Goal: Task Accomplishment & Management: Complete application form

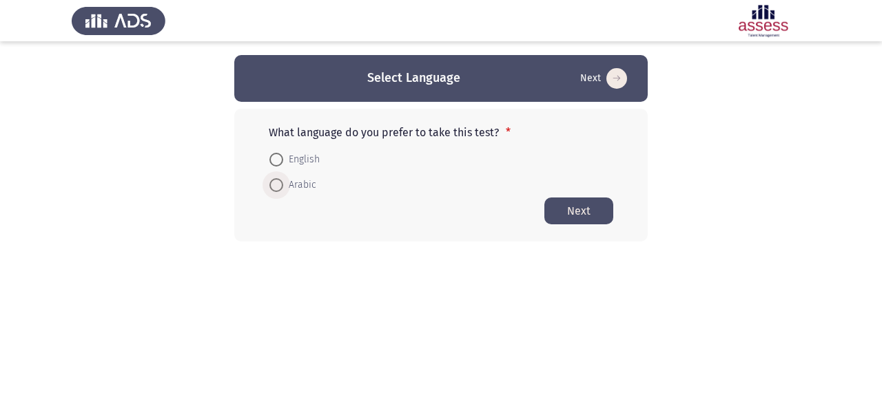
click at [292, 184] on span "Arabic" at bounding box center [299, 185] width 33 height 17
click at [283, 184] on input "Arabic" at bounding box center [276, 185] width 14 height 14
radio input "true"
click at [579, 220] on button "Next" at bounding box center [578, 210] width 69 height 27
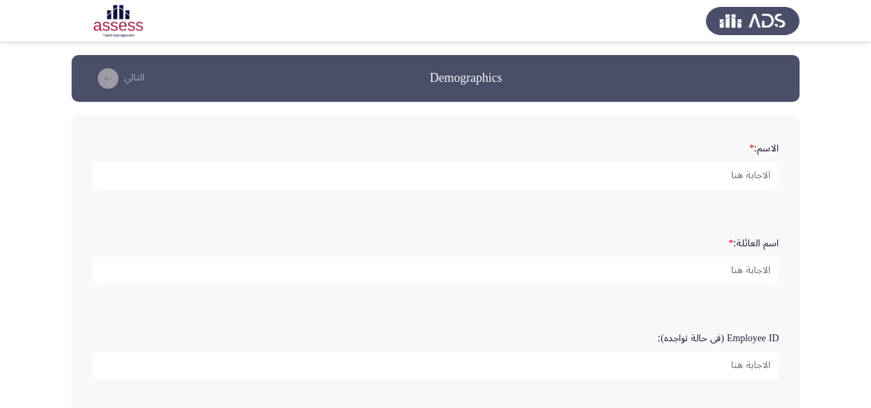
scroll to position [25, 0]
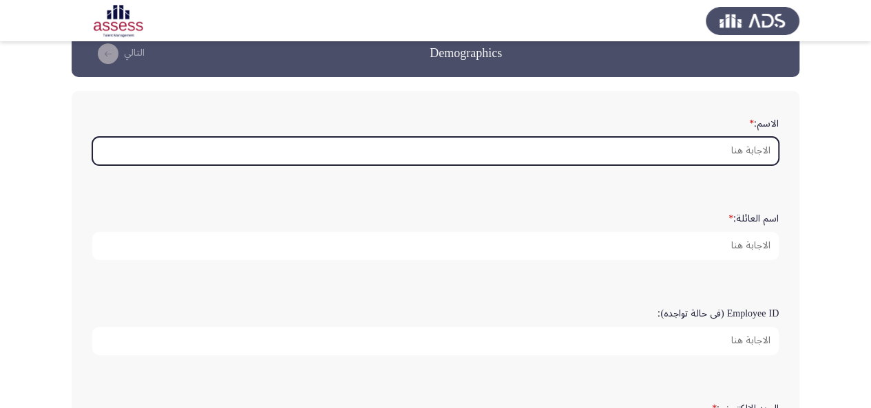
click at [643, 159] on input "الاسم: *" at bounding box center [435, 151] width 687 height 28
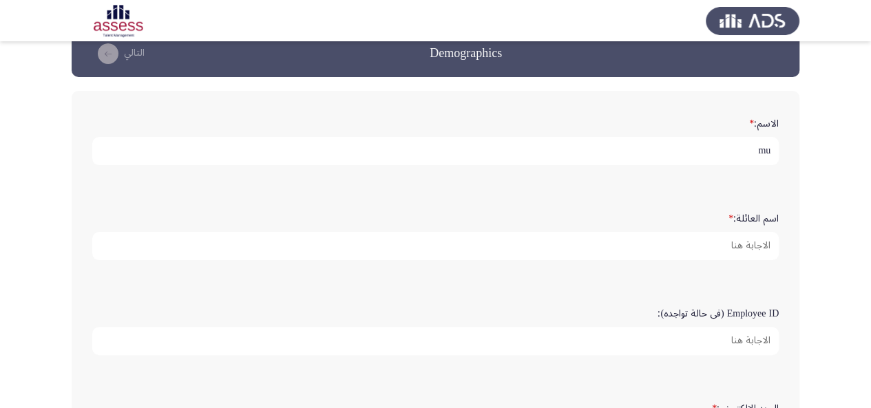
type input "m"
type input "Muneera"
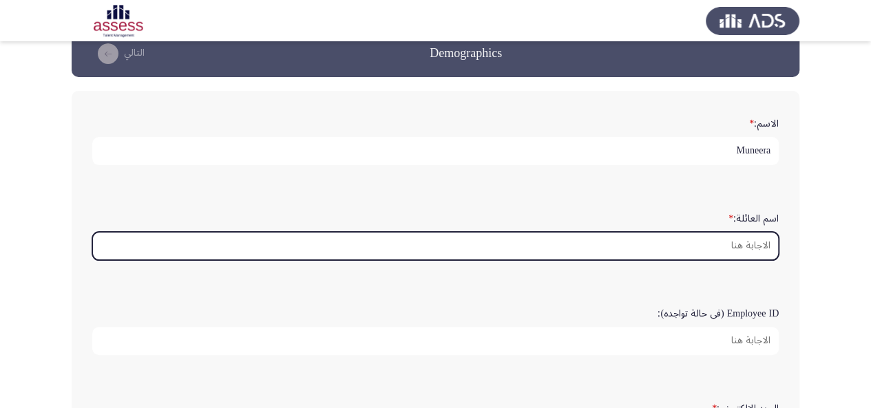
click at [672, 245] on input "اسم العائلة: *" at bounding box center [435, 246] width 687 height 28
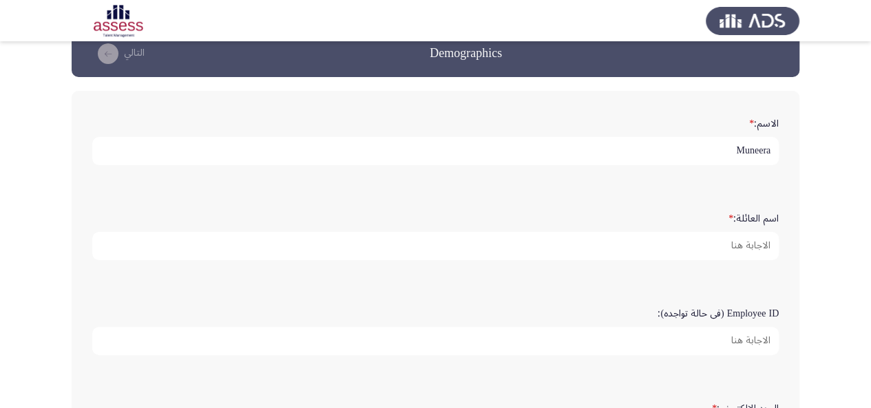
type input "a"
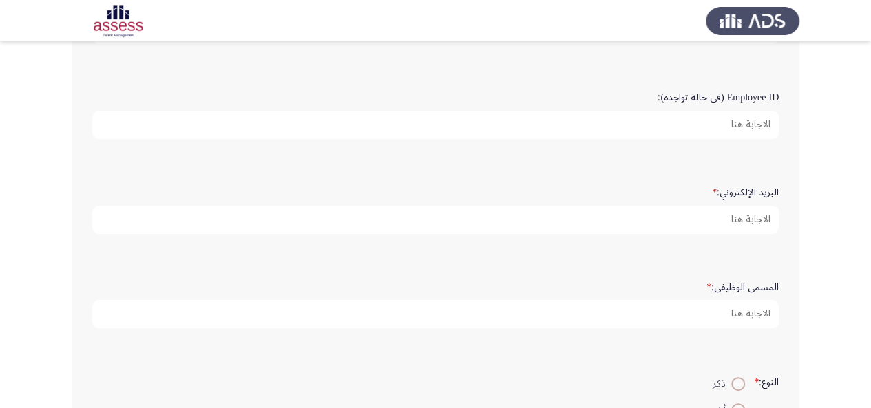
scroll to position [268, 0]
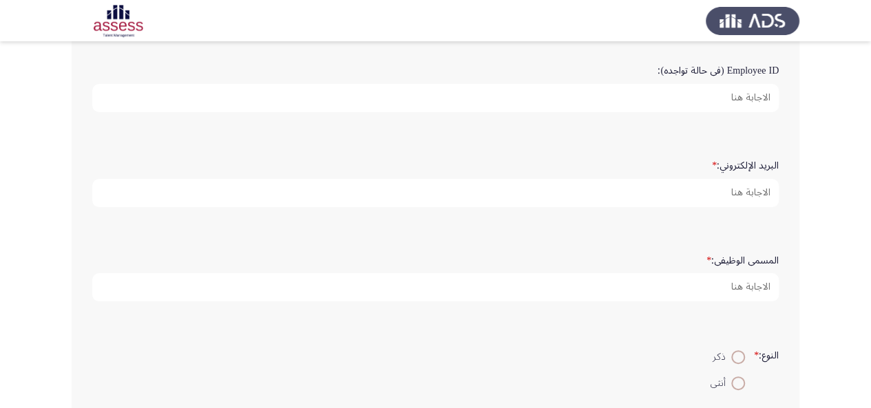
type input "Alsaqabi"
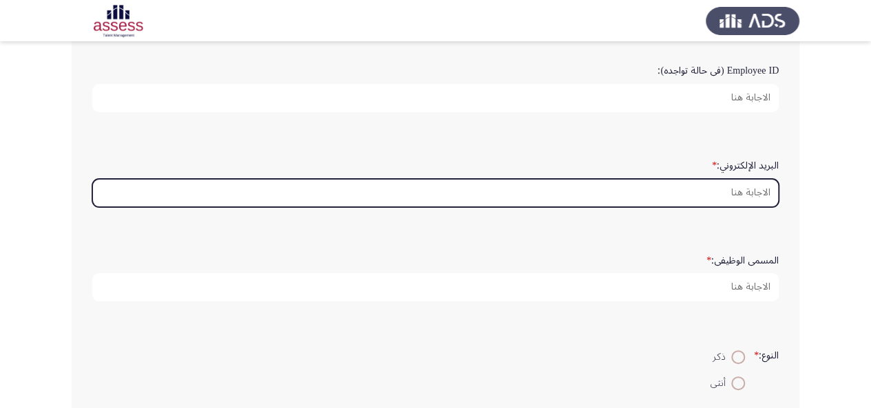
scroll to position [0, 0]
click at [684, 179] on input "البريد الإلكتروني: *" at bounding box center [435, 193] width 687 height 28
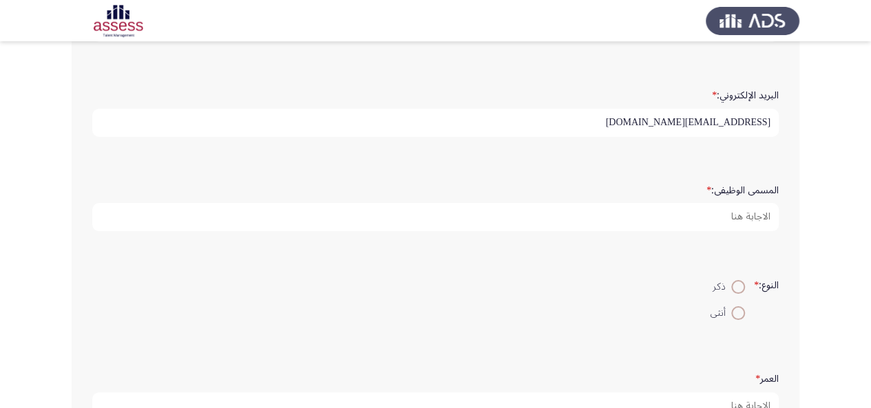
scroll to position [353, 0]
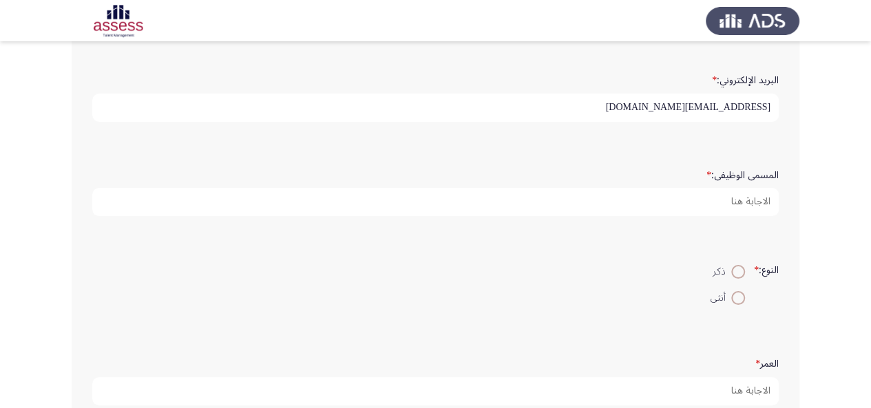
type input "msalsaqabi@splonline.com.sa"
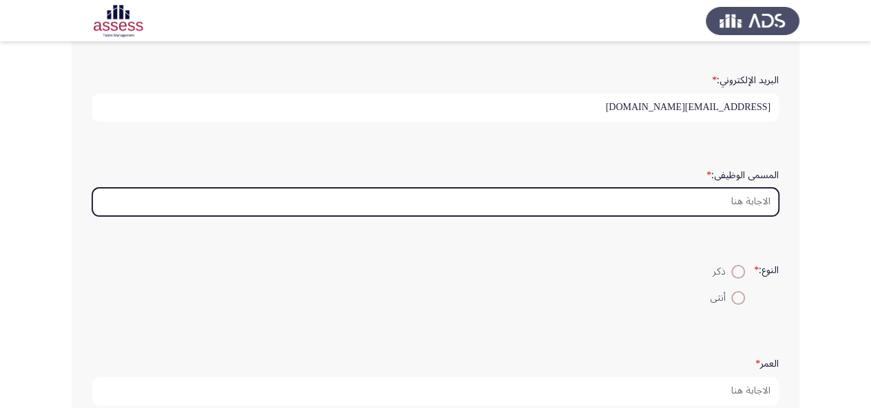
click at [687, 199] on input "المسمى الوظيفى: *" at bounding box center [435, 202] width 687 height 28
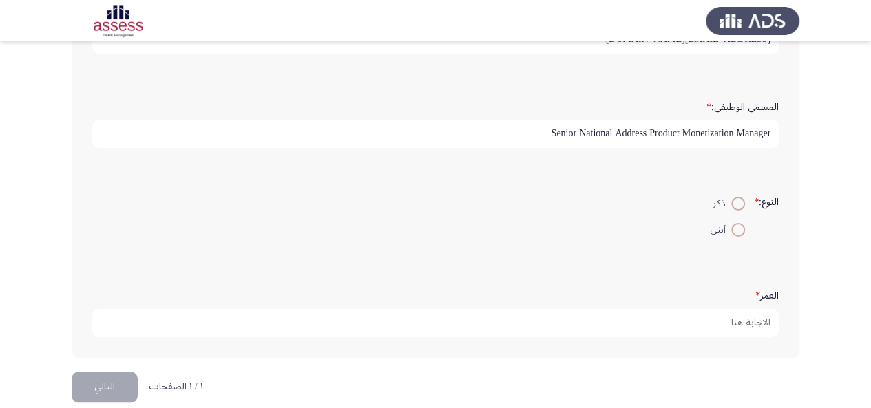
scroll to position [437, 0]
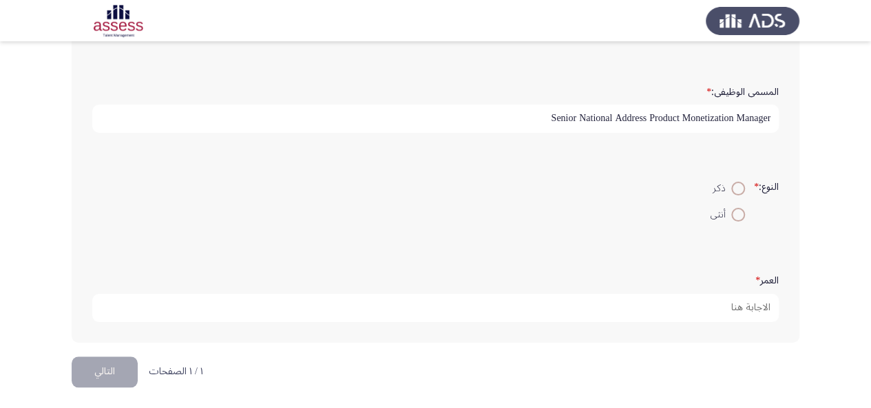
type input "Senior National Address Product Monetization Manager"
click at [737, 211] on span at bounding box center [738, 215] width 14 height 14
click at [737, 211] on input "أنثى" at bounding box center [738, 215] width 14 height 14
radio input "true"
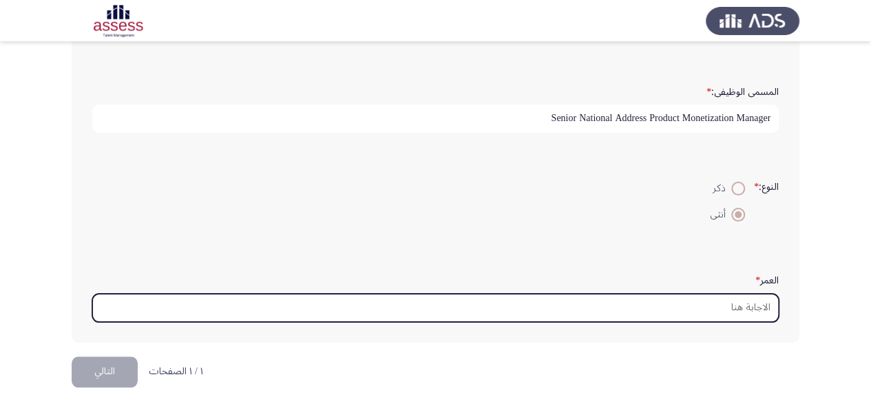
click at [627, 304] on input "العمر *" at bounding box center [435, 308] width 687 height 28
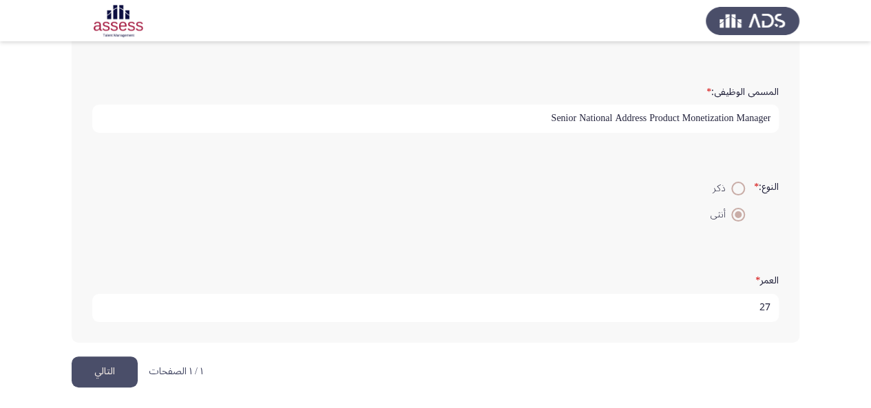
scroll to position [3, 0]
type input "27"
click at [99, 373] on button "التالي" at bounding box center [105, 372] width 66 height 31
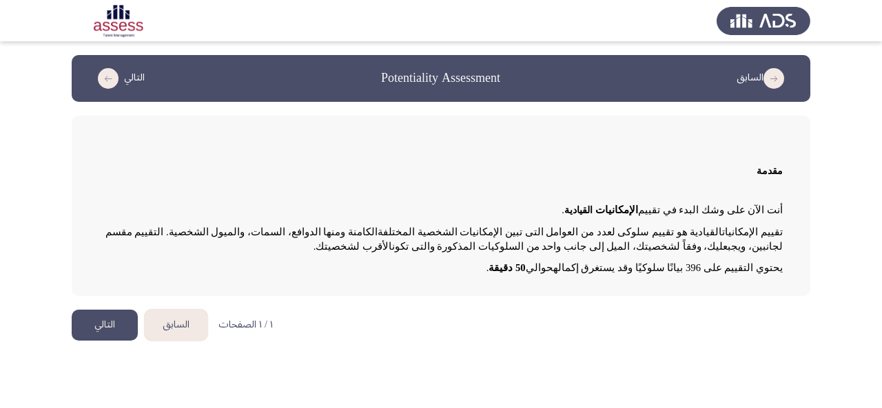
click at [90, 321] on button "التالي" at bounding box center [105, 325] width 66 height 31
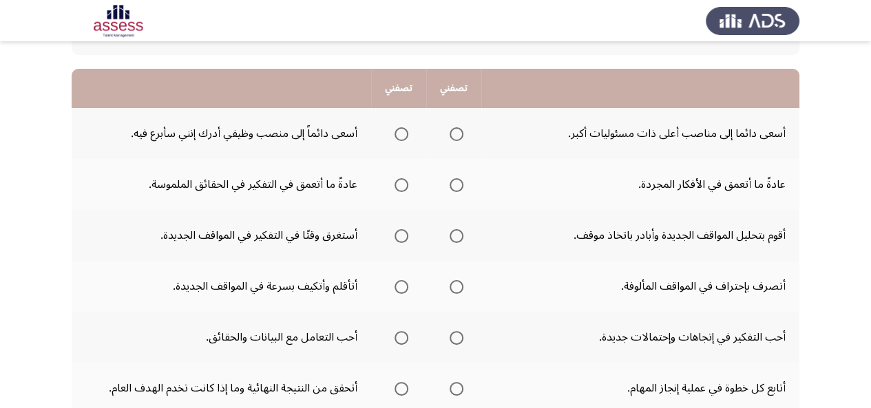
scroll to position [119, 0]
click at [459, 132] on span "Select an option" at bounding box center [457, 134] width 14 height 14
click at [459, 132] on input "Select an option" at bounding box center [457, 134] width 14 height 14
click at [402, 129] on span "Select an option" at bounding box center [402, 134] width 14 height 14
click at [402, 129] on input "Select an option" at bounding box center [402, 134] width 14 height 14
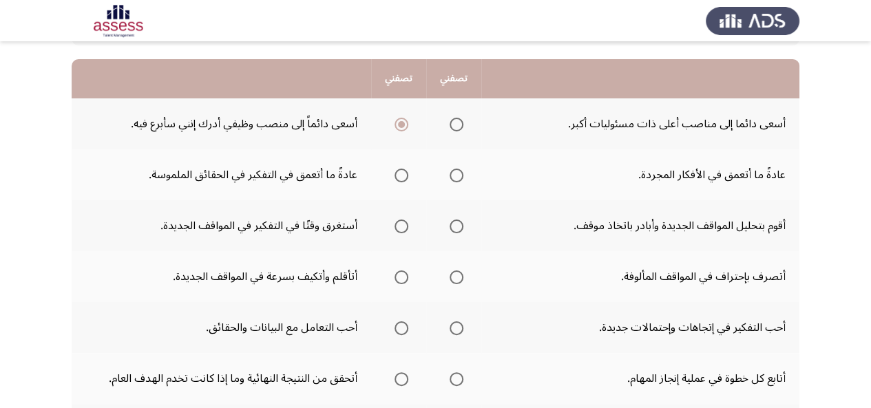
scroll to position [127, 0]
click at [461, 174] on span "Select an option" at bounding box center [457, 176] width 14 height 14
click at [461, 174] on input "Select an option" at bounding box center [457, 176] width 14 height 14
click at [462, 174] on span "Select an option" at bounding box center [457, 176] width 14 height 14
click at [462, 174] on input "Select an option" at bounding box center [457, 176] width 14 height 14
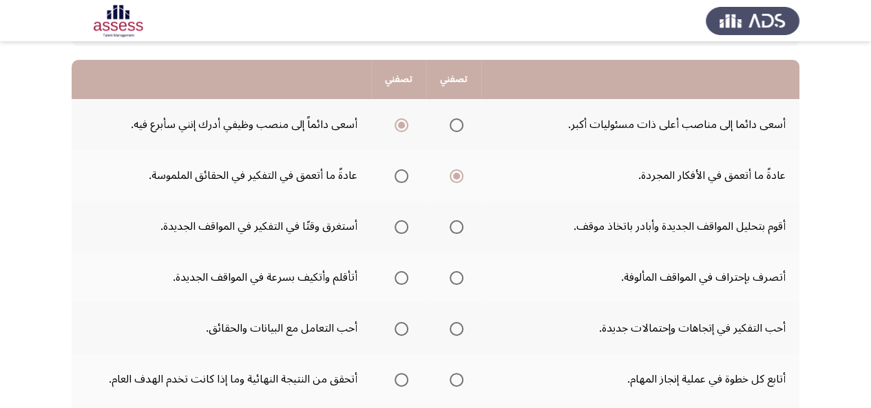
click at [519, 172] on td "عادةً ما أتعمق في الأفكار المجردة." at bounding box center [640, 175] width 318 height 51
click at [399, 174] on span "Select an option" at bounding box center [402, 176] width 14 height 14
click at [399, 174] on input "Select an option" at bounding box center [402, 176] width 14 height 14
click at [402, 230] on span "Select an option" at bounding box center [402, 227] width 14 height 14
click at [402, 230] on input "Select an option" at bounding box center [402, 227] width 14 height 14
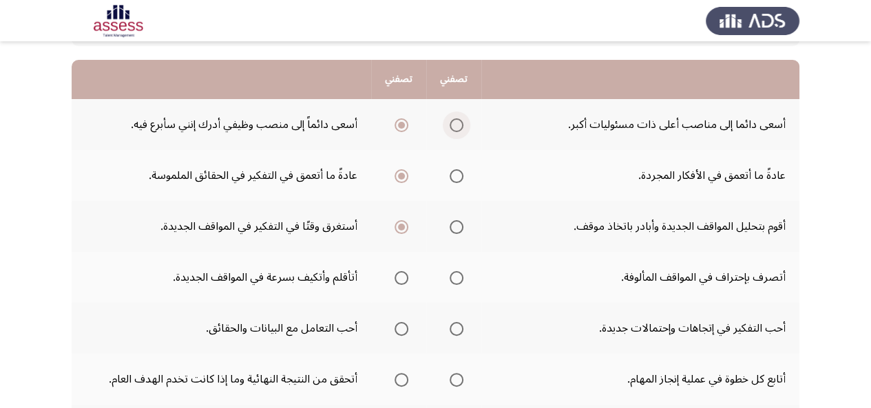
click at [453, 129] on span "Select an option" at bounding box center [457, 125] width 14 height 14
click at [453, 129] on input "Select an option" at bounding box center [457, 125] width 14 height 14
click at [457, 180] on span "Select an option" at bounding box center [457, 176] width 14 height 14
click at [457, 180] on input "Select an option" at bounding box center [457, 176] width 14 height 14
click at [458, 229] on span "Select an option" at bounding box center [457, 227] width 14 height 14
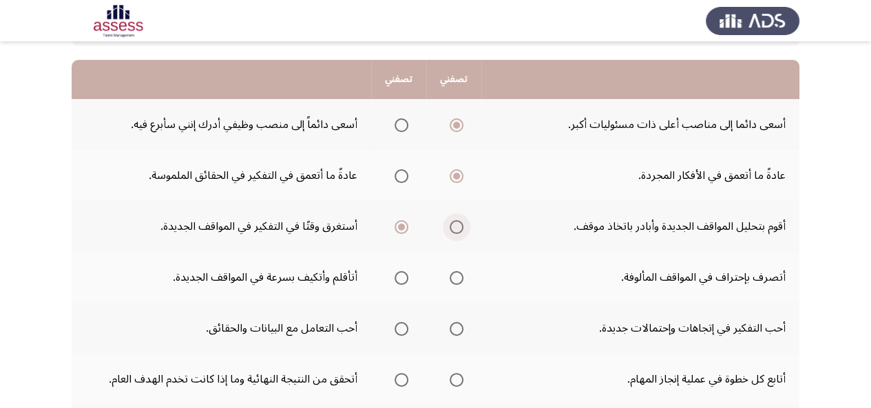
click at [458, 229] on input "Select an option" at bounding box center [457, 227] width 14 height 14
click at [401, 278] on span "Select an option" at bounding box center [402, 278] width 14 height 14
click at [401, 278] on input "Select an option" at bounding box center [402, 278] width 14 height 14
click at [395, 329] on label "Select an option" at bounding box center [398, 329] width 19 height 14
click at [395, 329] on input "Select an option" at bounding box center [402, 329] width 14 height 14
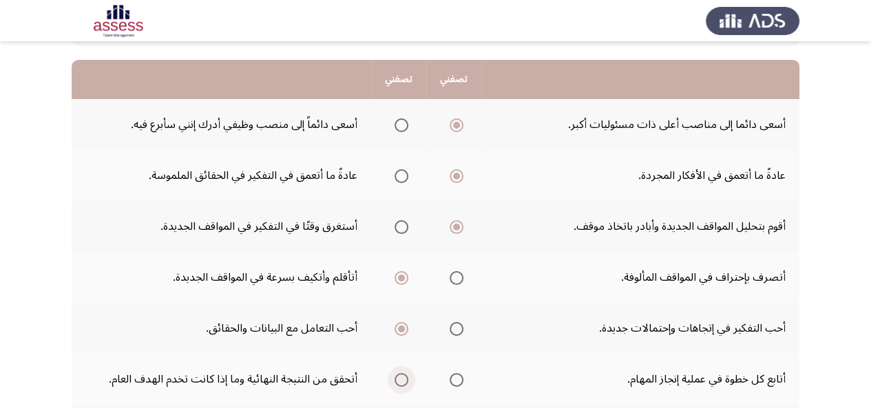
click at [397, 380] on span "Select an option" at bounding box center [402, 380] width 14 height 14
click at [397, 380] on input "Select an option" at bounding box center [402, 380] width 14 height 14
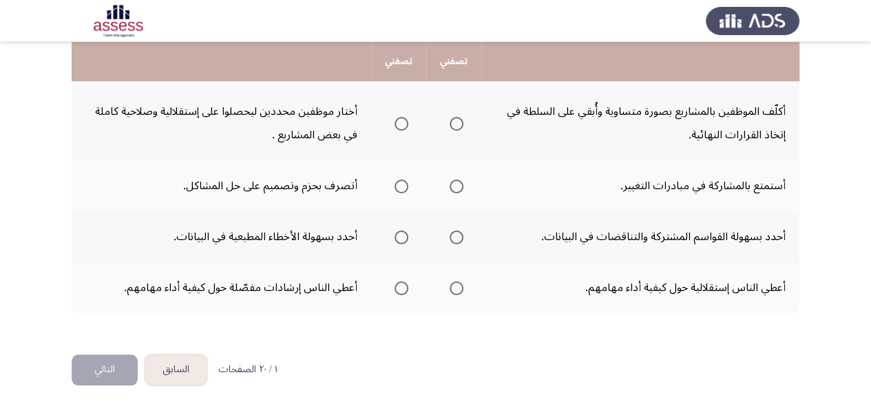
scroll to position [447, 0]
click at [404, 123] on span "Select an option" at bounding box center [402, 123] width 14 height 14
click at [404, 123] on input "Select an option" at bounding box center [402, 123] width 14 height 14
click at [404, 181] on span "Select an option" at bounding box center [402, 186] width 14 height 14
click at [404, 181] on input "Select an option" at bounding box center [402, 186] width 14 height 14
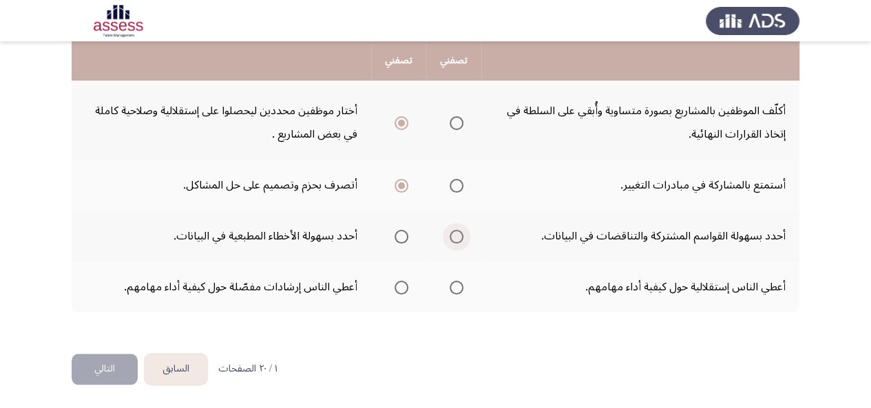
click at [463, 240] on span "Select an option" at bounding box center [457, 237] width 14 height 14
click at [463, 240] on input "Select an option" at bounding box center [457, 237] width 14 height 14
click at [458, 286] on span "Select an option" at bounding box center [457, 288] width 14 height 14
click at [458, 286] on input "Select an option" at bounding box center [457, 288] width 14 height 14
click at [101, 373] on button "التالي" at bounding box center [105, 369] width 66 height 31
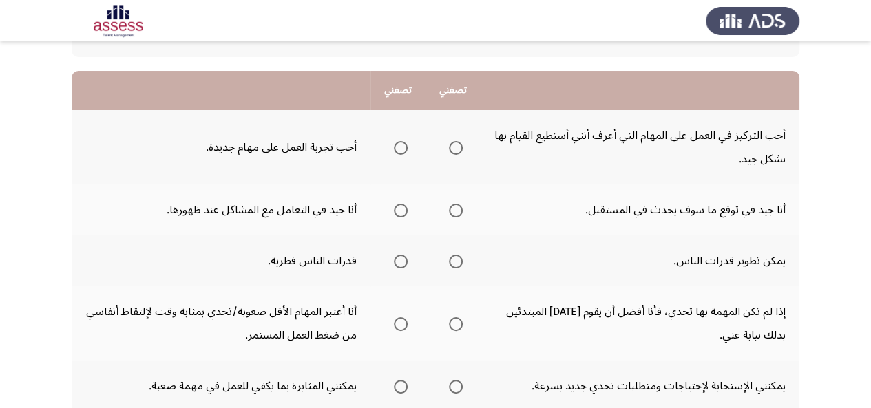
scroll to position [116, 0]
click at [400, 154] on span "Select an option" at bounding box center [401, 149] width 14 height 14
click at [400, 154] on input "Select an option" at bounding box center [401, 149] width 14 height 14
click at [450, 216] on span "Select an option" at bounding box center [456, 212] width 14 height 14
click at [450, 216] on input "Select an option" at bounding box center [456, 212] width 14 height 14
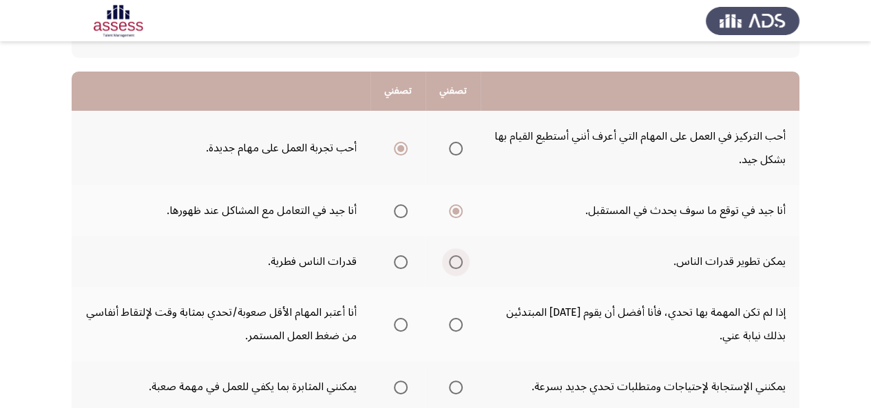
click at [449, 266] on span "Select an option" at bounding box center [456, 263] width 14 height 14
click at [449, 266] on input "Select an option" at bounding box center [456, 263] width 14 height 14
click at [458, 325] on span "Select an option" at bounding box center [456, 325] width 14 height 14
click at [458, 325] on input "Select an option" at bounding box center [456, 325] width 14 height 14
click at [456, 388] on span "Select an option" at bounding box center [456, 388] width 14 height 14
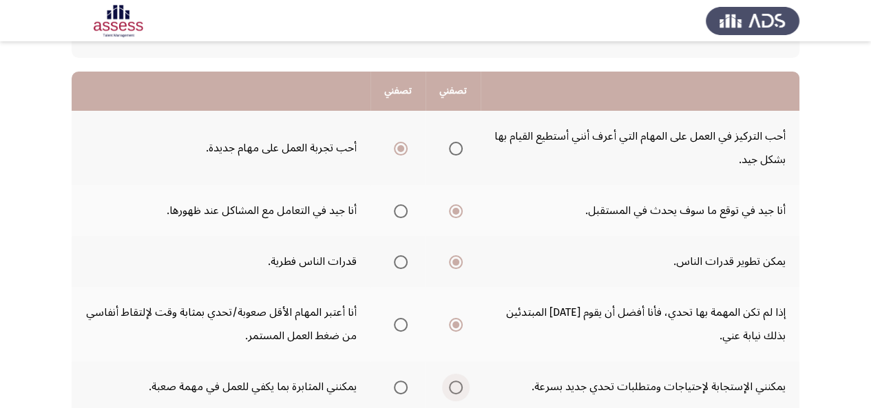
click at [456, 388] on input "Select an option" at bounding box center [456, 388] width 14 height 14
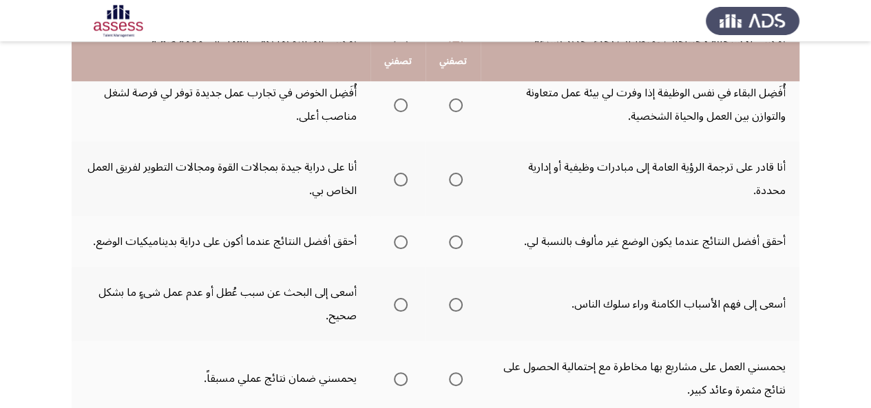
scroll to position [461, 0]
click at [394, 104] on span "Select an option" at bounding box center [401, 105] width 14 height 14
click at [394, 104] on input "Select an option" at bounding box center [401, 105] width 14 height 14
click at [453, 178] on span "Select an option" at bounding box center [456, 179] width 14 height 14
click at [453, 178] on input "Select an option" at bounding box center [456, 179] width 14 height 14
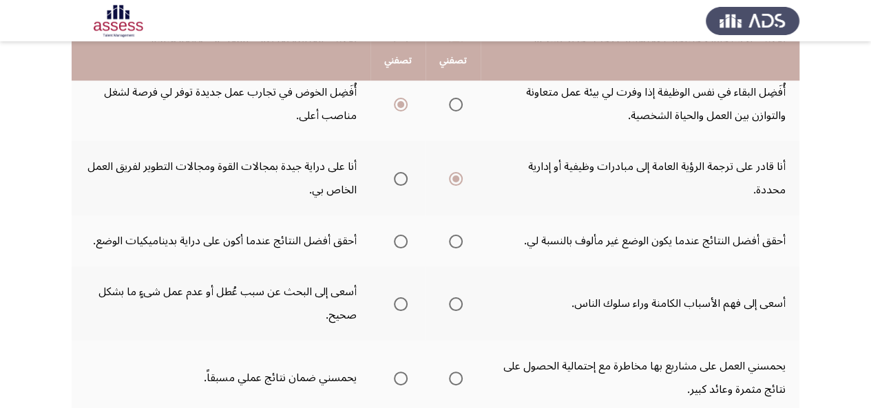
click at [456, 247] on span "Select an option" at bounding box center [456, 242] width 14 height 14
click at [456, 247] on input "Select an option" at bounding box center [456, 242] width 14 height 14
click at [397, 302] on span "Select an option" at bounding box center [401, 305] width 14 height 14
click at [397, 302] on input "Select an option" at bounding box center [401, 305] width 14 height 14
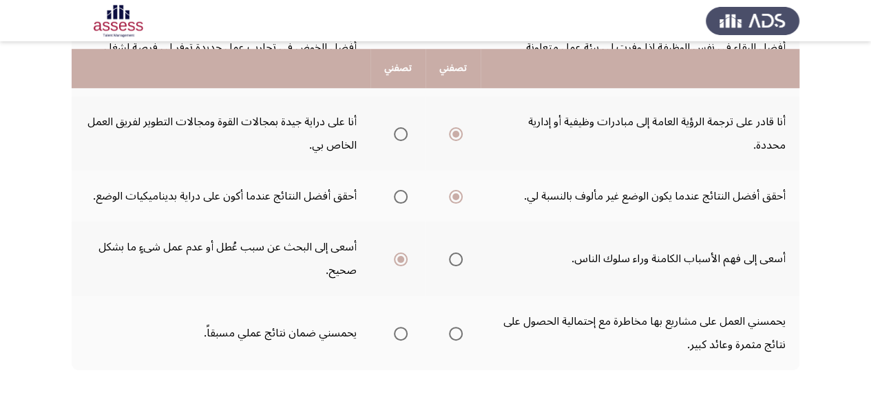
scroll to position [564, 0]
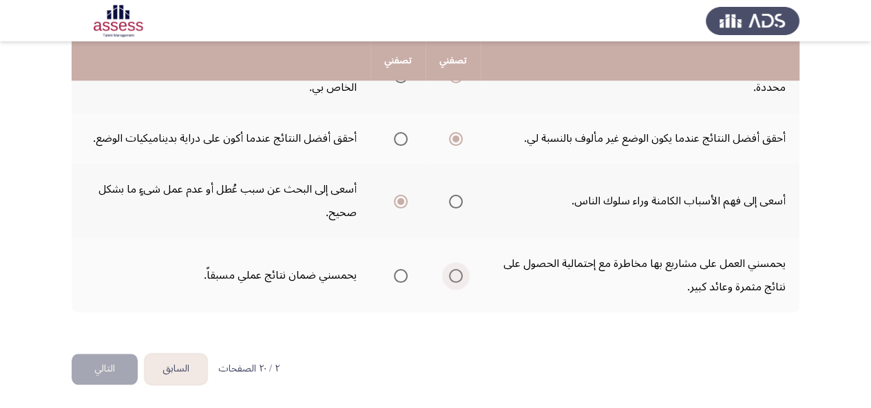
click at [449, 273] on span "Select an option" at bounding box center [456, 276] width 14 height 14
click at [449, 273] on input "Select an option" at bounding box center [456, 276] width 14 height 14
click at [93, 370] on button "التالي" at bounding box center [105, 369] width 66 height 31
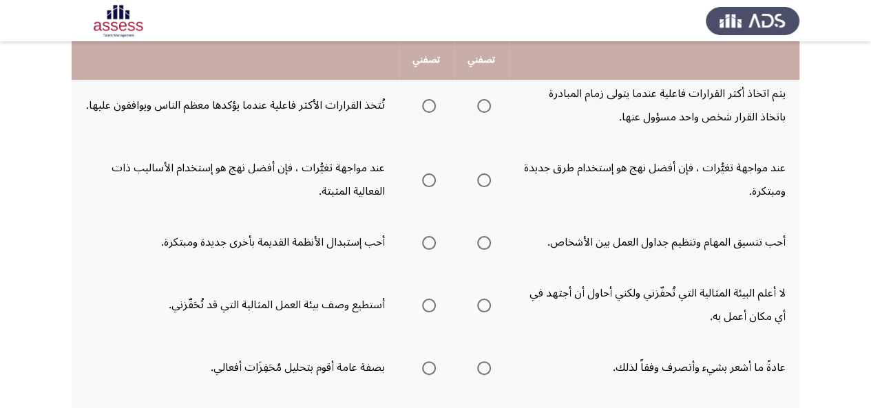
scroll to position [158, 0]
click at [485, 111] on span "Select an option" at bounding box center [484, 107] width 14 height 14
click at [485, 111] on input "Select an option" at bounding box center [484, 107] width 14 height 14
click at [490, 183] on span "Select an option" at bounding box center [484, 181] width 14 height 14
click at [490, 183] on input "Select an option" at bounding box center [484, 181] width 14 height 14
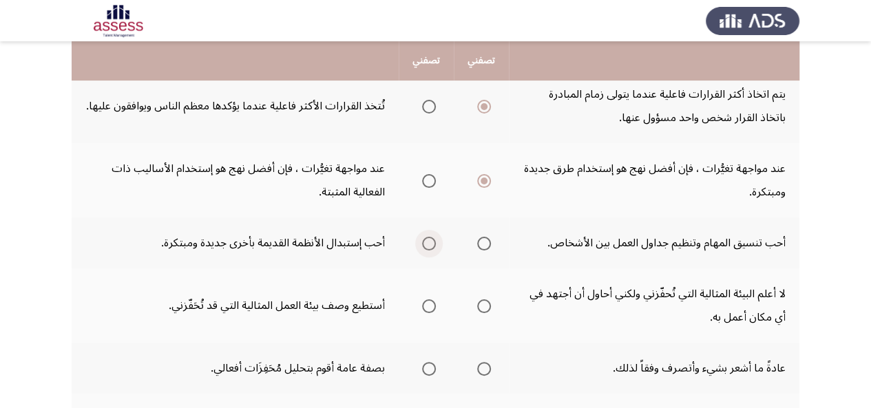
click at [428, 246] on span "Select an option" at bounding box center [429, 244] width 14 height 14
click at [428, 246] on input "Select an option" at bounding box center [429, 244] width 14 height 14
click at [424, 309] on span "Select an option" at bounding box center [429, 307] width 14 height 14
click at [424, 309] on input "Select an option" at bounding box center [429, 307] width 14 height 14
click at [424, 370] on span "Select an option" at bounding box center [429, 369] width 14 height 14
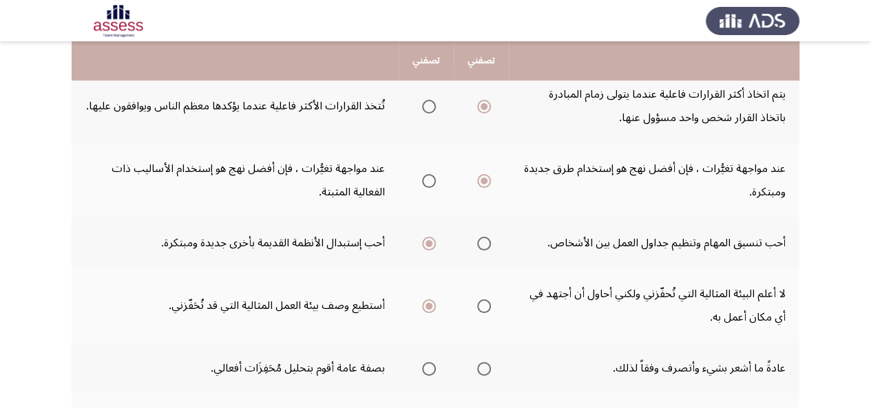
click at [424, 370] on input "Select an option" at bounding box center [429, 369] width 14 height 14
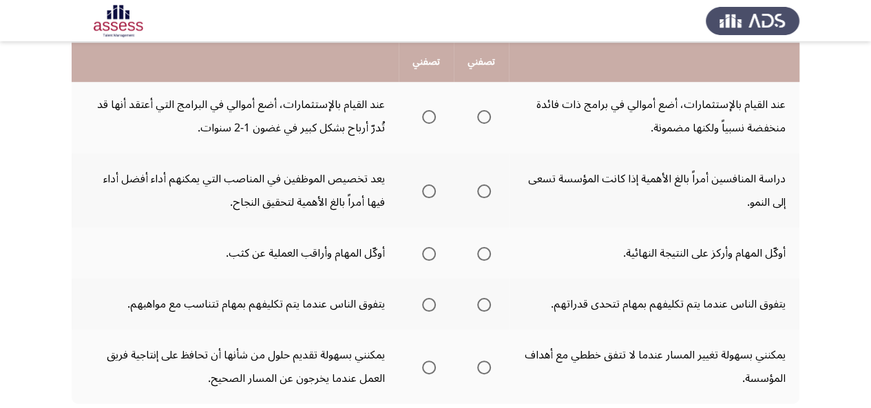
scroll to position [471, 0]
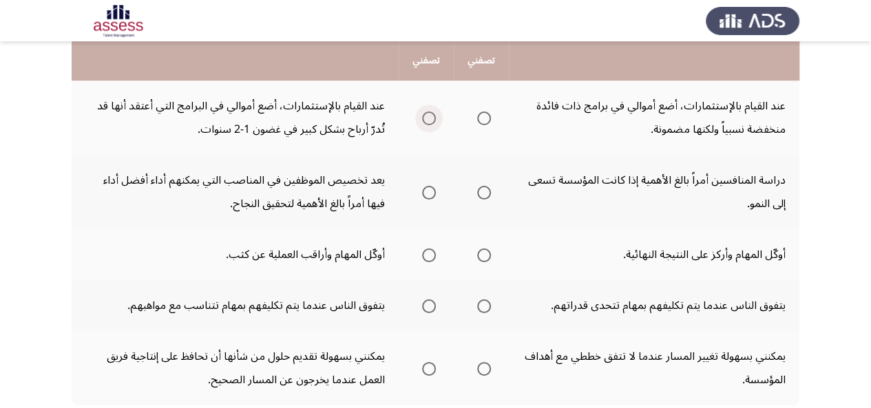
click at [420, 116] on label "Select an option" at bounding box center [426, 119] width 19 height 14
click at [422, 116] on input "Select an option" at bounding box center [429, 119] width 14 height 14
click at [431, 191] on span "Select an option" at bounding box center [429, 193] width 14 height 14
click at [431, 191] on input "Select an option" at bounding box center [429, 193] width 14 height 14
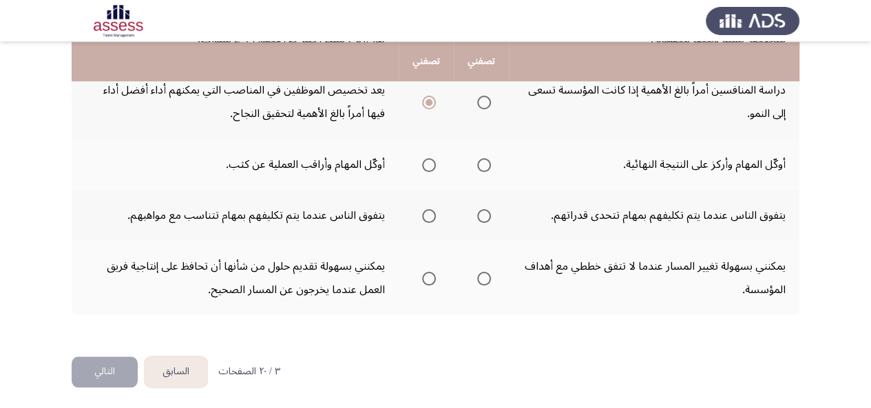
scroll to position [562, 0]
click at [475, 165] on label "Select an option" at bounding box center [481, 165] width 19 height 14
click at [477, 165] on input "Select an option" at bounding box center [484, 165] width 14 height 14
click at [481, 216] on span "Select an option" at bounding box center [484, 216] width 14 height 14
click at [481, 216] on input "Select an option" at bounding box center [484, 216] width 14 height 14
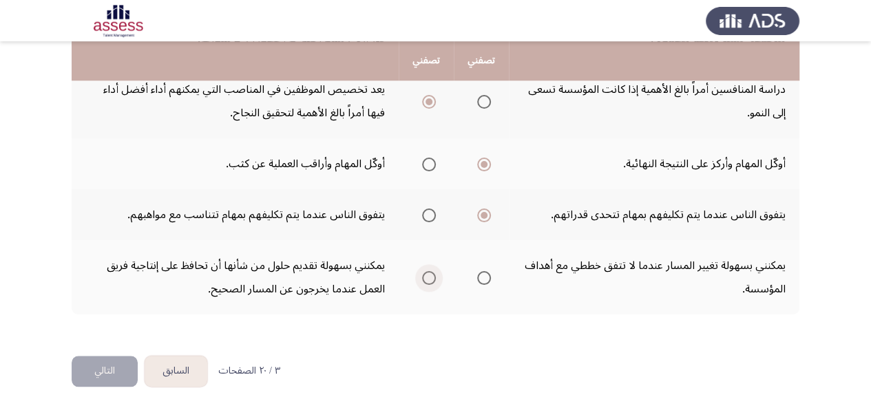
click at [430, 278] on span "Select an option" at bounding box center [429, 278] width 14 height 14
click at [430, 278] on input "Select an option" at bounding box center [429, 278] width 14 height 14
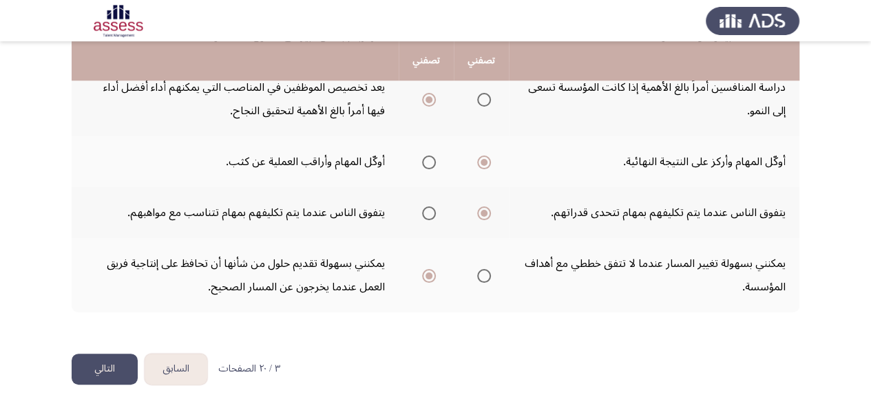
click at [117, 371] on button "التالي" at bounding box center [105, 369] width 66 height 31
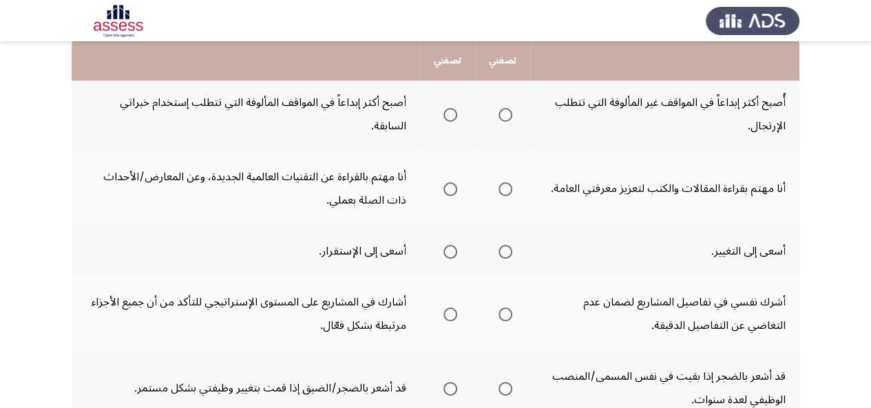
scroll to position [149, 0]
click at [445, 189] on span "Select an option" at bounding box center [451, 190] width 14 height 14
click at [445, 189] on input "Select an option" at bounding box center [451, 190] width 14 height 14
click at [512, 115] on th at bounding box center [502, 115] width 55 height 74
click at [507, 114] on span "Select an option" at bounding box center [506, 116] width 14 height 14
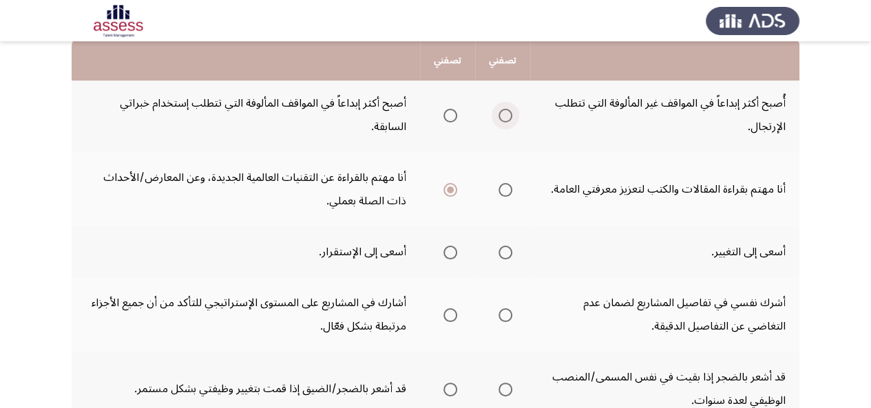
click at [507, 114] on input "Select an option" at bounding box center [506, 116] width 14 height 14
click at [500, 256] on span "Select an option" at bounding box center [506, 253] width 14 height 14
click at [500, 256] on input "Select an option" at bounding box center [506, 253] width 14 height 14
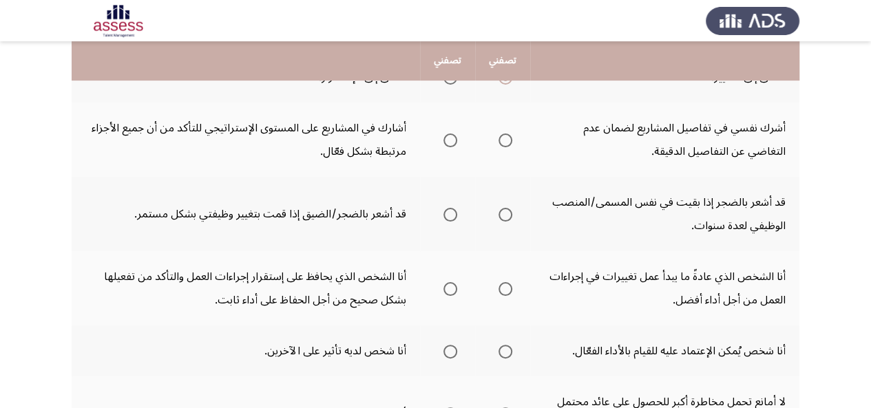
scroll to position [323, 0]
click at [449, 141] on span "Select an option" at bounding box center [451, 141] width 14 height 14
click at [449, 141] on input "Select an option" at bounding box center [451, 141] width 14 height 14
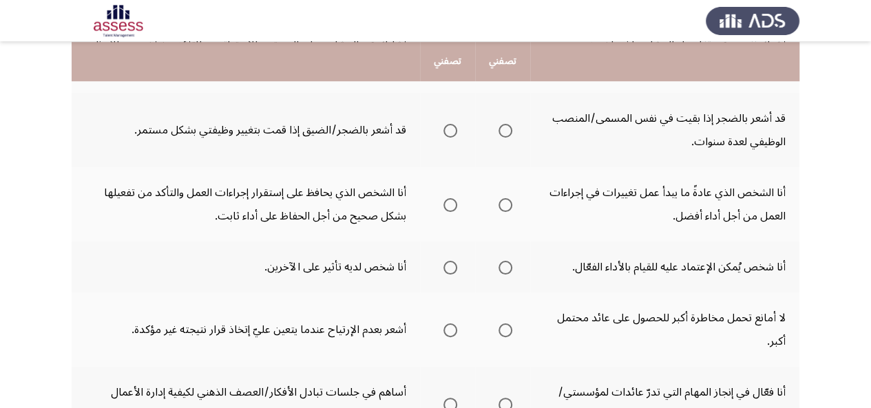
scroll to position [408, 0]
click at [504, 133] on span "Select an option" at bounding box center [506, 130] width 14 height 14
click at [504, 133] on input "Select an option" at bounding box center [506, 130] width 14 height 14
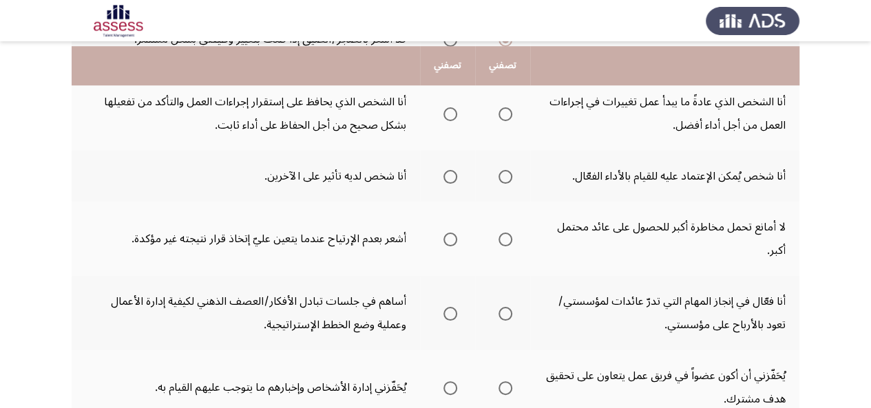
scroll to position [504, 0]
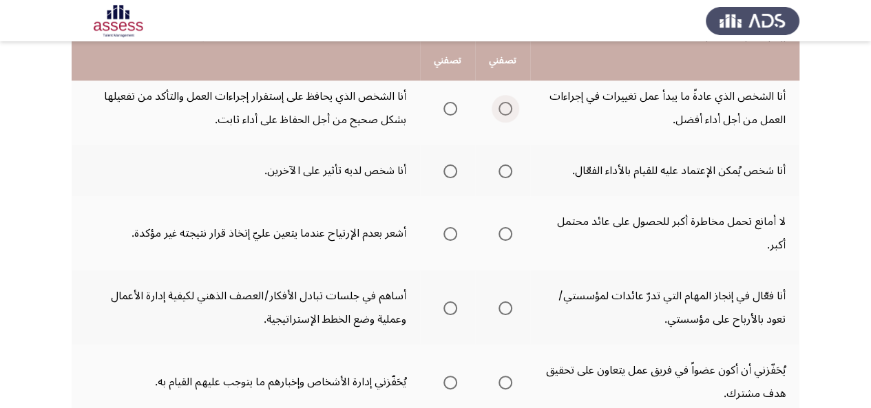
click at [503, 110] on span "Select an option" at bounding box center [506, 109] width 14 height 14
click at [503, 110] on input "Select an option" at bounding box center [506, 109] width 14 height 14
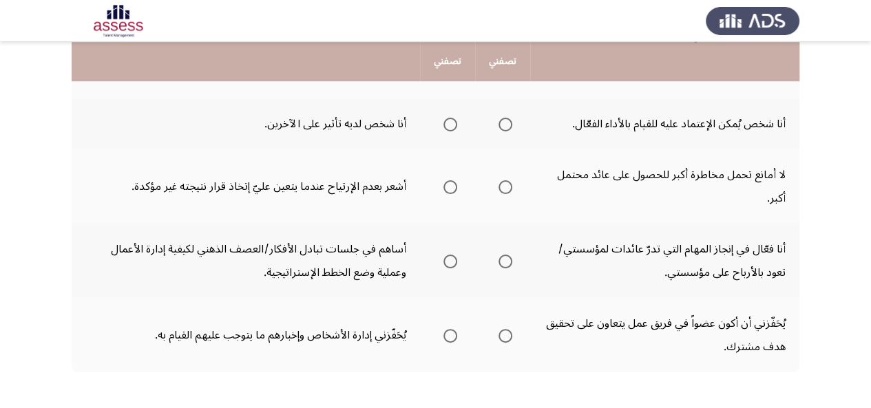
scroll to position [552, 0]
click at [455, 123] on span "Select an option" at bounding box center [451, 124] width 14 height 14
click at [455, 123] on input "Select an option" at bounding box center [451, 124] width 14 height 14
click at [508, 185] on span "Select an option" at bounding box center [506, 187] width 14 height 14
click at [508, 185] on input "Select an option" at bounding box center [506, 187] width 14 height 14
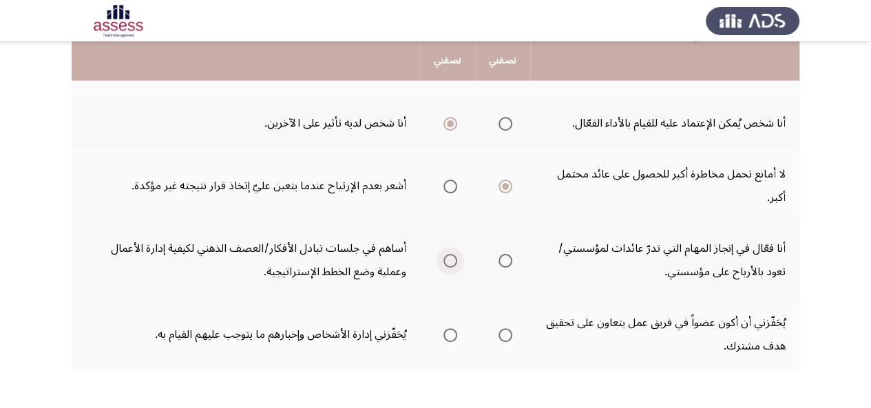
click at [446, 261] on span "Select an option" at bounding box center [451, 261] width 14 height 14
click at [446, 261] on input "Select an option" at bounding box center [451, 261] width 14 height 14
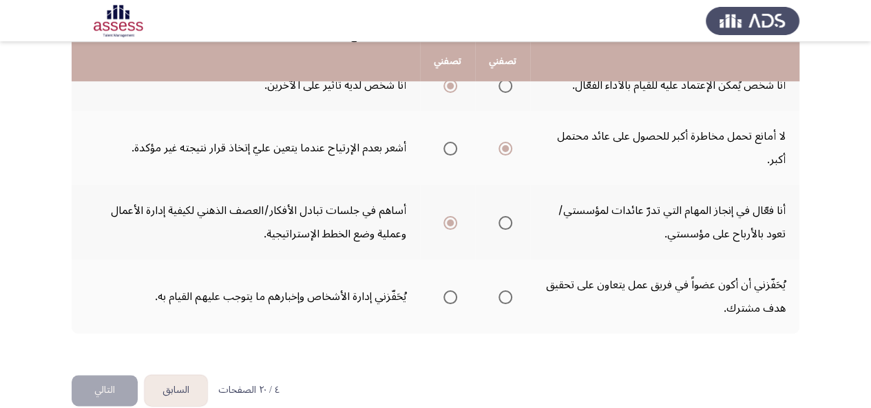
scroll to position [590, 0]
click at [510, 297] on span "Select an option" at bounding box center [506, 297] width 14 height 14
click at [510, 297] on input "Select an option" at bounding box center [506, 297] width 14 height 14
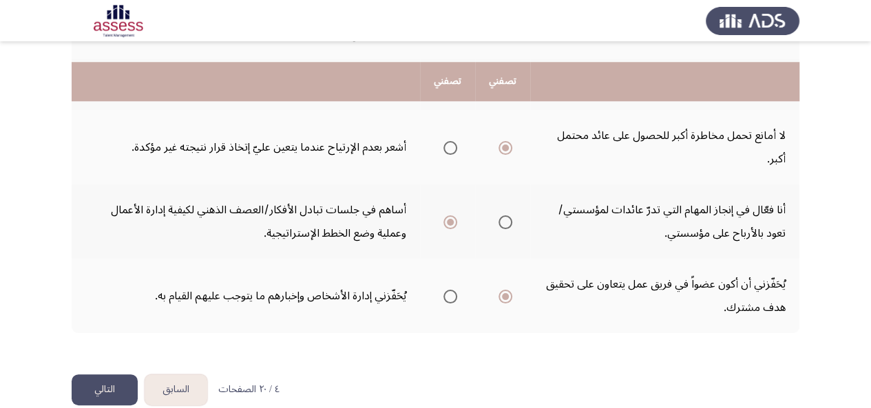
scroll to position [611, 0]
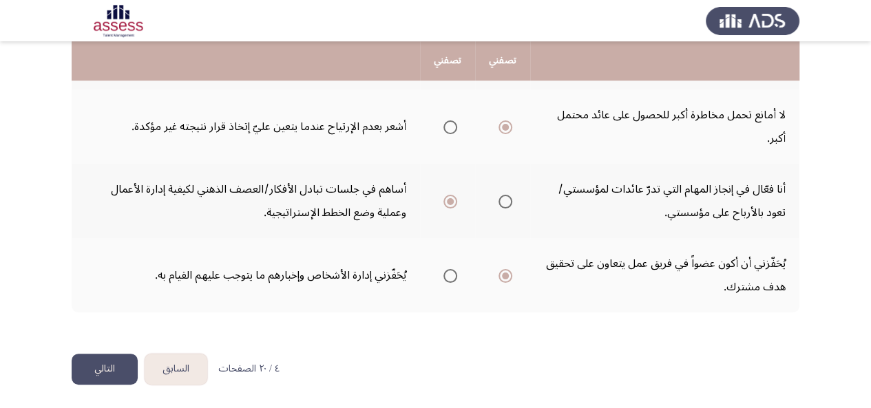
click at [108, 363] on button "التالي" at bounding box center [105, 369] width 66 height 31
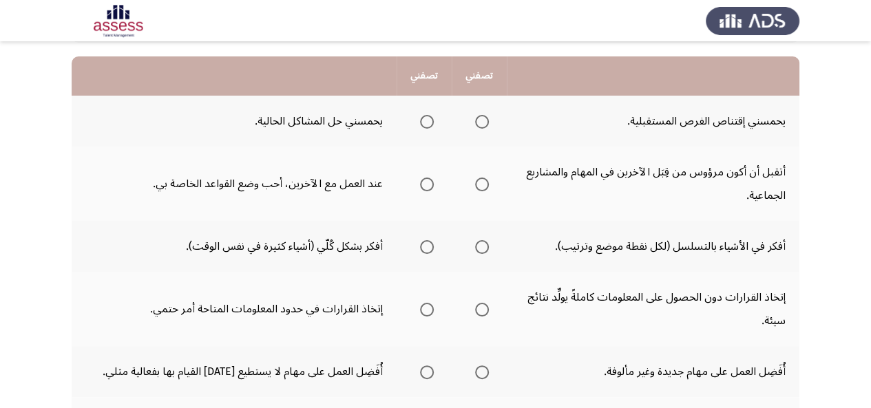
scroll to position [130, 0]
click at [483, 121] on span "Select an option" at bounding box center [482, 123] width 14 height 14
click at [483, 121] on input "Select an option" at bounding box center [482, 123] width 14 height 14
click at [423, 191] on span "Select an option" at bounding box center [427, 185] width 14 height 14
click at [423, 191] on input "Select an option" at bounding box center [427, 185] width 14 height 14
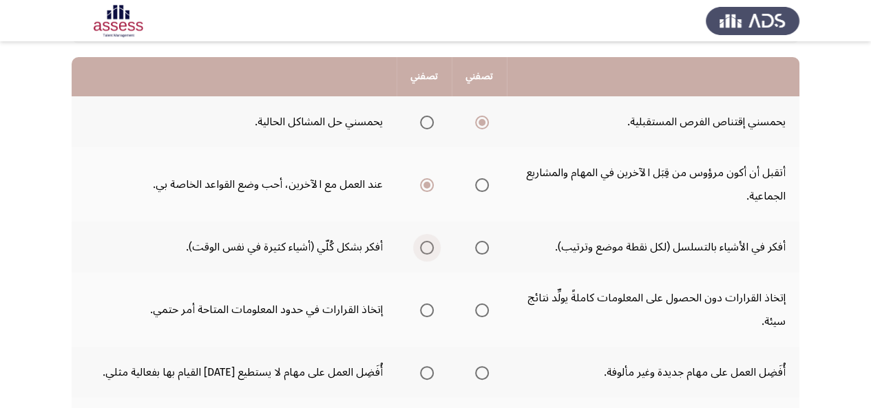
click at [421, 249] on span "Select an option" at bounding box center [427, 248] width 14 height 14
click at [421, 249] on input "Select an option" at bounding box center [427, 248] width 14 height 14
click at [437, 312] on th at bounding box center [424, 310] width 55 height 74
click at [427, 311] on span "Select an option" at bounding box center [427, 311] width 14 height 14
click at [427, 311] on input "Select an option" at bounding box center [427, 311] width 14 height 14
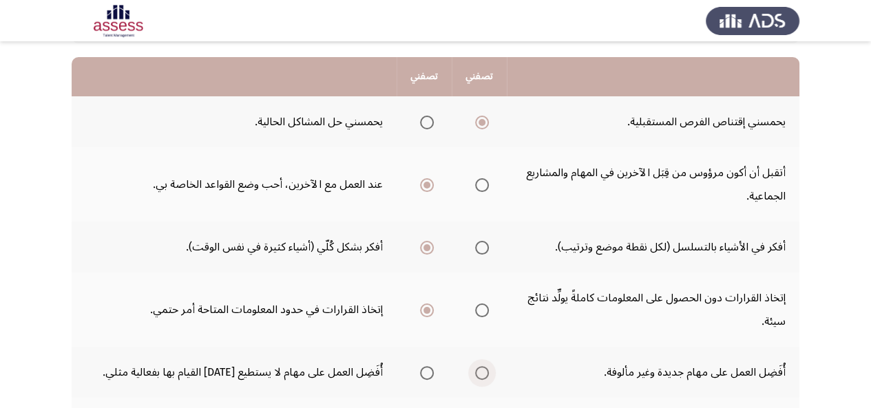
click at [486, 372] on span "Select an option" at bounding box center [482, 373] width 14 height 14
click at [486, 372] on input "Select an option" at bounding box center [482, 373] width 14 height 14
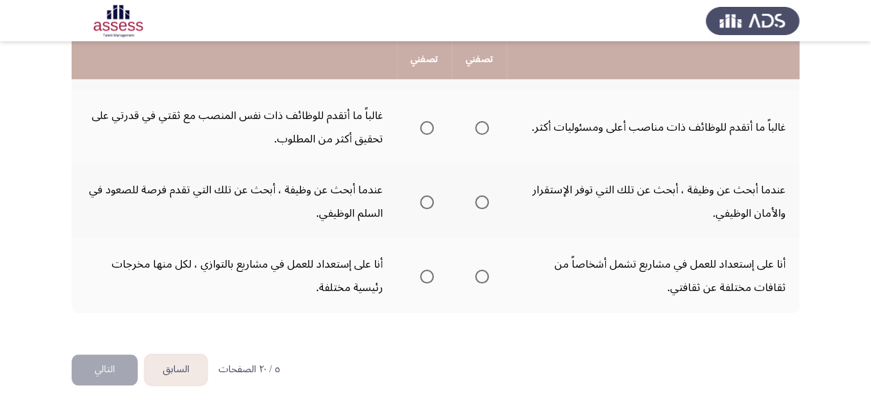
scroll to position [439, 0]
click at [426, 204] on span "Select an option" at bounding box center [427, 202] width 14 height 14
click at [426, 204] on input "Select an option" at bounding box center [427, 202] width 14 height 14
click at [499, 125] on th at bounding box center [479, 127] width 55 height 74
click at [483, 133] on span "Select an option" at bounding box center [482, 128] width 14 height 14
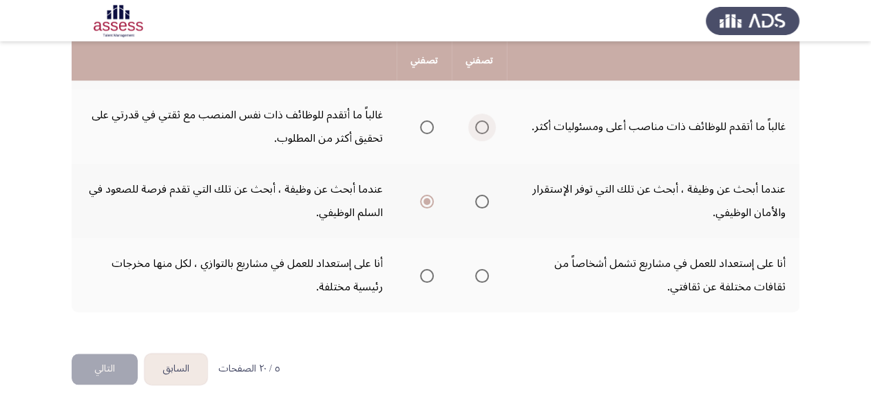
click at [483, 133] on input "Select an option" at bounding box center [482, 128] width 14 height 14
click at [483, 269] on span "Select an option" at bounding box center [482, 276] width 14 height 14
click at [483, 269] on input "Select an option" at bounding box center [482, 276] width 14 height 14
click at [103, 376] on button "التالي" at bounding box center [105, 369] width 66 height 31
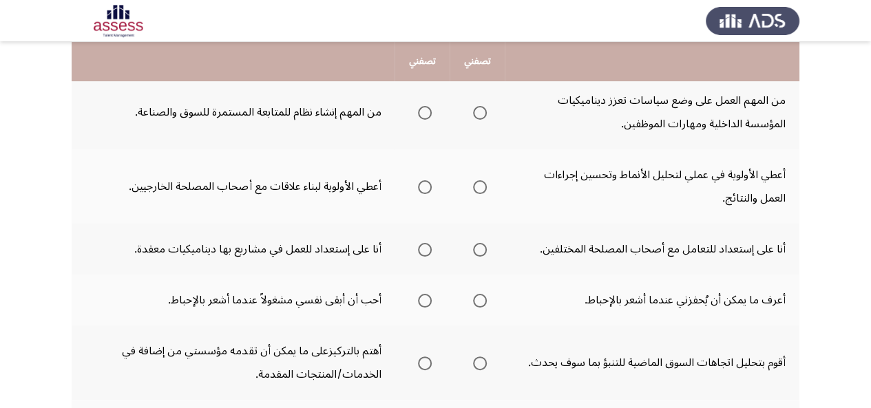
scroll to position [152, 0]
click at [477, 185] on span "Select an option" at bounding box center [480, 187] width 14 height 14
click at [477, 185] on input "Select an option" at bounding box center [480, 187] width 14 height 14
click at [423, 248] on span "Select an option" at bounding box center [425, 249] width 14 height 14
click at [423, 248] on input "Select an option" at bounding box center [425, 249] width 14 height 14
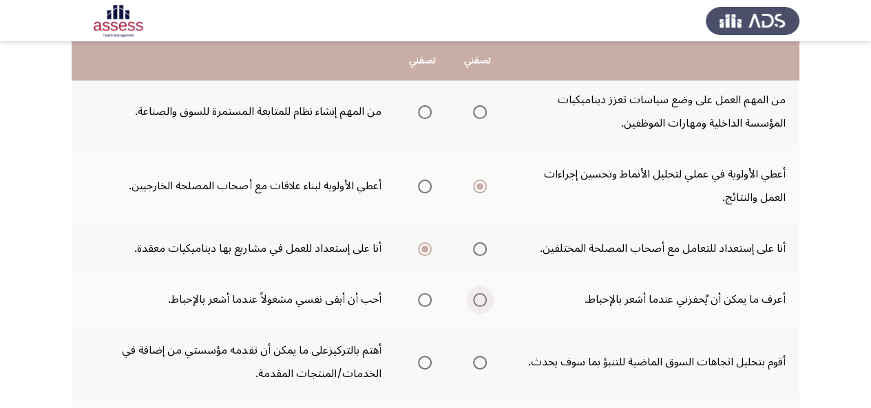
click at [478, 295] on span "Select an option" at bounding box center [480, 300] width 14 height 14
click at [478, 295] on input "Select an option" at bounding box center [480, 300] width 14 height 14
click at [483, 364] on span "Select an option" at bounding box center [480, 363] width 14 height 14
click at [483, 364] on input "Select an option" at bounding box center [480, 363] width 14 height 14
click at [824, 360] on app-assessment-container "السابق Potentiality Assessment التالي .يرجي اختيار العبارة التي تصفك أكثر أو ال…" at bounding box center [435, 334] width 871 height 863
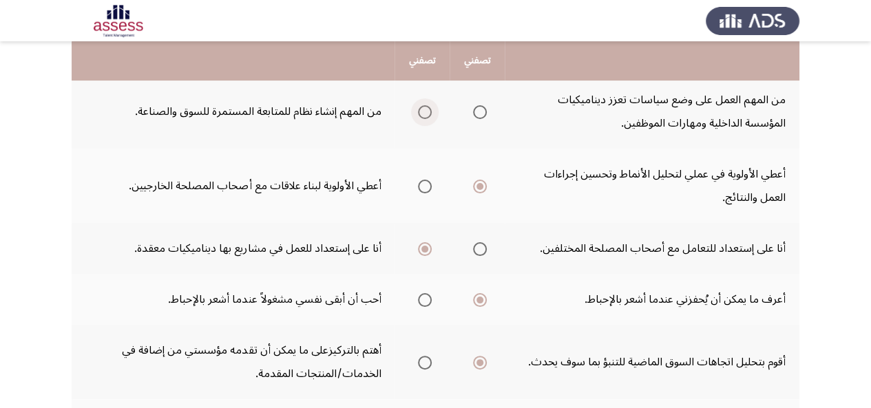
click at [422, 112] on span "Select an option" at bounding box center [425, 112] width 14 height 14
click at [422, 112] on input "Select an option" at bounding box center [425, 112] width 14 height 14
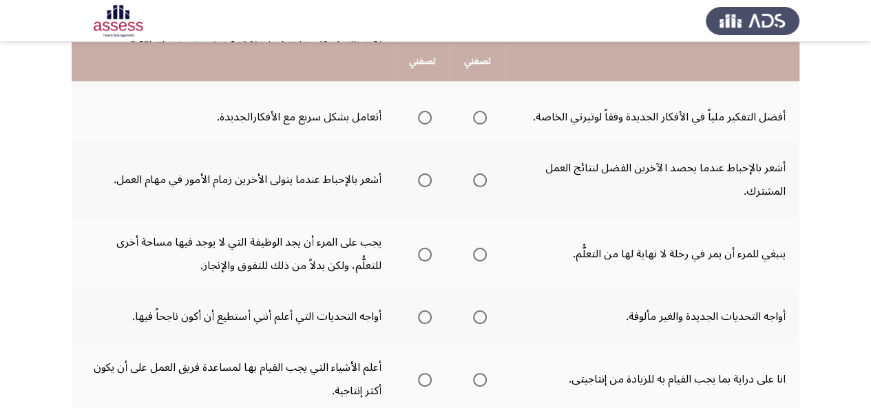
scroll to position [461, 0]
click at [419, 116] on span "Select an option" at bounding box center [425, 117] width 14 height 14
click at [419, 116] on input "Select an option" at bounding box center [425, 117] width 14 height 14
click at [488, 180] on th at bounding box center [477, 179] width 55 height 74
click at [485, 181] on span "Select an option" at bounding box center [480, 180] width 14 height 14
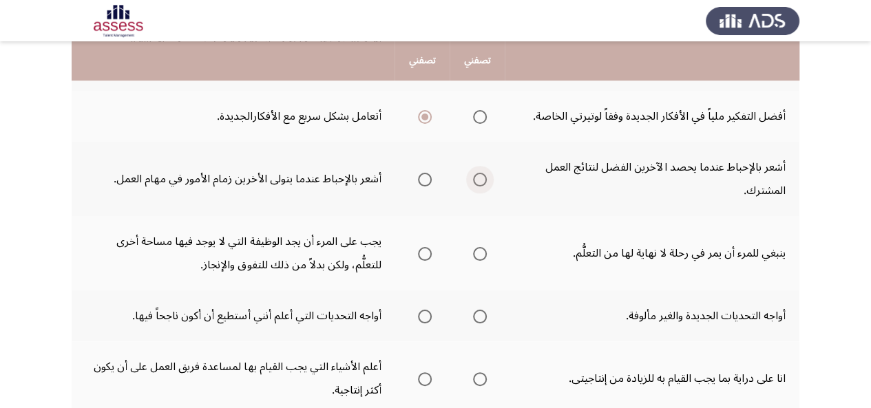
click at [485, 181] on input "Select an option" at bounding box center [480, 180] width 14 height 14
click at [475, 255] on span "Select an option" at bounding box center [480, 254] width 14 height 14
click at [475, 255] on input "Select an option" at bounding box center [480, 254] width 14 height 14
click at [481, 318] on span "Select an option" at bounding box center [480, 317] width 14 height 14
click at [481, 318] on input "Select an option" at bounding box center [480, 317] width 14 height 14
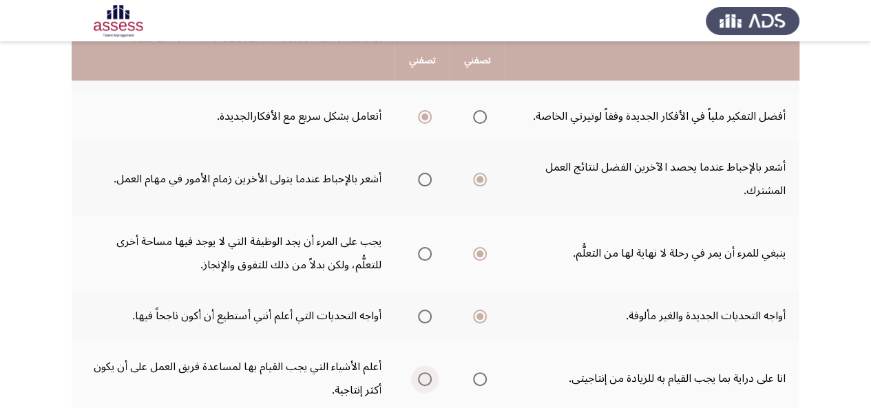
click at [415, 379] on label "Select an option" at bounding box center [422, 380] width 19 height 14
click at [418, 379] on input "Select an option" at bounding box center [425, 380] width 14 height 14
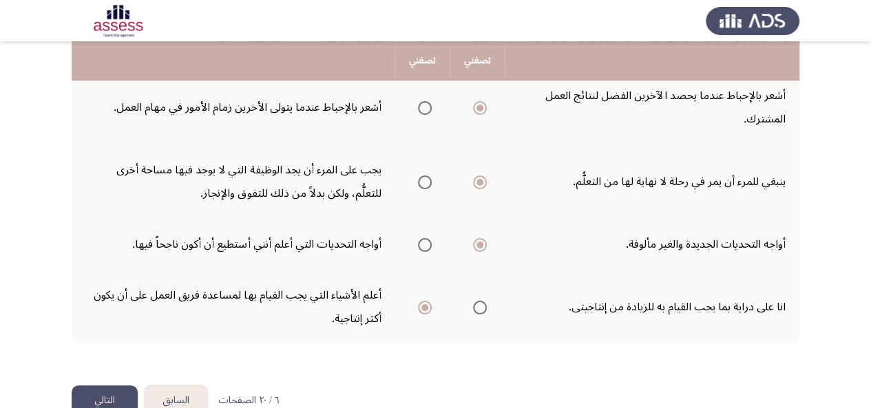
scroll to position [533, 0]
click at [115, 397] on button "التالي" at bounding box center [105, 400] width 66 height 31
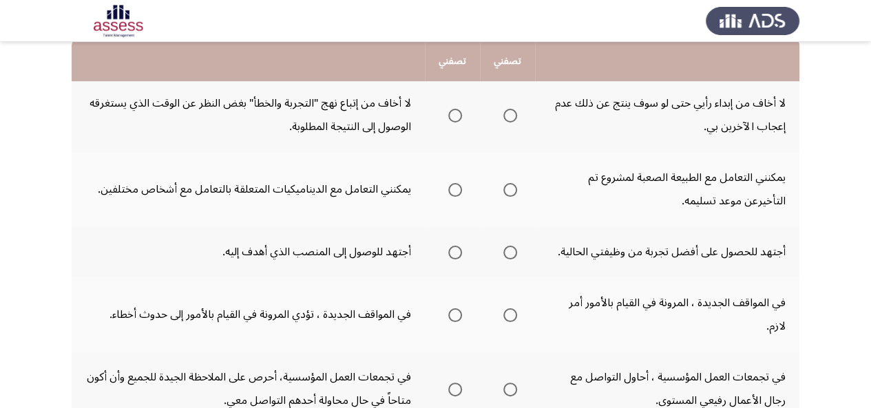
scroll to position [149, 0]
click at [456, 118] on span "Select an option" at bounding box center [455, 115] width 14 height 14
click at [456, 118] on input "Select an option" at bounding box center [455, 115] width 14 height 14
click at [455, 184] on span "Select an option" at bounding box center [455, 190] width 14 height 14
click at [455, 184] on input "Select an option" at bounding box center [455, 190] width 14 height 14
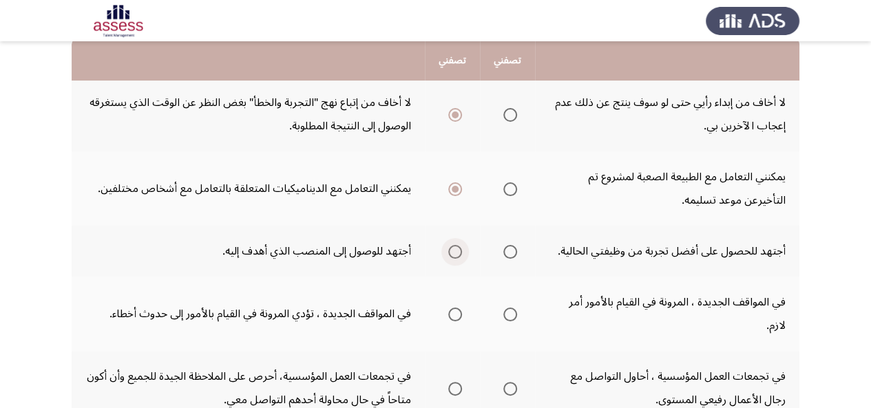
click at [460, 257] on span "Select an option" at bounding box center [455, 252] width 14 height 14
click at [460, 257] on input "Select an option" at bounding box center [455, 252] width 14 height 14
click at [504, 308] on span "Select an option" at bounding box center [510, 315] width 14 height 14
click at [504, 308] on input "Select an option" at bounding box center [510, 315] width 14 height 14
click at [456, 382] on span "Select an option" at bounding box center [455, 389] width 14 height 14
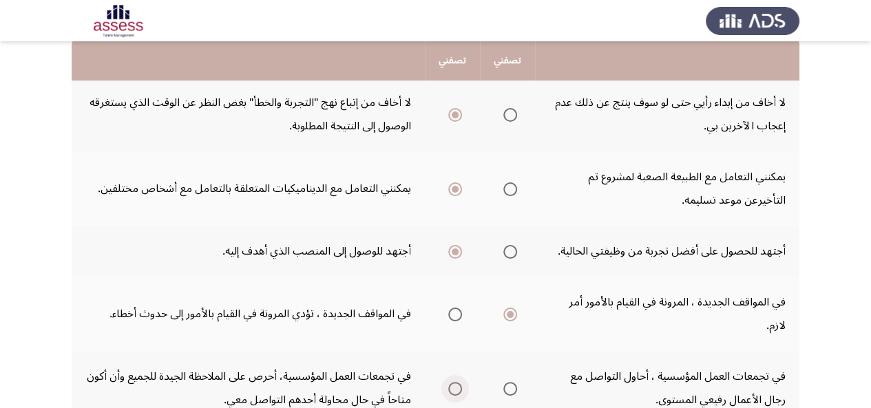
click at [456, 382] on input "Select an option" at bounding box center [455, 389] width 14 height 14
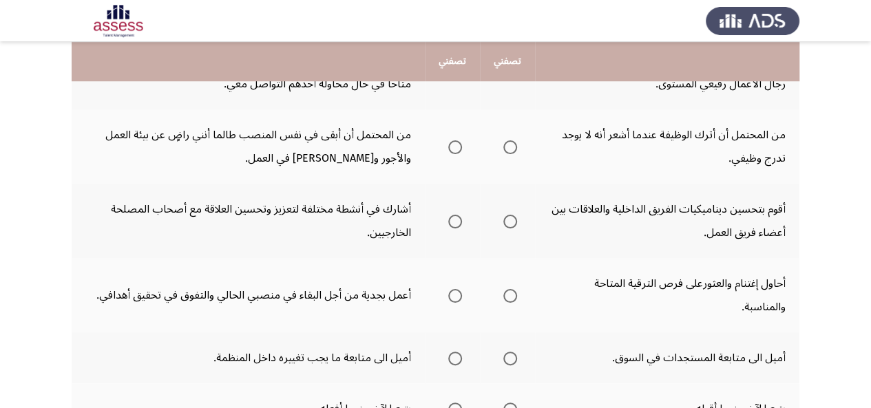
scroll to position [474, 0]
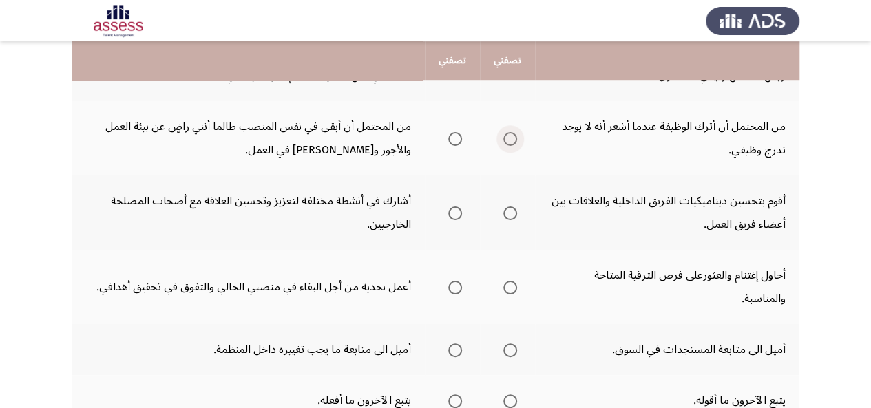
click at [512, 132] on span "Select an option" at bounding box center [510, 139] width 14 height 14
click at [512, 132] on input "Select an option" at bounding box center [510, 139] width 14 height 14
click at [504, 281] on span "Select an option" at bounding box center [510, 288] width 14 height 14
click at [504, 281] on input "Select an option" at bounding box center [510, 288] width 14 height 14
click at [507, 207] on span "Select an option" at bounding box center [510, 214] width 14 height 14
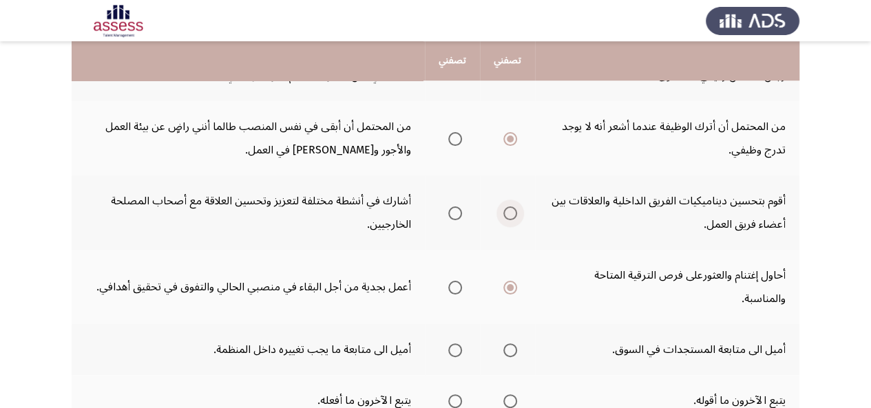
click at [507, 207] on input "Select an option" at bounding box center [510, 214] width 14 height 14
click at [512, 338] on mat-radio-group "Select an option" at bounding box center [507, 349] width 19 height 23
click at [511, 344] on span "Select an option" at bounding box center [510, 351] width 14 height 14
click at [511, 344] on input "Select an option" at bounding box center [510, 351] width 14 height 14
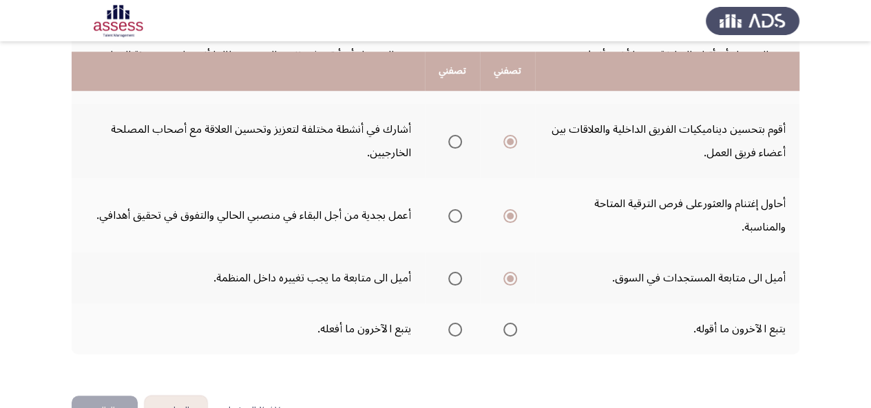
scroll to position [564, 0]
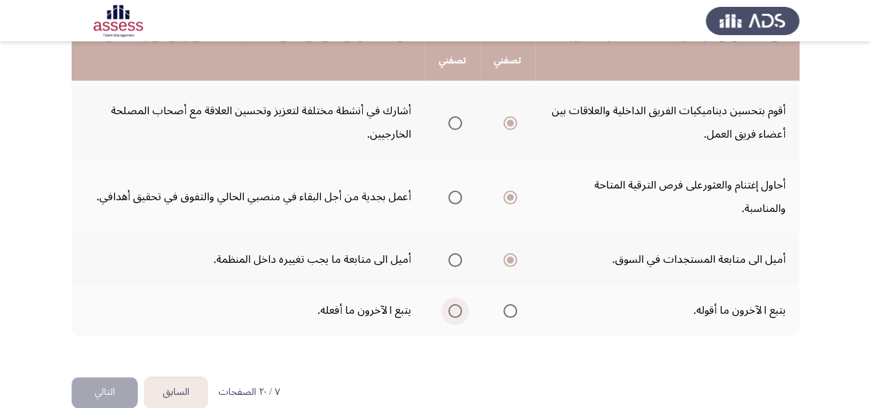
click at [454, 304] on span "Select an option" at bounding box center [455, 311] width 14 height 14
click at [454, 304] on input "Select an option" at bounding box center [455, 311] width 14 height 14
click at [93, 377] on button "التالي" at bounding box center [105, 392] width 66 height 31
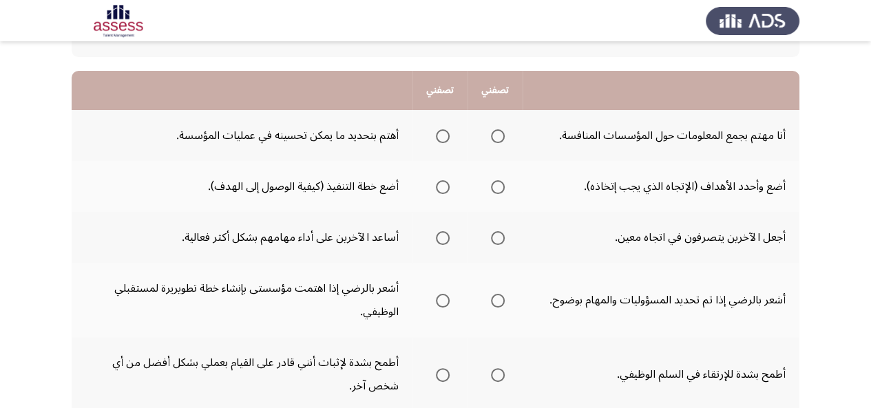
scroll to position [117, 0]
click at [442, 132] on span "Select an option" at bounding box center [443, 136] width 14 height 14
click at [442, 132] on input "Select an option" at bounding box center [443, 136] width 14 height 14
click at [437, 187] on span "Select an option" at bounding box center [443, 187] width 14 height 14
click at [437, 187] on input "Select an option" at bounding box center [443, 187] width 14 height 14
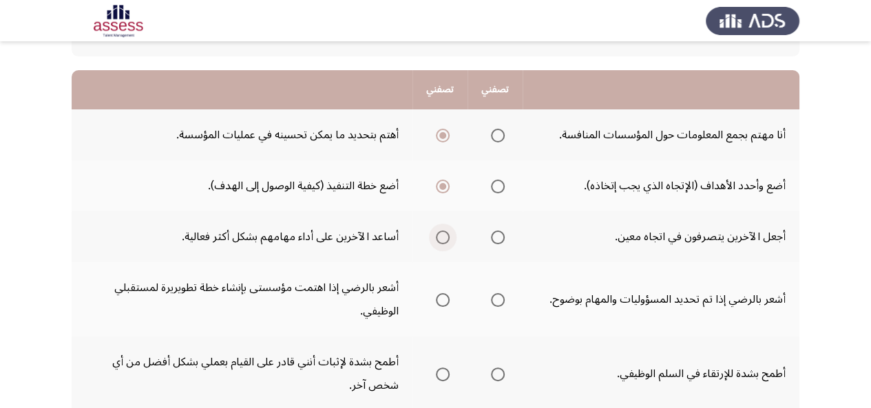
click at [439, 238] on span "Select an option" at bounding box center [443, 238] width 14 height 14
click at [439, 238] on input "Select an option" at bounding box center [443, 238] width 14 height 14
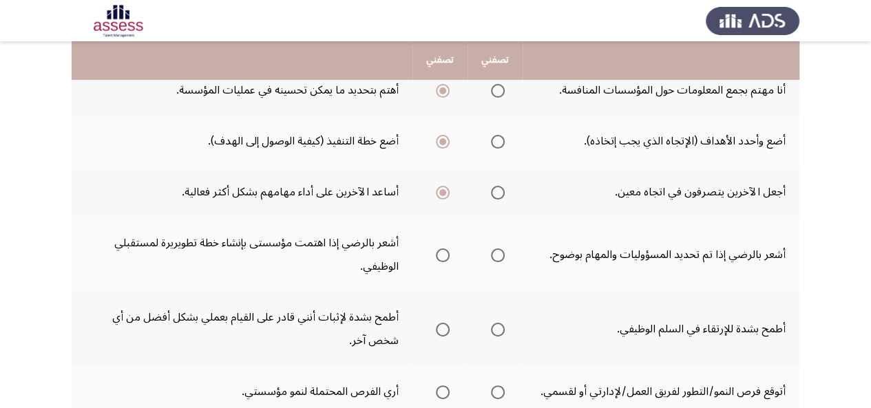
scroll to position [161, 0]
click at [437, 256] on span "Select an option" at bounding box center [443, 256] width 14 height 14
click at [437, 256] on input "Select an option" at bounding box center [443, 256] width 14 height 14
click at [497, 326] on span "Select an option" at bounding box center [498, 331] width 14 height 14
click at [497, 326] on input "Select an option" at bounding box center [498, 331] width 14 height 14
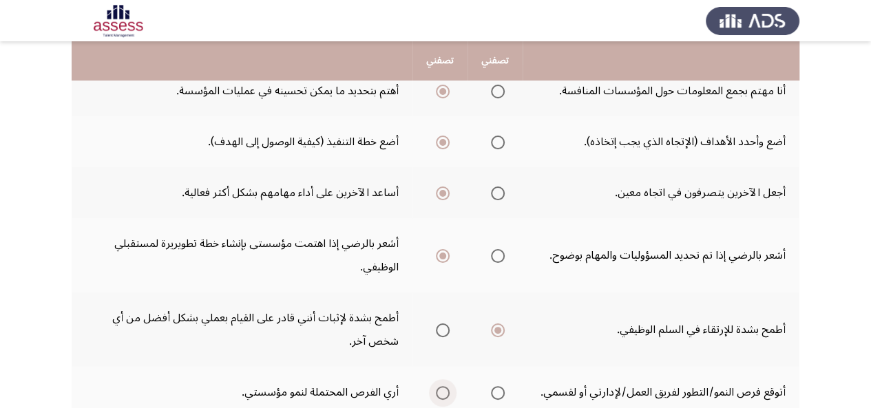
click at [437, 391] on span "Select an option" at bounding box center [443, 393] width 14 height 14
click at [437, 391] on input "Select an option" at bounding box center [443, 393] width 14 height 14
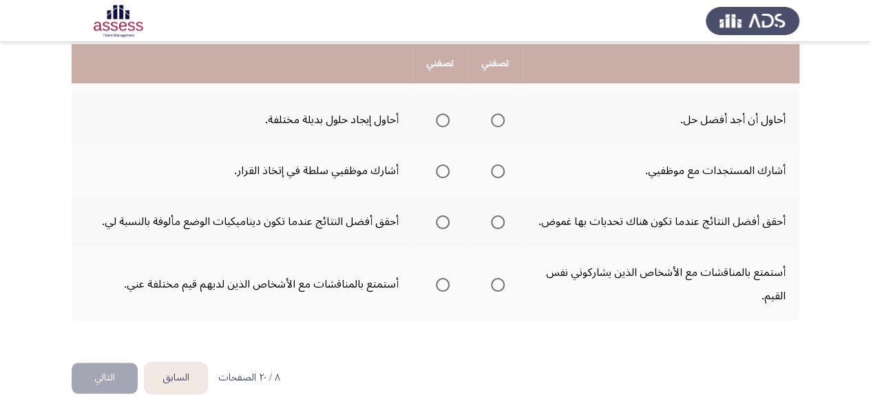
scroll to position [489, 0]
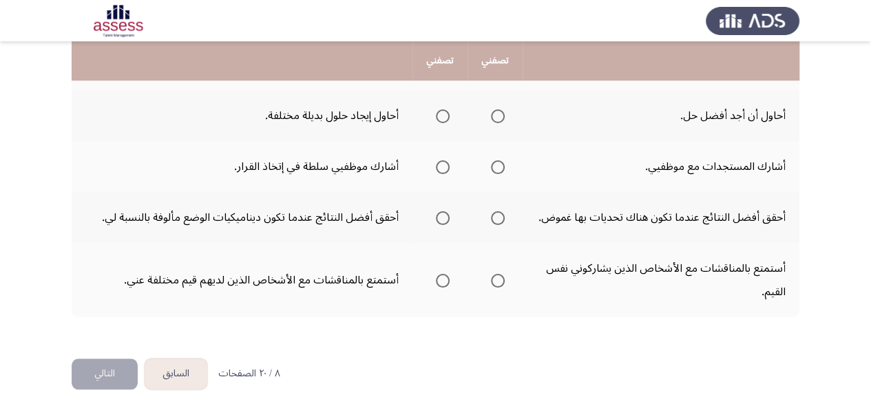
click at [444, 116] on span "Select an option" at bounding box center [443, 117] width 14 height 14
click at [444, 116] on input "Select an option" at bounding box center [443, 117] width 14 height 14
click at [504, 167] on th at bounding box center [495, 166] width 55 height 51
click at [501, 167] on span "Select an option" at bounding box center [498, 167] width 14 height 14
click at [501, 167] on input "Select an option" at bounding box center [498, 167] width 14 height 14
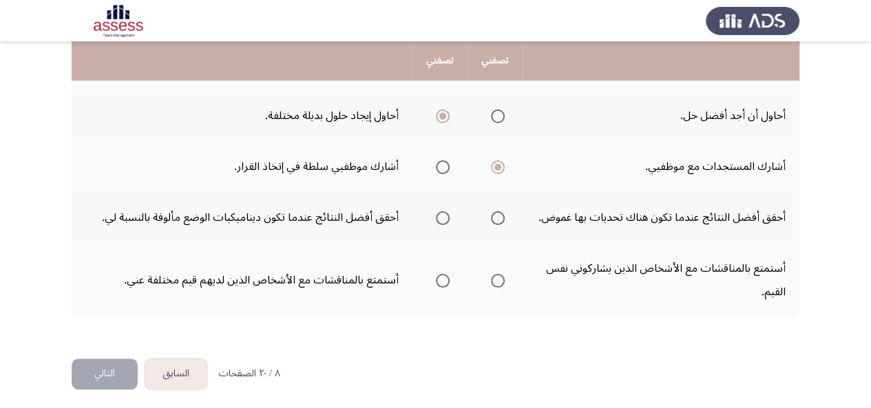
click at [487, 218] on label "Select an option" at bounding box center [495, 218] width 19 height 14
click at [491, 218] on input "Select an option" at bounding box center [498, 218] width 14 height 14
click at [446, 280] on span "Select an option" at bounding box center [443, 281] width 14 height 14
click at [446, 280] on input "Select an option" at bounding box center [443, 281] width 14 height 14
click at [436, 167] on span "Select an option" at bounding box center [443, 167] width 14 height 14
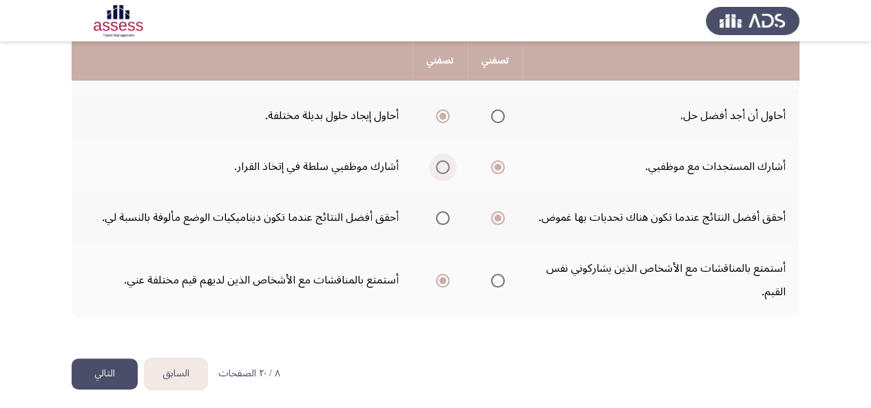
click at [436, 167] on input "Select an option" at bounding box center [443, 167] width 14 height 14
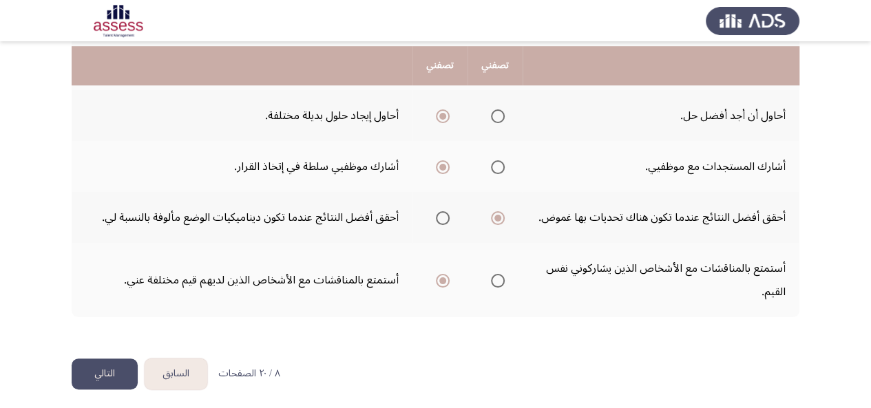
scroll to position [494, 0]
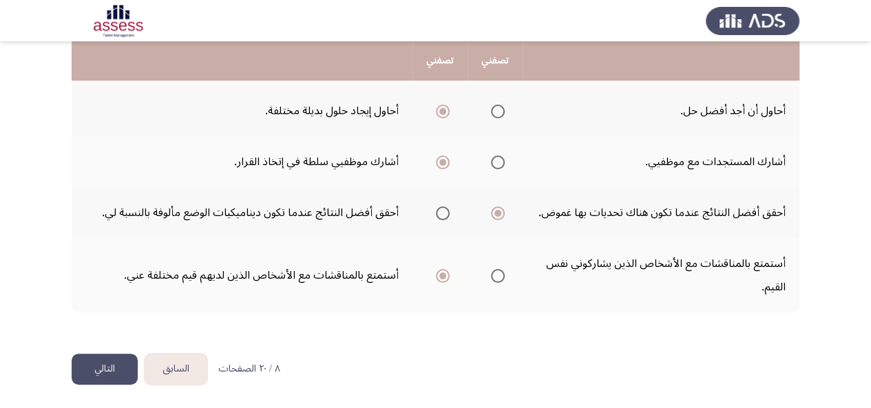
click at [104, 363] on button "التالي" at bounding box center [105, 369] width 66 height 31
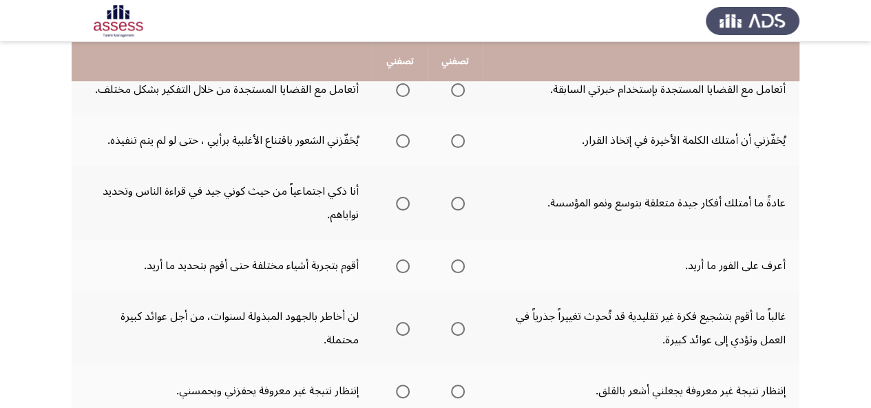
scroll to position [163, 0]
click at [408, 388] on span "Select an option" at bounding box center [403, 391] width 14 height 14
click at [408, 388] on input "Select an option" at bounding box center [403, 391] width 14 height 14
click at [408, 89] on span "Select an option" at bounding box center [403, 90] width 14 height 14
click at [408, 89] on input "Select an option" at bounding box center [403, 90] width 14 height 14
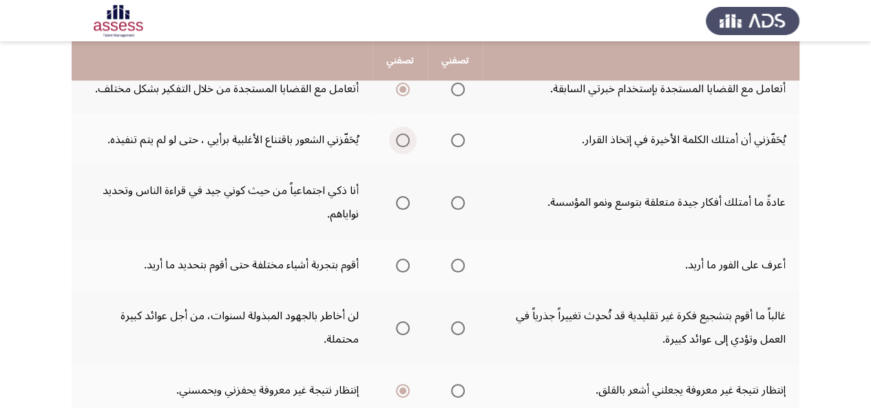
click at [396, 141] on span "Select an option" at bounding box center [403, 141] width 14 height 14
click at [396, 141] on input "Select an option" at bounding box center [403, 141] width 14 height 14
click at [461, 206] on span "Select an option" at bounding box center [458, 203] width 14 height 14
click at [461, 206] on input "Select an option" at bounding box center [458, 203] width 14 height 14
click at [396, 264] on span "Select an option" at bounding box center [403, 266] width 14 height 14
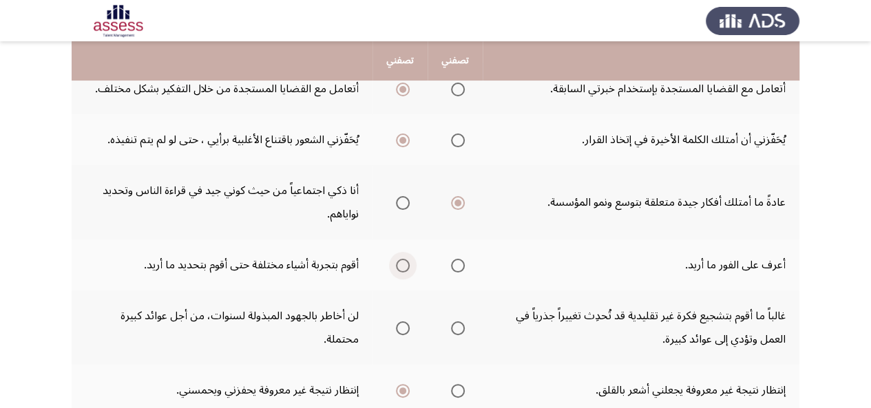
click at [396, 264] on input "Select an option" at bounding box center [403, 266] width 14 height 14
click at [457, 328] on span "Select an option" at bounding box center [458, 329] width 14 height 14
click at [457, 328] on input "Select an option" at bounding box center [458, 329] width 14 height 14
click at [457, 267] on span "Select an option" at bounding box center [458, 266] width 14 height 14
click at [457, 267] on input "Select an option" at bounding box center [458, 266] width 14 height 14
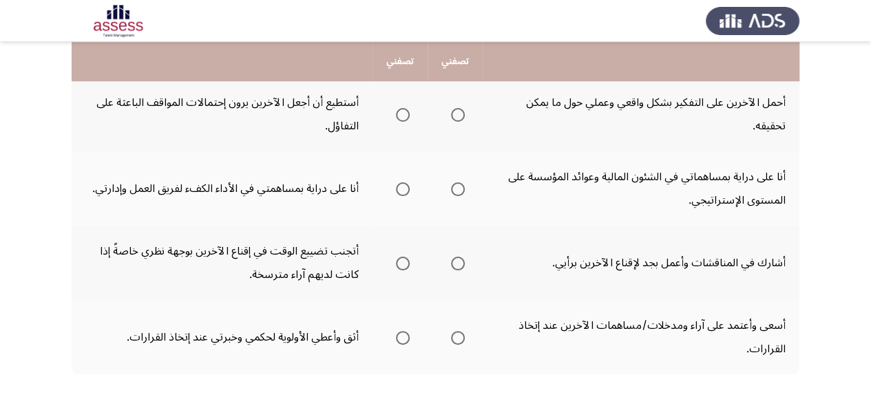
scroll to position [503, 0]
click at [401, 115] on span "Select an option" at bounding box center [403, 114] width 14 height 14
click at [401, 115] on input "Select an option" at bounding box center [403, 114] width 14 height 14
click at [401, 187] on span "Select an option" at bounding box center [403, 189] width 14 height 14
click at [401, 187] on input "Select an option" at bounding box center [403, 189] width 14 height 14
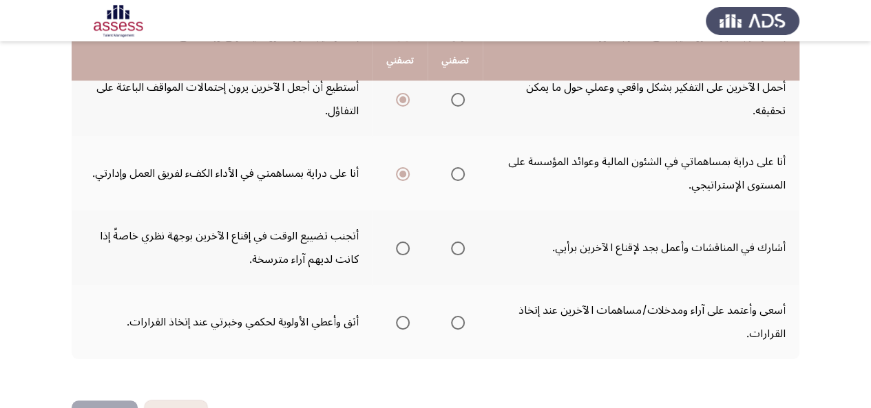
scroll to position [517, 0]
click at [460, 251] on span "Select an option" at bounding box center [458, 249] width 14 height 14
click at [460, 251] on input "Select an option" at bounding box center [458, 249] width 14 height 14
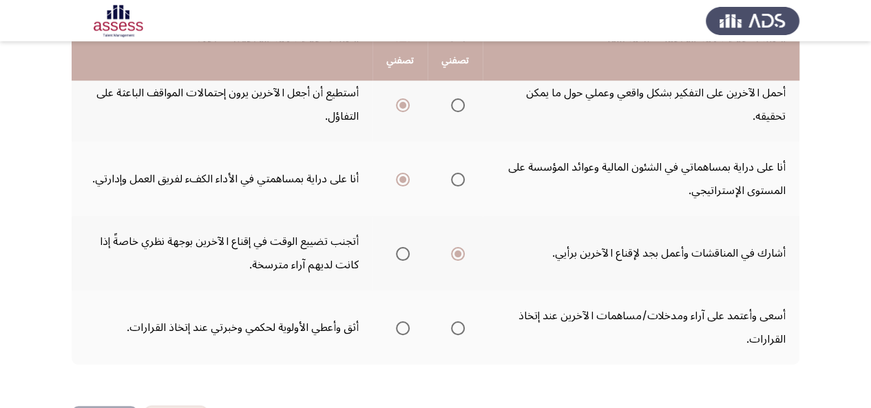
scroll to position [511, 0]
click at [457, 333] on span "Select an option" at bounding box center [458, 329] width 14 height 14
click at [457, 333] on input "Select an option" at bounding box center [458, 329] width 14 height 14
click at [452, 100] on span "Select an option" at bounding box center [458, 106] width 14 height 14
click at [452, 100] on input "Select an option" at bounding box center [458, 106] width 14 height 14
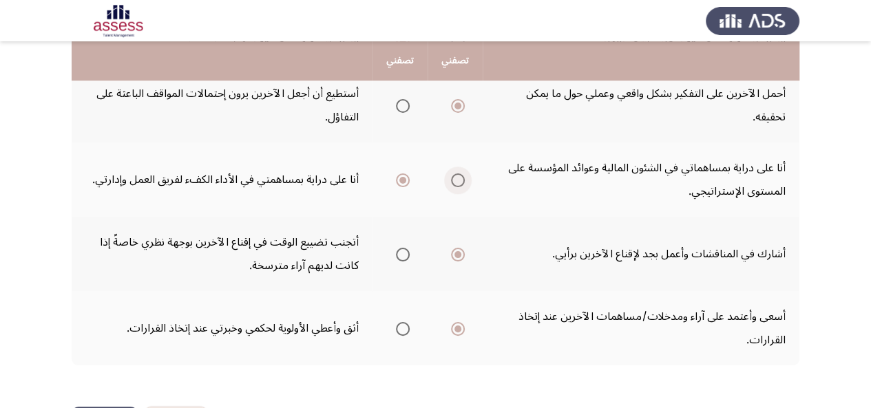
click at [462, 181] on span "Select an option" at bounding box center [458, 181] width 14 height 14
click at [462, 181] on input "Select an option" at bounding box center [458, 181] width 14 height 14
click at [406, 331] on span "Select an option" at bounding box center [403, 329] width 14 height 14
click at [406, 331] on input "Select an option" at bounding box center [403, 329] width 14 height 14
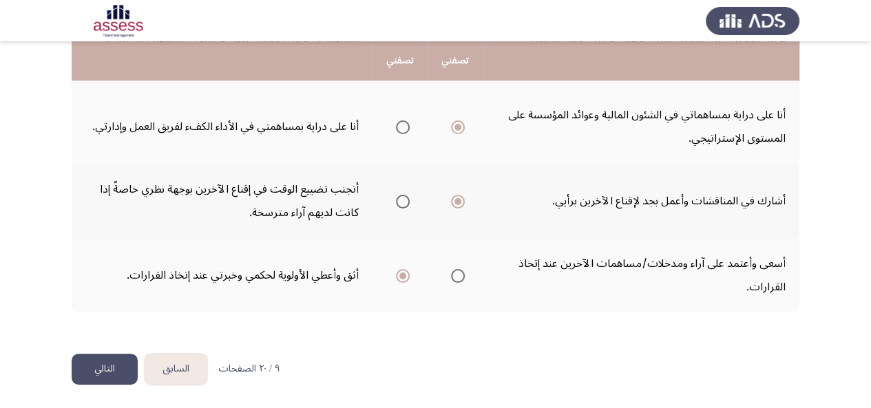
click at [105, 373] on button "التالي" at bounding box center [105, 369] width 66 height 31
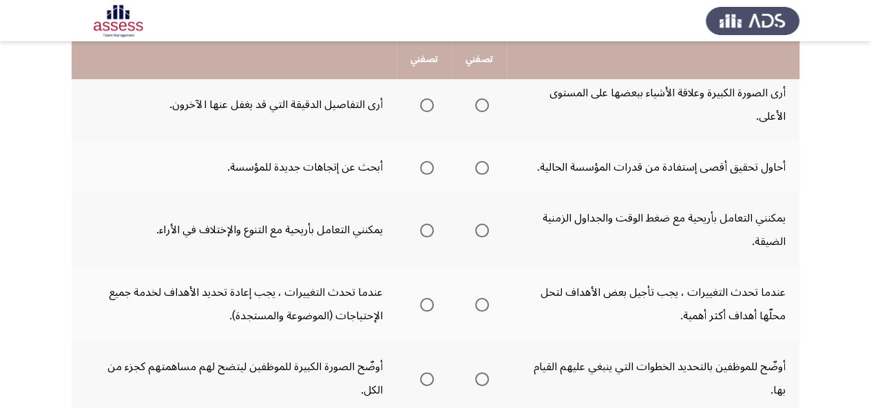
scroll to position [160, 0]
click at [427, 167] on span "Select an option" at bounding box center [427, 167] width 14 height 14
click at [427, 167] on input "Select an option" at bounding box center [427, 167] width 14 height 14
click at [427, 167] on span "Select an option" at bounding box center [427, 167] width 7 height 7
click at [427, 167] on input "Select an option" at bounding box center [427, 167] width 14 height 14
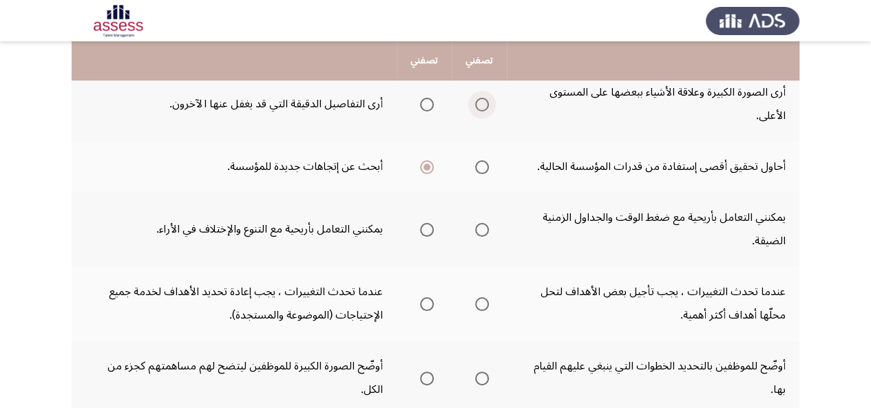
click at [484, 110] on span "Select an option" at bounding box center [482, 105] width 14 height 14
click at [484, 110] on input "Select an option" at bounding box center [482, 105] width 14 height 14
click at [484, 227] on span "Select an option" at bounding box center [482, 230] width 14 height 14
click at [484, 227] on input "Select an option" at bounding box center [482, 230] width 14 height 14
click at [423, 227] on span "Select an option" at bounding box center [427, 230] width 14 height 14
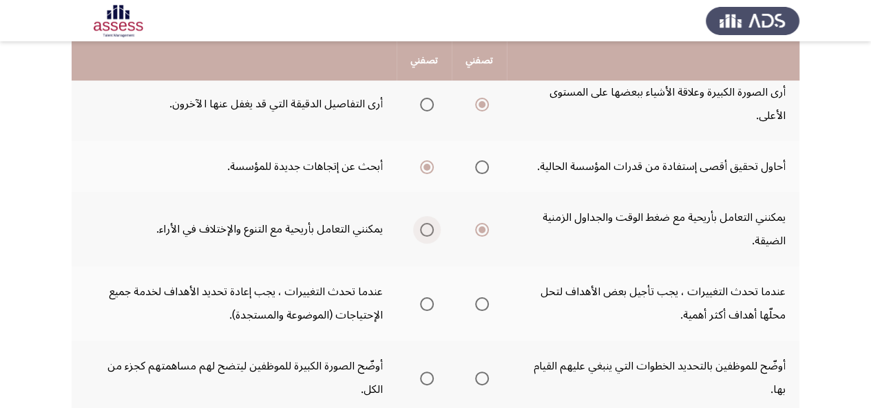
click at [423, 227] on input "Select an option" at bounding box center [427, 230] width 14 height 14
click at [424, 302] on span "Select an option" at bounding box center [427, 305] width 14 height 14
click at [424, 302] on input "Select an option" at bounding box center [427, 305] width 14 height 14
click at [422, 381] on span "Select an option" at bounding box center [427, 379] width 14 height 14
click at [422, 381] on input "Select an option" at bounding box center [427, 379] width 14 height 14
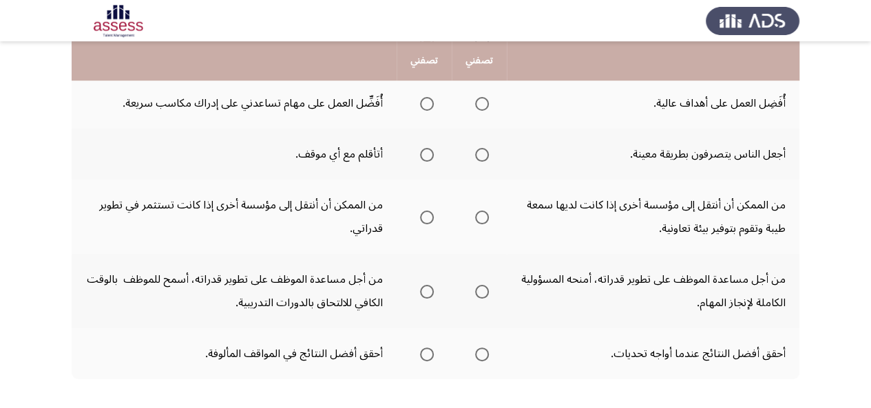
scroll to position [498, 0]
click at [478, 102] on span "Select an option" at bounding box center [482, 103] width 14 height 14
click at [478, 102] on input "Select an option" at bounding box center [482, 103] width 14 height 14
click at [420, 153] on span "Select an option" at bounding box center [427, 154] width 14 height 14
click at [420, 153] on input "Select an option" at bounding box center [427, 154] width 14 height 14
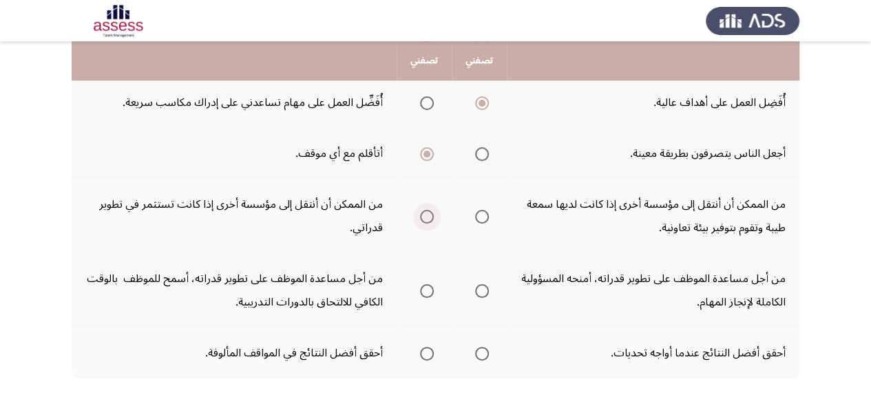
click at [425, 218] on span "Select an option" at bounding box center [427, 217] width 14 height 14
click at [425, 218] on input "Select an option" at bounding box center [427, 217] width 14 height 14
click at [485, 291] on span "Select an option" at bounding box center [482, 291] width 14 height 14
click at [485, 291] on input "Select an option" at bounding box center [482, 291] width 14 height 14
click at [482, 351] on span "Select an option" at bounding box center [482, 354] width 14 height 14
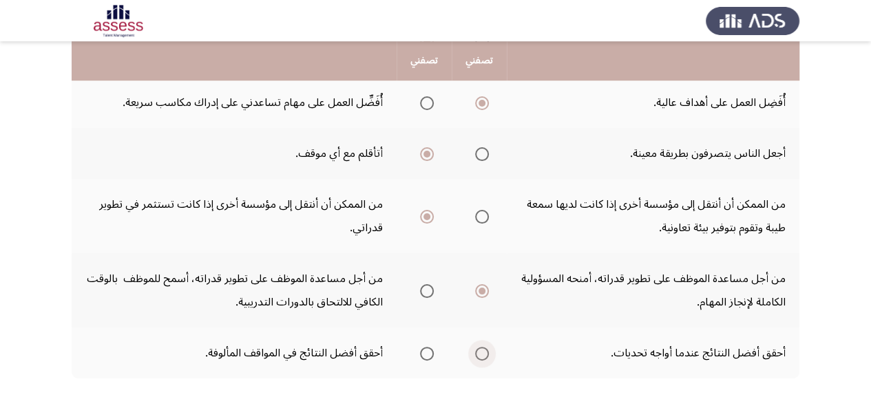
click at [482, 351] on input "Select an option" at bounding box center [482, 354] width 14 height 14
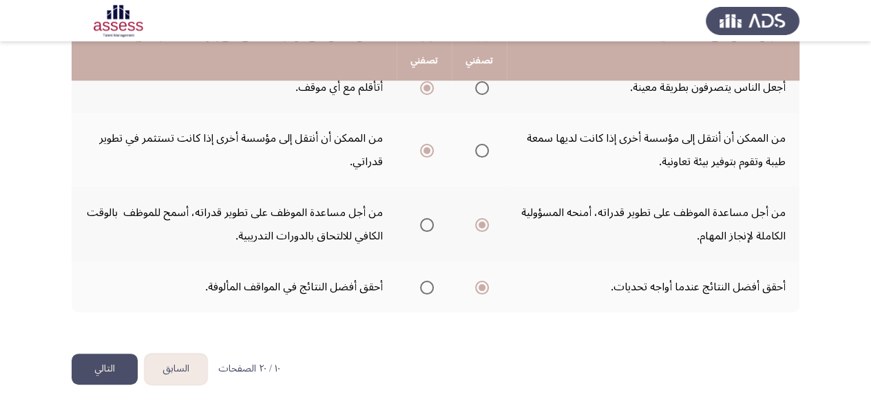
click at [115, 362] on button "التالي" at bounding box center [105, 369] width 66 height 31
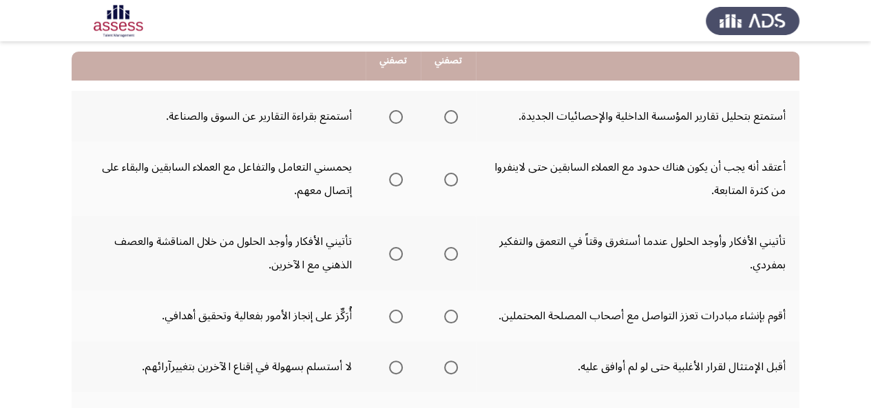
scroll to position [136, 0]
click at [444, 116] on span "Select an option" at bounding box center [451, 117] width 14 height 14
click at [444, 116] on input "Select an option" at bounding box center [451, 117] width 14 height 14
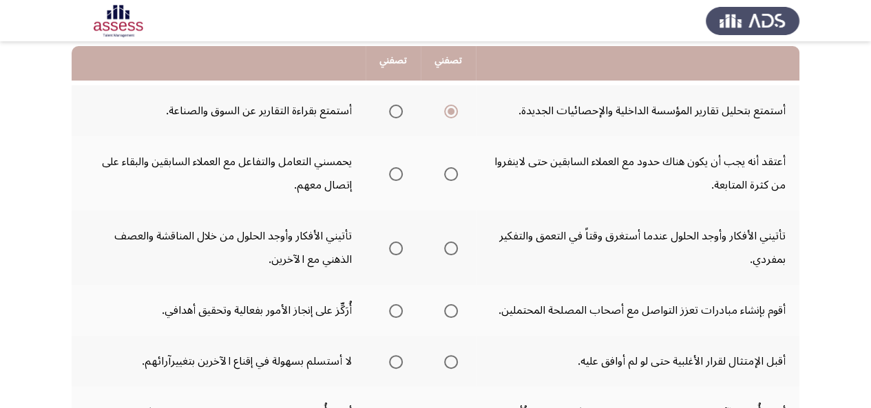
scroll to position [142, 0]
click at [393, 172] on span "Select an option" at bounding box center [396, 174] width 14 height 14
click at [393, 172] on input "Select an option" at bounding box center [396, 174] width 14 height 14
click at [390, 246] on span "Select an option" at bounding box center [396, 248] width 14 height 14
click at [390, 246] on input "Select an option" at bounding box center [396, 248] width 14 height 14
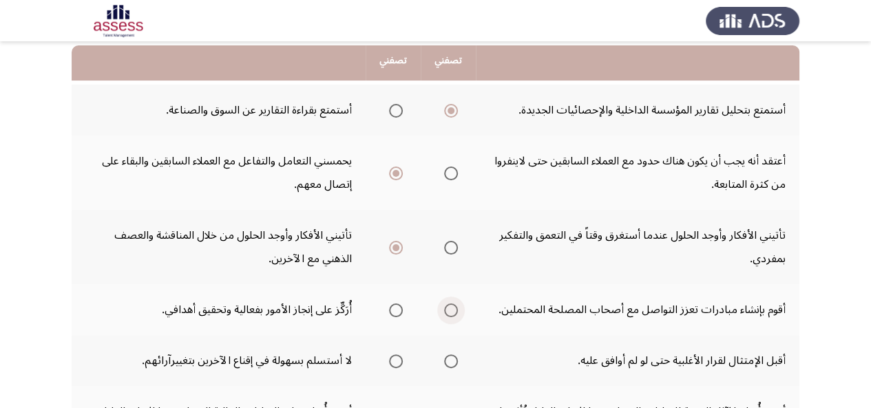
click at [450, 308] on span "Select an option" at bounding box center [451, 311] width 14 height 14
click at [450, 308] on input "Select an option" at bounding box center [451, 311] width 14 height 14
click at [392, 311] on span "Select an option" at bounding box center [396, 311] width 14 height 14
click at [392, 311] on input "Select an option" at bounding box center [396, 311] width 14 height 14
click at [393, 362] on span "Select an option" at bounding box center [396, 362] width 14 height 14
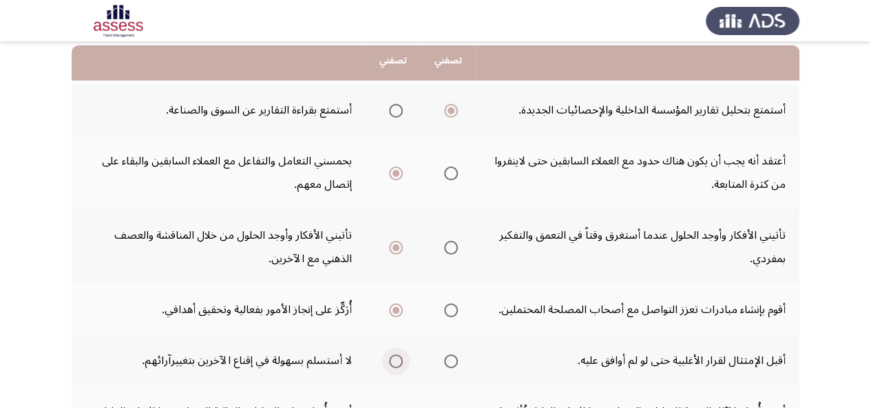
click at [393, 362] on input "Select an option" at bounding box center [396, 362] width 14 height 14
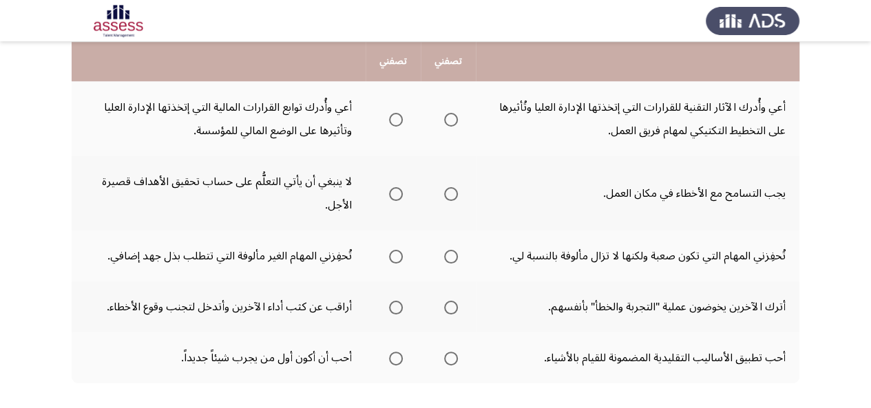
scroll to position [447, 0]
click at [455, 121] on span "Select an option" at bounding box center [451, 119] width 14 height 14
click at [455, 121] on input "Select an option" at bounding box center [451, 119] width 14 height 14
click at [450, 198] on span "Select an option" at bounding box center [451, 194] width 14 height 14
click at [450, 198] on input "Select an option" at bounding box center [451, 194] width 14 height 14
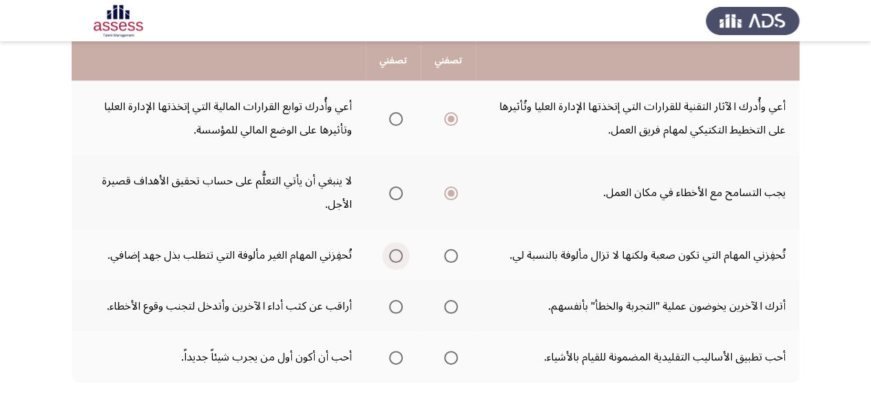
click at [402, 258] on span "Select an option" at bounding box center [396, 256] width 14 height 14
click at [402, 258] on input "Select an option" at bounding box center [396, 256] width 14 height 14
click at [453, 310] on span "Select an option" at bounding box center [451, 307] width 14 height 14
click at [453, 310] on input "Select an option" at bounding box center [451, 307] width 14 height 14
click at [389, 357] on span "Select an option" at bounding box center [396, 358] width 14 height 14
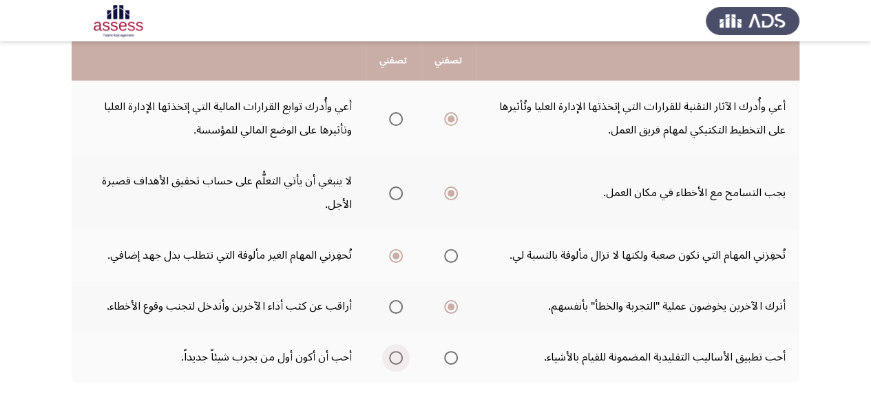
click at [389, 357] on input "Select an option" at bounding box center [396, 358] width 14 height 14
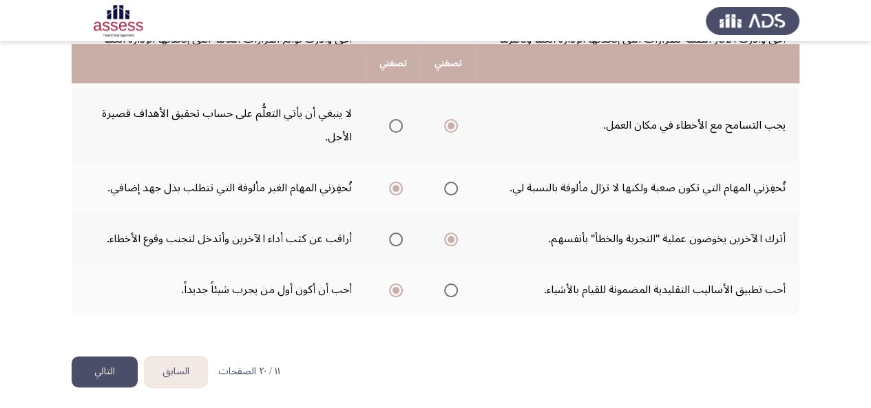
scroll to position [517, 0]
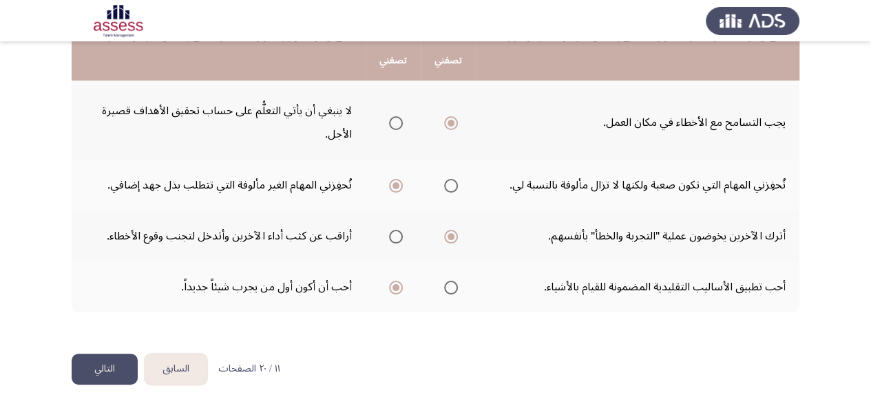
click at [121, 370] on button "التالي" at bounding box center [105, 369] width 66 height 31
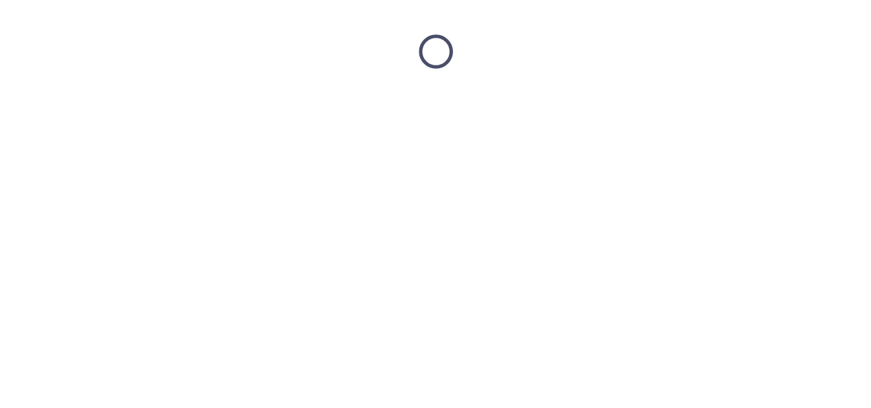
scroll to position [0, 0]
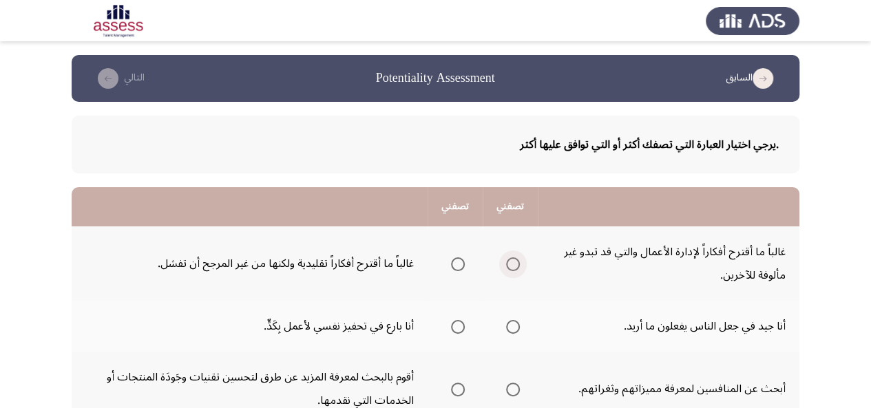
click at [517, 264] on span "Select an option" at bounding box center [513, 265] width 14 height 14
click at [517, 264] on input "Select an option" at bounding box center [513, 265] width 14 height 14
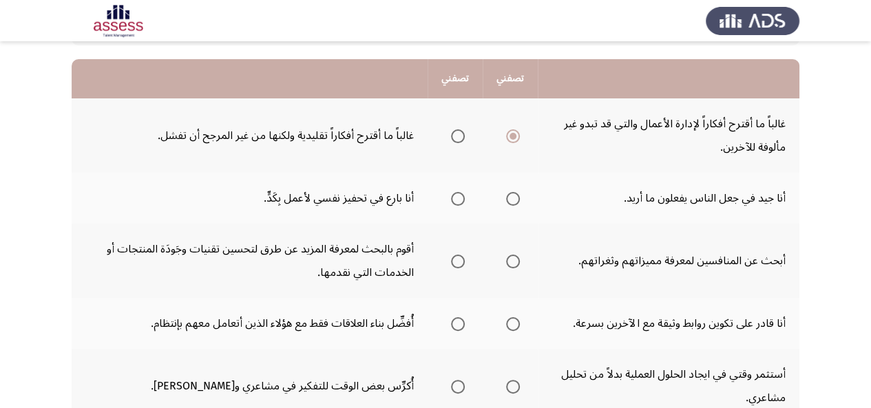
scroll to position [129, 0]
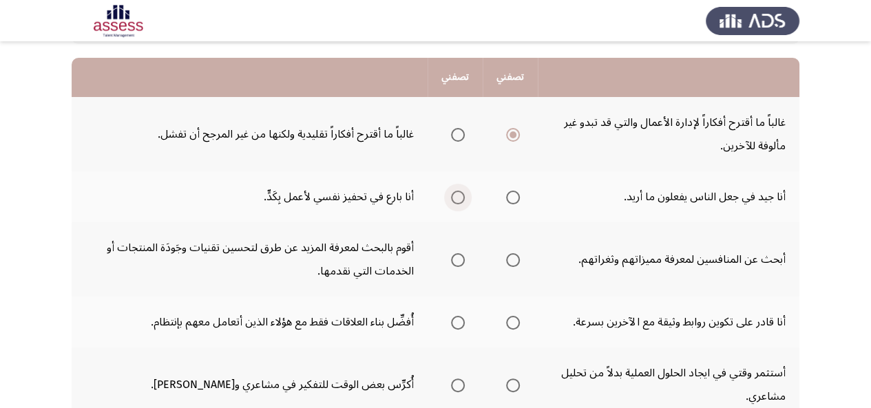
click at [458, 194] on span "Select an option" at bounding box center [458, 198] width 14 height 14
click at [458, 194] on input "Select an option" at bounding box center [458, 198] width 14 height 14
click at [453, 263] on span "Select an option" at bounding box center [458, 260] width 14 height 14
click at [453, 263] on input "Select an option" at bounding box center [458, 260] width 14 height 14
click at [515, 328] on span "Select an option" at bounding box center [513, 323] width 14 height 14
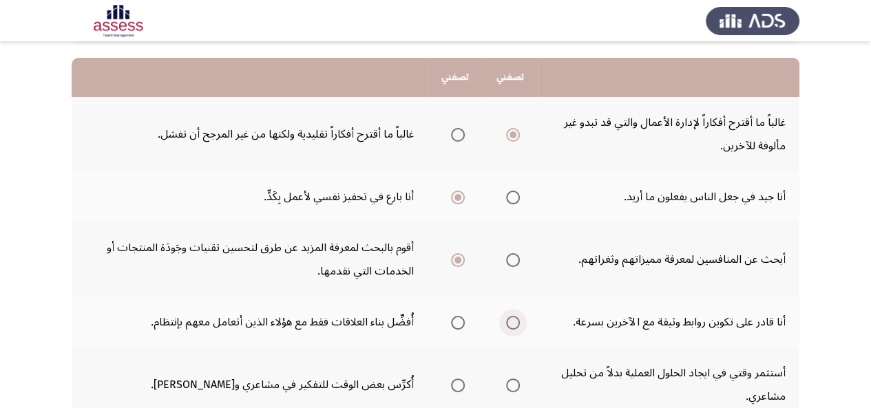
click at [515, 328] on input "Select an option" at bounding box center [513, 323] width 14 height 14
click at [515, 384] on span "Select an option" at bounding box center [513, 386] width 14 height 14
click at [515, 384] on input "Select an option" at bounding box center [513, 386] width 14 height 14
click at [519, 198] on span "Select an option" at bounding box center [513, 198] width 14 height 14
click at [519, 198] on input "Select an option" at bounding box center [513, 198] width 14 height 14
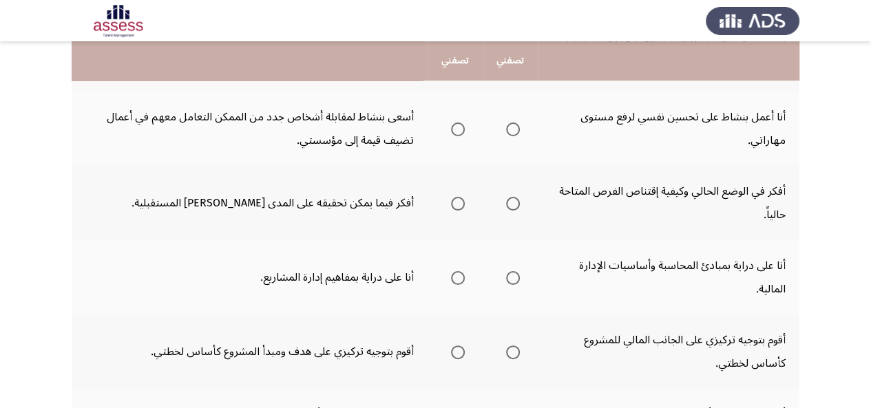
scroll to position [459, 0]
click at [463, 131] on span "Select an option" at bounding box center [458, 130] width 14 height 14
click at [463, 131] on input "Select an option" at bounding box center [458, 130] width 14 height 14
click at [457, 204] on span "Select an option" at bounding box center [458, 205] width 14 height 14
click at [457, 204] on input "Select an option" at bounding box center [458, 205] width 14 height 14
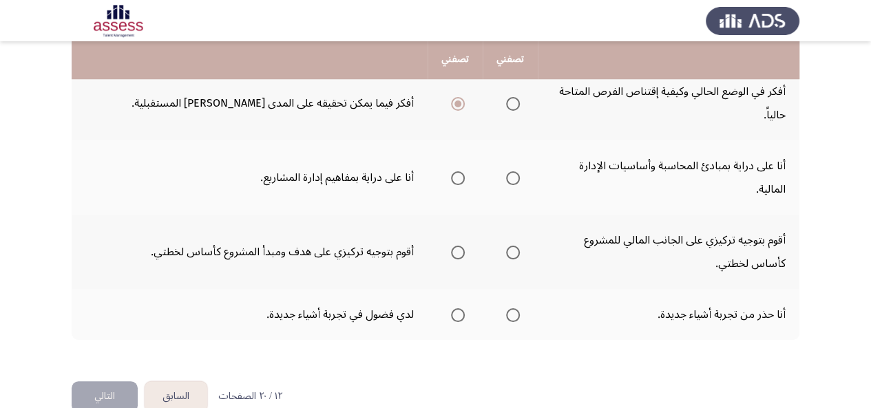
scroll to position [557, 0]
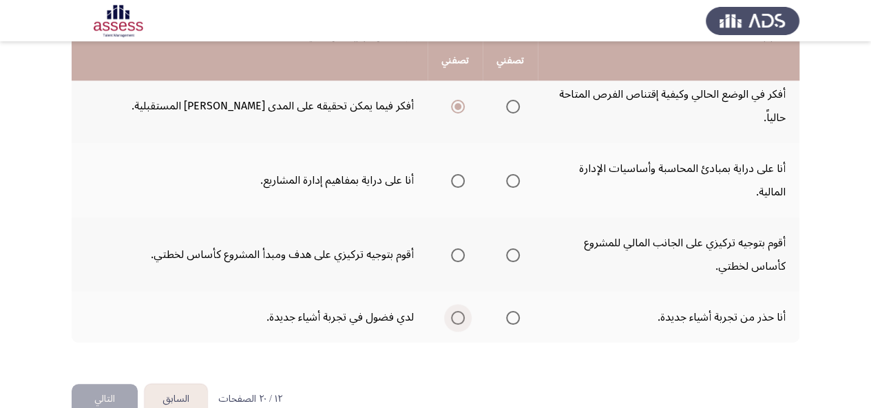
click at [452, 321] on span "Select an option" at bounding box center [458, 318] width 14 height 14
click at [452, 321] on input "Select an option" at bounding box center [458, 318] width 14 height 14
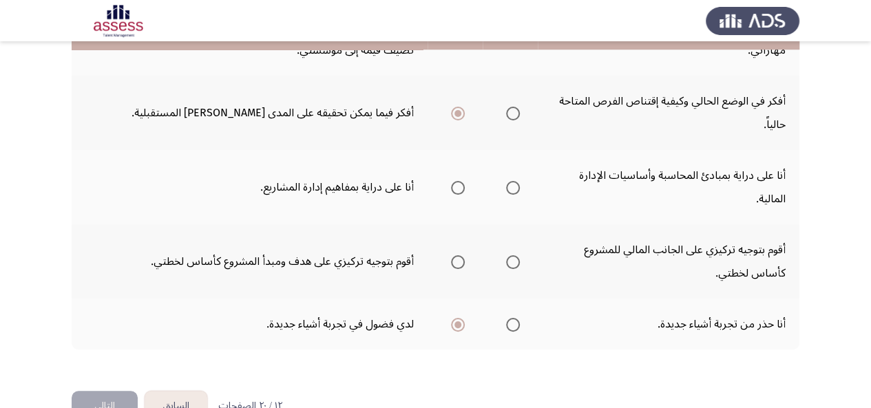
scroll to position [588, 0]
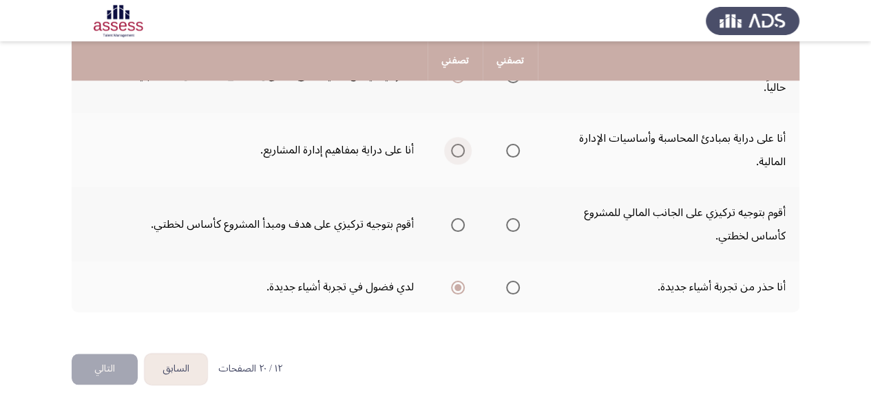
click at [450, 151] on label "Select an option" at bounding box center [455, 151] width 19 height 14
click at [451, 151] on input "Select an option" at bounding box center [458, 151] width 14 height 14
click at [463, 221] on span "Select an option" at bounding box center [458, 225] width 14 height 14
click at [463, 221] on input "Select an option" at bounding box center [458, 225] width 14 height 14
click at [107, 376] on button "التالي" at bounding box center [105, 369] width 66 height 31
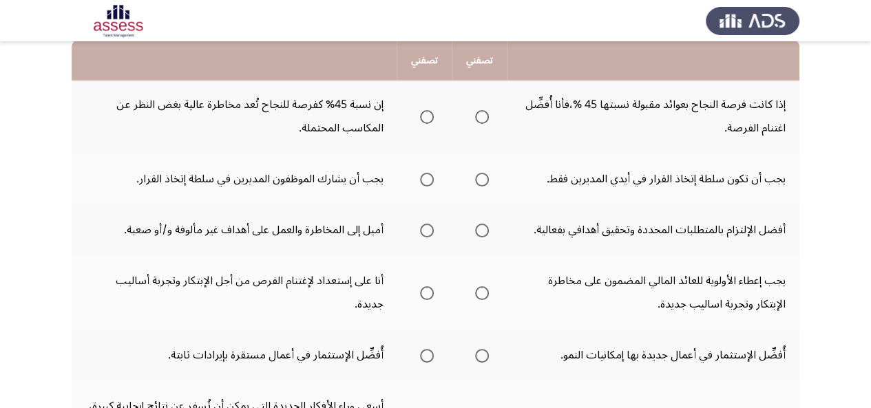
scroll to position [147, 0]
click at [481, 114] on span "Select an option" at bounding box center [482, 118] width 14 height 14
click at [481, 114] on input "Select an option" at bounding box center [482, 118] width 14 height 14
click at [433, 181] on span "Select an option" at bounding box center [427, 181] width 14 height 14
click at [433, 181] on input "Select an option" at bounding box center [427, 181] width 14 height 14
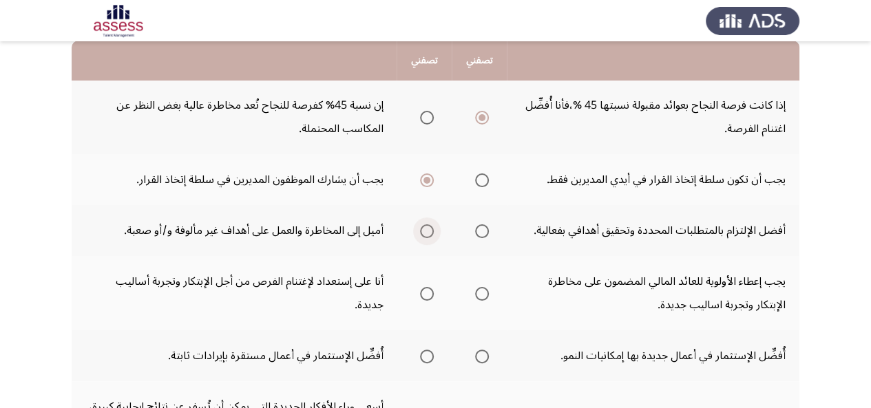
click at [418, 228] on label "Select an option" at bounding box center [424, 232] width 19 height 14
click at [420, 228] on input "Select an option" at bounding box center [427, 232] width 14 height 14
click at [423, 292] on span "Select an option" at bounding box center [427, 294] width 14 height 14
click at [423, 292] on input "Select an option" at bounding box center [427, 294] width 14 height 14
click at [487, 353] on span "Select an option" at bounding box center [482, 357] width 14 height 14
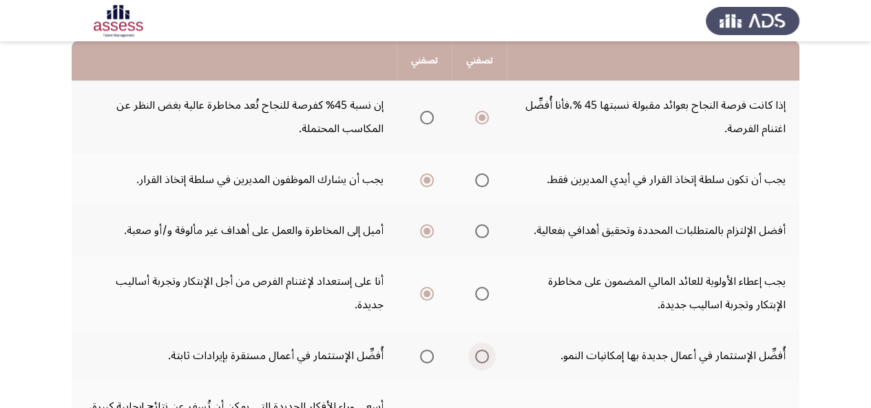
click at [487, 353] on input "Select an option" at bounding box center [482, 357] width 14 height 14
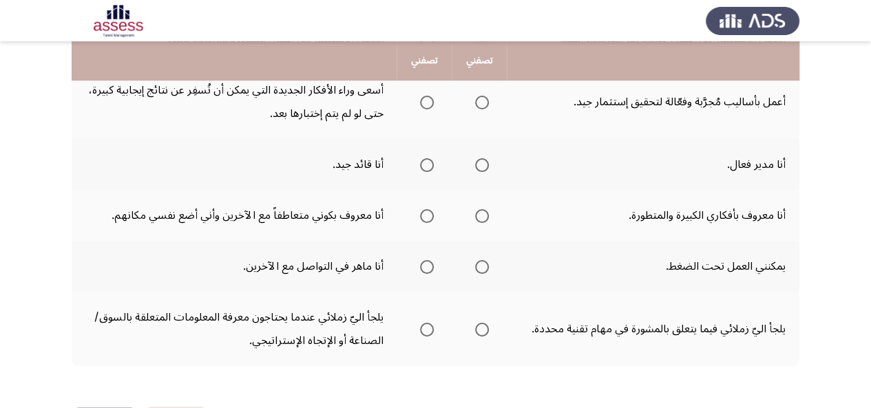
scroll to position [463, 0]
click at [423, 101] on span "Select an option" at bounding box center [427, 103] width 14 height 14
click at [423, 101] on input "Select an option" at bounding box center [427, 103] width 14 height 14
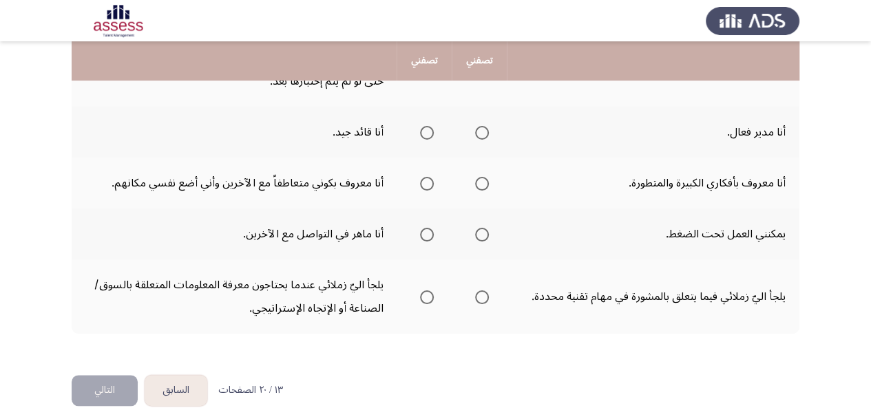
scroll to position [497, 0]
click at [428, 130] on span "Select an option" at bounding box center [427, 132] width 14 height 14
click at [428, 130] on input "Select an option" at bounding box center [427, 132] width 14 height 14
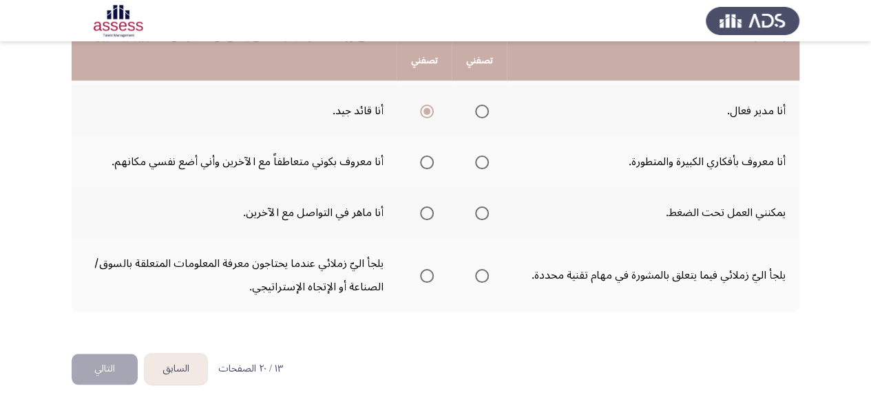
click at [491, 155] on th at bounding box center [479, 161] width 55 height 51
click at [482, 157] on span "Select an option" at bounding box center [482, 163] width 14 height 14
click at [482, 157] on input "Select an option" at bounding box center [482, 163] width 14 height 14
click at [481, 202] on mat-radio-group "Select an option" at bounding box center [479, 212] width 19 height 23
click at [481, 210] on span "Select an option" at bounding box center [482, 214] width 14 height 14
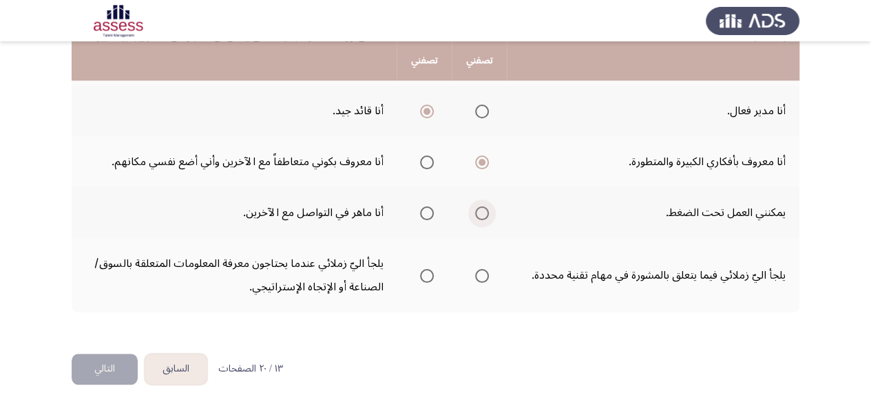
click at [481, 210] on input "Select an option" at bounding box center [482, 214] width 14 height 14
click at [481, 276] on span "Select an option" at bounding box center [482, 276] width 14 height 14
click at [481, 276] on input "Select an option" at bounding box center [482, 276] width 14 height 14
click at [112, 363] on button "التالي" at bounding box center [105, 369] width 66 height 31
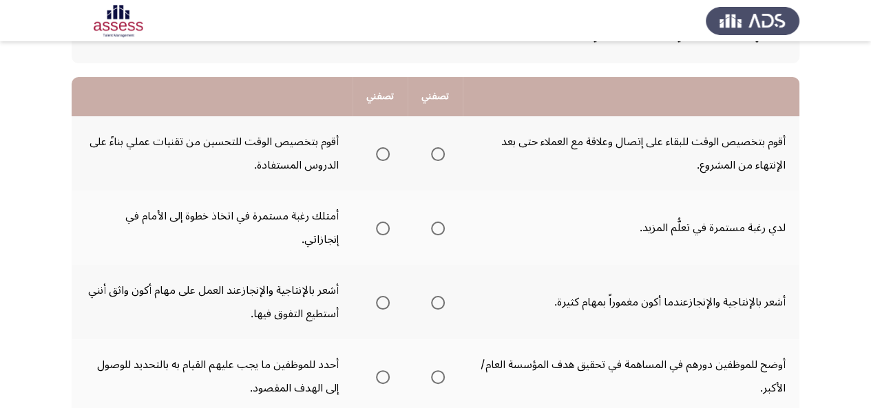
scroll to position [130, 0]
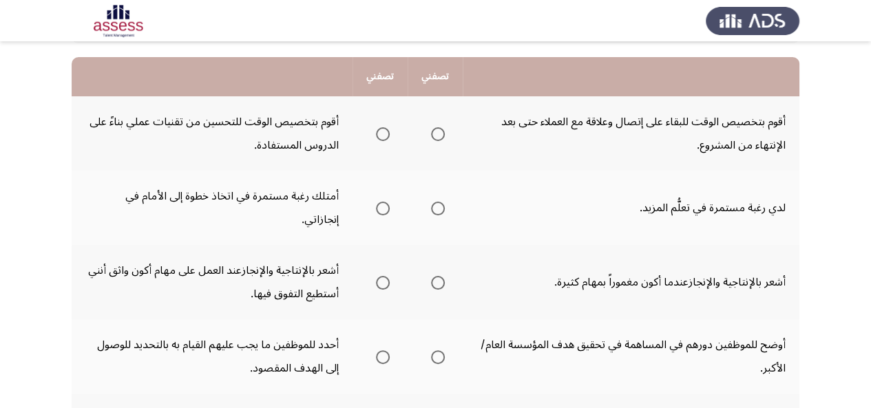
click at [379, 135] on span "Select an option" at bounding box center [383, 134] width 14 height 14
click at [379, 135] on input "Select an option" at bounding box center [383, 134] width 14 height 14
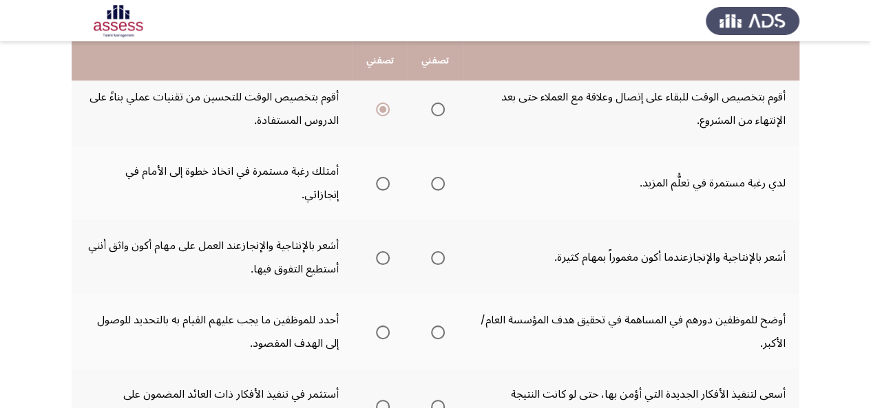
scroll to position [156, 0]
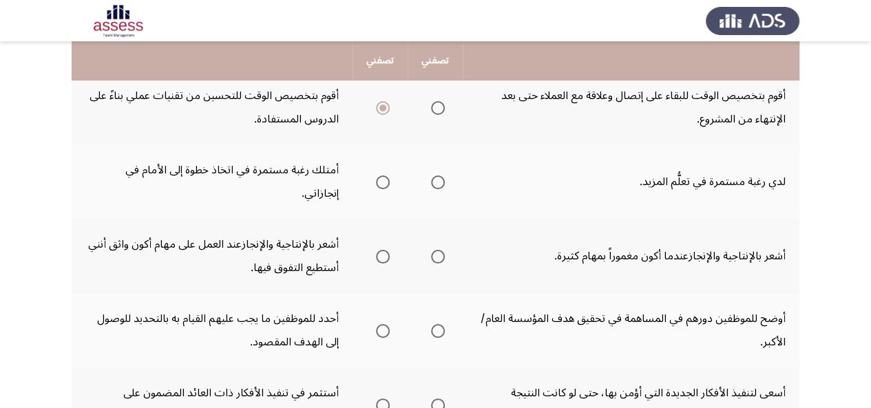
click at [439, 176] on span "Select an option" at bounding box center [438, 183] width 14 height 14
click at [439, 176] on input "Select an option" at bounding box center [438, 183] width 14 height 14
click at [380, 250] on span "Select an option" at bounding box center [383, 257] width 14 height 14
click at [380, 250] on input "Select an option" at bounding box center [383, 257] width 14 height 14
click at [433, 324] on span "Select an option" at bounding box center [438, 331] width 14 height 14
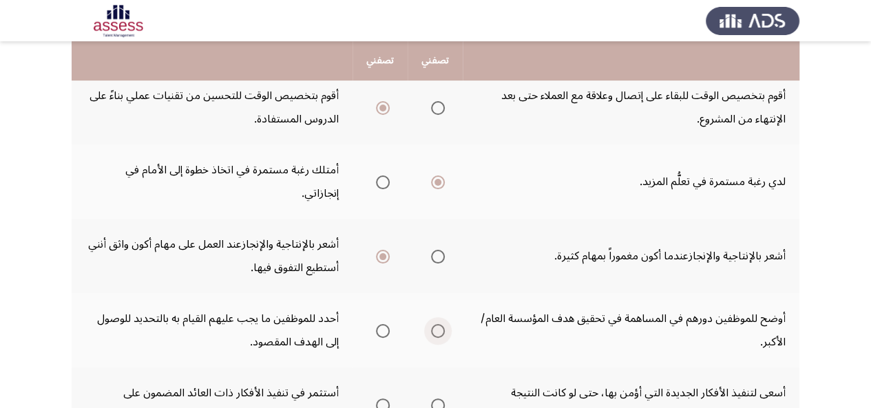
click at [433, 324] on input "Select an option" at bounding box center [438, 331] width 14 height 14
click at [439, 399] on span "Select an option" at bounding box center [438, 406] width 14 height 14
click at [439, 399] on input "Select an option" at bounding box center [438, 406] width 14 height 14
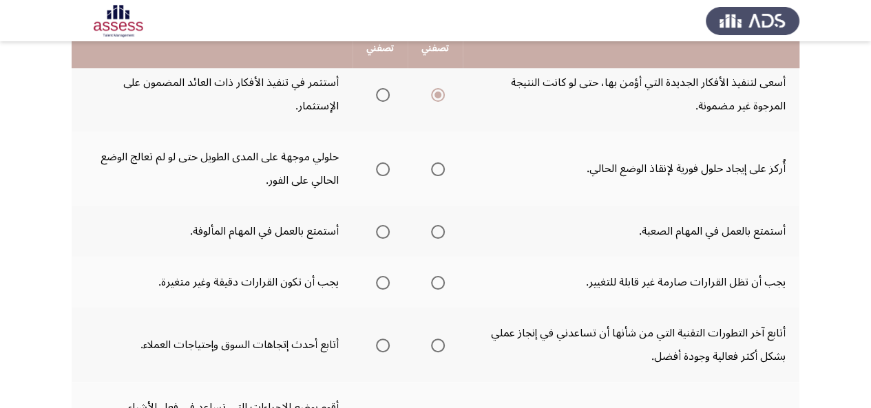
scroll to position [488, 0]
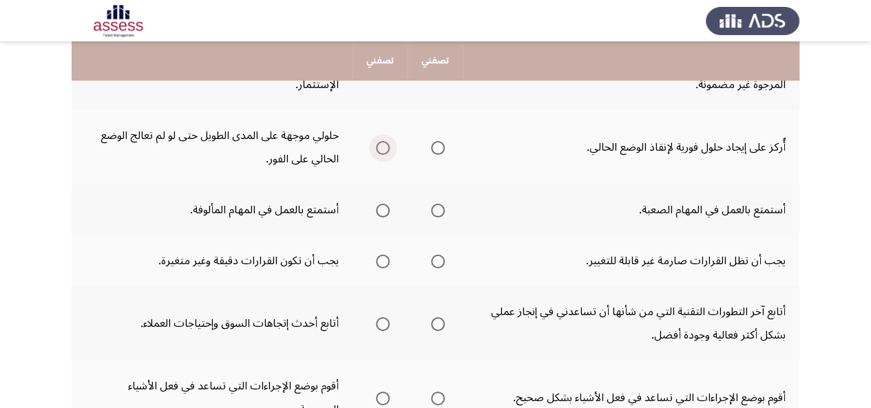
click at [380, 141] on span "Select an option" at bounding box center [383, 148] width 14 height 14
click at [380, 141] on input "Select an option" at bounding box center [383, 148] width 14 height 14
click at [438, 211] on span "Select an option" at bounding box center [438, 211] width 0 height 0
click at [437, 204] on input "Select an option" at bounding box center [438, 211] width 14 height 14
click at [384, 255] on span "Select an option" at bounding box center [383, 262] width 14 height 14
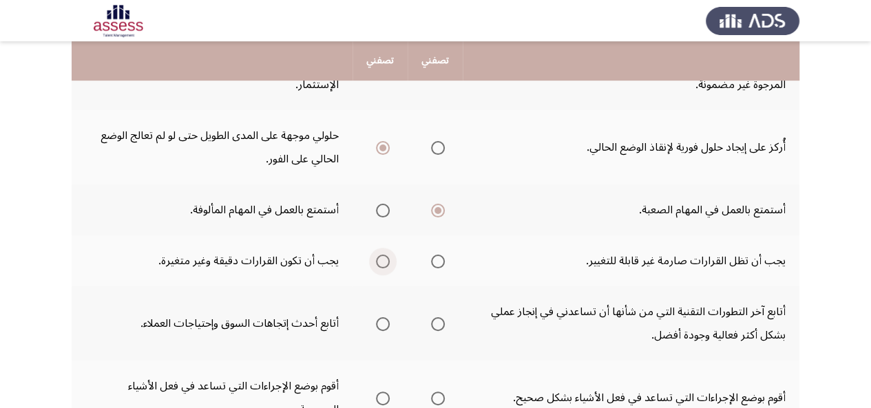
click at [384, 255] on input "Select an option" at bounding box center [383, 262] width 14 height 14
click at [434, 318] on span "Select an option" at bounding box center [438, 325] width 14 height 14
click at [434, 318] on input "Select an option" at bounding box center [438, 325] width 14 height 14
click at [434, 392] on span "Select an option" at bounding box center [438, 399] width 14 height 14
click at [434, 392] on input "Select an option" at bounding box center [438, 399] width 14 height 14
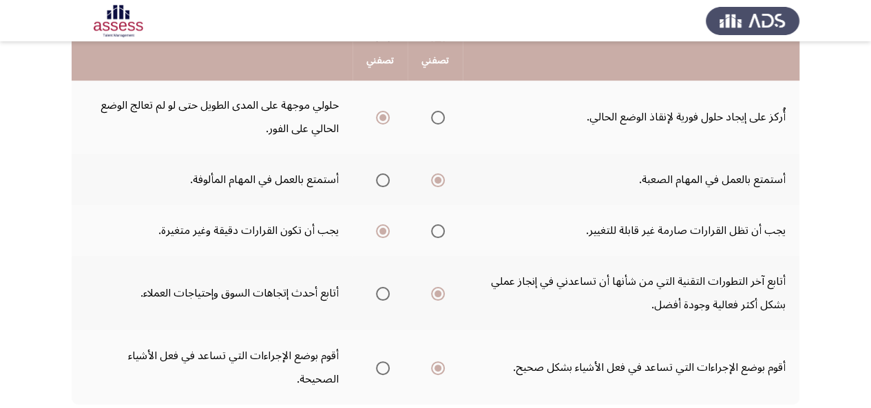
scroll to position [518, 0]
click at [379, 288] on span "Select an option" at bounding box center [383, 295] width 14 height 14
click at [379, 288] on input "Select an option" at bounding box center [383, 295] width 14 height 14
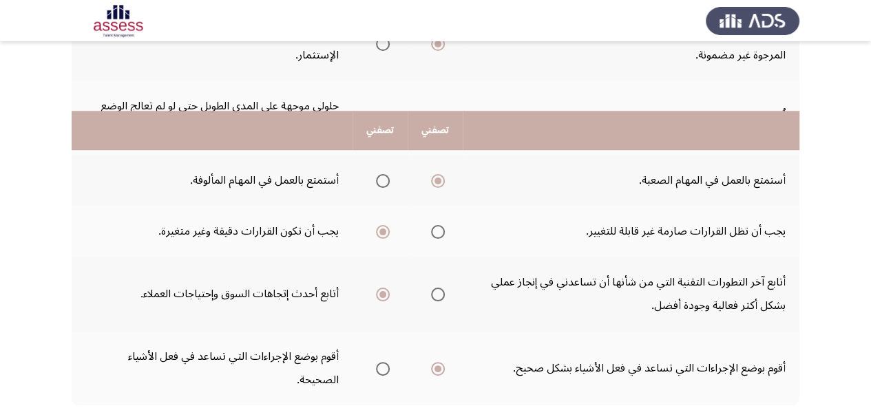
scroll to position [588, 0]
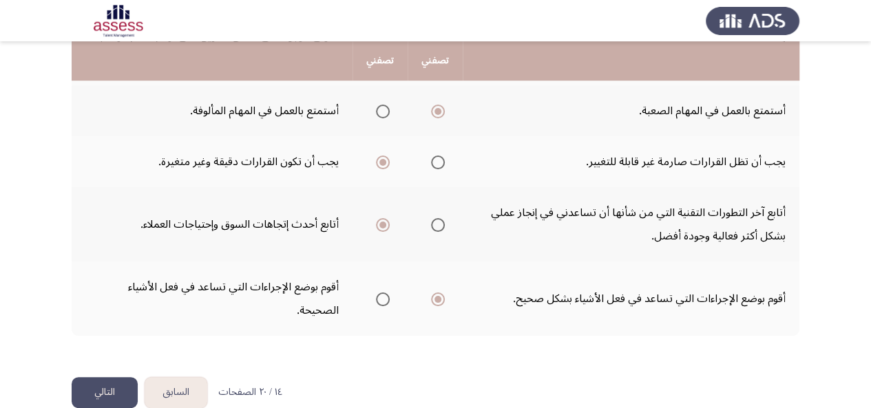
click at [117, 377] on button "التالي" at bounding box center [105, 392] width 66 height 31
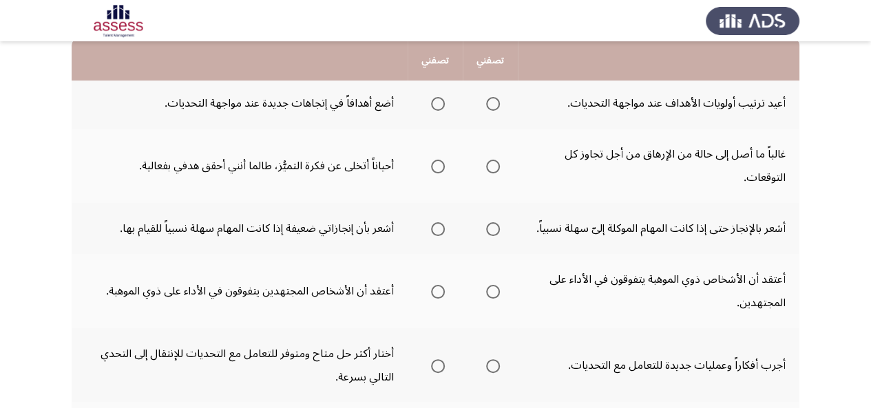
scroll to position [148, 0]
click at [437, 172] on span "Select an option" at bounding box center [438, 167] width 14 height 14
click at [437, 172] on input "Select an option" at bounding box center [438, 167] width 14 height 14
click at [497, 227] on span "Select an option" at bounding box center [493, 230] width 14 height 14
click at [497, 227] on input "Select an option" at bounding box center [493, 230] width 14 height 14
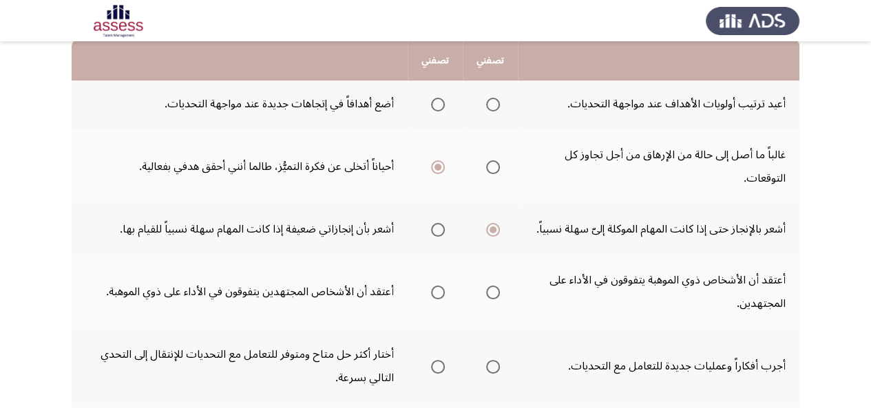
click at [486, 99] on span "Select an option" at bounding box center [493, 105] width 14 height 14
click at [486, 99] on input "Select an option" at bounding box center [493, 105] width 14 height 14
click at [434, 235] on span "Select an option" at bounding box center [438, 230] width 14 height 14
click at [434, 235] on input "Select an option" at bounding box center [438, 230] width 14 height 14
click at [492, 289] on span "Select an option" at bounding box center [493, 293] width 14 height 14
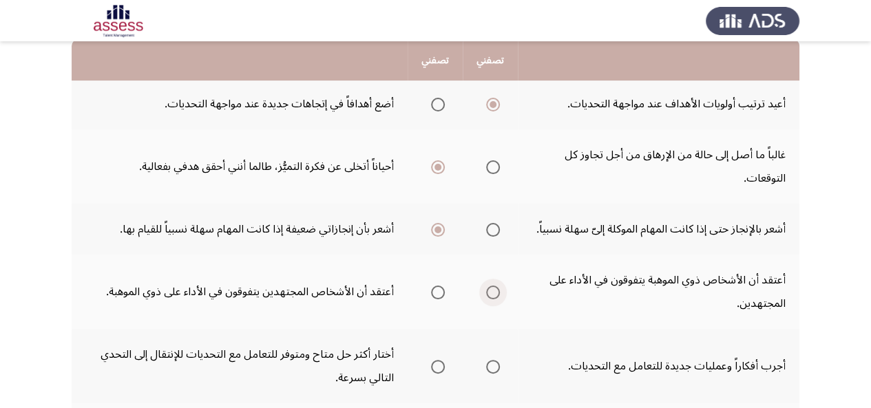
click at [492, 289] on input "Select an option" at bounding box center [493, 293] width 14 height 14
click at [439, 367] on span "Select an option" at bounding box center [438, 367] width 14 height 14
click at [439, 367] on input "Select an option" at bounding box center [438, 367] width 14 height 14
click at [488, 364] on span "Select an option" at bounding box center [493, 367] width 14 height 14
click at [488, 364] on input "Select an option" at bounding box center [493, 367] width 14 height 14
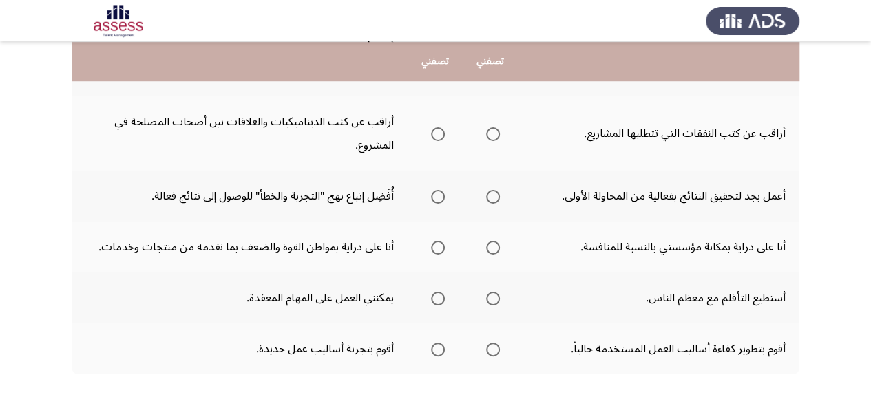
scroll to position [456, 0]
click at [436, 134] on span "Select an option" at bounding box center [438, 134] width 14 height 14
click at [436, 134] on input "Select an option" at bounding box center [438, 134] width 14 height 14
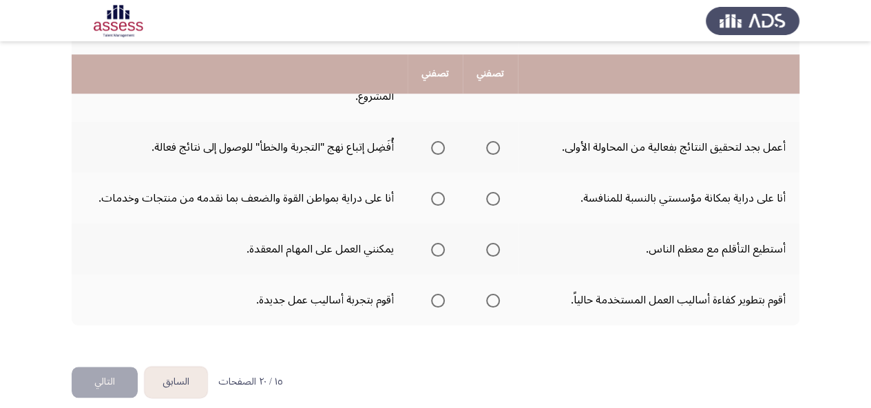
scroll to position [517, 0]
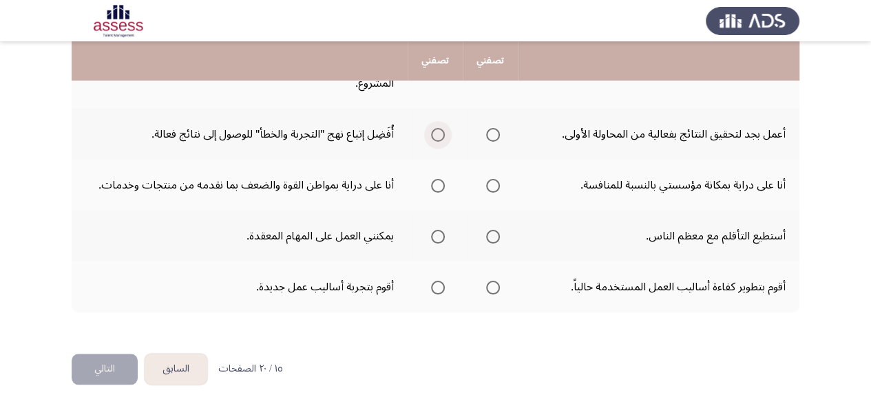
click at [434, 136] on span "Select an option" at bounding box center [438, 135] width 14 height 14
click at [434, 136] on input "Select an option" at bounding box center [438, 135] width 14 height 14
click at [437, 185] on span "Select an option" at bounding box center [438, 186] width 14 height 14
click at [437, 185] on input "Select an option" at bounding box center [438, 186] width 14 height 14
click at [439, 232] on span "Select an option" at bounding box center [438, 237] width 14 height 14
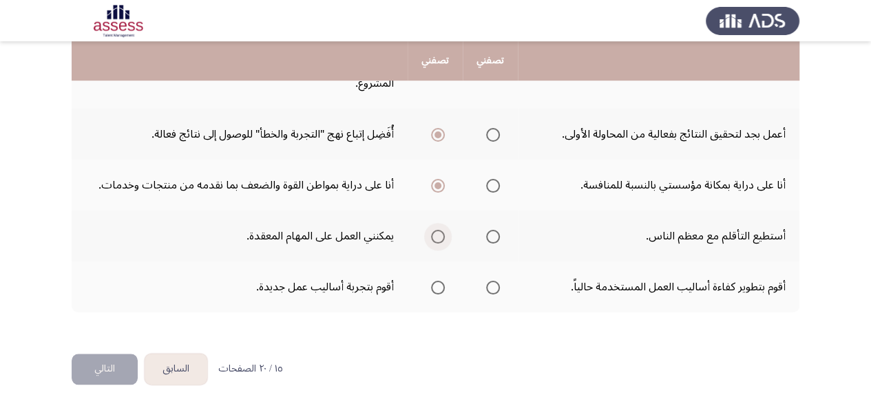
click at [439, 232] on input "Select an option" at bounding box center [438, 237] width 14 height 14
click at [486, 236] on span "Select an option" at bounding box center [493, 237] width 14 height 14
click at [486, 236] on input "Select an option" at bounding box center [493, 237] width 14 height 14
click at [438, 235] on span "Select an option" at bounding box center [438, 237] width 14 height 14
click at [438, 235] on input "Select an option" at bounding box center [438, 237] width 14 height 14
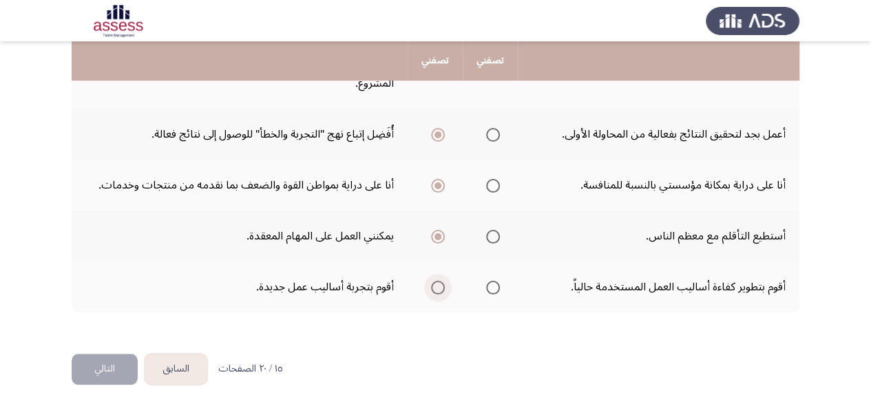
click at [435, 289] on span "Select an option" at bounding box center [438, 288] width 14 height 14
click at [435, 289] on input "Select an option" at bounding box center [438, 288] width 14 height 14
click at [95, 374] on button "التالي" at bounding box center [105, 369] width 66 height 31
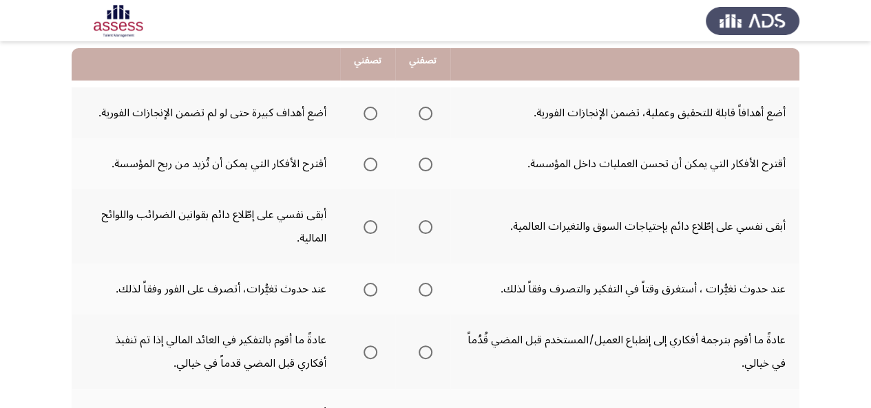
scroll to position [138, 0]
click at [373, 112] on span "Select an option" at bounding box center [371, 114] width 14 height 14
click at [373, 112] on input "Select an option" at bounding box center [371, 114] width 14 height 14
click at [420, 166] on span "Select an option" at bounding box center [426, 165] width 14 height 14
click at [420, 166] on input "Select an option" at bounding box center [426, 165] width 14 height 14
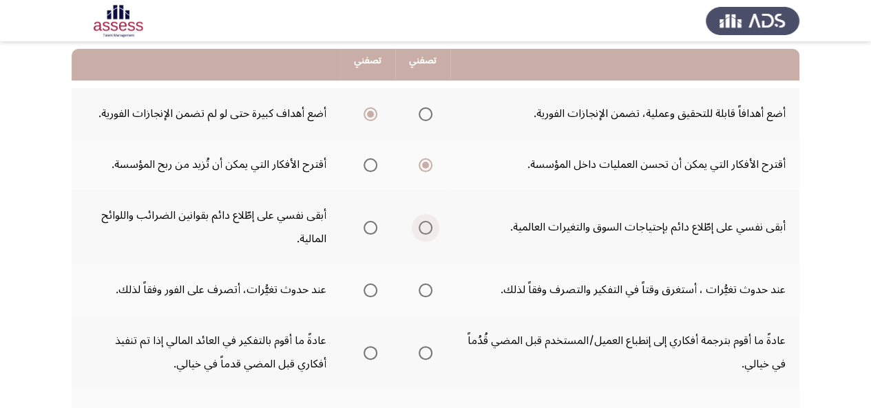
click at [428, 233] on span "Select an option" at bounding box center [426, 228] width 14 height 14
click at [428, 233] on input "Select an option" at bounding box center [426, 228] width 14 height 14
click at [430, 291] on span "Select an option" at bounding box center [426, 291] width 14 height 14
click at [430, 291] on input "Select an option" at bounding box center [426, 291] width 14 height 14
click at [426, 351] on span "Select an option" at bounding box center [426, 353] width 14 height 14
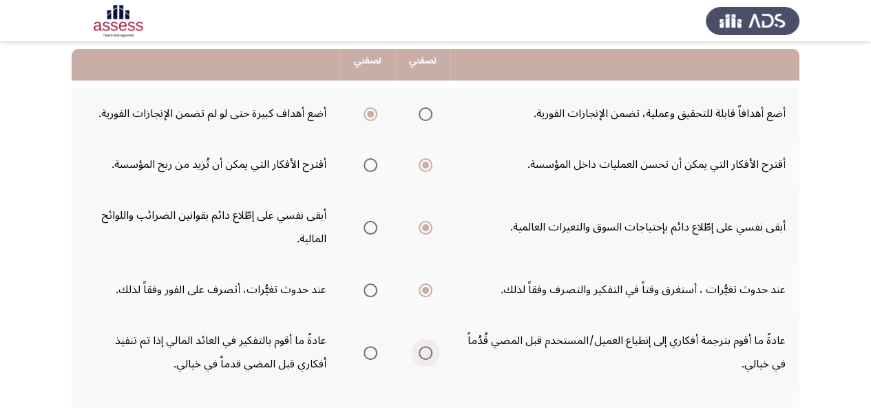
click at [426, 351] on input "Select an option" at bounding box center [426, 353] width 14 height 14
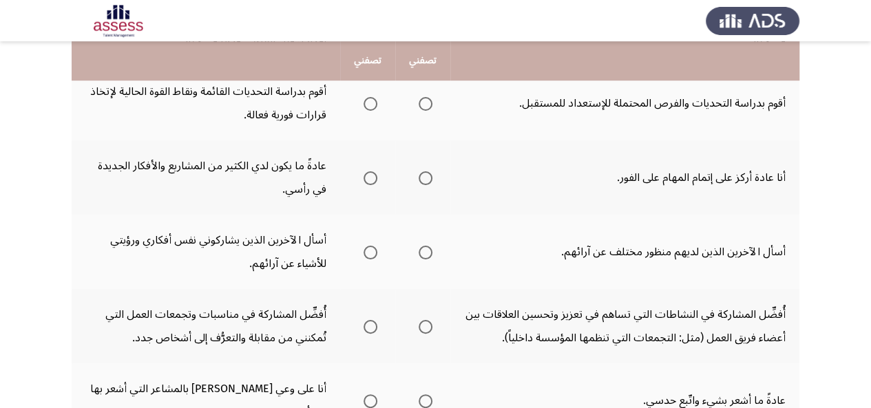
scroll to position [463, 0]
click at [419, 105] on span "Select an option" at bounding box center [426, 103] width 14 height 14
click at [419, 105] on input "Select an option" at bounding box center [426, 103] width 14 height 14
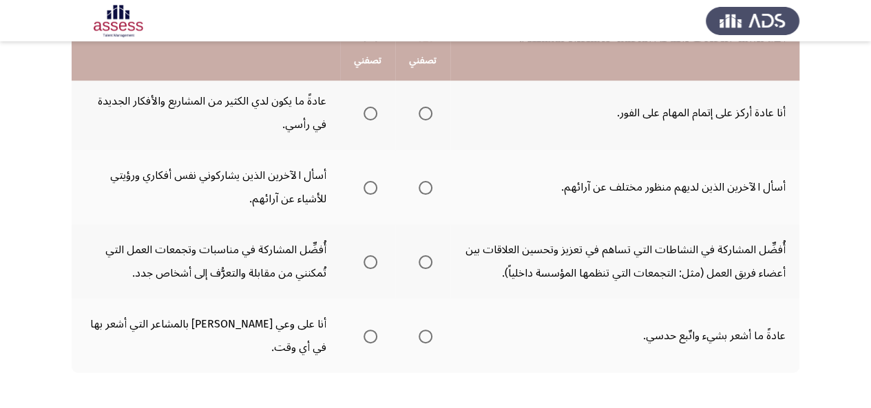
scroll to position [528, 0]
click at [424, 186] on span "Select an option" at bounding box center [426, 187] width 14 height 14
click at [424, 186] on input "Select an option" at bounding box center [426, 187] width 14 height 14
click at [364, 113] on span "Select an option" at bounding box center [371, 113] width 14 height 14
click at [364, 113] on input "Select an option" at bounding box center [371, 113] width 14 height 14
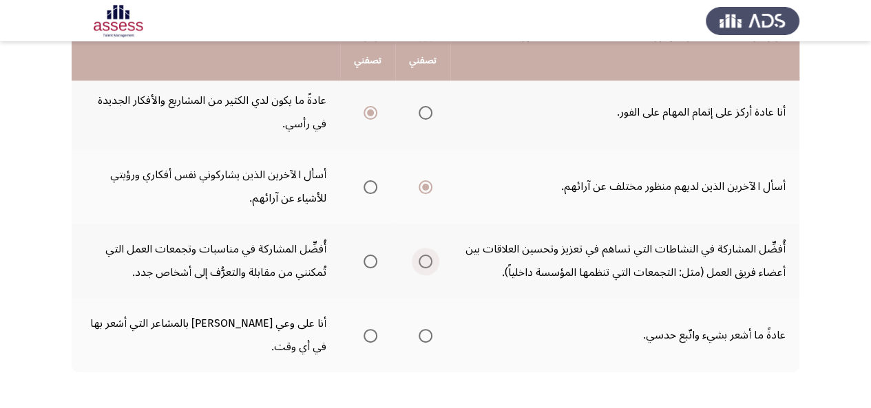
click at [424, 260] on span "Select an option" at bounding box center [426, 262] width 14 height 14
click at [424, 260] on input "Select an option" at bounding box center [426, 262] width 14 height 14
click at [362, 329] on label "Select an option" at bounding box center [367, 336] width 19 height 14
click at [364, 329] on input "Select an option" at bounding box center [371, 336] width 14 height 14
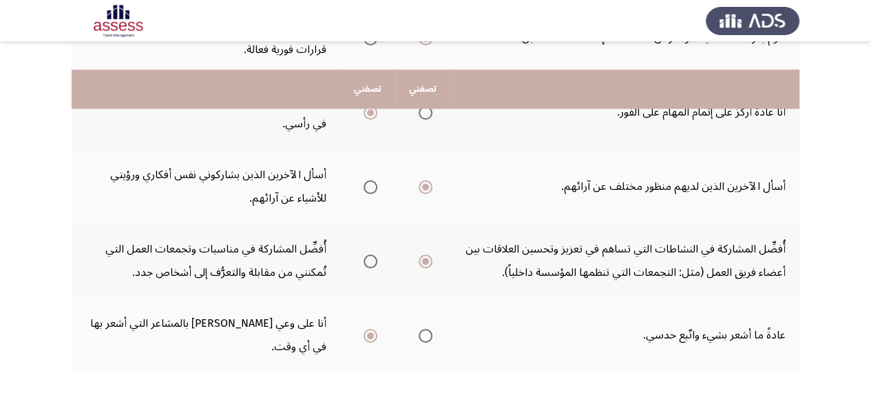
scroll to position [564, 0]
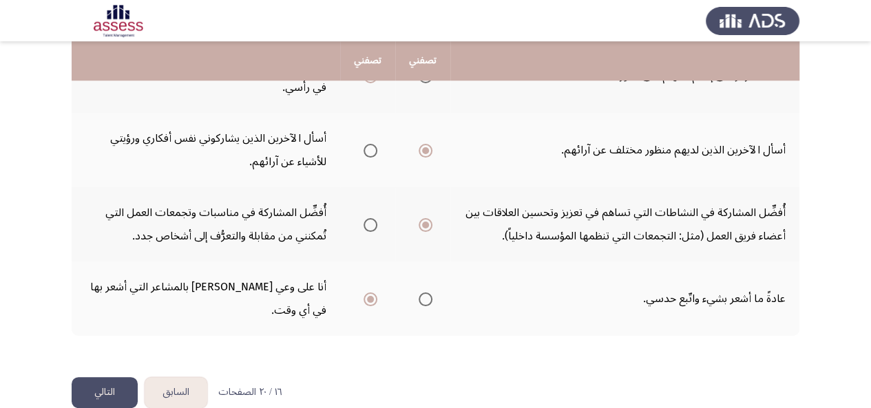
click at [104, 377] on button "التالي" at bounding box center [105, 392] width 66 height 31
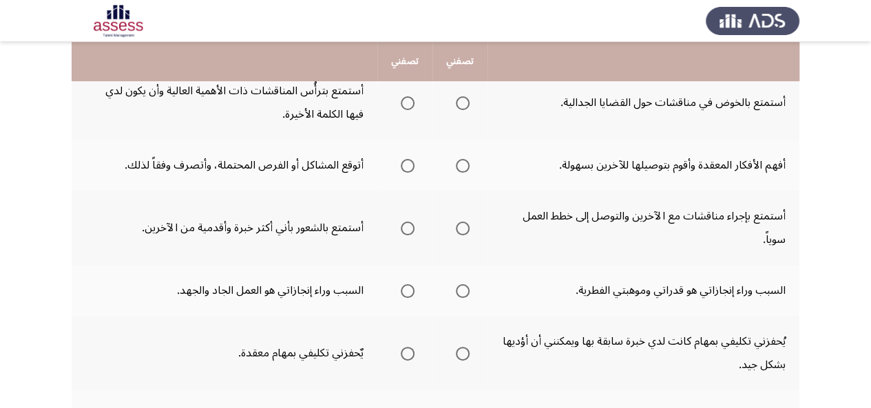
scroll to position [160, 0]
click at [402, 109] on span "Select an option" at bounding box center [408, 104] width 14 height 14
click at [402, 109] on input "Select an option" at bounding box center [408, 104] width 14 height 14
click at [460, 169] on span "Select an option" at bounding box center [463, 167] width 14 height 14
click at [460, 169] on input "Select an option" at bounding box center [463, 167] width 14 height 14
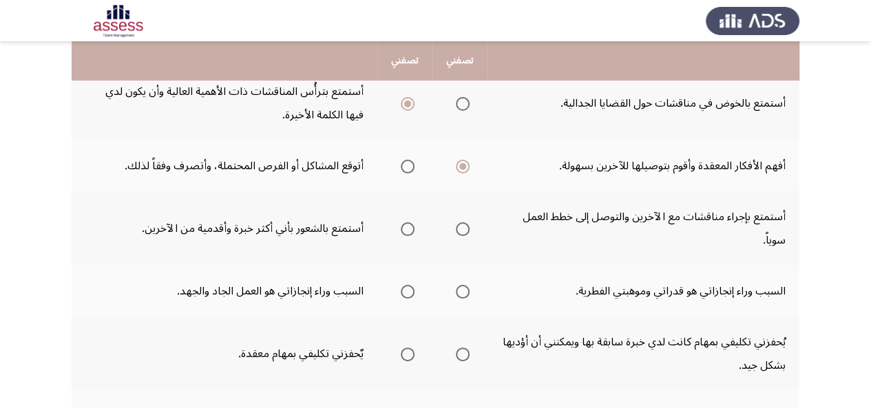
click at [461, 231] on span "Select an option" at bounding box center [463, 229] width 14 height 14
click at [461, 231] on input "Select an option" at bounding box center [463, 229] width 14 height 14
click at [406, 289] on span "Select an option" at bounding box center [408, 292] width 14 height 14
click at [406, 289] on input "Select an option" at bounding box center [408, 292] width 14 height 14
click at [405, 353] on span "Select an option" at bounding box center [408, 355] width 14 height 14
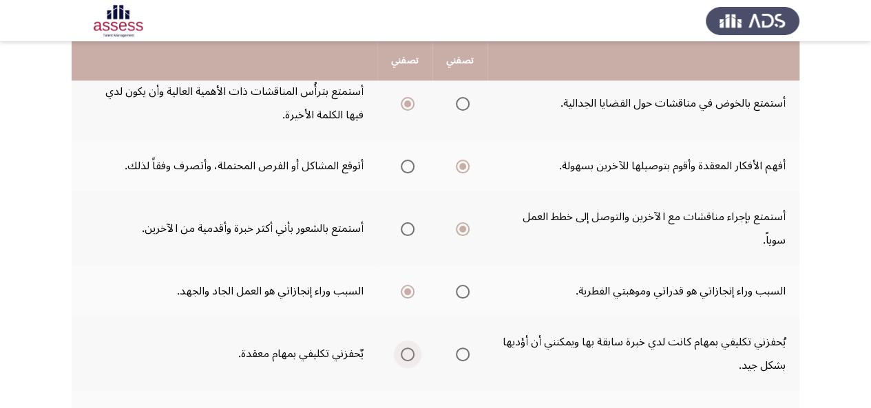
click at [405, 353] on input "Select an option" at bounding box center [408, 355] width 14 height 14
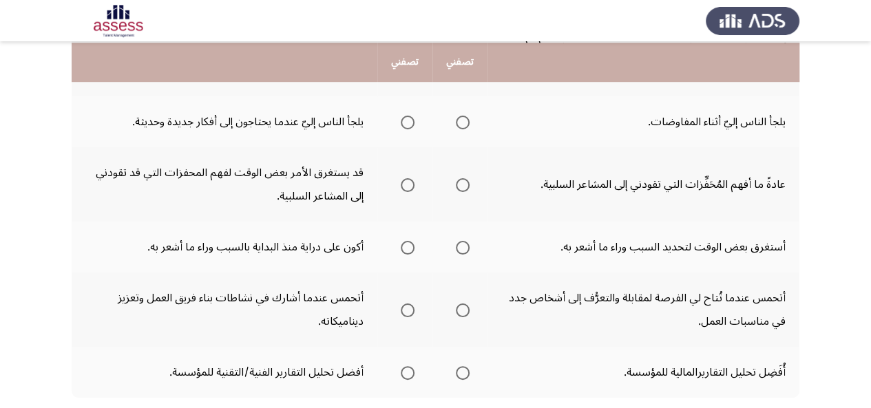
scroll to position [456, 0]
click at [409, 122] on span "Select an option" at bounding box center [408, 122] width 14 height 14
click at [409, 122] on input "Select an option" at bounding box center [408, 122] width 14 height 14
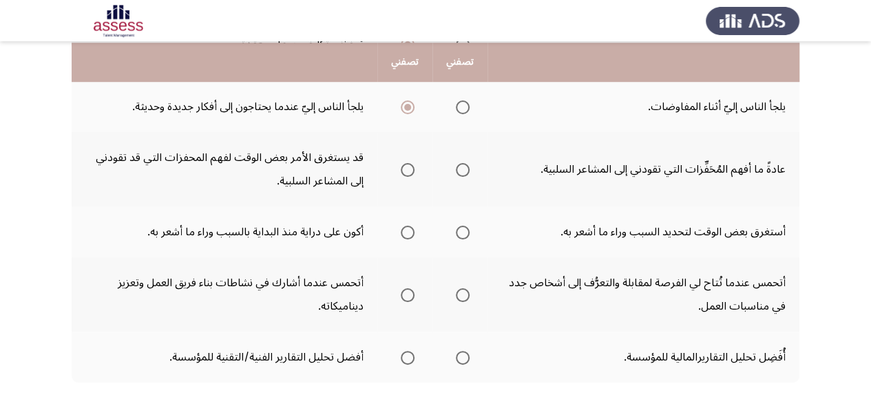
scroll to position [471, 0]
click at [413, 236] on span "Select an option" at bounding box center [408, 232] width 14 height 14
click at [413, 236] on input "Select an option" at bounding box center [408, 232] width 14 height 14
click at [402, 298] on span "Select an option" at bounding box center [408, 295] width 14 height 14
click at [402, 298] on input "Select an option" at bounding box center [408, 295] width 14 height 14
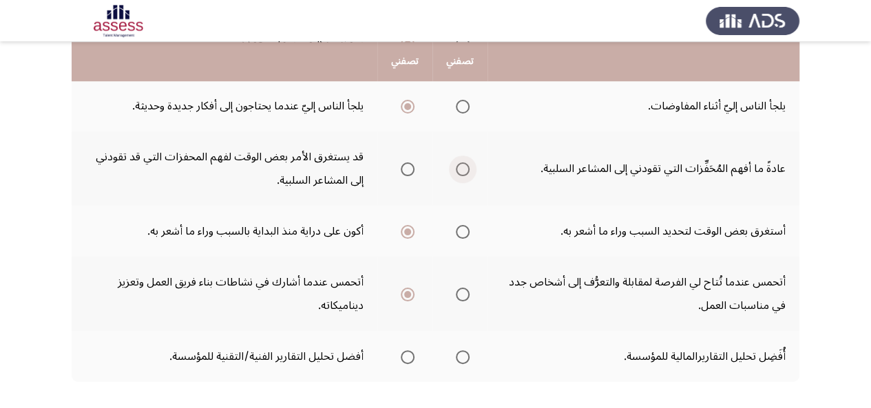
click at [456, 174] on span "Select an option" at bounding box center [463, 170] width 14 height 14
click at [456, 174] on input "Select an option" at bounding box center [463, 170] width 14 height 14
click at [408, 360] on span "Select an option" at bounding box center [408, 358] width 14 height 14
click at [408, 360] on input "Select an option" at bounding box center [408, 358] width 14 height 14
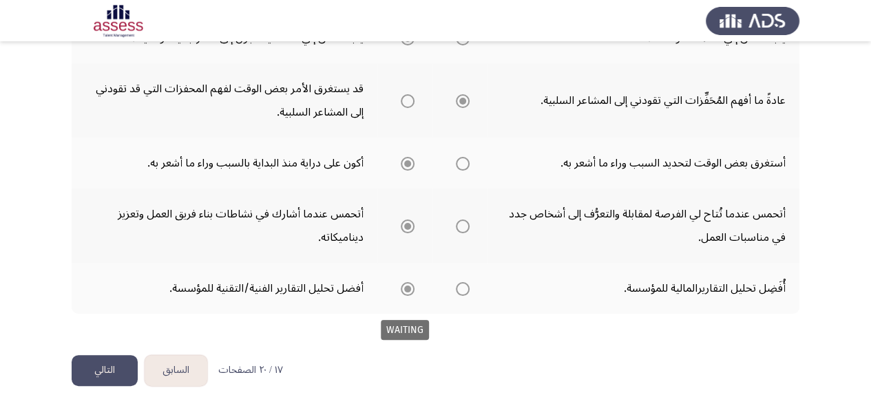
scroll to position [541, 0]
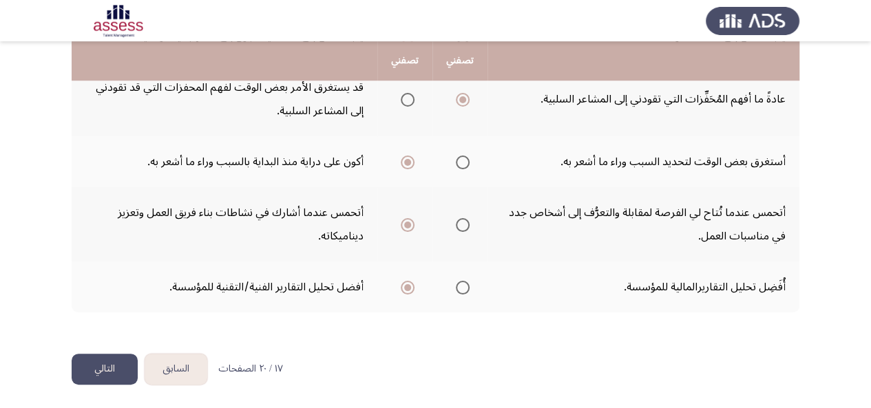
click at [104, 362] on button "التالي" at bounding box center [105, 369] width 66 height 31
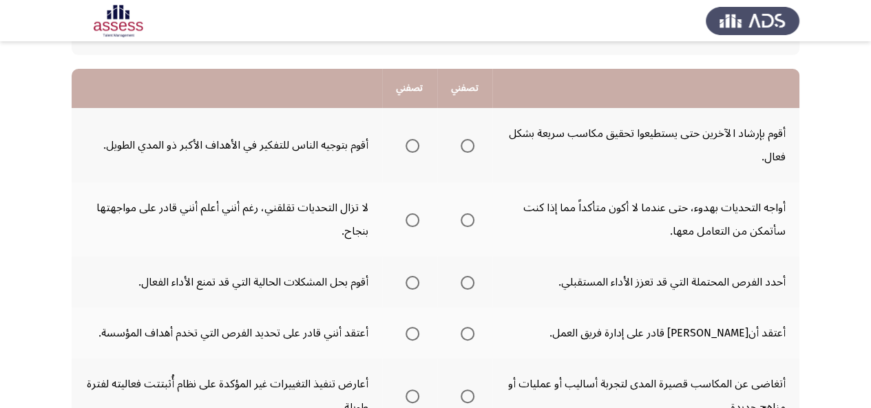
scroll to position [119, 0]
click at [415, 142] on span "Select an option" at bounding box center [413, 145] width 14 height 14
click at [415, 142] on input "Select an option" at bounding box center [413, 145] width 14 height 14
click at [411, 222] on span "Select an option" at bounding box center [413, 220] width 14 height 14
click at [411, 222] on input "Select an option" at bounding box center [413, 220] width 14 height 14
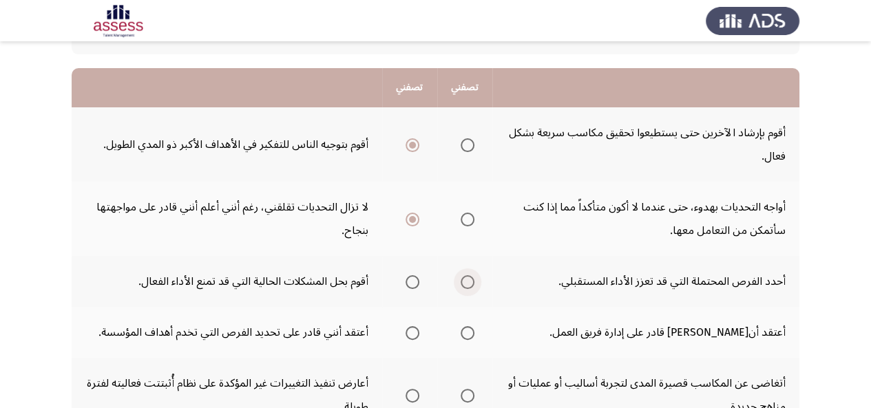
click at [466, 279] on span "Select an option" at bounding box center [468, 283] width 14 height 14
click at [466, 279] on input "Select an option" at bounding box center [468, 283] width 14 height 14
click at [416, 334] on span "Select an option" at bounding box center [413, 333] width 14 height 14
click at [416, 334] on input "Select an option" at bounding box center [413, 333] width 14 height 14
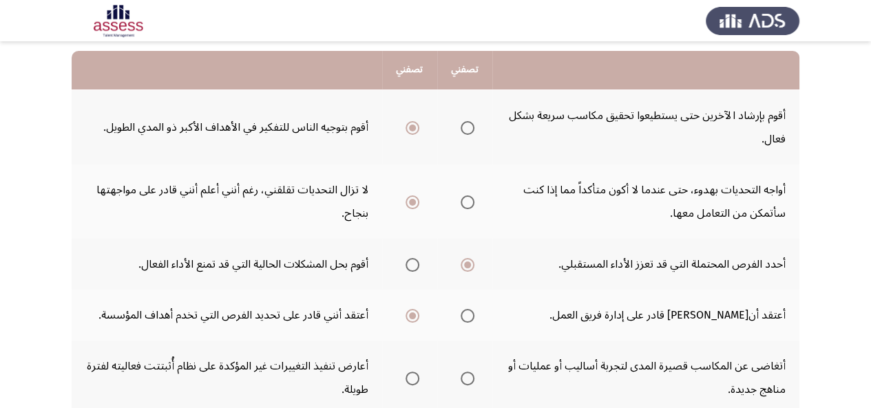
scroll to position [145, 0]
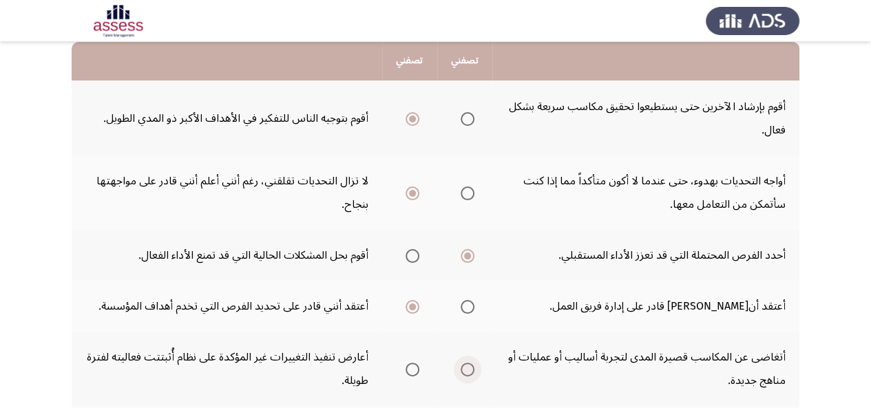
click at [473, 366] on span "Select an option" at bounding box center [468, 370] width 14 height 14
click at [473, 366] on input "Select an option" at bounding box center [468, 370] width 14 height 14
click at [475, 196] on th at bounding box center [464, 193] width 55 height 74
click at [466, 196] on span "Select an option" at bounding box center [468, 194] width 14 height 14
click at [466, 196] on input "Select an option" at bounding box center [468, 194] width 14 height 14
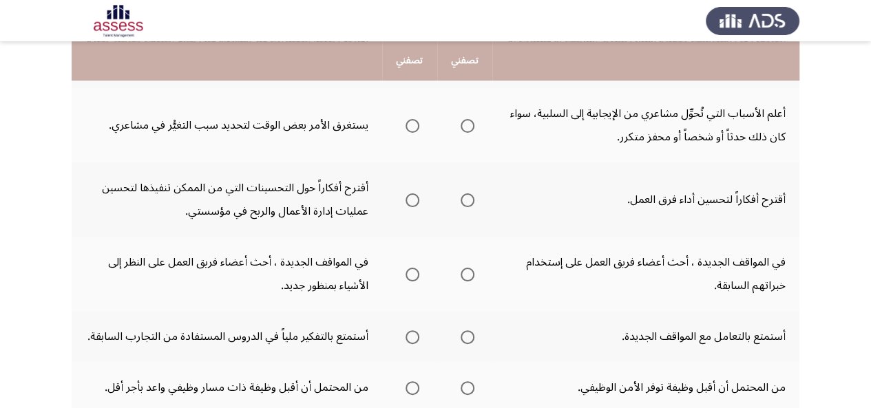
scroll to position [465, 0]
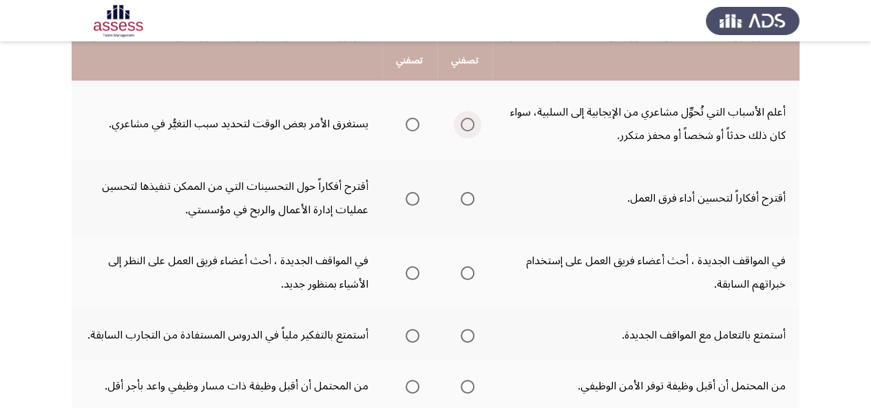
click at [464, 128] on span "Select an option" at bounding box center [468, 125] width 14 height 14
click at [464, 128] on input "Select an option" at bounding box center [468, 125] width 14 height 14
click at [472, 195] on span "Select an option" at bounding box center [468, 199] width 14 height 14
click at [472, 195] on input "Select an option" at bounding box center [468, 199] width 14 height 14
click at [412, 202] on span "Select an option" at bounding box center [413, 199] width 14 height 14
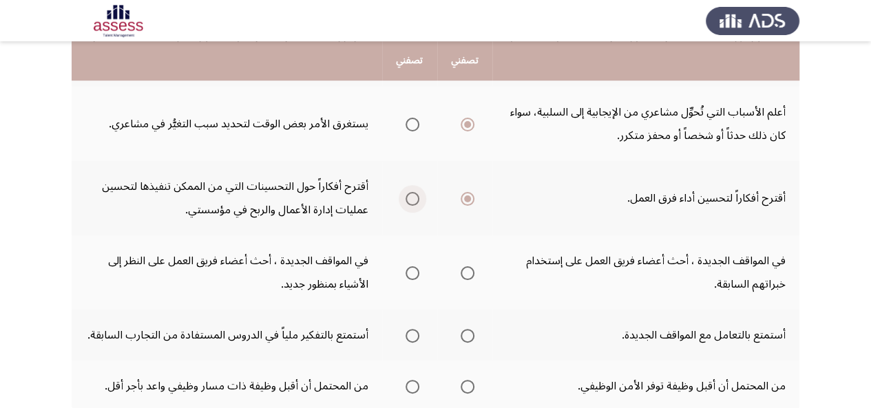
click at [412, 202] on input "Select an option" at bounding box center [413, 199] width 14 height 14
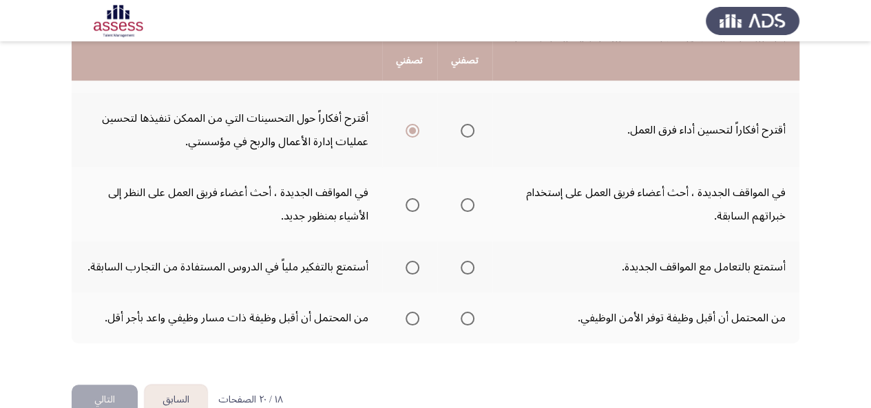
scroll to position [549, 0]
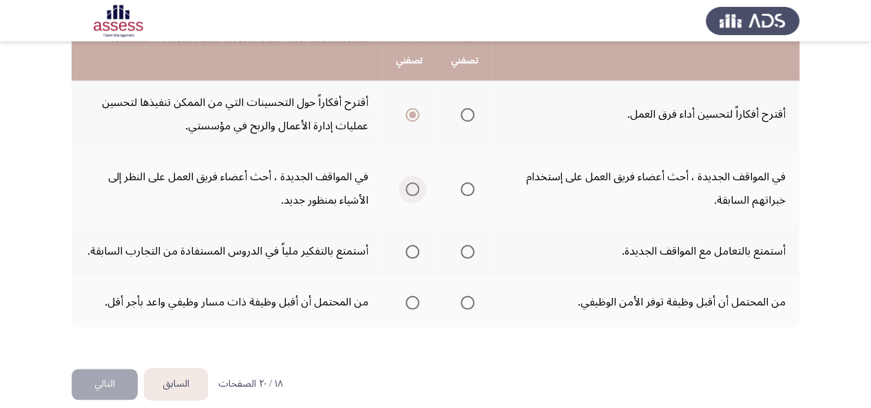
click at [416, 190] on span "Select an option" at bounding box center [413, 190] width 14 height 14
click at [416, 190] on input "Select an option" at bounding box center [413, 190] width 14 height 14
click at [467, 252] on span "Select an option" at bounding box center [468, 252] width 14 height 14
click at [467, 252] on input "Select an option" at bounding box center [468, 252] width 14 height 14
click at [411, 250] on span "Select an option" at bounding box center [413, 252] width 14 height 14
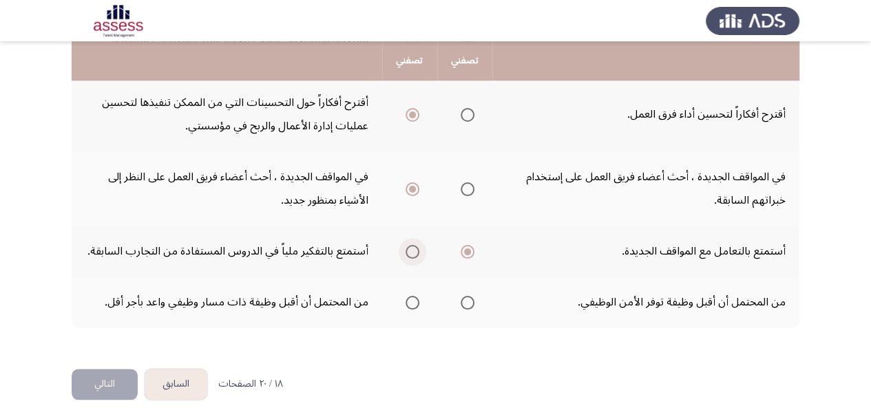
click at [411, 250] on input "Select an option" at bounding box center [413, 252] width 14 height 14
click at [413, 306] on span "Select an option" at bounding box center [413, 303] width 14 height 14
click at [413, 306] on input "Select an option" at bounding box center [413, 303] width 14 height 14
click at [95, 387] on button "التالي" at bounding box center [105, 384] width 66 height 31
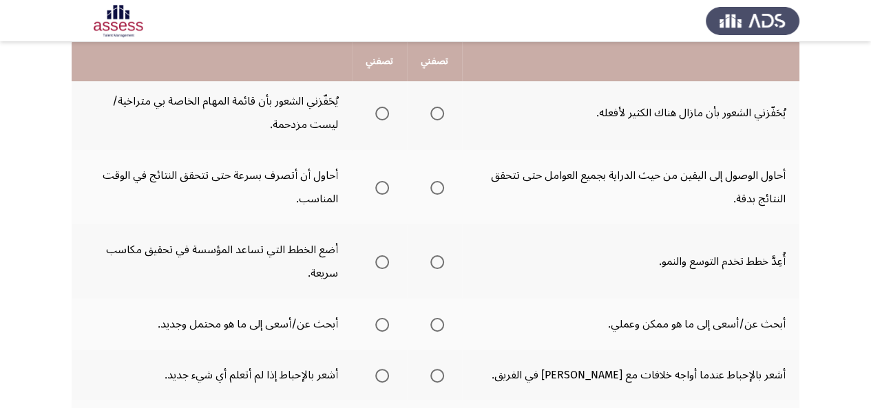
scroll to position [152, 0]
click at [435, 109] on span "Select an option" at bounding box center [437, 113] width 14 height 14
click at [435, 109] on input "Select an option" at bounding box center [437, 113] width 14 height 14
click at [439, 187] on span "Select an option" at bounding box center [437, 187] width 14 height 14
click at [439, 187] on input "Select an option" at bounding box center [437, 187] width 14 height 14
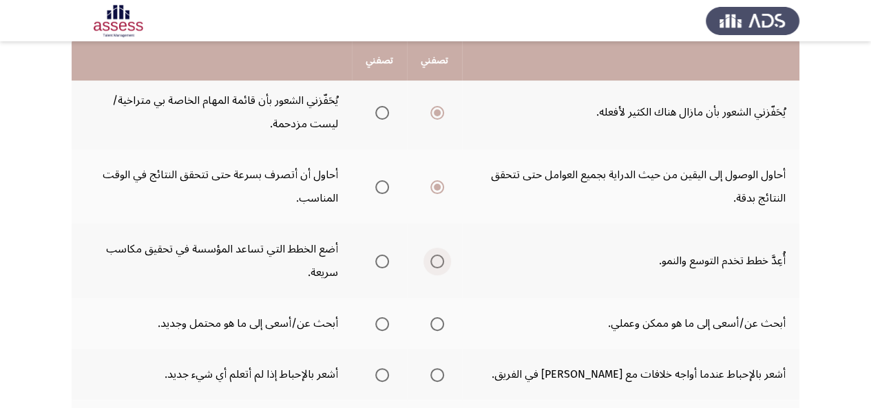
click at [443, 260] on span "Select an option" at bounding box center [437, 262] width 14 height 14
click at [443, 260] on input "Select an option" at bounding box center [437, 262] width 14 height 14
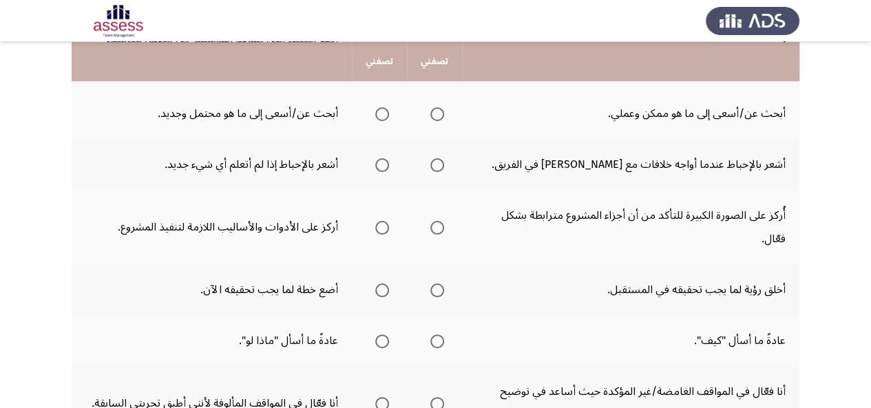
scroll to position [362, 0]
click at [377, 113] on span "Select an option" at bounding box center [382, 114] width 14 height 14
click at [377, 113] on input "Select an option" at bounding box center [382, 114] width 14 height 14
click at [383, 158] on span "Select an option" at bounding box center [382, 165] width 14 height 14
click at [383, 158] on input "Select an option" at bounding box center [382, 165] width 14 height 14
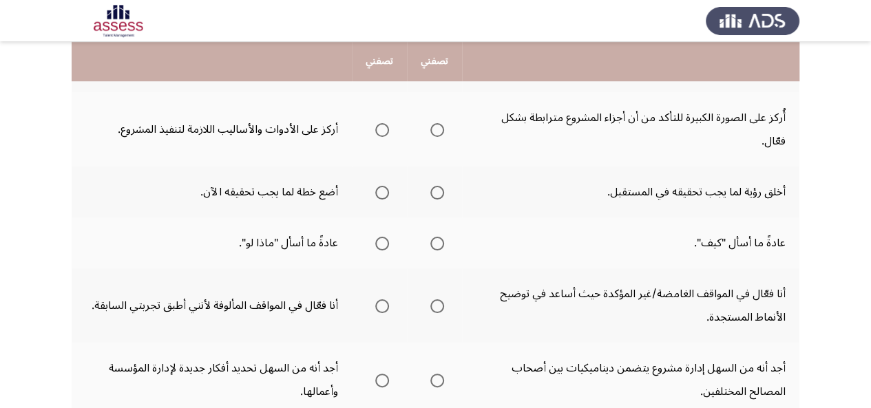
scroll to position [460, 0]
click at [441, 123] on span "Select an option" at bounding box center [437, 130] width 14 height 14
click at [441, 123] on input "Select an option" at bounding box center [437, 130] width 14 height 14
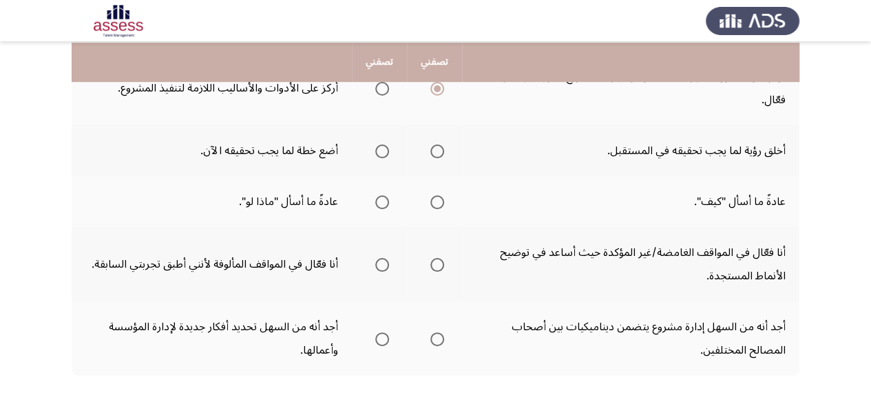
scroll to position [503, 0]
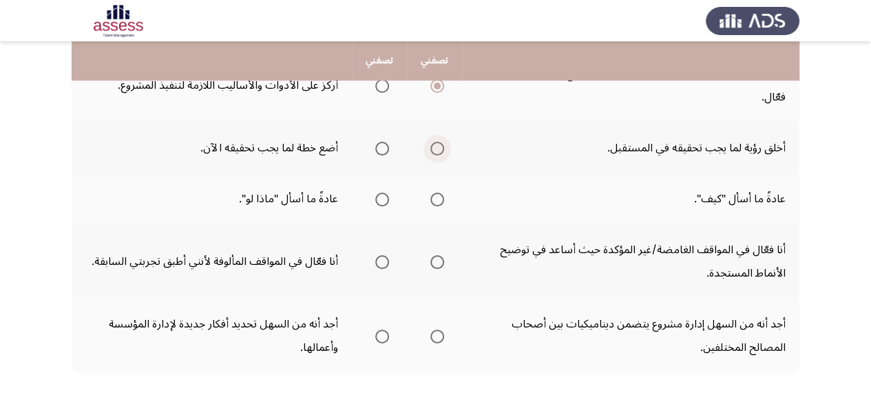
click at [438, 142] on span "Select an option" at bounding box center [437, 149] width 14 height 14
click at [438, 142] on input "Select an option" at bounding box center [437, 149] width 14 height 14
click at [381, 193] on span "Select an option" at bounding box center [382, 200] width 14 height 14
click at [381, 193] on input "Select an option" at bounding box center [382, 200] width 14 height 14
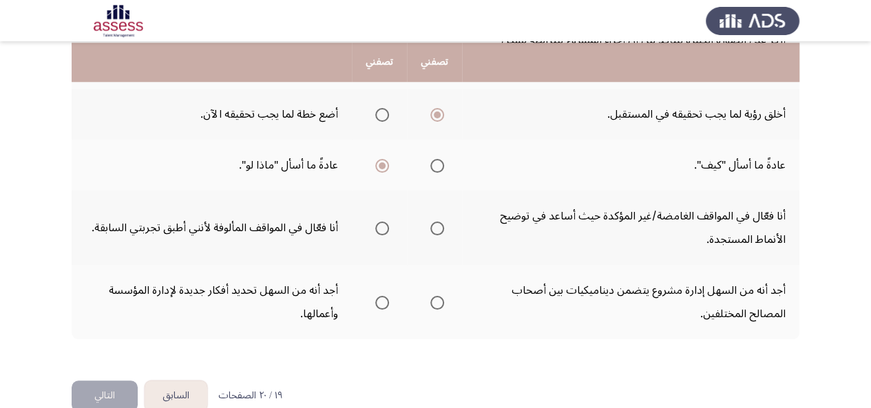
scroll to position [541, 0]
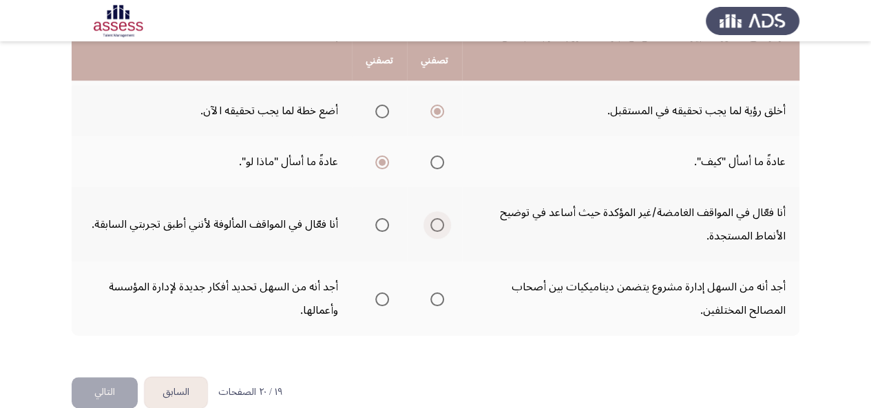
click at [441, 218] on span "Select an option" at bounding box center [437, 225] width 14 height 14
click at [441, 218] on input "Select an option" at bounding box center [437, 225] width 14 height 14
click at [375, 293] on span "Select an option" at bounding box center [382, 300] width 14 height 14
click at [375, 293] on input "Select an option" at bounding box center [382, 300] width 14 height 14
click at [119, 377] on button "التالي" at bounding box center [105, 392] width 66 height 31
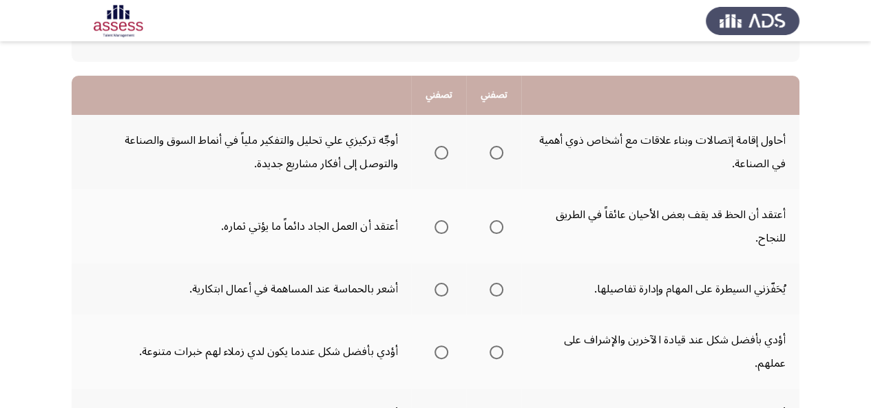
scroll to position [114, 0]
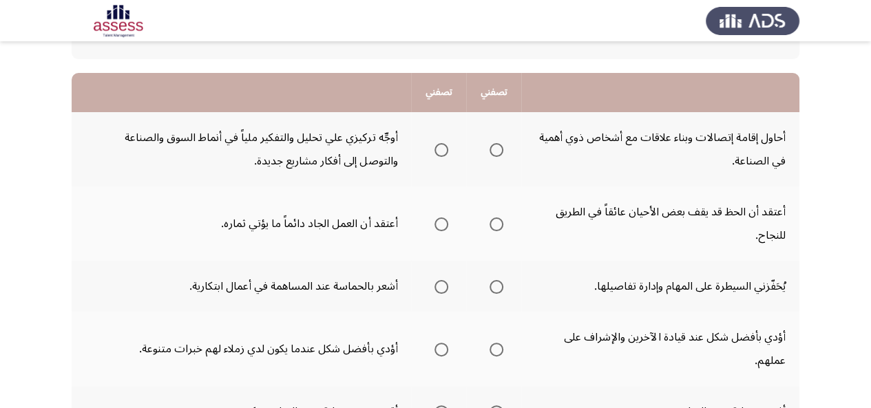
click at [438, 145] on span "Select an option" at bounding box center [442, 150] width 14 height 14
click at [438, 145] on input "Select an option" at bounding box center [442, 150] width 14 height 14
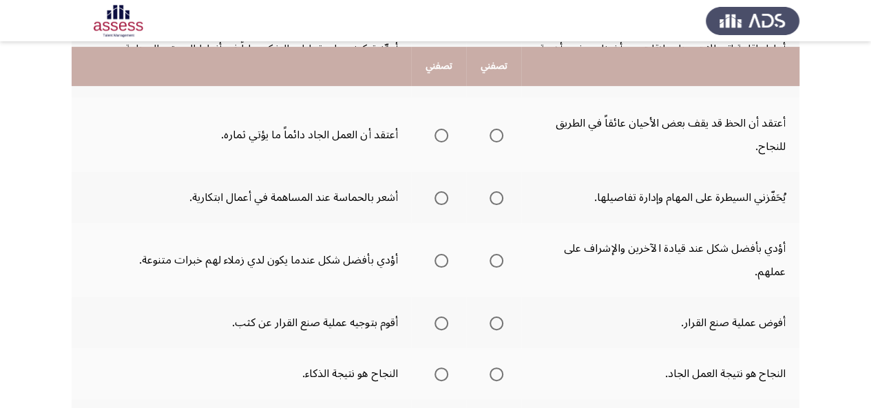
scroll to position [209, 0]
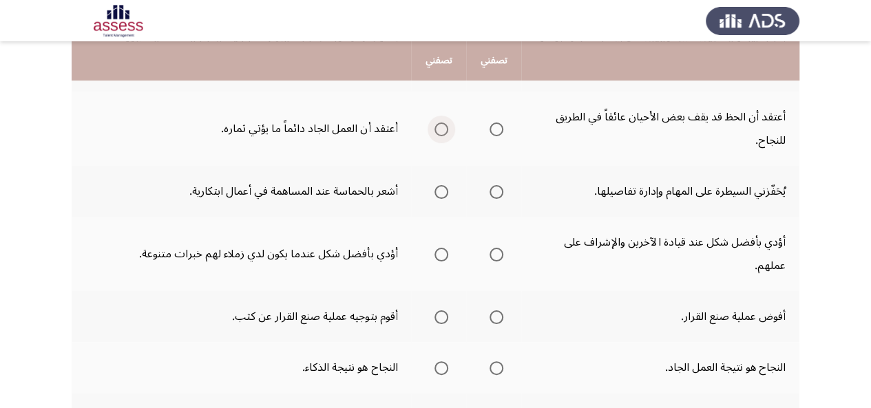
click at [442, 133] on span "Select an option" at bounding box center [442, 130] width 14 height 14
click at [442, 133] on input "Select an option" at bounding box center [442, 130] width 14 height 14
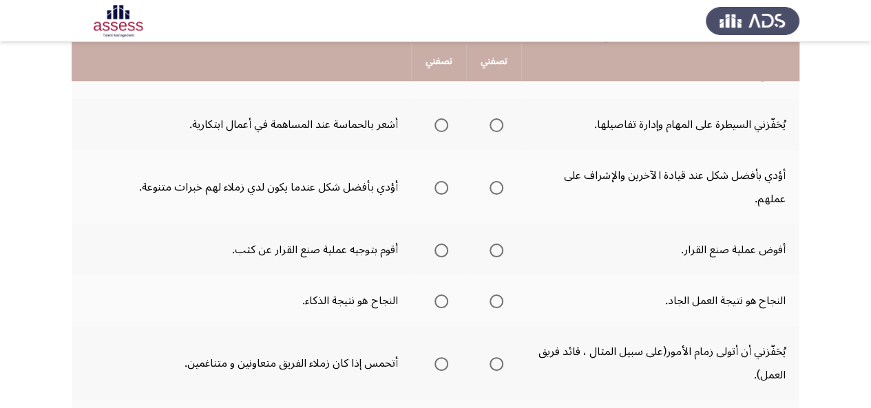
scroll to position [277, 0]
click at [442, 129] on span "Select an option" at bounding box center [442, 125] width 14 height 14
click at [442, 129] on input "Select an option" at bounding box center [442, 125] width 14 height 14
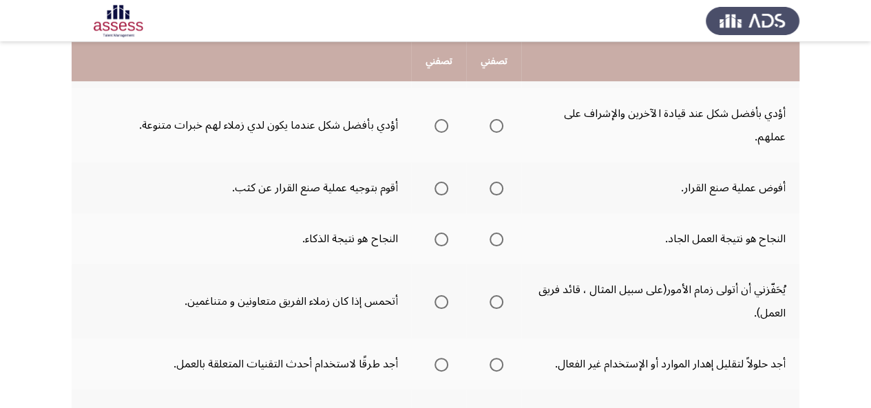
scroll to position [339, 0]
click at [441, 127] on span "Select an option" at bounding box center [442, 125] width 14 height 14
click at [441, 127] on input "Select an option" at bounding box center [442, 125] width 14 height 14
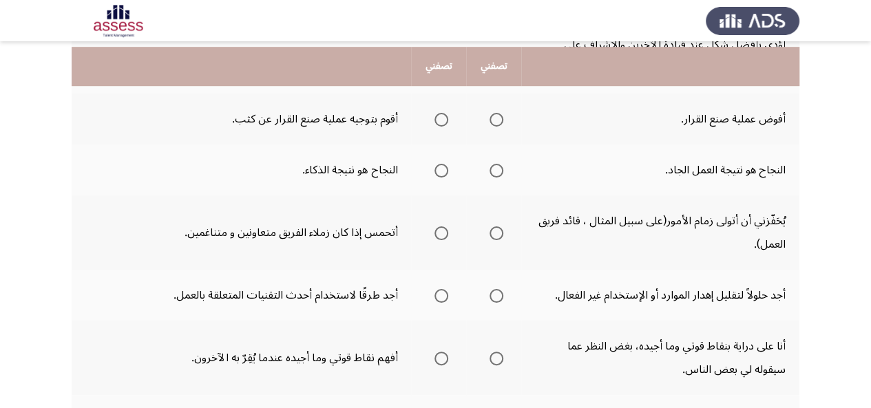
scroll to position [413, 0]
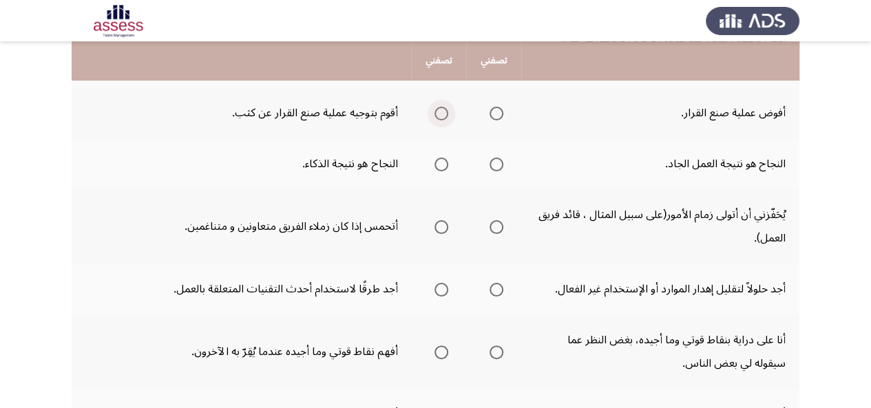
click at [440, 108] on span "Select an option" at bounding box center [442, 114] width 14 height 14
click at [440, 108] on input "Select an option" at bounding box center [442, 114] width 14 height 14
click at [328, 135] on td "أقوم بتوجيه عملية صنع القرار عن كثب." at bounding box center [242, 112] width 340 height 51
click at [504, 162] on th at bounding box center [493, 163] width 55 height 51
click at [490, 165] on span "Select an option" at bounding box center [497, 165] width 14 height 14
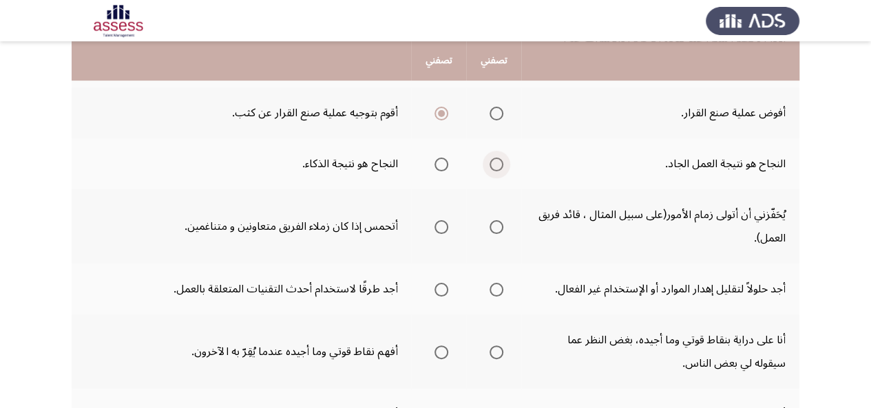
click at [490, 165] on input "Select an option" at bounding box center [497, 165] width 14 height 14
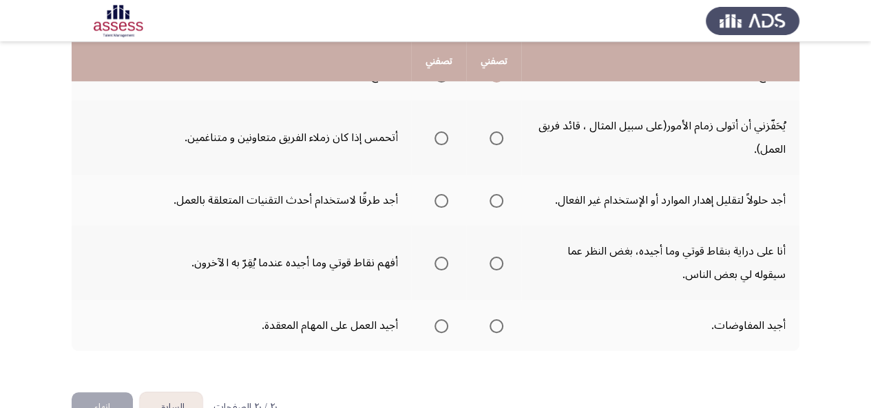
scroll to position [503, 0]
click at [435, 134] on span "Select an option" at bounding box center [442, 138] width 14 height 14
click at [435, 134] on input "Select an option" at bounding box center [442, 138] width 14 height 14
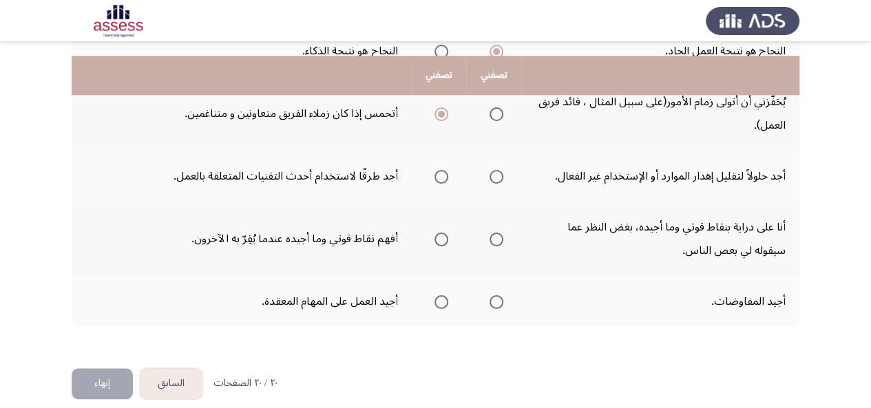
scroll to position [541, 0]
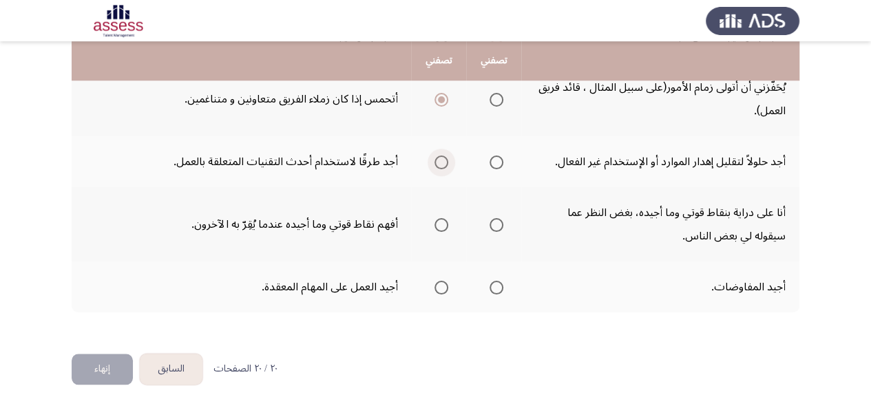
click at [435, 166] on span "Select an option" at bounding box center [442, 163] width 14 height 14
click at [435, 166] on input "Select an option" at bounding box center [442, 163] width 14 height 14
click at [346, 227] on td "أفهم نقاط قوتي وما أجيده عندما يُقِرّ به الآخرون." at bounding box center [242, 224] width 340 height 74
click at [501, 222] on span "Select an option" at bounding box center [497, 225] width 14 height 14
click at [501, 222] on input "Select an option" at bounding box center [497, 225] width 14 height 14
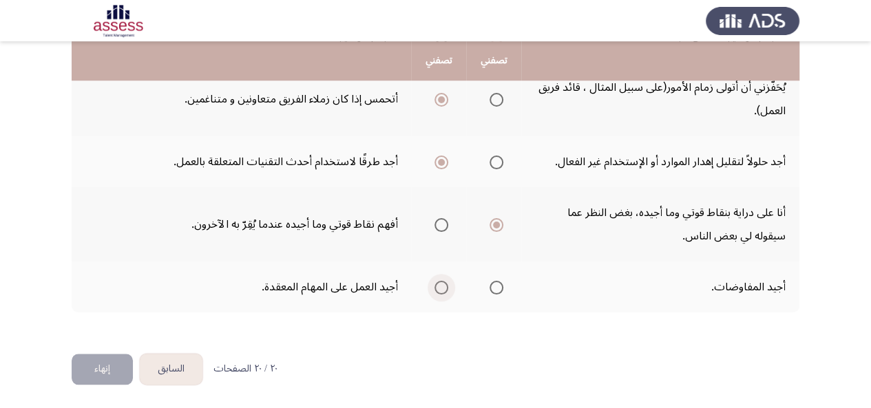
click at [444, 289] on span "Select an option" at bounding box center [442, 288] width 14 height 14
click at [444, 289] on input "Select an option" at bounding box center [442, 288] width 14 height 14
click at [99, 374] on button "إنهاء" at bounding box center [102, 369] width 61 height 31
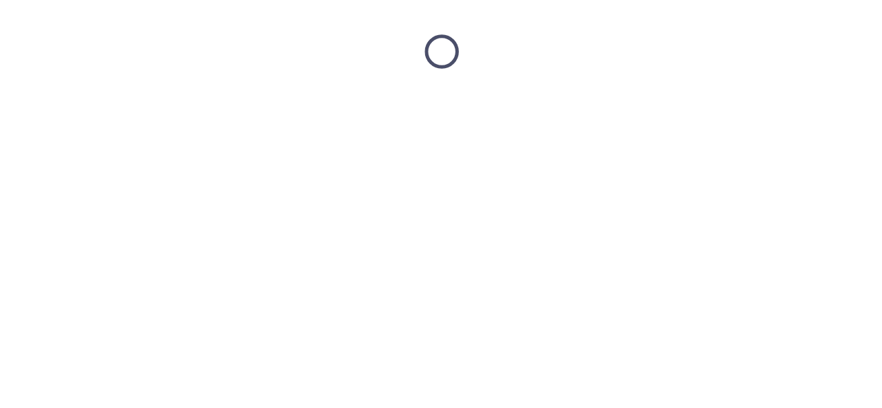
scroll to position [0, 0]
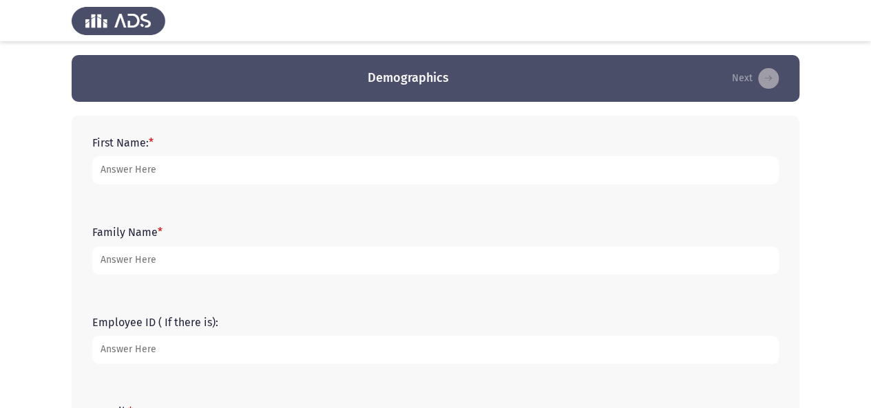
scroll to position [28, 0]
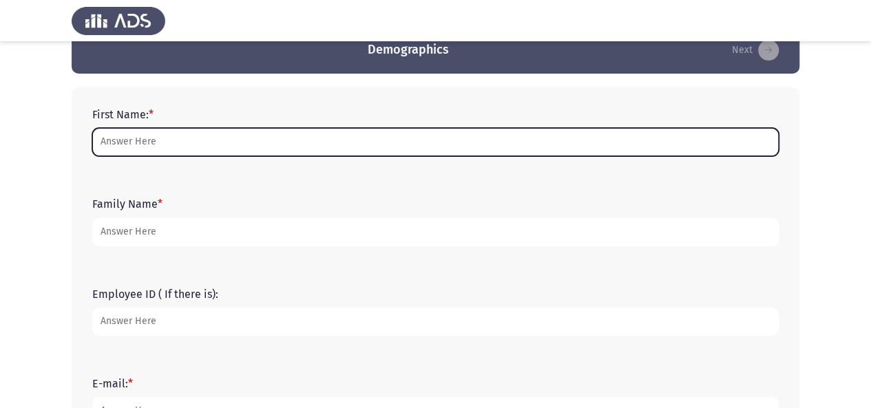
click at [204, 152] on input "First Name: *" at bounding box center [435, 142] width 687 height 28
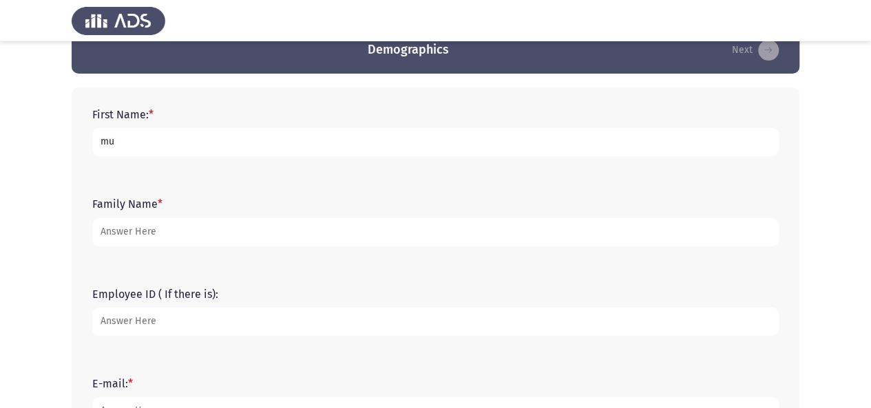
type input "m"
type input "Muneera"
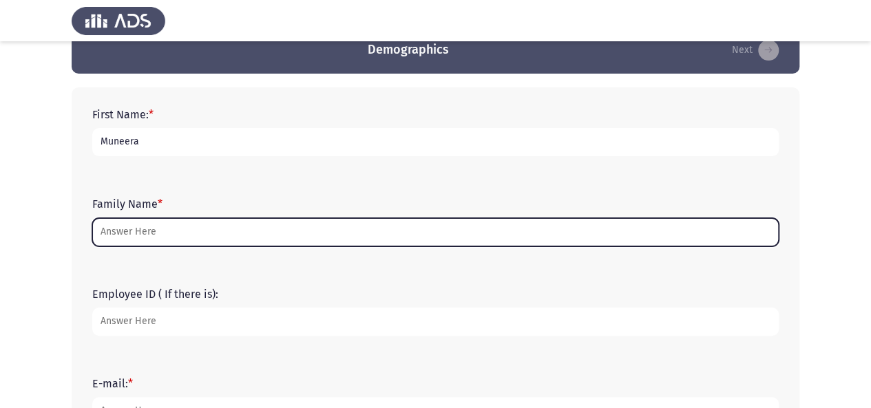
click at [180, 234] on input "Family Name *" at bounding box center [435, 232] width 687 height 28
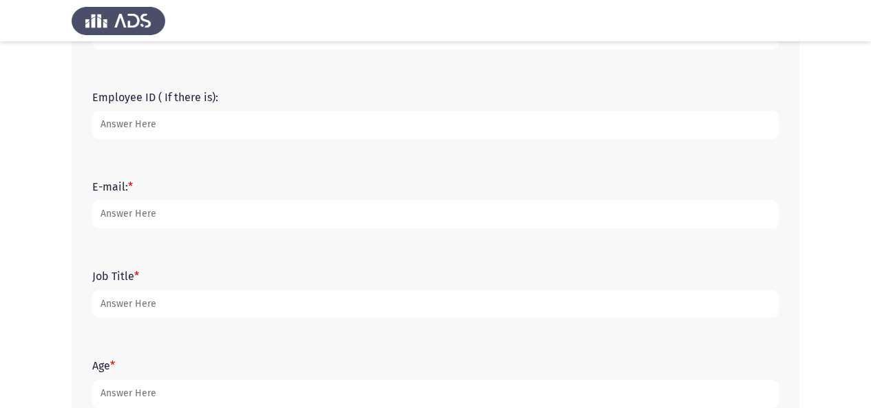
scroll to position [231, 0]
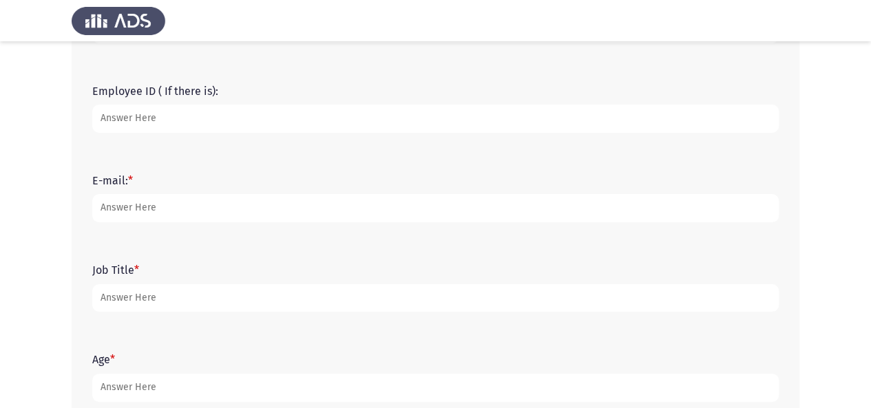
type input "Alsaqabi"
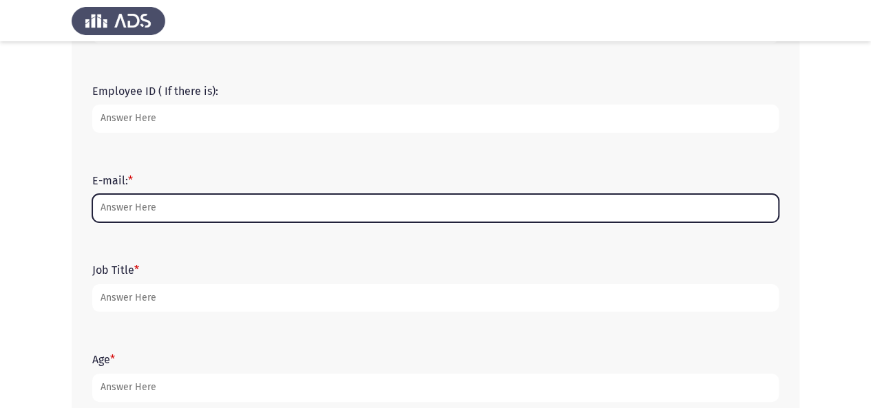
click at [176, 218] on input "E-mail: *" at bounding box center [435, 208] width 687 height 28
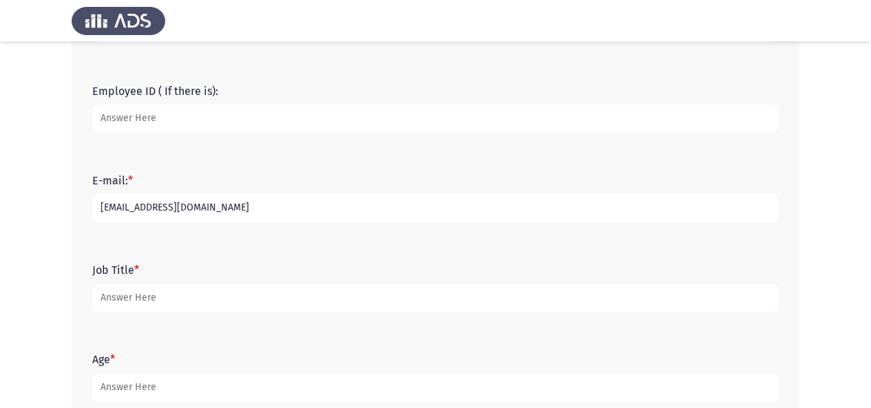
scroll to position [253, 0]
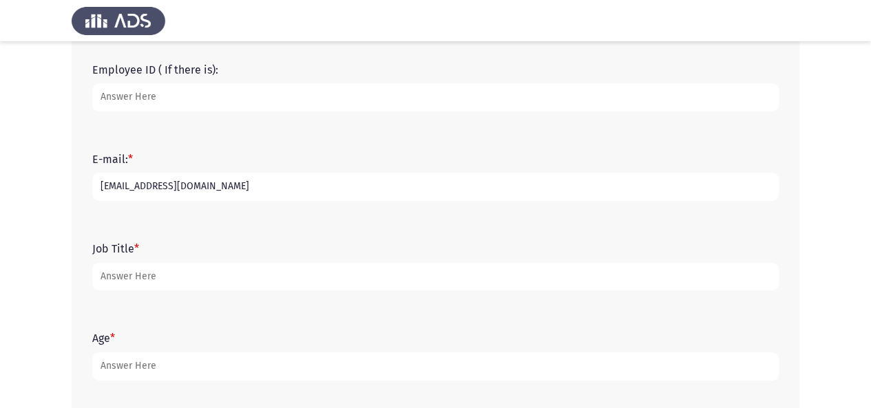
type input "[EMAIL_ADDRESS][DOMAIN_NAME]"
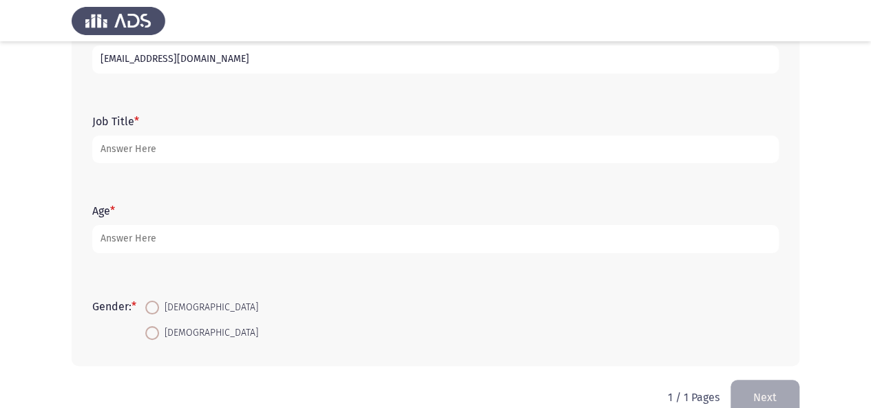
scroll to position [400, 0]
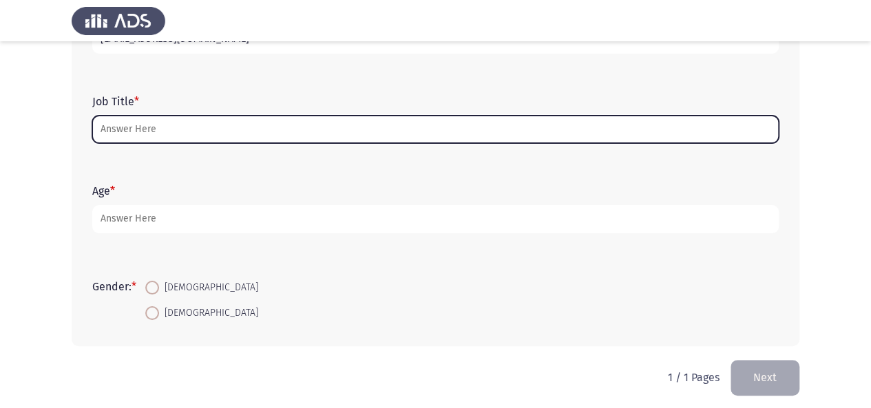
click at [241, 129] on input "Job Title *" at bounding box center [435, 130] width 687 height 28
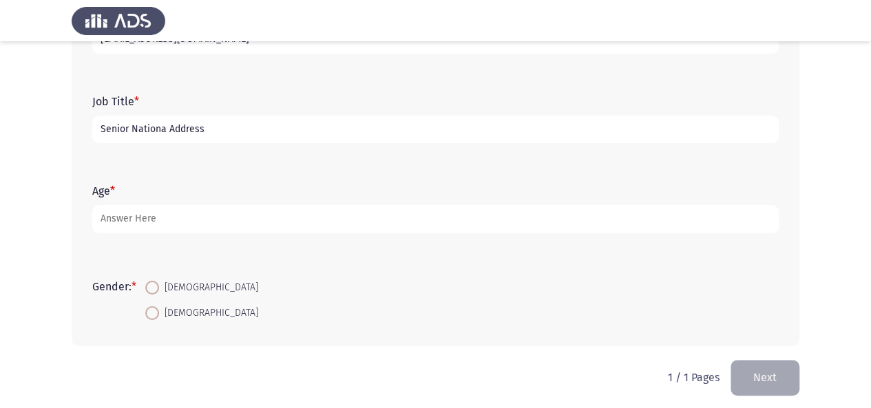
click at [167, 133] on input "Senior Nationa Address" at bounding box center [435, 130] width 687 height 28
type input "Senior National Address Product Monetization Manager"
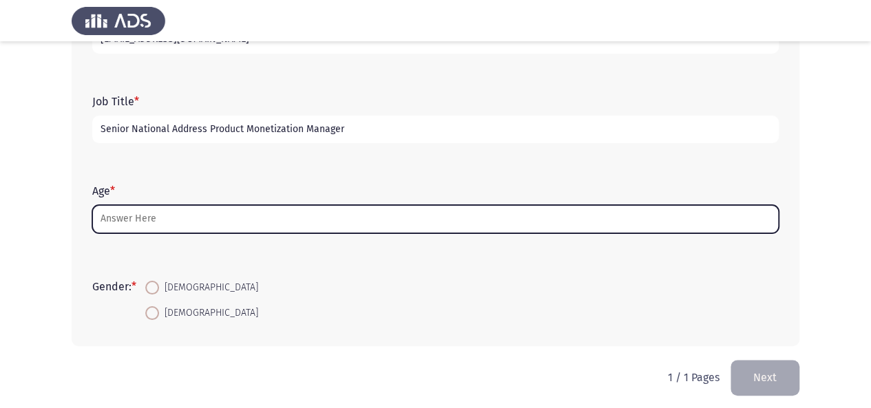
click at [160, 215] on input "Age *" at bounding box center [435, 219] width 687 height 28
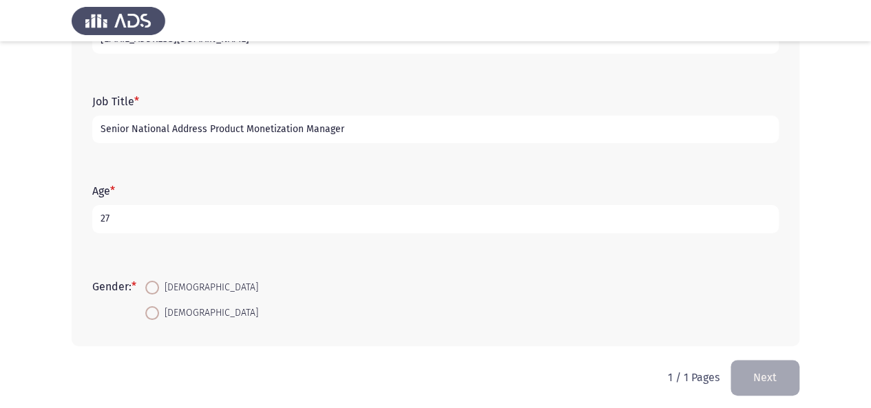
type input "27"
click at [161, 318] on mat-radio-button "Female" at bounding box center [201, 312] width 131 height 25
click at [159, 318] on span at bounding box center [152, 314] width 14 height 14
click at [159, 318] on input "Female" at bounding box center [152, 314] width 14 height 14
radio input "true"
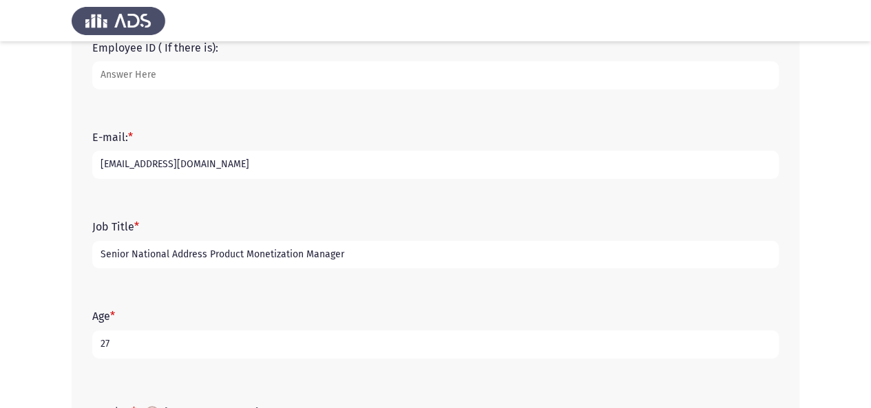
scroll to position [406, 0]
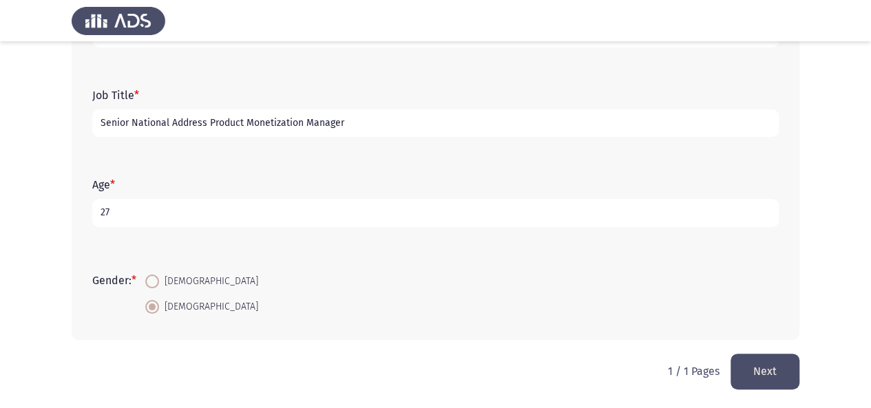
click at [785, 371] on button "Next" at bounding box center [765, 371] width 69 height 35
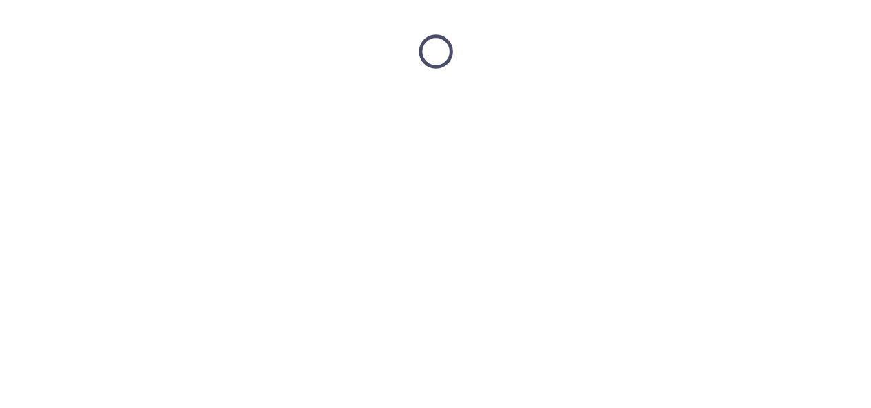
scroll to position [0, 0]
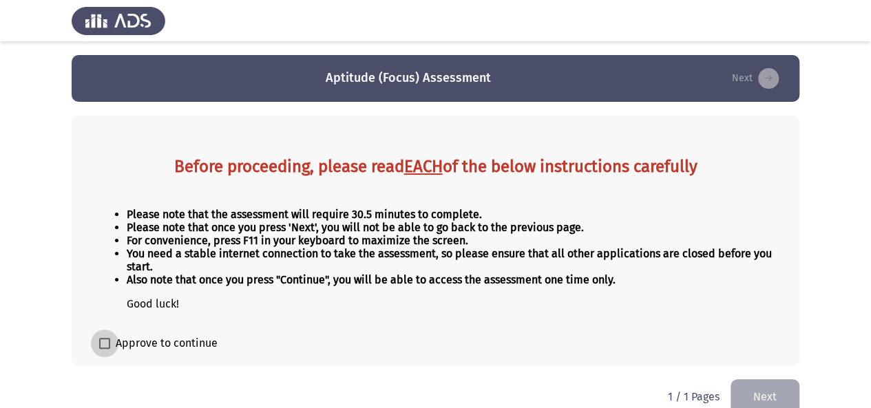
click at [106, 342] on span at bounding box center [104, 343] width 11 height 11
click at [105, 349] on input "Approve to continue" at bounding box center [104, 349] width 1 height 1
checkbox input "true"
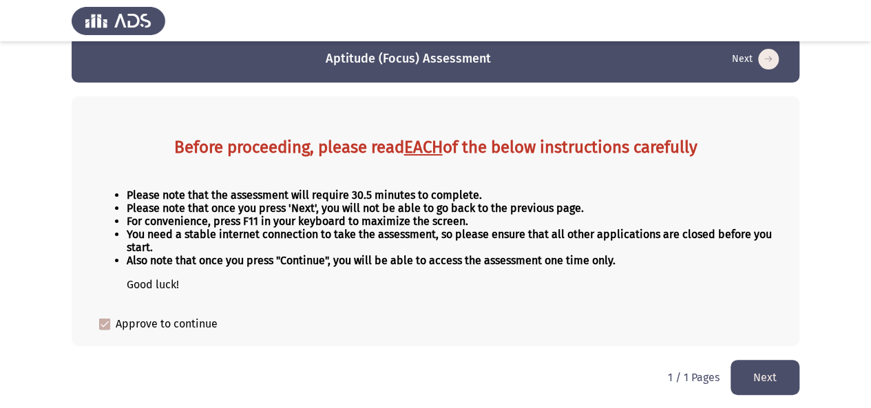
click at [760, 375] on button "Next" at bounding box center [765, 377] width 69 height 35
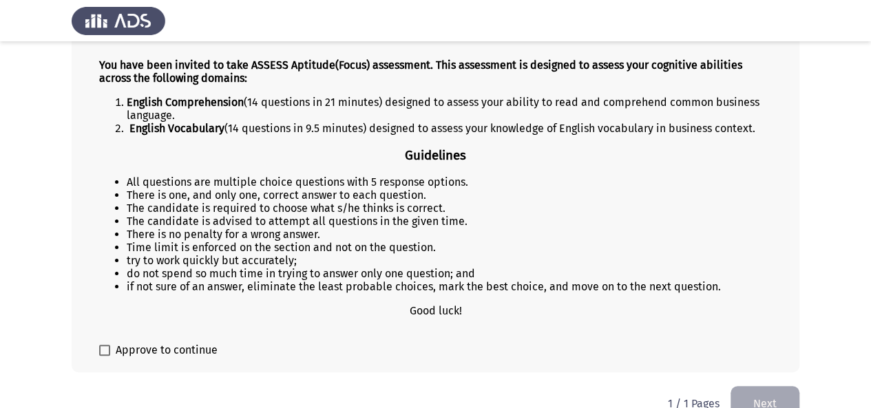
scroll to position [159, 0]
drag, startPoint x: 152, startPoint y: 177, endPoint x: 324, endPoint y: 179, distance: 171.5
click at [324, 179] on li "All questions are multiple choice questions with 5 response options." at bounding box center [449, 181] width 645 height 13
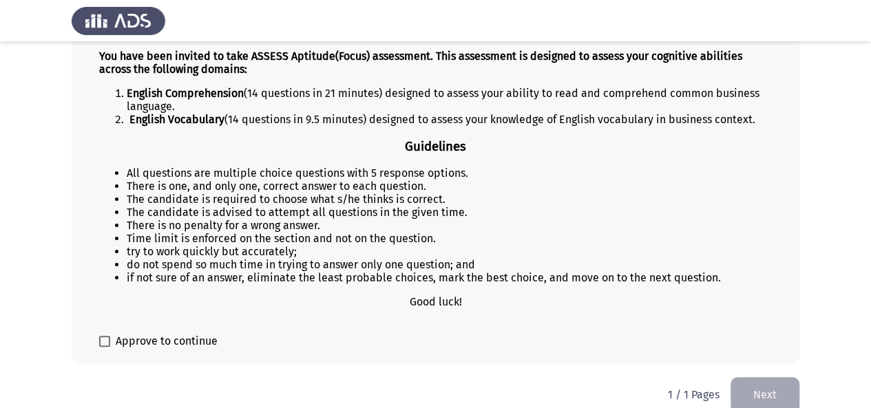
scroll to position [183, 0]
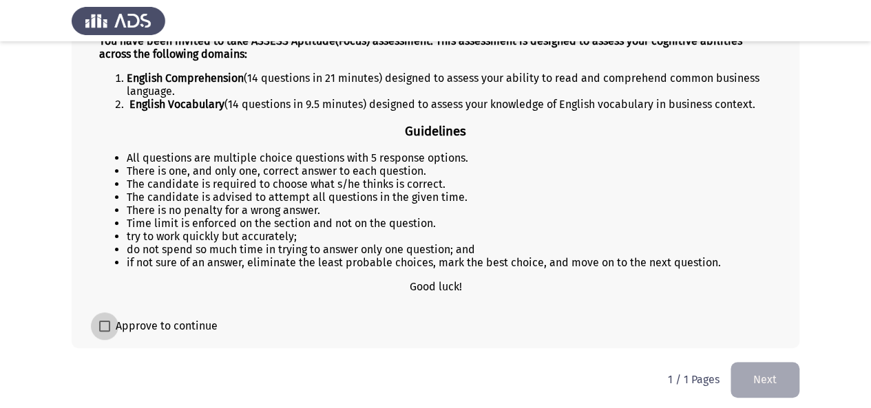
click at [103, 321] on span at bounding box center [104, 326] width 11 height 11
click at [104, 332] on input "Approve to continue" at bounding box center [104, 332] width 1 height 1
checkbox input "true"
click at [779, 368] on button "Next" at bounding box center [765, 379] width 69 height 35
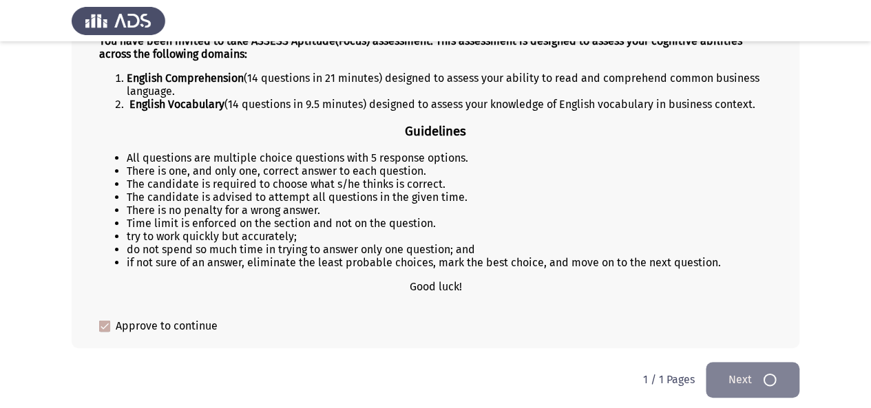
scroll to position [0, 0]
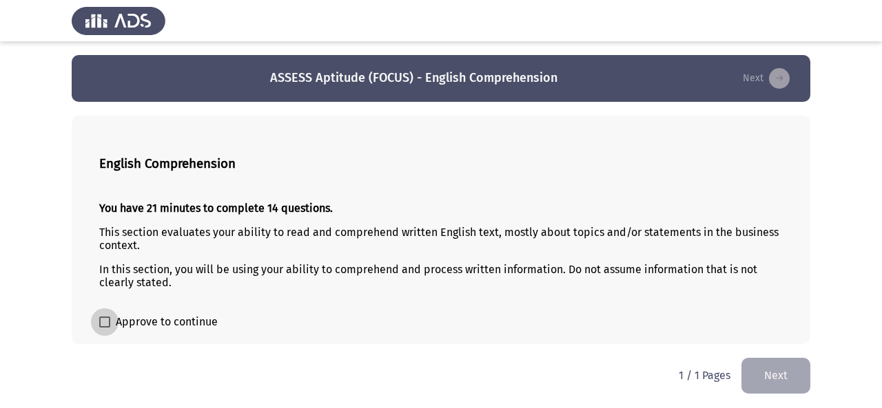
click at [103, 318] on span at bounding box center [104, 322] width 11 height 11
click at [104, 328] on input "Approve to continue" at bounding box center [104, 328] width 1 height 1
checkbox input "true"
click at [770, 367] on button "Next" at bounding box center [775, 375] width 69 height 35
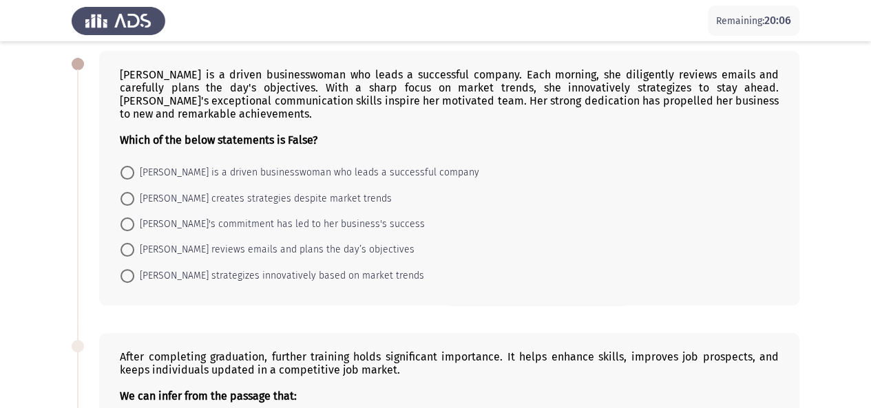
scroll to position [64, 0]
click at [125, 198] on span at bounding box center [128, 200] width 14 height 14
click at [125, 198] on input "Emily creates strategies despite market trends" at bounding box center [128, 200] width 14 height 14
radio input "true"
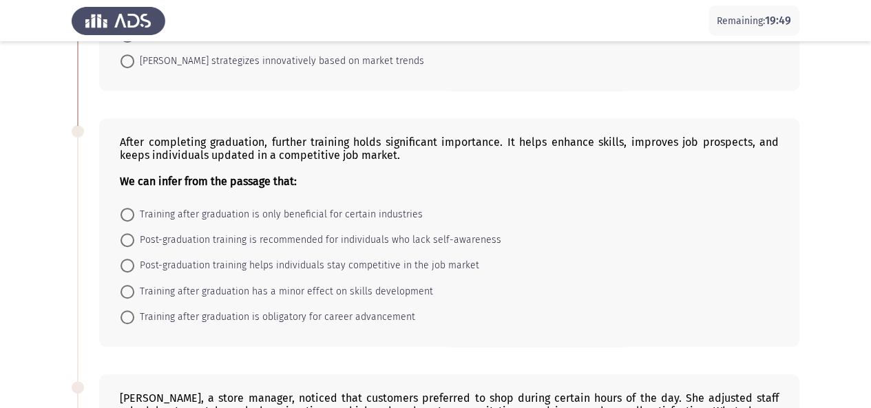
scroll to position [279, 0]
click at [130, 265] on span at bounding box center [128, 265] width 14 height 14
click at [130, 265] on input "Post-graduation training helps individuals stay competitive in the job market" at bounding box center [128, 265] width 14 height 14
radio input "true"
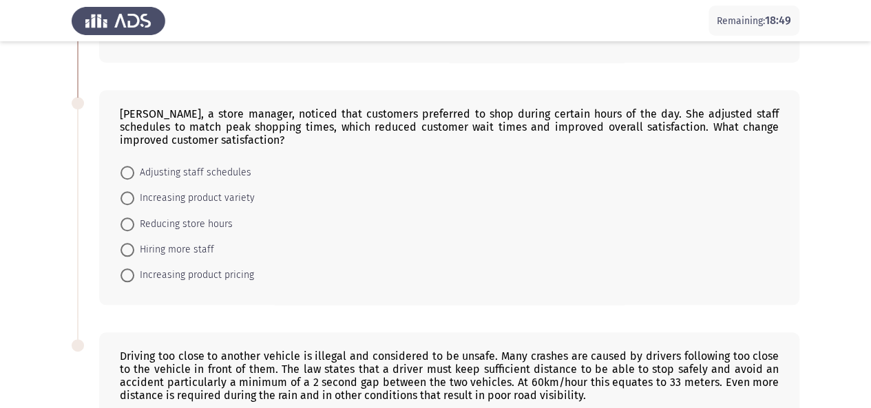
scroll to position [561, 0]
click at [123, 193] on span at bounding box center [128, 199] width 14 height 14
click at [123, 193] on input "Increasing product variety" at bounding box center [128, 199] width 14 height 14
radio input "true"
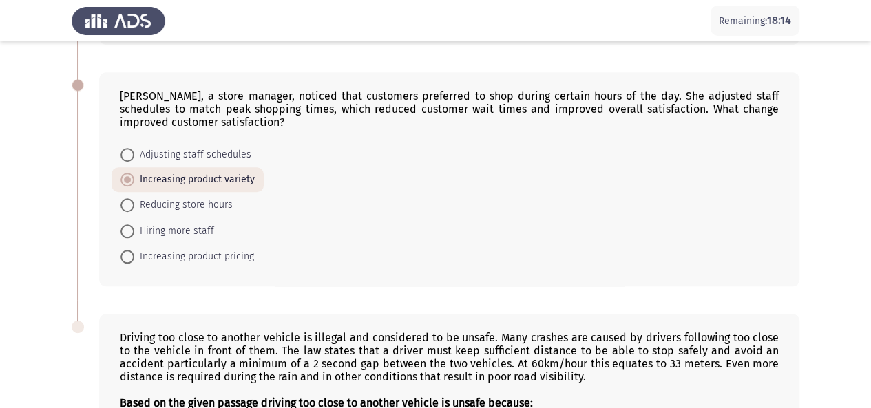
scroll to position [581, 0]
click at [127, 148] on span at bounding box center [128, 154] width 14 height 14
click at [127, 148] on input "Adjusting staff schedules" at bounding box center [128, 154] width 14 height 14
radio input "true"
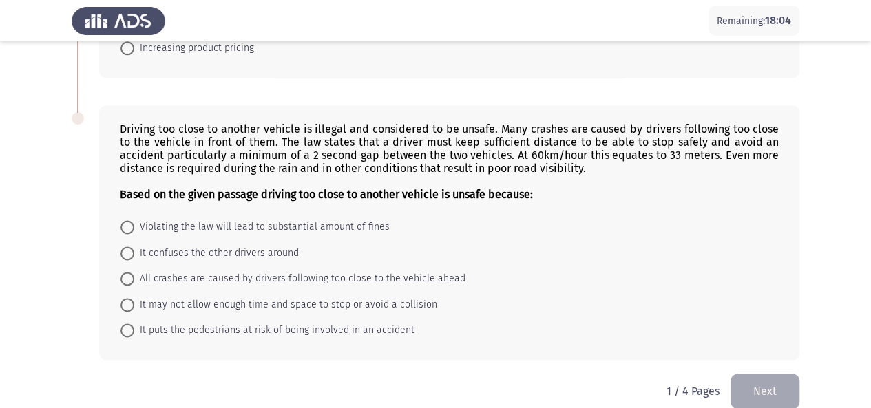
scroll to position [800, 0]
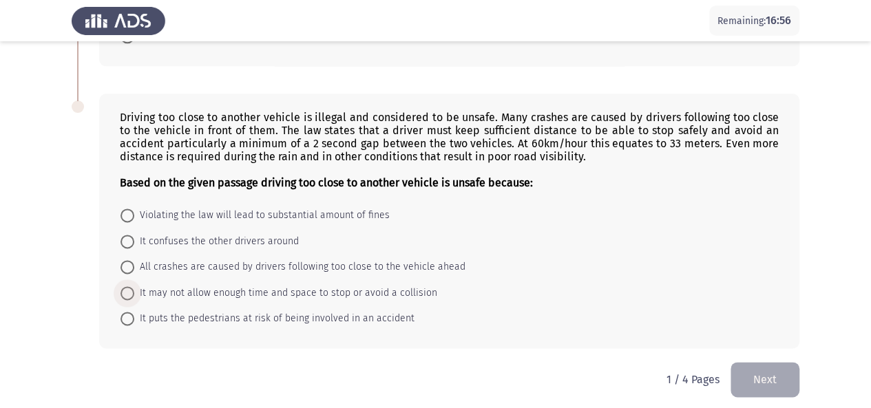
click at [134, 287] on span at bounding box center [128, 294] width 14 height 14
click at [134, 287] on input "It may not allow enough time and space to stop or avoid a collision" at bounding box center [128, 294] width 14 height 14
radio input "true"
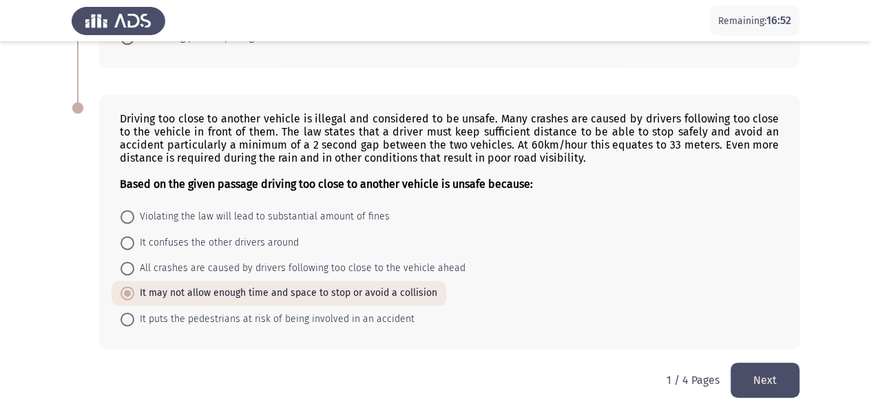
click at [764, 371] on button "Next" at bounding box center [765, 380] width 69 height 35
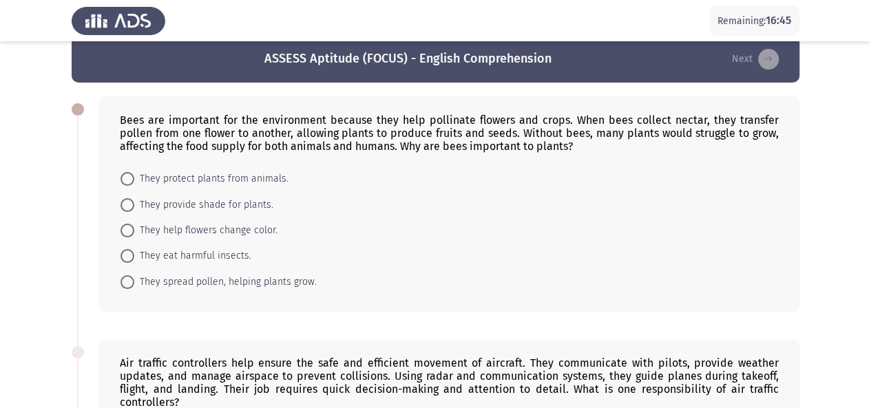
scroll to position [0, 0]
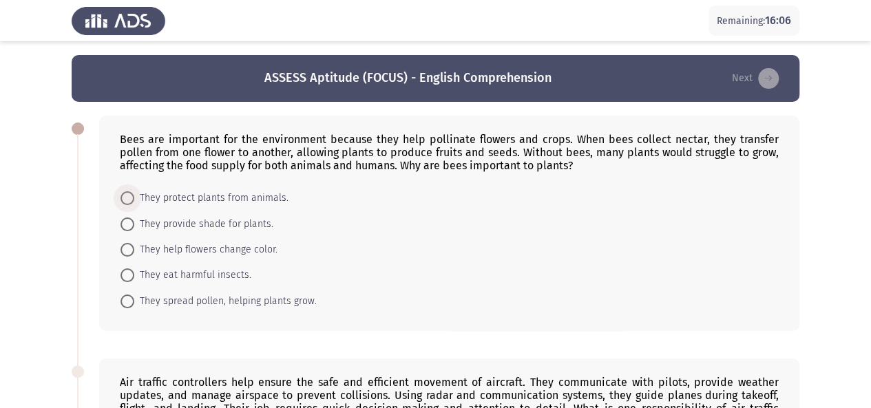
click at [126, 195] on span at bounding box center [128, 198] width 14 height 14
click at [126, 195] on input "They protect plants from animals." at bounding box center [128, 198] width 14 height 14
radio input "true"
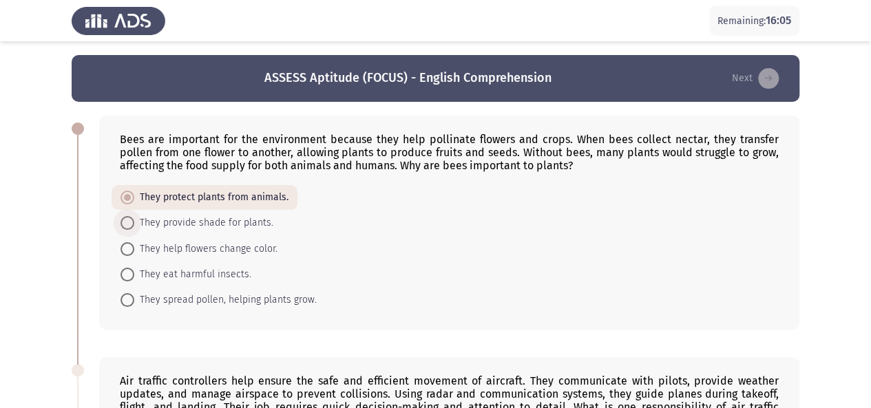
click at [122, 225] on span at bounding box center [128, 223] width 14 height 14
click at [122, 225] on input "They provide shade for plants." at bounding box center [128, 223] width 14 height 14
radio input "true"
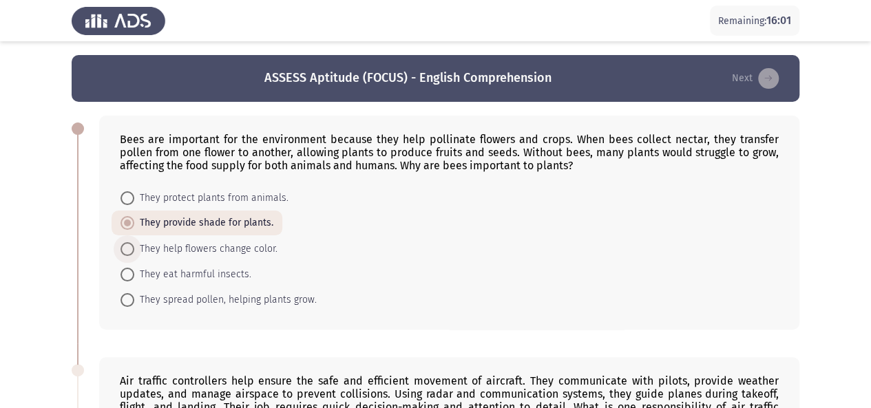
click at [127, 245] on span at bounding box center [128, 249] width 14 height 14
click at [127, 245] on input "They help flowers change color." at bounding box center [128, 249] width 14 height 14
radio input "true"
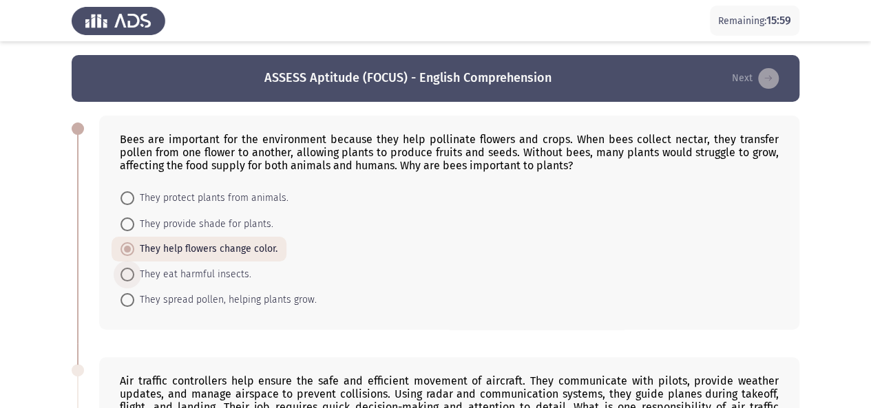
click at [131, 270] on span at bounding box center [128, 275] width 14 height 14
click at [131, 270] on input "They eat harmful insects." at bounding box center [128, 275] width 14 height 14
radio input "true"
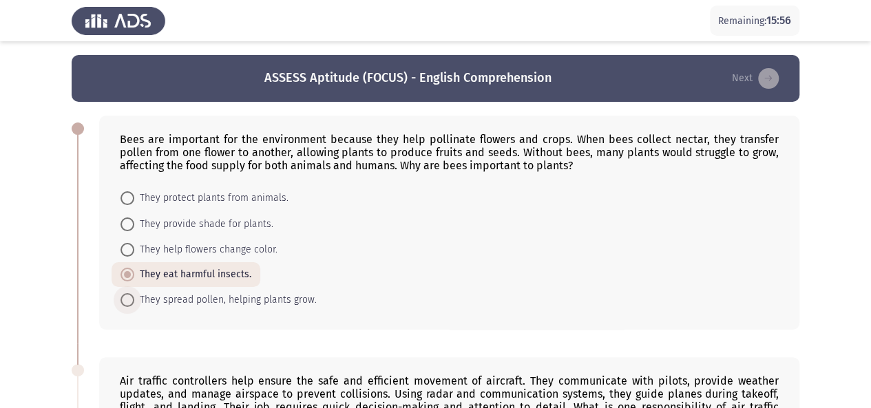
click at [134, 296] on span at bounding box center [128, 300] width 14 height 14
click at [134, 296] on input "They spread pollen, helping plants grow." at bounding box center [128, 300] width 14 height 14
radio input "true"
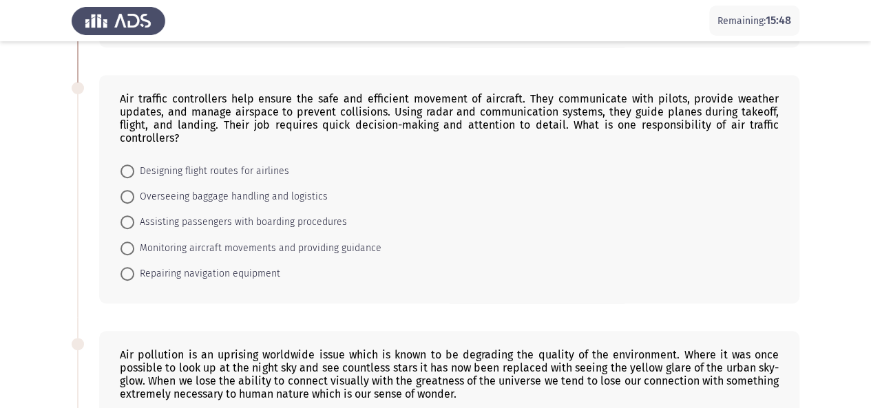
scroll to position [282, 0]
click at [128, 165] on span at bounding box center [128, 172] width 14 height 14
click at [128, 165] on input "Designing flight routes for airlines" at bounding box center [128, 172] width 14 height 14
radio input "true"
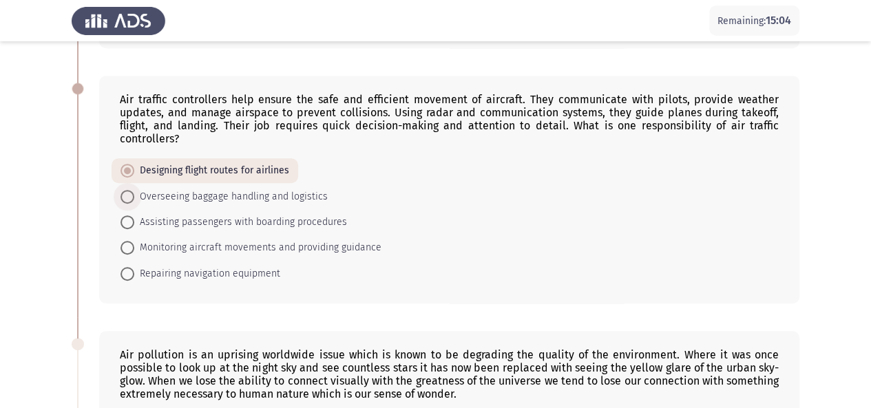
click at [126, 194] on span at bounding box center [128, 197] width 14 height 14
click at [126, 194] on input "Overseeing baggage handling and logistics" at bounding box center [128, 197] width 14 height 14
radio input "true"
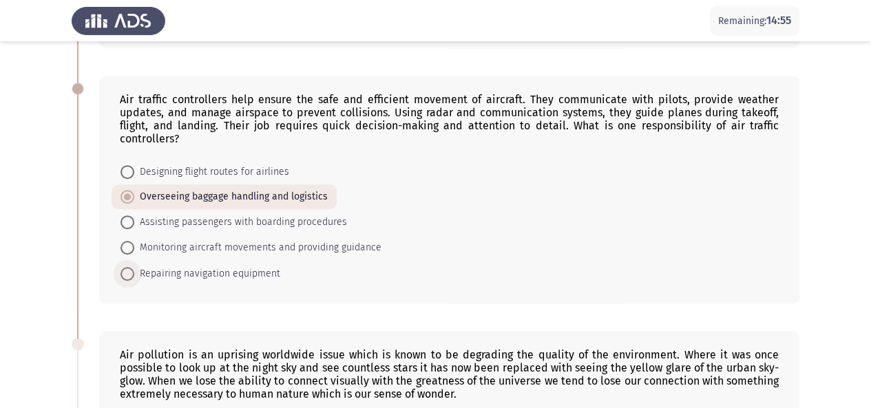
click at [128, 267] on span at bounding box center [128, 274] width 14 height 14
click at [128, 267] on input "Repairing navigation equipment" at bounding box center [128, 274] width 14 height 14
radio input "true"
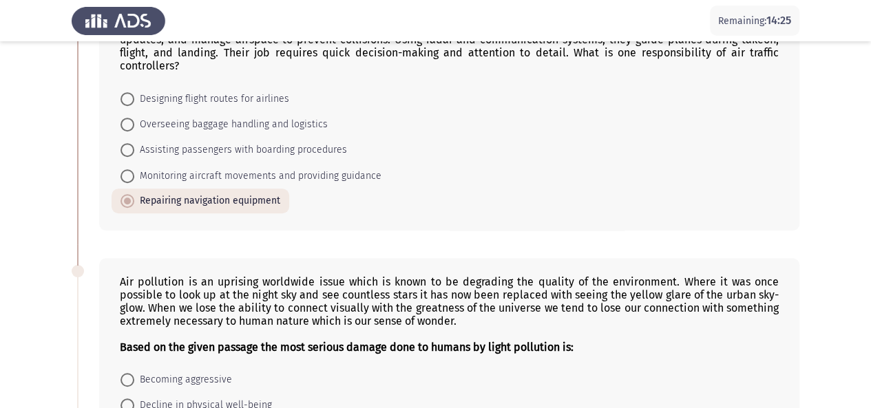
scroll to position [350, 0]
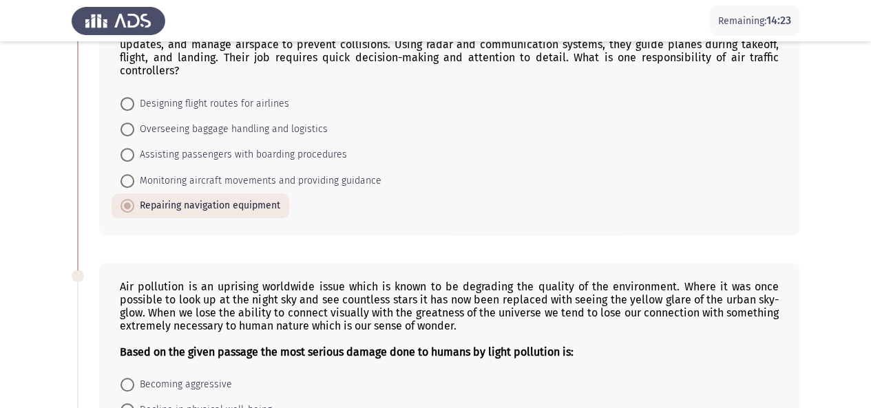
click at [125, 176] on span at bounding box center [128, 181] width 14 height 14
click at [125, 176] on input "Monitoring aircraft movements and providing guidance" at bounding box center [128, 181] width 14 height 14
radio input "true"
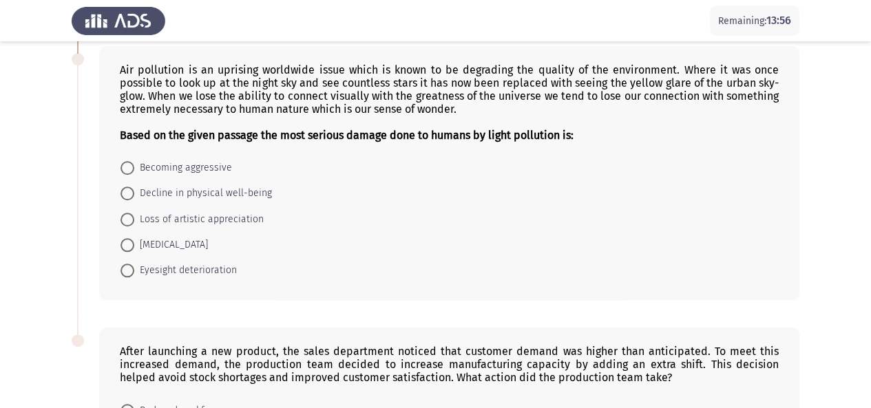
scroll to position [568, 0]
drag, startPoint x: 123, startPoint y: 60, endPoint x: 293, endPoint y: 127, distance: 183.7
click at [293, 127] on div "Air pollution is an uprising worldwide issue which is known to be degrading the…" at bounding box center [449, 102] width 659 height 79
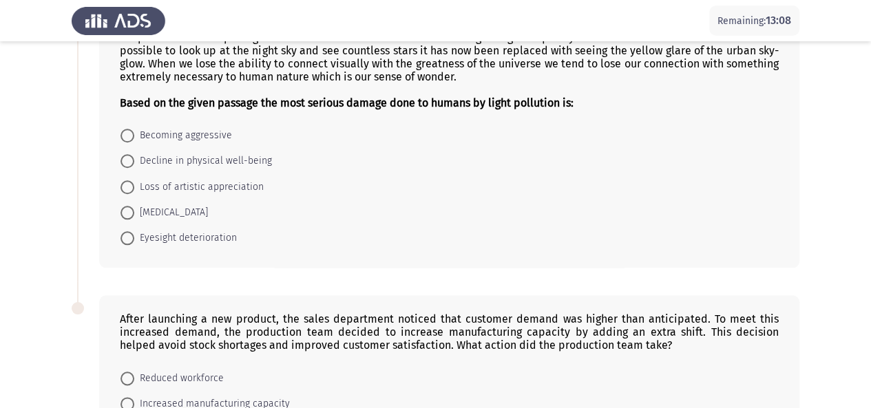
scroll to position [599, 0]
click at [132, 181] on span at bounding box center [128, 188] width 14 height 14
click at [132, 181] on input "Loss of artistic appreciation" at bounding box center [128, 188] width 14 height 14
radio input "true"
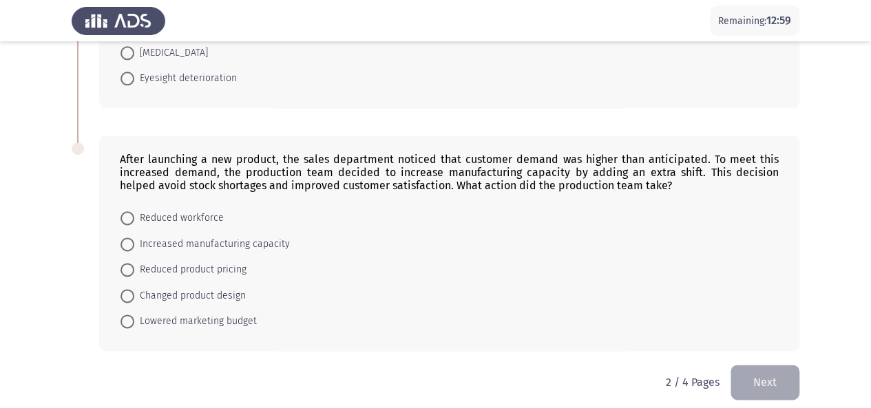
scroll to position [762, 0]
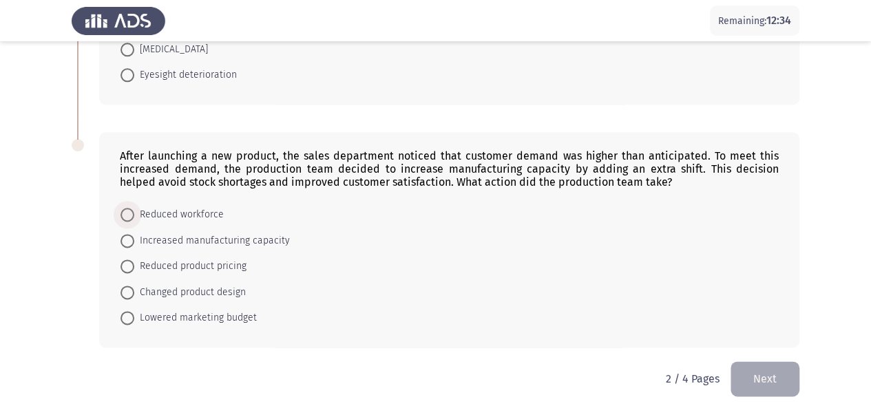
click at [127, 208] on span at bounding box center [128, 215] width 14 height 14
click at [127, 208] on input "Reduced workforce" at bounding box center [128, 215] width 14 height 14
radio input "true"
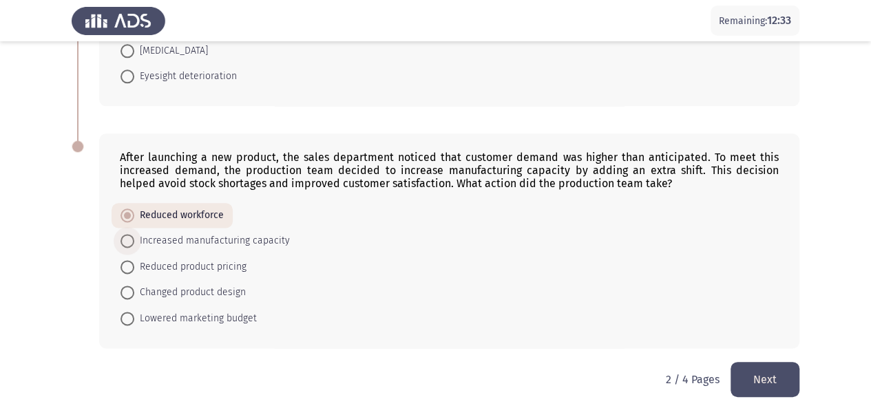
click at [125, 234] on span at bounding box center [128, 241] width 14 height 14
click at [125, 234] on input "Increased manufacturing capacity" at bounding box center [128, 241] width 14 height 14
radio input "true"
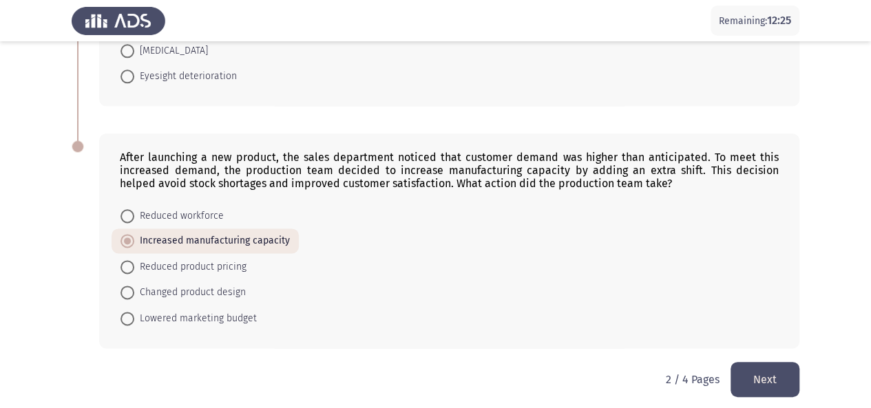
click at [758, 368] on button "Next" at bounding box center [765, 379] width 69 height 35
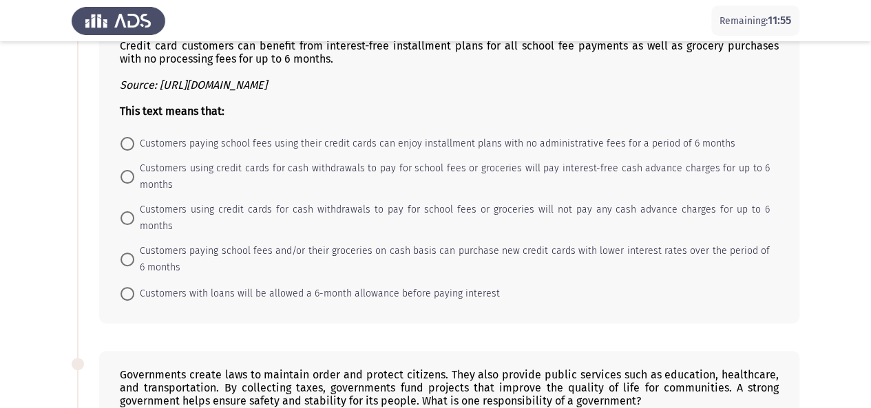
scroll to position [94, 0]
click at [133, 142] on span at bounding box center [128, 143] width 14 height 14
click at [133, 142] on input "Customers paying school fees using their credit cards can enjoy installment pla…" at bounding box center [128, 143] width 14 height 14
radio input "true"
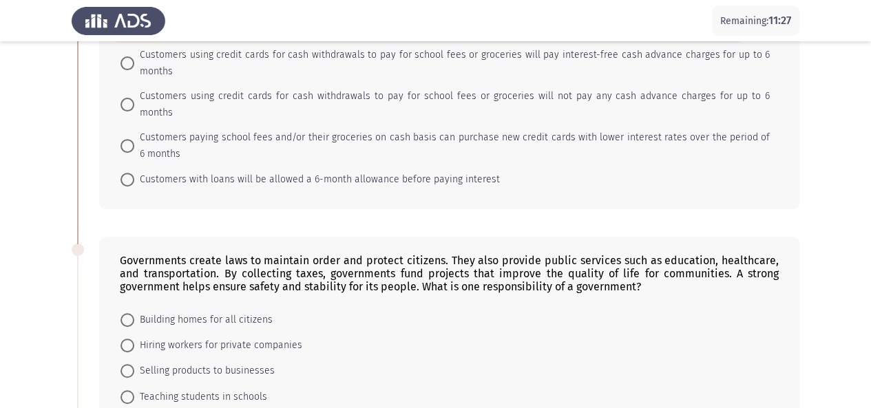
scroll to position [194, 0]
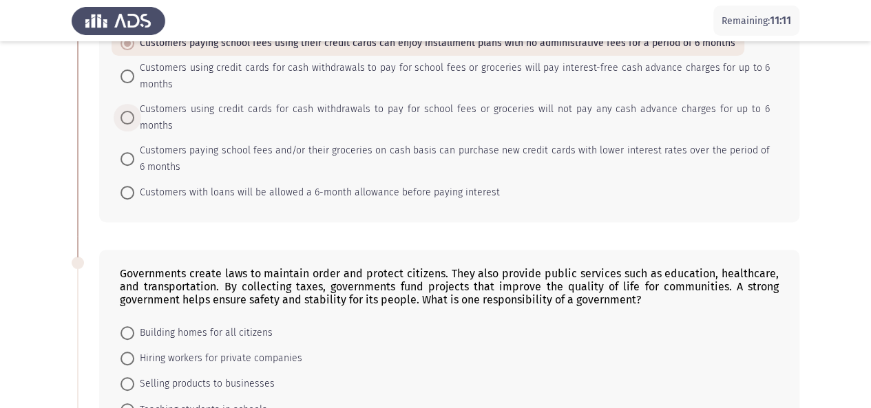
click at [135, 107] on span "Customers using credit cards for cash withdrawals to pay for school fees or gro…" at bounding box center [452, 117] width 636 height 33
click at [134, 111] on input "Customers using credit cards for cash withdrawals to pay for school fees or gro…" at bounding box center [128, 118] width 14 height 14
radio input "true"
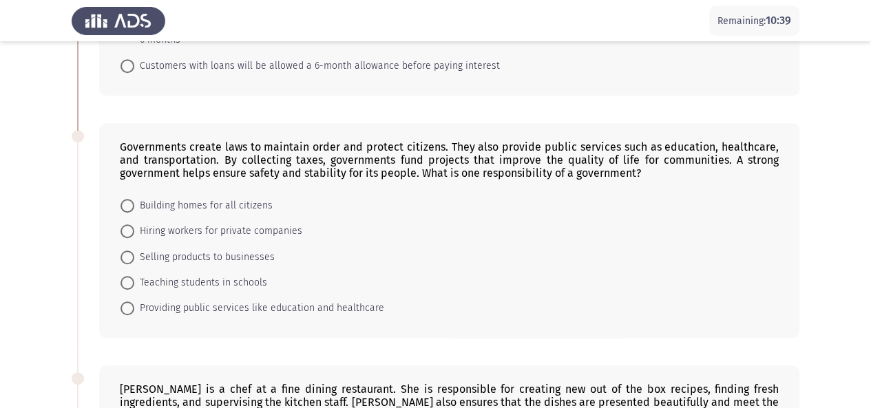
scroll to position [321, 0]
click at [125, 200] on span at bounding box center [128, 207] width 14 height 14
click at [125, 200] on input "Building homes for all citizens" at bounding box center [128, 207] width 14 height 14
radio input "true"
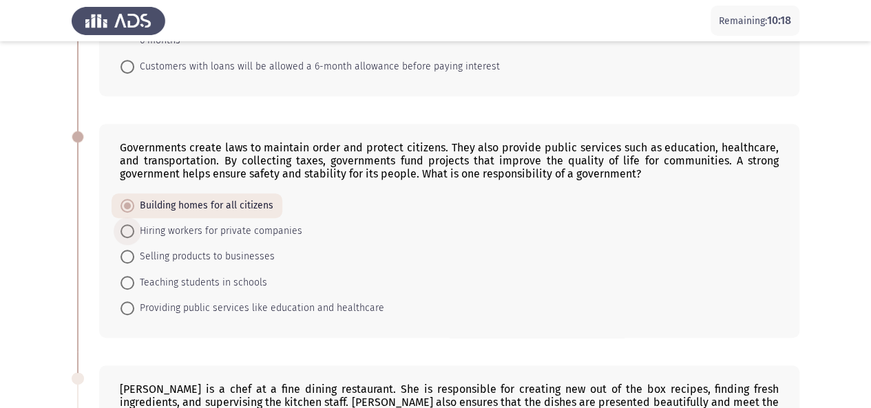
click at [123, 225] on span at bounding box center [128, 232] width 14 height 14
click at [123, 225] on input "Hiring workers for private companies" at bounding box center [128, 232] width 14 height 14
radio input "true"
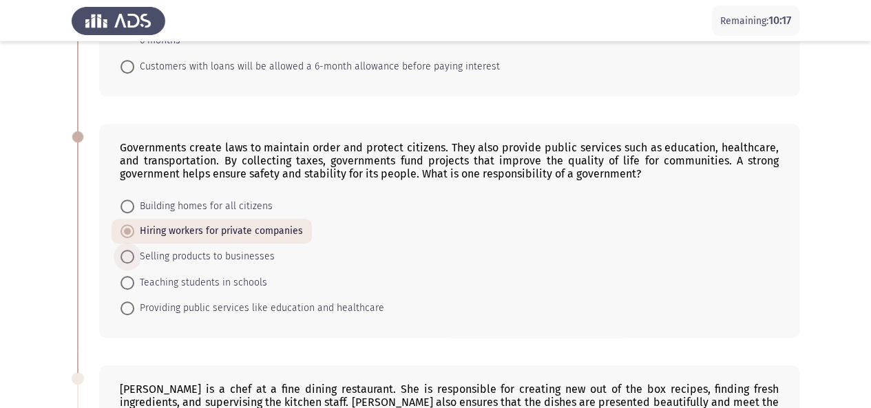
click at [130, 250] on span at bounding box center [128, 257] width 14 height 14
click at [130, 250] on input "Selling products to businesses" at bounding box center [128, 257] width 14 height 14
radio input "true"
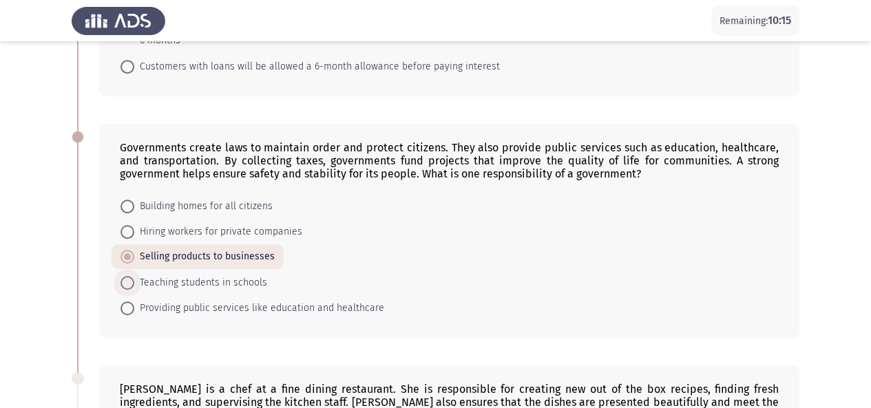
click at [128, 276] on span at bounding box center [128, 283] width 14 height 14
click at [128, 276] on input "Teaching students in schools" at bounding box center [128, 283] width 14 height 14
radio input "true"
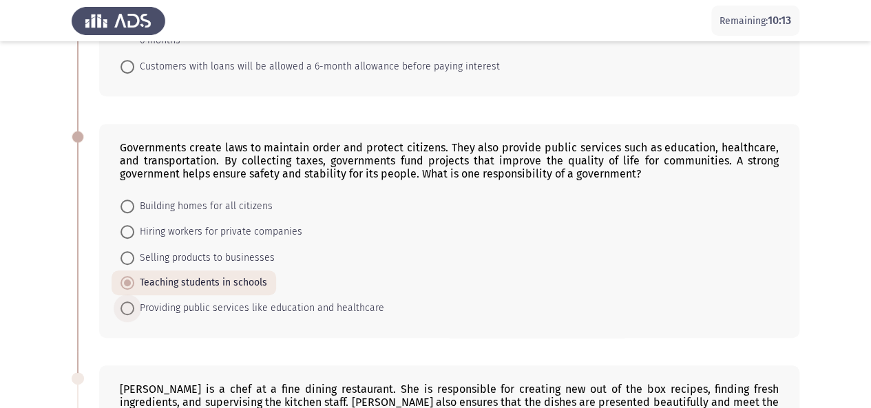
click at [128, 302] on span at bounding box center [128, 309] width 14 height 14
click at [128, 302] on input "Providing public services like education and healthcare" at bounding box center [128, 309] width 14 height 14
radio input "true"
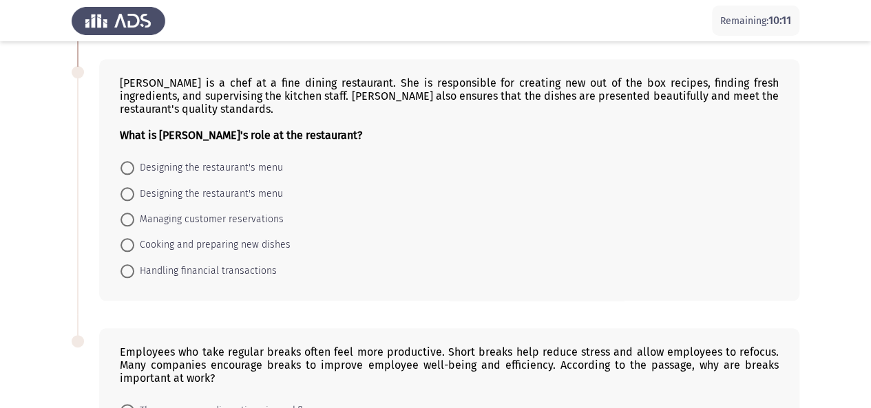
scroll to position [624, 0]
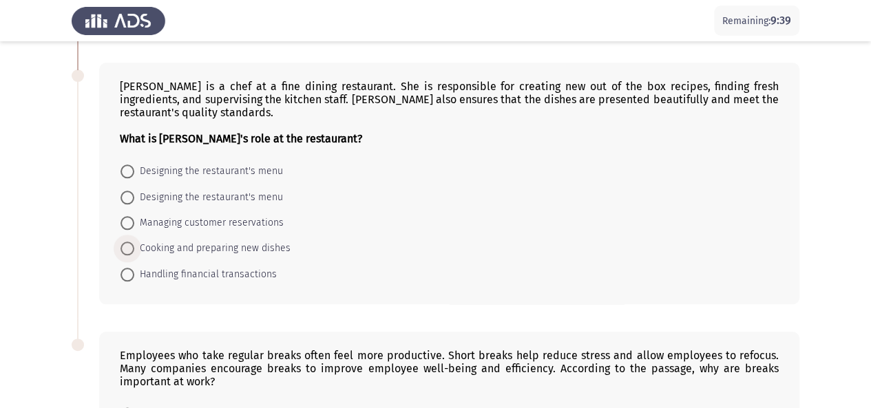
click at [125, 242] on span at bounding box center [128, 249] width 14 height 14
click at [125, 242] on input "Cooking and preparing new dishes" at bounding box center [128, 249] width 14 height 14
radio input "true"
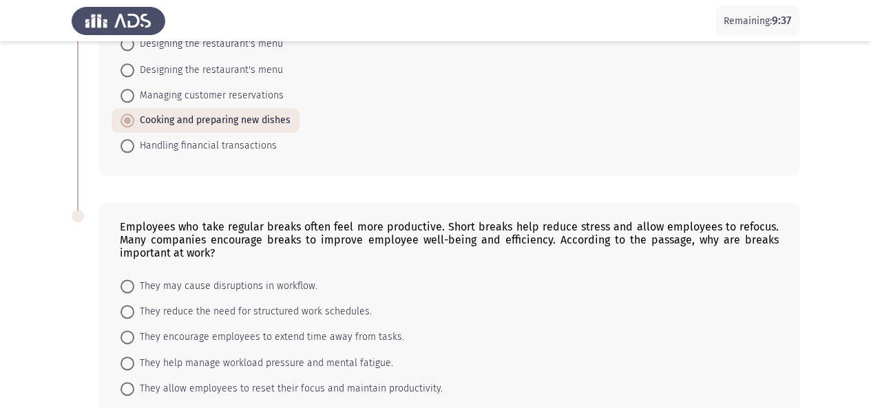
scroll to position [806, 0]
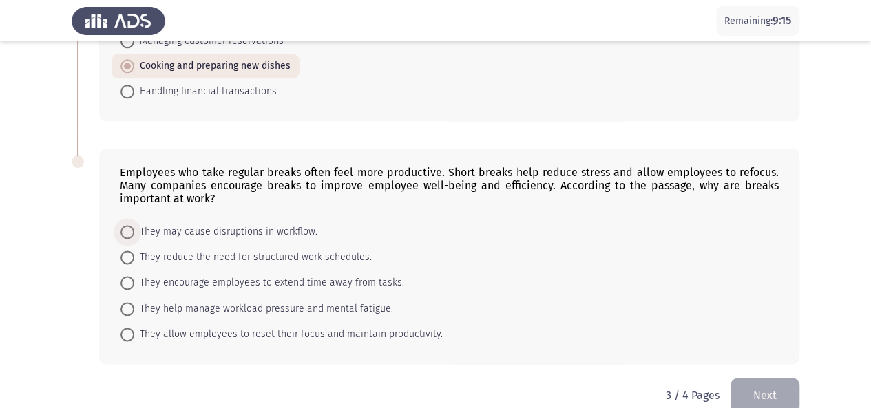
click at [127, 225] on span at bounding box center [128, 232] width 14 height 14
click at [127, 225] on input "They may cause disruptions in workflow." at bounding box center [128, 232] width 14 height 14
radio input "true"
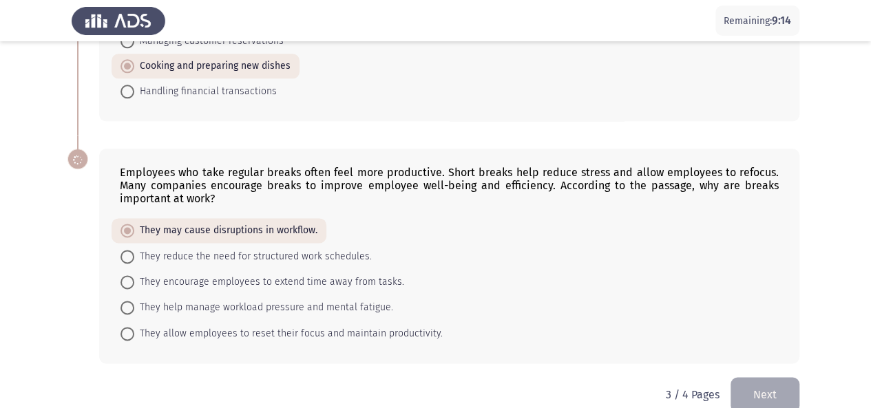
scroll to position [805, 0]
click at [127, 251] on span at bounding box center [128, 258] width 14 height 14
click at [127, 251] on input "They reduce the need for structured work schedules." at bounding box center [128, 258] width 14 height 14
radio input "true"
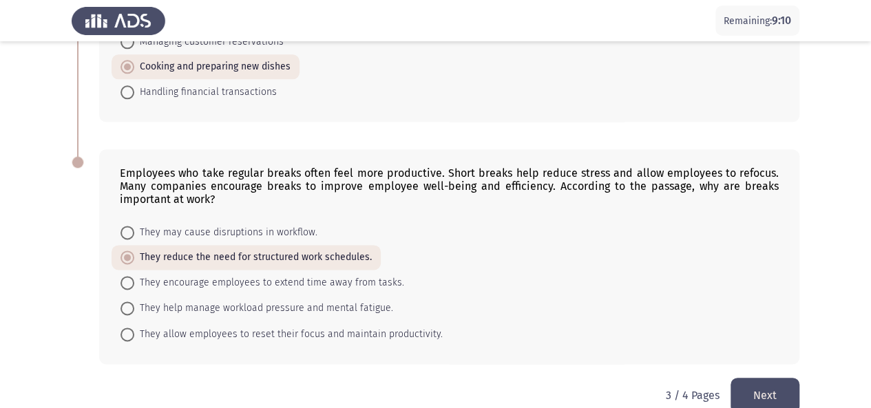
click at [122, 276] on span at bounding box center [128, 283] width 14 height 14
click at [122, 276] on input "They encourage employees to extend time away from tasks." at bounding box center [128, 283] width 14 height 14
radio input "true"
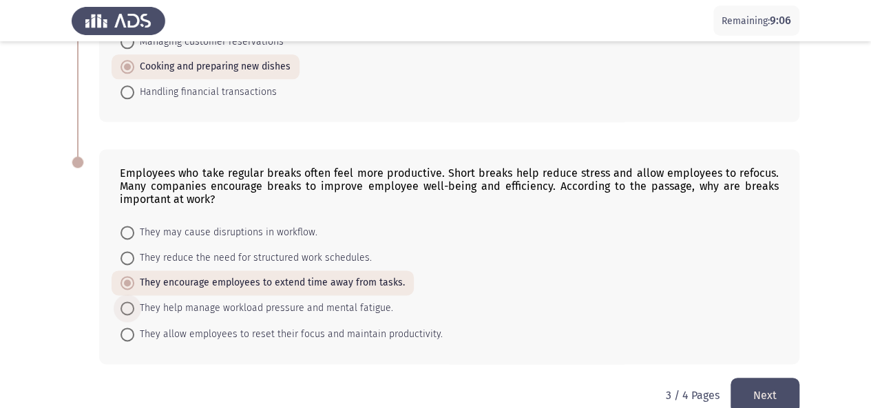
click at [128, 302] on span at bounding box center [128, 309] width 14 height 14
click at [128, 302] on input "They help manage workload pressure and mental fatigue." at bounding box center [128, 309] width 14 height 14
radio input "true"
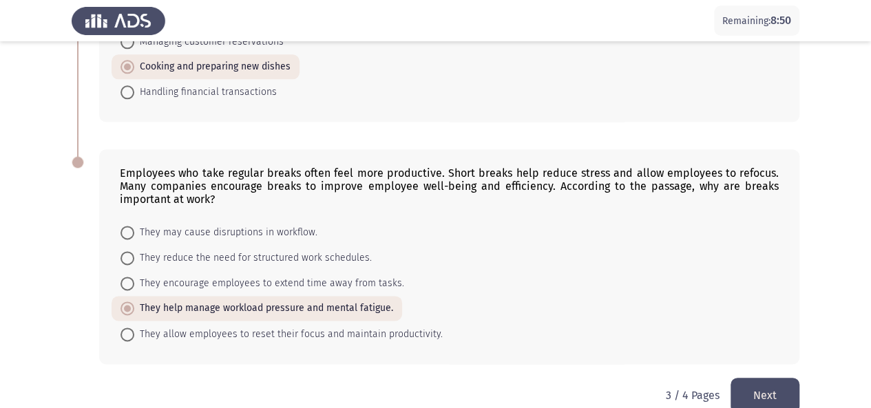
click at [767, 378] on button "Next" at bounding box center [765, 395] width 69 height 35
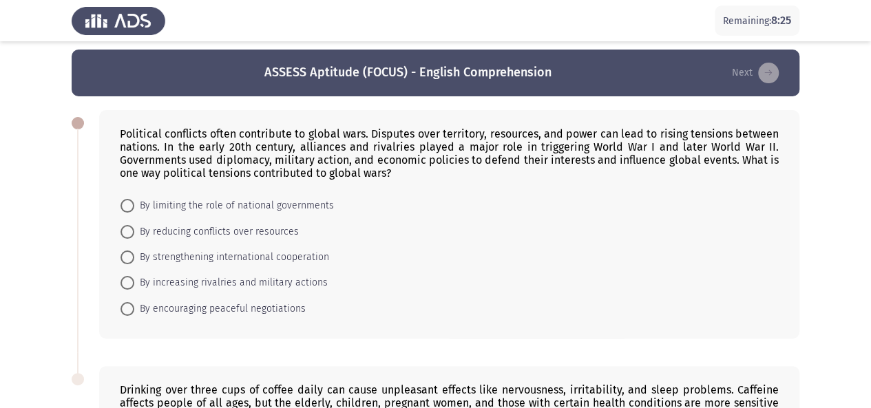
scroll to position [0, 0]
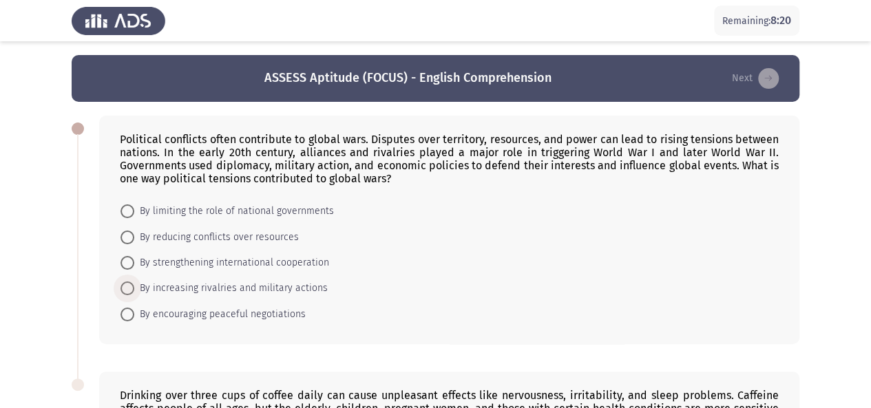
click at [125, 283] on span at bounding box center [128, 289] width 14 height 14
click at [125, 283] on input "By increasing rivalries and military actions" at bounding box center [128, 289] width 14 height 14
radio input "true"
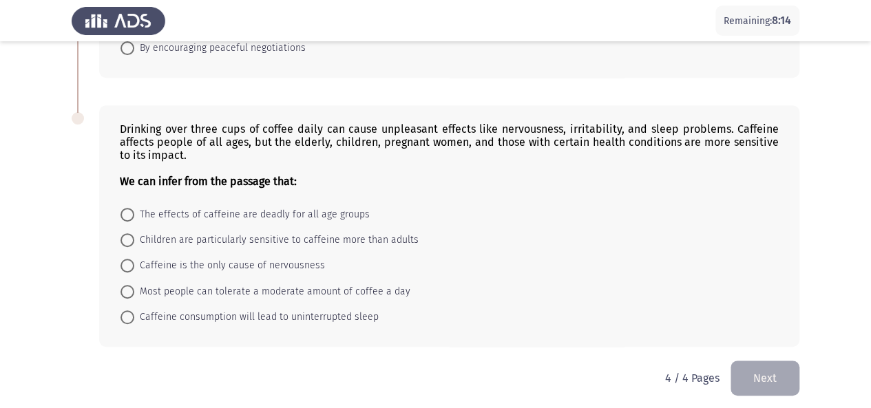
scroll to position [268, 0]
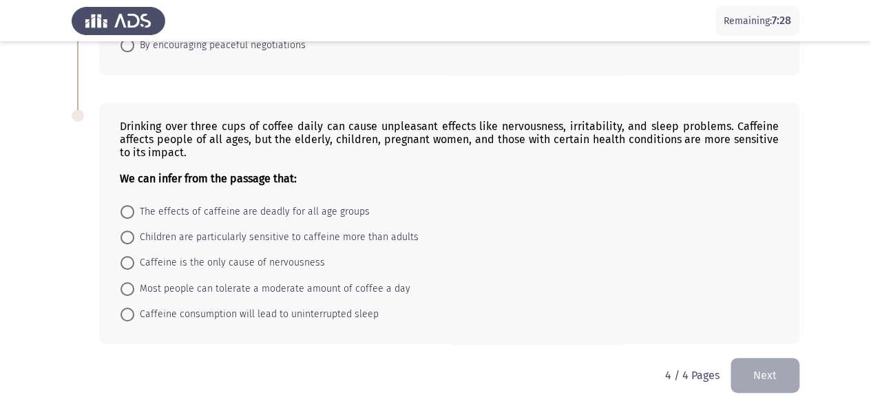
click at [125, 207] on span at bounding box center [128, 212] width 14 height 14
click at [125, 207] on input "The effects of caffeine are deadly for all age groups" at bounding box center [128, 212] width 14 height 14
radio input "true"
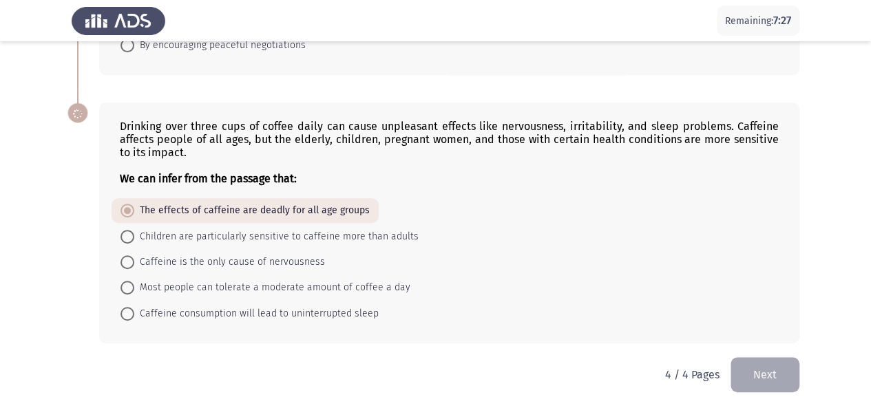
scroll to position [267, 0]
click at [127, 233] on span at bounding box center [128, 238] width 14 height 14
click at [127, 233] on input "Children are particularly sensitive to caffeine more than adults" at bounding box center [128, 238] width 14 height 14
radio input "true"
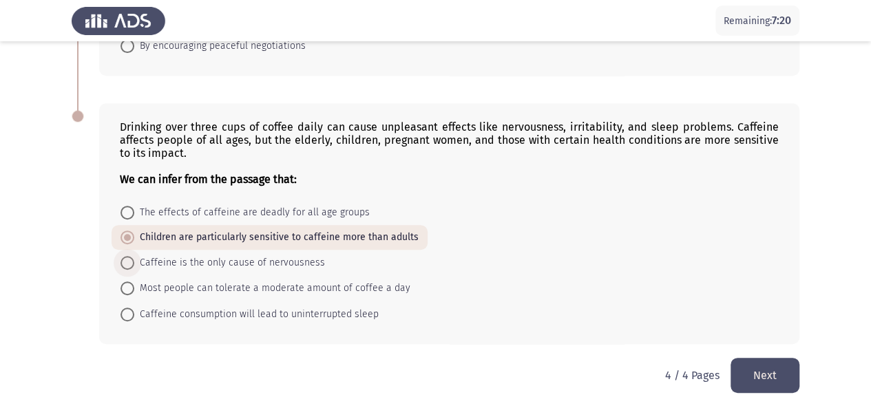
click at [124, 257] on span at bounding box center [128, 263] width 14 height 14
click at [124, 257] on input "Caffeine is the only cause of nervousness" at bounding box center [128, 263] width 14 height 14
radio input "true"
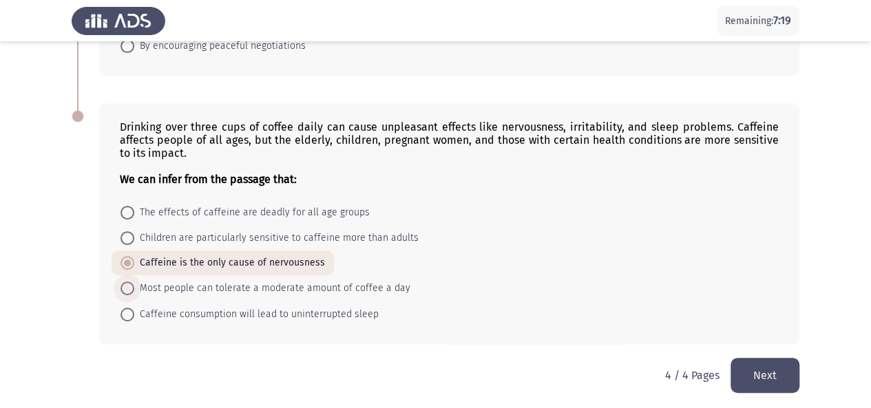
click at [124, 282] on span at bounding box center [128, 289] width 14 height 14
click at [124, 282] on input "Most people can tolerate a moderate amount of coffee a day" at bounding box center [128, 289] width 14 height 14
radio input "true"
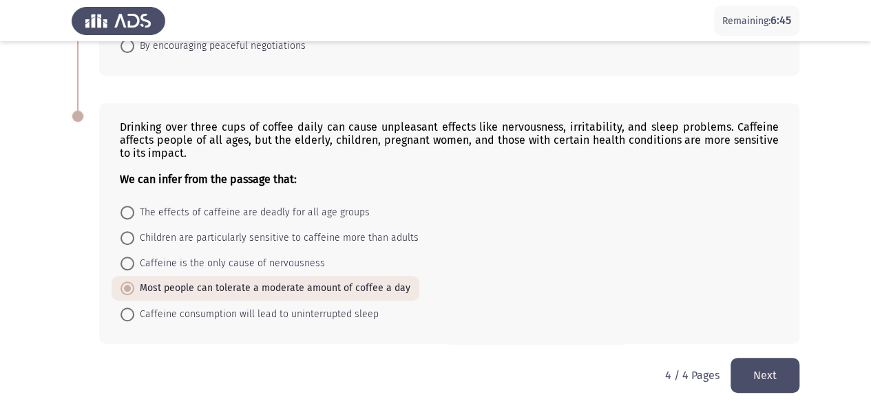
click at [772, 378] on button "Next" at bounding box center [765, 375] width 69 height 35
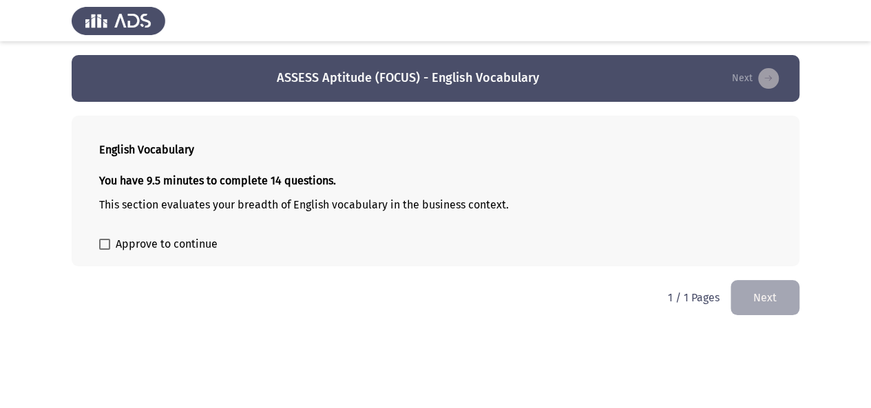
scroll to position [0, 0]
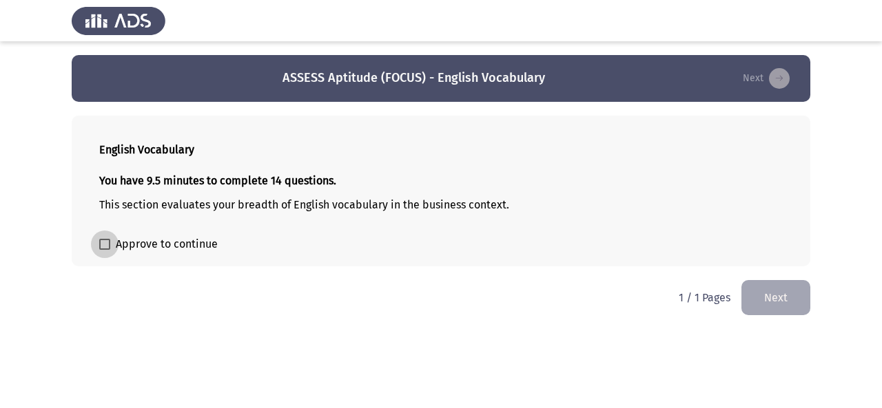
click at [108, 239] on span at bounding box center [104, 244] width 11 height 11
click at [105, 250] on input "Approve to continue" at bounding box center [104, 250] width 1 height 1
checkbox input "true"
click at [786, 298] on button "Next" at bounding box center [775, 297] width 69 height 35
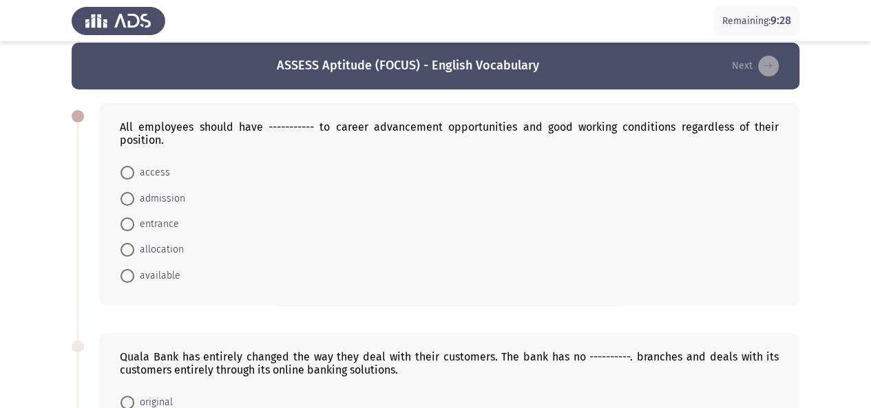
scroll to position [17, 0]
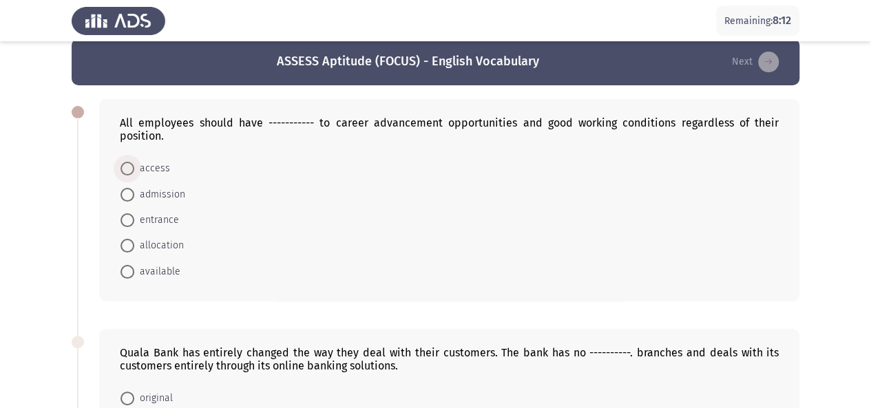
click at [124, 166] on span at bounding box center [128, 169] width 14 height 14
click at [124, 166] on input "access" at bounding box center [128, 169] width 14 height 14
radio input "true"
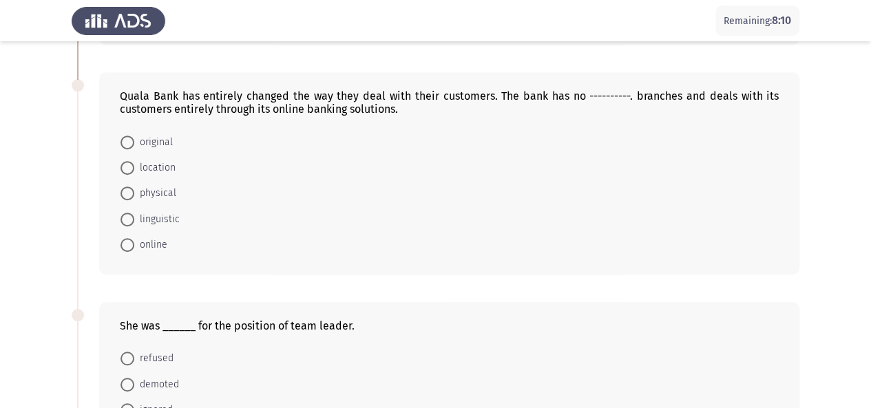
scroll to position [284, 0]
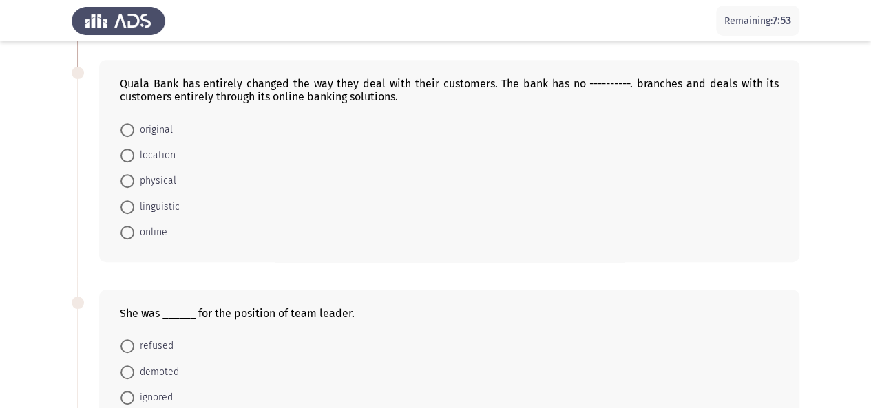
click at [127, 180] on span at bounding box center [128, 181] width 14 height 14
click at [127, 180] on input "physical" at bounding box center [128, 181] width 14 height 14
radio input "true"
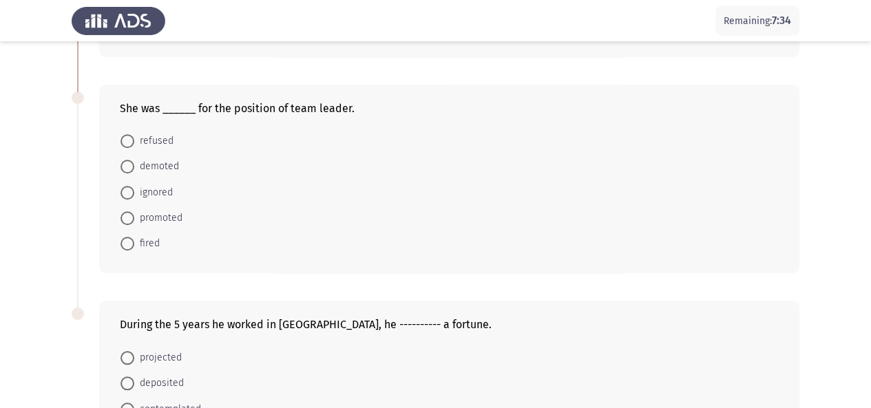
scroll to position [501, 0]
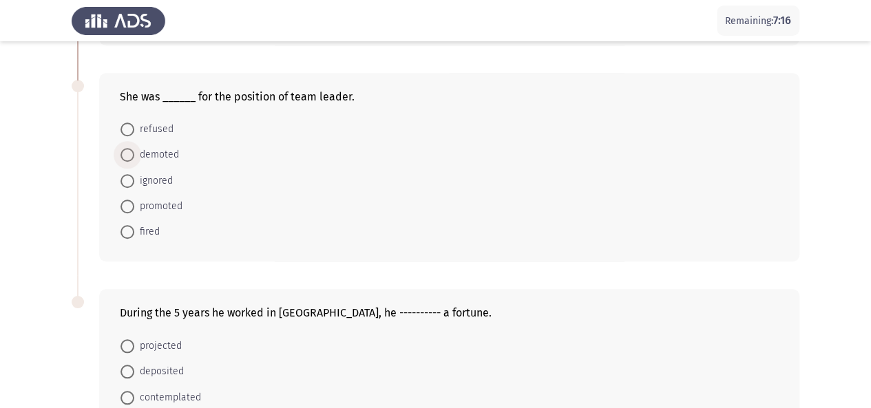
click at [128, 153] on span at bounding box center [128, 155] width 14 height 14
click at [128, 153] on input "demoted" at bounding box center [128, 155] width 14 height 14
radio input "true"
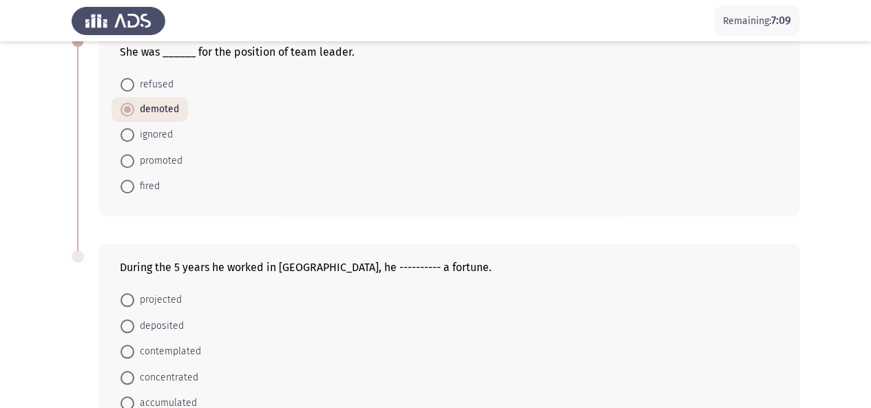
scroll to position [545, 0]
click at [132, 163] on span at bounding box center [128, 162] width 14 height 14
click at [132, 163] on input "promoted" at bounding box center [128, 162] width 14 height 14
radio input "true"
click at [127, 399] on span at bounding box center [128, 404] width 14 height 14
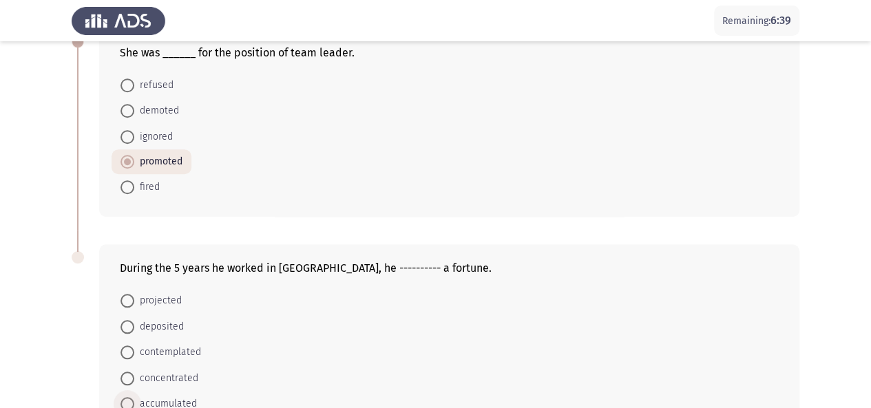
click at [127, 399] on input "accumulated" at bounding box center [128, 404] width 14 height 14
radio input "true"
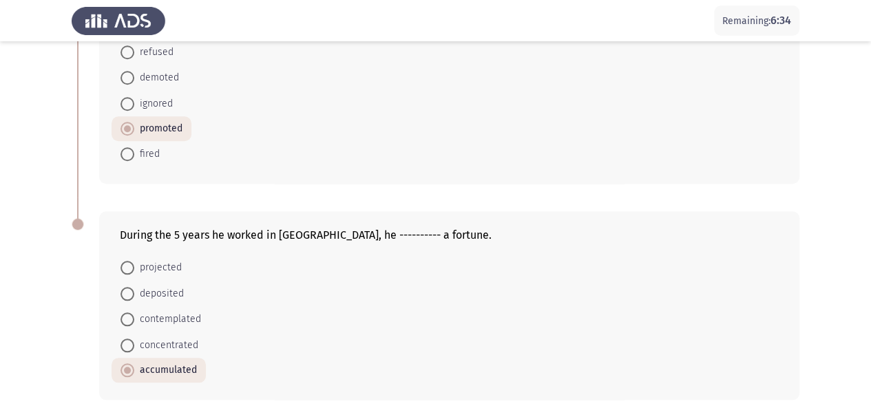
scroll to position [632, 0]
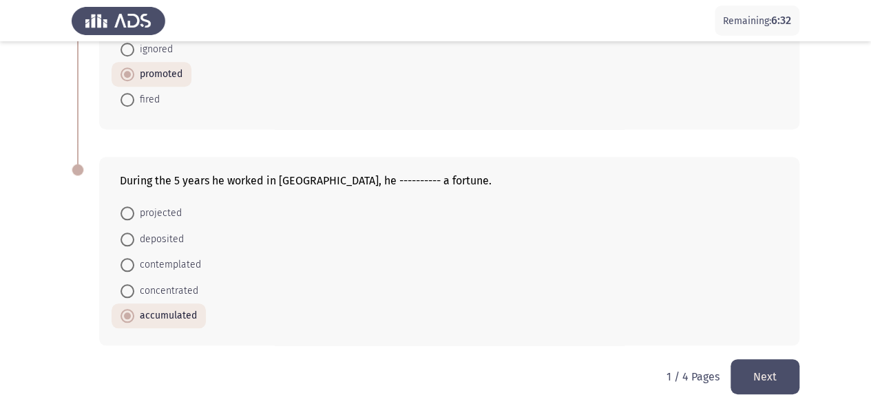
click at [776, 375] on button "Next" at bounding box center [765, 377] width 69 height 35
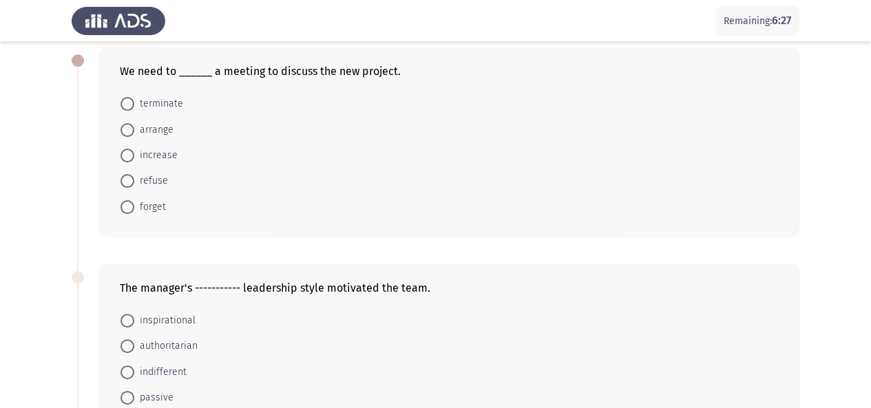
scroll to position [69, 0]
click at [123, 127] on span at bounding box center [128, 130] width 14 height 14
click at [123, 127] on input "arrange" at bounding box center [128, 130] width 14 height 14
radio input "true"
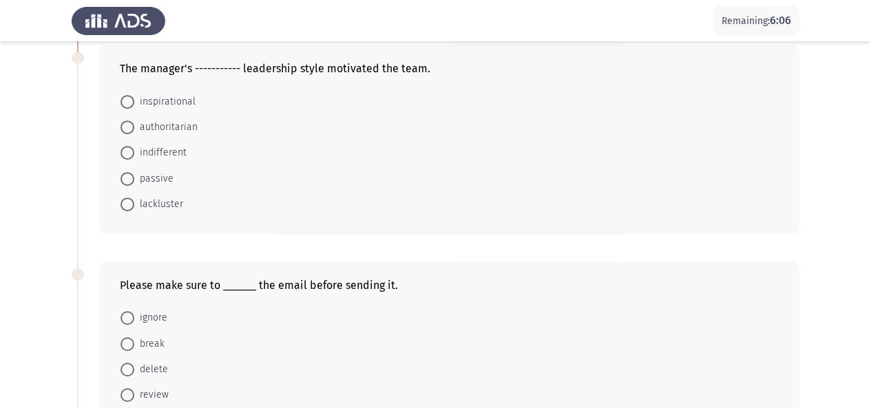
scroll to position [287, 0]
click at [124, 393] on span at bounding box center [128, 395] width 14 height 14
click at [124, 393] on input "review" at bounding box center [128, 395] width 14 height 14
radio input "true"
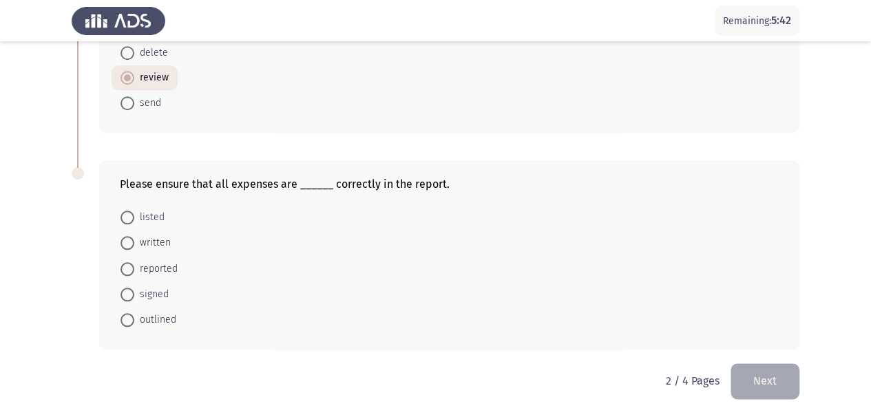
scroll to position [607, 0]
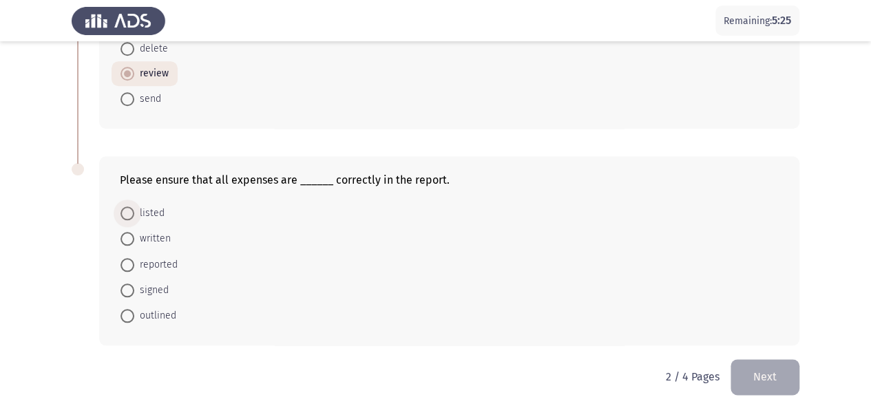
click at [129, 210] on span at bounding box center [128, 214] width 14 height 14
click at [129, 210] on input "listed" at bounding box center [128, 214] width 14 height 14
radio input "true"
click at [124, 236] on span at bounding box center [128, 238] width 14 height 14
click at [124, 236] on input "written" at bounding box center [128, 238] width 14 height 14
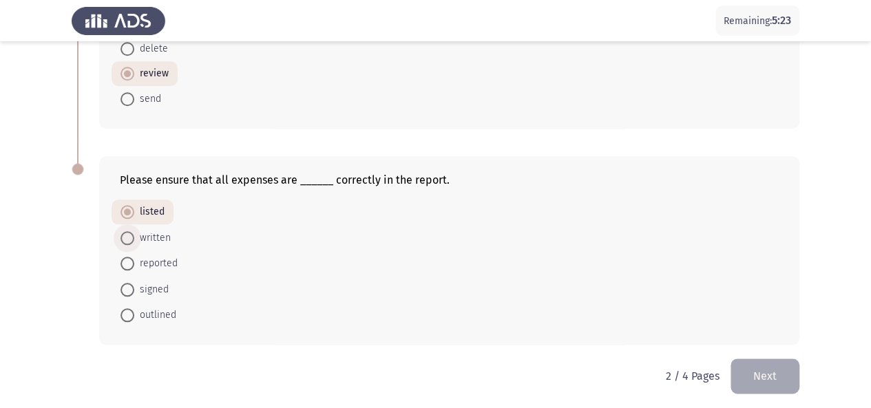
radio input "true"
click at [125, 309] on span at bounding box center [128, 316] width 14 height 14
click at [125, 309] on input "outlined" at bounding box center [128, 316] width 14 height 14
radio input "true"
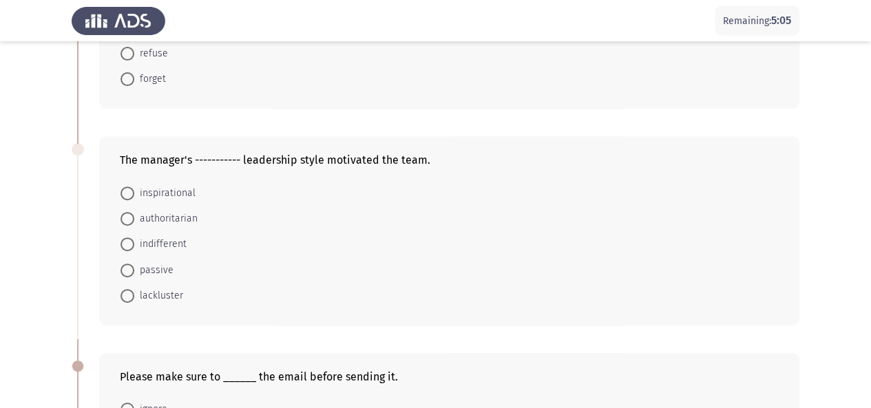
scroll to position [194, 0]
click at [127, 188] on span at bounding box center [128, 194] width 14 height 14
click at [127, 188] on input "inspirational" at bounding box center [128, 194] width 14 height 14
radio input "true"
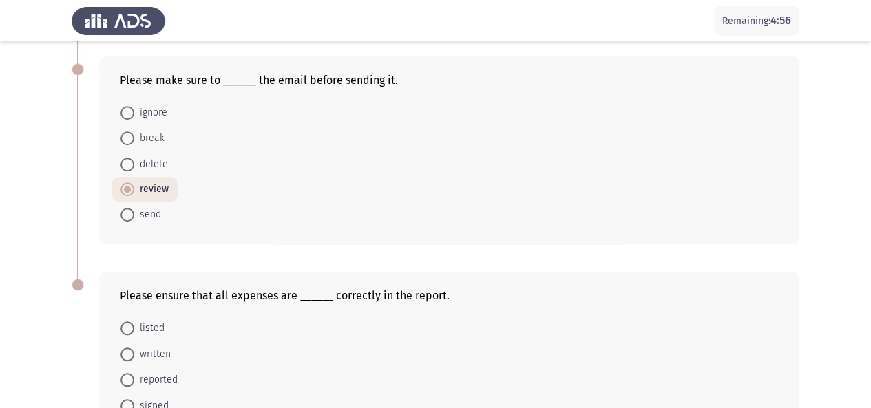
scroll to position [606, 0]
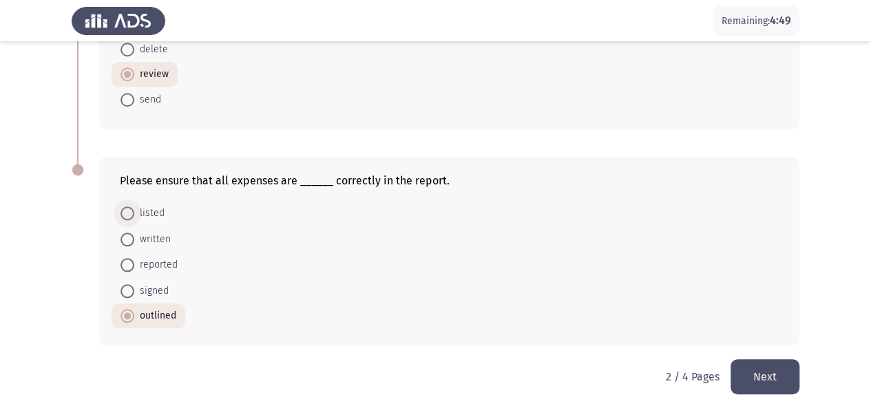
click at [125, 213] on span at bounding box center [128, 214] width 14 height 14
click at [125, 213] on input "listed" at bounding box center [128, 214] width 14 height 14
radio input "true"
click at [776, 371] on button "Next" at bounding box center [765, 377] width 69 height 35
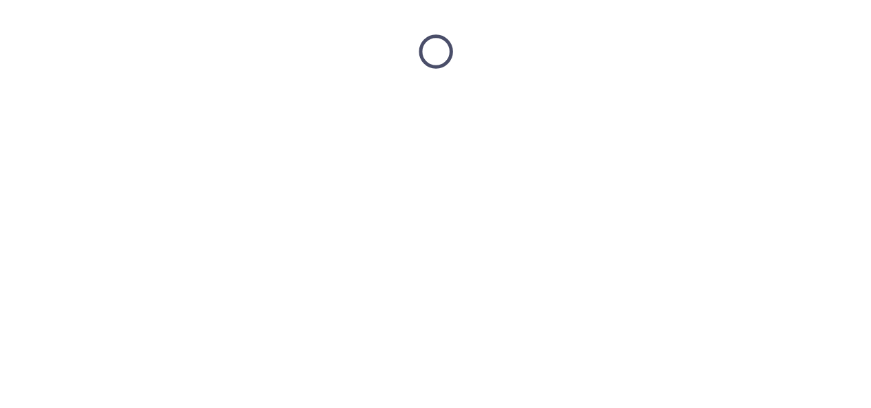
scroll to position [0, 0]
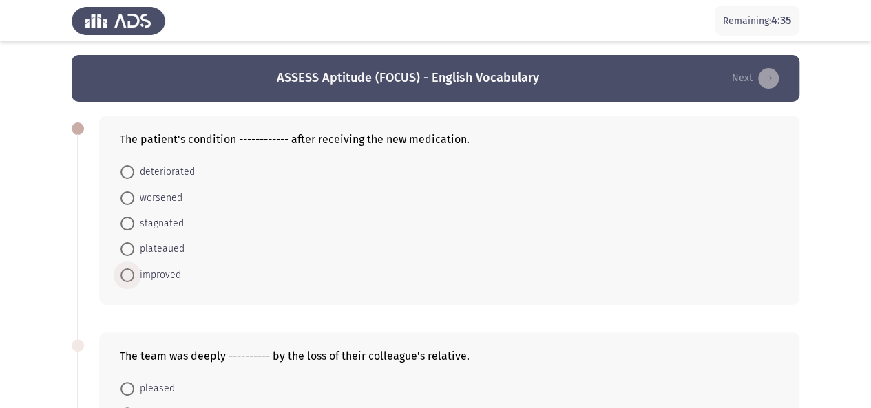
click at [123, 276] on span at bounding box center [128, 276] width 14 height 14
click at [123, 276] on input "improved" at bounding box center [128, 276] width 14 height 14
radio input "true"
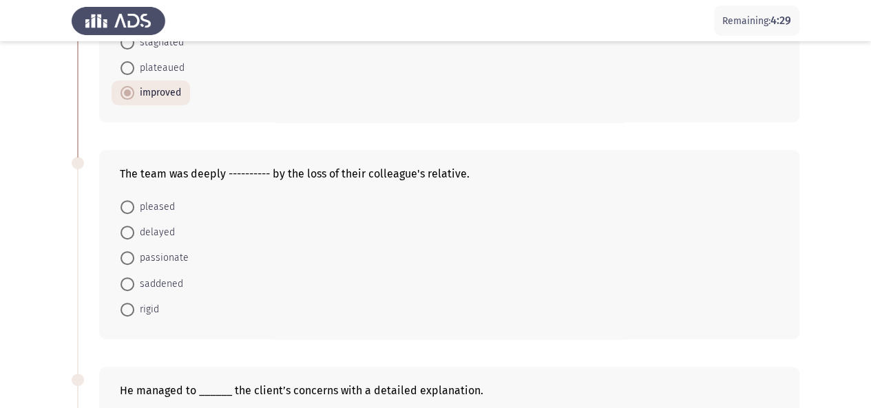
scroll to position [182, 0]
drag, startPoint x: 127, startPoint y: 273, endPoint x: 125, endPoint y: 284, distance: 11.8
click at [125, 284] on label "saddened" at bounding box center [152, 284] width 63 height 17
click at [125, 284] on input "saddened" at bounding box center [128, 284] width 14 height 14
radio input "true"
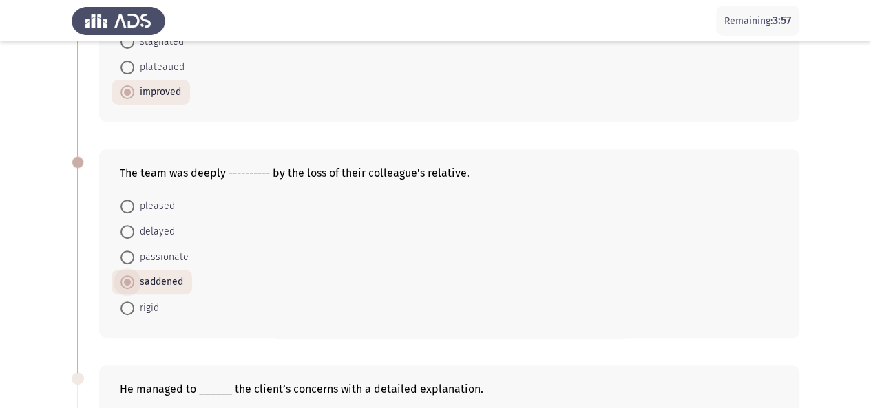
click at [125, 284] on span at bounding box center [128, 283] width 14 height 14
click at [125, 284] on input "saddened" at bounding box center [128, 283] width 14 height 14
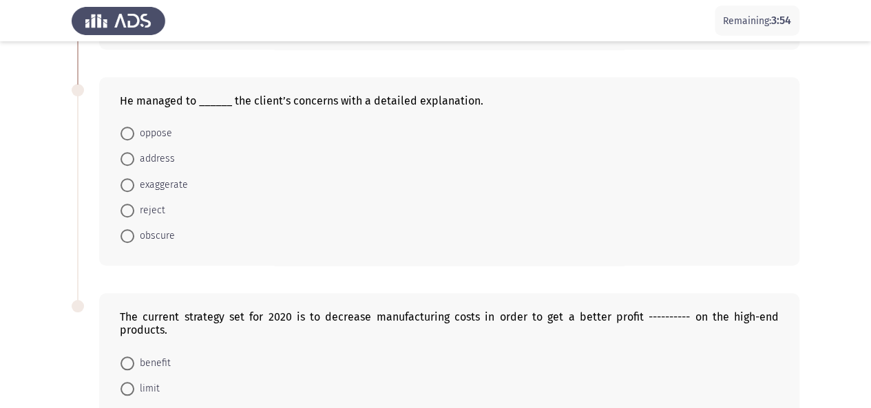
scroll to position [468, 0]
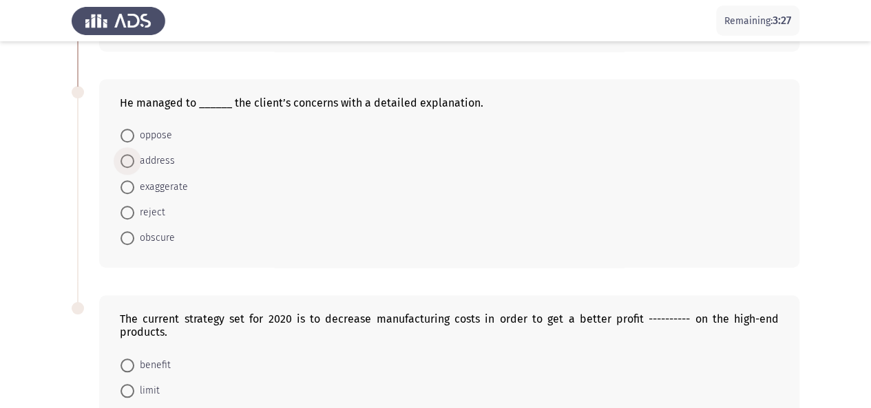
click at [123, 158] on span at bounding box center [128, 161] width 14 height 14
click at [123, 158] on input "address" at bounding box center [128, 161] width 14 height 14
radio input "true"
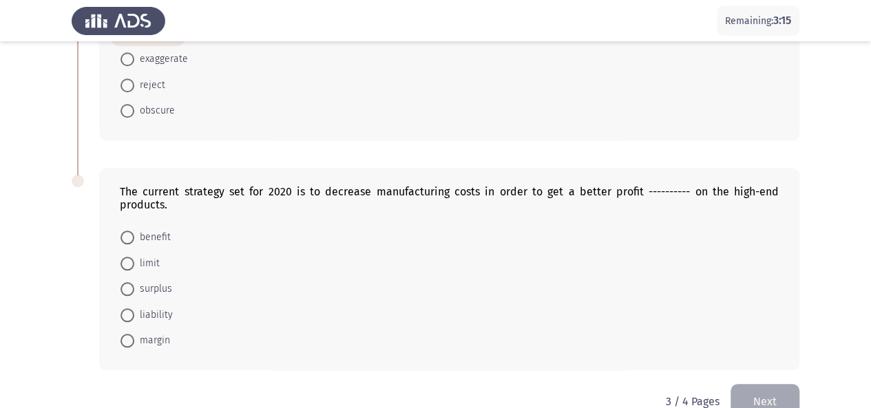
scroll to position [620, 0]
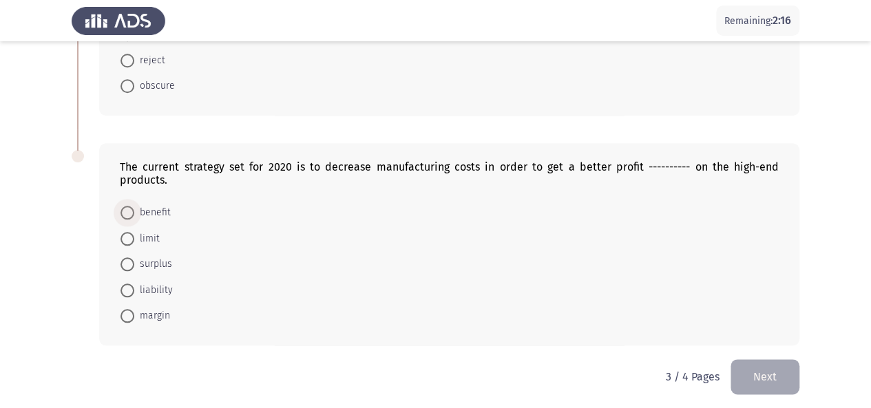
click at [126, 209] on span at bounding box center [128, 213] width 14 height 14
click at [126, 209] on input "benefit" at bounding box center [128, 213] width 14 height 14
radio input "true"
click at [766, 361] on button "Next" at bounding box center [765, 377] width 69 height 35
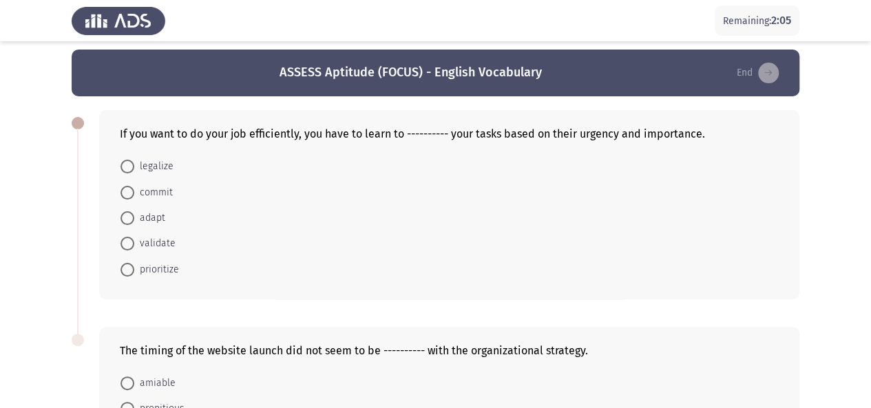
scroll to position [4, 0]
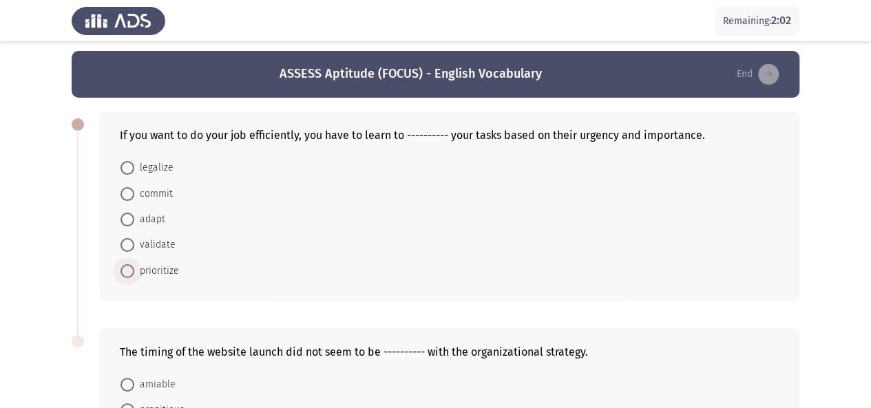
click at [132, 270] on span at bounding box center [128, 271] width 14 height 14
click at [132, 270] on input "prioritize" at bounding box center [128, 271] width 14 height 14
radio input "true"
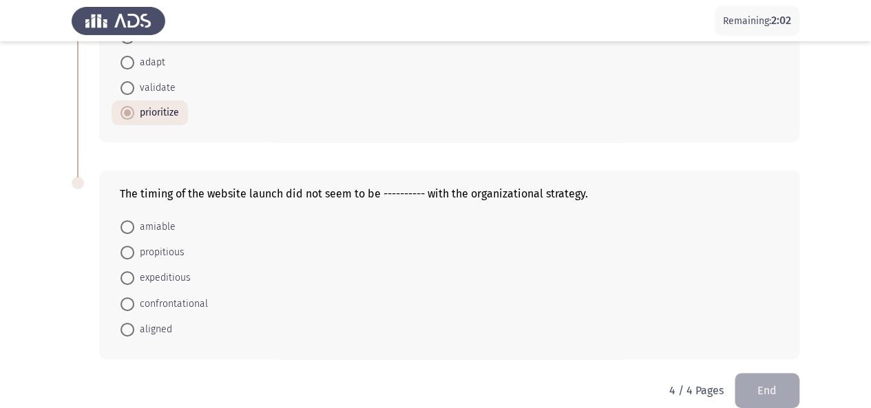
scroll to position [178, 0]
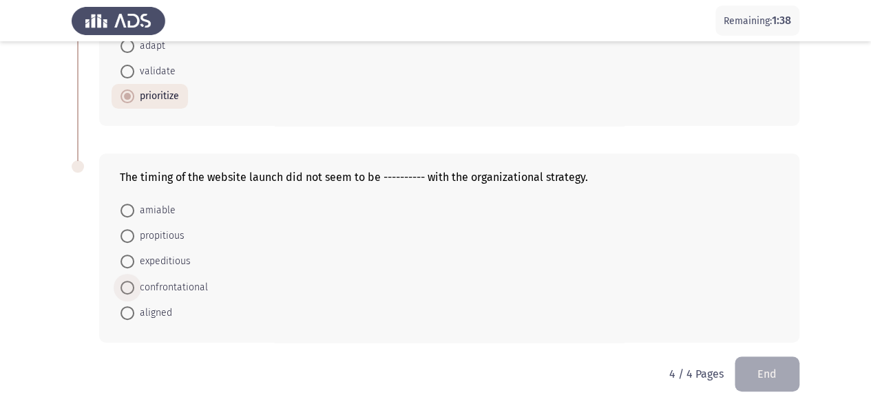
click at [125, 284] on span at bounding box center [128, 288] width 14 height 14
click at [125, 284] on input "confrontational" at bounding box center [128, 288] width 14 height 14
radio input "true"
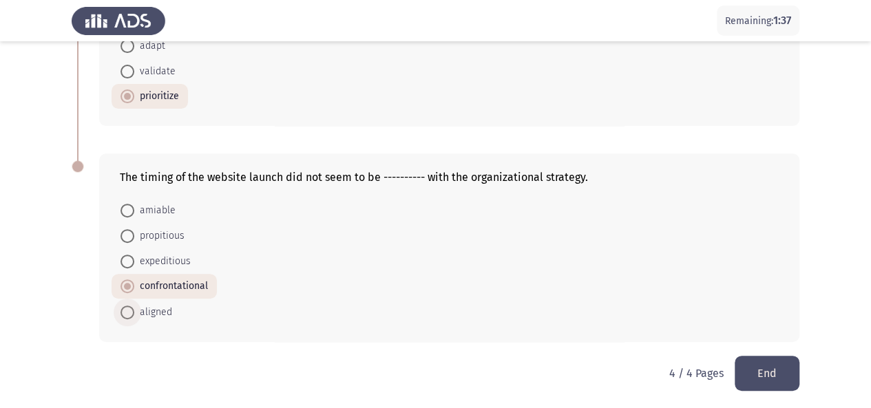
click at [127, 307] on span at bounding box center [128, 313] width 14 height 14
click at [127, 307] on input "aligned" at bounding box center [128, 313] width 14 height 14
radio input "true"
click at [759, 380] on button "End" at bounding box center [767, 373] width 65 height 35
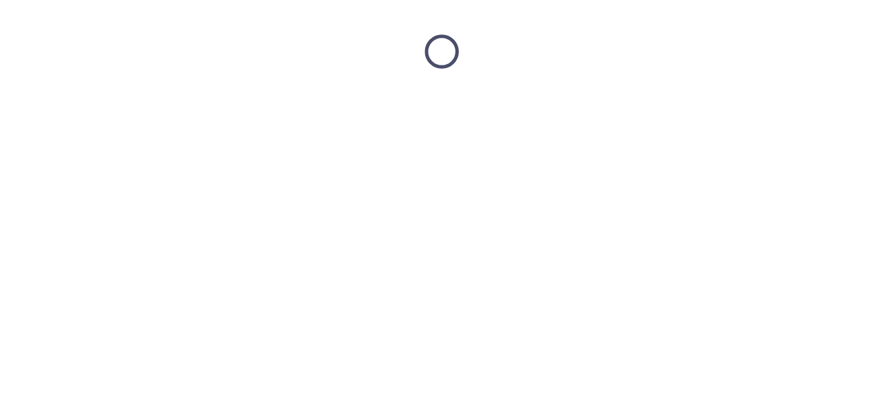
scroll to position [0, 0]
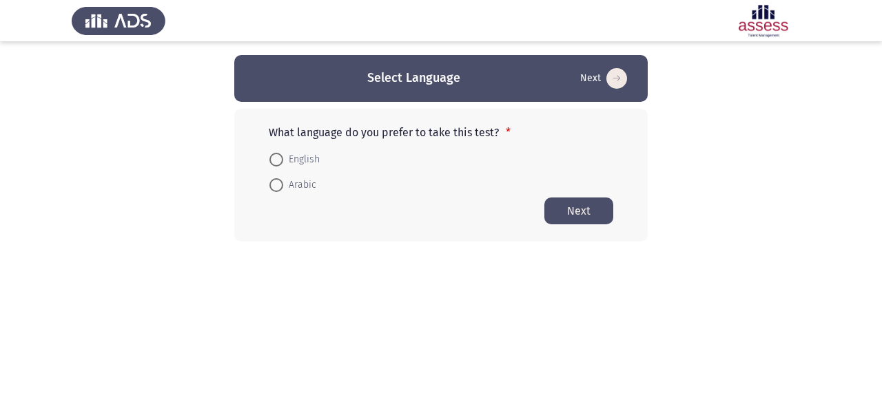
click at [274, 183] on span at bounding box center [276, 185] width 14 height 14
click at [274, 183] on input "Arabic" at bounding box center [276, 185] width 14 height 14
radio input "true"
click at [571, 217] on button "Next" at bounding box center [578, 210] width 69 height 27
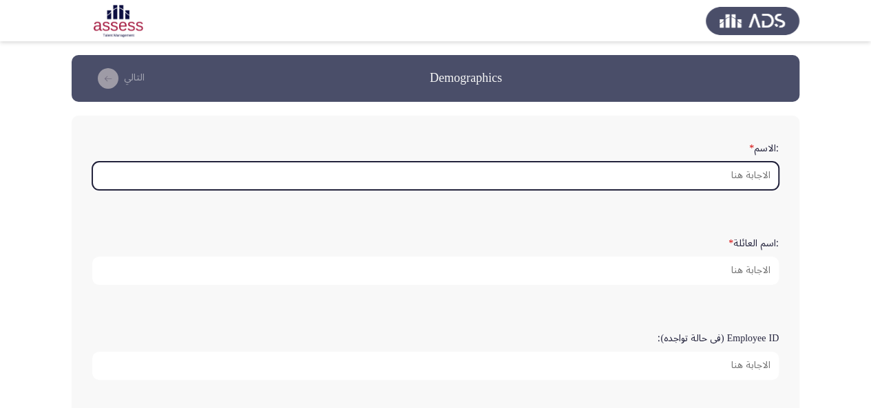
click at [617, 167] on input ":الاسم *" at bounding box center [435, 176] width 687 height 28
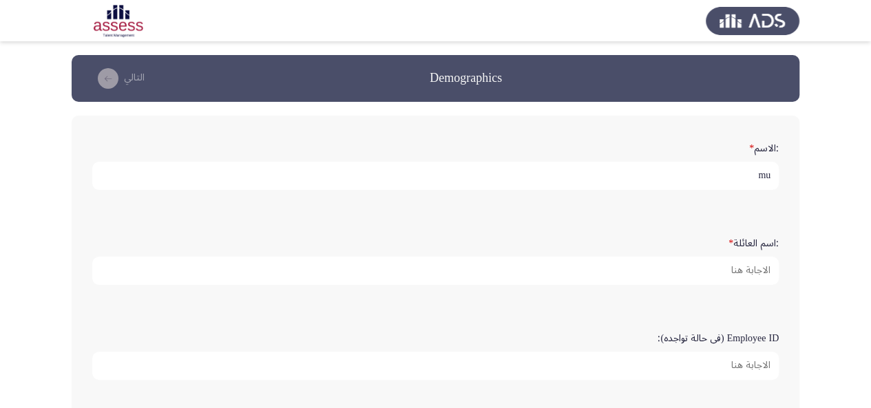
type input "m"
type input "Muneera"
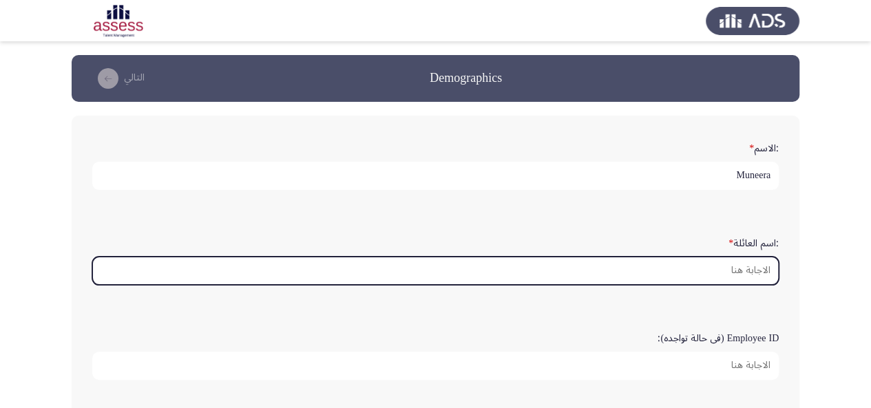
click at [633, 273] on input ":اسم العائلة *" at bounding box center [435, 271] width 687 height 28
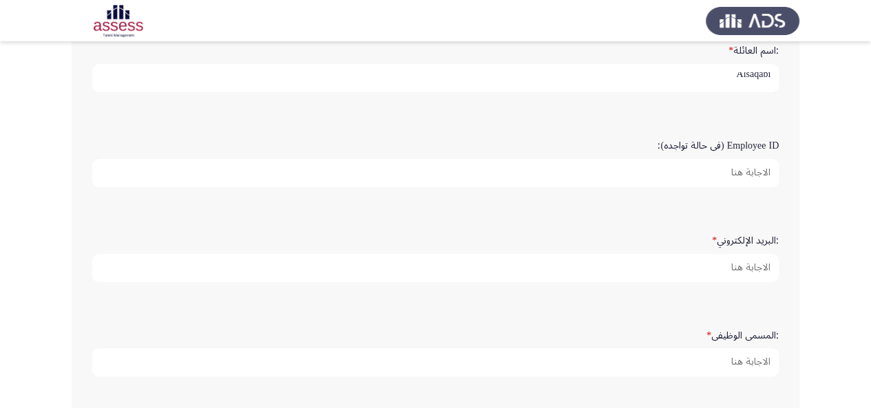
scroll to position [200, 0]
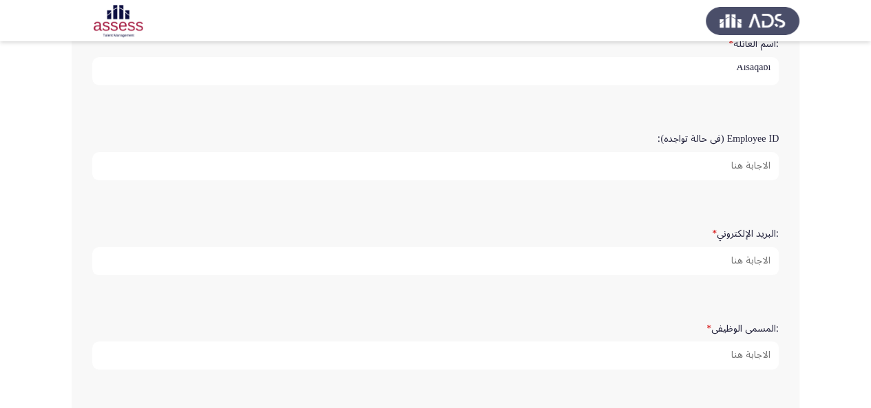
type input "Alsaqabi"
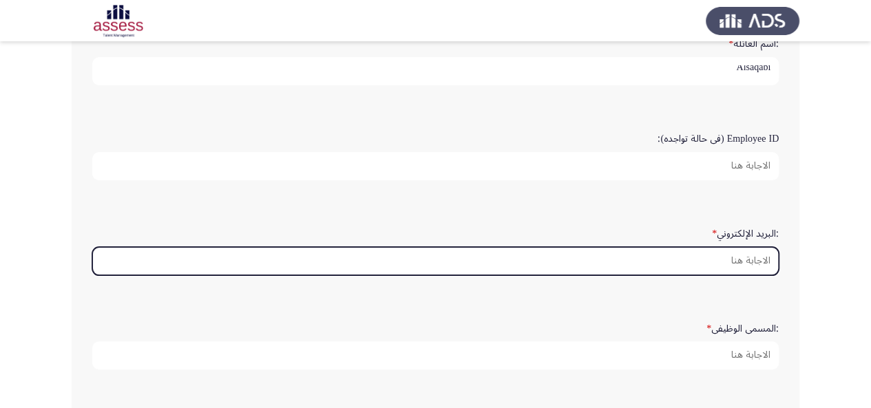
scroll to position [0, 0]
click at [637, 267] on input ":البريد الإلكتروني *" at bounding box center [435, 261] width 687 height 28
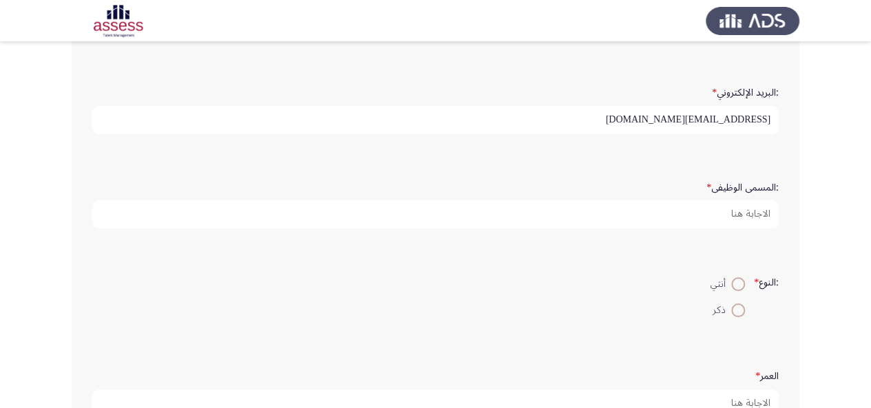
scroll to position [346, 0]
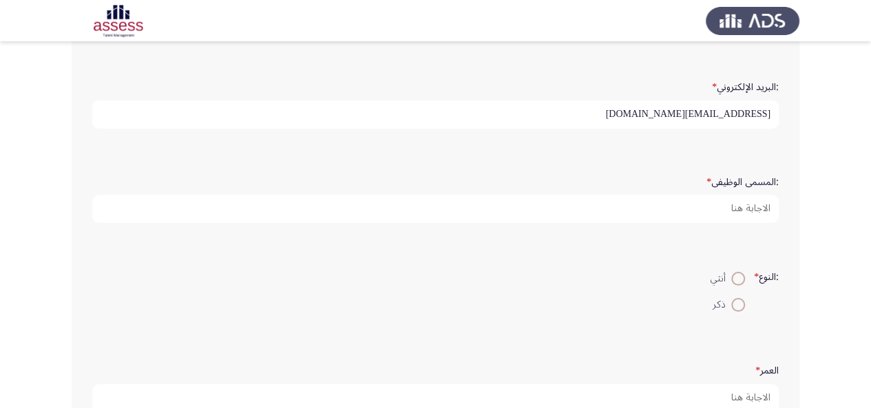
type input "[EMAIL_ADDRESS][DOMAIN_NAME]"
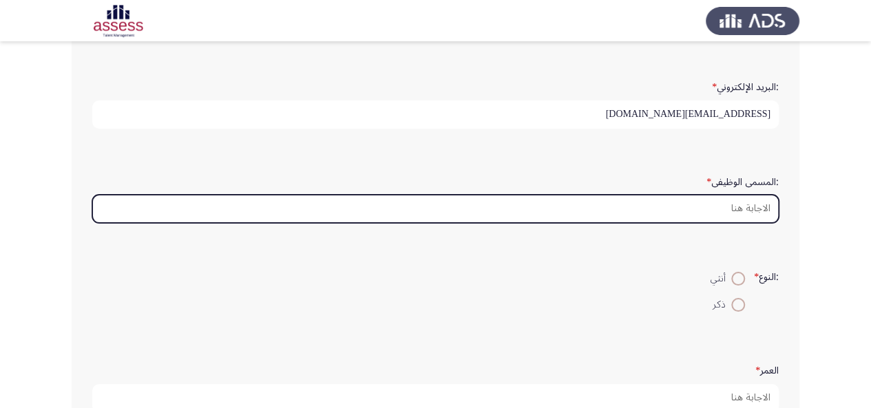
click at [681, 207] on input ":المسمى الوظيفى *" at bounding box center [435, 209] width 687 height 28
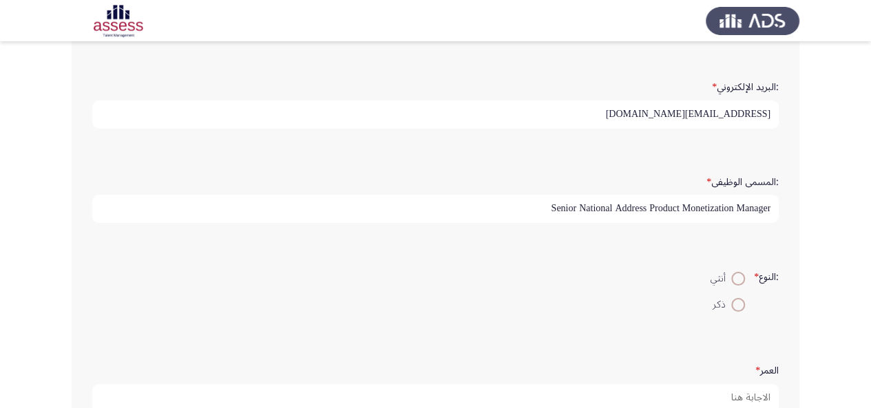
type input "Senior National Address Product Monetization Manager"
click at [736, 282] on span at bounding box center [738, 279] width 14 height 14
click at [736, 282] on input "أنثي" at bounding box center [738, 279] width 14 height 14
radio input "true"
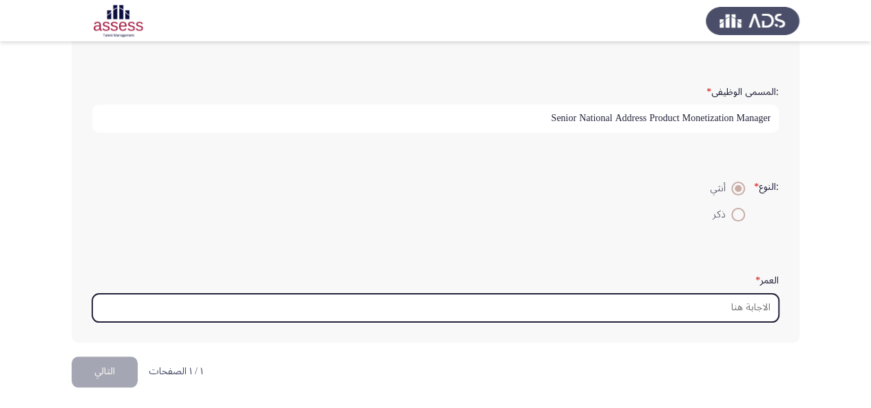
click at [735, 295] on input "العمر *" at bounding box center [435, 308] width 687 height 28
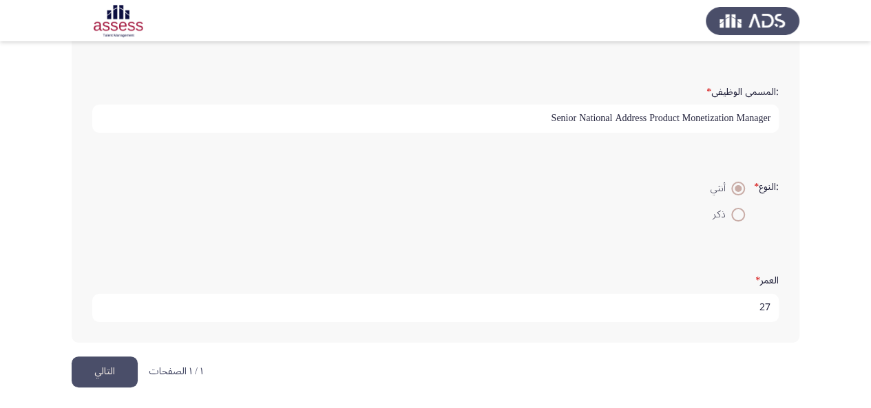
type input "27"
click at [101, 367] on button "التالي" at bounding box center [105, 372] width 66 height 31
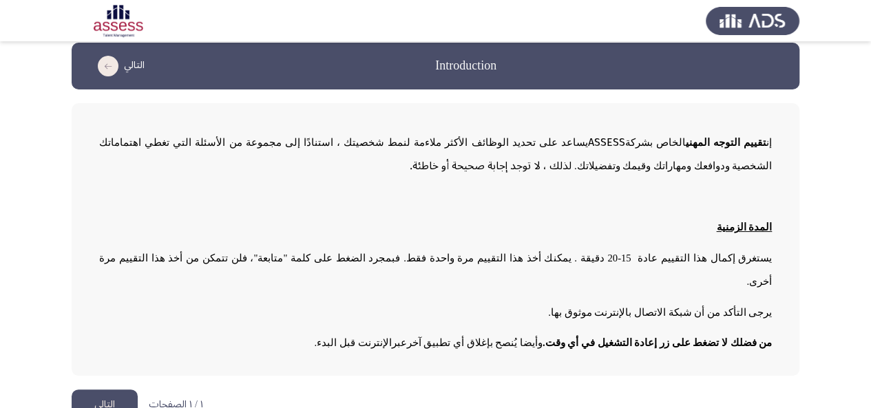
scroll to position [14, 0]
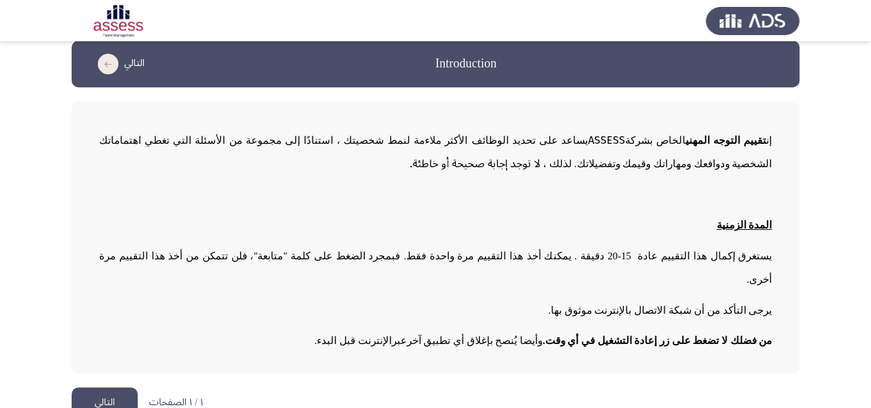
click at [118, 388] on button "التالي" at bounding box center [105, 403] width 66 height 31
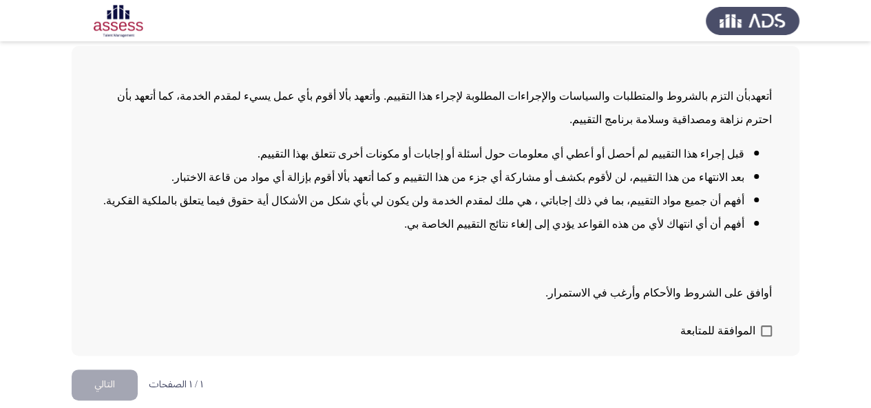
scroll to position [75, 0]
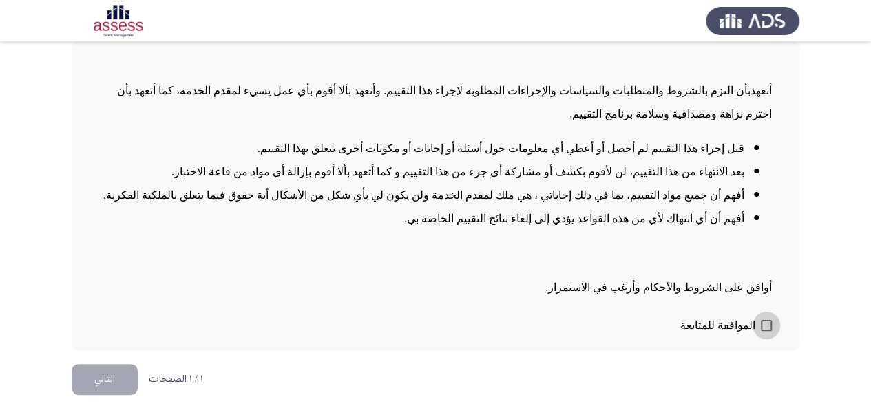
click at [771, 326] on span at bounding box center [766, 325] width 11 height 11
click at [767, 331] on input "الموافقة للمتابعة" at bounding box center [766, 331] width 1 height 1
checkbox input "true"
click at [125, 382] on button "التالي" at bounding box center [105, 379] width 66 height 31
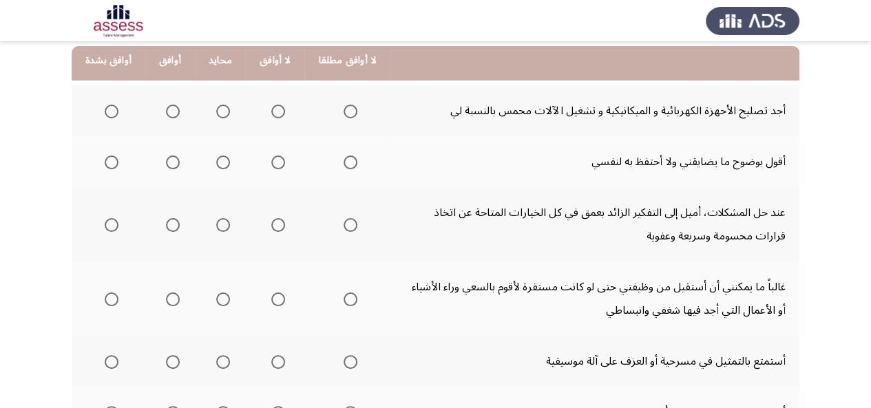
scroll to position [142, 0]
click at [169, 157] on span "Select an option" at bounding box center [173, 162] width 14 height 14
click at [169, 157] on input "Select an option" at bounding box center [173, 162] width 14 height 14
click at [271, 104] on span "Select an option" at bounding box center [278, 111] width 14 height 14
click at [271, 104] on input "Select an option" at bounding box center [278, 111] width 14 height 14
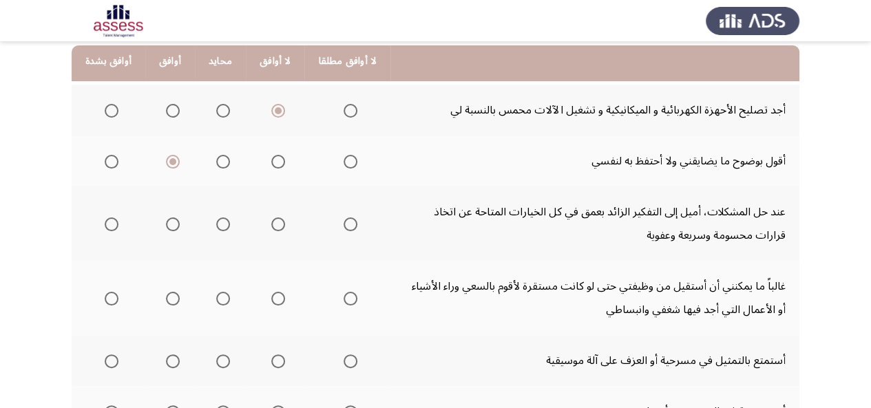
click at [109, 160] on span "Select an option" at bounding box center [112, 162] width 14 height 14
click at [109, 160] on input "Select an option" at bounding box center [112, 162] width 14 height 14
click at [167, 160] on span "Select an option" at bounding box center [173, 162] width 14 height 14
click at [167, 160] on input "Select an option" at bounding box center [173, 162] width 14 height 14
click at [105, 223] on span "Select an option" at bounding box center [112, 225] width 14 height 14
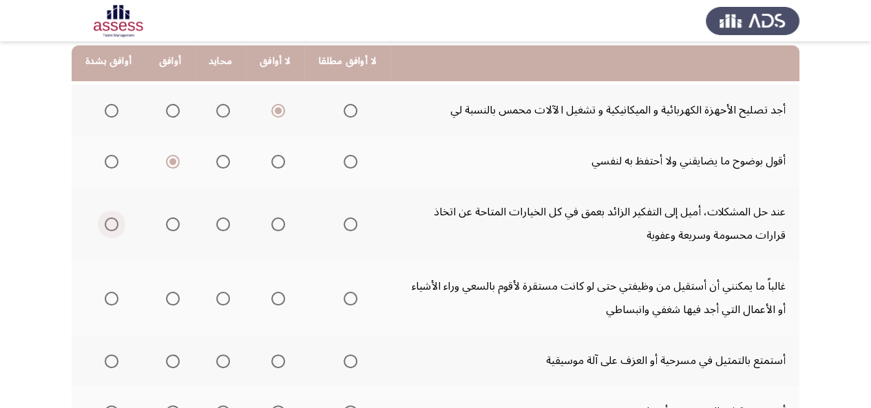
click at [105, 223] on input "Select an option" at bounding box center [112, 225] width 14 height 14
click at [344, 300] on span "Select an option" at bounding box center [351, 299] width 14 height 14
click at [344, 300] on input "Select an option" at bounding box center [351, 299] width 14 height 14
click at [273, 297] on span "Select an option" at bounding box center [278, 299] width 14 height 14
click at [273, 297] on input "Select an option" at bounding box center [278, 299] width 14 height 14
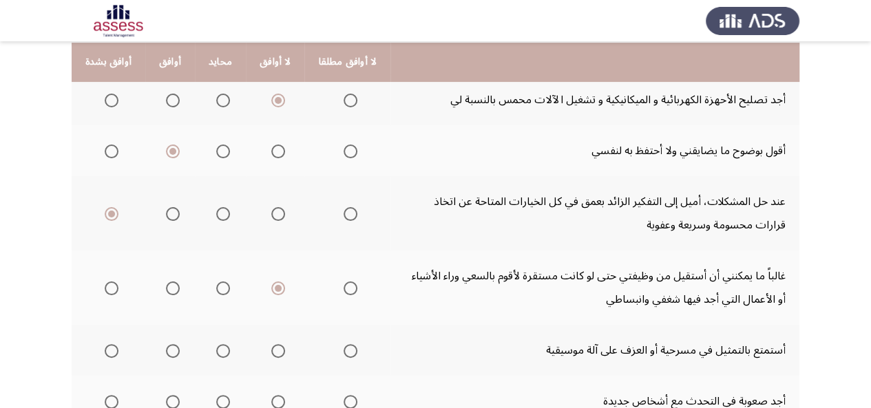
scroll to position [153, 0]
click at [171, 349] on span "Select an option" at bounding box center [173, 351] width 14 height 14
click at [171, 349] on input "Select an option" at bounding box center [173, 351] width 14 height 14
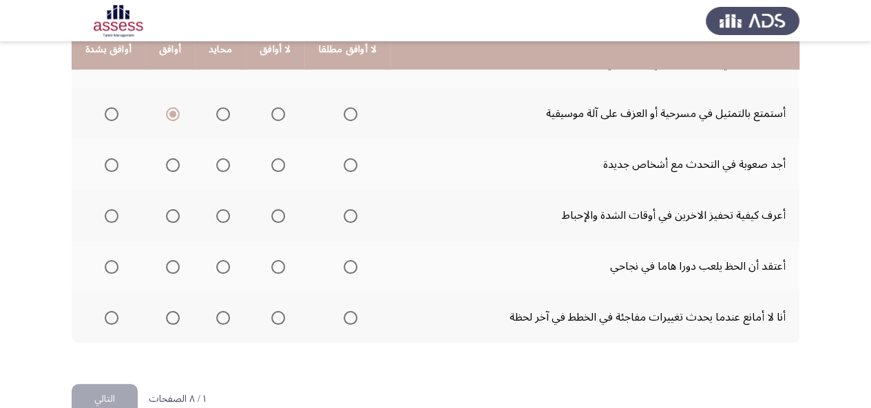
scroll to position [364, 0]
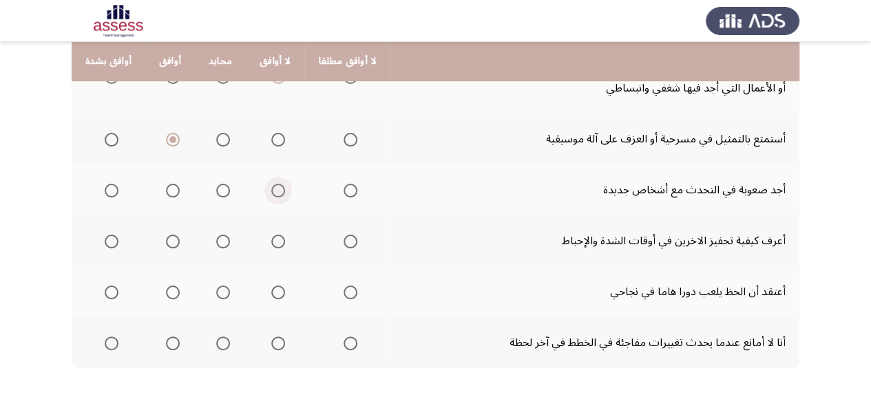
click at [273, 191] on span "Select an option" at bounding box center [278, 191] width 14 height 14
click at [273, 191] on input "Select an option" at bounding box center [278, 191] width 14 height 14
click at [344, 192] on span "Select an option" at bounding box center [351, 191] width 14 height 14
click at [344, 192] on input "Select an option" at bounding box center [351, 191] width 14 height 14
click at [105, 242] on span "Select an option" at bounding box center [112, 242] width 14 height 14
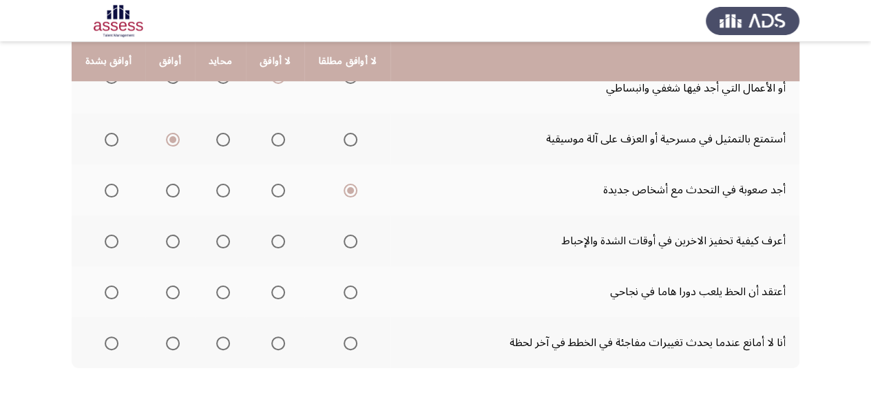
click at [105, 242] on input "Select an option" at bounding box center [112, 242] width 14 height 14
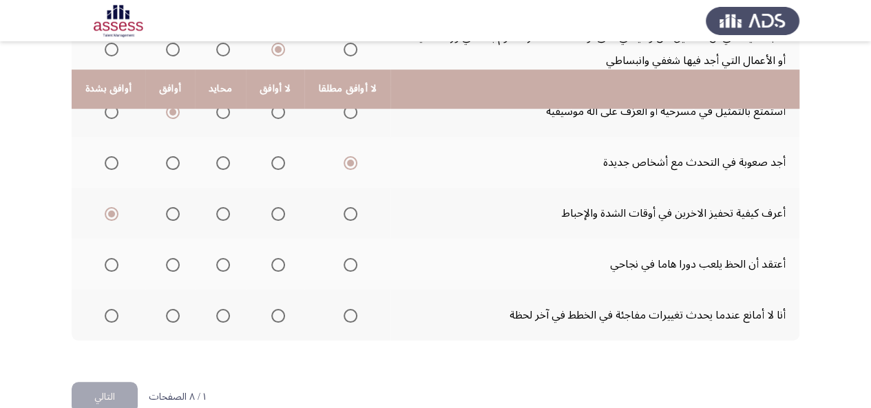
scroll to position [419, 0]
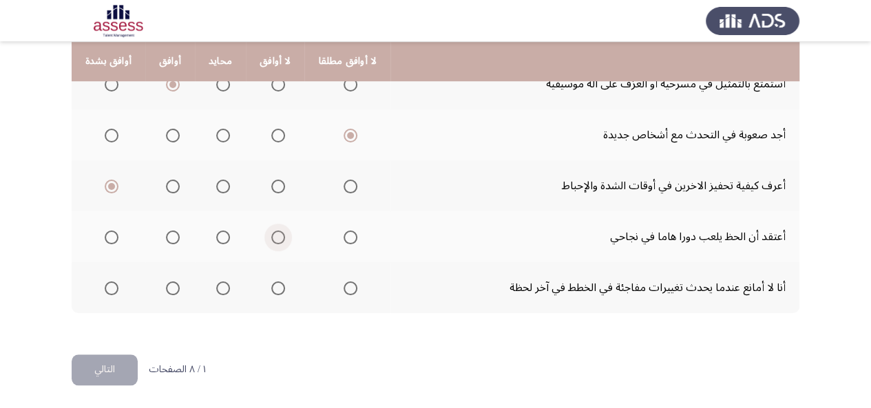
click at [271, 242] on span "Select an option" at bounding box center [278, 238] width 14 height 14
click at [271, 242] on input "Select an option" at bounding box center [278, 238] width 14 height 14
click at [169, 288] on span "Select an option" at bounding box center [173, 289] width 14 height 14
click at [169, 288] on input "Select an option" at bounding box center [173, 289] width 14 height 14
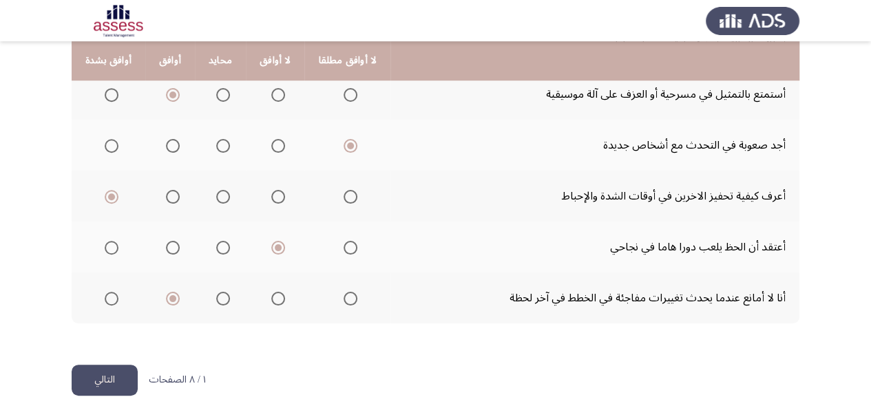
scroll to position [408, 0]
click at [94, 374] on button "التالي" at bounding box center [105, 381] width 66 height 31
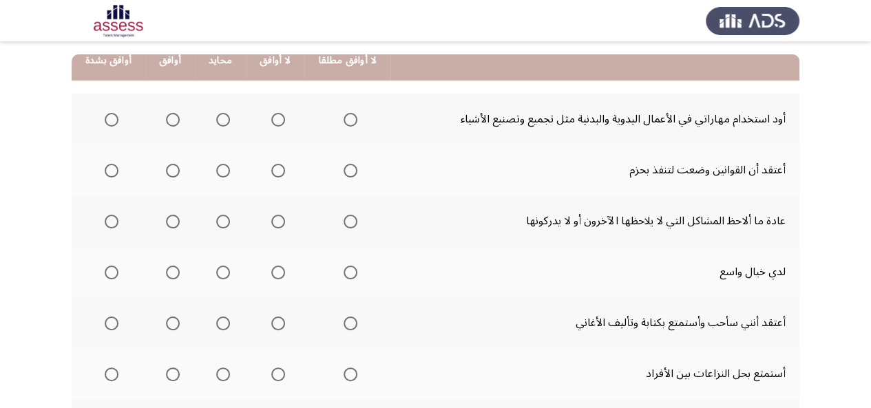
scroll to position [134, 0]
click at [271, 117] on span "Select an option" at bounding box center [278, 119] width 14 height 14
click at [271, 117] on input "Select an option" at bounding box center [278, 119] width 14 height 14
click at [166, 170] on span "Select an option" at bounding box center [173, 170] width 14 height 14
click at [166, 170] on input "Select an option" at bounding box center [173, 170] width 14 height 14
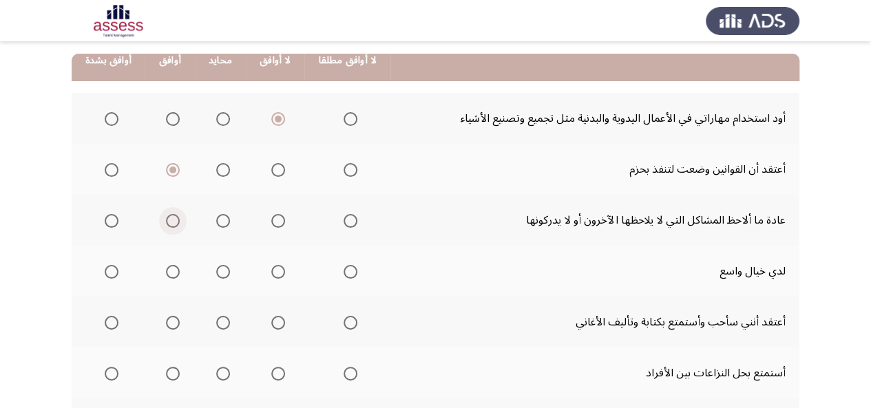
click at [168, 227] on span "Select an option" at bounding box center [173, 221] width 14 height 14
click at [168, 227] on input "Select an option" at bounding box center [173, 221] width 14 height 14
click at [169, 269] on span "Select an option" at bounding box center [173, 272] width 14 height 14
click at [169, 269] on input "Select an option" at bounding box center [173, 272] width 14 height 14
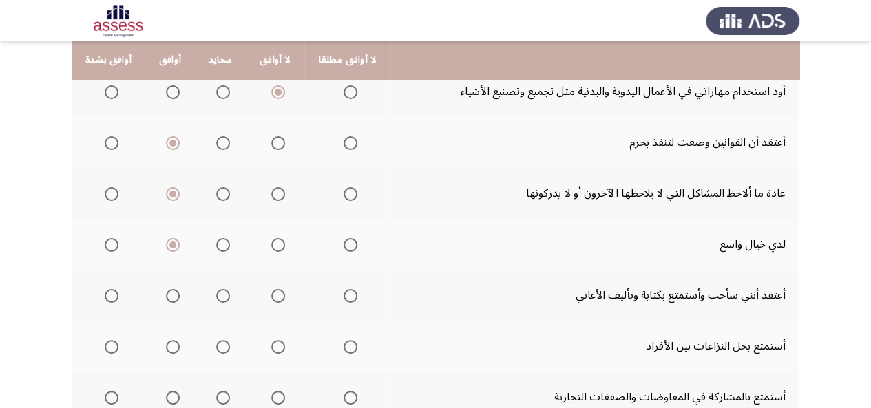
scroll to position [160, 0]
click at [218, 292] on span "Select an option" at bounding box center [223, 297] width 14 height 14
click at [218, 292] on input "Select an option" at bounding box center [223, 297] width 14 height 14
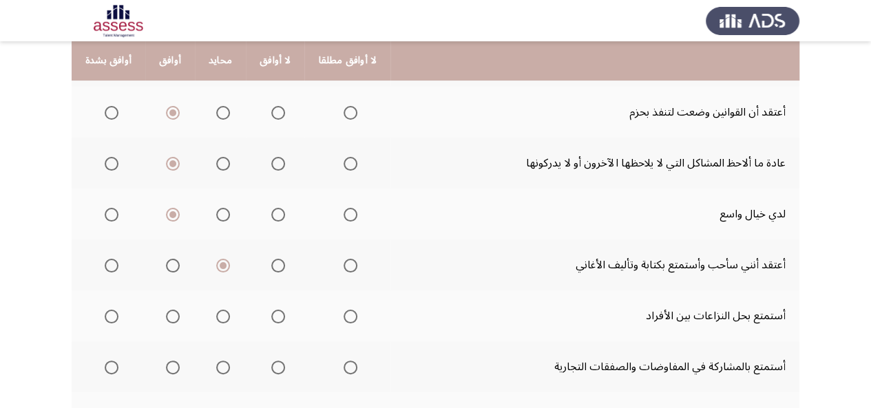
scroll to position [191, 0]
click at [271, 265] on span "Select an option" at bounding box center [278, 265] width 14 height 14
click at [271, 265] on input "Select an option" at bounding box center [278, 265] width 14 height 14
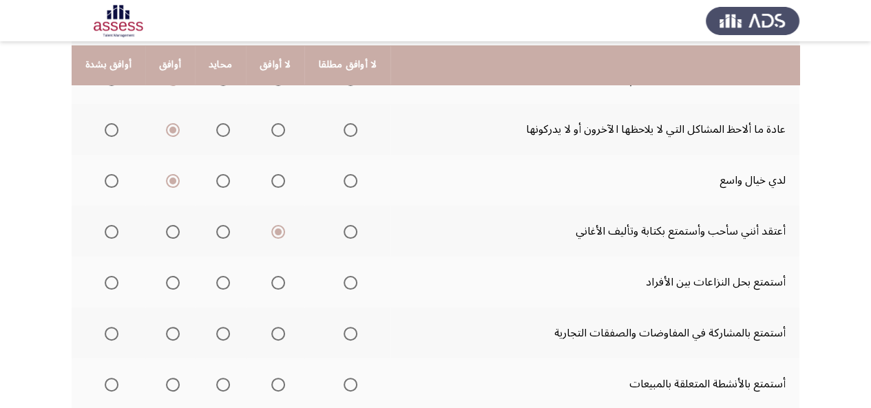
scroll to position [229, 0]
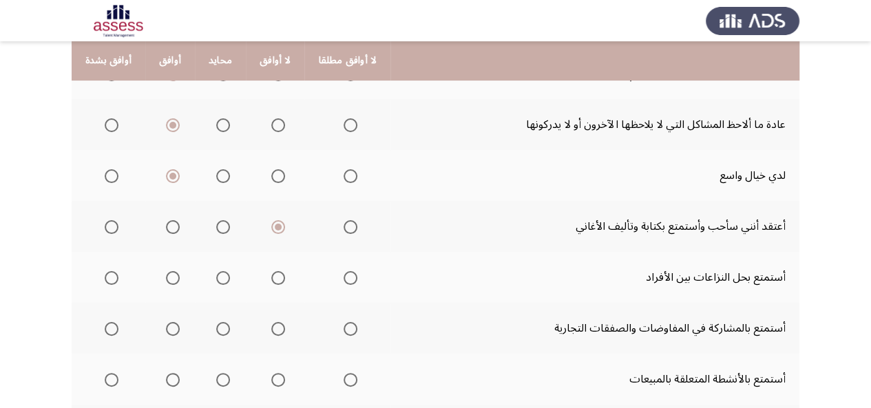
click at [106, 278] on span "Select an option" at bounding box center [112, 278] width 14 height 14
click at [106, 278] on input "Select an option" at bounding box center [112, 278] width 14 height 14
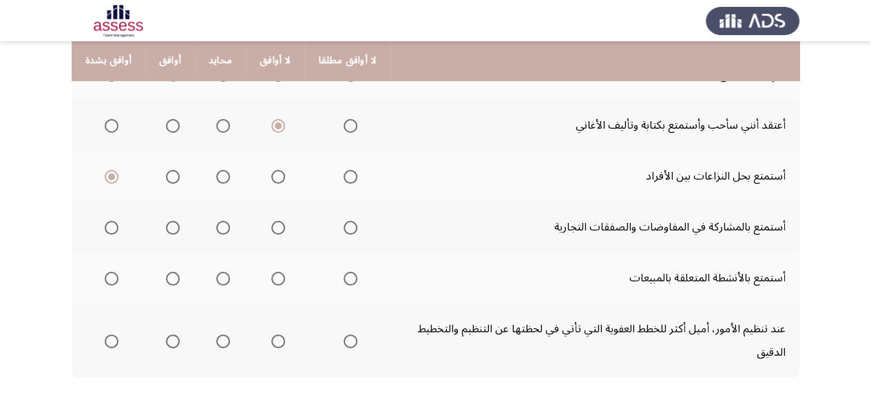
scroll to position [331, 0]
click at [105, 225] on span "Select an option" at bounding box center [112, 227] width 14 height 14
click at [105, 225] on input "Select an option" at bounding box center [112, 227] width 14 height 14
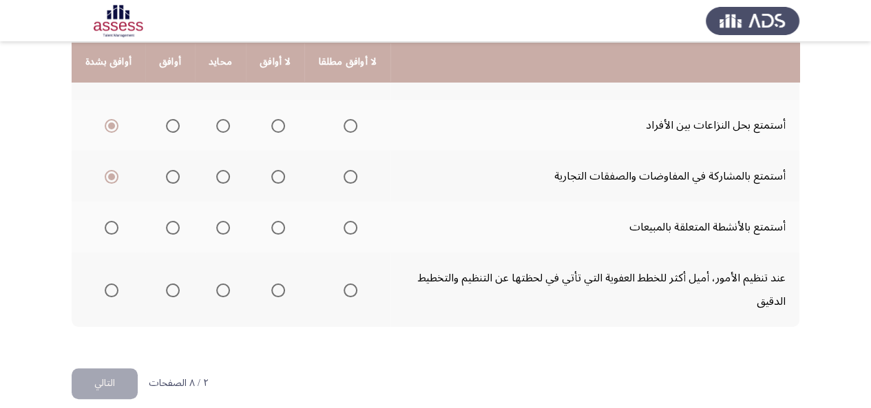
scroll to position [383, 0]
click at [216, 231] on span "Select an option" at bounding box center [223, 227] width 14 height 14
click at [216, 231] on input "Select an option" at bounding box center [223, 227] width 14 height 14
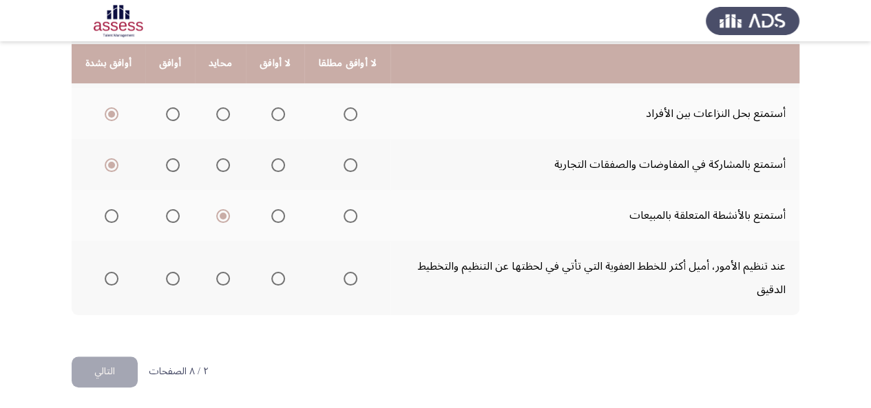
scroll to position [396, 0]
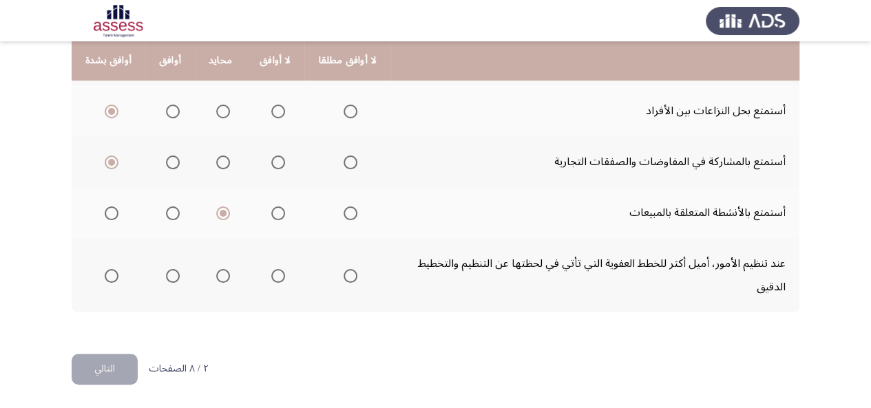
click at [281, 278] on th at bounding box center [275, 275] width 59 height 74
click at [271, 276] on span "Select an option" at bounding box center [278, 276] width 14 height 14
click at [271, 276] on input "Select an option" at bounding box center [278, 276] width 14 height 14
click at [116, 355] on button "التالي" at bounding box center [105, 369] width 66 height 31
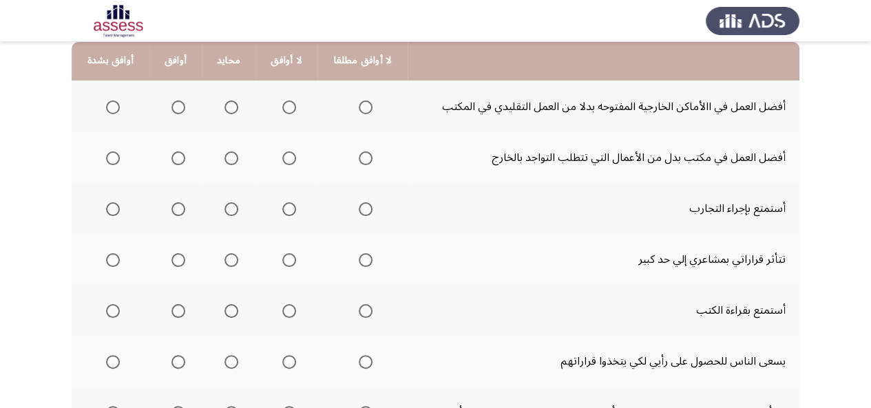
scroll to position [146, 0]
click at [236, 157] on span "Select an option" at bounding box center [232, 158] width 14 height 14
click at [236, 157] on input "Select an option" at bounding box center [232, 158] width 14 height 14
click at [174, 108] on span "Select an option" at bounding box center [179, 107] width 14 height 14
click at [174, 108] on input "Select an option" at bounding box center [179, 107] width 14 height 14
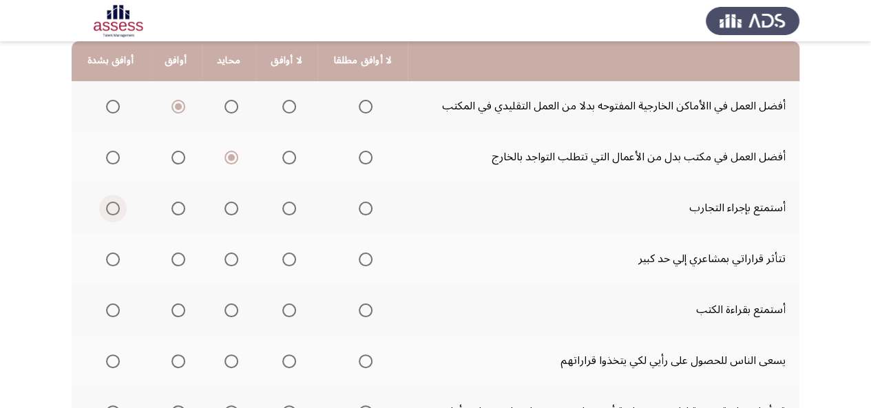
click at [112, 209] on span "Select an option" at bounding box center [113, 209] width 14 height 14
click at [112, 209] on input "Select an option" at bounding box center [113, 209] width 14 height 14
click at [290, 262] on span "Select an option" at bounding box center [289, 260] width 14 height 14
click at [290, 262] on input "Select an option" at bounding box center [289, 260] width 14 height 14
click at [231, 309] on span "Select an option" at bounding box center [232, 311] width 14 height 14
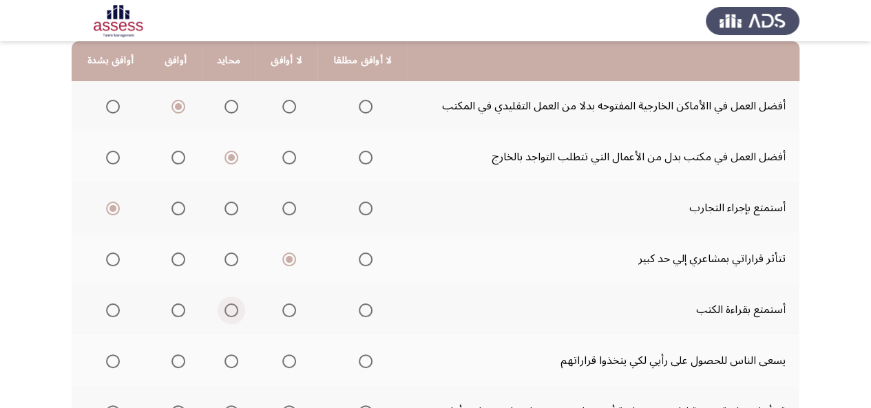
click at [231, 309] on input "Select an option" at bounding box center [232, 311] width 14 height 14
click at [182, 360] on span "Select an option" at bounding box center [179, 362] width 14 height 14
click at [182, 360] on input "Select an option" at bounding box center [179, 362] width 14 height 14
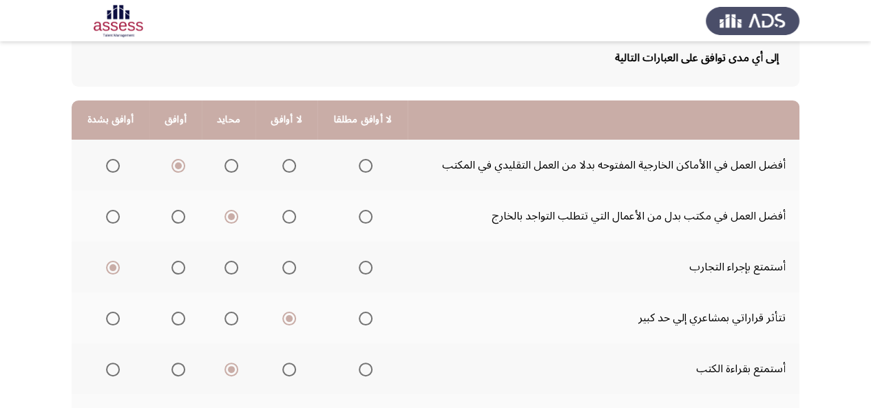
scroll to position [86, 0]
click at [227, 167] on span "Select an option" at bounding box center [232, 167] width 14 height 14
click at [227, 167] on input "Select an option" at bounding box center [232, 167] width 14 height 14
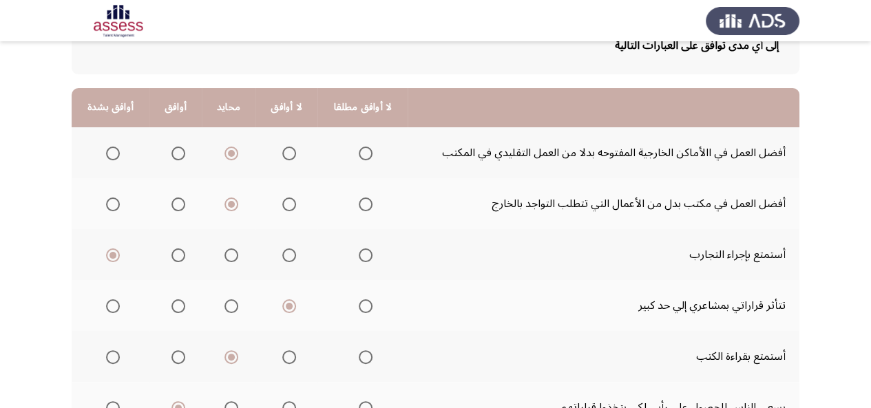
scroll to position [100, 0]
click at [175, 205] on span "Select an option" at bounding box center [179, 204] width 14 height 14
click at [175, 205] on input "Select an option" at bounding box center [179, 204] width 14 height 14
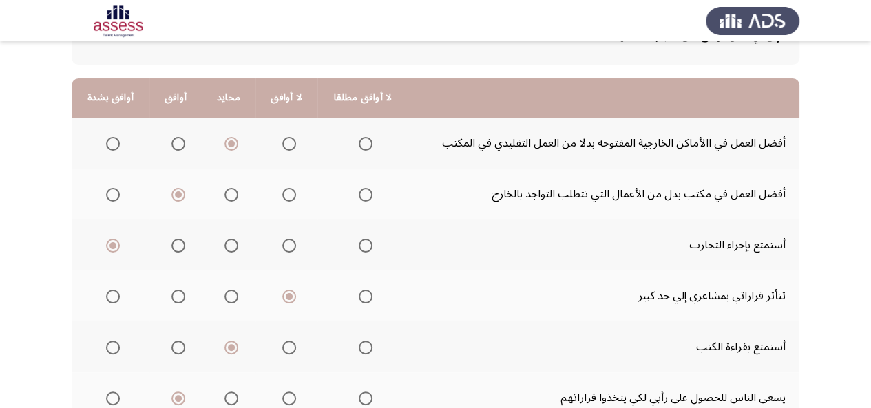
scroll to position [110, 0]
click at [362, 289] on span "Select an option" at bounding box center [366, 296] width 14 height 14
click at [362, 289] on input "Select an option" at bounding box center [366, 296] width 14 height 14
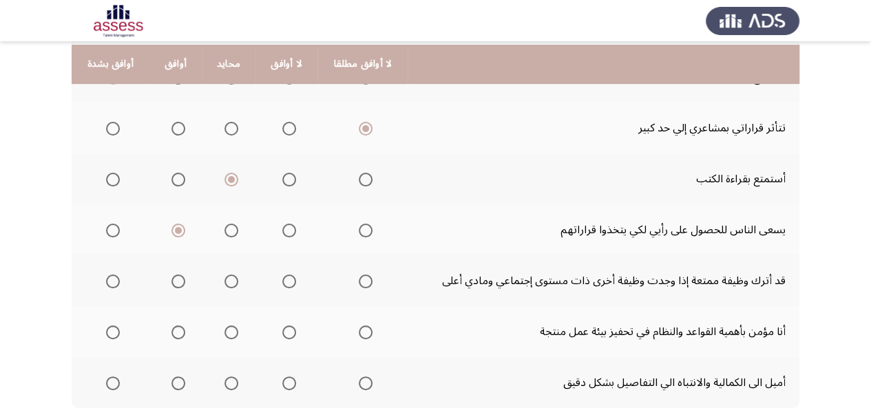
scroll to position [280, 0]
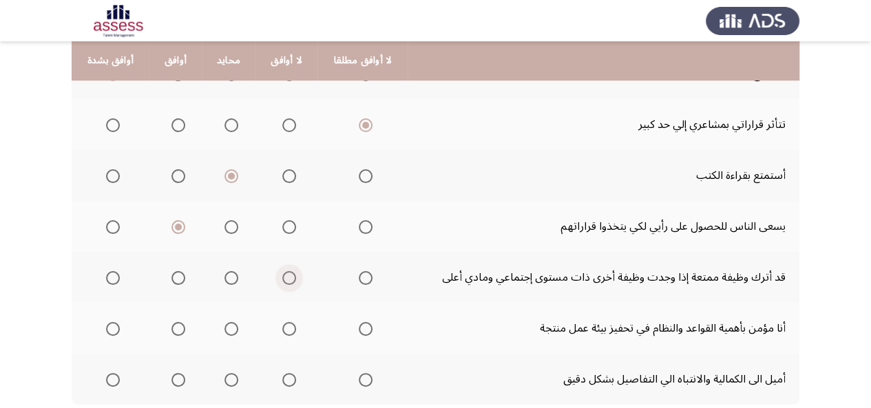
click at [287, 277] on span "Select an option" at bounding box center [289, 278] width 14 height 14
click at [287, 277] on input "Select an option" at bounding box center [289, 278] width 14 height 14
click at [106, 327] on span "Select an option" at bounding box center [113, 329] width 14 height 14
click at [106, 327] on input "Select an option" at bounding box center [113, 329] width 14 height 14
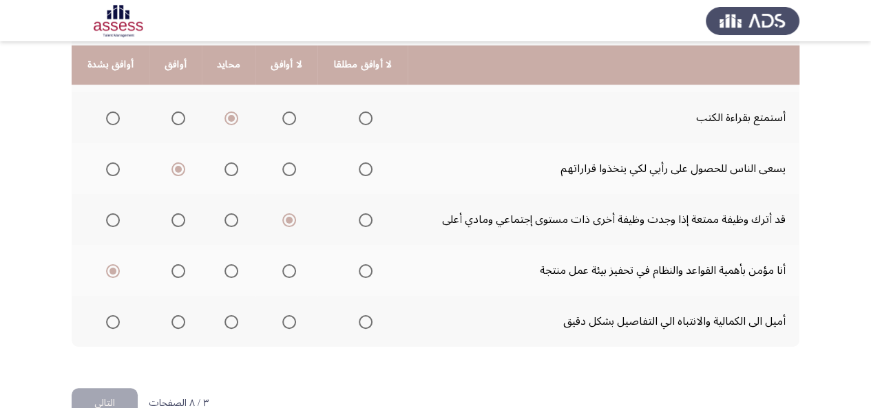
scroll to position [343, 0]
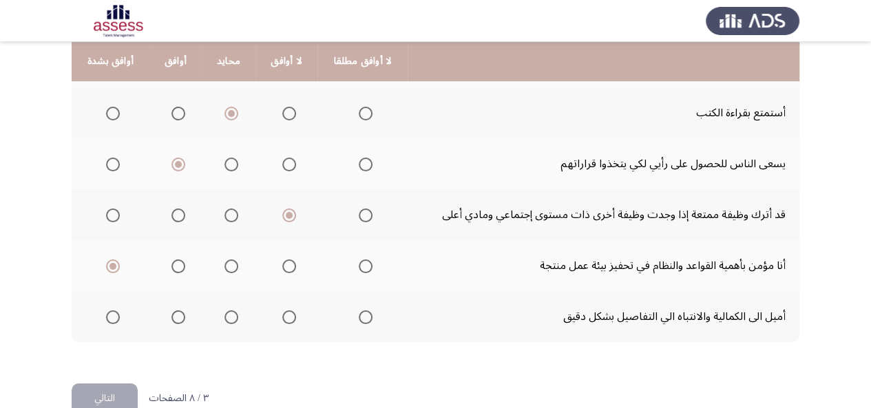
click at [174, 312] on span "Select an option" at bounding box center [179, 318] width 14 height 14
click at [174, 312] on input "Select an option" at bounding box center [179, 318] width 14 height 14
click at [229, 216] on span "Select an option" at bounding box center [232, 216] width 14 height 14
click at [229, 216] on input "Select an option" at bounding box center [232, 216] width 14 height 14
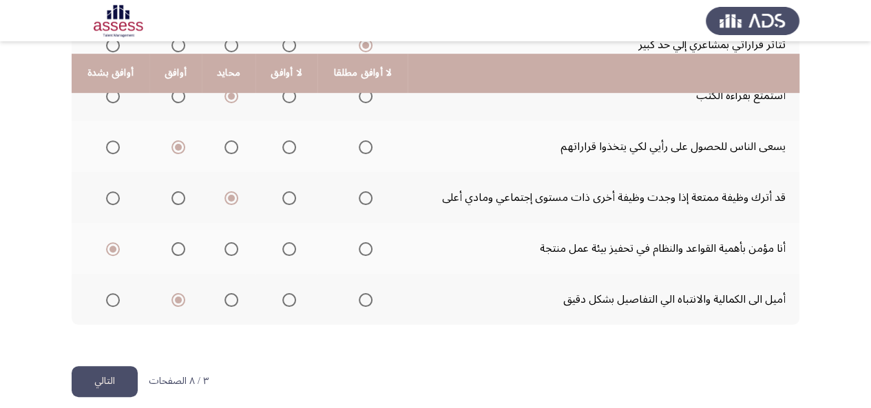
scroll to position [373, 0]
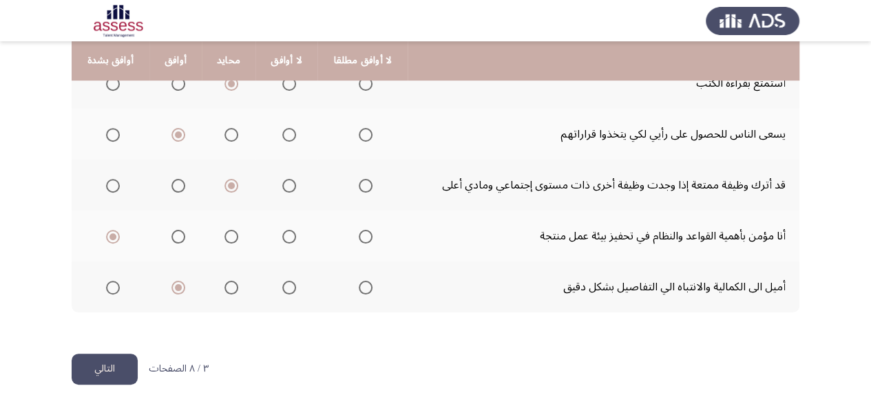
click at [96, 363] on button "التالي" at bounding box center [105, 369] width 66 height 31
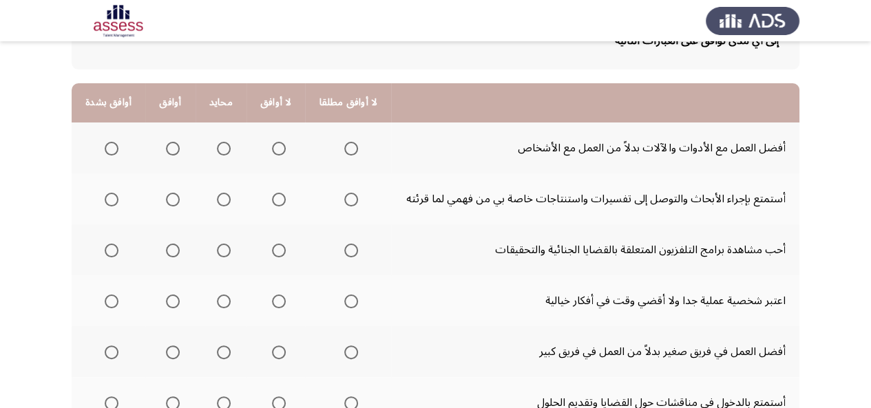
scroll to position [105, 0]
click at [279, 147] on span "Select an option" at bounding box center [279, 148] width 14 height 14
click at [279, 147] on input "Select an option" at bounding box center [279, 148] width 14 height 14
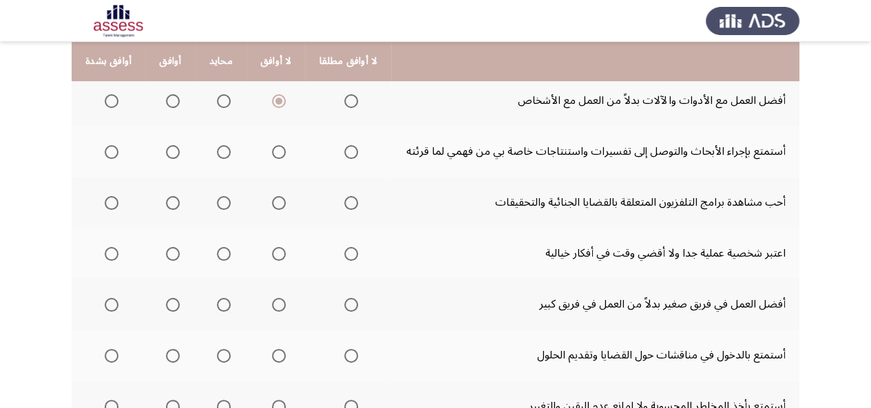
scroll to position [152, 0]
click at [175, 147] on span "Select an option" at bounding box center [173, 152] width 14 height 14
click at [175, 147] on input "Select an option" at bounding box center [173, 152] width 14 height 14
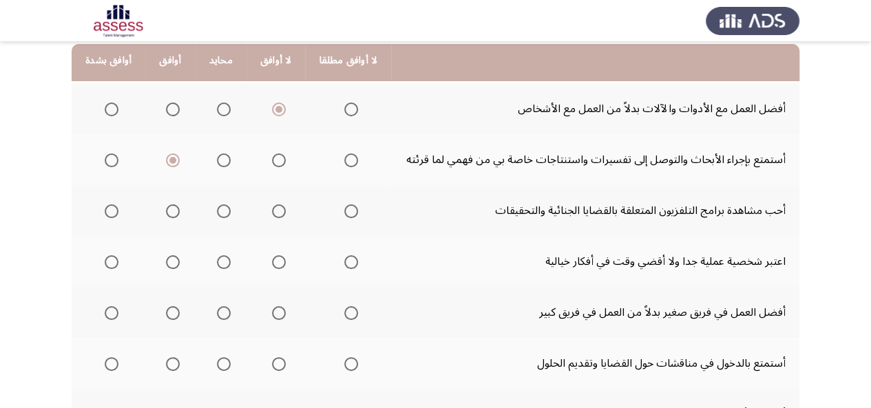
scroll to position [143, 0]
click at [220, 205] on span "Select an option" at bounding box center [224, 212] width 14 height 14
click at [220, 205] on input "Select an option" at bounding box center [224, 212] width 14 height 14
click at [177, 211] on span "Select an option" at bounding box center [173, 212] width 14 height 14
click at [177, 211] on input "Select an option" at bounding box center [173, 212] width 14 height 14
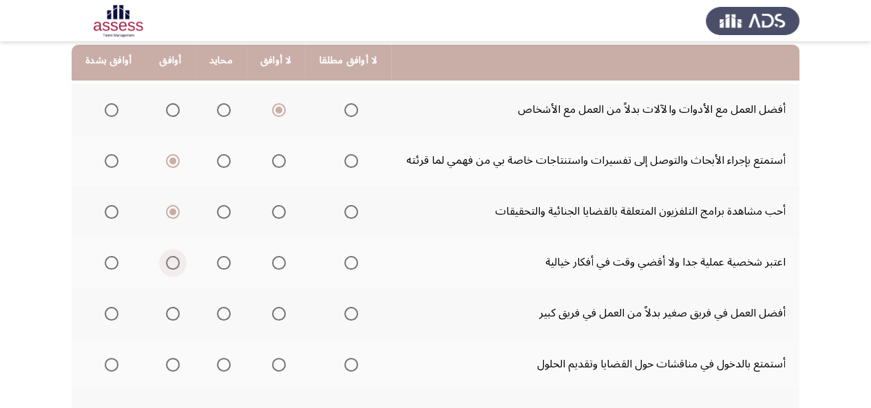
click at [172, 261] on span "Select an option" at bounding box center [173, 263] width 14 height 14
click at [172, 261] on input "Select an option" at bounding box center [173, 263] width 14 height 14
click at [279, 314] on span "Select an option" at bounding box center [279, 314] width 0 height 0
click at [276, 313] on input "Select an option" at bounding box center [279, 314] width 14 height 14
click at [106, 367] on span "Select an option" at bounding box center [112, 365] width 14 height 14
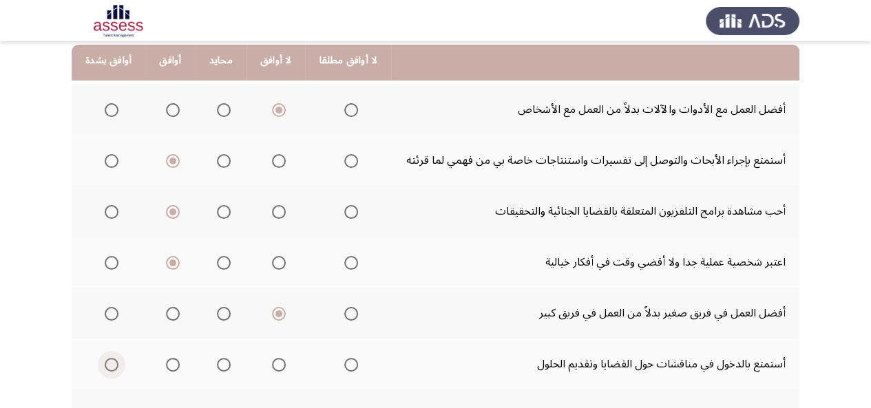
click at [106, 367] on input "Select an option" at bounding box center [112, 365] width 14 height 14
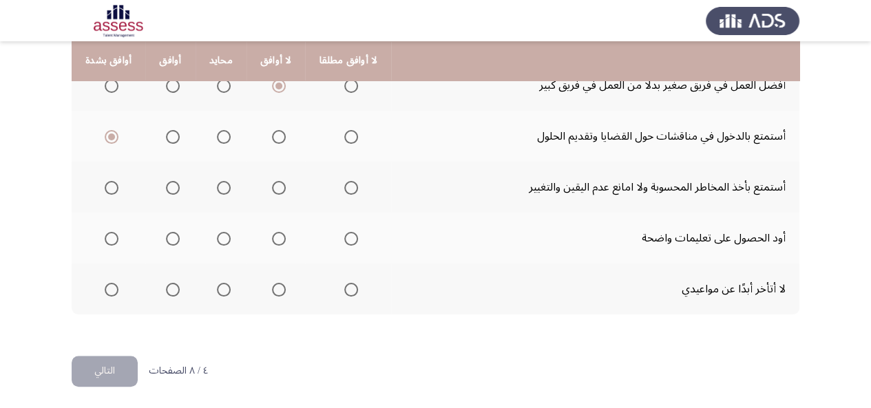
scroll to position [373, 0]
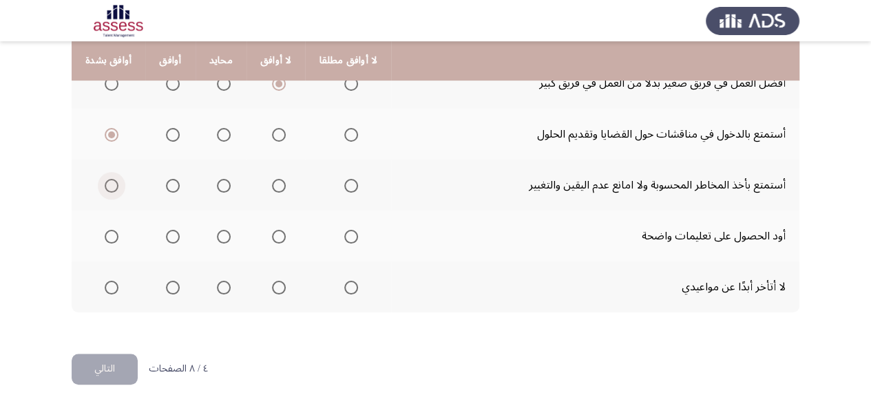
click at [109, 184] on span "Select an option" at bounding box center [112, 186] width 14 height 14
click at [109, 184] on input "Select an option" at bounding box center [112, 186] width 14 height 14
click at [166, 293] on span "Select an option" at bounding box center [173, 288] width 14 height 14
click at [166, 293] on input "Select an option" at bounding box center [173, 288] width 14 height 14
click at [176, 241] on span "Select an option" at bounding box center [173, 237] width 14 height 14
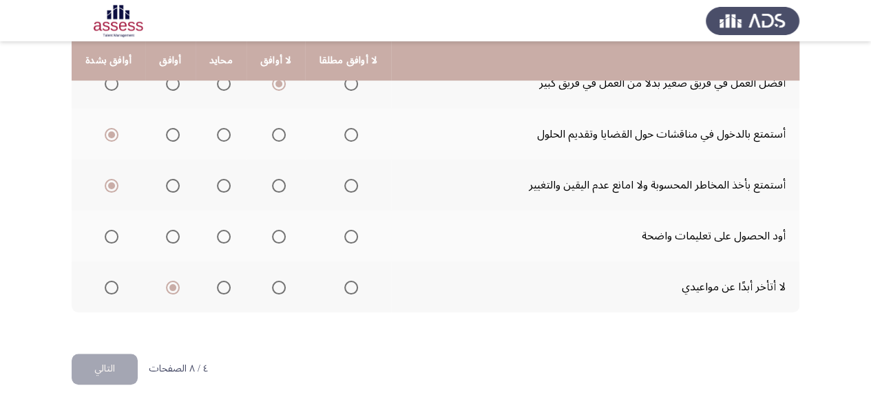
click at [176, 241] on input "Select an option" at bounding box center [173, 237] width 14 height 14
click at [223, 231] on span "Select an option" at bounding box center [224, 237] width 14 height 14
click at [223, 231] on input "Select an option" at bounding box center [224, 237] width 14 height 14
click at [171, 237] on span "Select an option" at bounding box center [173, 237] width 14 height 14
click at [171, 237] on input "Select an option" at bounding box center [173, 237] width 14 height 14
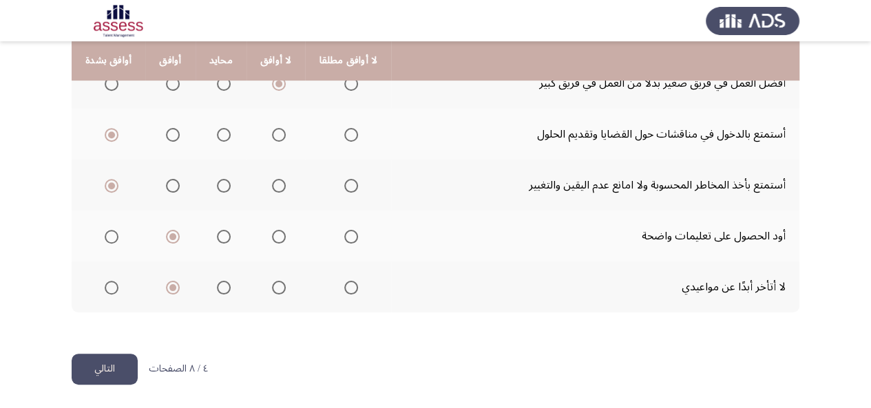
click at [111, 367] on button "التالي" at bounding box center [105, 369] width 66 height 31
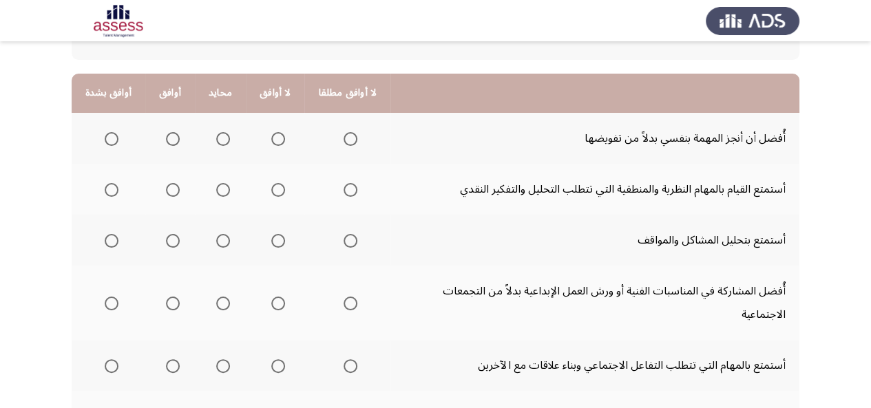
scroll to position [114, 0]
click at [271, 137] on span "Select an option" at bounding box center [278, 139] width 14 height 14
click at [271, 137] on input "Select an option" at bounding box center [278, 139] width 14 height 14
click at [173, 189] on span "Select an option" at bounding box center [173, 190] width 14 height 14
click at [173, 189] on input "Select an option" at bounding box center [173, 190] width 14 height 14
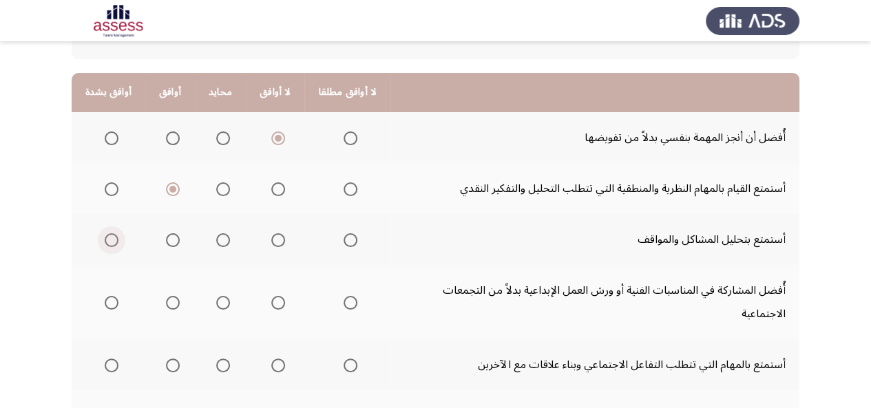
click at [114, 243] on span "Select an option" at bounding box center [112, 240] width 14 height 14
click at [114, 243] on input "Select an option" at bounding box center [112, 240] width 14 height 14
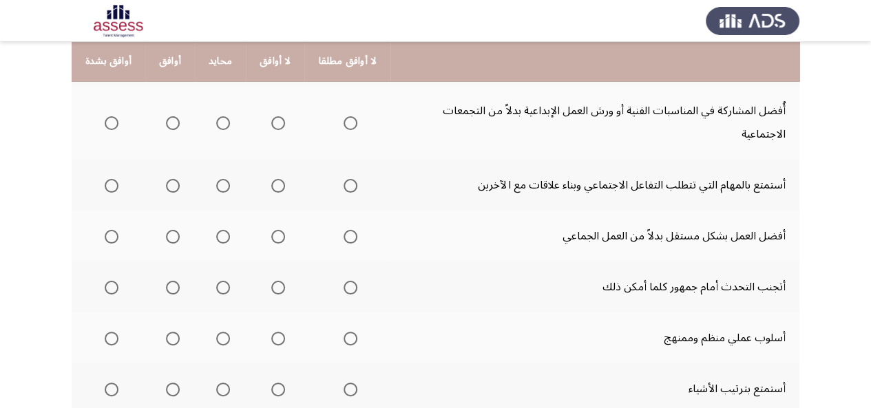
scroll to position [295, 0]
click at [216, 178] on span "Select an option" at bounding box center [223, 185] width 14 height 14
click at [216, 178] on input "Select an option" at bounding box center [223, 185] width 14 height 14
click at [219, 116] on span "Select an option" at bounding box center [223, 123] width 14 height 14
click at [219, 116] on input "Select an option" at bounding box center [223, 123] width 14 height 14
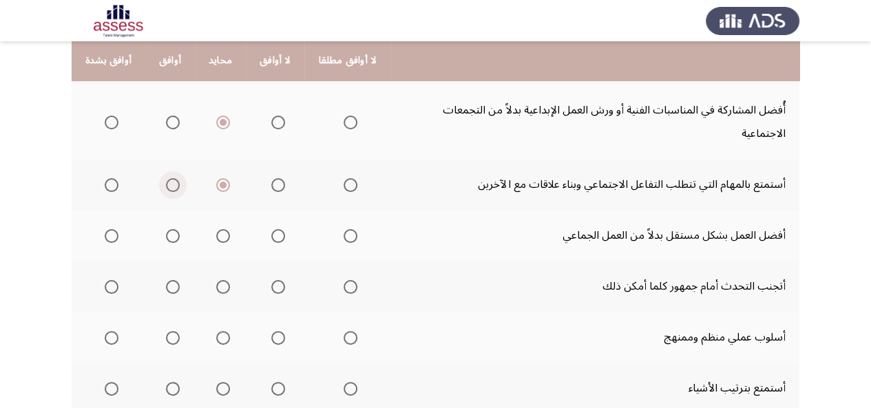
click at [168, 178] on span "Select an option" at bounding box center [173, 185] width 14 height 14
click at [168, 178] on input "Select an option" at bounding box center [173, 185] width 14 height 14
click at [169, 116] on span "Select an option" at bounding box center [173, 123] width 14 height 14
click at [169, 116] on input "Select an option" at bounding box center [173, 123] width 14 height 14
click at [216, 178] on span "Select an option" at bounding box center [223, 185] width 14 height 14
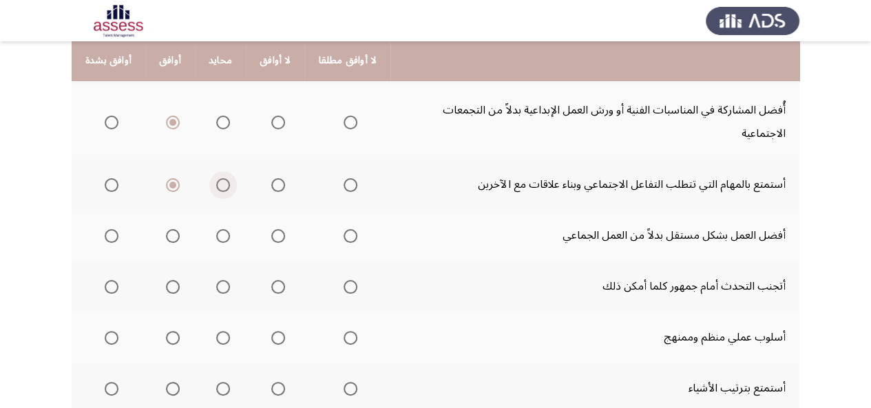
click at [216, 178] on input "Select an option" at bounding box center [223, 185] width 14 height 14
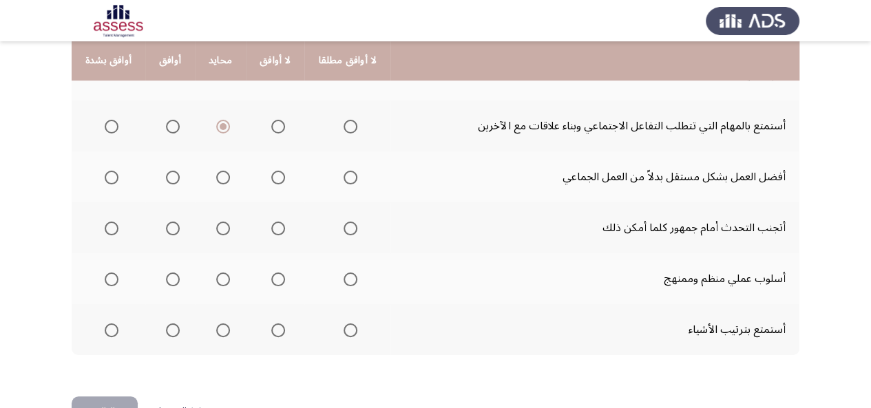
scroll to position [353, 0]
click at [273, 172] on span "Select an option" at bounding box center [278, 179] width 14 height 14
click at [273, 172] on input "Select an option" at bounding box center [278, 179] width 14 height 14
click at [271, 222] on span "Select an option" at bounding box center [278, 229] width 14 height 14
click at [271, 222] on input "Select an option" at bounding box center [278, 229] width 14 height 14
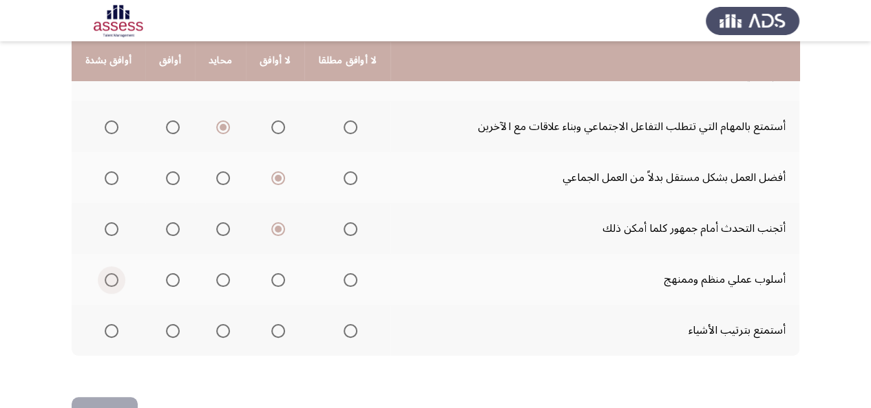
click at [116, 273] on span "Select an option" at bounding box center [112, 280] width 14 height 14
click at [116, 273] on input "Select an option" at bounding box center [112, 280] width 14 height 14
click at [114, 324] on span "Select an option" at bounding box center [112, 331] width 14 height 14
click at [114, 324] on input "Select an option" at bounding box center [112, 331] width 14 height 14
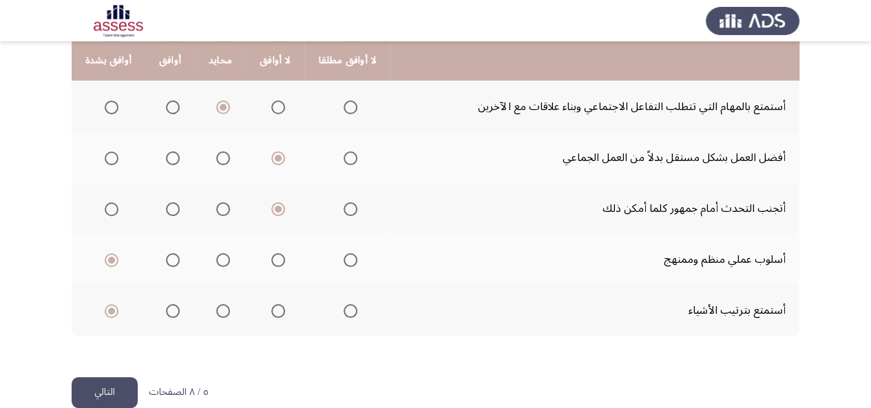
click at [90, 377] on button "التالي" at bounding box center [105, 392] width 66 height 31
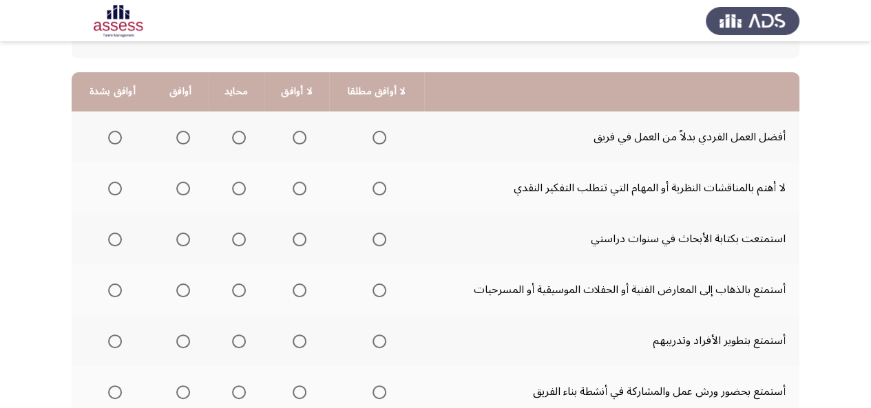
scroll to position [116, 0]
click at [293, 132] on span "Select an option" at bounding box center [300, 136] width 14 height 14
click at [293, 132] on input "Select an option" at bounding box center [300, 136] width 14 height 14
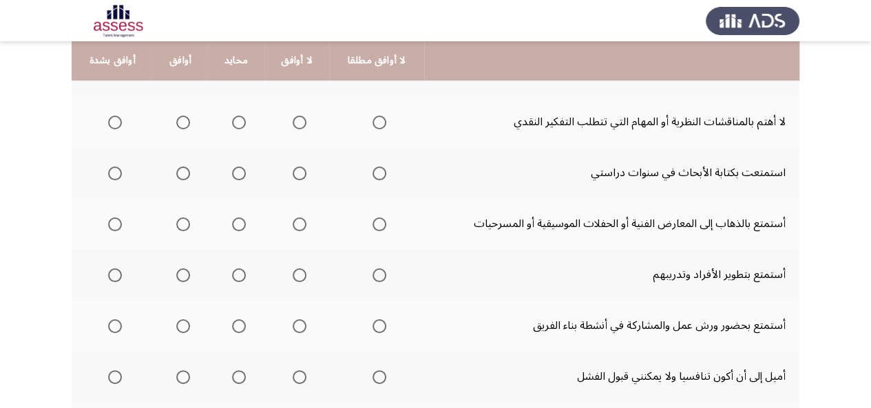
scroll to position [182, 0]
click at [295, 125] on span "Select an option" at bounding box center [300, 122] width 14 height 14
click at [295, 125] on input "Select an option" at bounding box center [300, 122] width 14 height 14
click at [237, 172] on span "Select an option" at bounding box center [239, 173] width 14 height 14
click at [237, 172] on input "Select an option" at bounding box center [239, 173] width 14 height 14
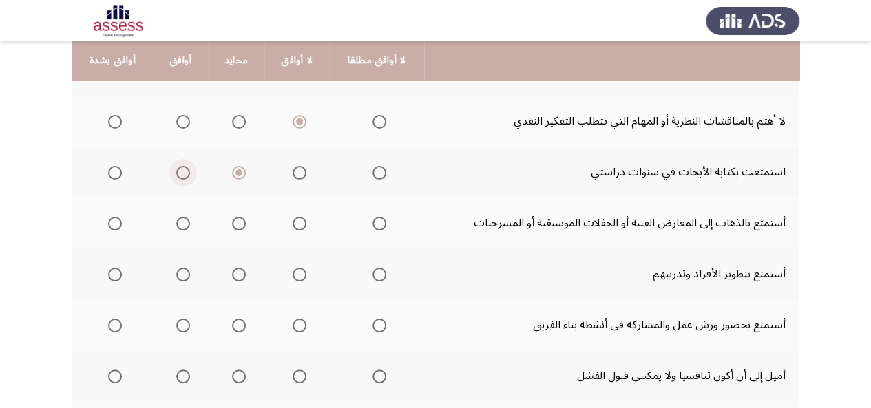
click at [185, 174] on span "Select an option" at bounding box center [183, 173] width 14 height 14
click at [185, 174] on input "Select an option" at bounding box center [183, 173] width 14 height 14
click at [108, 221] on span "Select an option" at bounding box center [115, 224] width 14 height 14
click at [108, 221] on input "Select an option" at bounding box center [115, 224] width 14 height 14
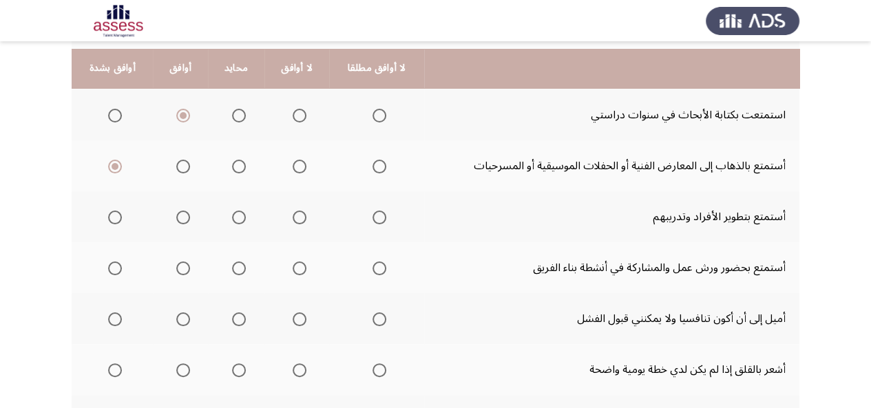
scroll to position [263, 0]
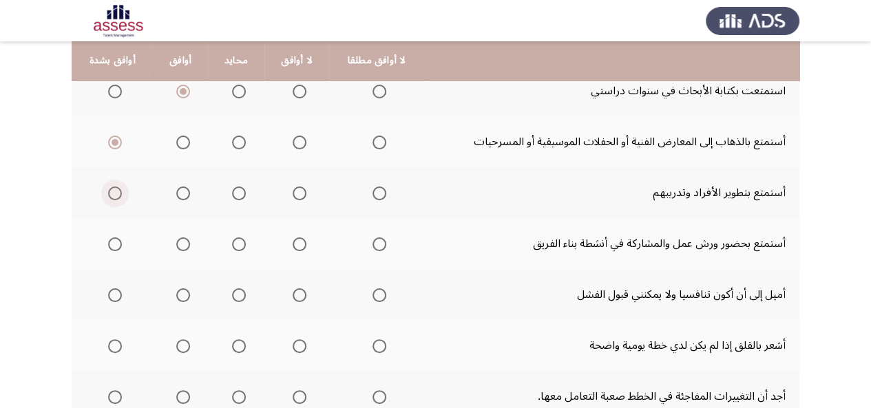
click at [110, 195] on span "Select an option" at bounding box center [115, 194] width 14 height 14
click at [110, 195] on input "Select an option" at bounding box center [115, 194] width 14 height 14
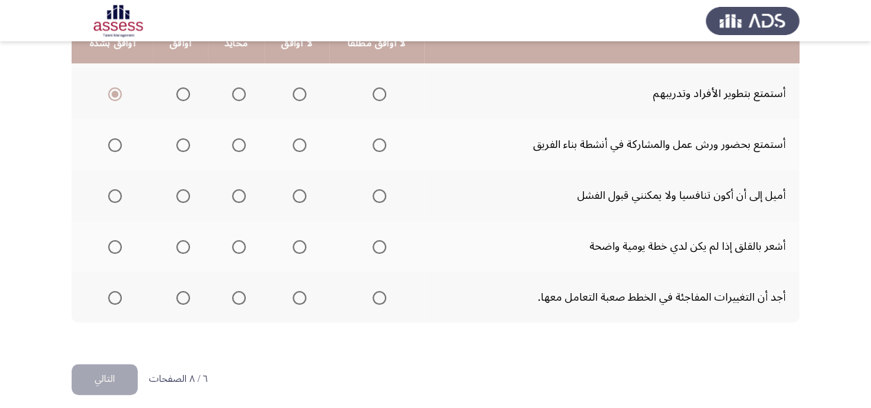
scroll to position [373, 0]
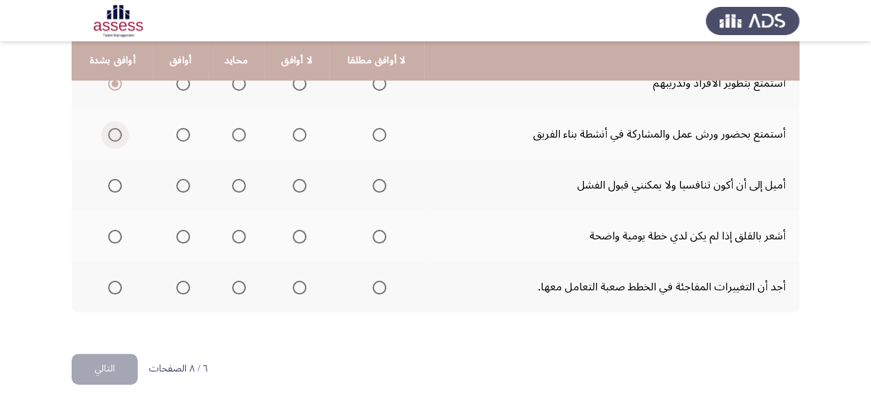
click at [118, 132] on span "Select an option" at bounding box center [115, 135] width 14 height 14
click at [118, 132] on input "Select an option" at bounding box center [115, 135] width 14 height 14
click at [183, 188] on span "Select an option" at bounding box center [183, 186] width 14 height 14
click at [183, 188] on input "Select an option" at bounding box center [183, 186] width 14 height 14
click at [181, 239] on span "Select an option" at bounding box center [183, 237] width 14 height 14
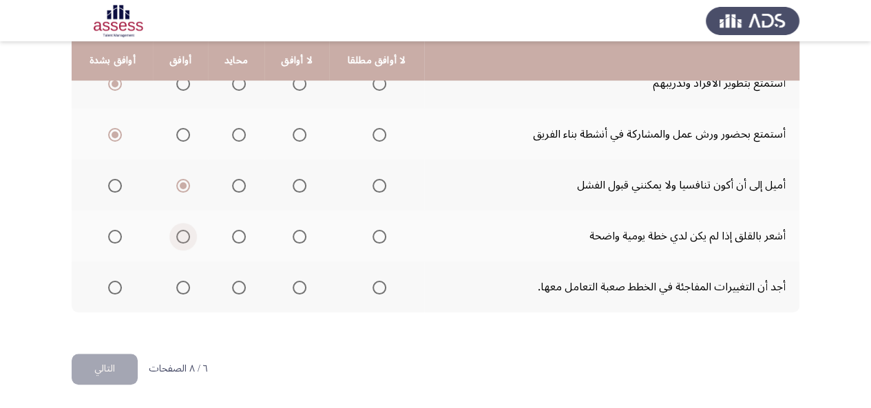
click at [181, 239] on input "Select an option" at bounding box center [183, 237] width 14 height 14
click at [296, 289] on span "Select an option" at bounding box center [300, 288] width 14 height 14
click at [296, 289] on input "Select an option" at bounding box center [300, 288] width 14 height 14
click at [129, 357] on button "التالي" at bounding box center [105, 369] width 66 height 31
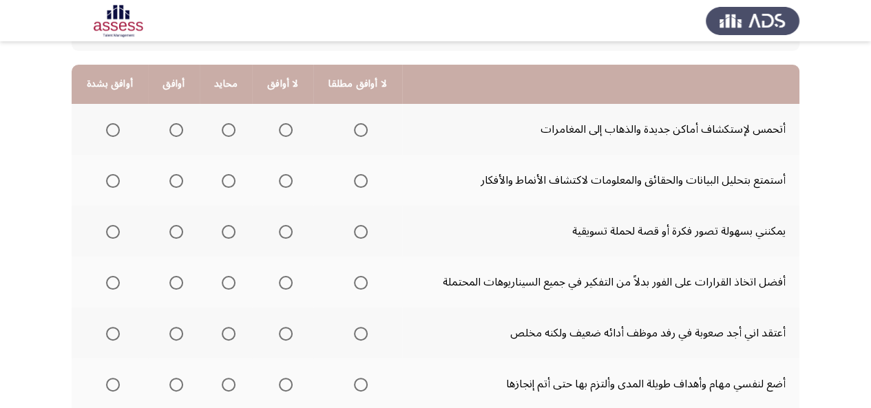
scroll to position [124, 0]
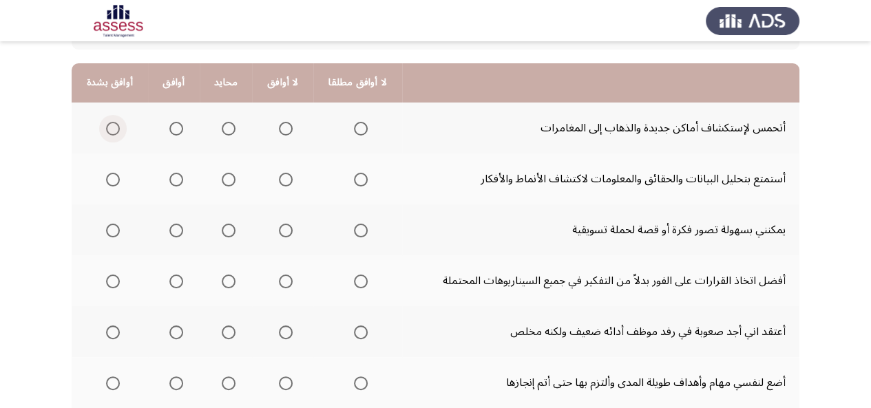
click at [111, 127] on span "Select an option" at bounding box center [113, 129] width 14 height 14
click at [111, 127] on input "Select an option" at bounding box center [113, 129] width 14 height 14
click at [110, 174] on span "Select an option" at bounding box center [113, 180] width 14 height 14
click at [110, 174] on input "Select an option" at bounding box center [113, 180] width 14 height 14
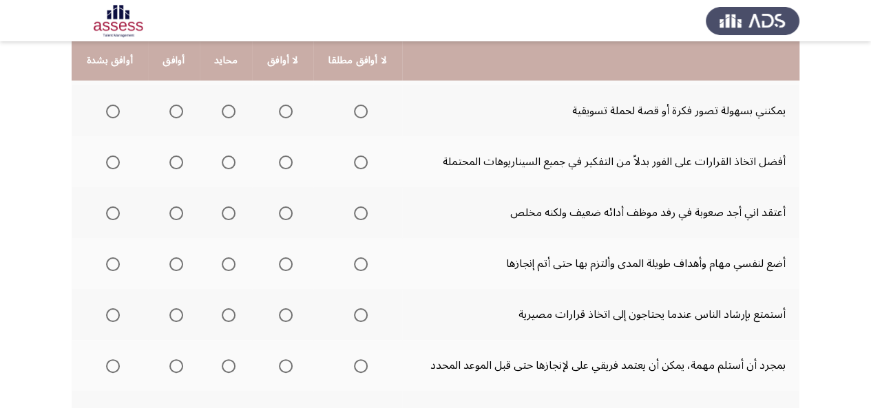
scroll to position [244, 0]
click at [233, 104] on span "Select an option" at bounding box center [229, 111] width 14 height 14
click at [233, 104] on input "Select an option" at bounding box center [229, 111] width 14 height 14
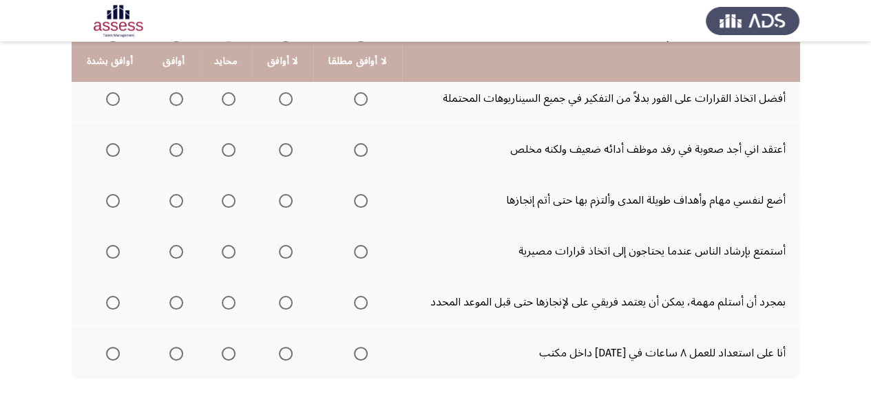
scroll to position [307, 0]
click at [229, 103] on span "Select an option" at bounding box center [229, 99] width 14 height 14
click at [229, 103] on input "Select an option" at bounding box center [229, 99] width 14 height 14
click at [282, 155] on span "Select an option" at bounding box center [286, 150] width 14 height 14
click at [282, 155] on input "Select an option" at bounding box center [286, 150] width 14 height 14
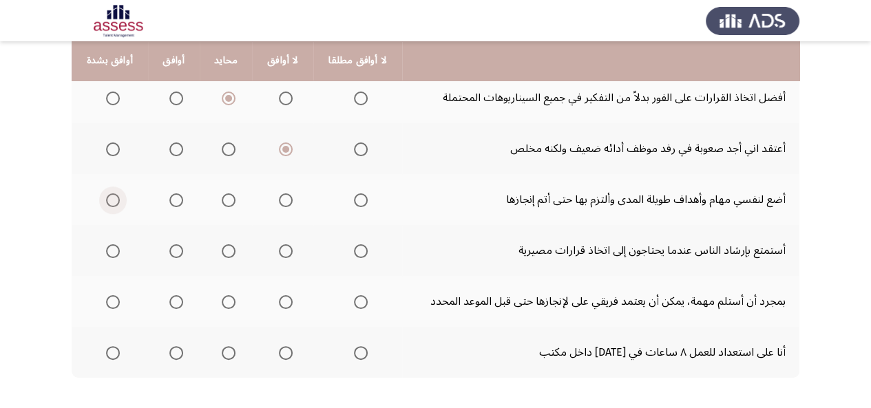
click at [108, 194] on span "Select an option" at bounding box center [113, 201] width 14 height 14
click at [108, 194] on input "Select an option" at bounding box center [113, 201] width 14 height 14
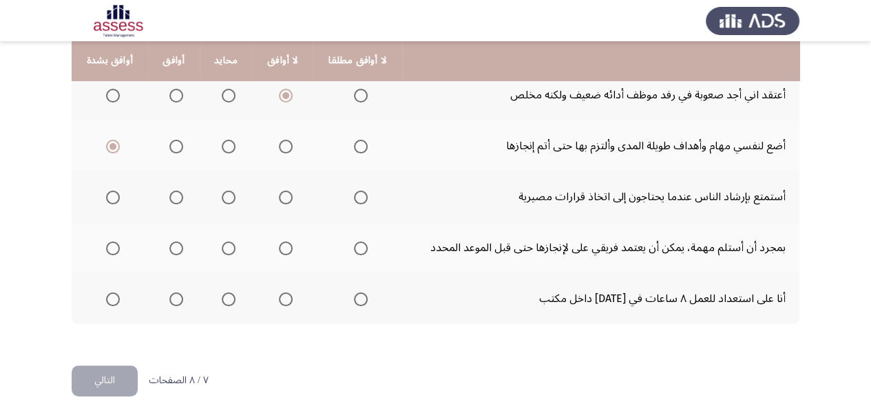
scroll to position [373, 0]
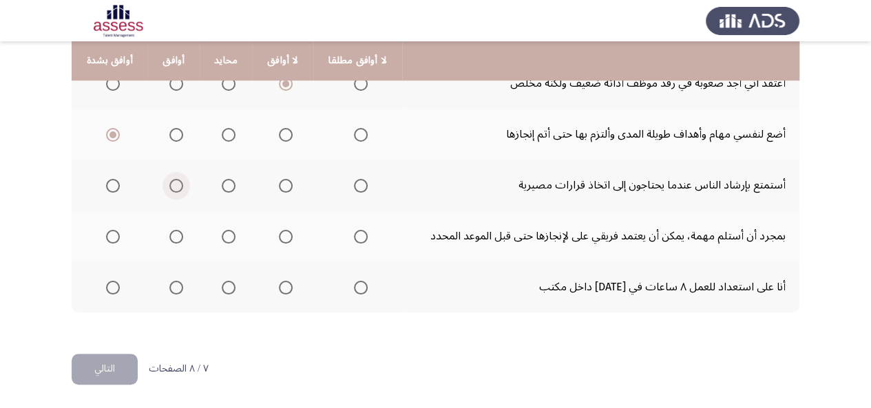
click at [173, 183] on span "Select an option" at bounding box center [176, 186] width 14 height 14
click at [173, 183] on input "Select an option" at bounding box center [176, 186] width 14 height 14
click at [113, 288] on span "Select an option" at bounding box center [113, 288] width 0 height 0
click at [112, 287] on input "Select an option" at bounding box center [113, 288] width 14 height 14
click at [172, 238] on span "Select an option" at bounding box center [176, 237] width 14 height 14
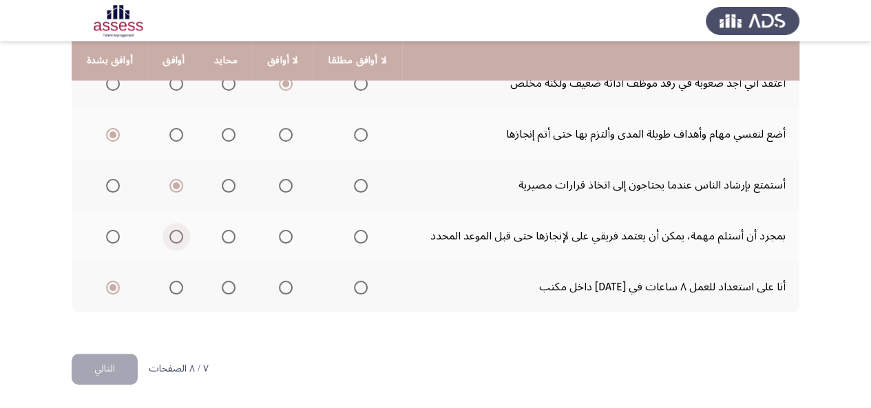
click at [172, 238] on input "Select an option" at bounding box center [176, 237] width 14 height 14
click at [108, 366] on button "التالي" at bounding box center [105, 369] width 66 height 31
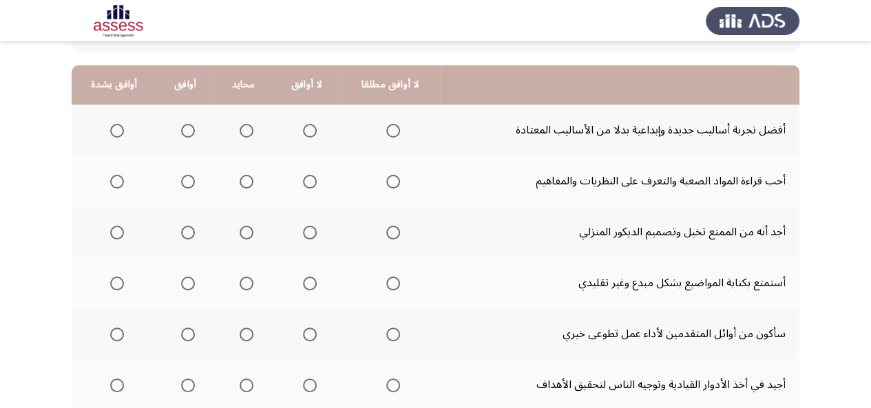
scroll to position [105, 0]
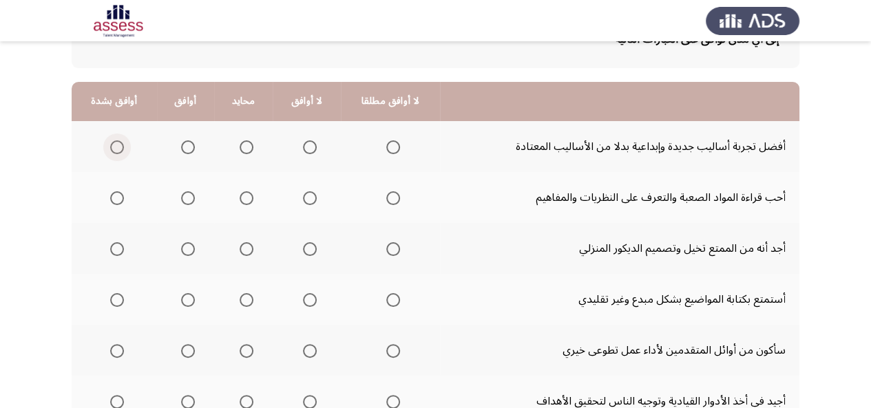
click at [116, 143] on span "Select an option" at bounding box center [117, 148] width 14 height 14
click at [116, 143] on input "Select an option" at bounding box center [117, 148] width 14 height 14
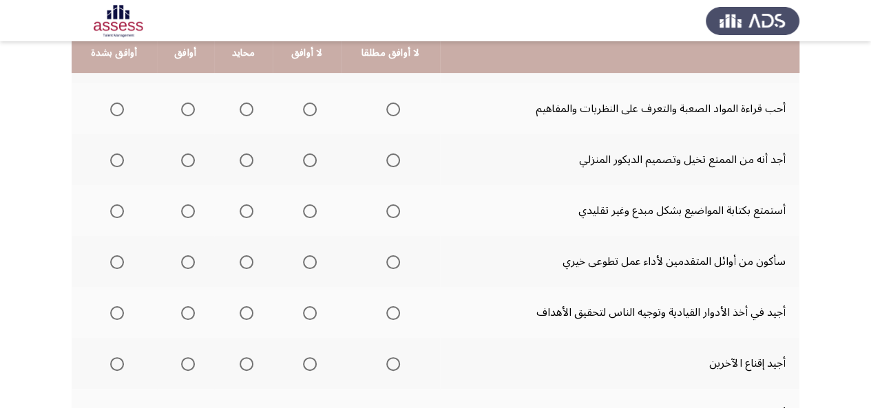
scroll to position [196, 0]
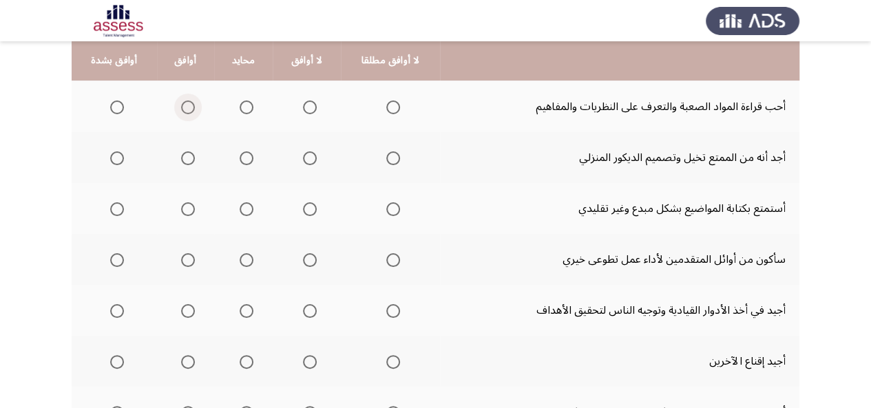
click at [189, 108] on span "Select an option" at bounding box center [188, 108] width 14 height 14
click at [189, 108] on input "Select an option" at bounding box center [188, 108] width 14 height 14
click at [240, 160] on span "Select an option" at bounding box center [247, 159] width 14 height 14
click at [240, 160] on input "Select an option" at bounding box center [247, 159] width 14 height 14
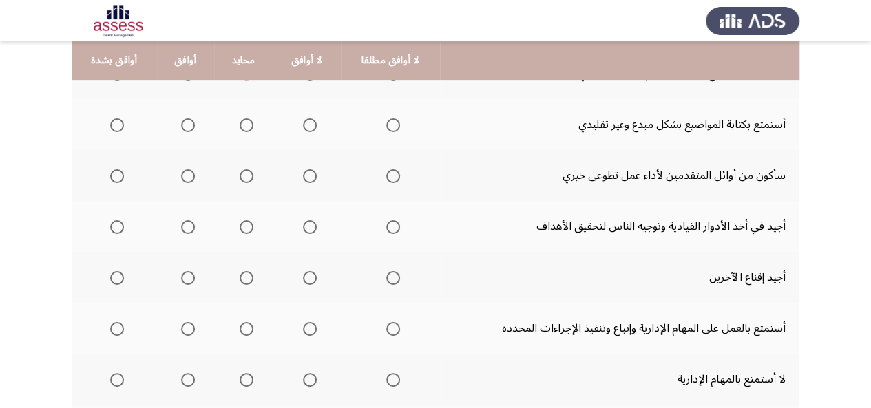
scroll to position [288, 0]
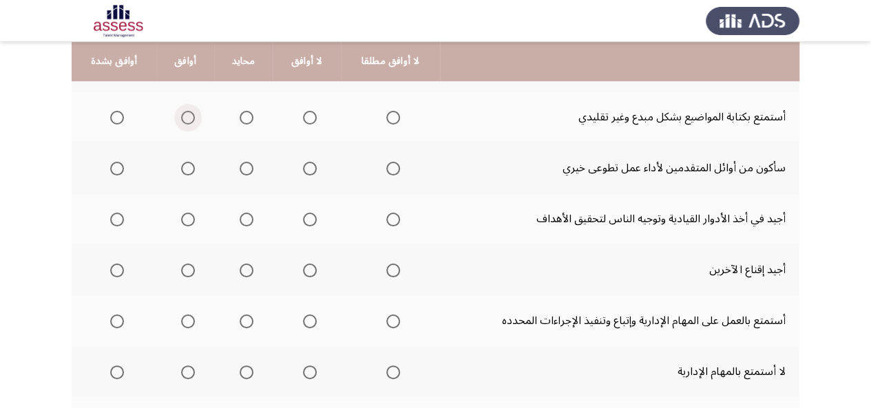
click at [183, 111] on span "Select an option" at bounding box center [188, 118] width 14 height 14
click at [183, 111] on input "Select an option" at bounding box center [188, 118] width 14 height 14
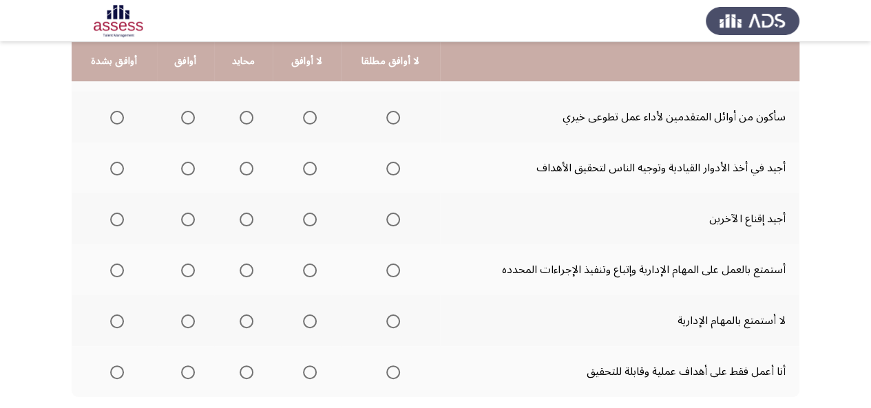
scroll to position [340, 0]
click at [193, 115] on span "Select an option" at bounding box center [188, 117] width 14 height 14
click at [193, 115] on input "Select an option" at bounding box center [188, 117] width 14 height 14
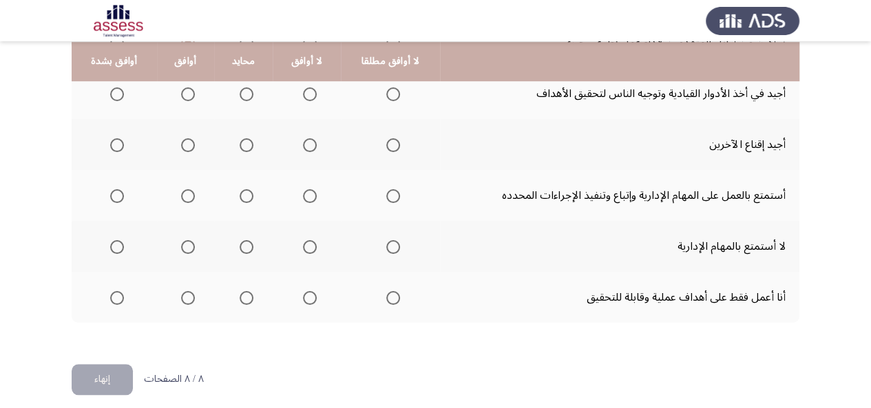
scroll to position [414, 0]
click at [182, 94] on span "Select an option" at bounding box center [188, 94] width 14 height 14
click at [182, 94] on input "Select an option" at bounding box center [188, 94] width 14 height 14
click at [121, 148] on span "Select an option" at bounding box center [117, 145] width 14 height 14
click at [121, 148] on input "Select an option" at bounding box center [117, 145] width 14 height 14
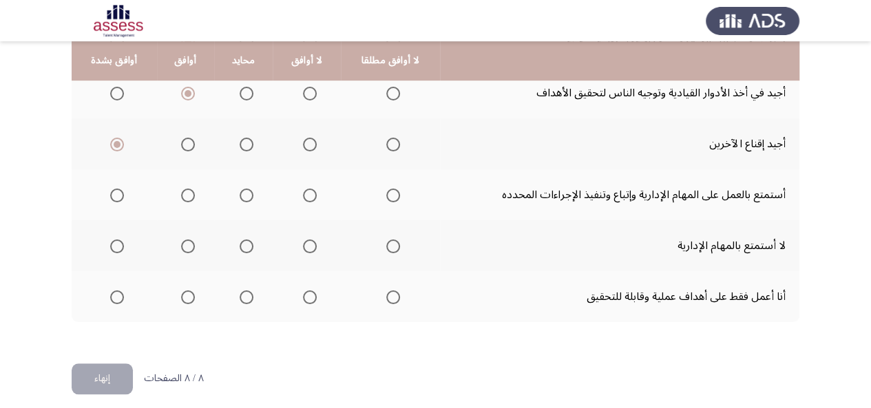
scroll to position [424, 0]
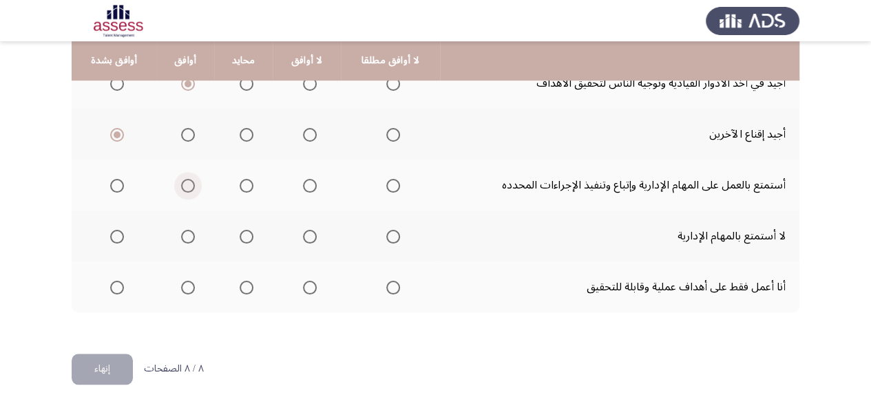
click at [183, 188] on span "Select an option" at bounding box center [188, 186] width 14 height 14
click at [183, 188] on input "Select an option" at bounding box center [188, 186] width 14 height 14
click at [313, 234] on span "Select an option" at bounding box center [310, 237] width 14 height 14
click at [313, 234] on input "Select an option" at bounding box center [310, 237] width 14 height 14
click at [303, 291] on span "Select an option" at bounding box center [310, 288] width 14 height 14
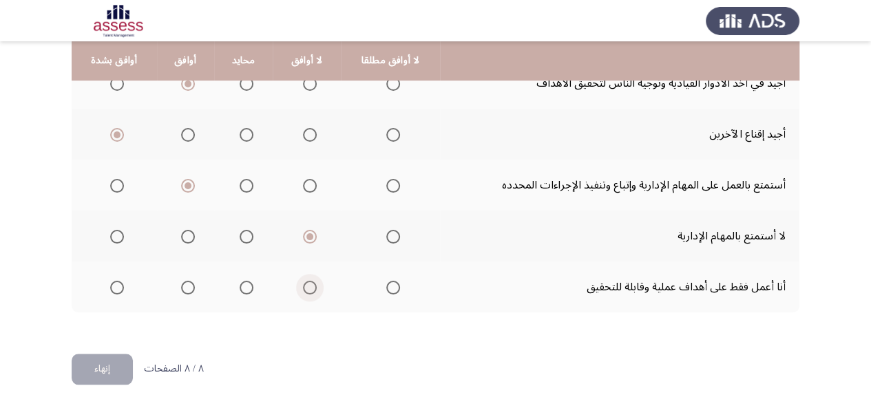
click at [303, 291] on input "Select an option" at bounding box center [310, 288] width 14 height 14
click at [121, 370] on button "إنهاء" at bounding box center [102, 369] width 61 height 31
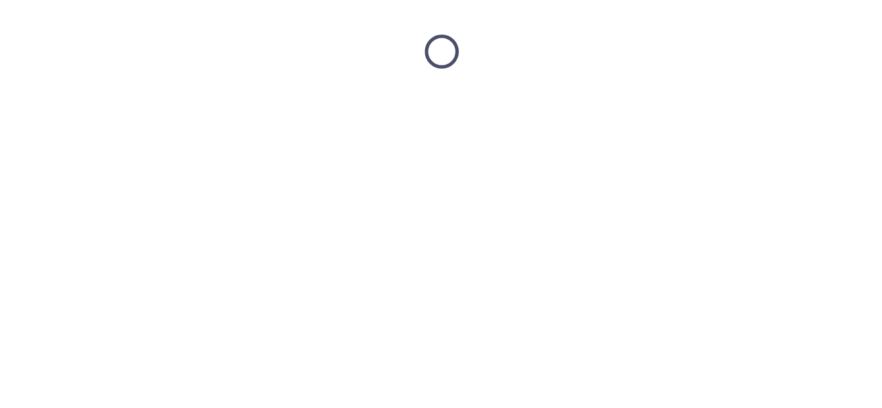
scroll to position [0, 0]
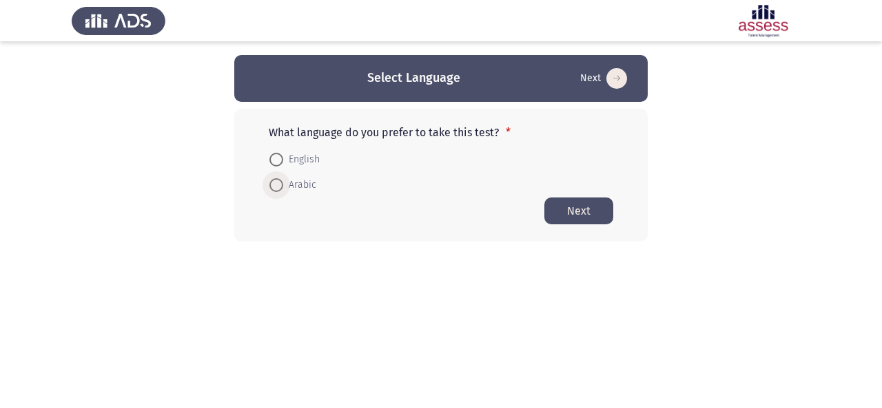
click at [273, 185] on span at bounding box center [276, 185] width 14 height 14
click at [273, 185] on input "Arabic" at bounding box center [276, 185] width 14 height 14
radio input "true"
click at [584, 217] on button "Next" at bounding box center [578, 210] width 69 height 27
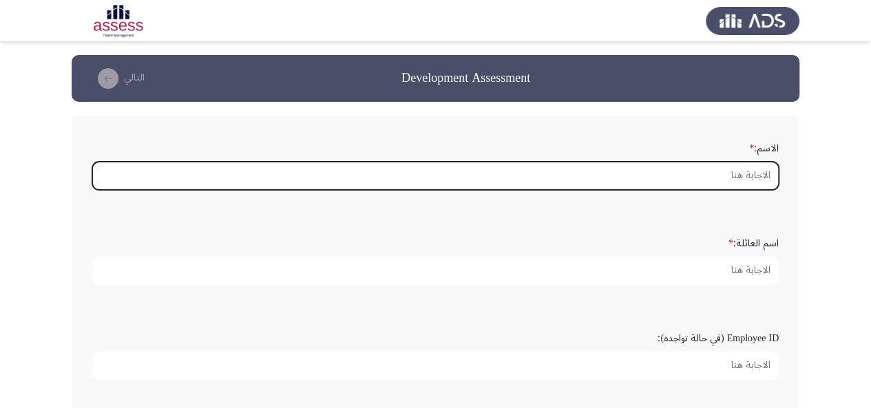
click at [684, 173] on input "الاسم: *" at bounding box center [435, 176] width 687 height 28
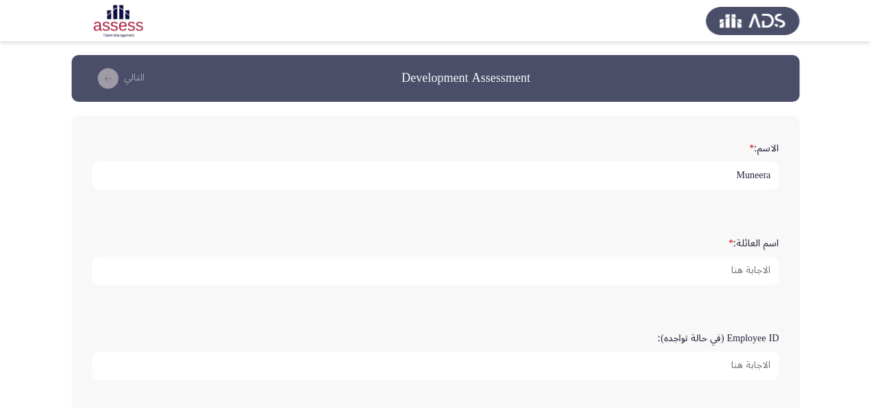
type input "Muneera"
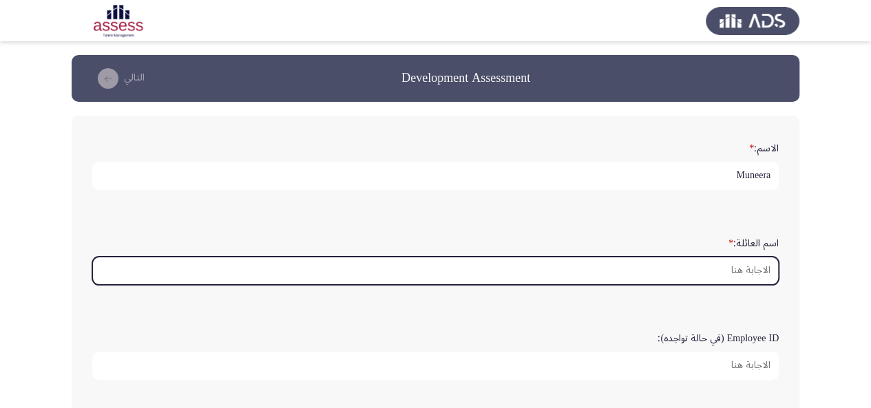
click at [686, 273] on input "اسم العائلة: *" at bounding box center [435, 271] width 687 height 28
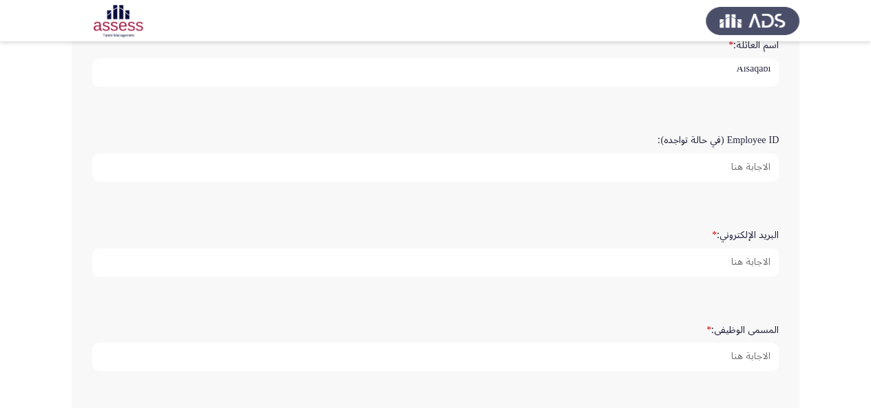
scroll to position [199, 0]
type input "Alsaqabi"
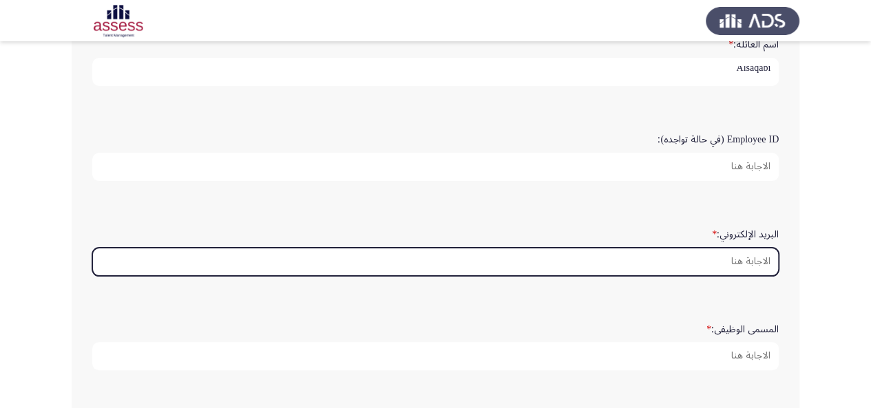
scroll to position [0, 0]
click at [686, 267] on input "البريد الإلكتروني: *" at bounding box center [435, 262] width 687 height 28
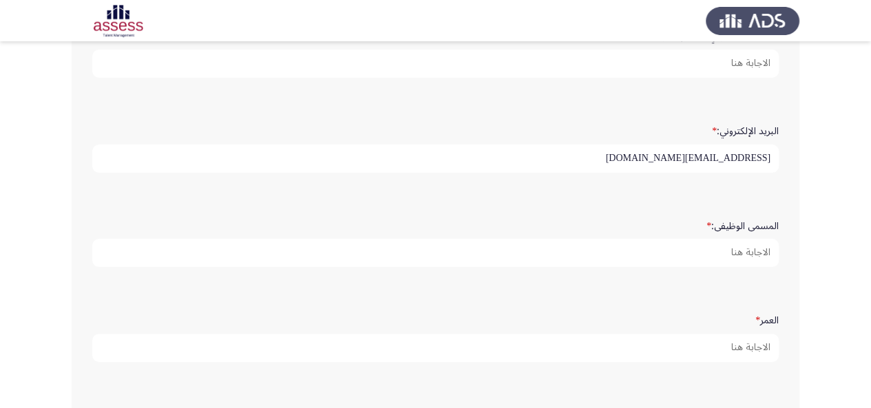
scroll to position [306, 0]
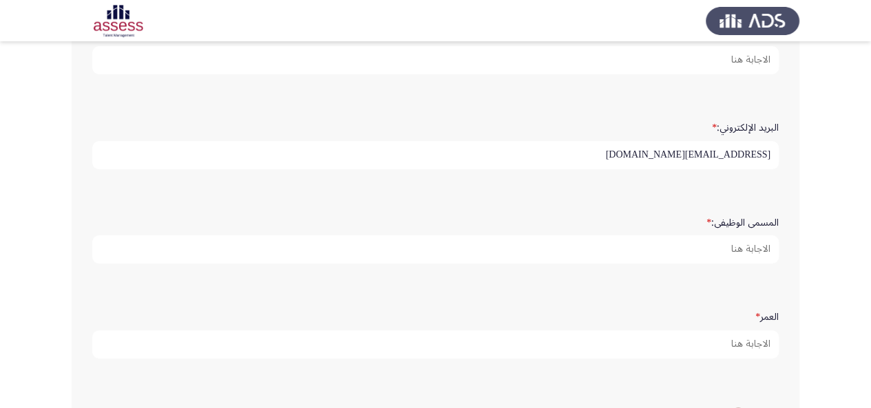
type input "[EMAIL_ADDRESS][DOMAIN_NAME]"
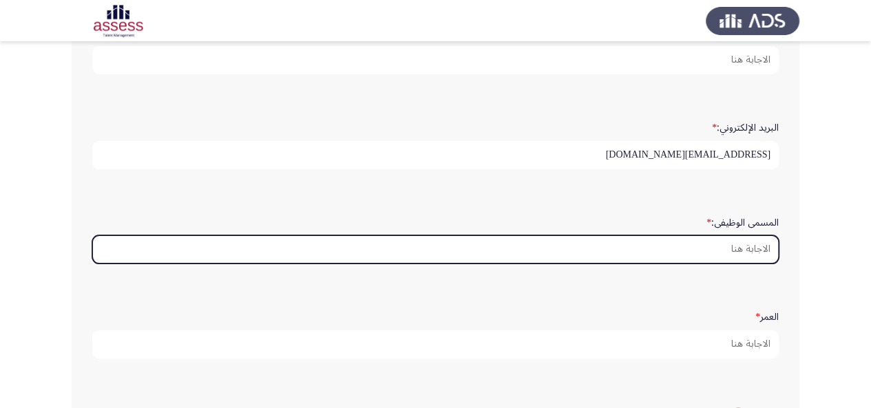
click at [698, 236] on input "المسمى الوظيفى: *" at bounding box center [435, 250] width 687 height 28
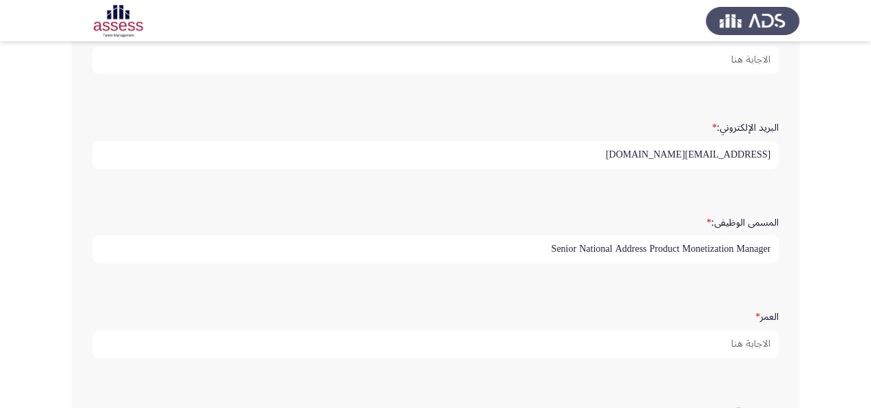
scroll to position [437, 0]
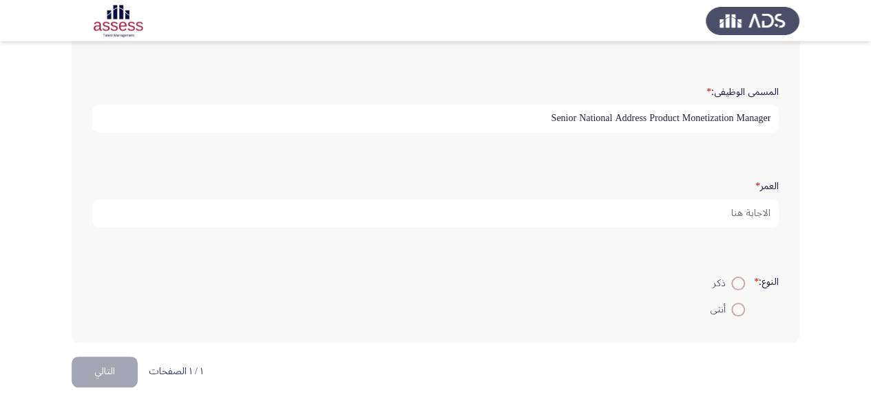
type input "Senior National Address Product Monetization Manager"
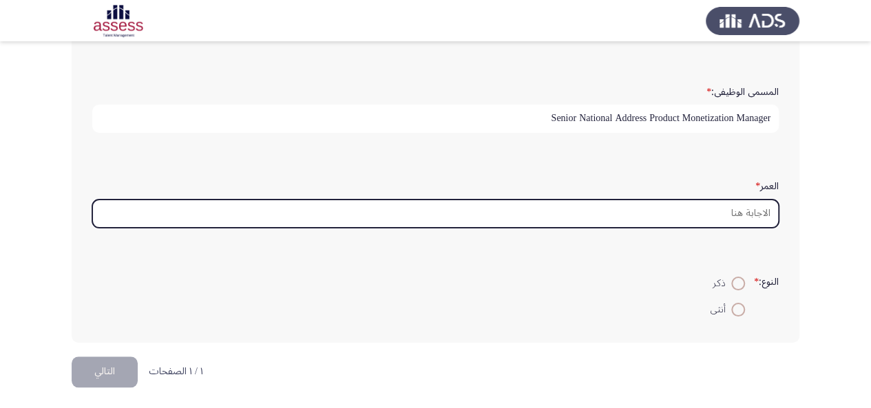
click at [714, 200] on input "العمر *" at bounding box center [435, 214] width 687 height 28
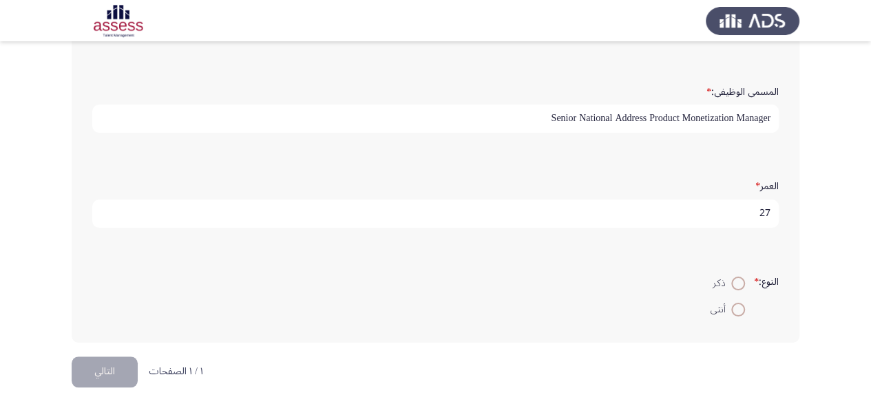
type input "27"
click at [738, 310] on span at bounding box center [738, 310] width 14 height 14
click at [738, 310] on input "أنثى" at bounding box center [738, 310] width 14 height 14
radio input "true"
click at [104, 369] on button "التالي" at bounding box center [105, 372] width 66 height 31
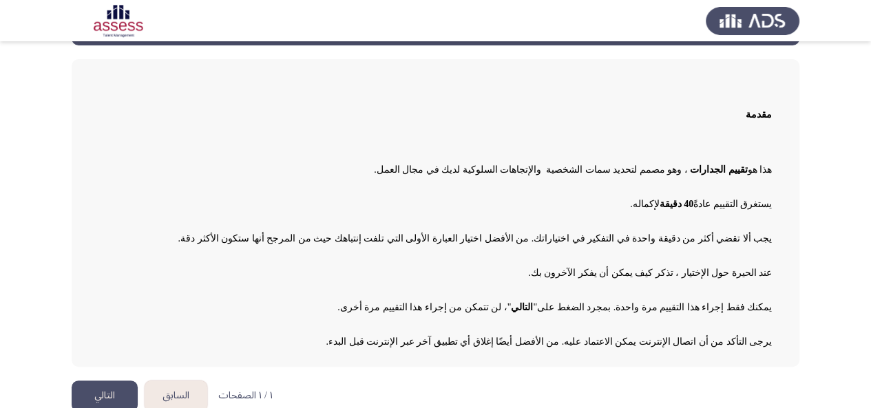
scroll to position [74, 0]
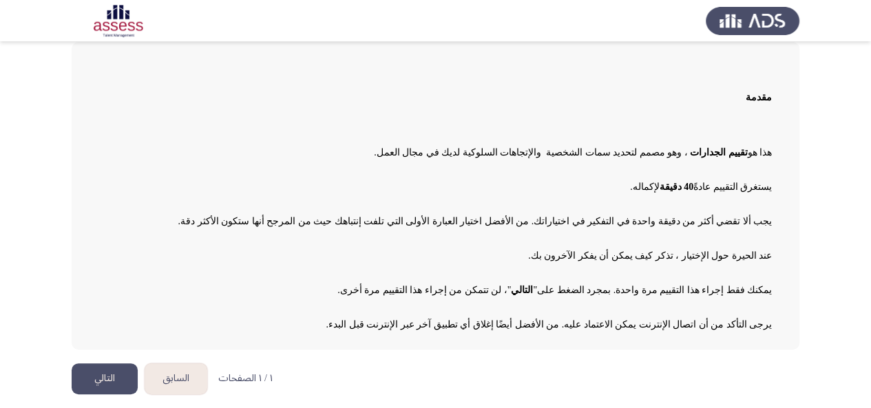
click at [95, 373] on button "التالي" at bounding box center [105, 379] width 66 height 31
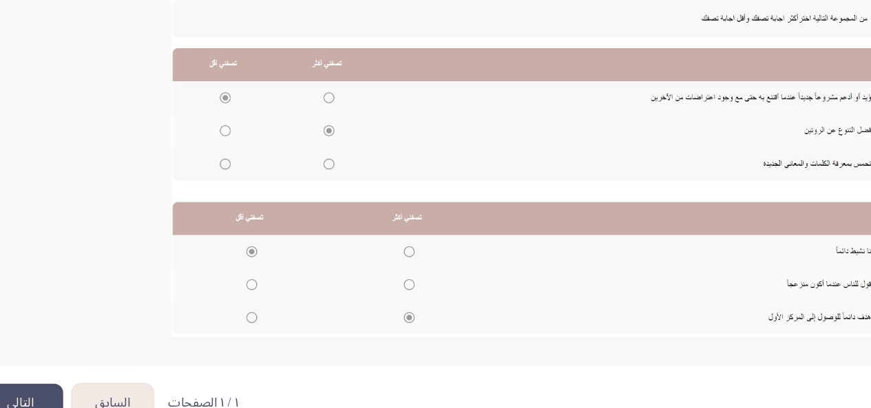
scroll to position [257, 0]
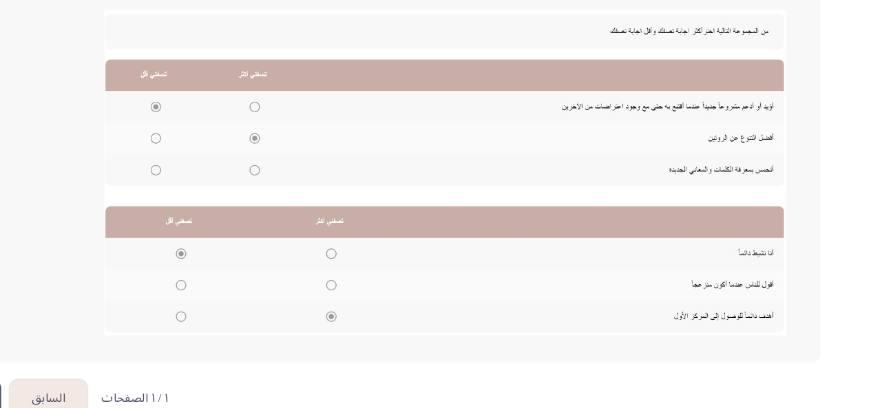
click at [260, 170] on img at bounding box center [496, 196] width 551 height 263
click at [262, 169] on img at bounding box center [496, 196] width 551 height 263
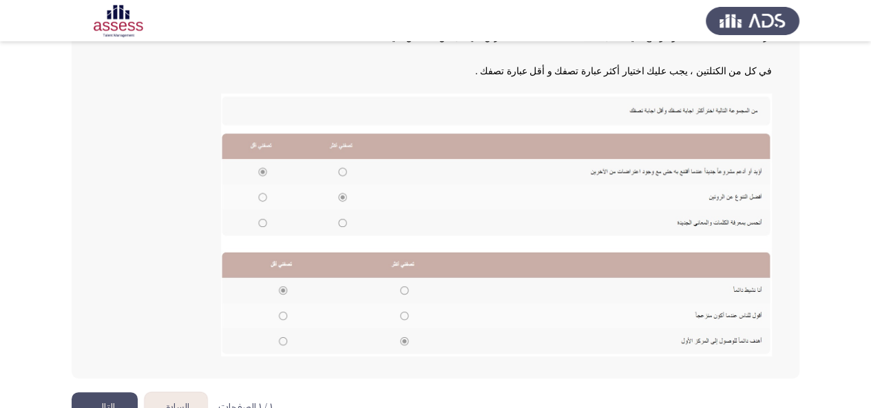
scroll to position [256, 0]
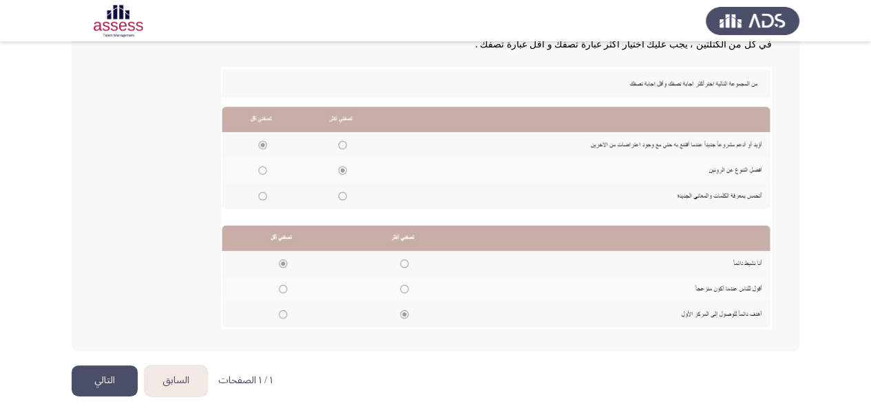
click at [404, 260] on img at bounding box center [496, 198] width 551 height 263
click at [404, 263] on img at bounding box center [496, 198] width 551 height 263
click at [404, 269] on img at bounding box center [496, 198] width 551 height 263
click at [403, 290] on img at bounding box center [496, 198] width 551 height 263
click at [403, 286] on img at bounding box center [496, 198] width 551 height 263
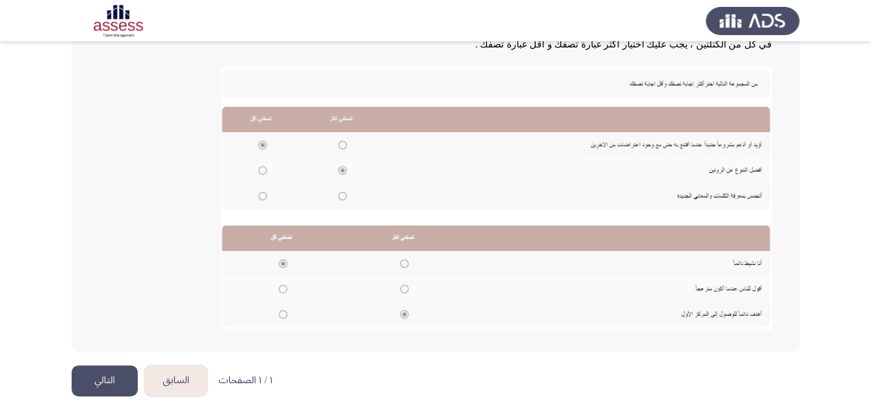
click at [403, 286] on img at bounding box center [496, 198] width 551 height 263
click at [400, 291] on img at bounding box center [496, 198] width 551 height 263
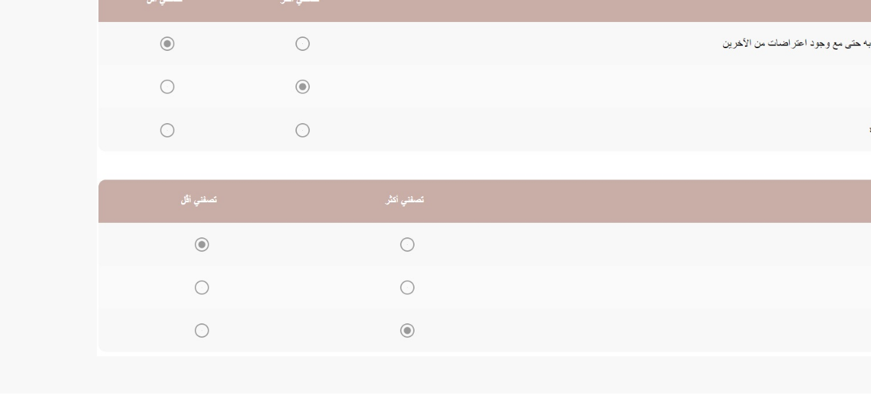
click at [404, 289] on img at bounding box center [496, 198] width 551 height 263
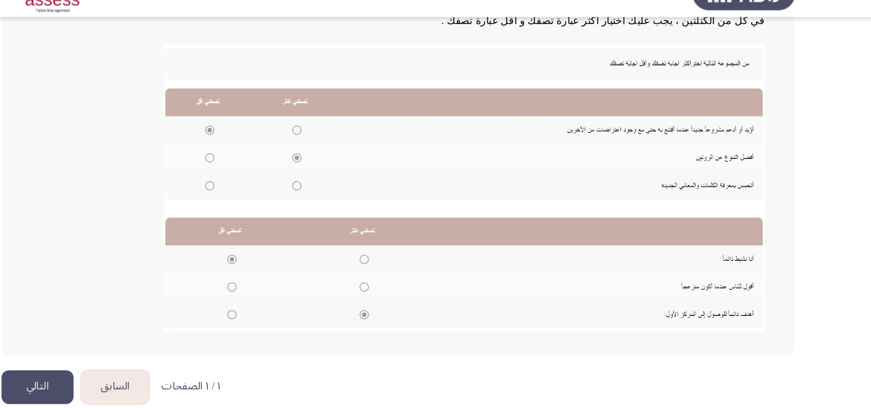
click at [340, 196] on img at bounding box center [496, 198] width 551 height 263
click at [338, 154] on img at bounding box center [496, 198] width 551 height 263
click at [693, 167] on img at bounding box center [496, 198] width 551 height 263
click at [691, 143] on img at bounding box center [496, 198] width 551 height 263
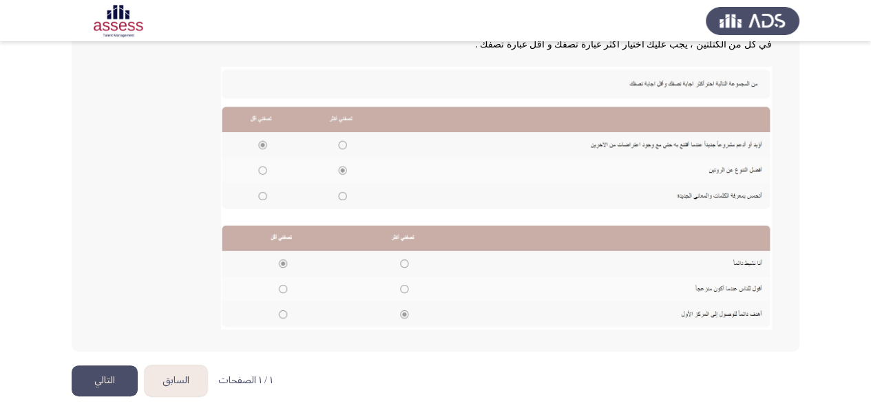
click at [282, 286] on img at bounding box center [496, 198] width 551 height 263
click at [280, 307] on img at bounding box center [496, 198] width 551 height 263
click at [282, 312] on img at bounding box center [496, 198] width 551 height 263
click at [284, 315] on img at bounding box center [496, 198] width 551 height 263
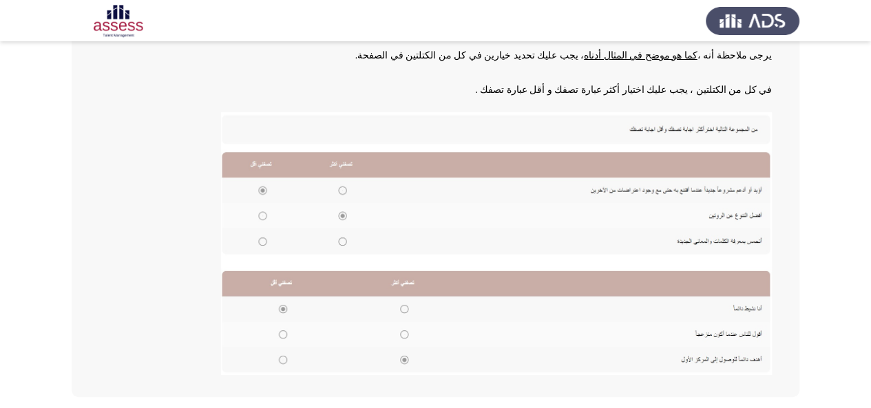
scroll to position [217, 0]
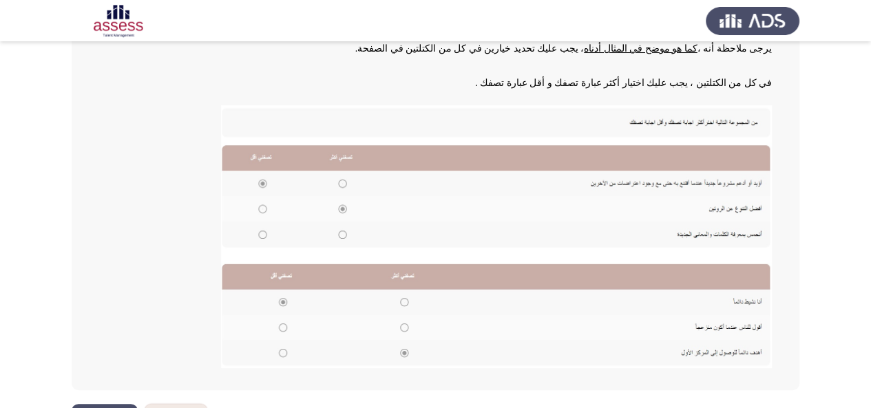
click at [342, 236] on img at bounding box center [496, 236] width 551 height 263
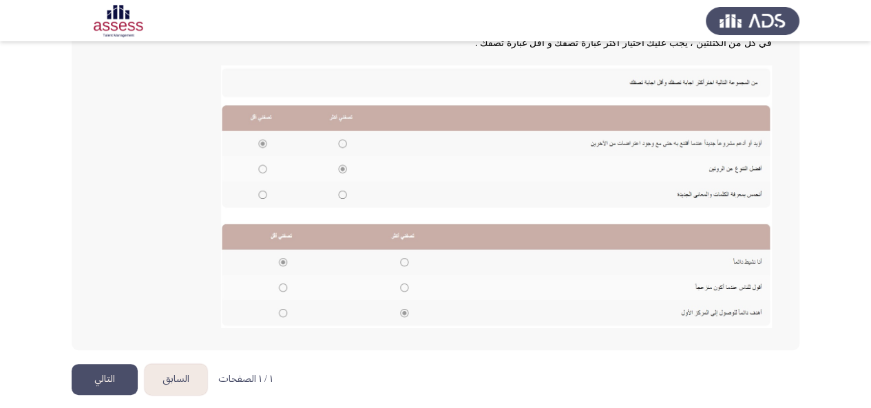
scroll to position [256, 0]
click at [402, 261] on img at bounding box center [496, 197] width 551 height 263
click at [402, 264] on img at bounding box center [496, 197] width 551 height 263
click at [404, 283] on img at bounding box center [496, 197] width 551 height 263
click at [404, 290] on img at bounding box center [496, 197] width 551 height 263
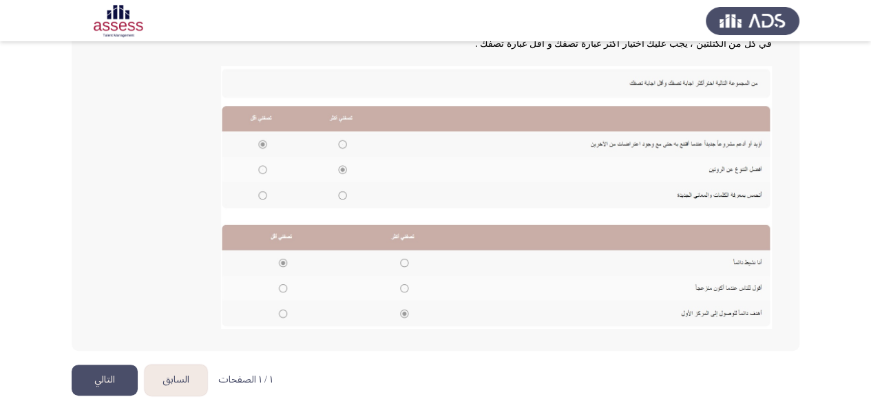
click at [404, 290] on img at bounding box center [496, 197] width 551 height 263
click at [281, 289] on img at bounding box center [496, 197] width 551 height 263
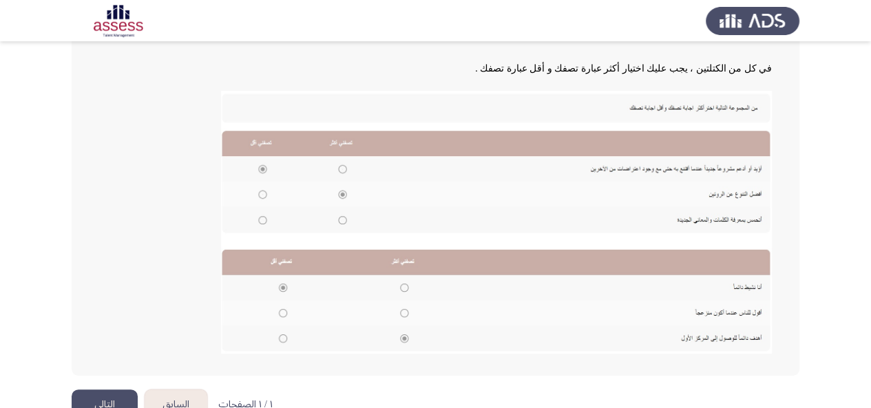
scroll to position [257, 0]
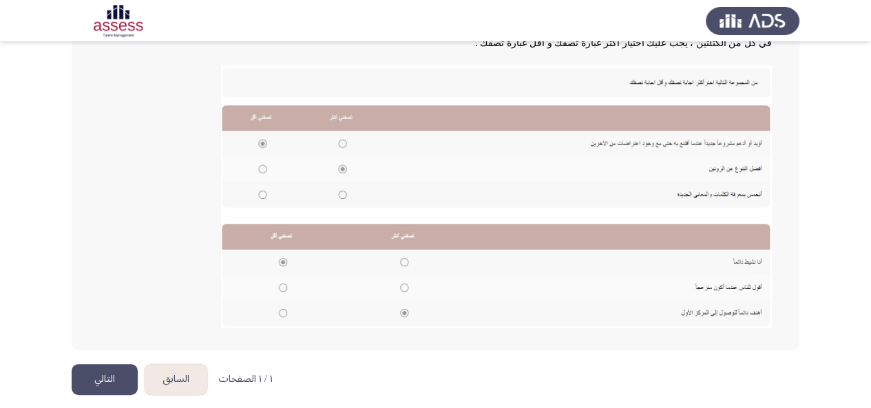
click at [101, 388] on button "التالي" at bounding box center [105, 379] width 66 height 31
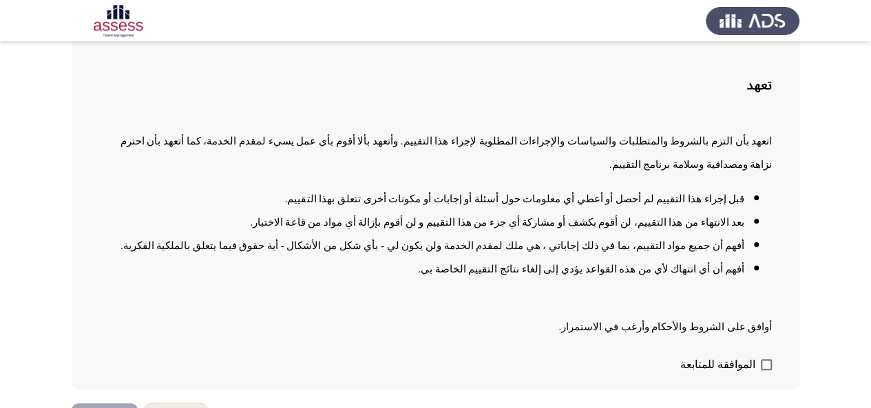
scroll to position [101, 0]
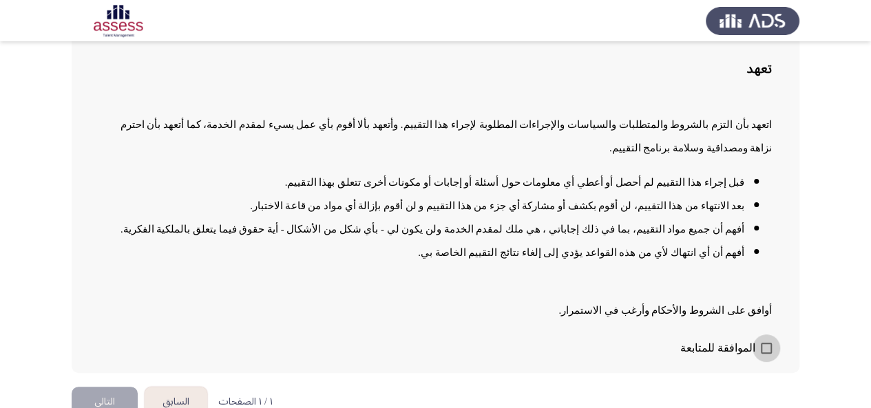
click at [765, 343] on span at bounding box center [766, 348] width 11 height 11
click at [766, 354] on input "الموافقة للمتابعة" at bounding box center [766, 354] width 1 height 1
checkbox input "true"
click at [107, 387] on button "التالي" at bounding box center [105, 402] width 66 height 31
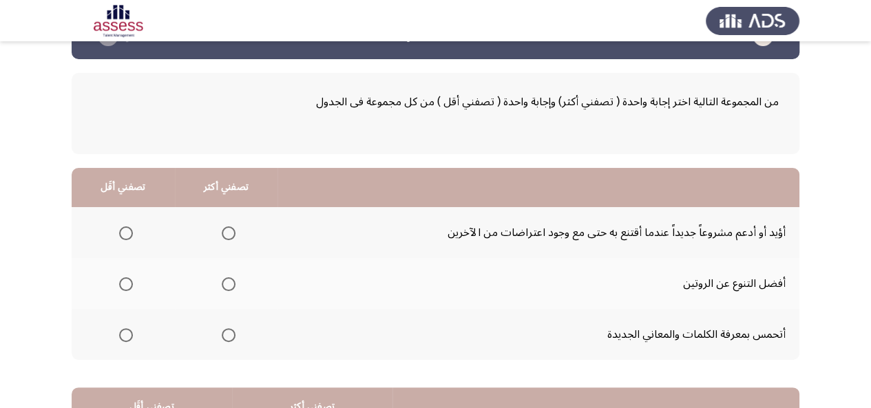
scroll to position [56, 0]
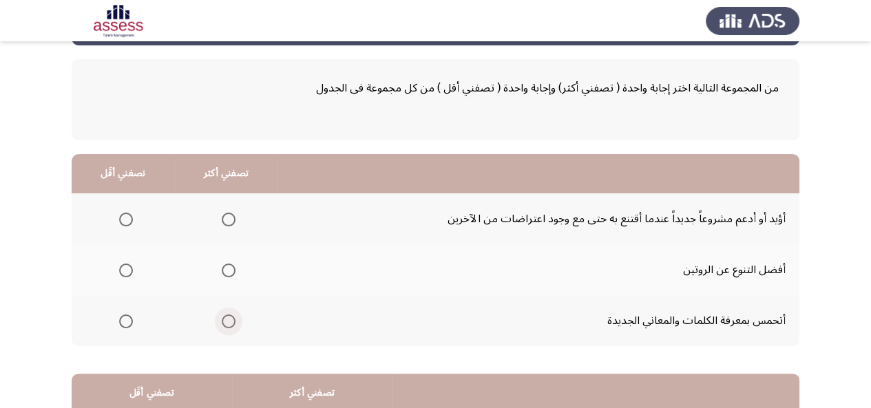
click at [231, 320] on span "Select an option" at bounding box center [229, 322] width 14 height 14
click at [231, 320] on input "Select an option" at bounding box center [229, 322] width 14 height 14
click at [231, 225] on span "Select an option" at bounding box center [229, 220] width 14 height 14
click at [231, 225] on input "Select an option" at bounding box center [229, 220] width 14 height 14
click at [231, 271] on span "Select an option" at bounding box center [229, 271] width 14 height 14
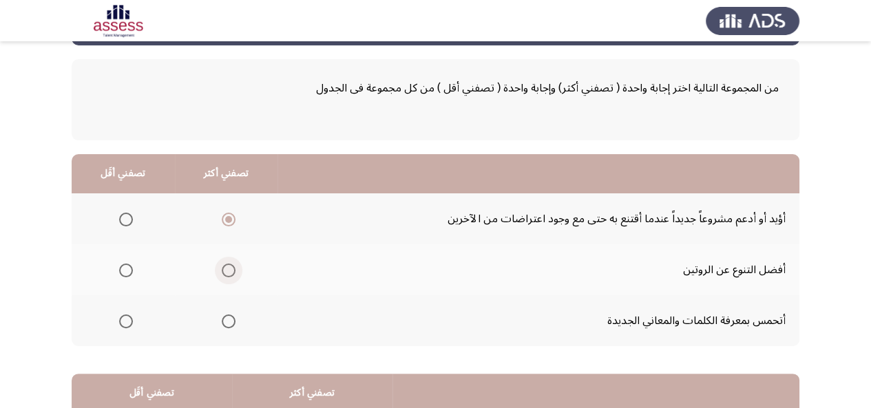
click at [231, 271] on input "Select an option" at bounding box center [229, 271] width 14 height 14
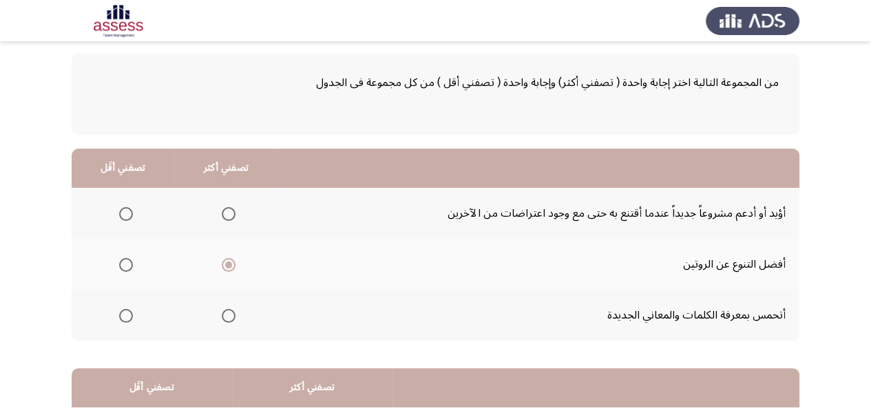
scroll to position [63, 0]
click at [127, 270] on span "Select an option" at bounding box center [126, 265] width 14 height 14
click at [127, 270] on input "Select an option" at bounding box center [126, 265] width 14 height 14
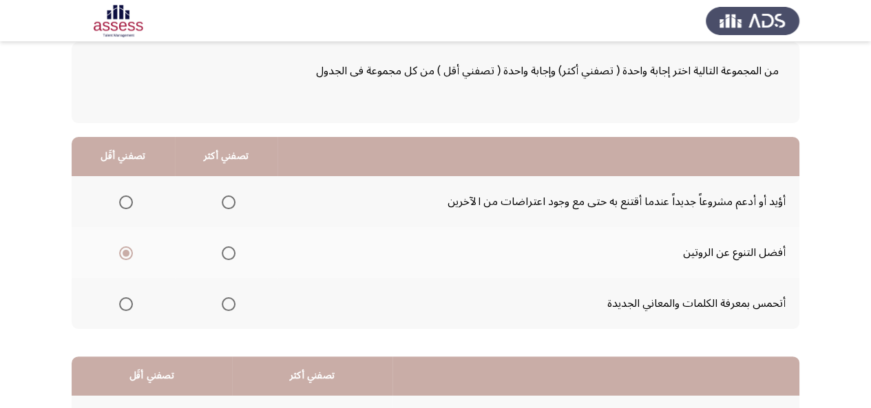
scroll to position [74, 0]
click at [230, 253] on span "Select an option" at bounding box center [229, 253] width 14 height 14
click at [230, 253] on input "Select an option" at bounding box center [229, 253] width 14 height 14
click at [128, 306] on span "Select an option" at bounding box center [126, 304] width 14 height 14
click at [128, 306] on input "Select an option" at bounding box center [126, 304] width 14 height 14
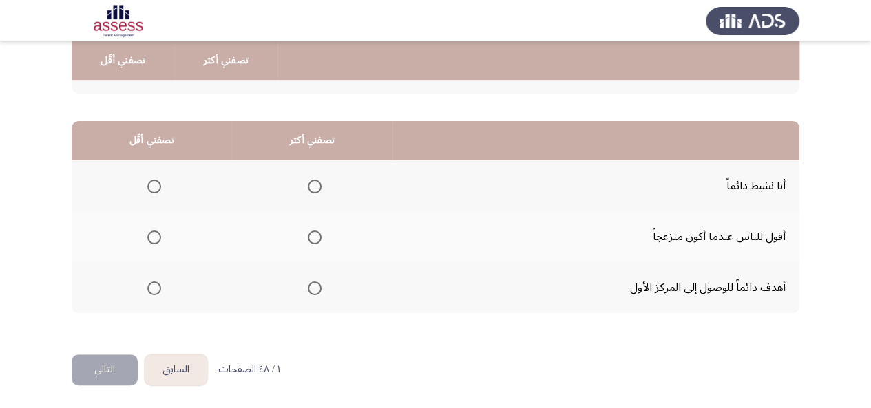
scroll to position [310, 0]
click at [309, 289] on span "Select an option" at bounding box center [315, 288] width 14 height 14
click at [309, 289] on input "Select an option" at bounding box center [315, 288] width 14 height 14
click at [149, 235] on span "Select an option" at bounding box center [154, 237] width 14 height 14
click at [149, 235] on input "Select an option" at bounding box center [154, 237] width 14 height 14
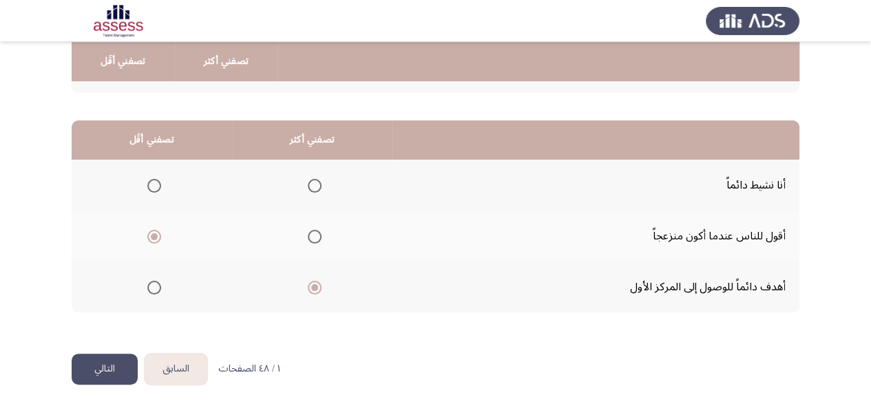
click at [102, 372] on button "التالي" at bounding box center [105, 369] width 66 height 31
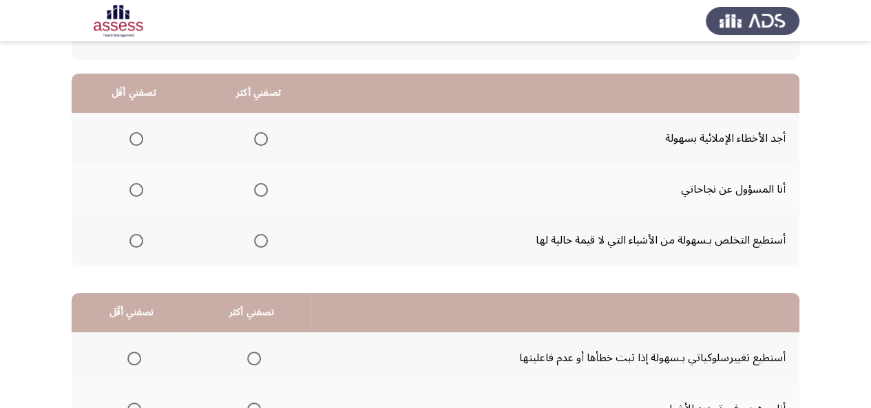
scroll to position [136, 0]
click at [263, 189] on span "Select an option" at bounding box center [261, 191] width 14 height 14
click at [263, 189] on input "Select an option" at bounding box center [261, 191] width 14 height 14
click at [140, 138] on span "Select an option" at bounding box center [136, 140] width 14 height 14
click at [140, 138] on input "Select an option" at bounding box center [136, 140] width 14 height 14
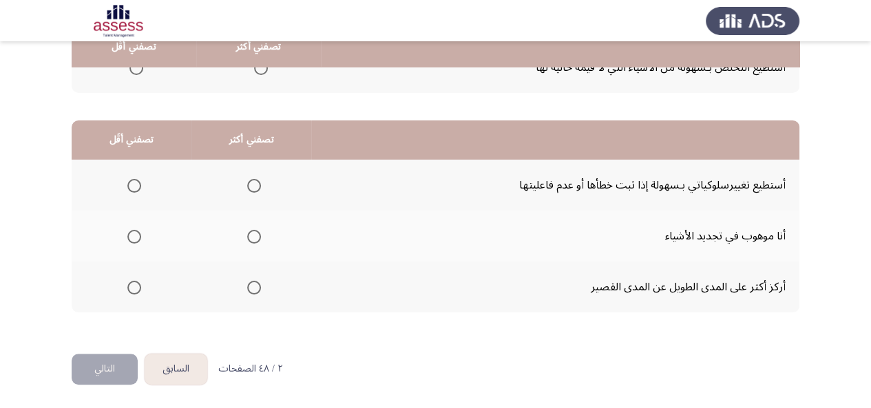
scroll to position [310, 0]
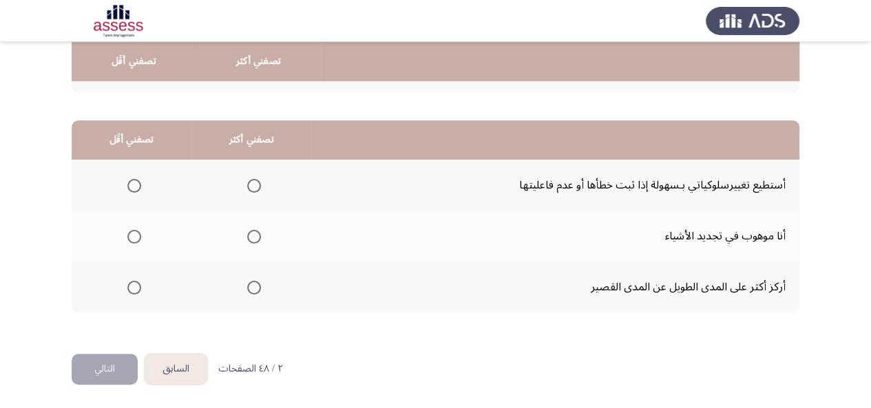
click at [249, 288] on span "Select an option" at bounding box center [254, 288] width 14 height 14
click at [249, 288] on input "Select an option" at bounding box center [254, 288] width 14 height 14
click at [132, 235] on span "Select an option" at bounding box center [134, 237] width 14 height 14
click at [132, 235] on input "Select an option" at bounding box center [134, 237] width 14 height 14
click at [98, 364] on button "التالي" at bounding box center [105, 369] width 66 height 31
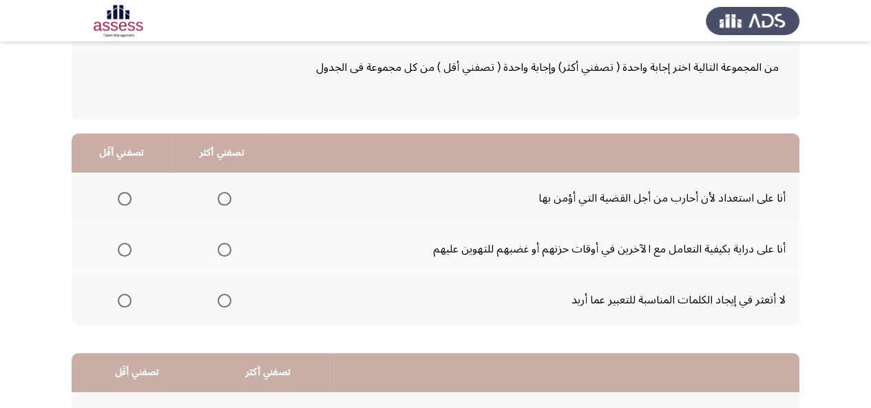
scroll to position [76, 0]
click at [127, 249] on span "Select an option" at bounding box center [125, 251] width 14 height 14
click at [127, 249] on input "Select an option" at bounding box center [125, 251] width 14 height 14
click at [222, 202] on span "Select an option" at bounding box center [225, 200] width 14 height 14
click at [222, 202] on input "Select an option" at bounding box center [225, 200] width 14 height 14
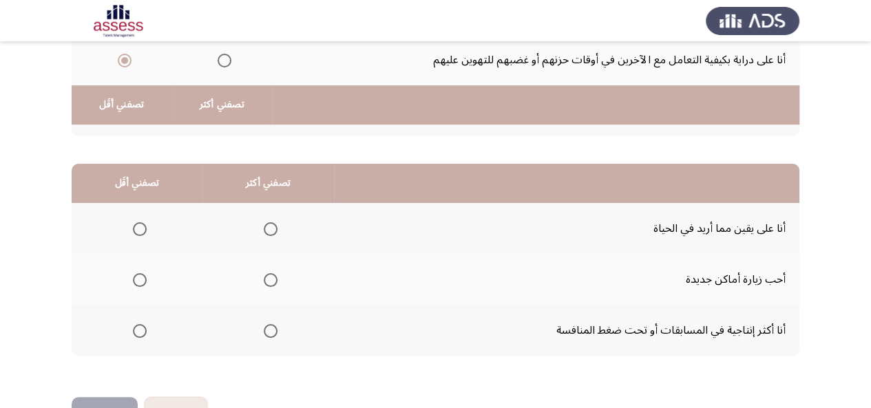
scroll to position [310, 0]
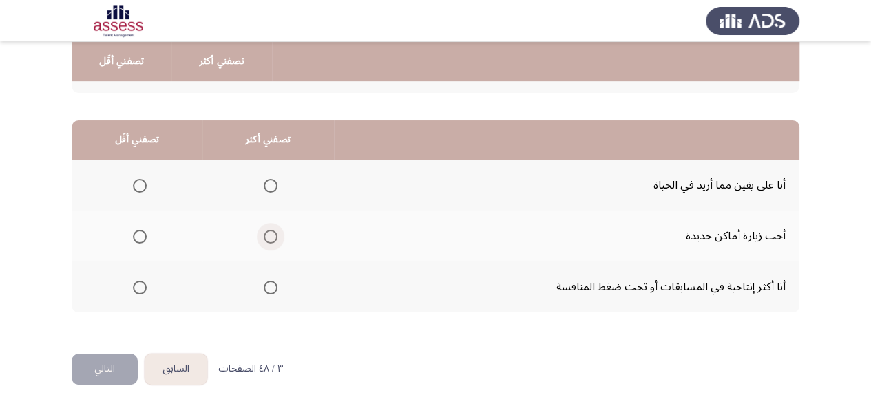
click at [269, 232] on span "Select an option" at bounding box center [271, 237] width 14 height 14
click at [269, 232] on input "Select an option" at bounding box center [271, 237] width 14 height 14
click at [269, 288] on span "Select an option" at bounding box center [271, 288] width 14 height 14
click at [269, 288] on input "Select an option" at bounding box center [271, 288] width 14 height 14
click at [137, 183] on span "Select an option" at bounding box center [140, 186] width 14 height 14
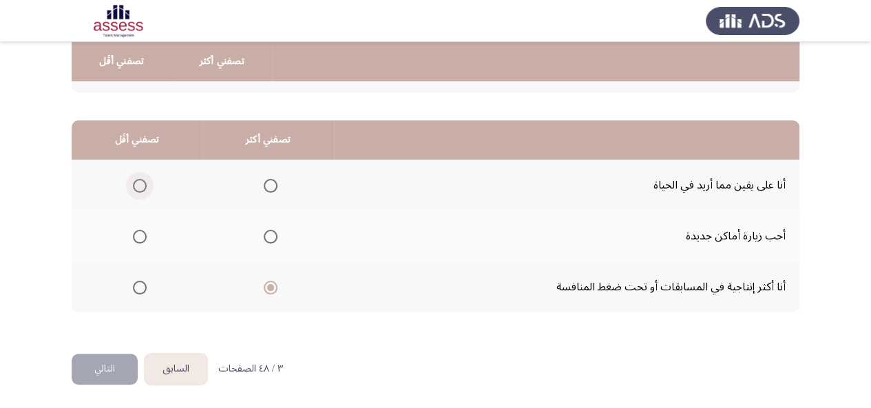
click at [137, 183] on input "Select an option" at bounding box center [140, 186] width 14 height 14
click at [101, 368] on button "التالي" at bounding box center [105, 369] width 66 height 31
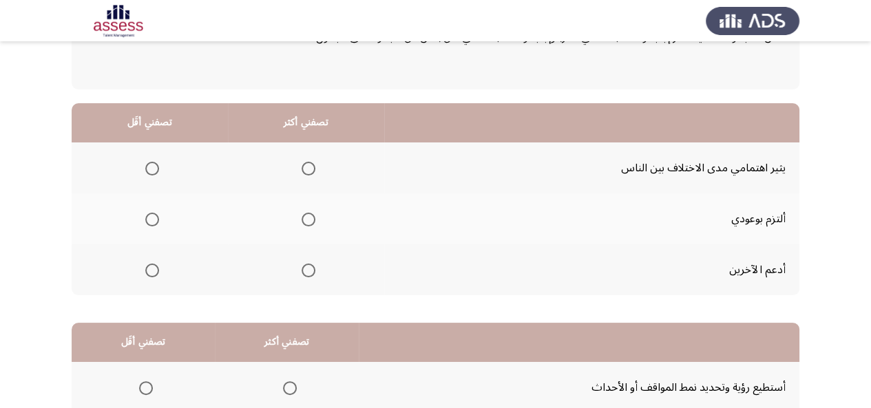
scroll to position [112, 0]
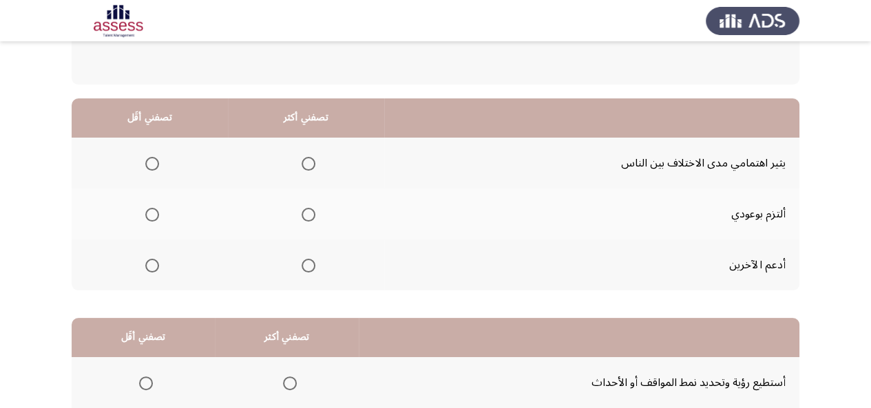
click at [304, 160] on span "Select an option" at bounding box center [309, 164] width 14 height 14
click at [304, 160] on input "Select an option" at bounding box center [309, 164] width 14 height 14
click at [153, 166] on span "Select an option" at bounding box center [152, 164] width 14 height 14
click at [153, 166] on input "Select an option" at bounding box center [152, 164] width 14 height 14
click at [306, 269] on span "Select an option" at bounding box center [309, 266] width 14 height 14
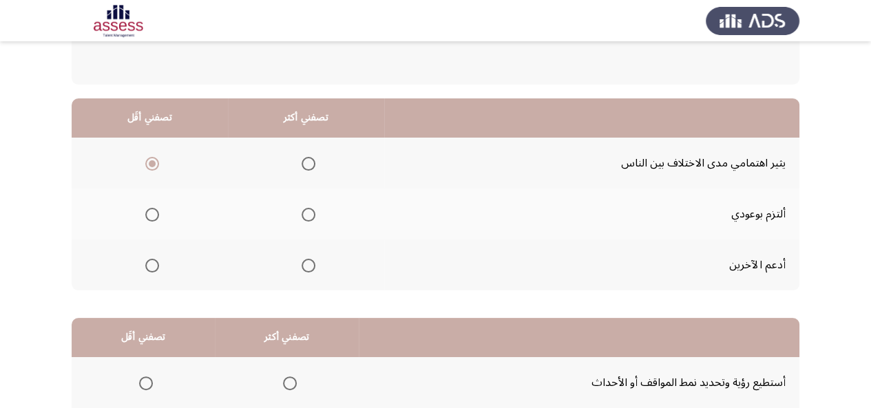
click at [306, 269] on input "Select an option" at bounding box center [309, 266] width 14 height 14
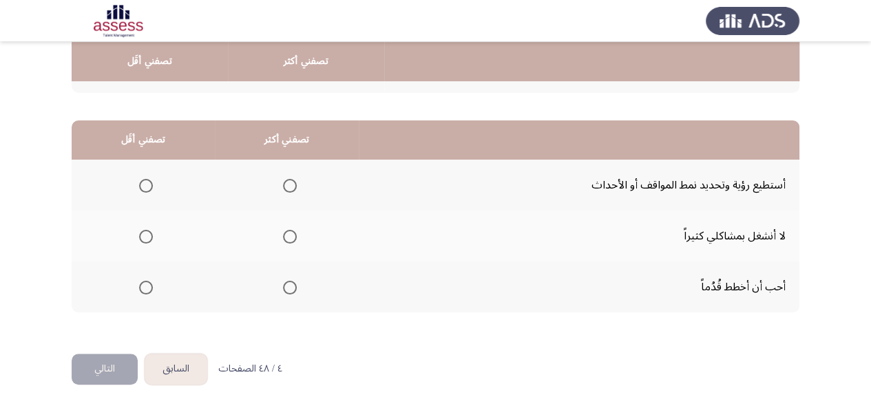
scroll to position [310, 0]
click at [139, 233] on span "Select an option" at bounding box center [146, 237] width 14 height 14
click at [139, 233] on input "Select an option" at bounding box center [146, 237] width 14 height 14
click at [145, 191] on span "Select an option" at bounding box center [146, 186] width 14 height 14
click at [145, 191] on input "Select an option" at bounding box center [146, 186] width 14 height 14
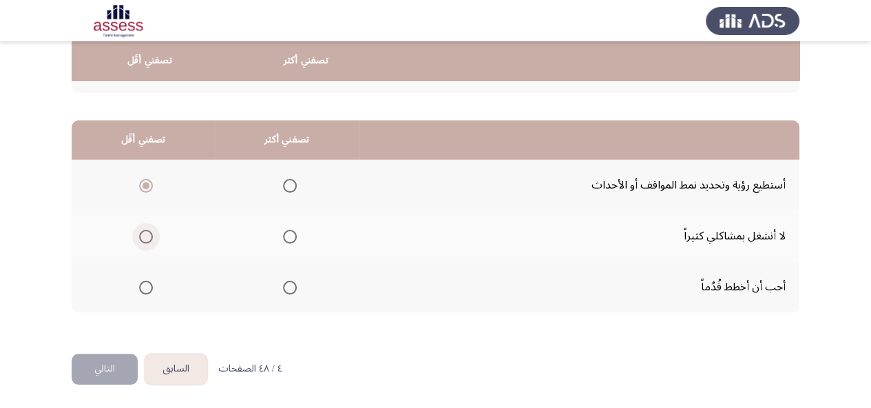
click at [145, 233] on span "Select an option" at bounding box center [146, 237] width 14 height 14
click at [145, 233] on input "Select an option" at bounding box center [146, 237] width 14 height 14
click at [287, 287] on span "Select an option" at bounding box center [290, 288] width 14 height 14
click at [287, 287] on input "Select an option" at bounding box center [290, 288] width 14 height 14
click at [120, 362] on button "التالي" at bounding box center [105, 369] width 66 height 31
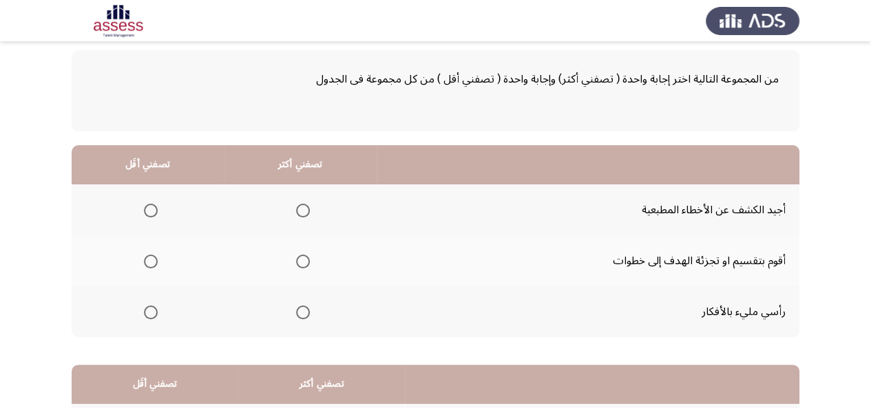
scroll to position [78, 0]
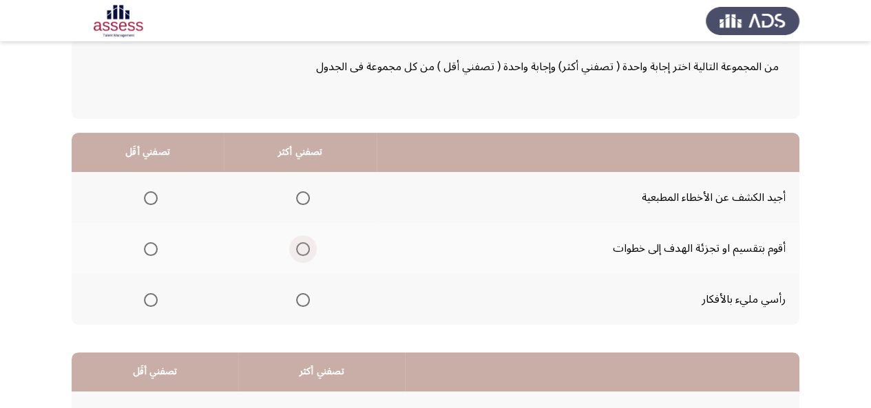
click at [304, 250] on span "Select an option" at bounding box center [303, 249] width 14 height 14
click at [304, 250] on input "Select an option" at bounding box center [303, 249] width 14 height 14
click at [152, 196] on span "Select an option" at bounding box center [151, 198] width 14 height 14
click at [152, 196] on input "Select an option" at bounding box center [151, 198] width 14 height 14
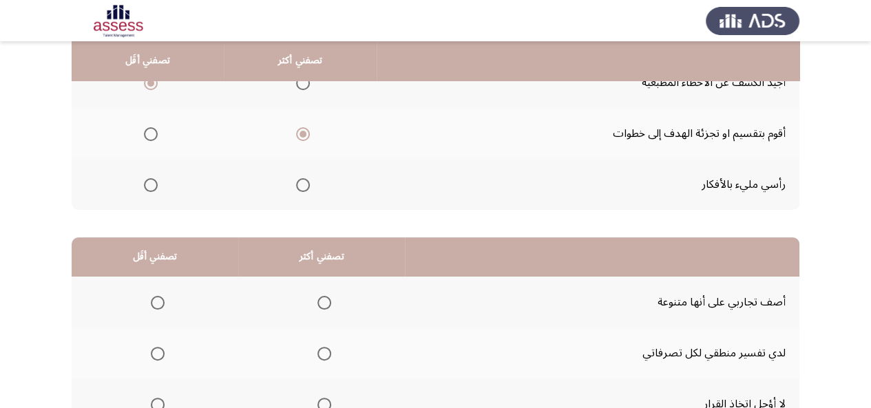
scroll to position [310, 0]
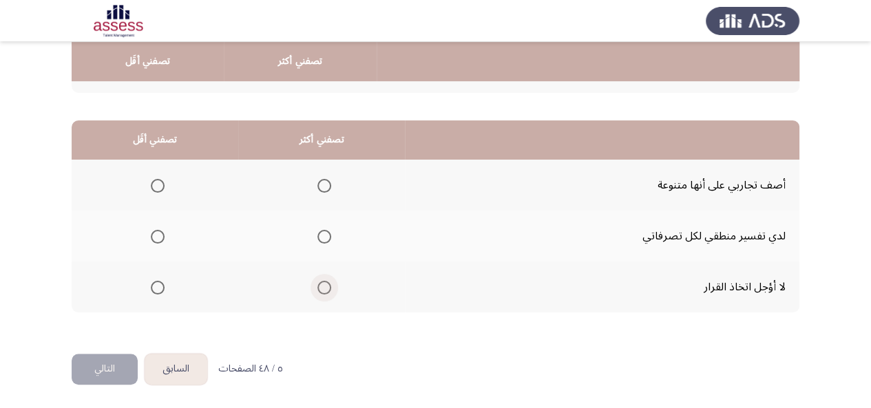
click at [328, 293] on span "Select an option" at bounding box center [325, 288] width 14 height 14
click at [328, 293] on input "Select an option" at bounding box center [325, 288] width 14 height 14
click at [156, 185] on span "Select an option" at bounding box center [158, 186] width 14 height 14
click at [156, 185] on input "Select an option" at bounding box center [158, 186] width 14 height 14
click at [107, 359] on button "التالي" at bounding box center [105, 369] width 66 height 31
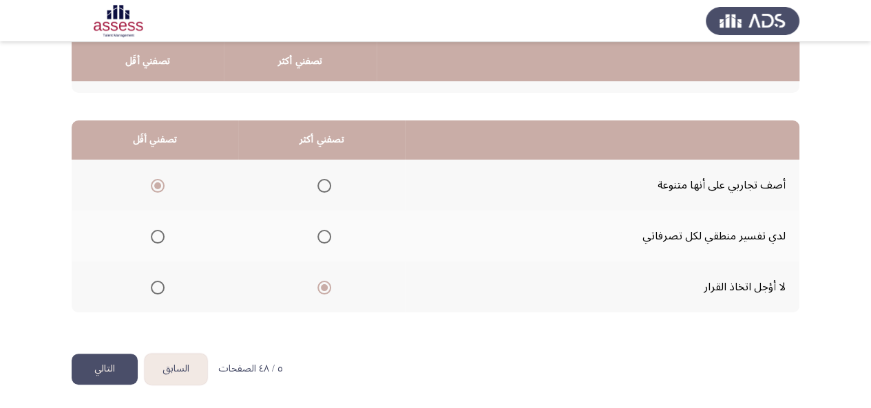
scroll to position [0, 0]
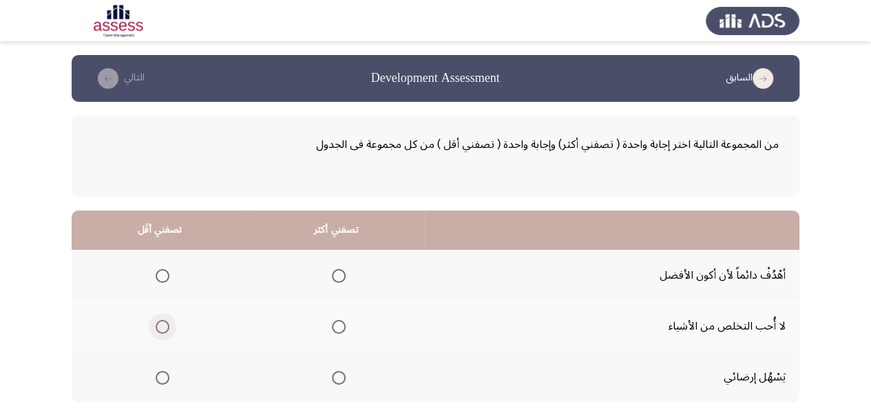
click at [160, 323] on span "Select an option" at bounding box center [163, 327] width 14 height 14
click at [160, 323] on input "Select an option" at bounding box center [163, 327] width 14 height 14
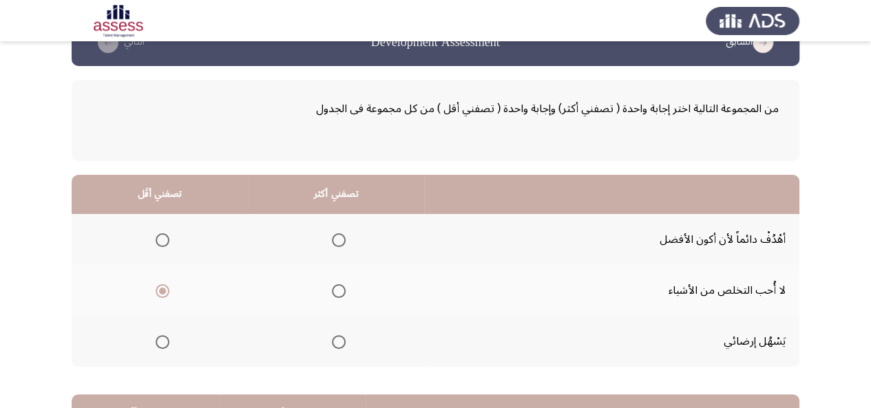
scroll to position [35, 0]
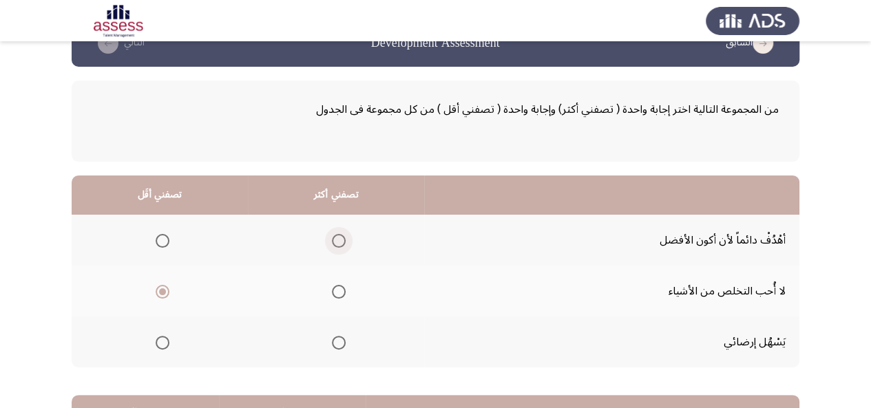
click at [340, 235] on span "Select an option" at bounding box center [339, 241] width 14 height 14
click at [340, 235] on input "Select an option" at bounding box center [339, 241] width 14 height 14
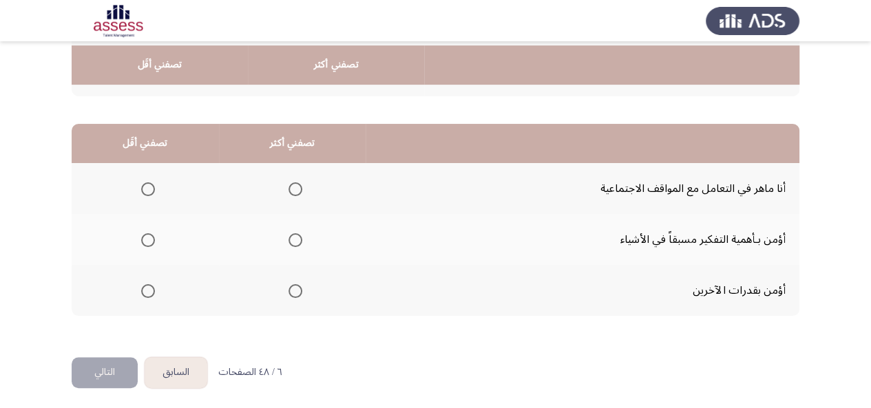
scroll to position [310, 0]
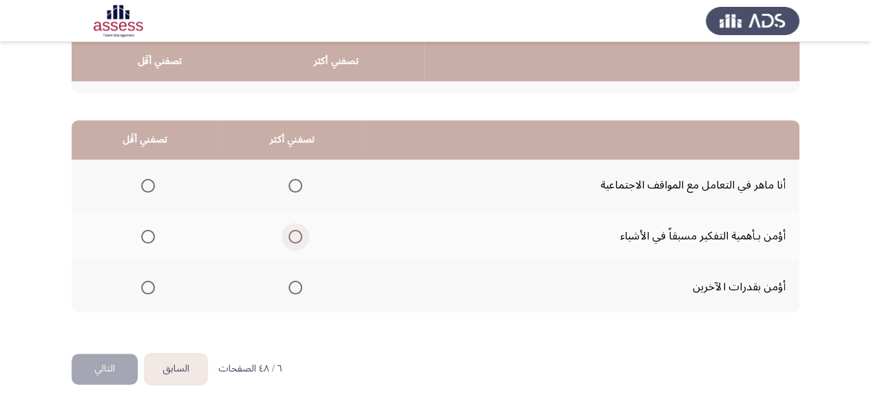
click at [289, 235] on span "Select an option" at bounding box center [296, 237] width 14 height 14
click at [289, 235] on input "Select an option" at bounding box center [296, 237] width 14 height 14
click at [145, 186] on span "Select an option" at bounding box center [148, 186] width 14 height 14
click at [145, 186] on input "Select an option" at bounding box center [148, 186] width 14 height 14
click at [97, 366] on button "التالي" at bounding box center [105, 369] width 66 height 31
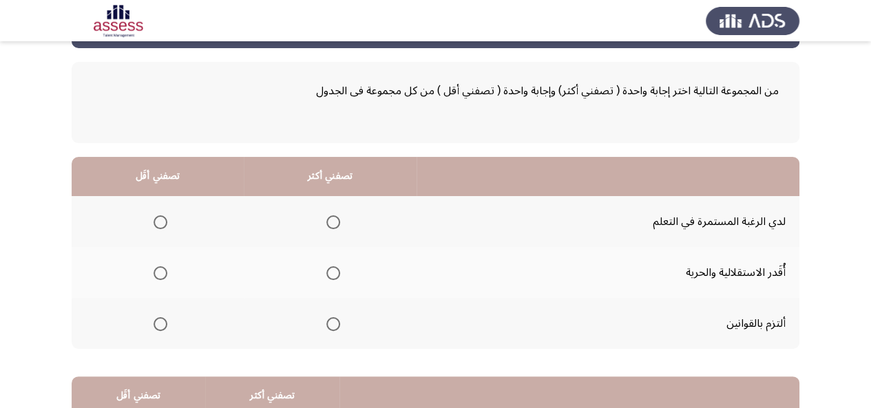
scroll to position [53, 0]
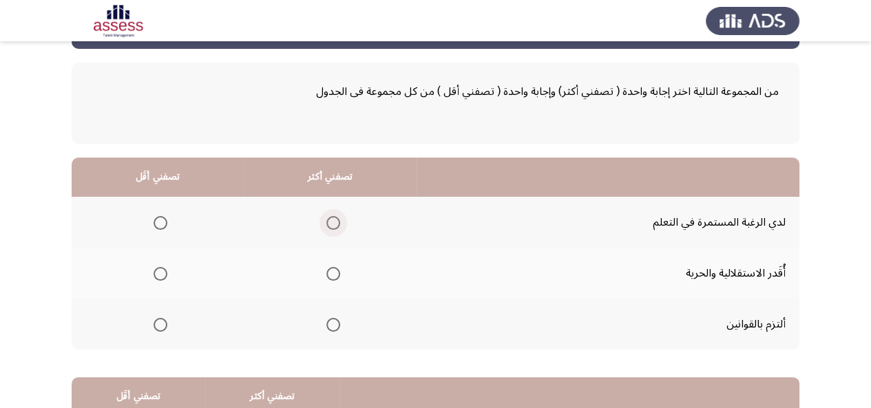
click at [326, 221] on span "Select an option" at bounding box center [333, 223] width 14 height 14
click at [326, 221] on input "Select an option" at bounding box center [333, 223] width 14 height 14
click at [161, 326] on span "Select an option" at bounding box center [161, 325] width 14 height 14
click at [161, 326] on input "Select an option" at bounding box center [161, 325] width 14 height 14
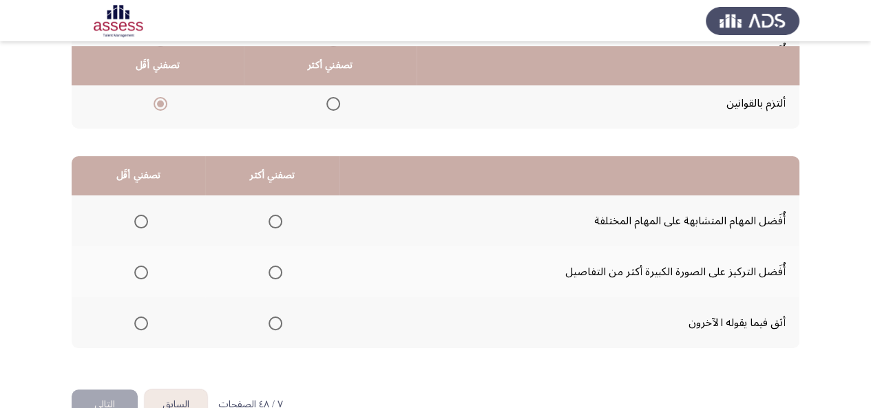
scroll to position [287, 0]
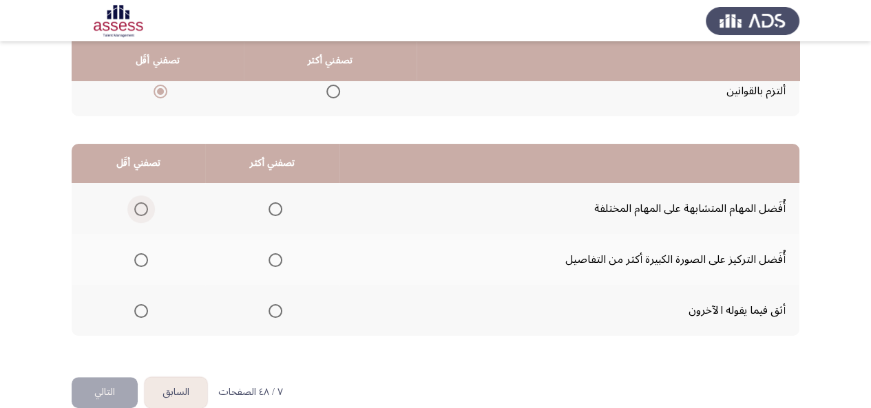
click at [134, 214] on span "Select an option" at bounding box center [141, 209] width 14 height 14
click at [134, 214] on input "Select an option" at bounding box center [141, 209] width 14 height 14
click at [274, 258] on span "Select an option" at bounding box center [276, 260] width 14 height 14
click at [274, 258] on input "Select an option" at bounding box center [276, 260] width 14 height 14
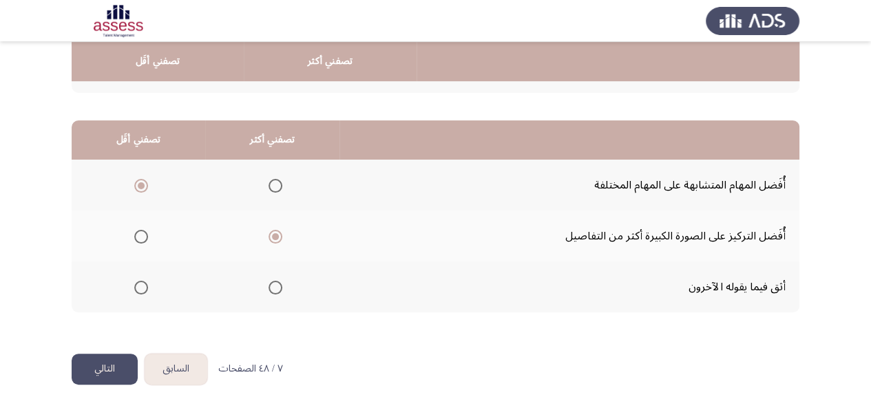
click at [90, 368] on button "التالي" at bounding box center [105, 369] width 66 height 31
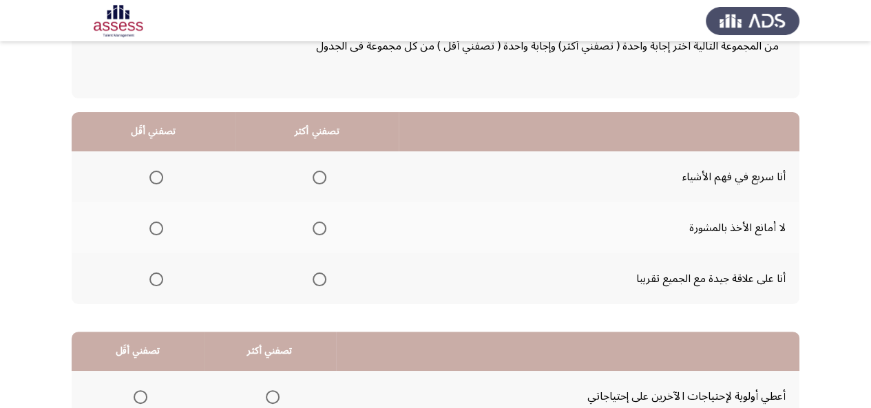
scroll to position [100, 0]
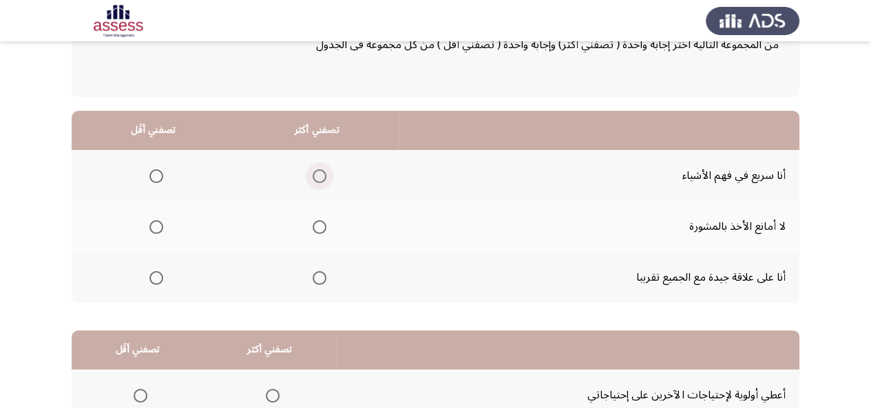
click at [318, 177] on span "Select an option" at bounding box center [320, 176] width 14 height 14
click at [318, 177] on input "Select an option" at bounding box center [320, 176] width 14 height 14
click at [149, 229] on span "Select an option" at bounding box center [156, 227] width 14 height 14
click at [149, 229] on input "Select an option" at bounding box center [156, 227] width 14 height 14
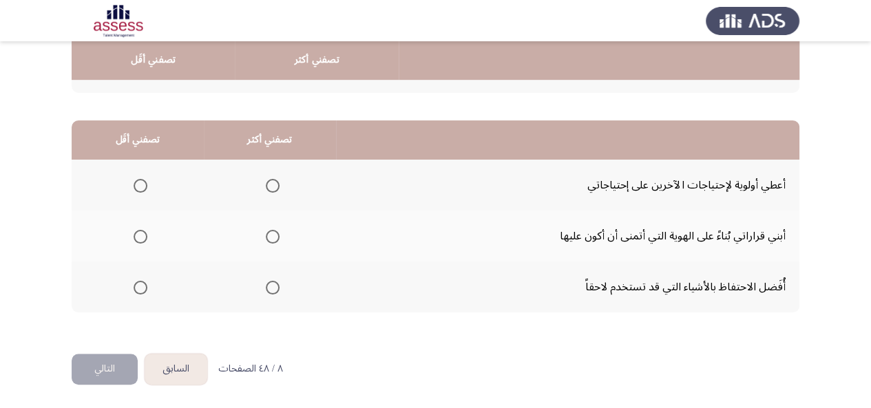
scroll to position [309, 0]
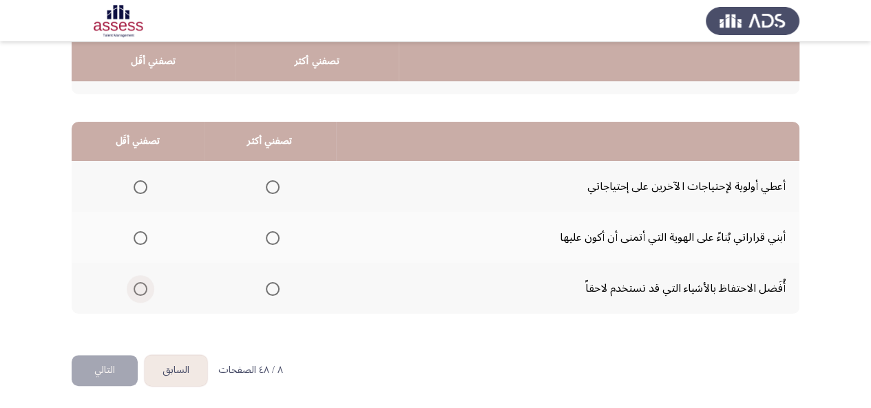
click at [139, 291] on span "Select an option" at bounding box center [141, 289] width 14 height 14
click at [139, 291] on input "Select an option" at bounding box center [141, 289] width 14 height 14
click at [274, 183] on span "Select an option" at bounding box center [273, 187] width 14 height 14
click at [274, 183] on input "Select an option" at bounding box center [273, 187] width 14 height 14
click at [269, 238] on span "Select an option" at bounding box center [273, 238] width 14 height 14
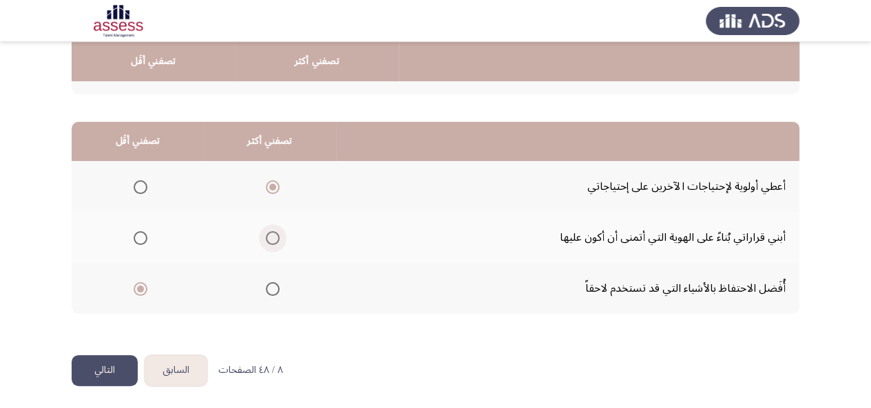
click at [269, 238] on input "Select an option" at bounding box center [273, 238] width 14 height 14
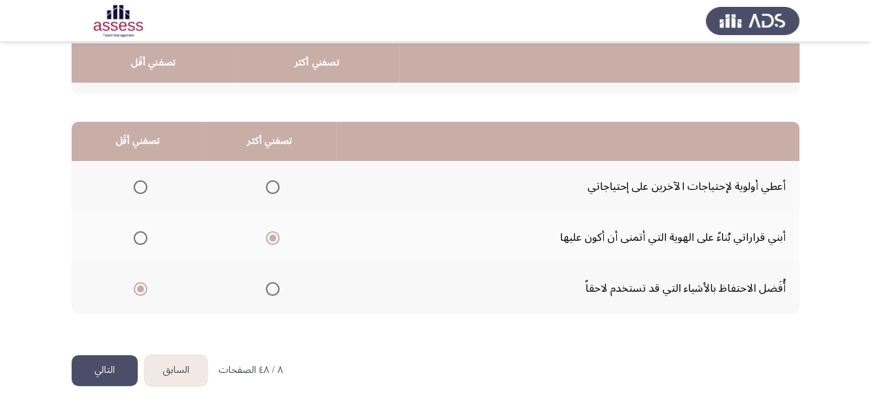
scroll to position [310, 0]
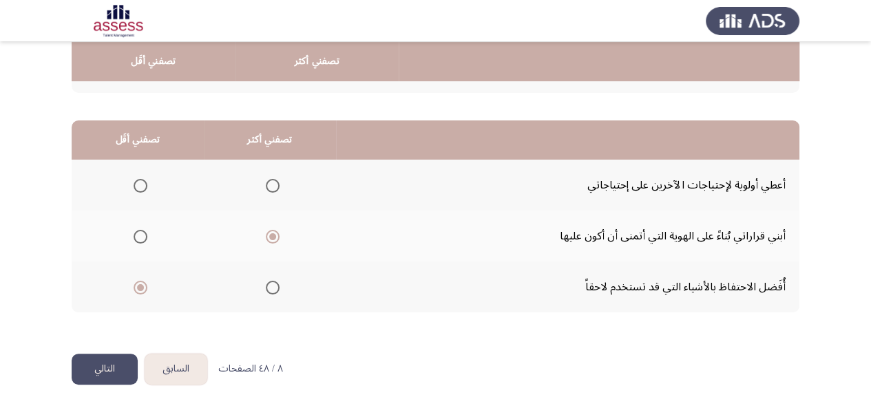
click at [112, 363] on button "التالي" at bounding box center [105, 369] width 66 height 31
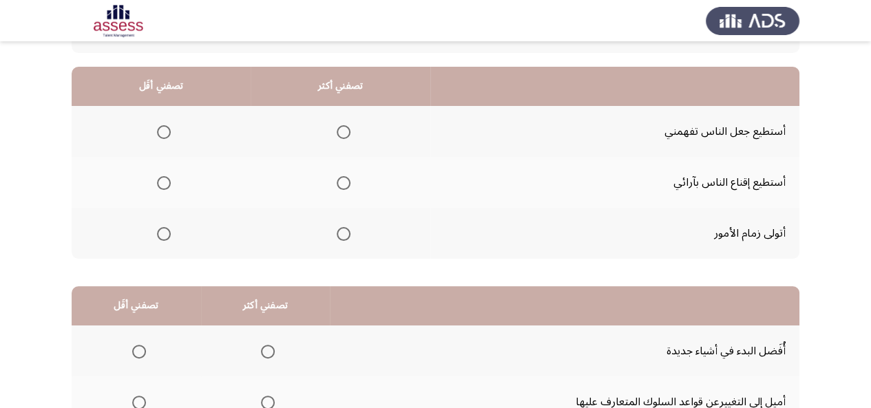
scroll to position [145, 0]
click at [347, 231] on span "Select an option" at bounding box center [344, 234] width 14 height 14
click at [347, 231] on input "Select an option" at bounding box center [344, 234] width 14 height 14
click at [163, 128] on span "Select an option" at bounding box center [164, 132] width 14 height 14
click at [163, 128] on input "Select an option" at bounding box center [164, 132] width 14 height 14
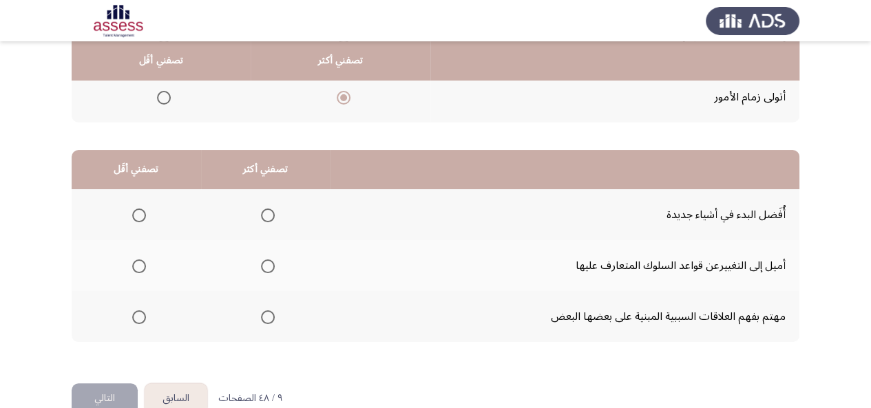
scroll to position [310, 0]
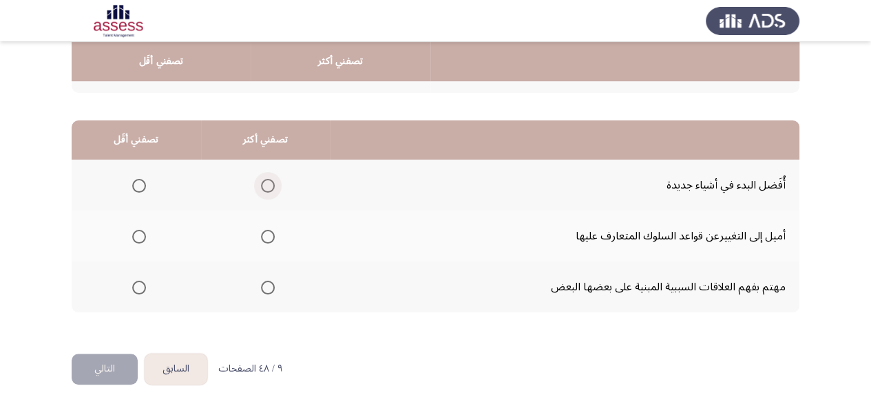
click at [268, 181] on span "Select an option" at bounding box center [268, 186] width 14 height 14
click at [268, 181] on input "Select an option" at bounding box center [268, 186] width 14 height 14
click at [136, 287] on span "Select an option" at bounding box center [139, 288] width 14 height 14
click at [136, 287] on input "Select an option" at bounding box center [139, 288] width 14 height 14
click at [92, 362] on button "التالي" at bounding box center [105, 369] width 66 height 31
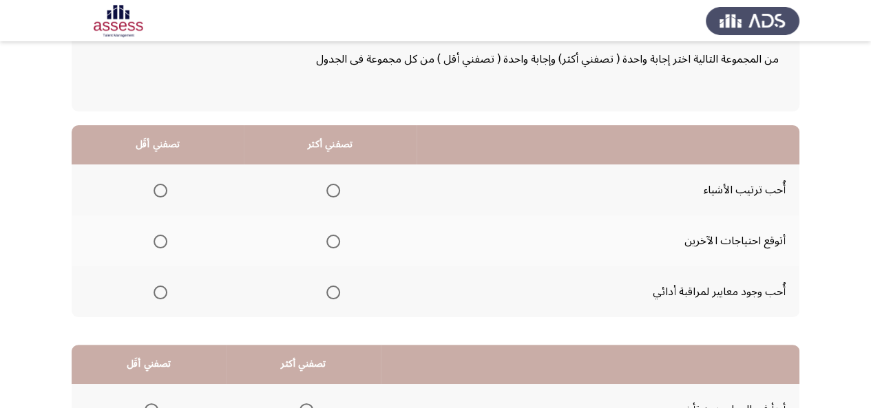
scroll to position [86, 0]
click at [335, 300] on mat-radio-group "Select an option" at bounding box center [330, 291] width 19 height 23
click at [333, 294] on span "Select an option" at bounding box center [333, 292] width 14 height 14
click at [333, 294] on input "Select an option" at bounding box center [333, 292] width 14 height 14
click at [162, 242] on span "Select an option" at bounding box center [161, 241] width 14 height 14
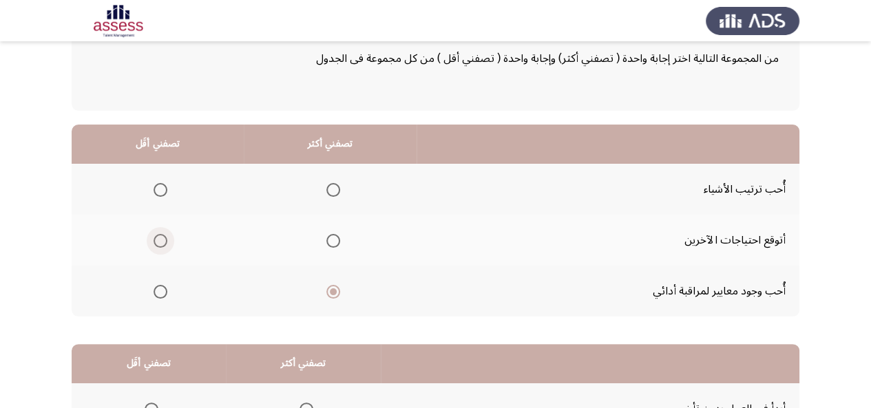
click at [162, 242] on input "Select an option" at bounding box center [161, 241] width 14 height 14
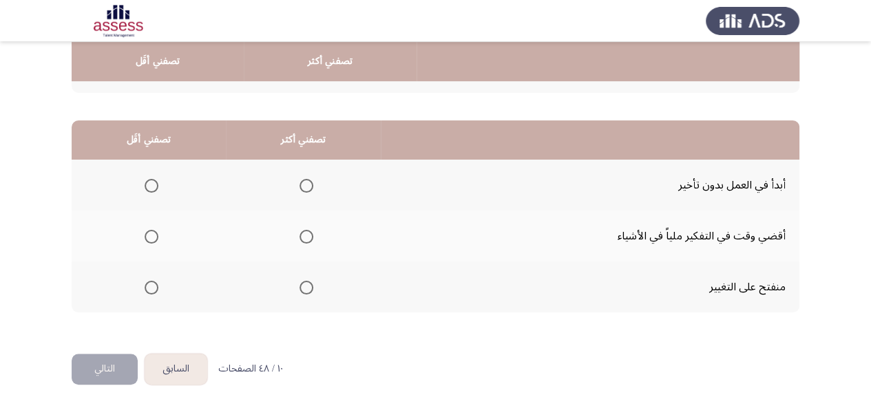
scroll to position [310, 0]
click at [304, 283] on span "Select an option" at bounding box center [307, 288] width 14 height 14
click at [304, 283] on input "Select an option" at bounding box center [307, 288] width 14 height 14
click at [145, 230] on span "Select an option" at bounding box center [152, 237] width 14 height 14
click at [145, 230] on input "Select an option" at bounding box center [152, 237] width 14 height 14
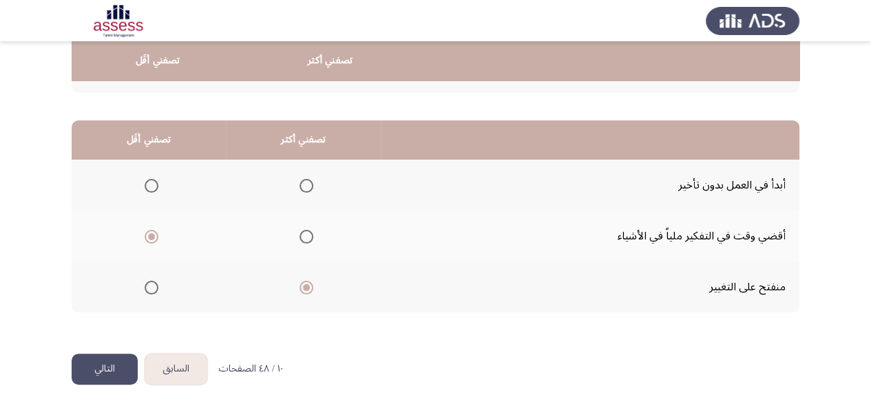
scroll to position [309, 0]
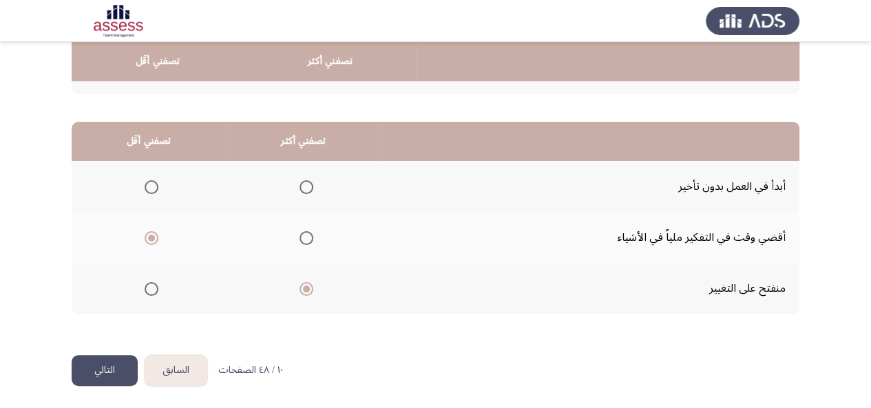
click at [110, 363] on button "التالي" at bounding box center [105, 370] width 66 height 31
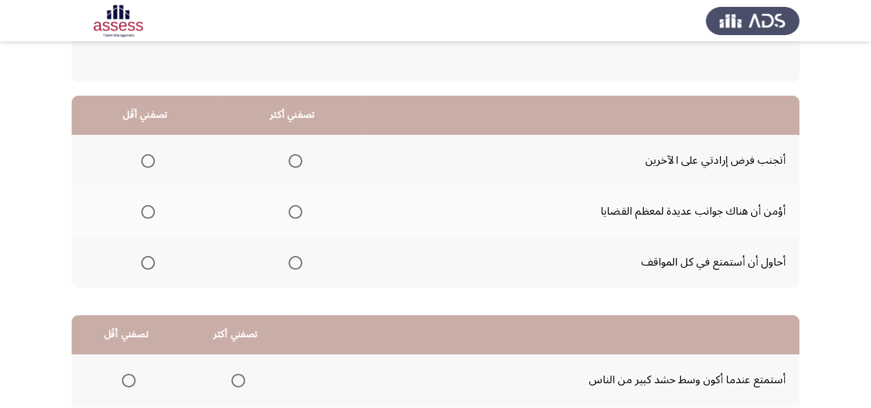
scroll to position [119, 0]
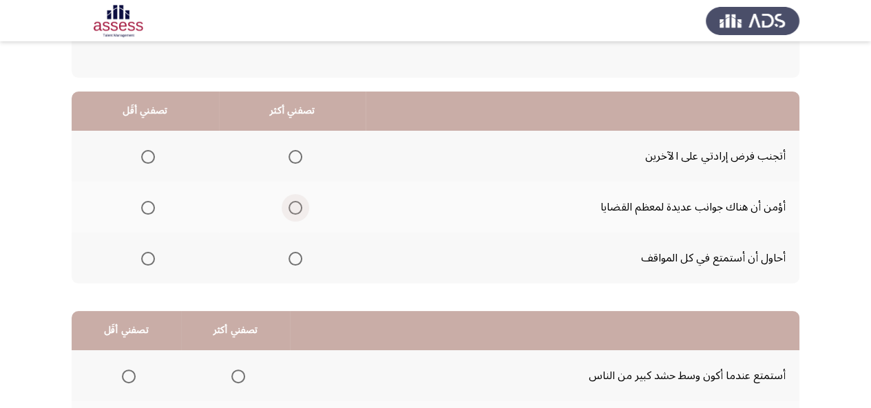
click at [298, 201] on span "Select an option" at bounding box center [296, 208] width 14 height 14
click at [298, 201] on input "Select an option" at bounding box center [296, 208] width 14 height 14
click at [143, 153] on span "Select an option" at bounding box center [148, 157] width 14 height 14
click at [143, 153] on input "Select an option" at bounding box center [148, 157] width 14 height 14
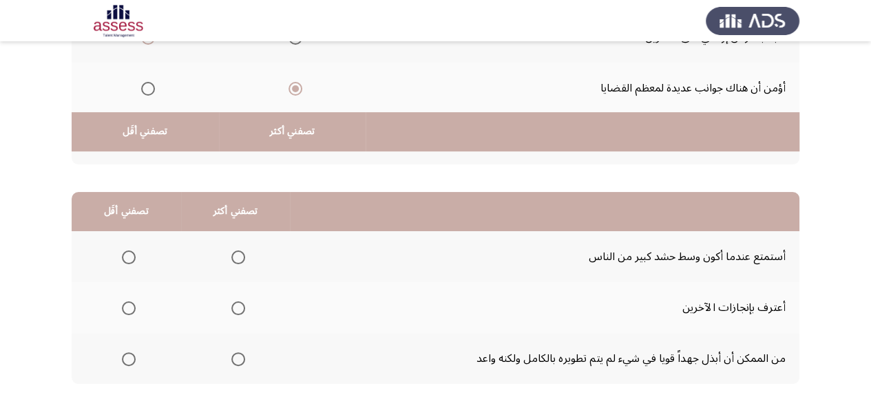
scroll to position [310, 0]
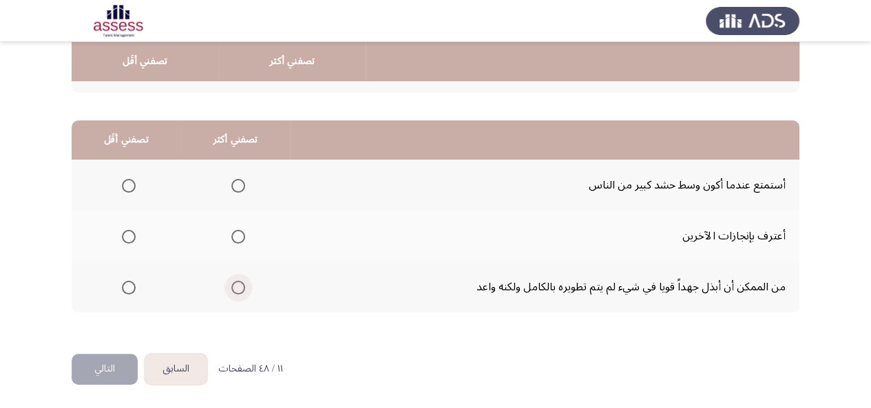
click at [237, 281] on span "Select an option" at bounding box center [238, 288] width 14 height 14
click at [237, 281] on input "Select an option" at bounding box center [238, 288] width 14 height 14
click at [132, 186] on span "Select an option" at bounding box center [129, 186] width 14 height 14
click at [132, 186] on input "Select an option" at bounding box center [129, 186] width 14 height 14
click at [123, 364] on button "التالي" at bounding box center [105, 369] width 66 height 31
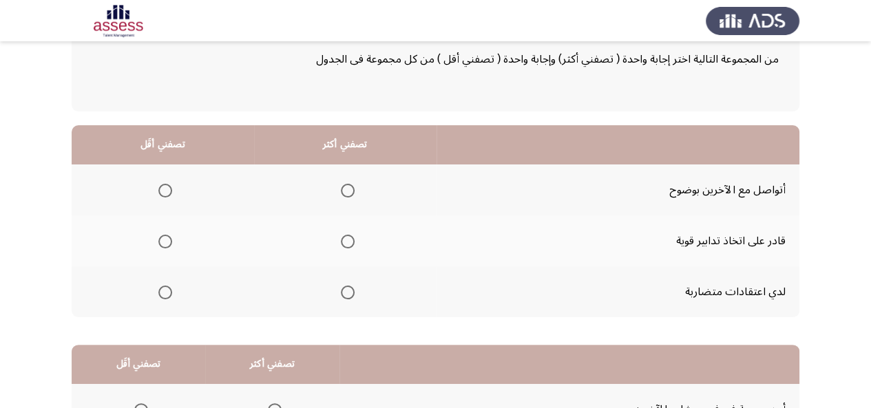
scroll to position [87, 0]
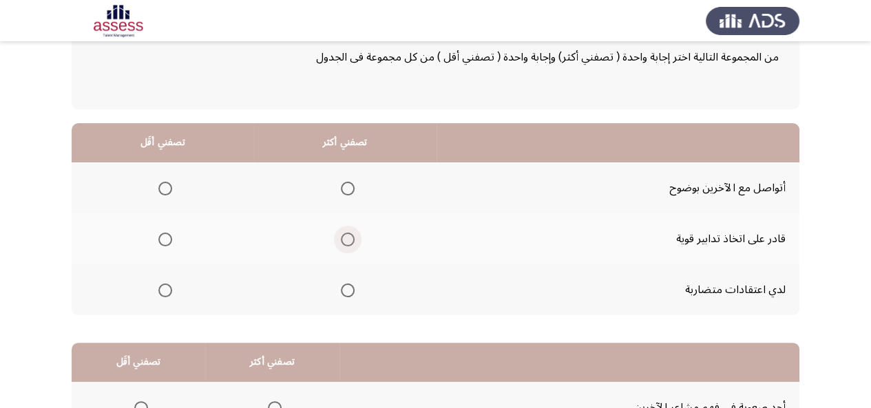
click at [350, 242] on span "Select an option" at bounding box center [348, 240] width 14 height 14
click at [350, 242] on input "Select an option" at bounding box center [348, 240] width 14 height 14
click at [169, 289] on span "Select an option" at bounding box center [165, 291] width 14 height 14
click at [169, 289] on input "Select an option" at bounding box center [165, 291] width 14 height 14
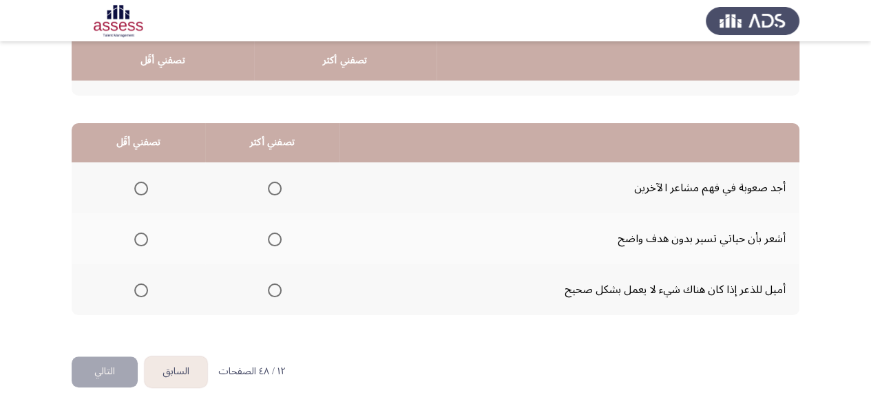
scroll to position [310, 0]
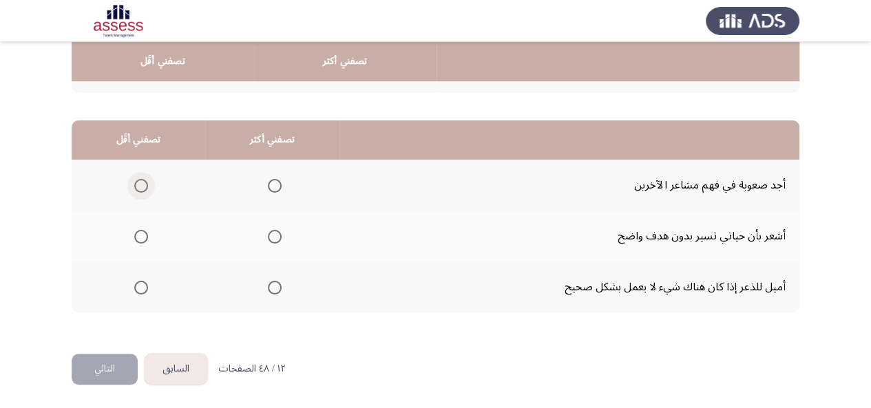
click at [134, 187] on span "Select an option" at bounding box center [141, 186] width 14 height 14
click at [134, 187] on input "Select an option" at bounding box center [141, 186] width 14 height 14
click at [138, 236] on span "Select an option" at bounding box center [141, 237] width 14 height 14
click at [138, 236] on input "Select an option" at bounding box center [141, 237] width 14 height 14
click at [254, 188] on th at bounding box center [272, 185] width 134 height 51
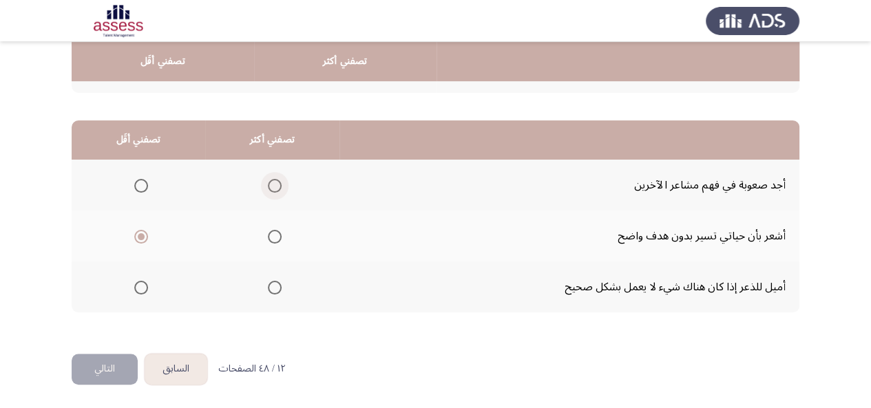
click at [276, 184] on span "Select an option" at bounding box center [275, 186] width 14 height 14
click at [276, 184] on input "Select an option" at bounding box center [275, 186] width 14 height 14
click at [123, 371] on button "التالي" at bounding box center [105, 369] width 66 height 31
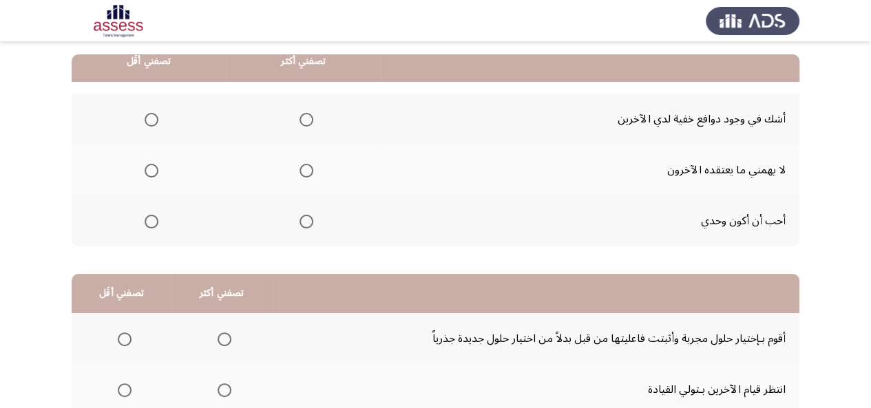
scroll to position [155, 0]
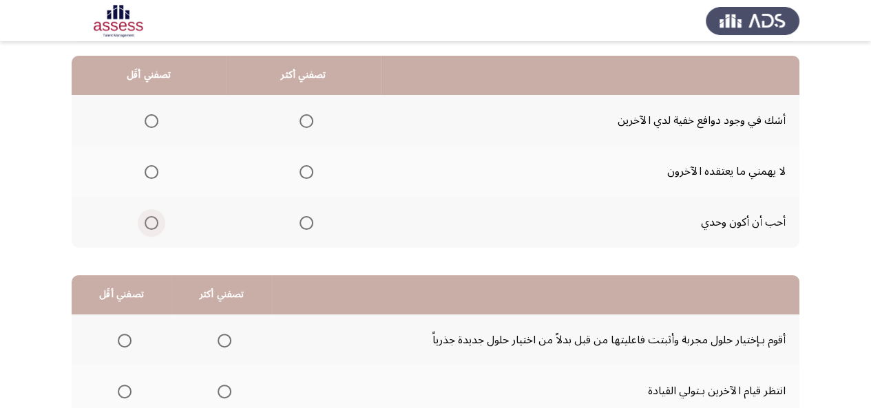
click at [153, 221] on span "Select an option" at bounding box center [152, 223] width 14 height 14
click at [153, 221] on input "Select an option" at bounding box center [152, 223] width 14 height 14
click at [303, 169] on span "Select an option" at bounding box center [307, 172] width 14 height 14
click at [303, 169] on input "Select an option" at bounding box center [307, 172] width 14 height 14
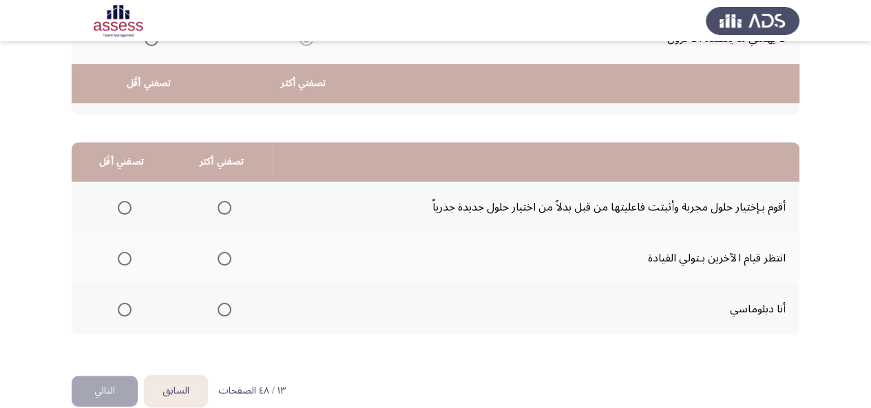
scroll to position [310, 0]
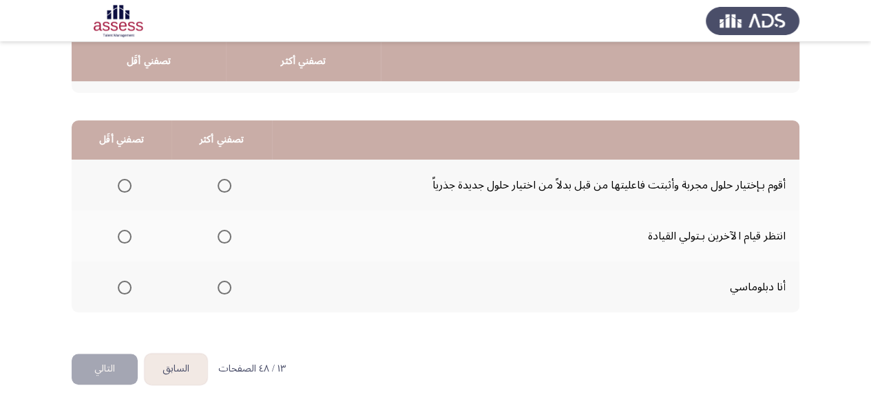
click at [218, 279] on mat-radio-group "Select an option" at bounding box center [221, 287] width 19 height 23
click at [222, 290] on span "Select an option" at bounding box center [225, 288] width 14 height 14
click at [222, 290] on input "Select an option" at bounding box center [225, 288] width 14 height 14
click at [122, 233] on span "Select an option" at bounding box center [125, 237] width 14 height 14
click at [122, 233] on input "Select an option" at bounding box center [125, 237] width 14 height 14
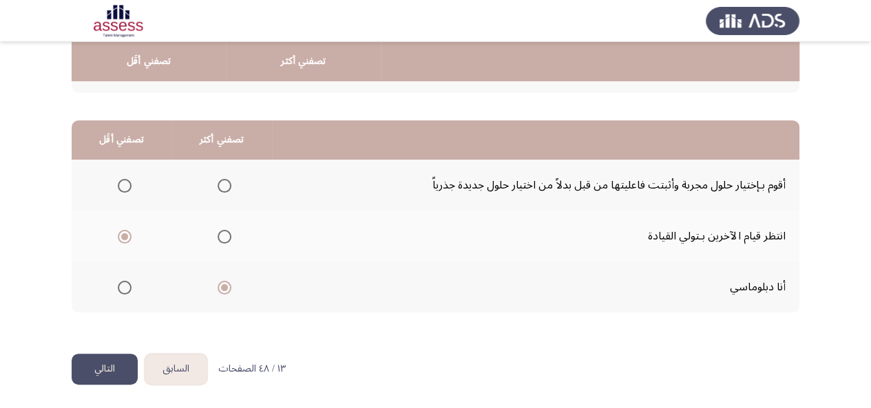
click at [88, 373] on button "التالي" at bounding box center [105, 369] width 66 height 31
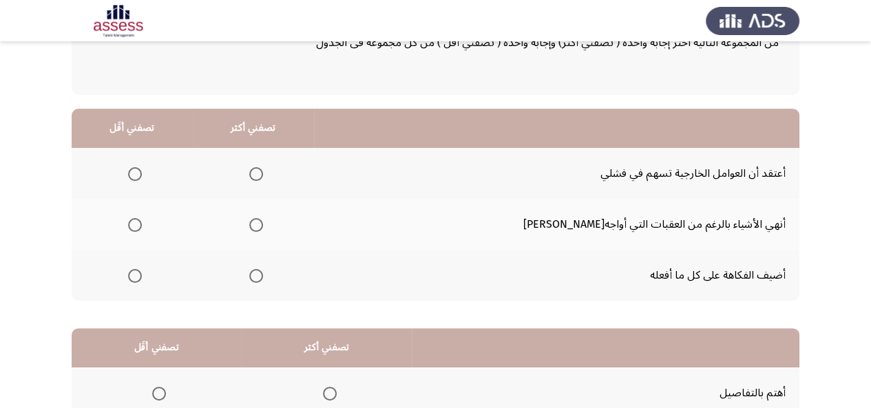
scroll to position [103, 0]
click at [263, 225] on span "Select an option" at bounding box center [256, 225] width 14 height 14
click at [263, 225] on input "Select an option" at bounding box center [256, 225] width 14 height 14
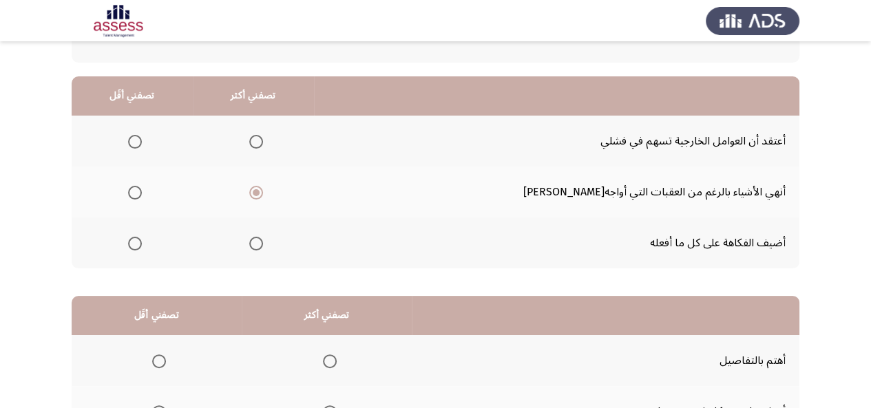
scroll to position [136, 0]
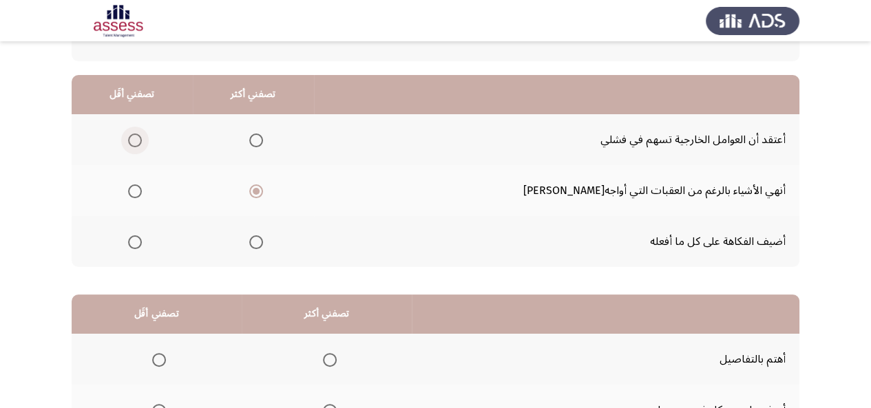
click at [142, 134] on span "Select an option" at bounding box center [135, 141] width 14 height 14
click at [142, 134] on input "Select an option" at bounding box center [135, 141] width 14 height 14
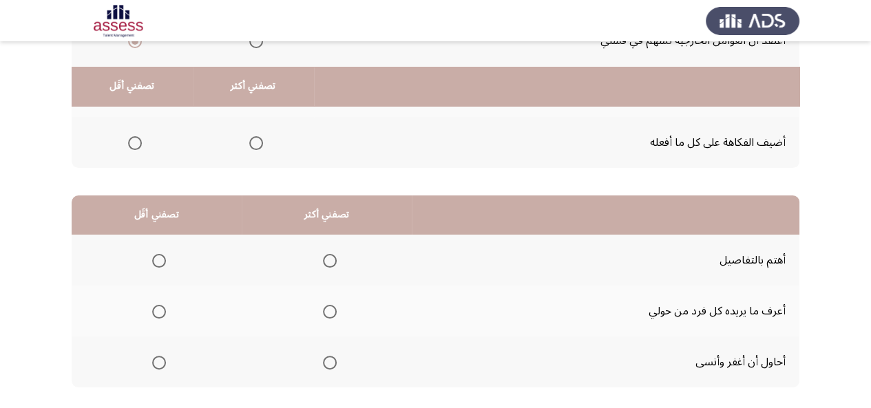
scroll to position [310, 0]
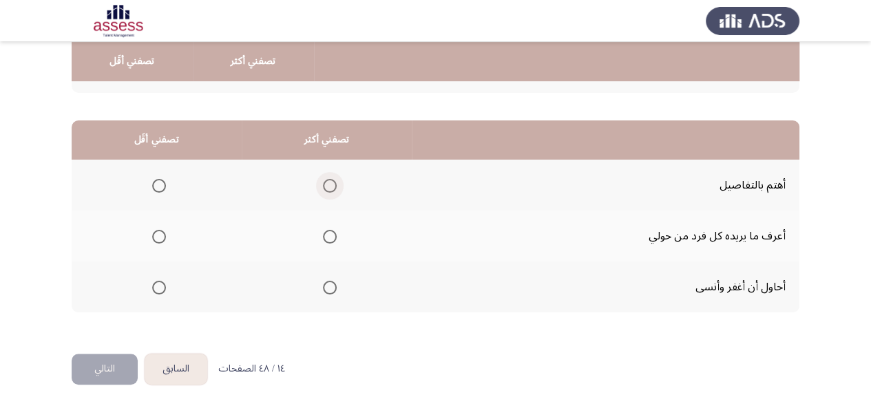
click at [324, 187] on span "Select an option" at bounding box center [330, 186] width 14 height 14
click at [324, 187] on input "Select an option" at bounding box center [330, 186] width 14 height 14
click at [158, 238] on span "Select an option" at bounding box center [159, 237] width 14 height 14
click at [158, 238] on input "Select an option" at bounding box center [159, 237] width 14 height 14
click at [112, 373] on button "التالي" at bounding box center [105, 369] width 66 height 31
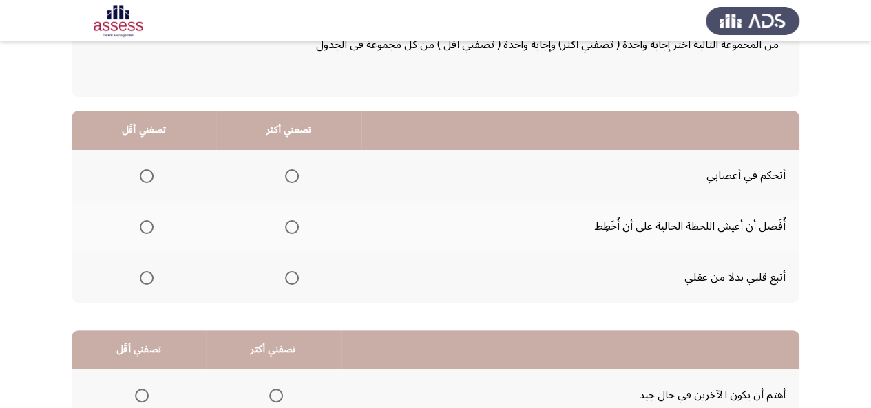
scroll to position [101, 0]
click at [143, 279] on span "Select an option" at bounding box center [147, 278] width 14 height 14
click at [143, 279] on input "Select an option" at bounding box center [147, 278] width 14 height 14
click at [289, 170] on span "Select an option" at bounding box center [292, 176] width 14 height 14
click at [289, 170] on input "Select an option" at bounding box center [292, 176] width 14 height 14
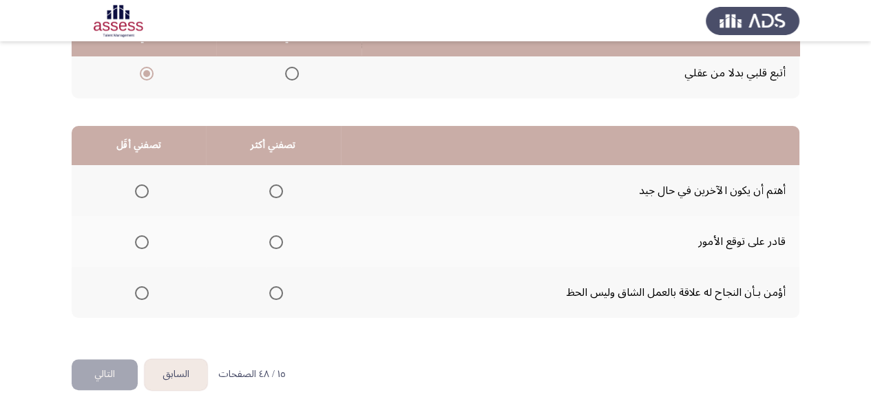
scroll to position [310, 0]
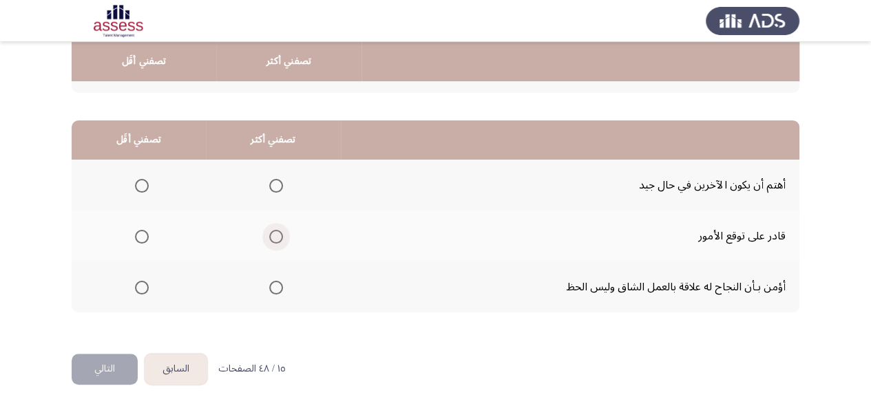
click at [276, 235] on span "Select an option" at bounding box center [276, 237] width 14 height 14
click at [276, 235] on input "Select an option" at bounding box center [276, 237] width 14 height 14
click at [271, 281] on span "Select an option" at bounding box center [276, 288] width 14 height 14
click at [271, 281] on input "Select an option" at bounding box center [276, 288] width 14 height 14
click at [142, 237] on span "Select an option" at bounding box center [142, 237] width 0 height 0
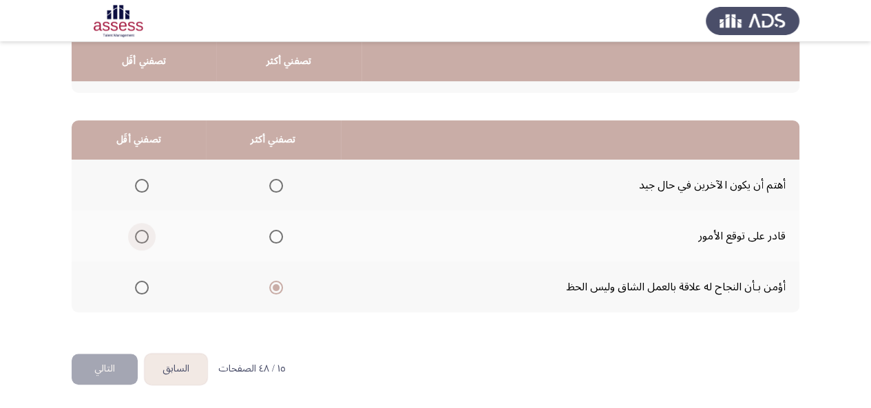
click at [140, 236] on input "Select an option" at bounding box center [142, 237] width 14 height 14
click at [106, 360] on button "التالي" at bounding box center [105, 369] width 66 height 31
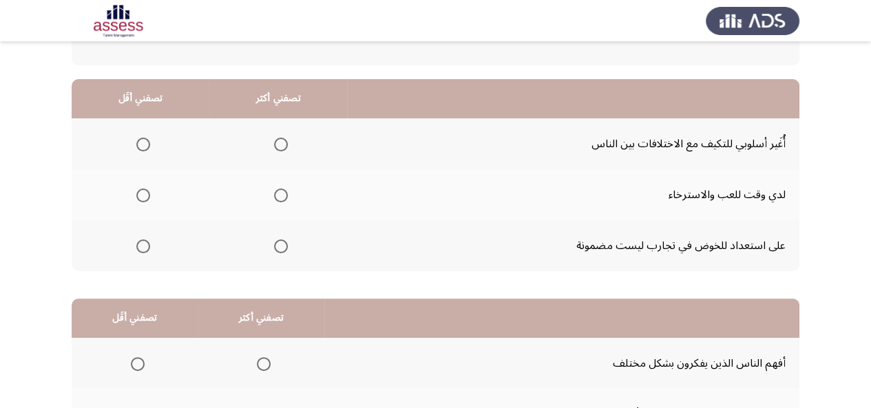
scroll to position [128, 0]
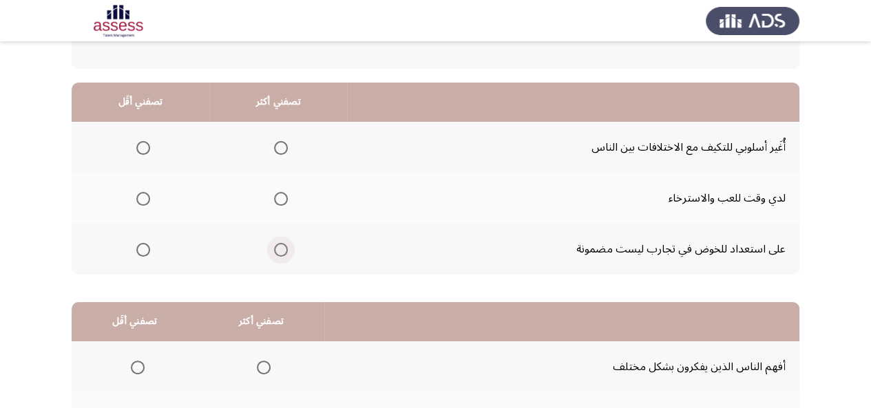
click at [284, 249] on span "Select an option" at bounding box center [281, 250] width 14 height 14
click at [284, 249] on input "Select an option" at bounding box center [281, 250] width 14 height 14
click at [138, 202] on span "Select an option" at bounding box center [143, 199] width 14 height 14
click at [138, 202] on input "Select an option" at bounding box center [143, 199] width 14 height 14
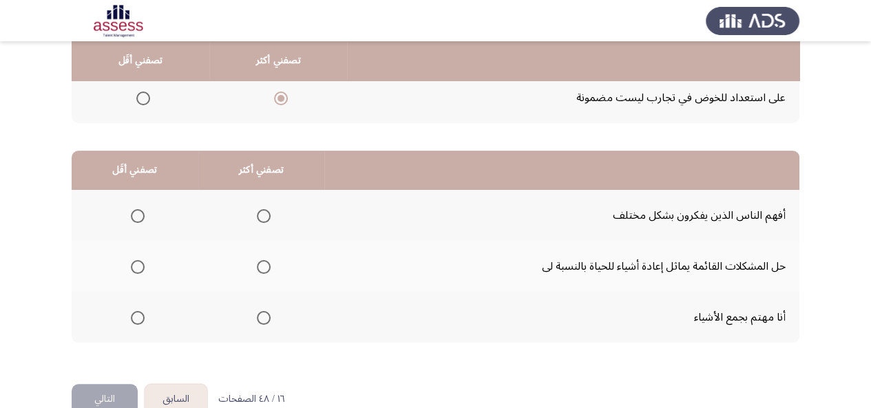
scroll to position [310, 0]
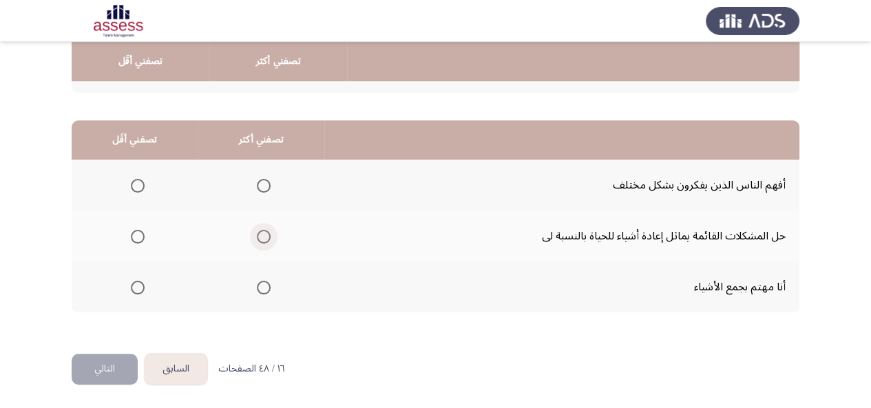
click at [258, 238] on span "Select an option" at bounding box center [264, 237] width 14 height 14
click at [258, 238] on input "Select an option" at bounding box center [264, 237] width 14 height 14
click at [141, 180] on span "Select an option" at bounding box center [138, 186] width 14 height 14
click at [141, 180] on input "Select an option" at bounding box center [138, 186] width 14 height 14
click at [131, 289] on span "Select an option" at bounding box center [138, 288] width 14 height 14
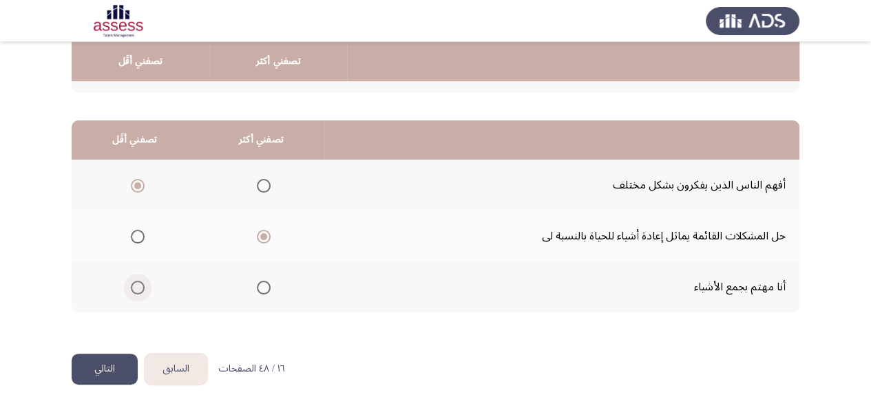
click at [131, 289] on input "Select an option" at bounding box center [138, 288] width 14 height 14
click at [112, 360] on button "التالي" at bounding box center [105, 369] width 66 height 31
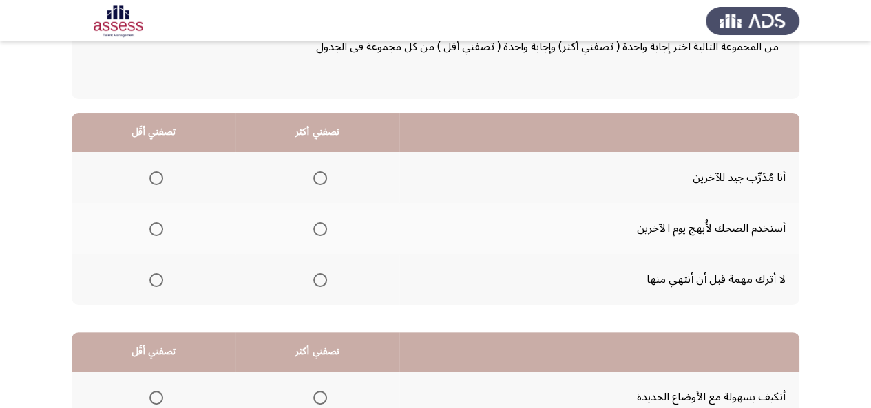
scroll to position [109, 0]
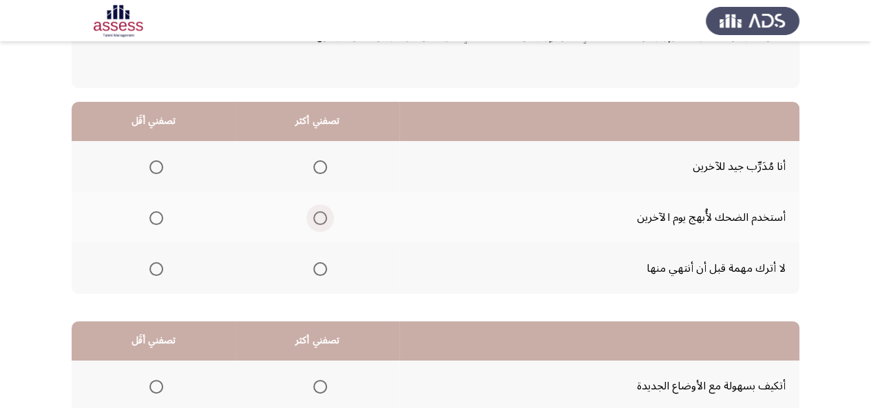
click at [322, 213] on span "Select an option" at bounding box center [320, 218] width 14 height 14
click at [322, 213] on input "Select an option" at bounding box center [320, 218] width 14 height 14
click at [154, 172] on span "Select an option" at bounding box center [156, 167] width 14 height 14
click at [154, 172] on input "Select an option" at bounding box center [156, 167] width 14 height 14
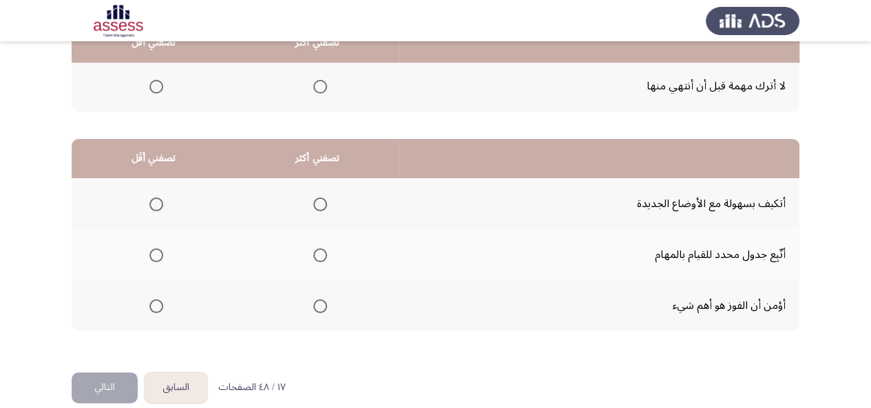
scroll to position [293, 0]
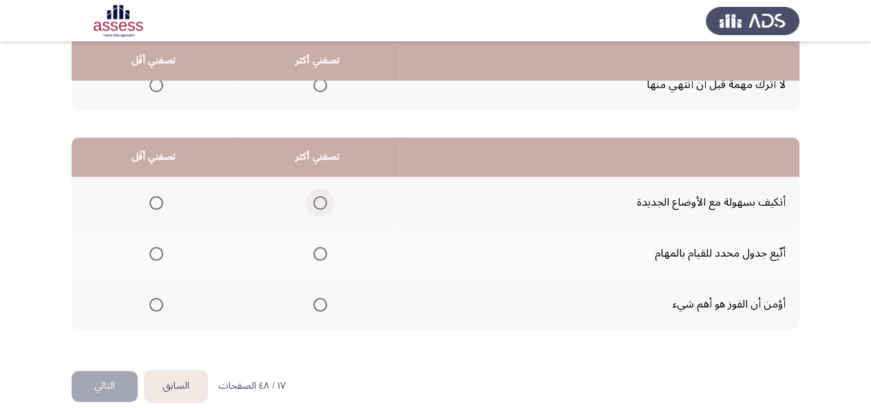
click at [320, 201] on span "Select an option" at bounding box center [320, 203] width 14 height 14
click at [320, 201] on input "Select an option" at bounding box center [320, 203] width 14 height 14
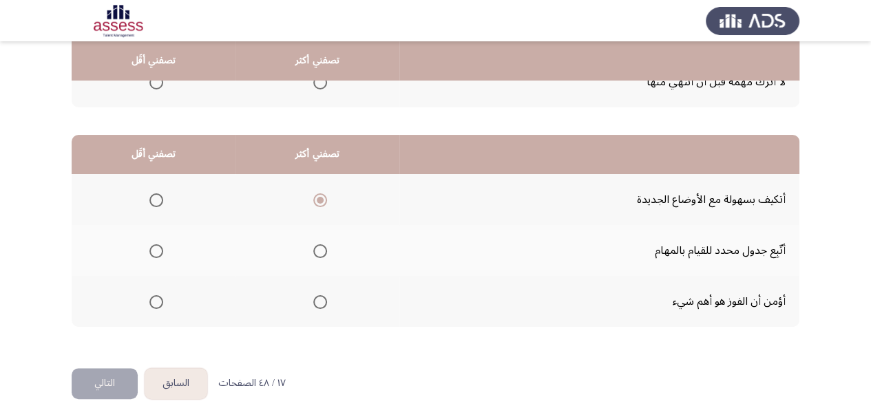
scroll to position [310, 0]
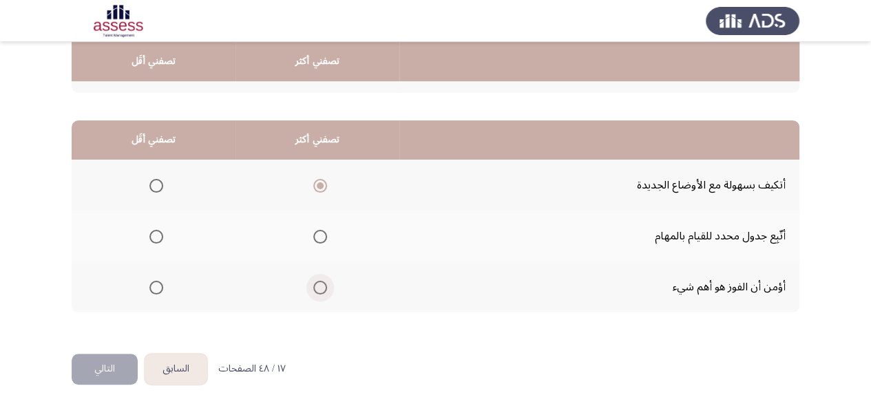
click at [310, 290] on label "Select an option" at bounding box center [317, 288] width 19 height 14
click at [313, 290] on input "Select an option" at bounding box center [320, 288] width 14 height 14
click at [155, 180] on span "Select an option" at bounding box center [156, 186] width 14 height 14
click at [155, 180] on input "Select an option" at bounding box center [156, 186] width 14 height 14
click at [105, 369] on button "التالي" at bounding box center [105, 369] width 66 height 31
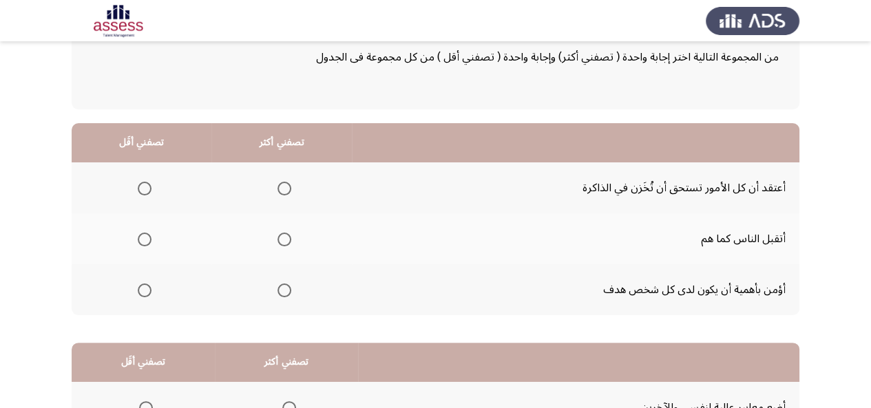
scroll to position [110, 0]
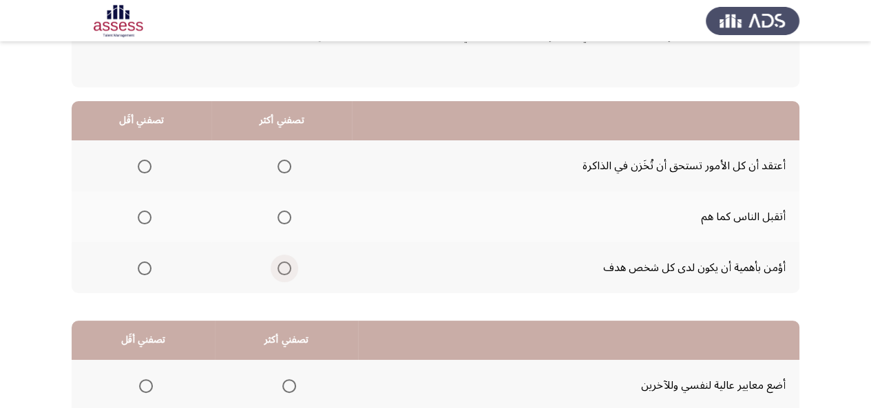
click at [291, 268] on span "Select an option" at bounding box center [285, 269] width 14 height 14
click at [291, 268] on input "Select an option" at bounding box center [285, 269] width 14 height 14
click at [147, 160] on span "Select an option" at bounding box center [145, 167] width 14 height 14
click at [147, 160] on input "Select an option" at bounding box center [145, 167] width 14 height 14
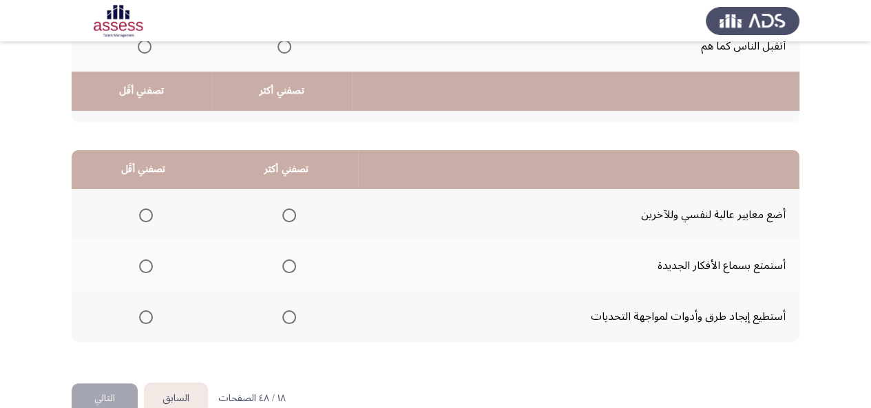
scroll to position [310, 0]
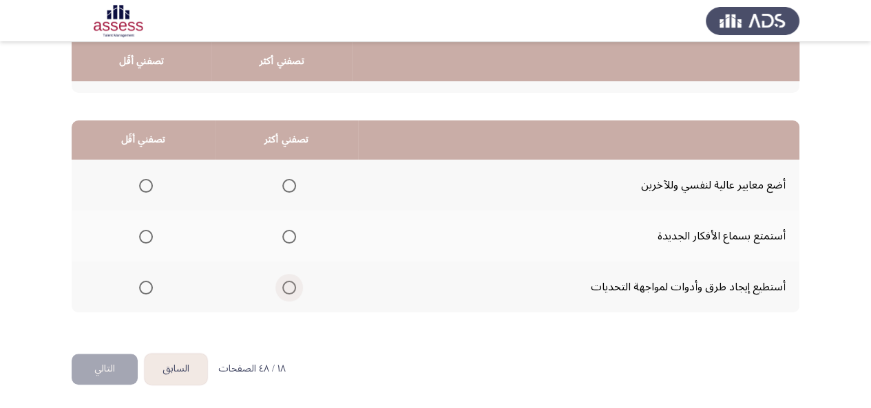
click at [290, 287] on span "Select an option" at bounding box center [289, 288] width 14 height 14
click at [290, 287] on input "Select an option" at bounding box center [289, 288] width 14 height 14
click at [143, 239] on span "Select an option" at bounding box center [146, 237] width 14 height 14
click at [143, 239] on input "Select an option" at bounding box center [146, 237] width 14 height 14
click at [110, 353] on div "من المجموعة التالية اختر إجابة واحدة ( تصفني أكثر) وإجابة واحدة ( تصفني أقل ) م…" at bounding box center [436, 73] width 728 height 562
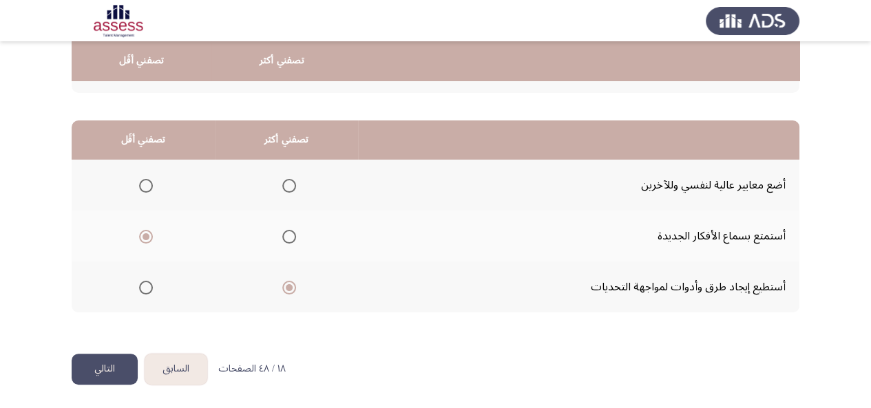
click at [108, 364] on button "التالي" at bounding box center [105, 369] width 66 height 31
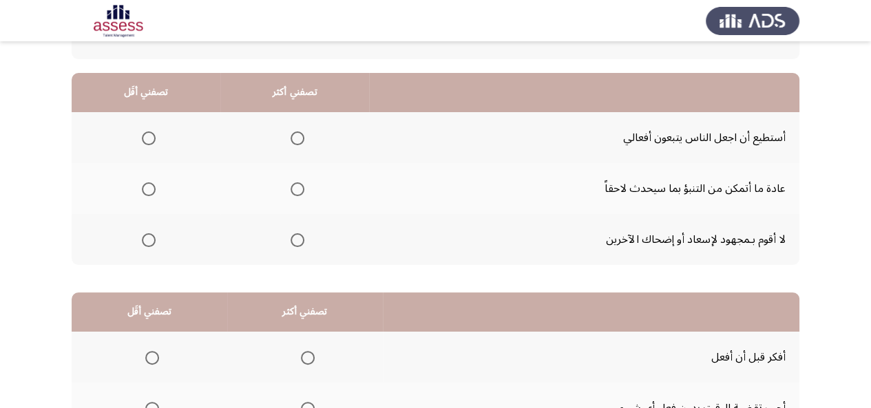
scroll to position [136, 0]
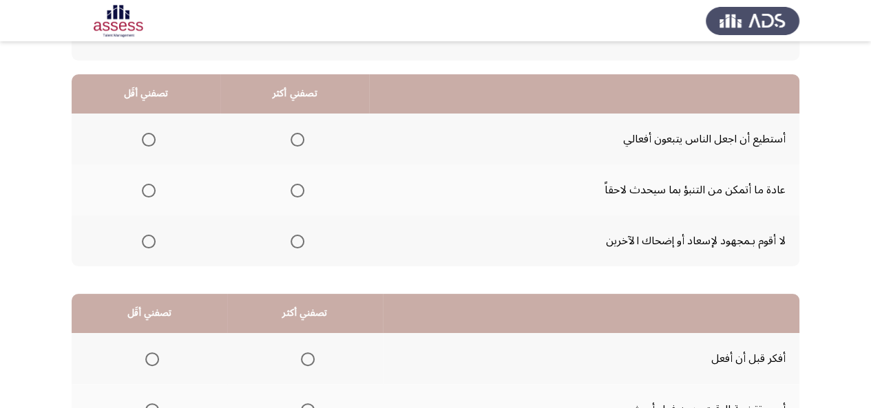
click at [304, 234] on th at bounding box center [294, 241] width 149 height 51
click at [302, 240] on span "Select an option" at bounding box center [298, 242] width 14 height 14
click at [302, 240] on input "Select an option" at bounding box center [298, 242] width 14 height 14
click at [150, 189] on span "Select an option" at bounding box center [149, 191] width 14 height 14
click at [150, 189] on input "Select an option" at bounding box center [149, 191] width 14 height 14
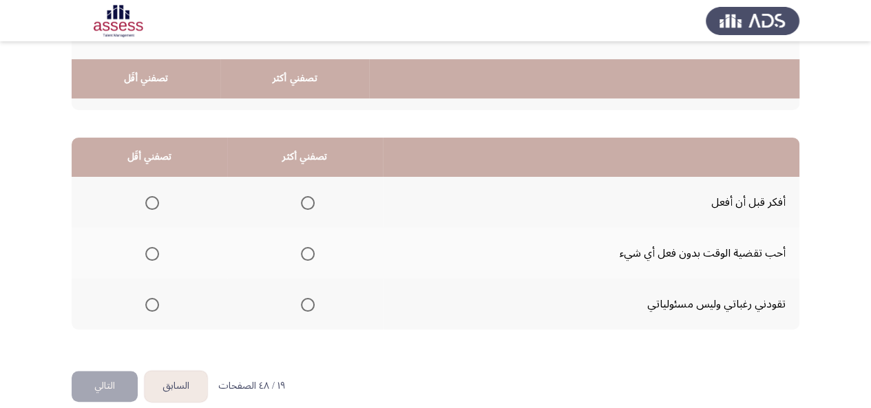
scroll to position [310, 0]
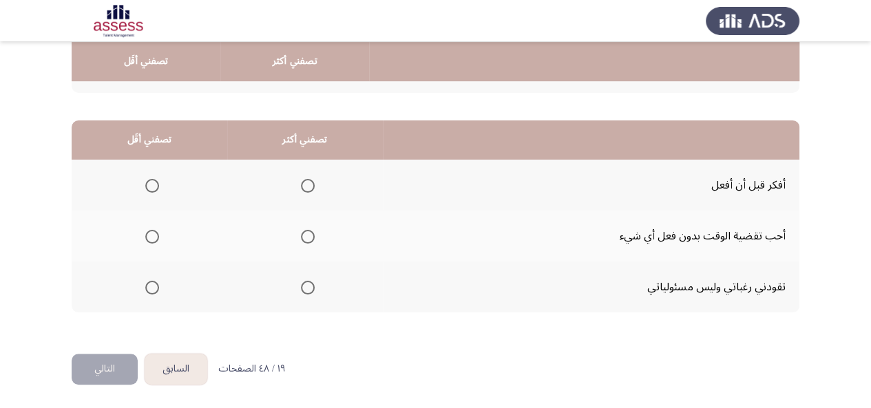
click at [154, 241] on span "Select an option" at bounding box center [152, 237] width 14 height 14
click at [154, 241] on input "Select an option" at bounding box center [152, 237] width 14 height 14
click at [307, 180] on span "Select an option" at bounding box center [308, 186] width 14 height 14
click at [307, 180] on input "Select an option" at bounding box center [308, 186] width 14 height 14
click at [86, 373] on button "التالي" at bounding box center [105, 369] width 66 height 31
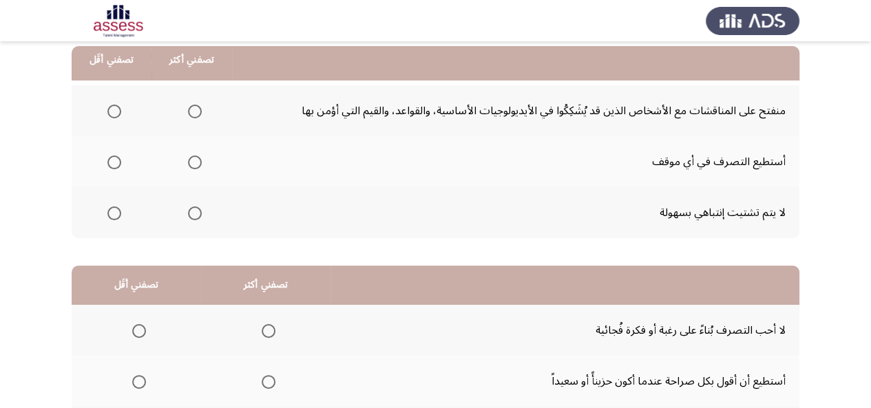
scroll to position [164, 0]
click at [191, 112] on span "Select an option" at bounding box center [195, 112] width 14 height 14
click at [191, 112] on input "Select an option" at bounding box center [195, 112] width 14 height 14
click at [118, 219] on span "Select an option" at bounding box center [114, 214] width 14 height 14
click at [118, 219] on input "Select an option" at bounding box center [114, 214] width 14 height 14
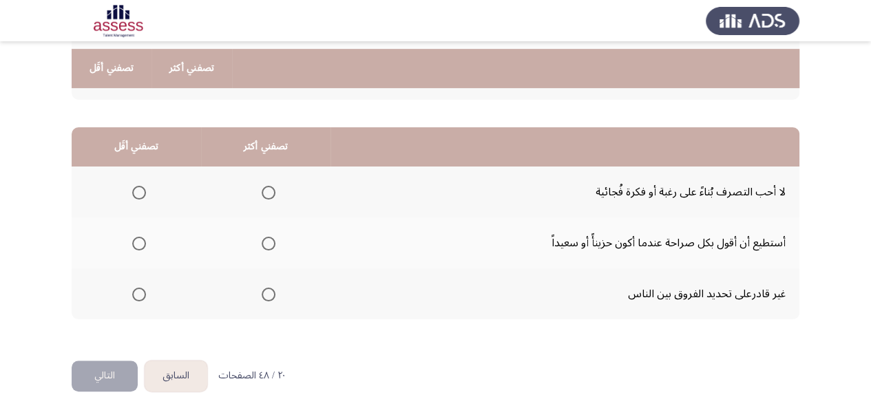
scroll to position [310, 0]
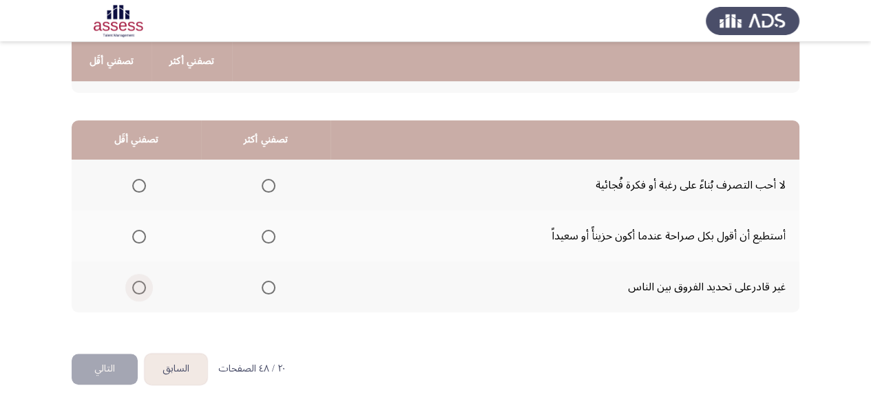
click at [142, 284] on span "Select an option" at bounding box center [139, 288] width 14 height 14
click at [142, 284] on input "Select an option" at bounding box center [139, 288] width 14 height 14
click at [138, 183] on span "Select an option" at bounding box center [139, 186] width 14 height 14
click at [138, 183] on input "Select an option" at bounding box center [139, 186] width 14 height 14
click at [264, 231] on span "Select an option" at bounding box center [269, 237] width 14 height 14
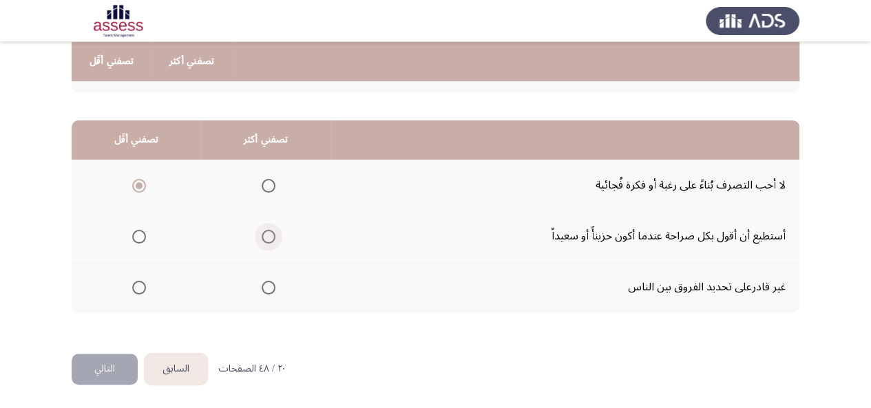
click at [264, 231] on input "Select an option" at bounding box center [269, 237] width 14 height 14
click at [141, 288] on span "Select an option" at bounding box center [139, 288] width 14 height 14
click at [141, 288] on input "Select an option" at bounding box center [139, 288] width 14 height 14
click at [109, 369] on button "التالي" at bounding box center [105, 369] width 66 height 31
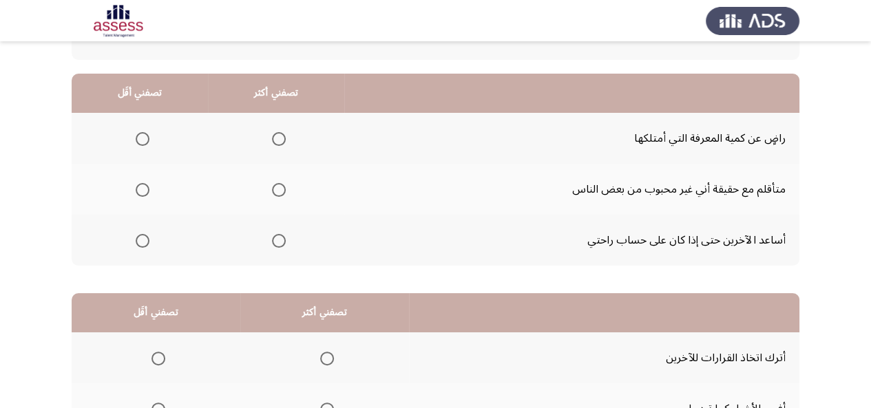
scroll to position [143, 0]
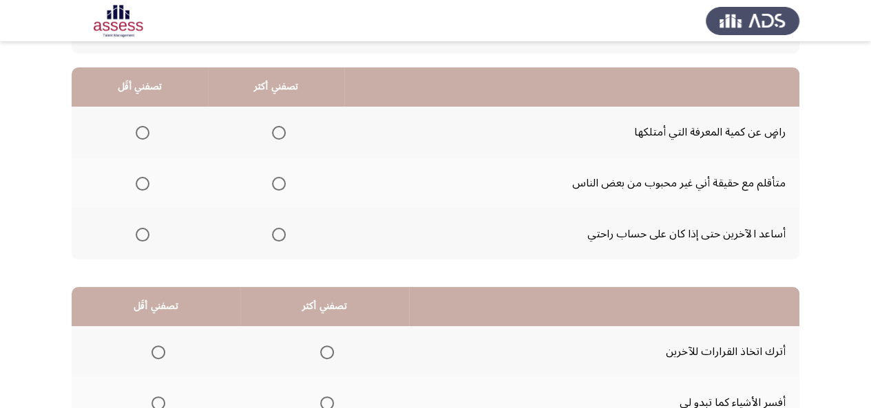
click at [138, 184] on span "Select an option" at bounding box center [143, 184] width 14 height 14
click at [138, 184] on input "Select an option" at bounding box center [143, 184] width 14 height 14
click at [142, 240] on span "Select an option" at bounding box center [143, 235] width 14 height 14
click at [142, 240] on input "Select an option" at bounding box center [143, 235] width 14 height 14
click at [278, 140] on mat-radio-group "Select an option" at bounding box center [276, 132] width 19 height 23
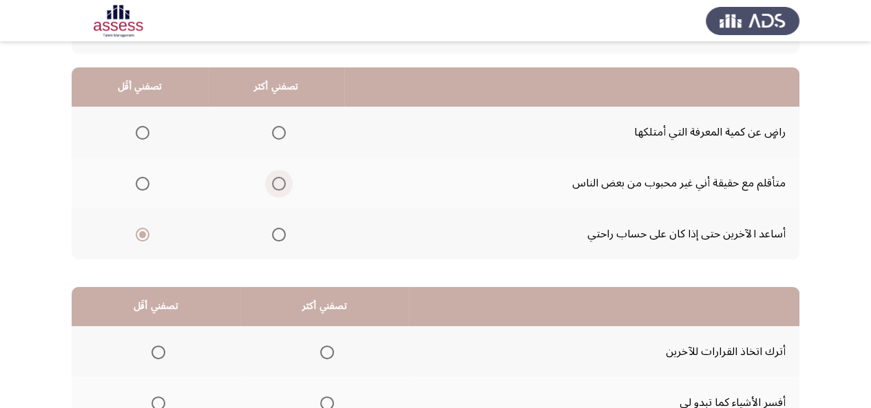
click at [279, 185] on span "Select an option" at bounding box center [279, 184] width 14 height 14
click at [279, 185] on input "Select an option" at bounding box center [279, 184] width 14 height 14
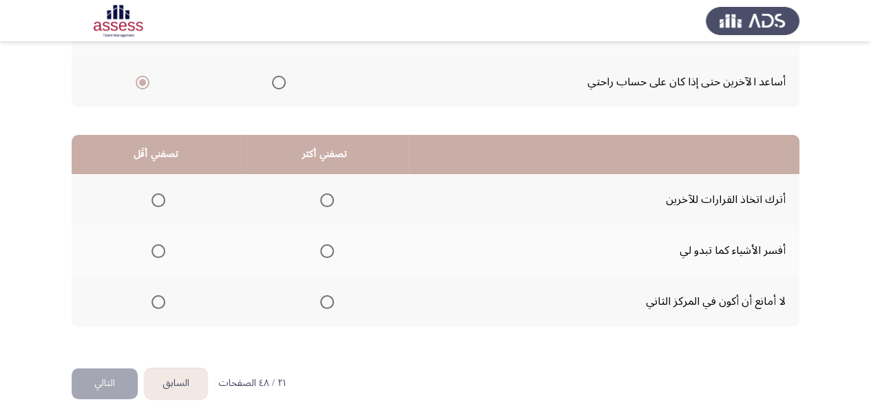
scroll to position [310, 0]
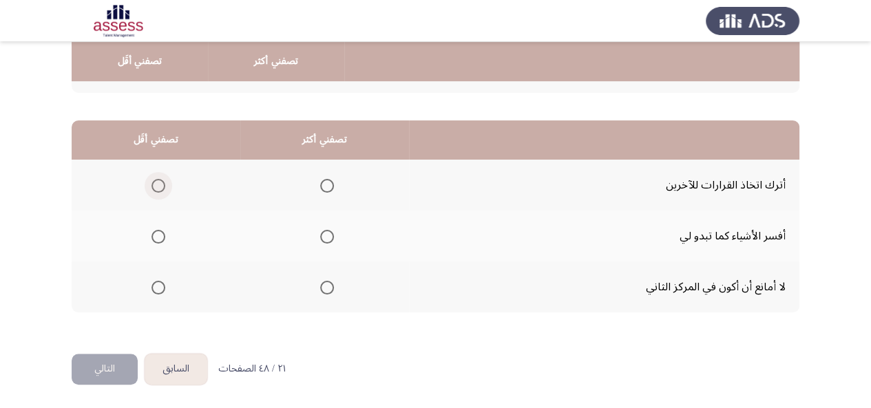
click at [159, 184] on span "Select an option" at bounding box center [159, 186] width 14 height 14
click at [159, 184] on input "Select an option" at bounding box center [159, 186] width 14 height 14
click at [331, 289] on span "Select an option" at bounding box center [327, 288] width 14 height 14
click at [331, 289] on input "Select an option" at bounding box center [327, 288] width 14 height 14
click at [114, 371] on button "التالي" at bounding box center [105, 369] width 66 height 31
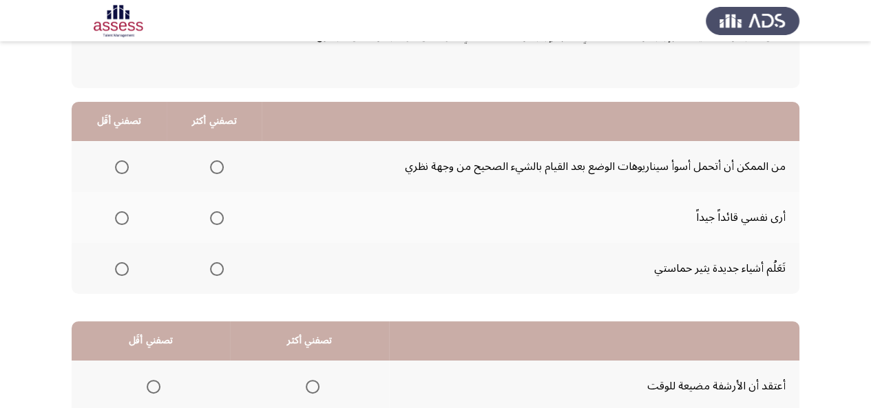
scroll to position [118, 0]
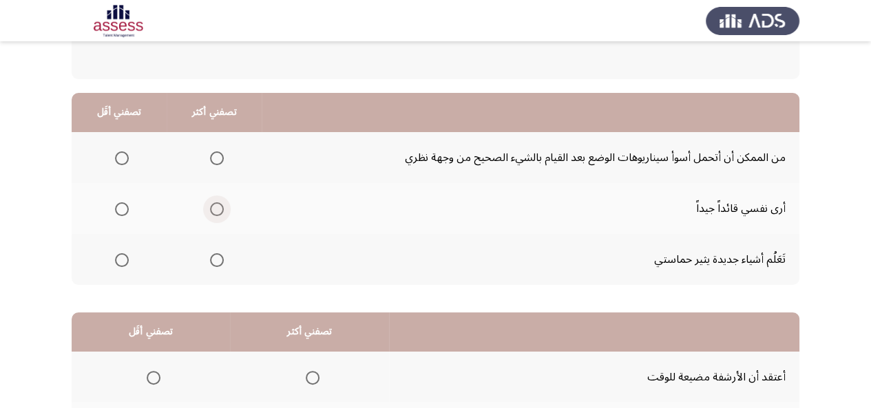
click at [214, 211] on span "Select an option" at bounding box center [217, 209] width 14 height 14
click at [214, 211] on input "Select an option" at bounding box center [217, 209] width 14 height 14
click at [216, 258] on span "Select an option" at bounding box center [217, 260] width 14 height 14
click at [216, 258] on input "Select an option" at bounding box center [217, 260] width 14 height 14
click at [121, 155] on span "Select an option" at bounding box center [122, 159] width 14 height 14
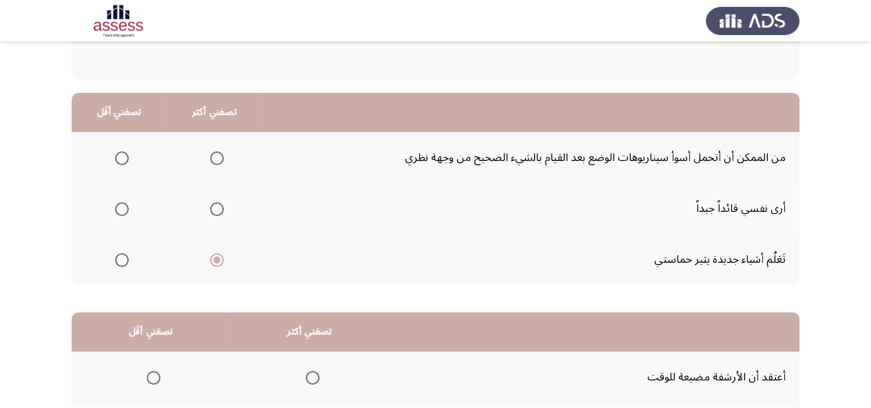
click at [121, 155] on input "Select an option" at bounding box center [122, 159] width 14 height 14
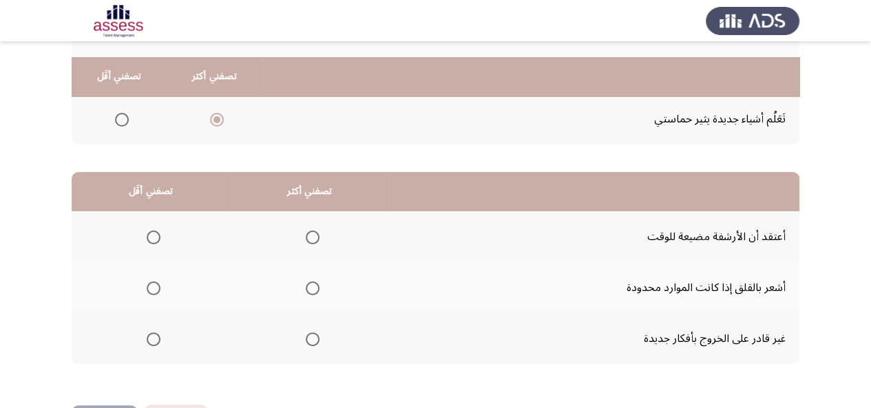
scroll to position [276, 0]
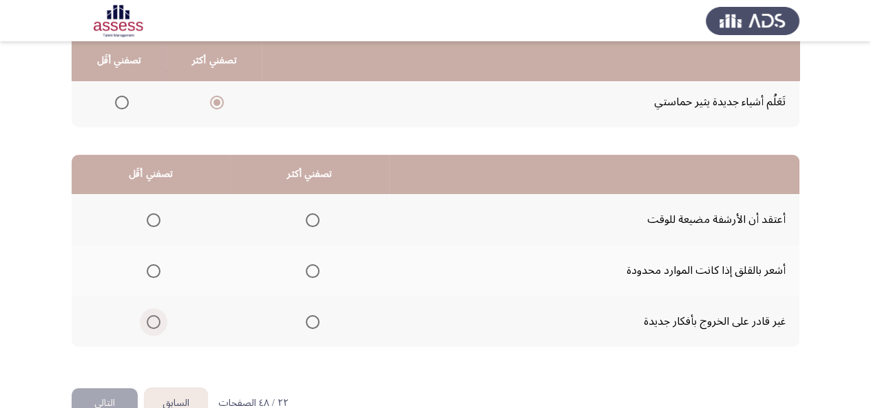
click at [152, 320] on span "Select an option" at bounding box center [154, 322] width 14 height 14
click at [152, 320] on input "Select an option" at bounding box center [154, 322] width 14 height 14
click at [315, 267] on span "Select an option" at bounding box center [313, 271] width 14 height 14
click at [315, 267] on input "Select an option" at bounding box center [313, 271] width 14 height 14
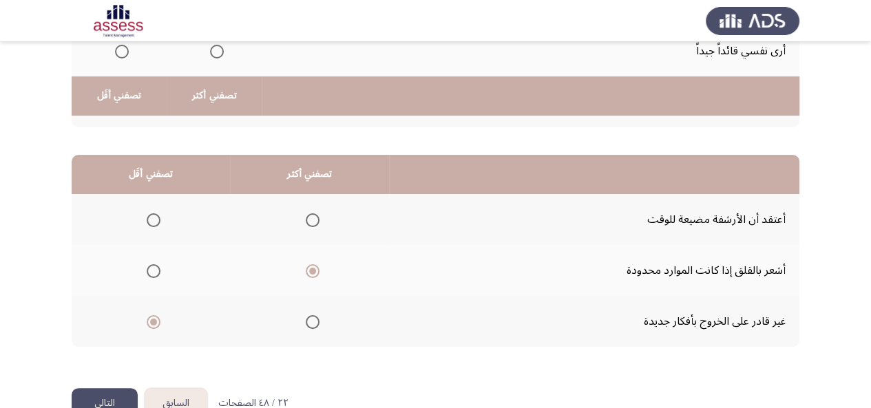
scroll to position [310, 0]
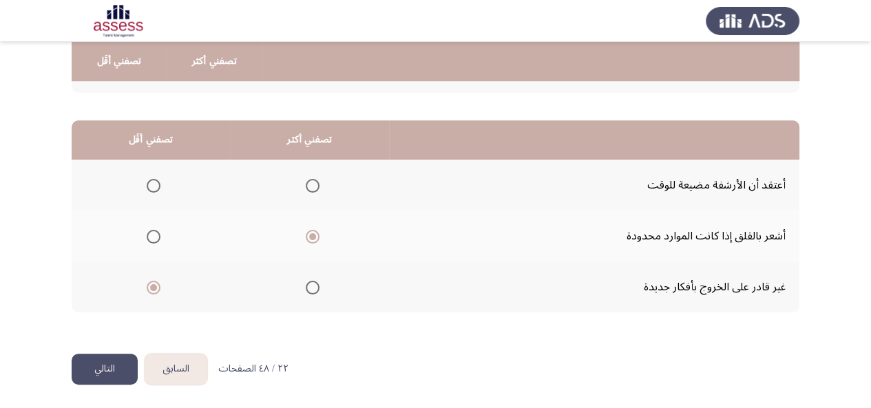
click at [77, 381] on button "التالي" at bounding box center [105, 369] width 66 height 31
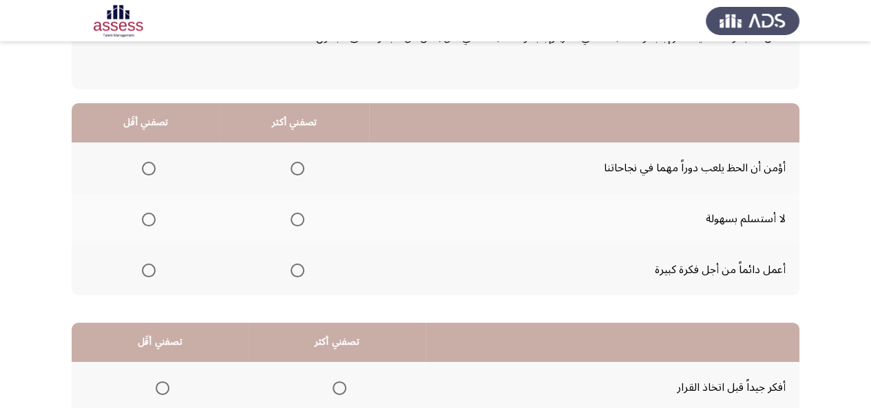
scroll to position [109, 0]
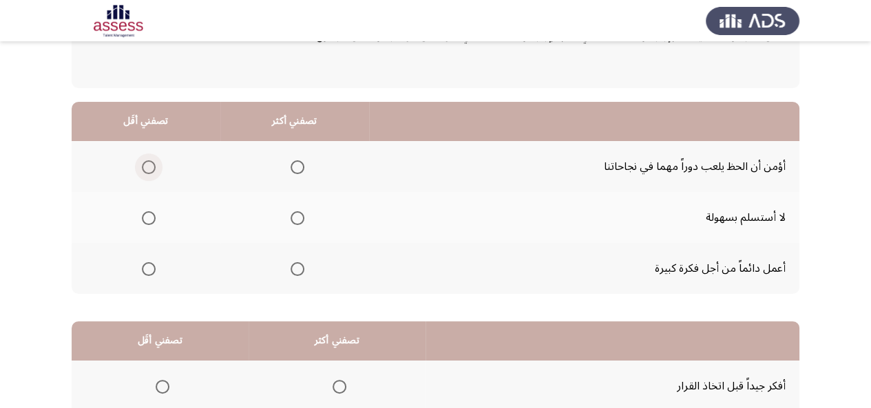
click at [142, 163] on span "Select an option" at bounding box center [149, 167] width 14 height 14
click at [142, 163] on input "Select an option" at bounding box center [149, 167] width 14 height 14
click at [297, 269] on span "Select an option" at bounding box center [298, 269] width 14 height 14
click at [297, 269] on input "Select an option" at bounding box center [298, 269] width 14 height 14
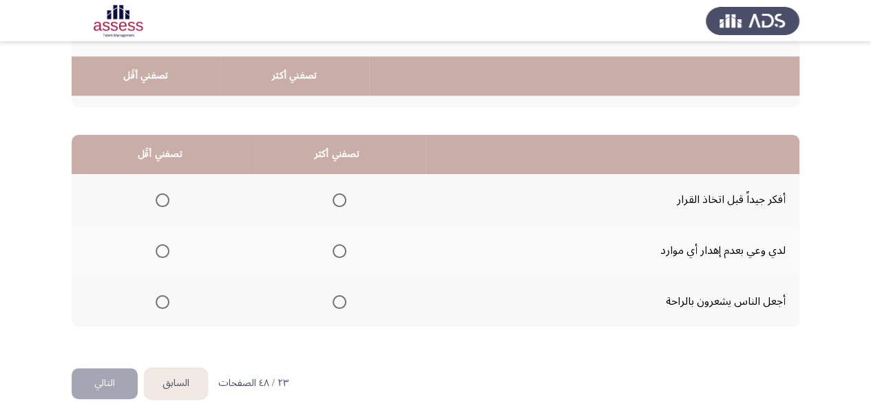
scroll to position [310, 0]
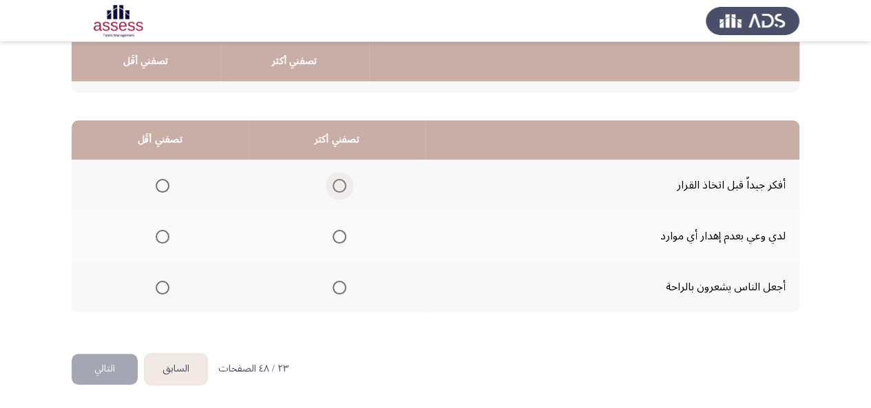
click at [336, 183] on span "Select an option" at bounding box center [340, 186] width 14 height 14
click at [336, 183] on input "Select an option" at bounding box center [340, 186] width 14 height 14
click at [158, 289] on span "Select an option" at bounding box center [163, 288] width 14 height 14
click at [158, 289] on input "Select an option" at bounding box center [163, 288] width 14 height 14
click at [90, 365] on button "التالي" at bounding box center [105, 369] width 66 height 31
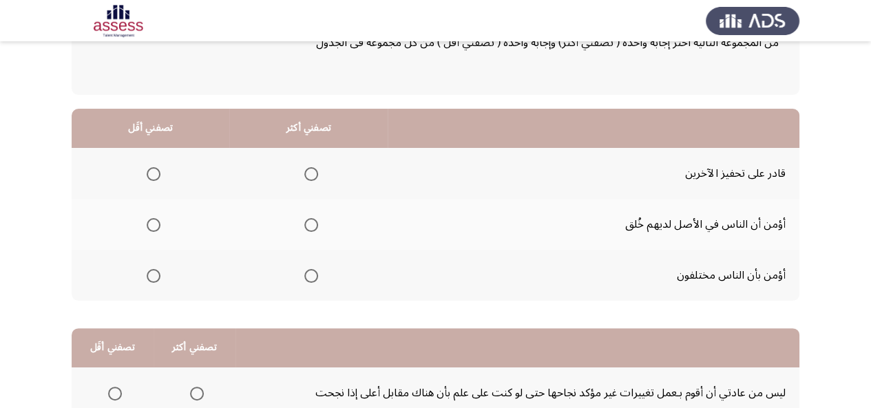
scroll to position [103, 0]
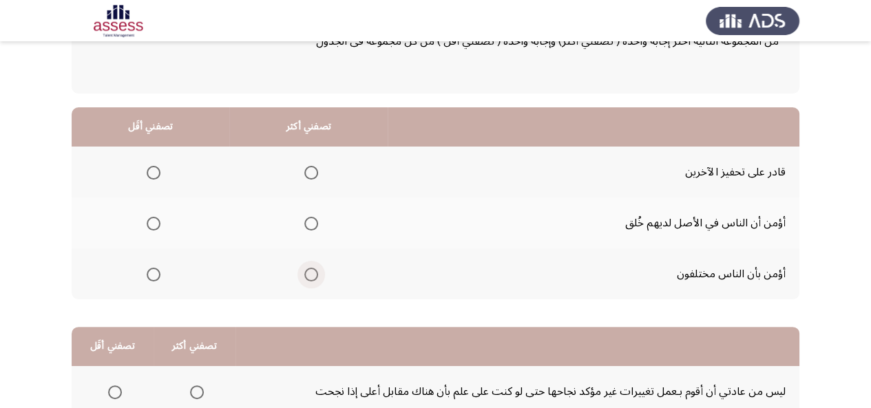
click at [313, 278] on span "Select an option" at bounding box center [311, 275] width 14 height 14
click at [313, 278] on input "Select an option" at bounding box center [311, 275] width 14 height 14
click at [158, 167] on span "Select an option" at bounding box center [154, 173] width 14 height 14
click at [158, 167] on input "Select an option" at bounding box center [154, 173] width 14 height 14
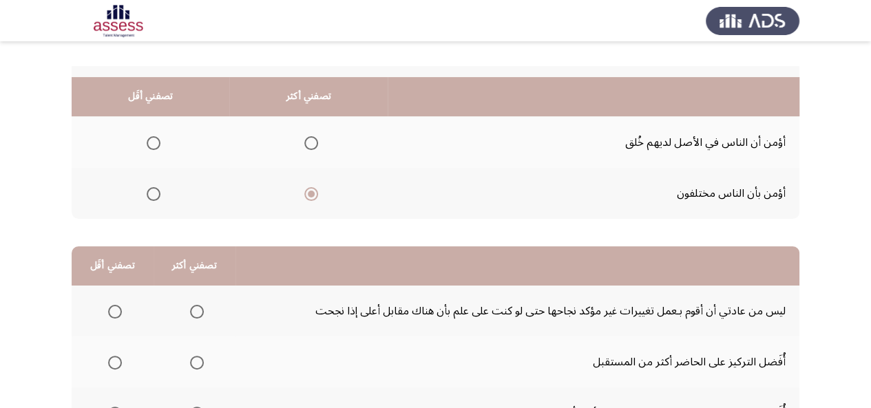
scroll to position [310, 0]
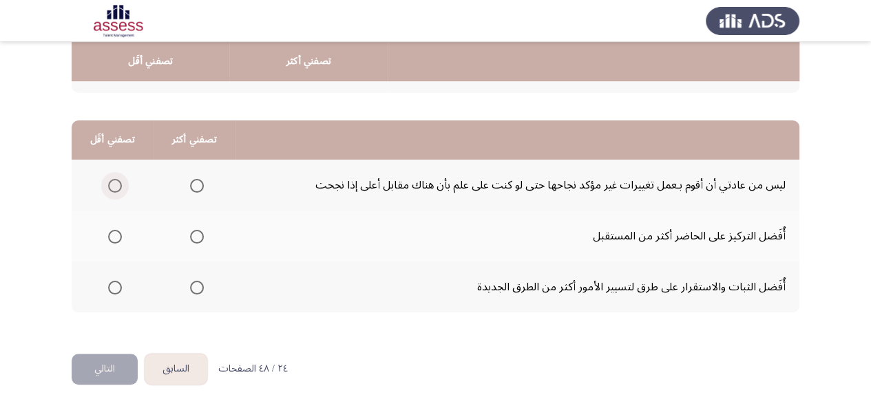
click at [115, 185] on span "Select an option" at bounding box center [115, 186] width 14 height 14
click at [115, 185] on input "Select an option" at bounding box center [115, 186] width 14 height 14
click at [198, 231] on span "Select an option" at bounding box center [197, 237] width 14 height 14
click at [198, 231] on input "Select an option" at bounding box center [197, 237] width 14 height 14
click at [190, 284] on span "Select an option" at bounding box center [197, 288] width 14 height 14
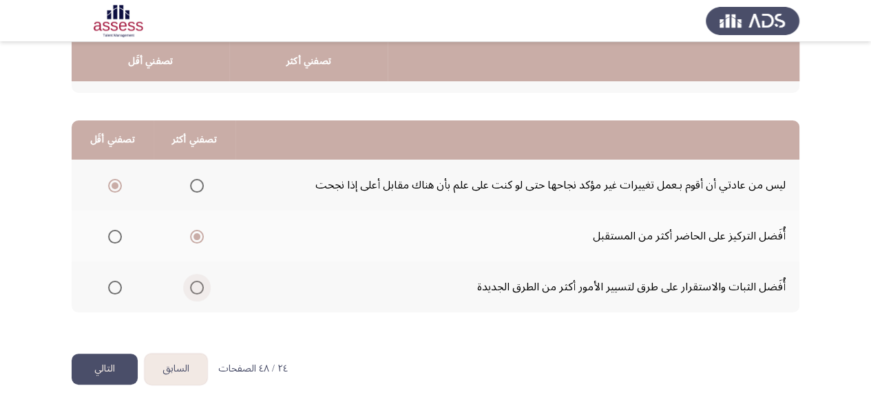
click at [190, 284] on input "Select an option" at bounding box center [197, 288] width 14 height 14
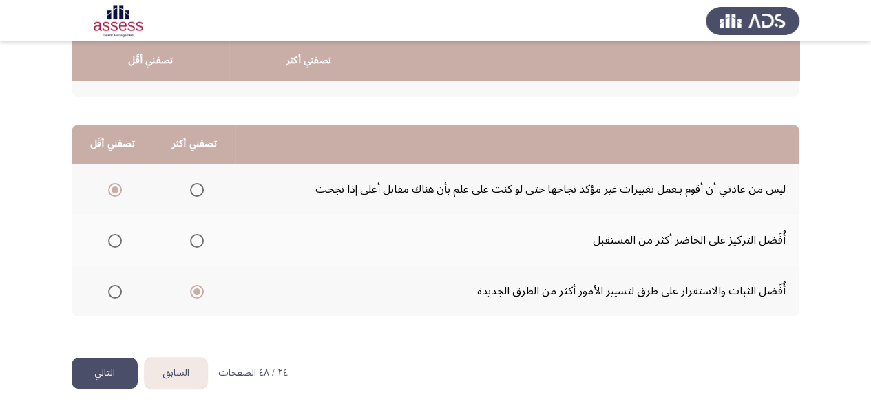
click at [114, 377] on button "التالي" at bounding box center [105, 373] width 66 height 31
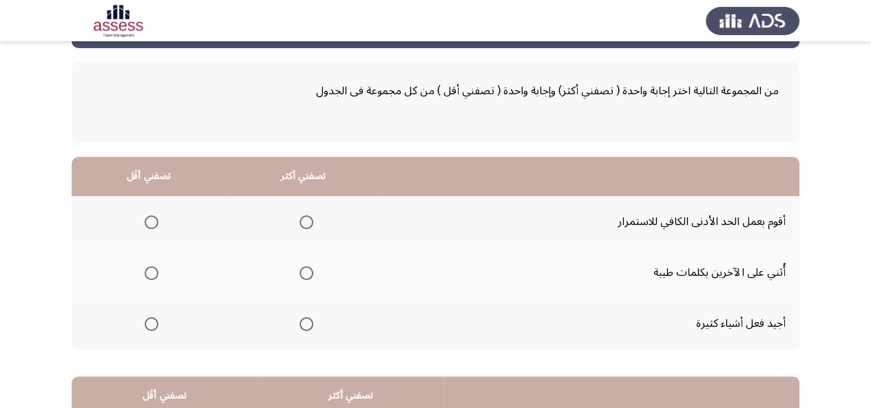
scroll to position [67, 0]
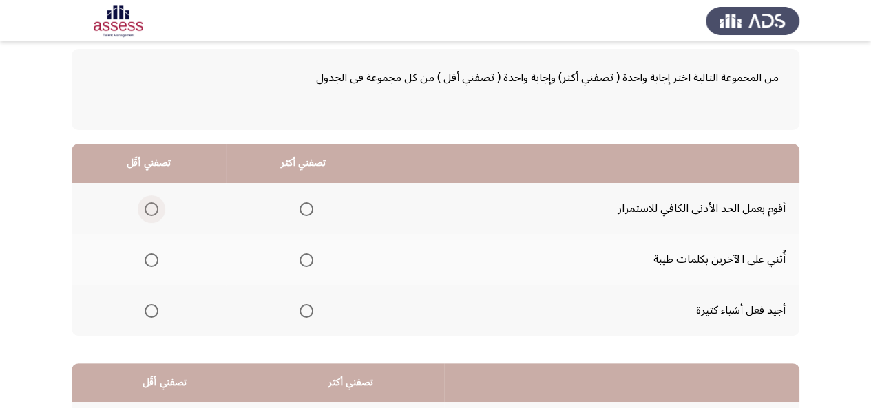
click at [149, 207] on span "Select an option" at bounding box center [152, 209] width 14 height 14
click at [149, 207] on input "Select an option" at bounding box center [152, 209] width 14 height 14
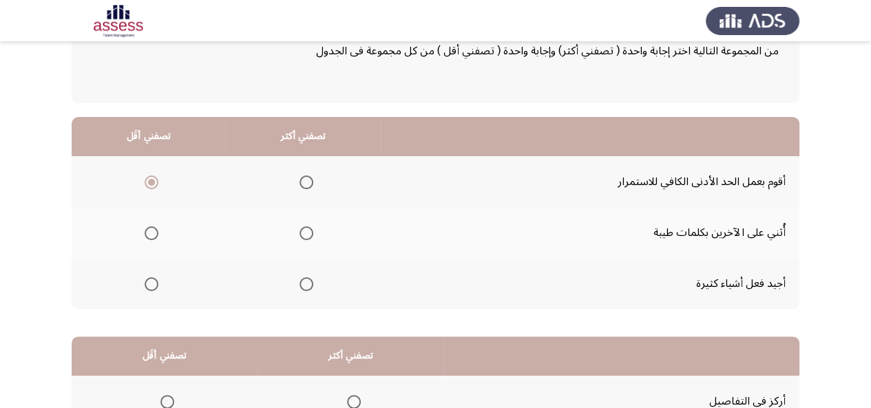
scroll to position [94, 0]
click at [301, 278] on span "Select an option" at bounding box center [307, 284] width 14 height 14
click at [301, 278] on input "Select an option" at bounding box center [307, 284] width 14 height 14
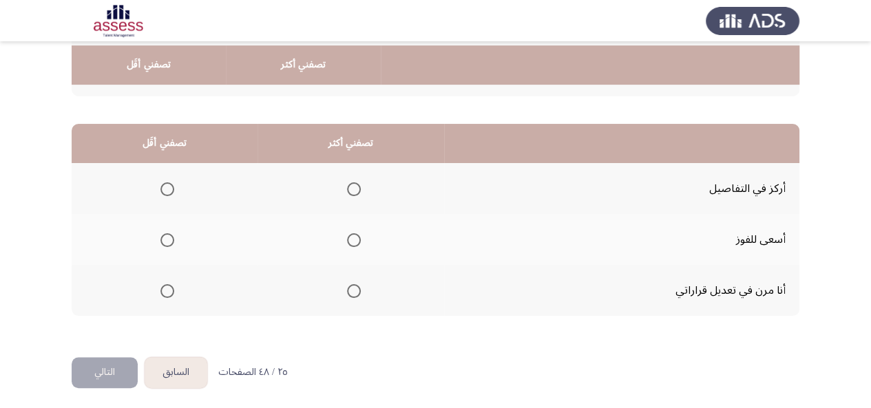
scroll to position [310, 0]
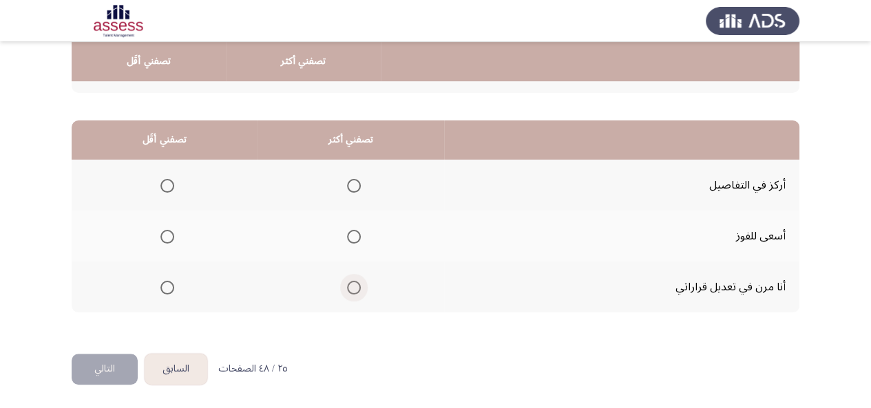
click at [353, 289] on span "Select an option" at bounding box center [354, 288] width 14 height 14
click at [353, 289] on input "Select an option" at bounding box center [354, 288] width 14 height 14
click at [164, 236] on span "Select an option" at bounding box center [167, 237] width 14 height 14
click at [164, 236] on input "Select an option" at bounding box center [167, 237] width 14 height 14
click at [98, 371] on button "التالي" at bounding box center [105, 369] width 66 height 31
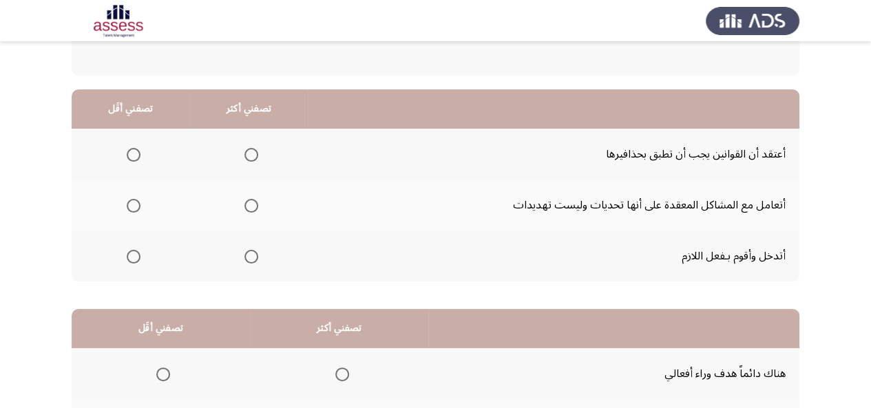
scroll to position [122, 0]
click at [249, 204] on span "Select an option" at bounding box center [252, 205] width 14 height 14
click at [249, 204] on input "Select an option" at bounding box center [252, 205] width 14 height 14
click at [134, 148] on span "Select an option" at bounding box center [134, 154] width 14 height 14
click at [134, 148] on input "Select an option" at bounding box center [134, 154] width 14 height 14
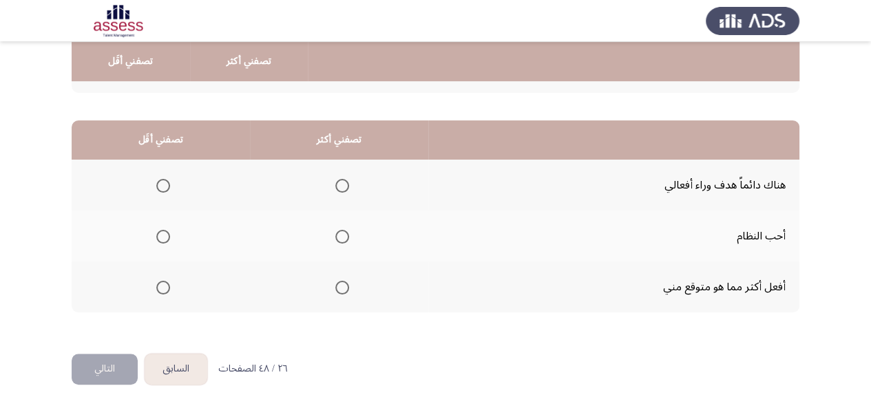
scroll to position [310, 0]
click at [345, 285] on span "Select an option" at bounding box center [342, 288] width 14 height 14
click at [345, 285] on input "Select an option" at bounding box center [342, 288] width 14 height 14
click at [164, 234] on span "Select an option" at bounding box center [163, 237] width 14 height 14
click at [164, 234] on input "Select an option" at bounding box center [163, 237] width 14 height 14
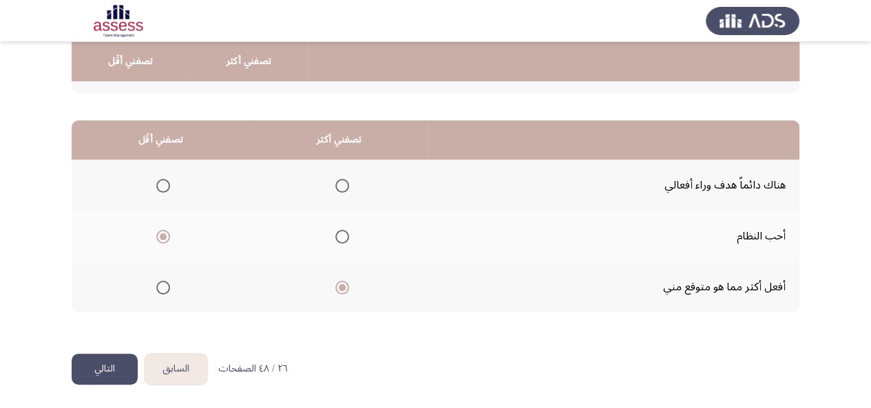
click at [85, 370] on button "التالي" at bounding box center [105, 369] width 66 height 31
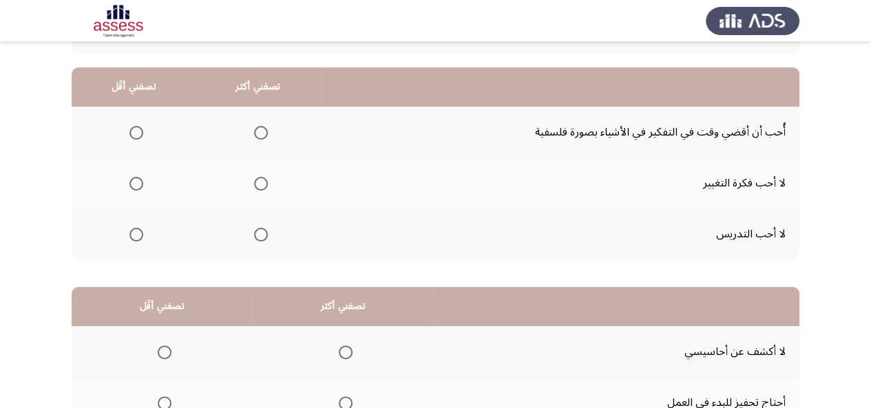
scroll to position [145, 0]
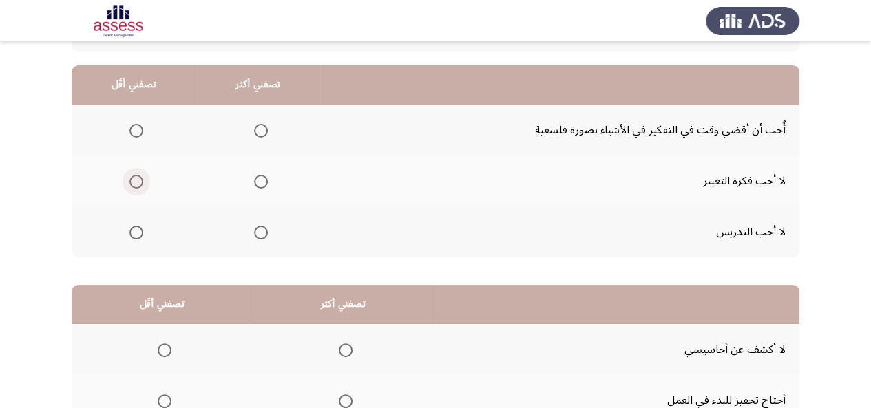
click at [132, 177] on span "Select an option" at bounding box center [136, 182] width 14 height 14
click at [132, 177] on input "Select an option" at bounding box center [136, 182] width 14 height 14
click at [257, 134] on span "Select an option" at bounding box center [261, 131] width 14 height 14
click at [257, 134] on input "Select an option" at bounding box center [261, 131] width 14 height 14
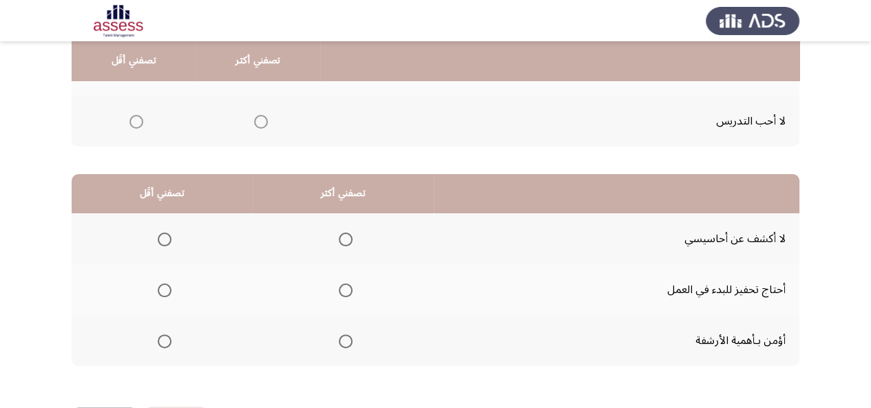
scroll to position [310, 0]
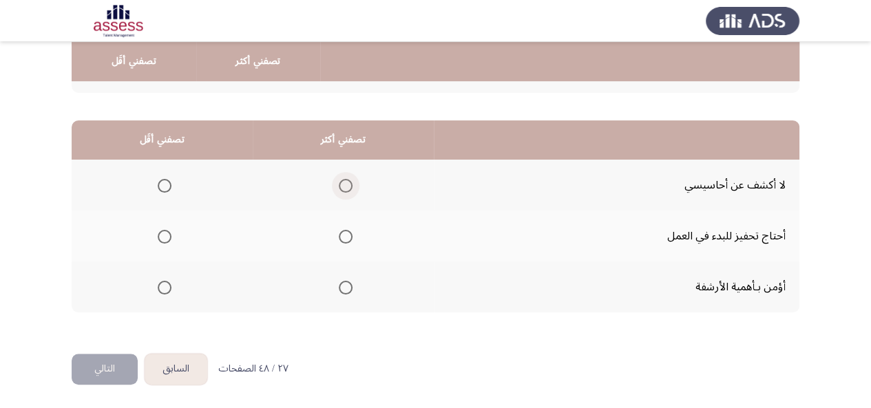
click at [344, 187] on span "Select an option" at bounding box center [346, 186] width 14 height 14
click at [344, 187] on input "Select an option" at bounding box center [346, 186] width 14 height 14
click at [166, 239] on span "Select an option" at bounding box center [165, 237] width 14 height 14
click at [166, 239] on input "Select an option" at bounding box center [165, 237] width 14 height 14
click at [116, 370] on button "التالي" at bounding box center [105, 369] width 66 height 31
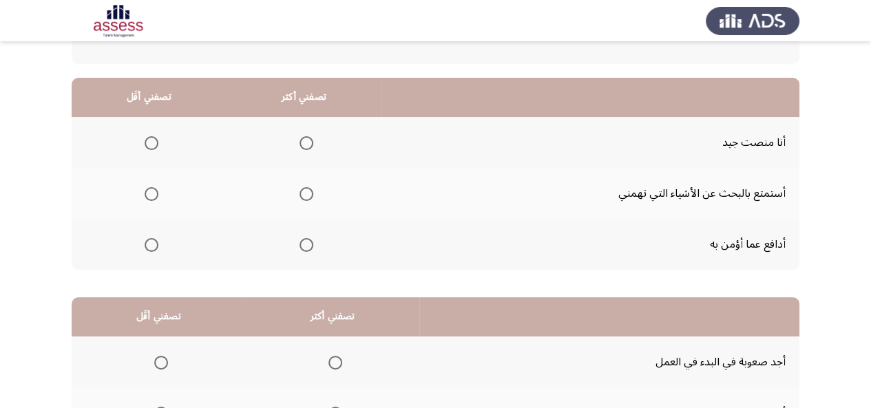
scroll to position [132, 0]
click at [301, 142] on span "Select an option" at bounding box center [307, 144] width 14 height 14
click at [301, 142] on input "Select an option" at bounding box center [307, 144] width 14 height 14
click at [149, 196] on span "Select an option" at bounding box center [152, 195] width 14 height 14
click at [149, 196] on input "Select an option" at bounding box center [152, 195] width 14 height 14
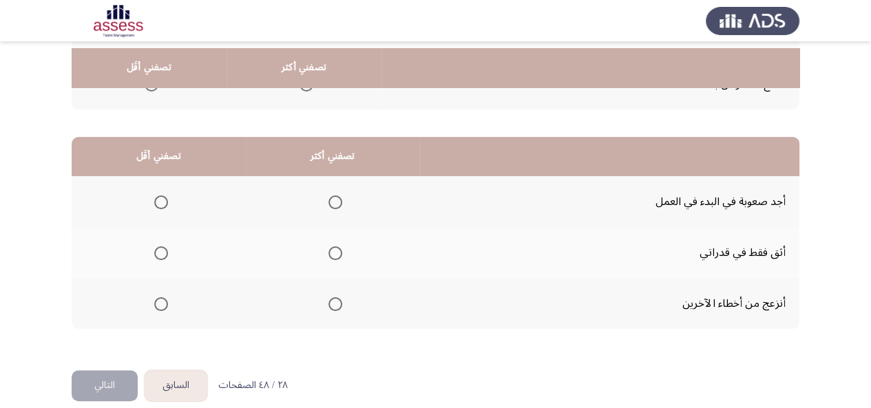
scroll to position [310, 0]
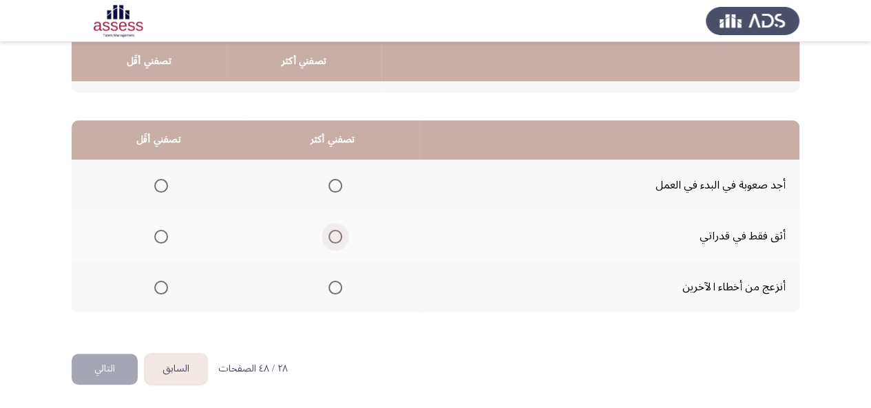
click at [331, 238] on span "Select an option" at bounding box center [336, 237] width 14 height 14
click at [331, 238] on input "Select an option" at bounding box center [336, 237] width 14 height 14
click at [158, 287] on span "Select an option" at bounding box center [161, 288] width 14 height 14
click at [158, 287] on input "Select an option" at bounding box center [161, 288] width 14 height 14
click at [100, 363] on button "التالي" at bounding box center [105, 369] width 66 height 31
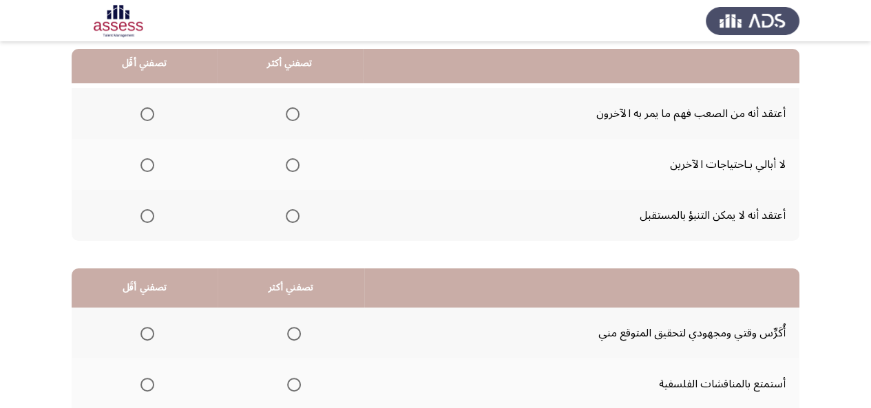
scroll to position [164, 0]
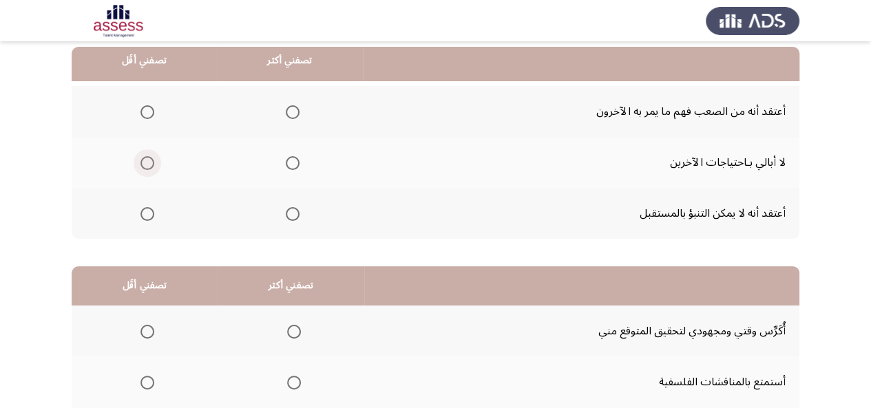
click at [149, 163] on span "Select an option" at bounding box center [148, 163] width 14 height 14
click at [149, 163] on input "Select an option" at bounding box center [148, 163] width 14 height 14
click at [296, 107] on span "Select an option" at bounding box center [293, 112] width 14 height 14
click at [296, 107] on input "Select an option" at bounding box center [293, 112] width 14 height 14
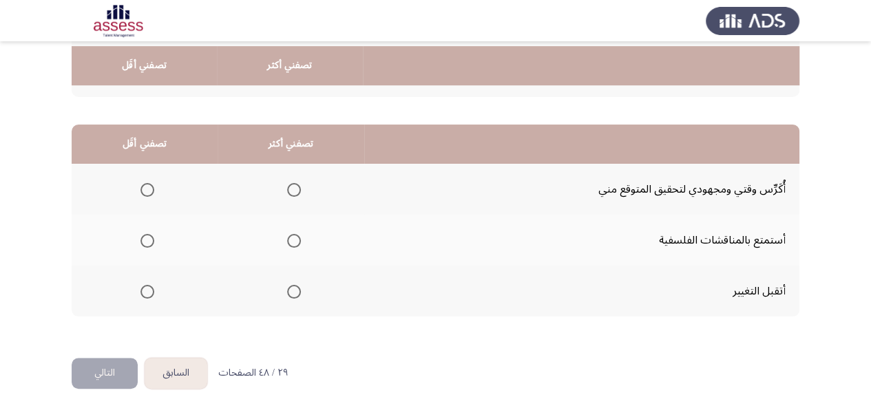
scroll to position [310, 0]
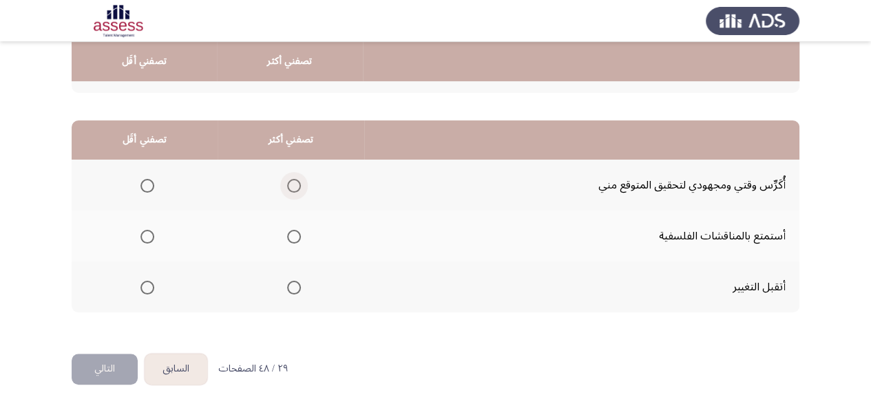
click at [289, 181] on span "Select an option" at bounding box center [294, 186] width 14 height 14
click at [289, 181] on input "Select an option" at bounding box center [294, 186] width 14 height 14
click at [154, 238] on span "Select an option" at bounding box center [148, 237] width 14 height 14
click at [154, 238] on input "Select an option" at bounding box center [148, 237] width 14 height 14
click at [101, 366] on button "التالي" at bounding box center [105, 369] width 66 height 31
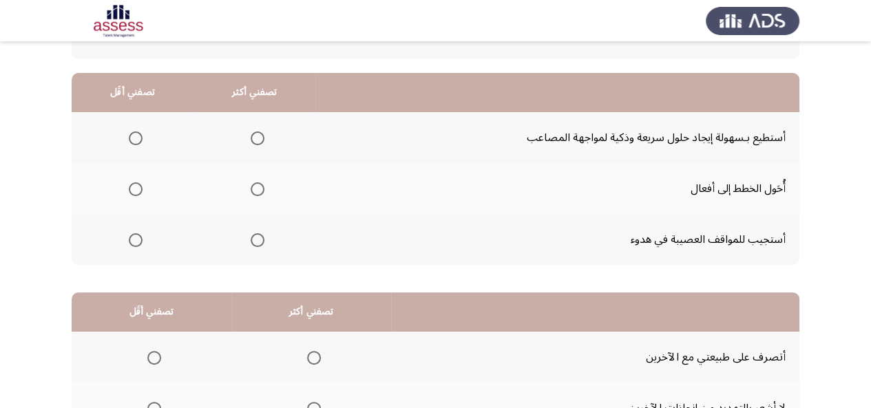
scroll to position [141, 0]
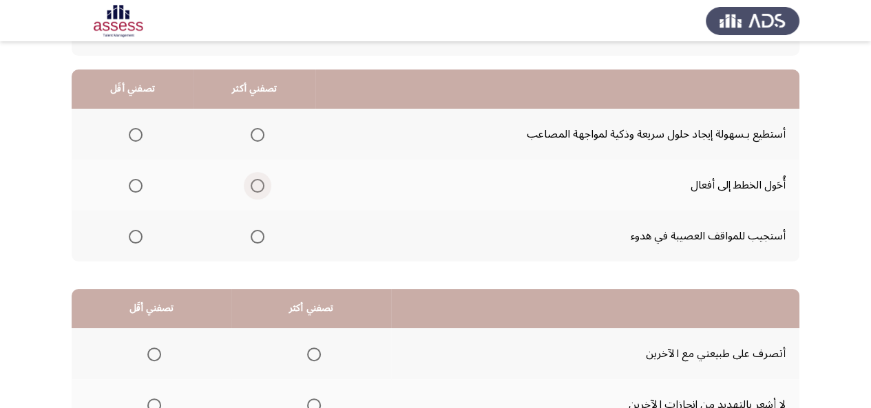
click at [251, 185] on span "Select an option" at bounding box center [258, 186] width 14 height 14
click at [251, 185] on input "Select an option" at bounding box center [258, 186] width 14 height 14
click at [129, 140] on span "Select an option" at bounding box center [136, 135] width 14 height 14
click at [129, 140] on input "Select an option" at bounding box center [136, 135] width 14 height 14
click at [258, 138] on span "Select an option" at bounding box center [258, 135] width 14 height 14
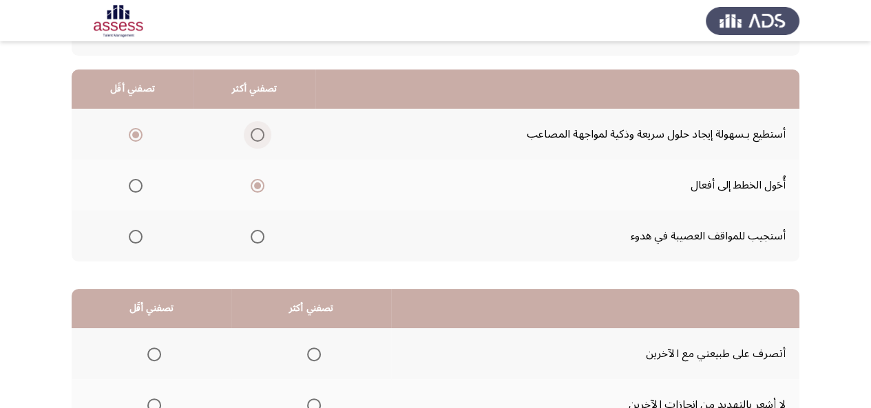
click at [258, 138] on input "Select an option" at bounding box center [258, 135] width 14 height 14
click at [134, 234] on span "Select an option" at bounding box center [136, 237] width 14 height 14
click at [134, 234] on input "Select an option" at bounding box center [136, 237] width 14 height 14
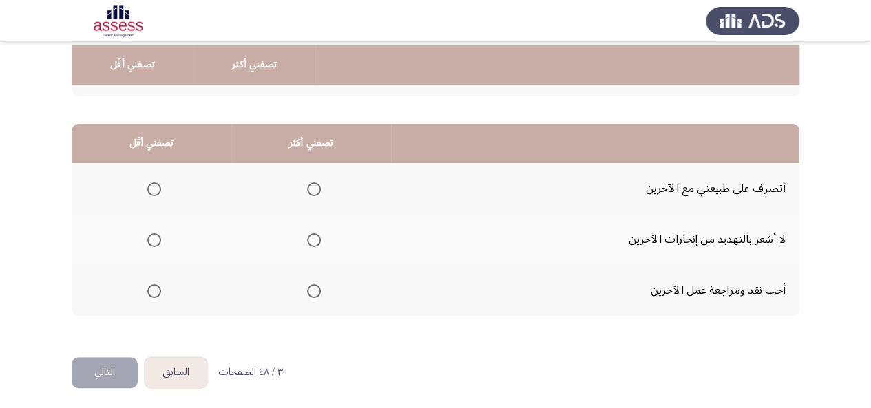
scroll to position [310, 0]
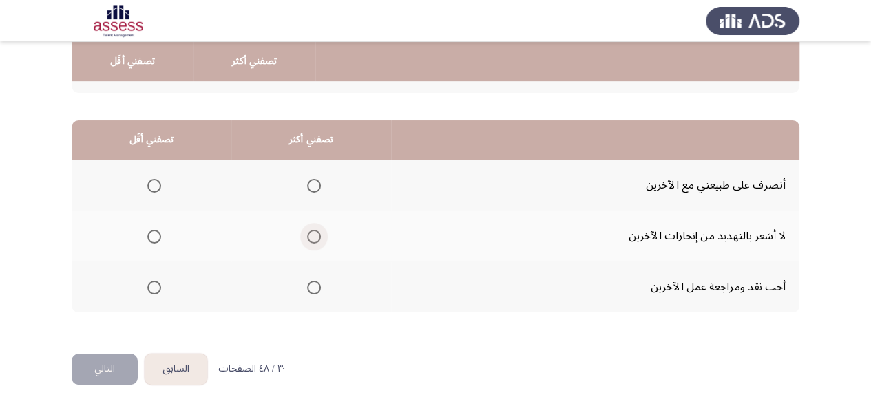
click at [309, 235] on span "Select an option" at bounding box center [314, 237] width 14 height 14
click at [309, 235] on input "Select an option" at bounding box center [314, 237] width 14 height 14
click at [146, 291] on label "Select an option" at bounding box center [151, 288] width 19 height 14
click at [147, 291] on input "Select an option" at bounding box center [154, 288] width 14 height 14
click at [112, 362] on button "التالي" at bounding box center [105, 369] width 66 height 31
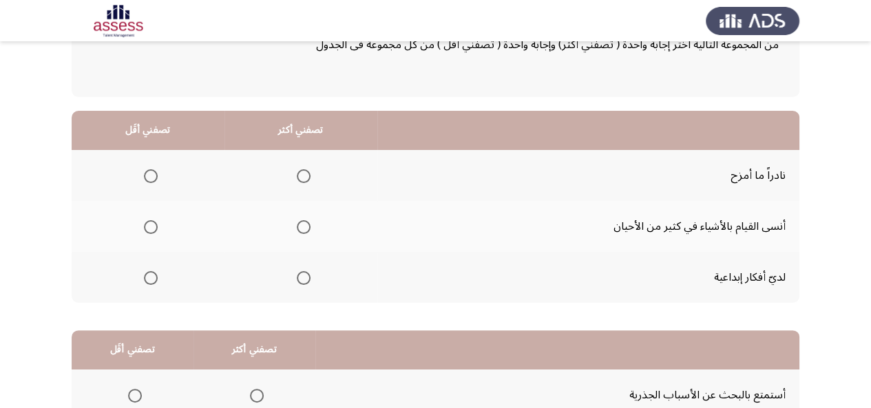
scroll to position [105, 0]
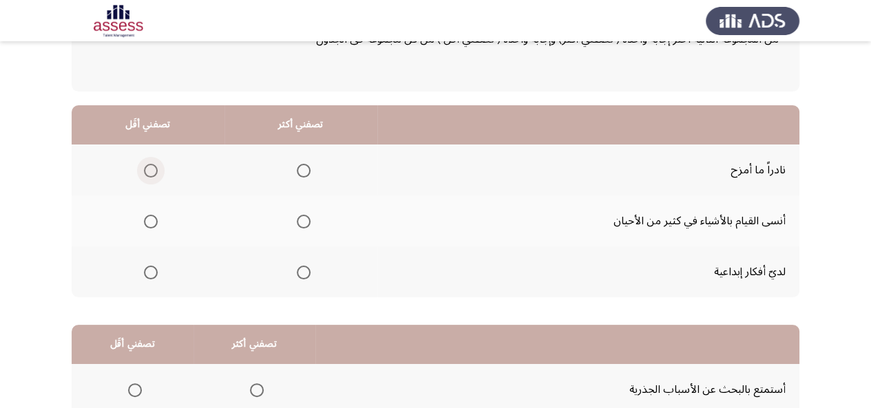
click at [151, 176] on span "Select an option" at bounding box center [151, 171] width 14 height 14
click at [151, 176] on input "Select an option" at bounding box center [151, 171] width 14 height 14
click at [304, 271] on span "Select an option" at bounding box center [304, 273] width 14 height 14
click at [304, 271] on input "Select an option" at bounding box center [304, 273] width 14 height 14
click at [146, 215] on span "Select an option" at bounding box center [151, 222] width 14 height 14
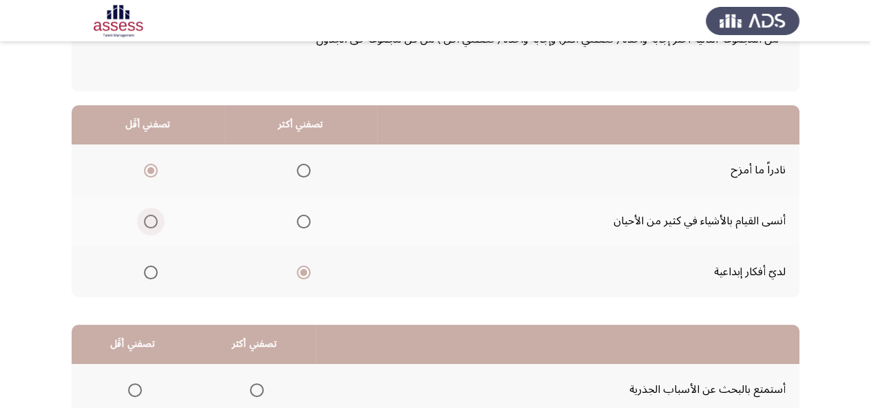
click at [146, 215] on input "Select an option" at bounding box center [151, 222] width 14 height 14
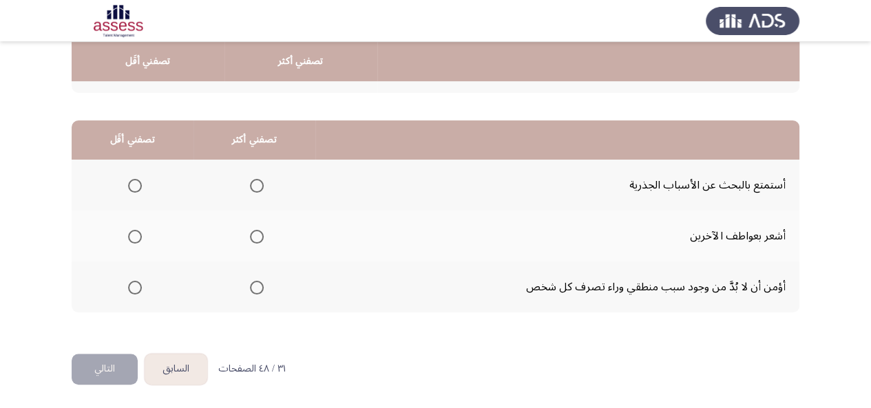
scroll to position [310, 0]
click at [258, 185] on span "Select an option" at bounding box center [257, 186] width 14 height 14
click at [258, 185] on input "Select an option" at bounding box center [257, 186] width 14 height 14
click at [259, 289] on span "Select an option" at bounding box center [257, 288] width 14 height 14
click at [259, 289] on input "Select an option" at bounding box center [257, 288] width 14 height 14
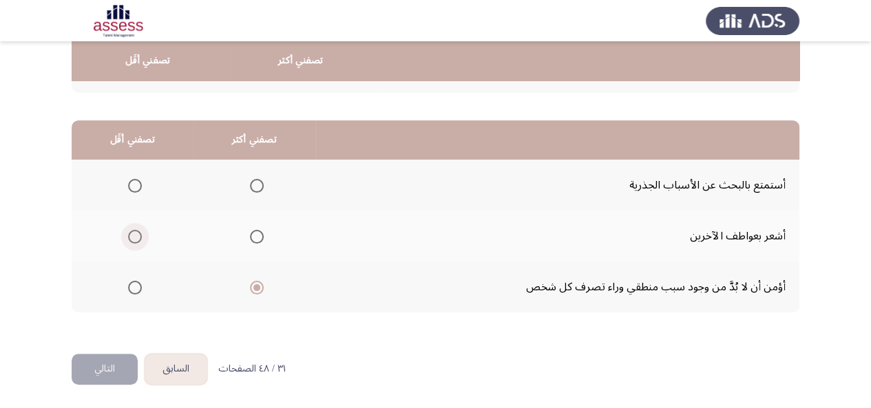
click at [139, 238] on span "Select an option" at bounding box center [135, 237] width 14 height 14
click at [139, 238] on input "Select an option" at bounding box center [135, 237] width 14 height 14
click at [107, 361] on button "التالي" at bounding box center [105, 369] width 66 height 31
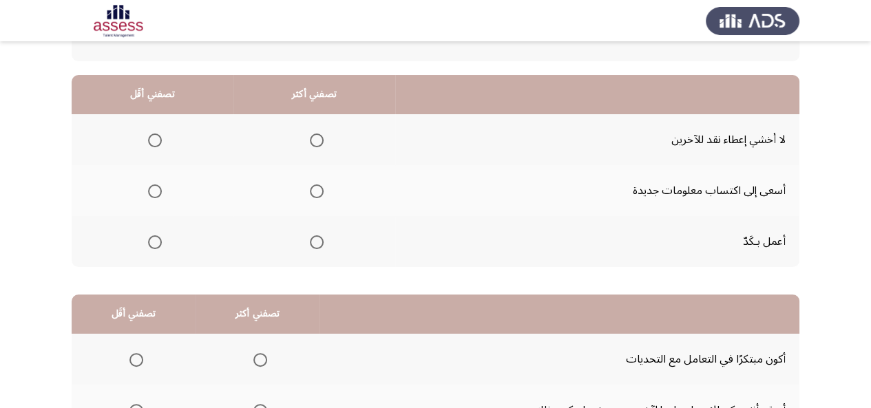
scroll to position [134, 0]
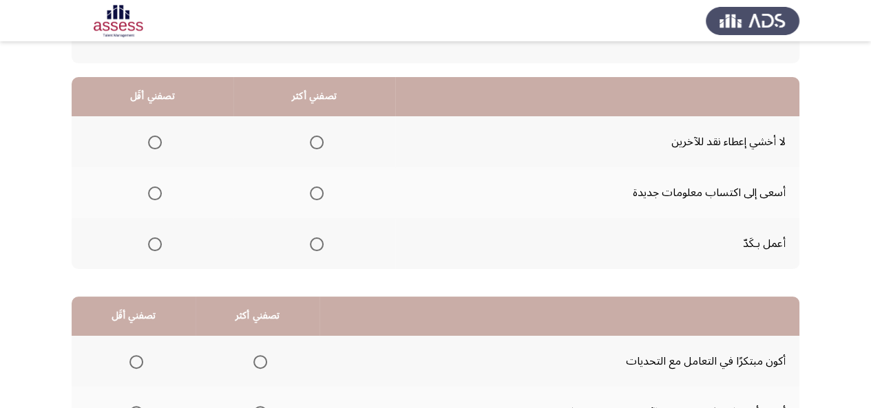
click at [327, 190] on th at bounding box center [314, 192] width 162 height 51
click at [311, 192] on span "Select an option" at bounding box center [317, 194] width 14 height 14
click at [311, 192] on input "Select an option" at bounding box center [317, 194] width 14 height 14
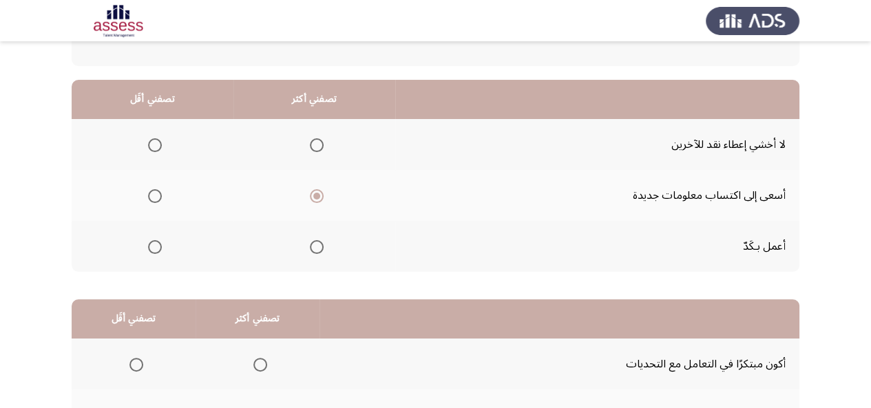
scroll to position [130, 0]
click at [155, 150] on span "Select an option" at bounding box center [155, 146] width 14 height 14
click at [155, 150] on input "Select an option" at bounding box center [155, 146] width 14 height 14
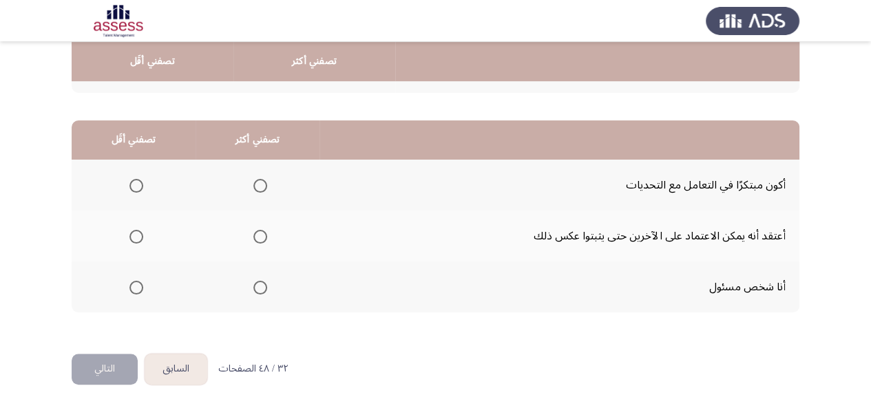
scroll to position [310, 0]
click at [687, 188] on td "أكون مبتكرًا في التعامل مع التحديات" at bounding box center [560, 185] width 480 height 51
click at [264, 231] on span "Select an option" at bounding box center [260, 237] width 14 height 14
click at [264, 231] on input "Select an option" at bounding box center [260, 237] width 14 height 14
click at [139, 183] on span "Select an option" at bounding box center [136, 186] width 14 height 14
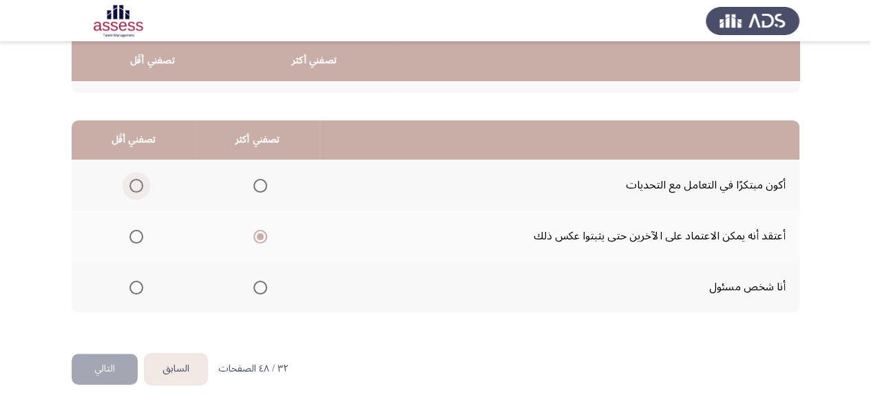
click at [139, 183] on input "Select an option" at bounding box center [136, 186] width 14 height 14
click at [96, 374] on button "التالي" at bounding box center [105, 369] width 66 height 31
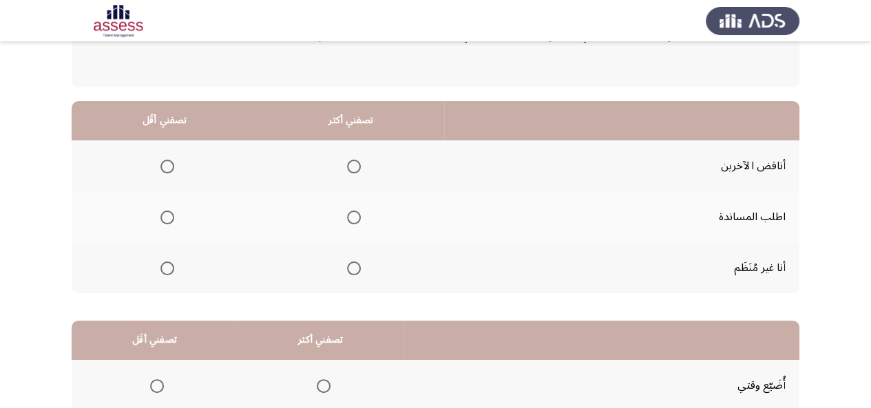
scroll to position [111, 0]
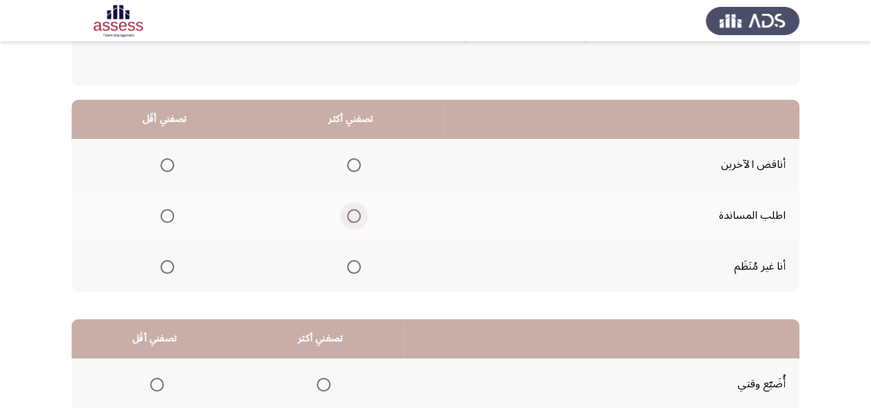
click at [355, 216] on span "Select an option" at bounding box center [354, 216] width 14 height 14
click at [355, 216] on input "Select an option" at bounding box center [354, 216] width 14 height 14
click at [172, 272] on span "Select an option" at bounding box center [167, 267] width 14 height 14
click at [172, 272] on input "Select an option" at bounding box center [167, 267] width 14 height 14
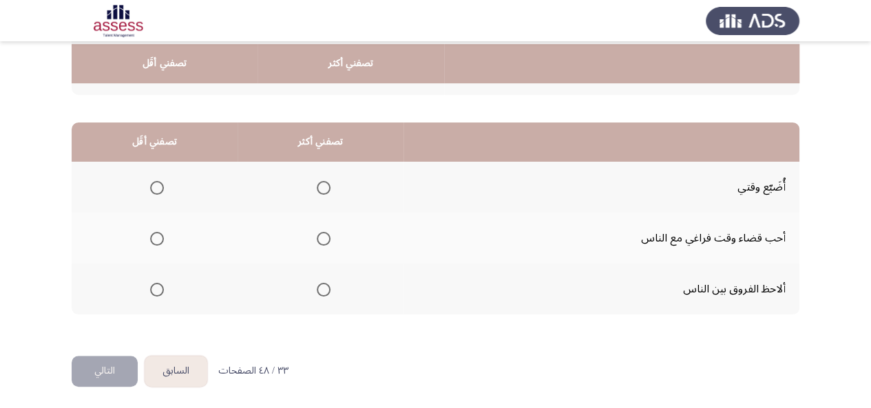
scroll to position [310, 0]
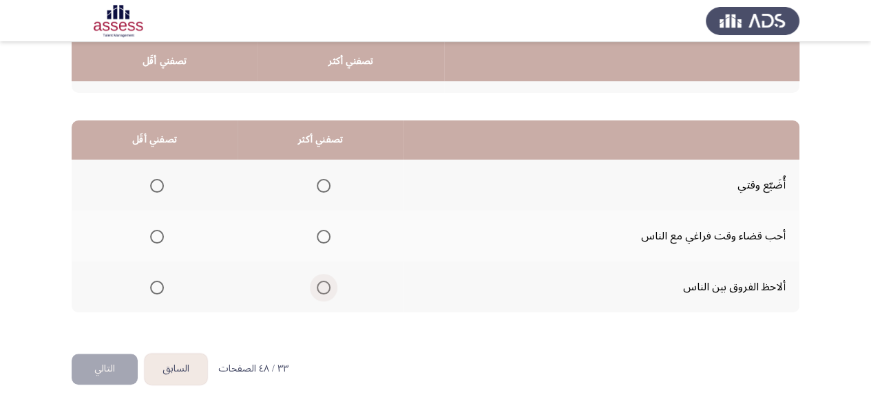
click at [318, 289] on span "Select an option" at bounding box center [324, 288] width 14 height 14
click at [318, 289] on input "Select an option" at bounding box center [324, 288] width 14 height 14
click at [158, 179] on span "Select an option" at bounding box center [157, 186] width 14 height 14
click at [158, 179] on input "Select an option" at bounding box center [157, 186] width 14 height 14
click at [106, 380] on button "التالي" at bounding box center [105, 369] width 66 height 31
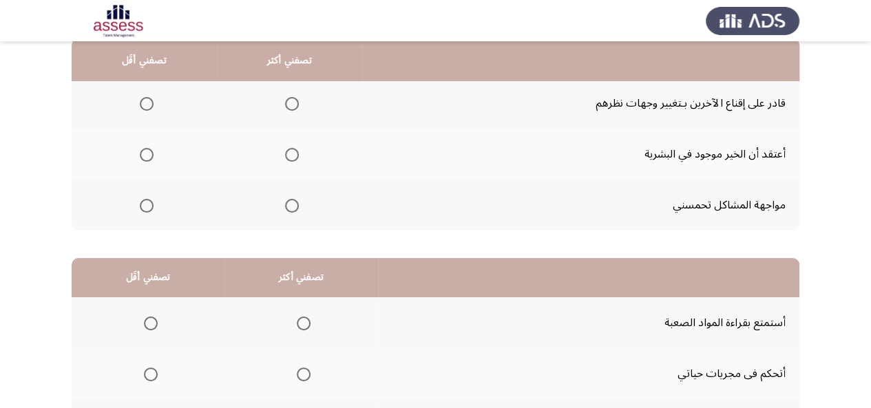
scroll to position [172, 0]
click at [291, 155] on span "Select an option" at bounding box center [292, 156] width 14 height 14
click at [291, 155] on input "Select an option" at bounding box center [292, 156] width 14 height 14
click at [295, 202] on span "Select an option" at bounding box center [292, 207] width 14 height 14
click at [292, 203] on span "Select an option" at bounding box center [292, 207] width 14 height 14
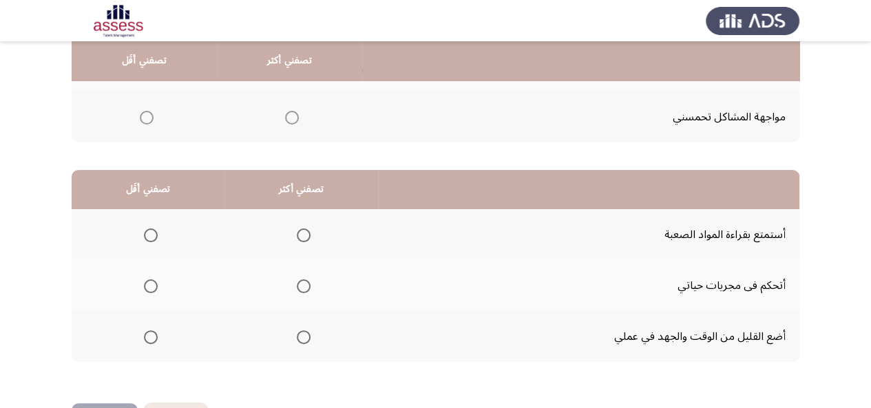
scroll to position [310, 0]
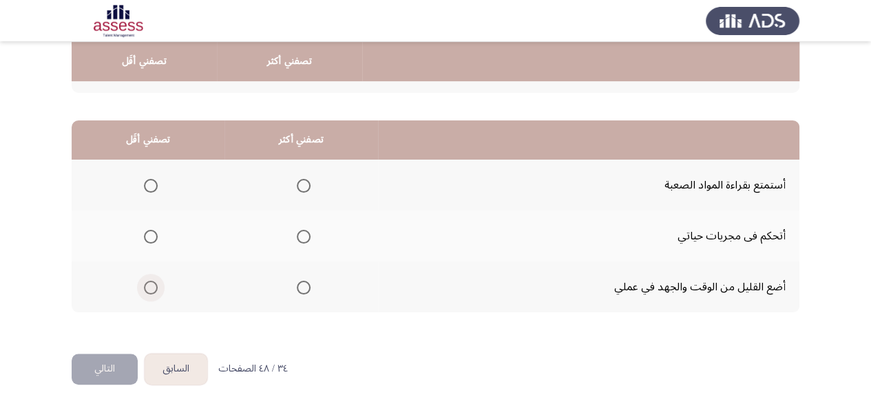
click at [148, 282] on span "Select an option" at bounding box center [151, 288] width 14 height 14
click at [148, 282] on input "Select an option" at bounding box center [151, 288] width 14 height 14
click at [305, 184] on span "Select an option" at bounding box center [304, 186] width 14 height 14
click at [305, 184] on input "Select an option" at bounding box center [304, 186] width 14 height 14
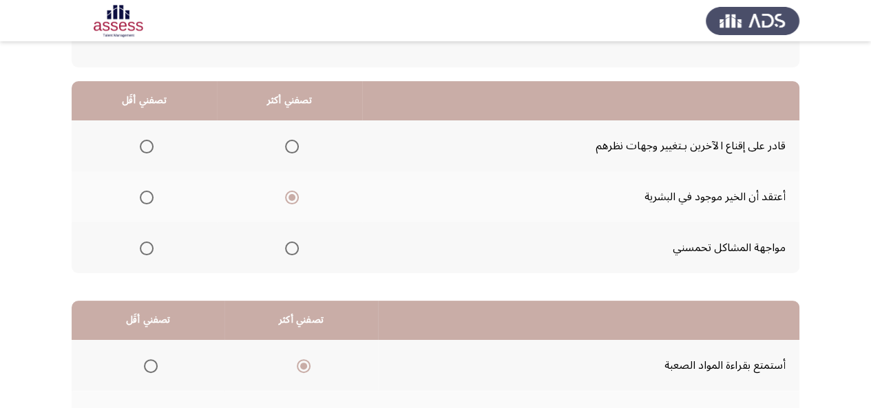
scroll to position [131, 0]
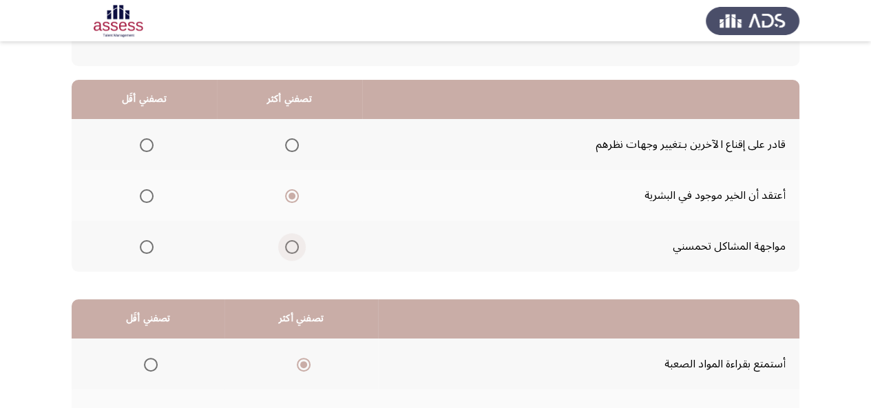
click at [292, 250] on span "Select an option" at bounding box center [292, 247] width 14 height 14
click at [292, 250] on input "Select an option" at bounding box center [292, 247] width 14 height 14
click at [146, 150] on span "Select an option" at bounding box center [147, 145] width 14 height 14
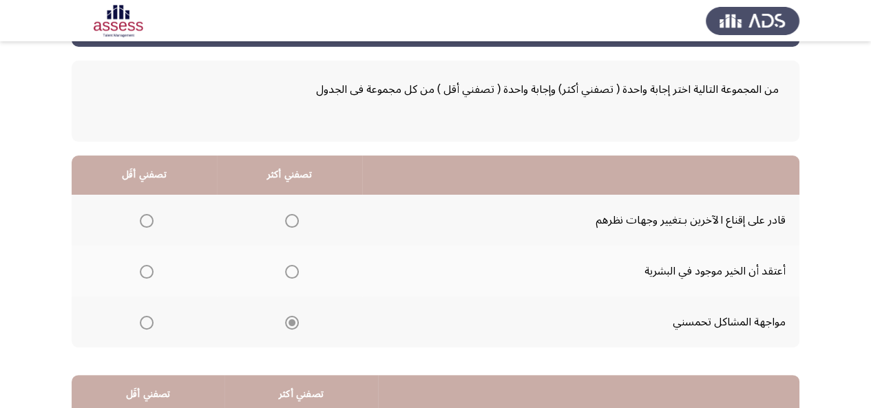
scroll to position [58, 0]
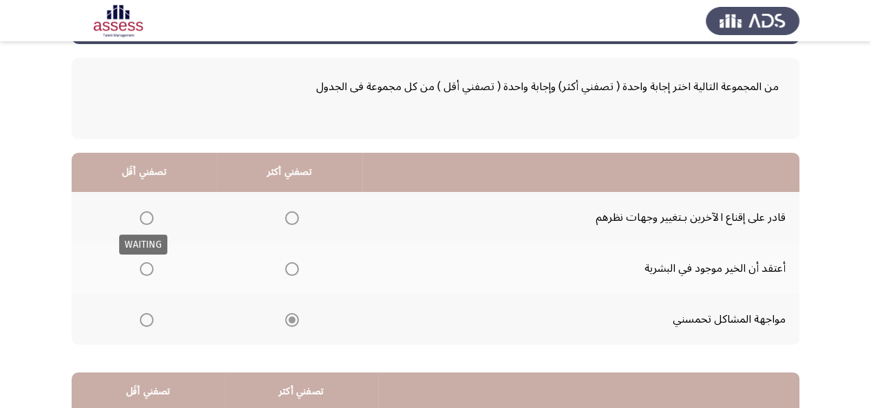
click at [147, 216] on span "Select an option" at bounding box center [147, 218] width 14 height 14
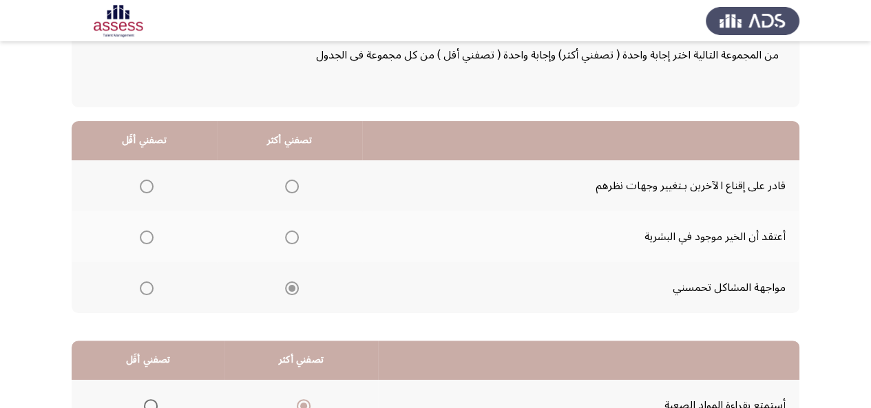
scroll to position [90, 0]
click at [142, 187] on span "Select an option" at bounding box center [147, 187] width 14 height 14
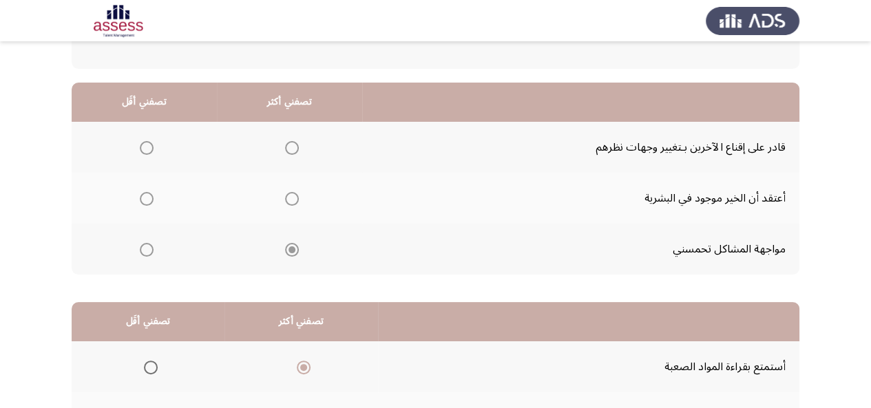
scroll to position [0, 0]
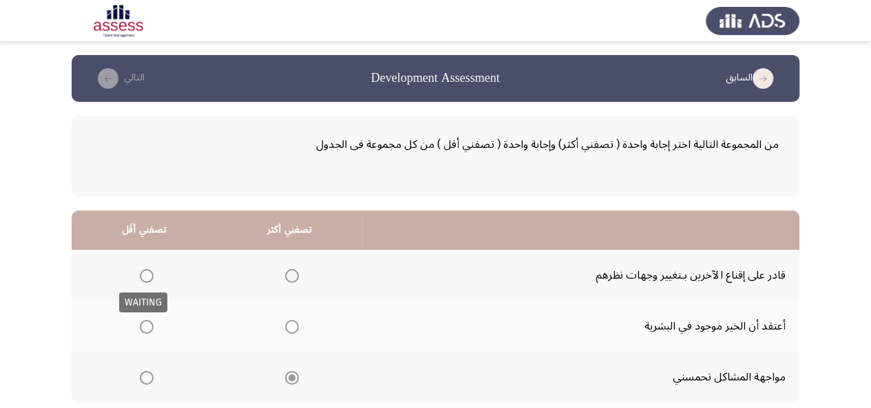
click at [143, 275] on span "Select an option" at bounding box center [147, 276] width 14 height 14
click at [288, 278] on span "Select an option" at bounding box center [292, 276] width 14 height 14
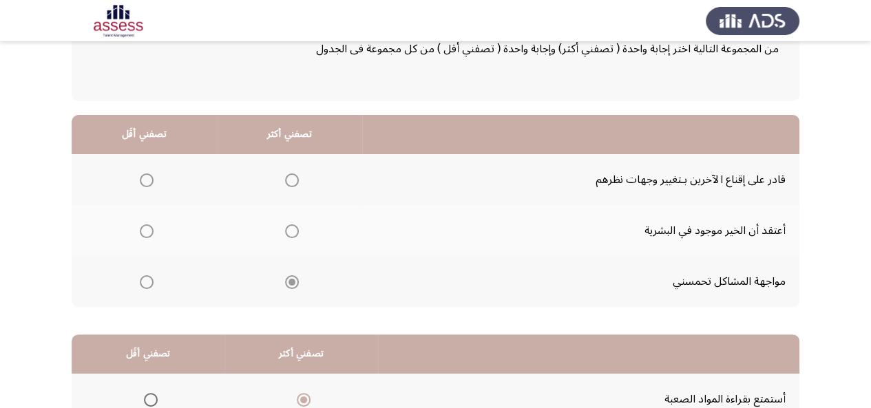
scroll to position [110, 0]
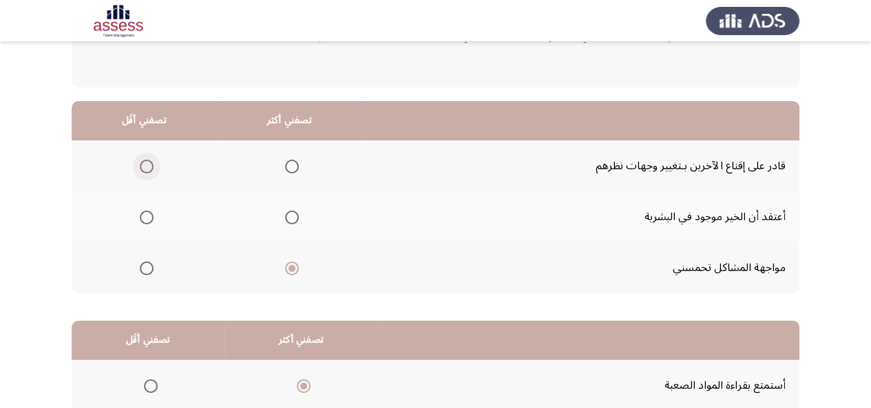
click at [149, 165] on span "Select an option" at bounding box center [147, 167] width 14 height 14
click at [149, 165] on input "Select an option" at bounding box center [147, 167] width 14 height 14
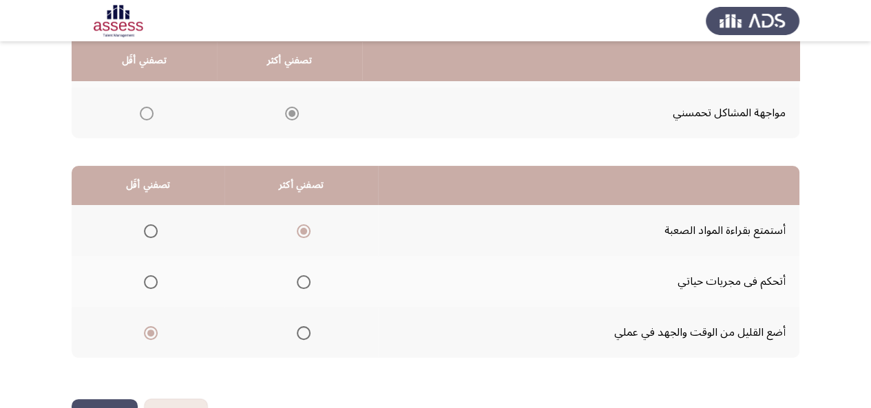
scroll to position [310, 0]
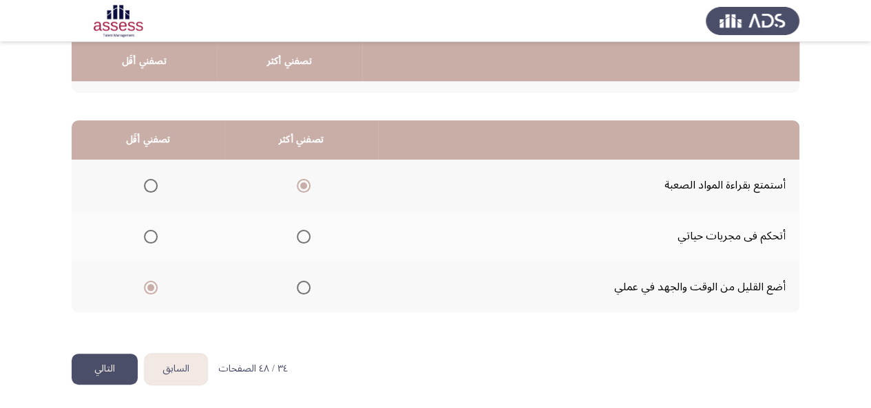
click at [94, 364] on button "التالي" at bounding box center [105, 369] width 66 height 31
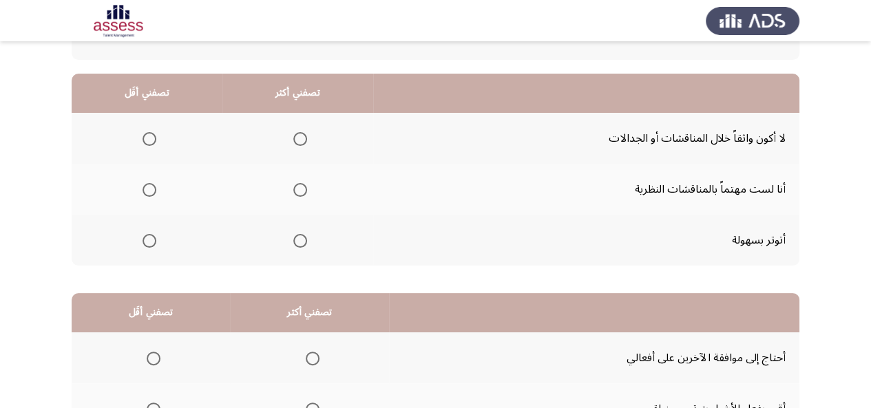
scroll to position [128, 0]
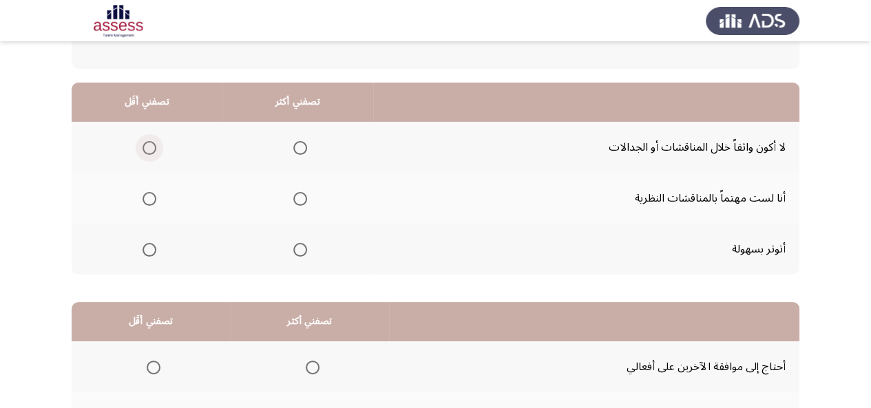
click at [146, 148] on span "Select an option" at bounding box center [150, 148] width 14 height 14
click at [146, 148] on input "Select an option" at bounding box center [150, 148] width 14 height 14
click at [299, 200] on span "Select an option" at bounding box center [300, 199] width 14 height 14
click at [299, 200] on input "Select an option" at bounding box center [300, 199] width 14 height 14
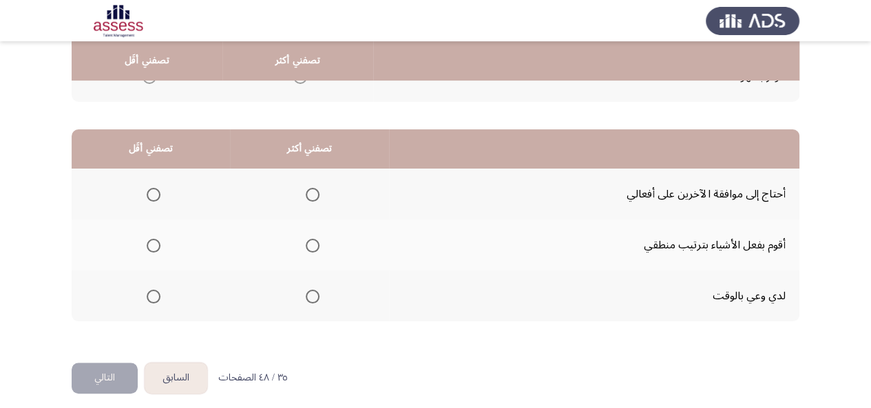
scroll to position [310, 0]
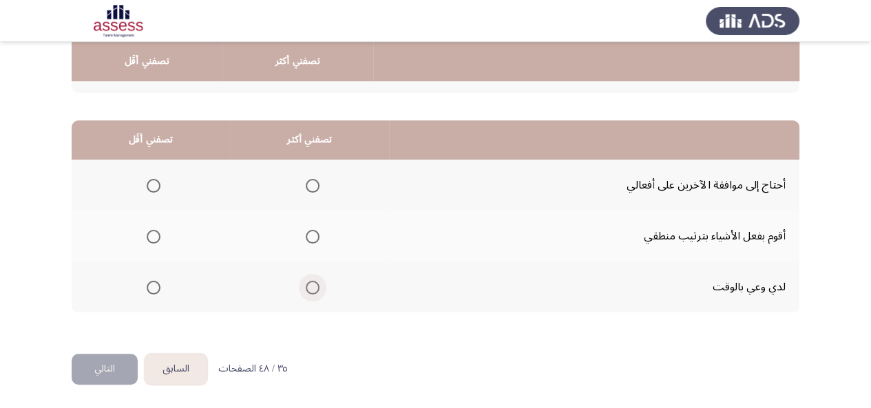
click at [312, 290] on span "Select an option" at bounding box center [313, 288] width 14 height 14
click at [312, 290] on input "Select an option" at bounding box center [313, 288] width 14 height 14
click at [156, 183] on span "Select an option" at bounding box center [154, 186] width 14 height 14
click at [156, 183] on input "Select an option" at bounding box center [154, 186] width 14 height 14
click at [107, 370] on button "التالي" at bounding box center [105, 369] width 66 height 31
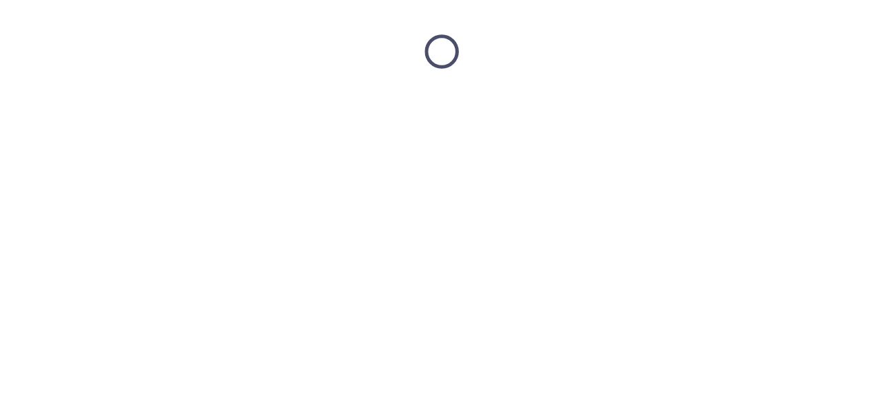
scroll to position [0, 0]
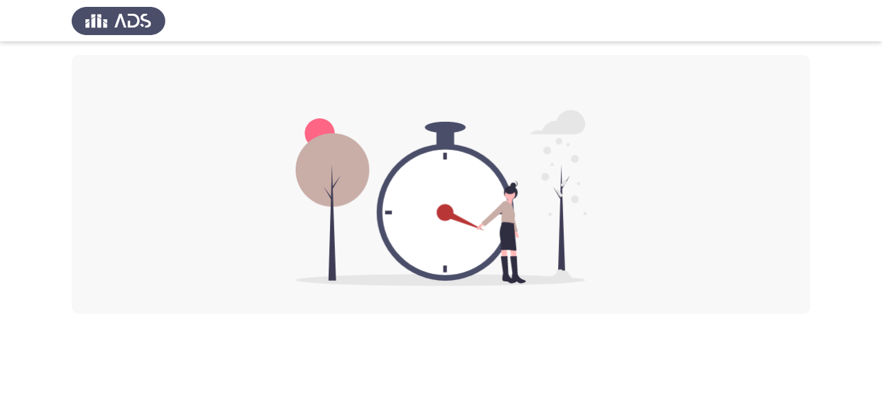
click at [430, 195] on img at bounding box center [440, 198] width 291 height 176
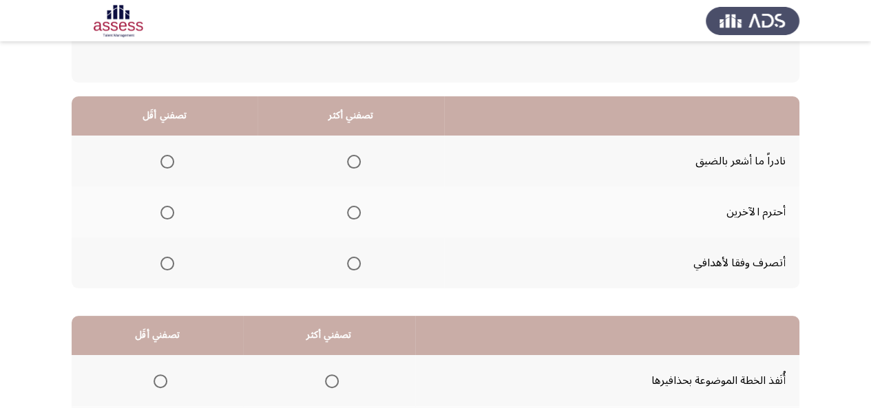
scroll to position [106, 0]
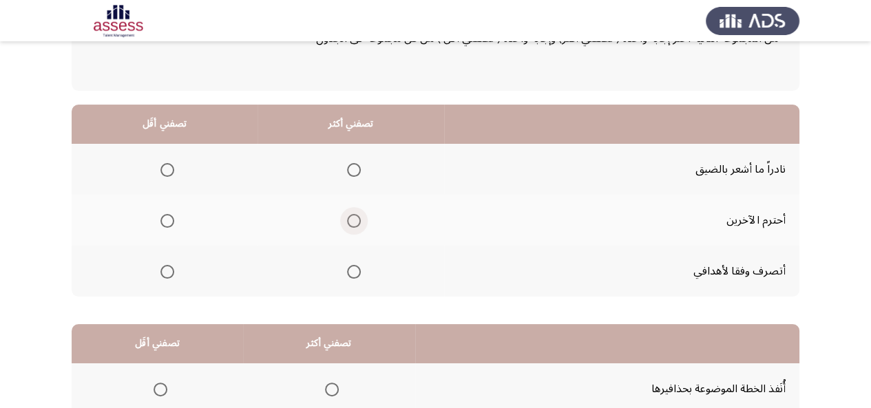
click at [353, 223] on span "Select an option" at bounding box center [354, 221] width 14 height 14
click at [353, 223] on input "Select an option" at bounding box center [354, 221] width 14 height 14
click at [163, 167] on span "Select an option" at bounding box center [167, 170] width 14 height 14
click at [163, 167] on input "Select an option" at bounding box center [167, 170] width 14 height 14
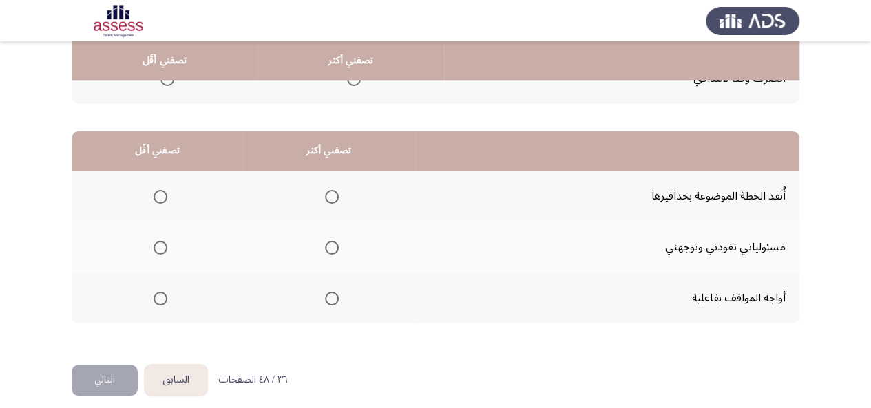
scroll to position [299, 0]
click at [328, 246] on span "Select an option" at bounding box center [332, 248] width 14 height 14
click at [328, 246] on input "Select an option" at bounding box center [332, 248] width 14 height 14
click at [325, 294] on span "Select an option" at bounding box center [332, 299] width 14 height 14
click at [325, 294] on input "Select an option" at bounding box center [332, 299] width 14 height 14
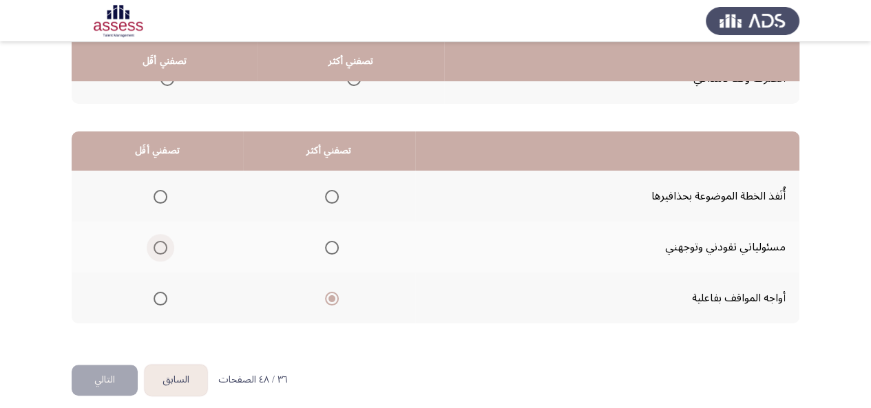
click at [163, 249] on span "Select an option" at bounding box center [161, 248] width 14 height 14
click at [163, 249] on input "Select an option" at bounding box center [161, 248] width 14 height 14
click at [333, 249] on span "Select an option" at bounding box center [332, 248] width 14 height 14
click at [333, 249] on input "Select an option" at bounding box center [332, 248] width 14 height 14
click at [163, 295] on span "Select an option" at bounding box center [161, 299] width 14 height 14
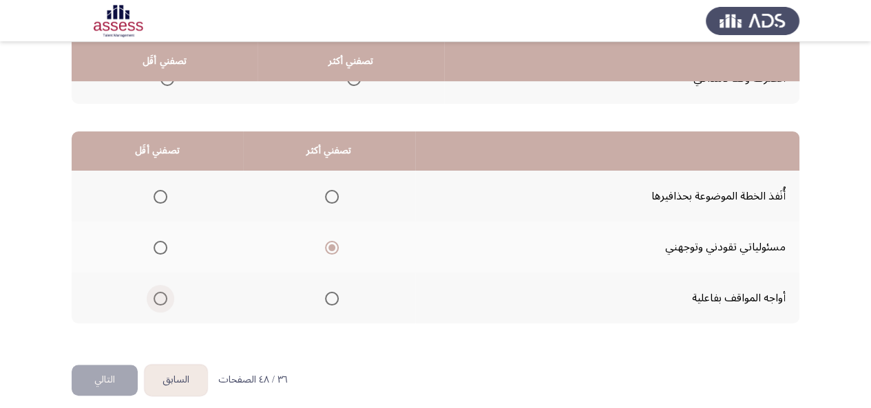
click at [163, 295] on input "Select an option" at bounding box center [161, 299] width 14 height 14
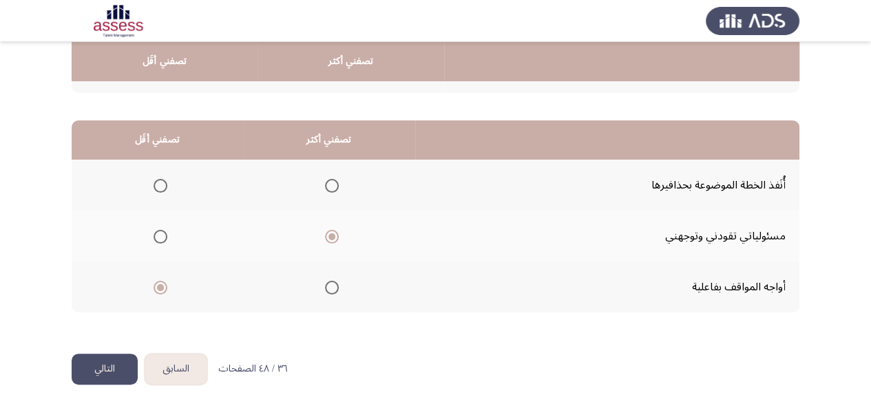
click at [100, 366] on button "التالي" at bounding box center [105, 369] width 66 height 31
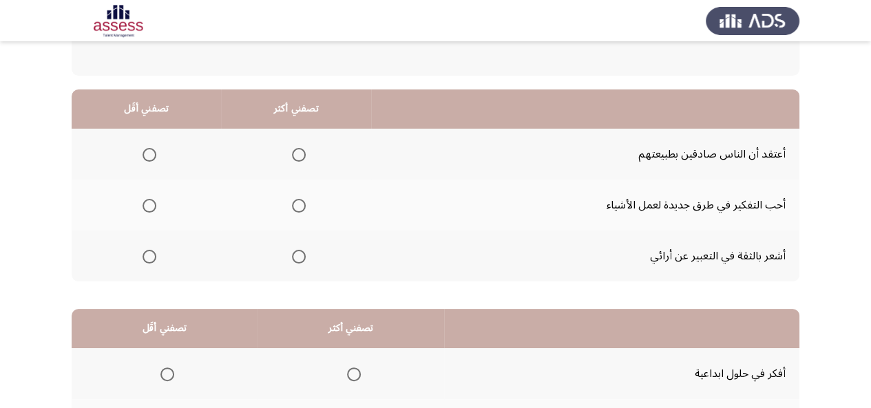
scroll to position [122, 0]
click at [293, 209] on span "Select an option" at bounding box center [299, 205] width 14 height 14
click at [293, 209] on input "Select an option" at bounding box center [299, 205] width 14 height 14
click at [147, 147] on span "Select an option" at bounding box center [150, 154] width 14 height 14
click at [147, 147] on input "Select an option" at bounding box center [150, 154] width 14 height 14
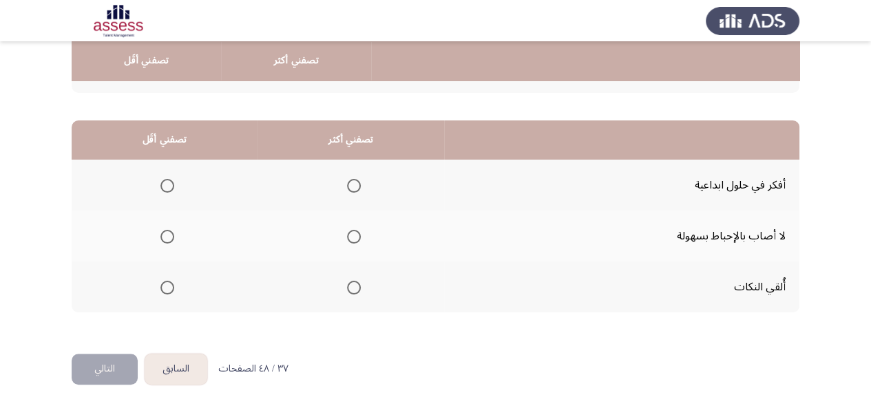
scroll to position [310, 0]
click at [350, 236] on span "Select an option" at bounding box center [354, 237] width 14 height 14
click at [350, 236] on input "Select an option" at bounding box center [354, 237] width 14 height 14
click at [149, 191] on th at bounding box center [165, 185] width 186 height 51
click at [166, 182] on span "Select an option" at bounding box center [167, 186] width 14 height 14
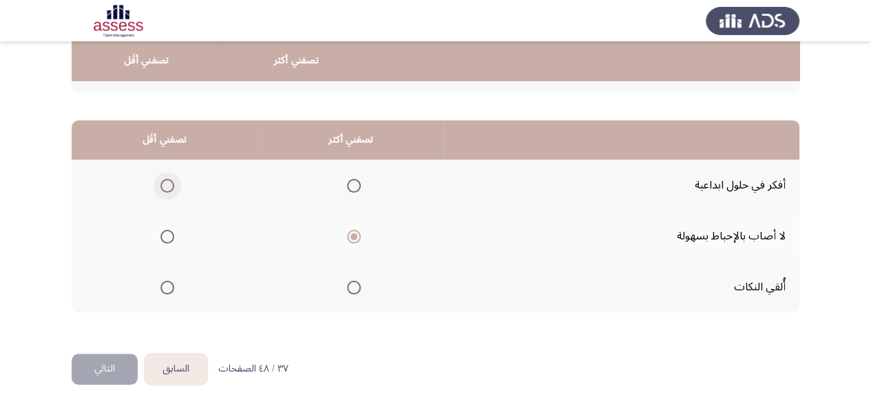
click at [166, 182] on input "Select an option" at bounding box center [167, 186] width 14 height 14
click at [87, 371] on button "التالي" at bounding box center [105, 369] width 66 height 31
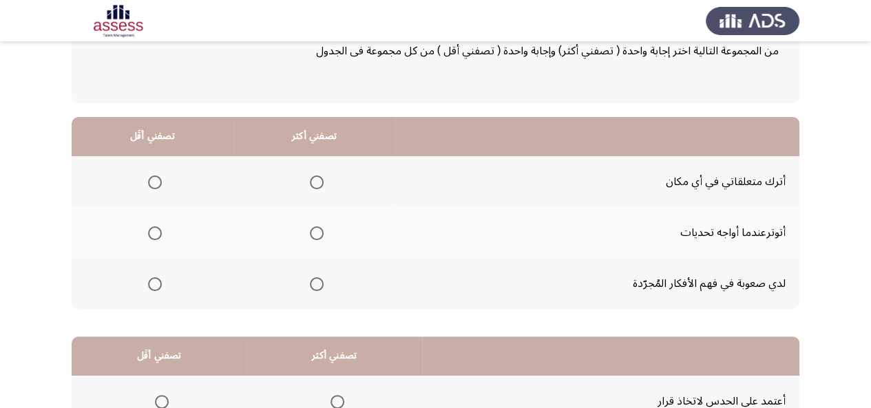
scroll to position [93, 0]
click at [318, 187] on span "Select an option" at bounding box center [317, 183] width 14 height 14
click at [318, 187] on input "Select an option" at bounding box center [317, 183] width 14 height 14
click at [149, 233] on span "Select an option" at bounding box center [155, 234] width 14 height 14
click at [149, 233] on input "Select an option" at bounding box center [155, 234] width 14 height 14
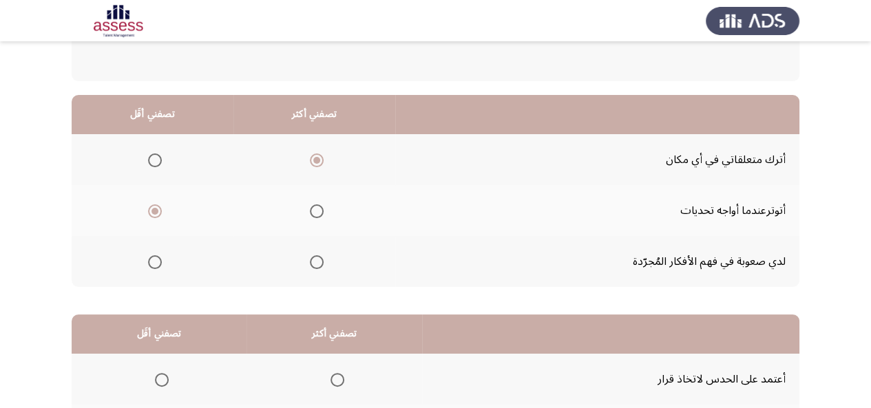
scroll to position [115, 0]
click at [156, 263] on span "Select an option" at bounding box center [155, 263] width 14 height 14
click at [156, 263] on input "Select an option" at bounding box center [155, 263] width 14 height 14
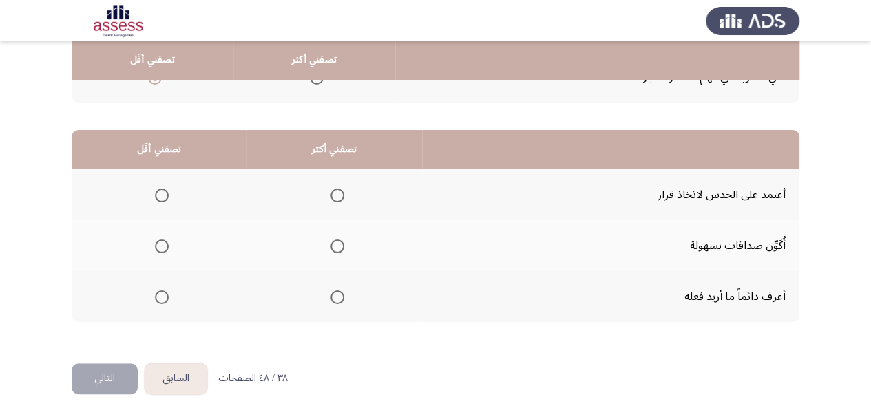
scroll to position [301, 0]
click at [337, 297] on span "Select an option" at bounding box center [338, 297] width 14 height 14
click at [337, 297] on input "Select an option" at bounding box center [338, 297] width 14 height 14
click at [158, 243] on span "Select an option" at bounding box center [162, 246] width 14 height 14
click at [158, 243] on input "Select an option" at bounding box center [162, 246] width 14 height 14
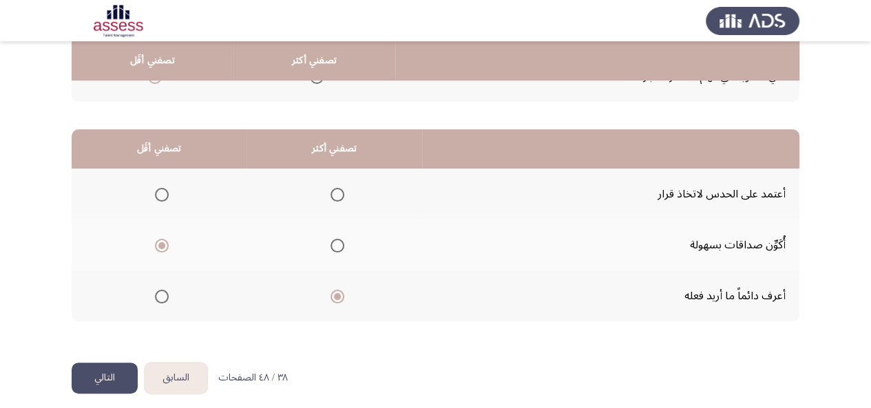
scroll to position [310, 0]
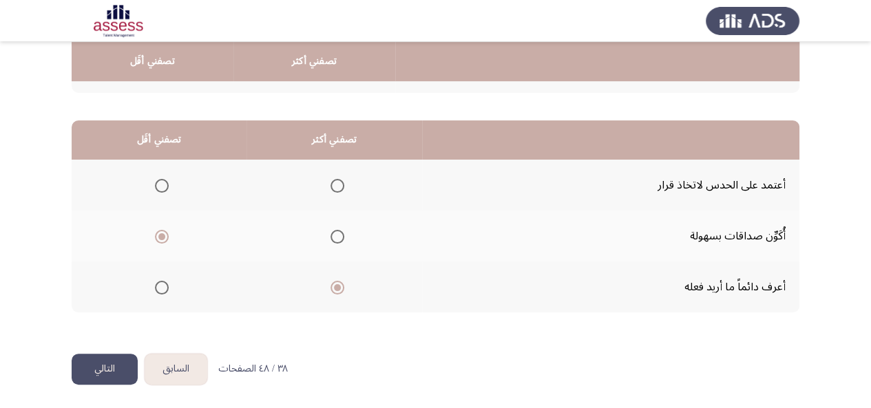
click at [92, 369] on button "التالي" at bounding box center [105, 369] width 66 height 31
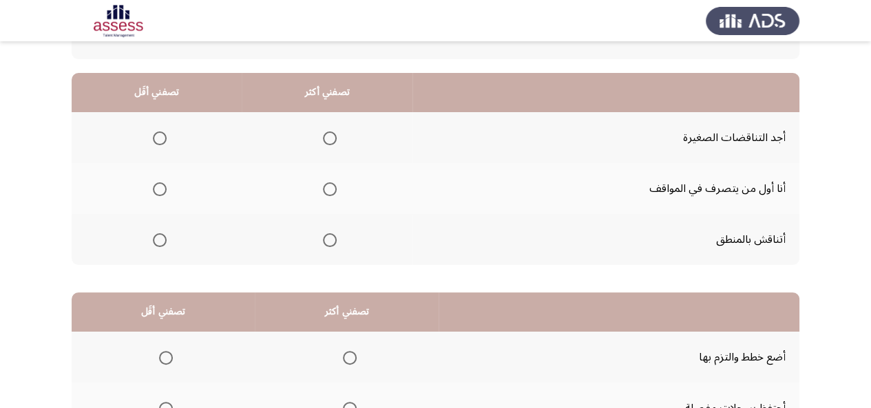
scroll to position [140, 0]
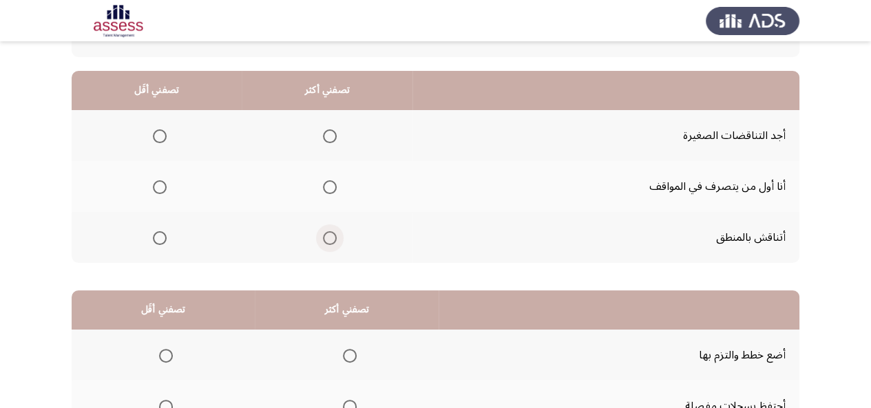
click at [323, 235] on span "Select an option" at bounding box center [330, 238] width 14 height 14
click at [323, 235] on input "Select an option" at bounding box center [330, 238] width 14 height 14
click at [158, 134] on span "Select an option" at bounding box center [160, 136] width 14 height 14
click at [158, 134] on input "Select an option" at bounding box center [160, 136] width 14 height 14
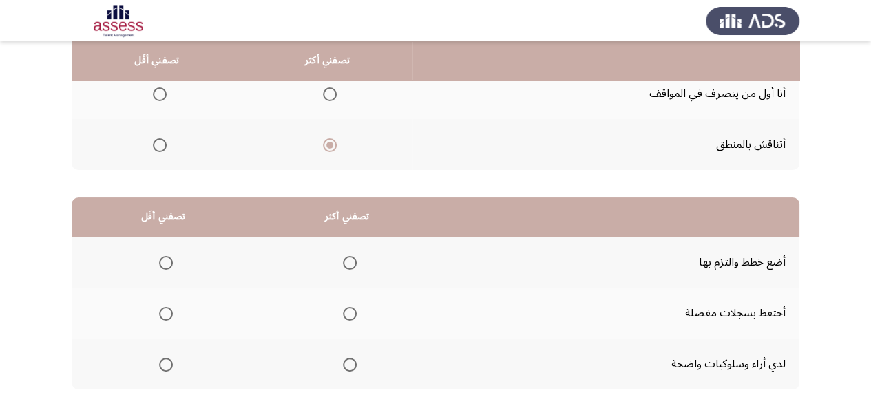
scroll to position [310, 0]
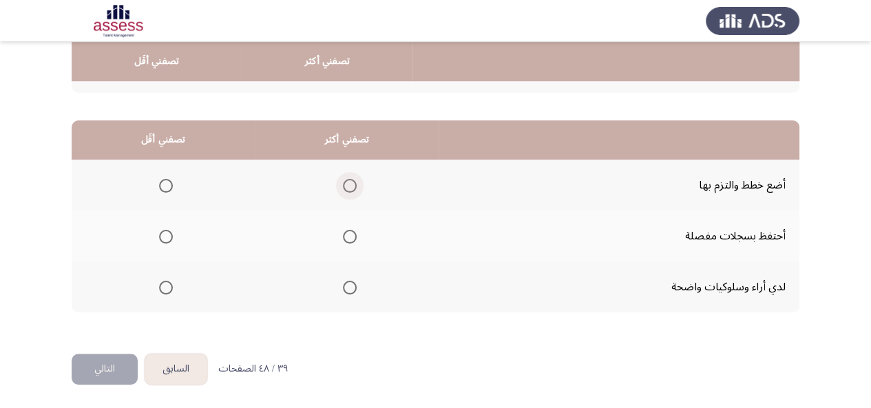
click at [351, 183] on span "Select an option" at bounding box center [350, 186] width 14 height 14
click at [351, 183] on input "Select an option" at bounding box center [350, 186] width 14 height 14
click at [164, 238] on span "Select an option" at bounding box center [166, 237] width 14 height 14
click at [164, 238] on input "Select an option" at bounding box center [166, 237] width 14 height 14
click at [102, 362] on button "التالي" at bounding box center [105, 369] width 66 height 31
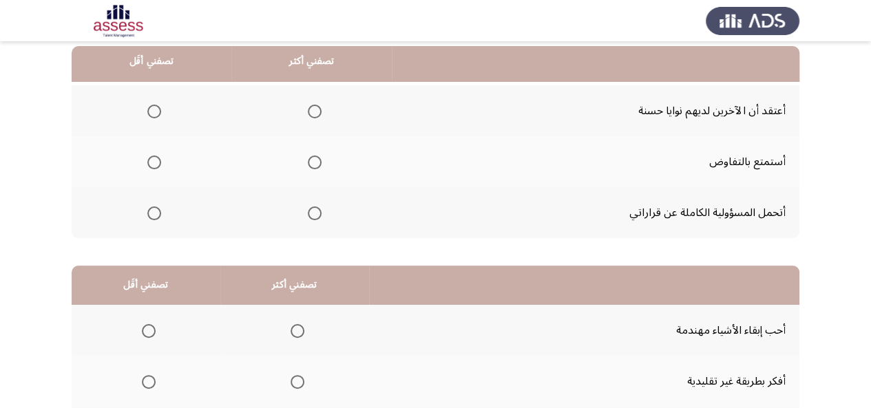
scroll to position [165, 0]
click at [318, 208] on span "Select an option" at bounding box center [315, 213] width 14 height 14
click at [318, 208] on input "Select an option" at bounding box center [315, 213] width 14 height 14
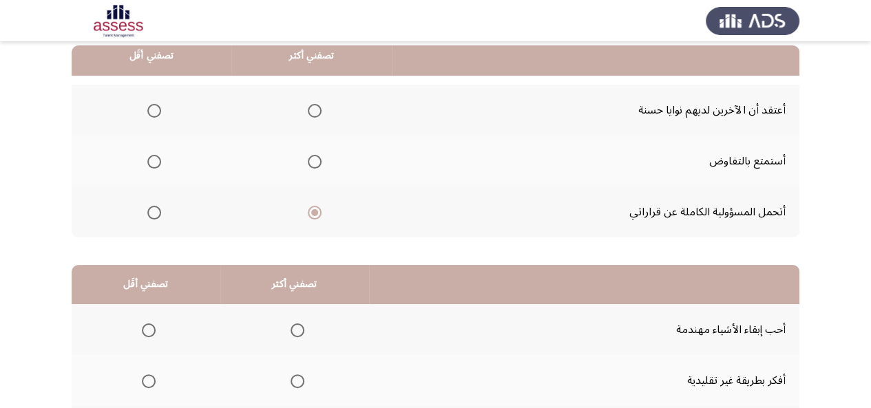
scroll to position [159, 0]
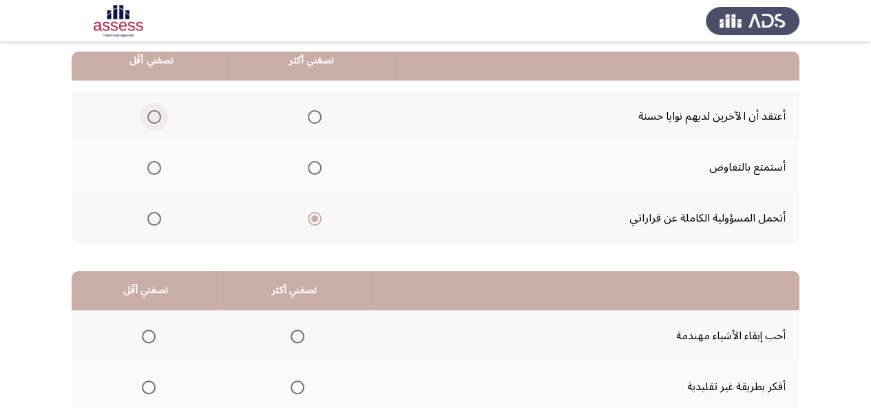
click at [154, 118] on span "Select an option" at bounding box center [154, 117] width 14 height 14
click at [154, 118] on input "Select an option" at bounding box center [154, 117] width 14 height 14
click at [157, 165] on span "Select an option" at bounding box center [154, 168] width 14 height 14
click at [157, 165] on input "Select an option" at bounding box center [154, 168] width 14 height 14
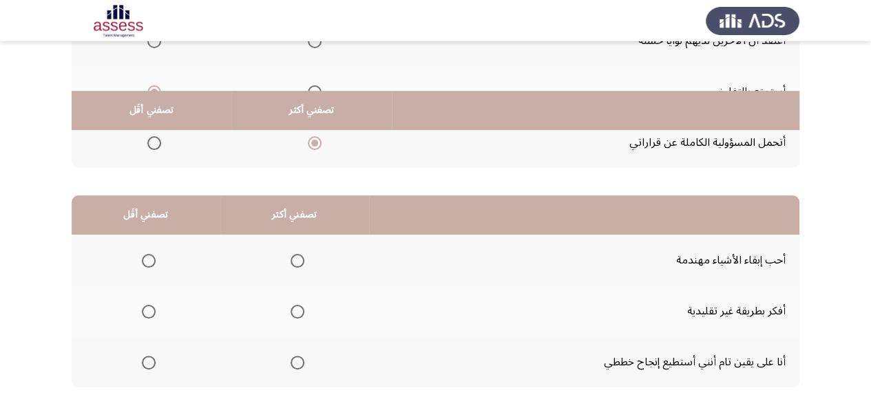
scroll to position [310, 0]
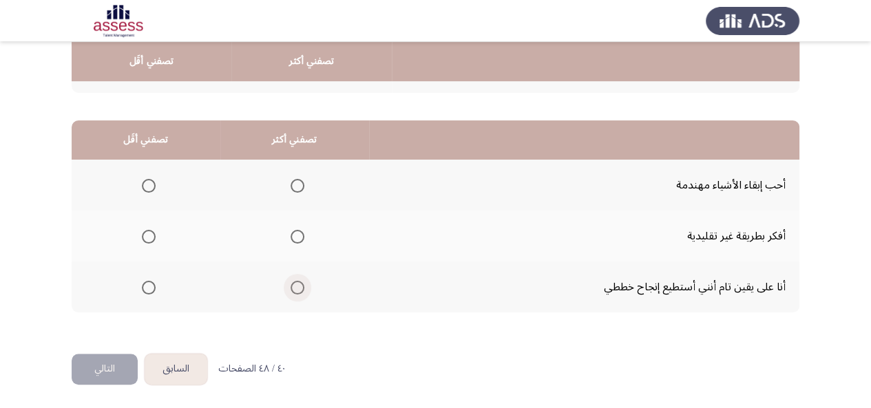
click at [295, 281] on span "Select an option" at bounding box center [298, 288] width 14 height 14
click at [295, 281] on input "Select an option" at bounding box center [298, 288] width 14 height 14
click at [142, 233] on span "Select an option" at bounding box center [149, 237] width 14 height 14
click at [142, 233] on input "Select an option" at bounding box center [149, 237] width 14 height 14
click at [95, 380] on button "التالي" at bounding box center [105, 369] width 66 height 31
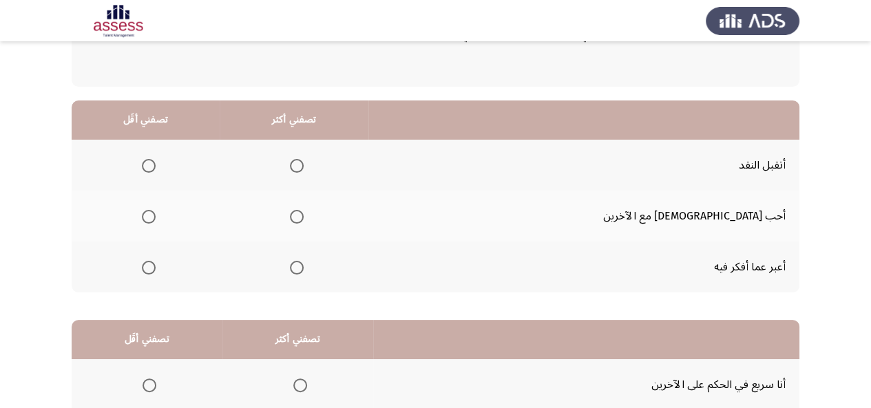
scroll to position [112, 0]
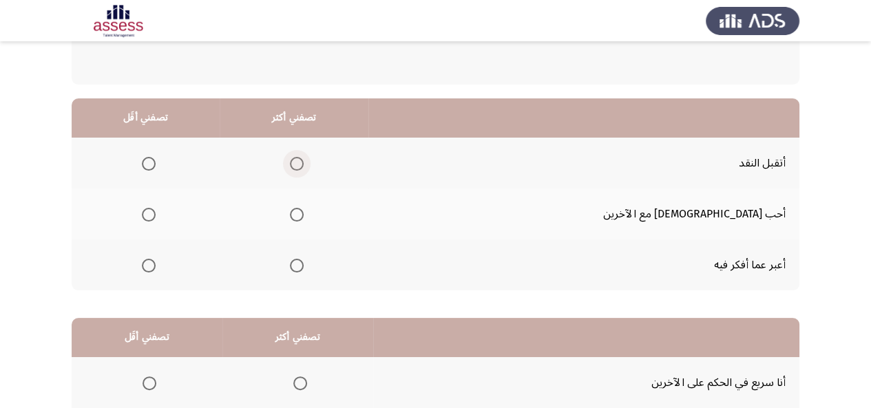
click at [304, 163] on span "Select an option" at bounding box center [297, 164] width 14 height 14
click at [304, 163] on input "Select an option" at bounding box center [297, 164] width 14 height 14
click at [156, 267] on span "Select an option" at bounding box center [149, 266] width 14 height 14
click at [156, 267] on input "Select an option" at bounding box center [149, 266] width 14 height 14
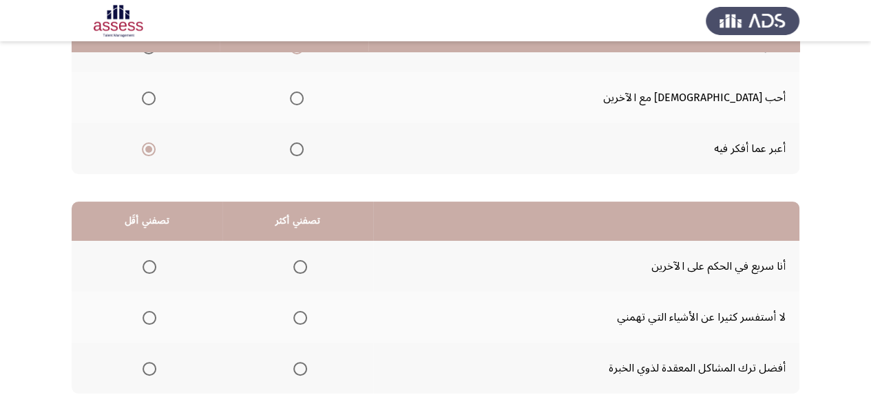
scroll to position [171, 0]
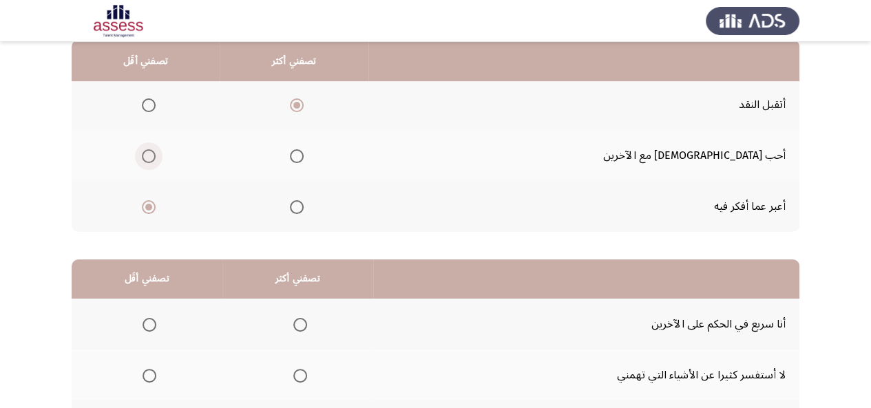
click at [156, 161] on span "Select an option" at bounding box center [149, 156] width 14 height 14
click at [156, 161] on input "Select an option" at bounding box center [149, 156] width 14 height 14
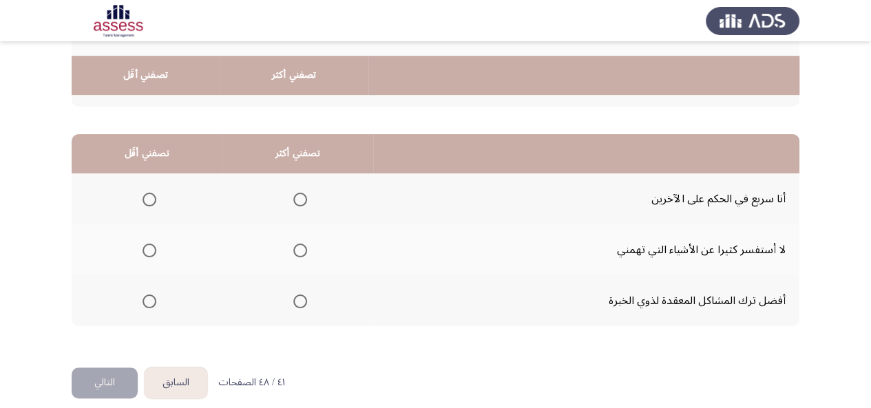
scroll to position [310, 0]
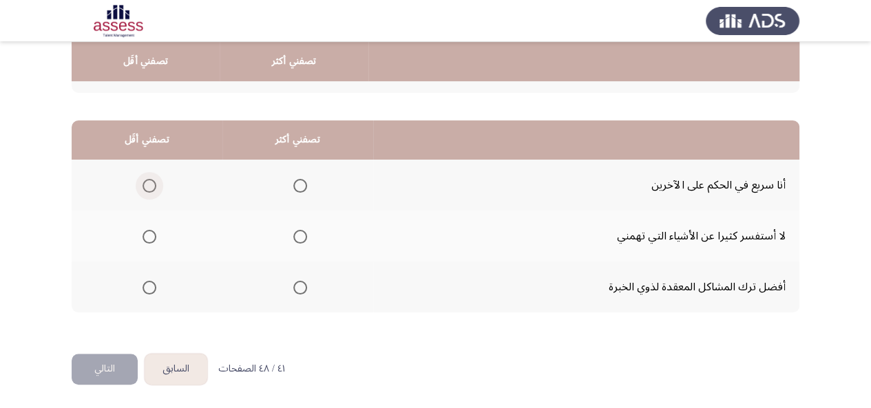
click at [146, 187] on span "Select an option" at bounding box center [150, 186] width 14 height 14
click at [146, 187] on input "Select an option" at bounding box center [150, 186] width 14 height 14
click at [147, 230] on span "Select an option" at bounding box center [150, 237] width 14 height 14
click at [147, 230] on input "Select an option" at bounding box center [150, 237] width 14 height 14
click at [300, 185] on span "Select an option" at bounding box center [300, 186] width 14 height 14
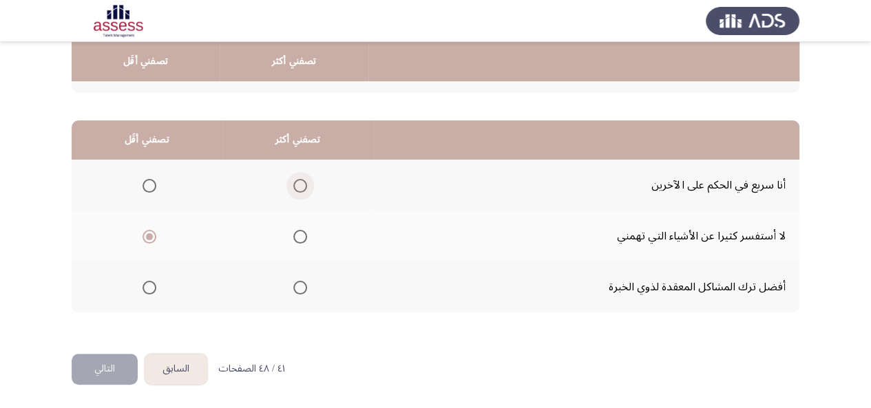
click at [300, 185] on input "Select an option" at bounding box center [300, 186] width 14 height 14
click at [109, 373] on button "التالي" at bounding box center [105, 369] width 66 height 31
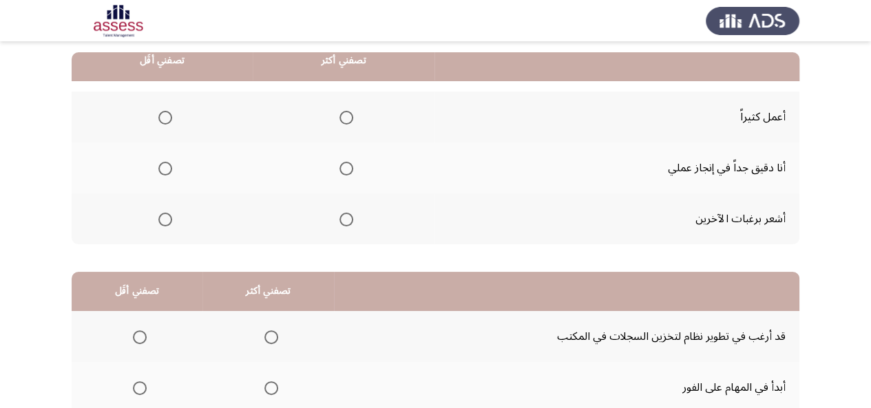
scroll to position [159, 0]
click at [340, 114] on span "Select an option" at bounding box center [347, 117] width 14 height 14
click at [340, 114] on input "Select an option" at bounding box center [347, 117] width 14 height 14
click at [165, 222] on span "Select an option" at bounding box center [165, 219] width 14 height 14
click at [165, 222] on input "Select an option" at bounding box center [165, 219] width 14 height 14
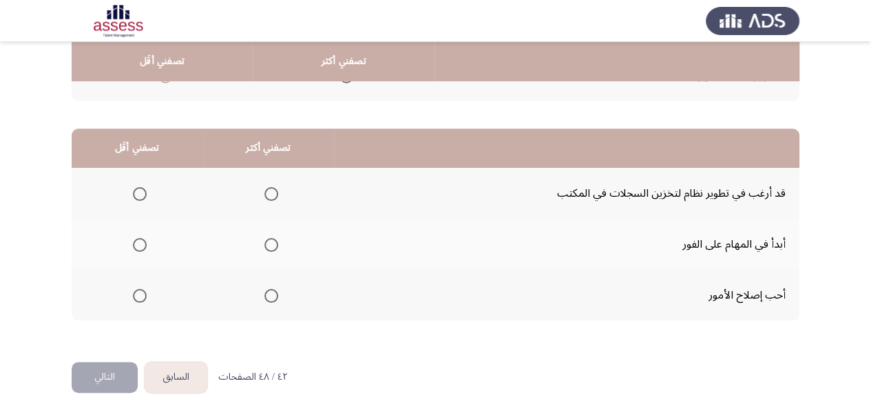
scroll to position [302, 0]
click at [269, 189] on span "Select an option" at bounding box center [271, 194] width 14 height 14
click at [269, 189] on input "Select an option" at bounding box center [271, 194] width 14 height 14
click at [138, 242] on span "Select an option" at bounding box center [140, 245] width 14 height 14
click at [138, 242] on input "Select an option" at bounding box center [140, 245] width 14 height 14
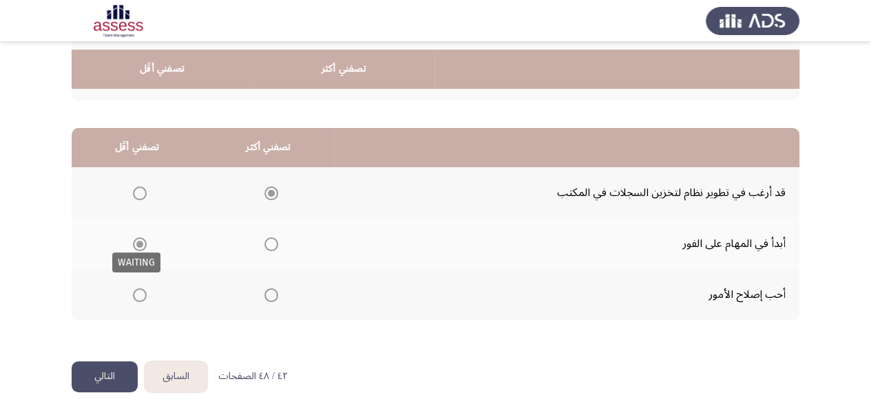
scroll to position [310, 0]
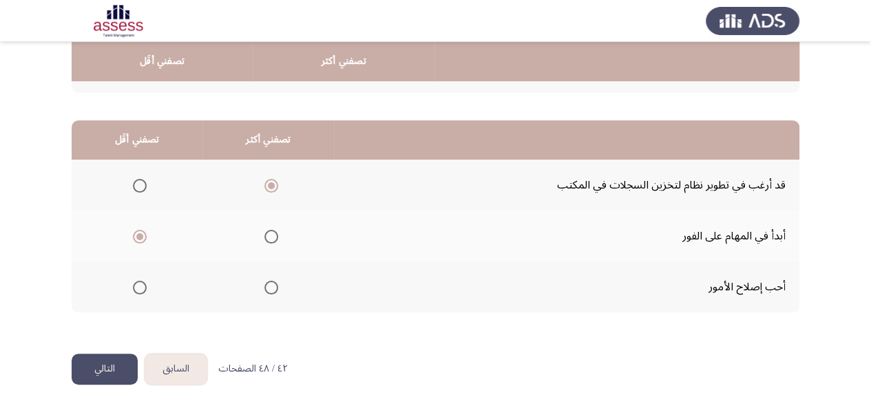
click at [99, 363] on button "التالي" at bounding box center [105, 369] width 66 height 31
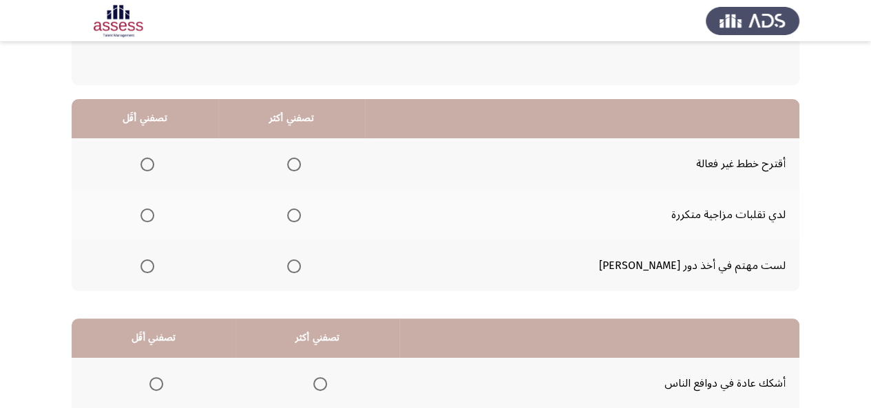
scroll to position [112, 0]
click at [301, 160] on span "Select an option" at bounding box center [294, 164] width 14 height 14
click at [301, 160] on input "Select an option" at bounding box center [294, 164] width 14 height 14
click at [154, 211] on span "Select an option" at bounding box center [148, 215] width 14 height 14
click at [154, 211] on input "Select an option" at bounding box center [148, 215] width 14 height 14
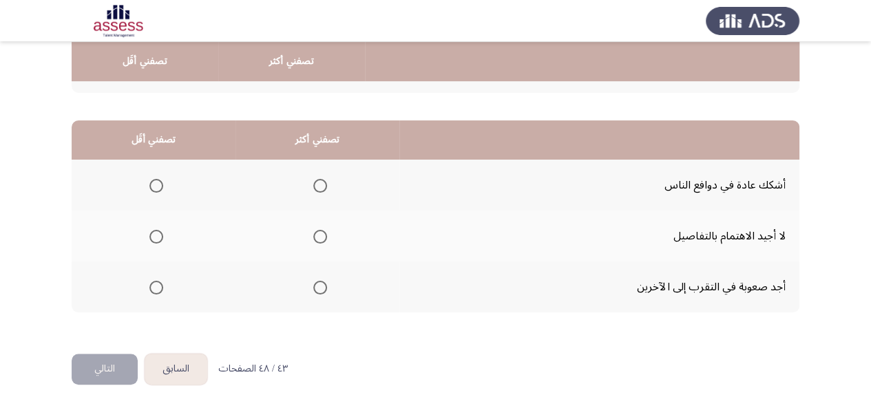
scroll to position [310, 0]
click at [318, 284] on span "Select an option" at bounding box center [320, 288] width 14 height 14
click at [318, 284] on input "Select an option" at bounding box center [320, 288] width 14 height 14
click at [161, 184] on span "Select an option" at bounding box center [156, 186] width 14 height 14
click at [161, 184] on input "Select an option" at bounding box center [156, 186] width 14 height 14
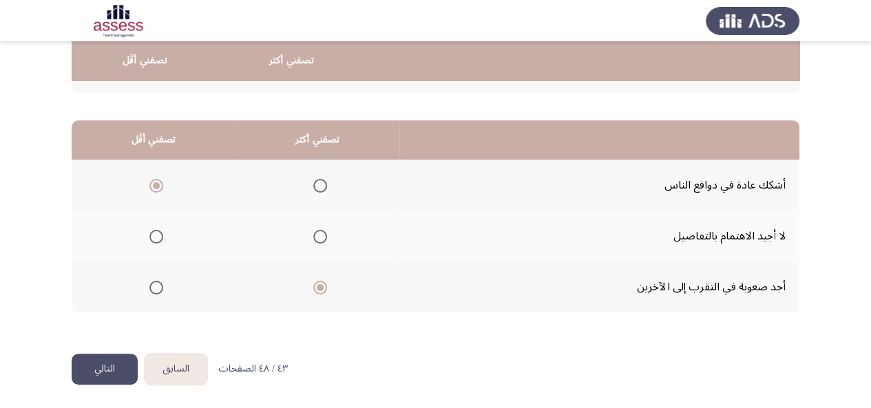
click at [91, 365] on button "التالي" at bounding box center [105, 369] width 66 height 31
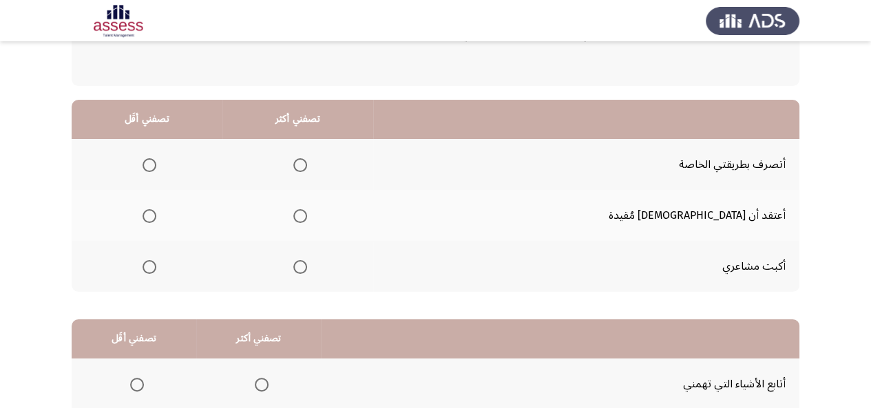
scroll to position [114, 0]
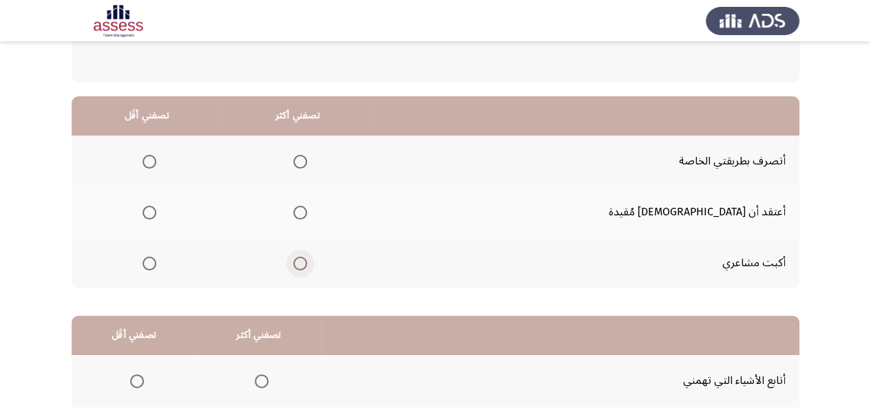
click at [307, 267] on span "Select an option" at bounding box center [300, 264] width 14 height 14
click at [307, 267] on input "Select an option" at bounding box center [300, 264] width 14 height 14
click at [156, 206] on span "Select an option" at bounding box center [150, 213] width 14 height 14
click at [156, 206] on input "Select an option" at bounding box center [150, 213] width 14 height 14
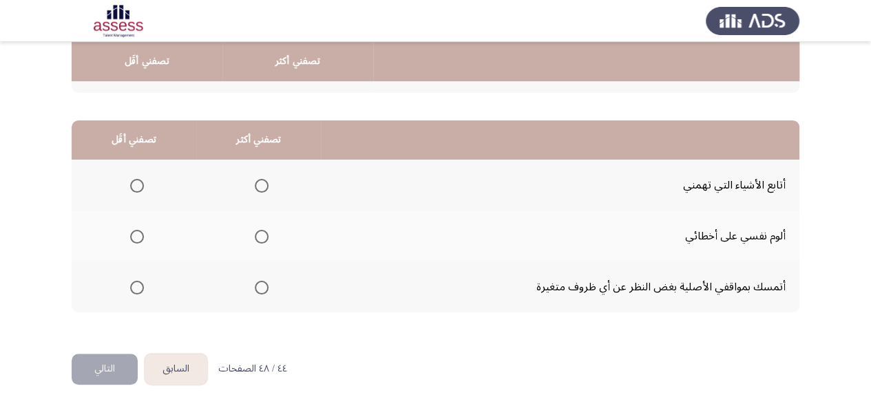
scroll to position [310, 0]
click at [262, 291] on span "Select an option" at bounding box center [262, 288] width 14 height 14
click at [262, 291] on input "Select an option" at bounding box center [262, 288] width 14 height 14
click at [133, 233] on span "Select an option" at bounding box center [137, 237] width 14 height 14
click at [133, 233] on input "Select an option" at bounding box center [137, 237] width 14 height 14
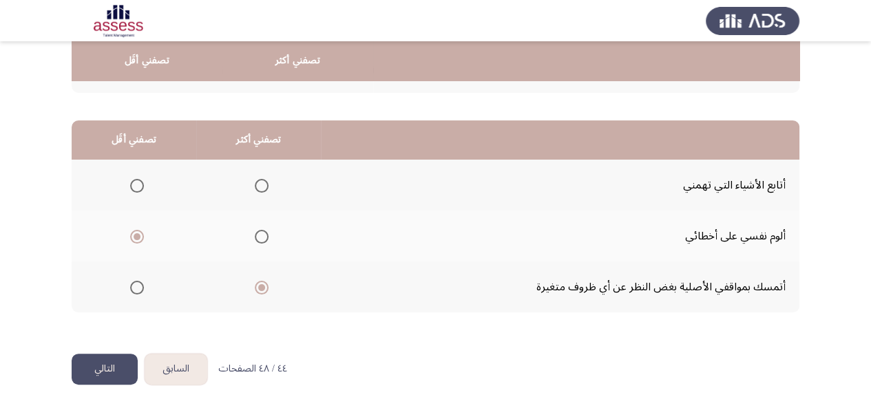
click at [103, 374] on button "التالي" at bounding box center [105, 369] width 66 height 31
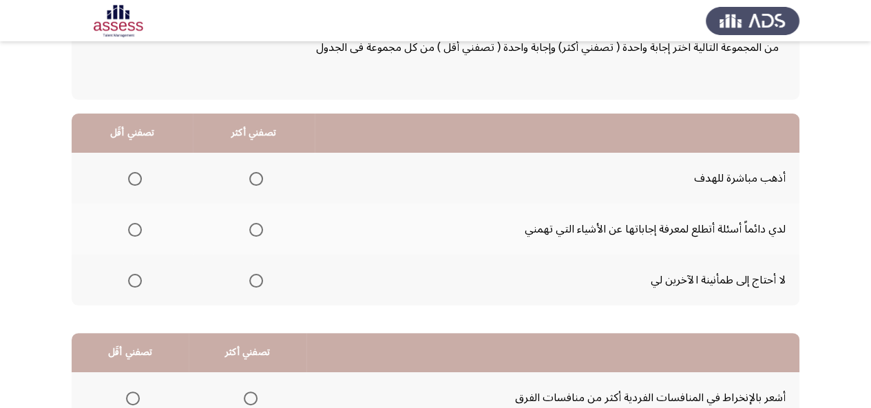
scroll to position [98, 0]
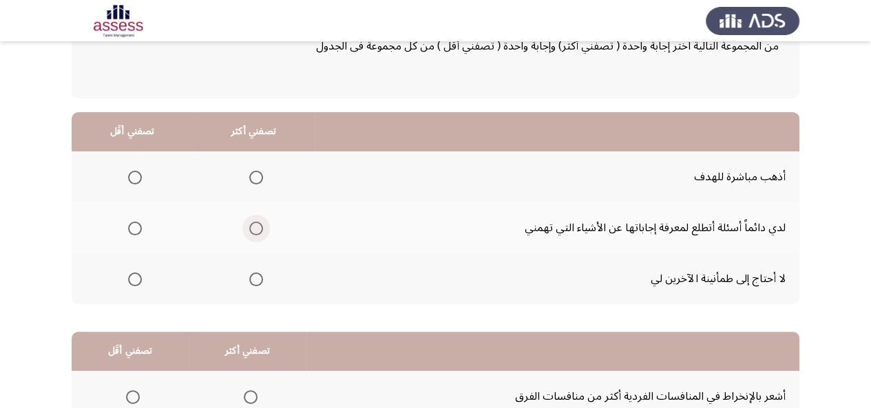
click at [253, 227] on span "Select an option" at bounding box center [256, 229] width 14 height 14
click at [253, 227] on input "Select an option" at bounding box center [256, 229] width 14 height 14
click at [138, 174] on span "Select an option" at bounding box center [135, 178] width 14 height 14
click at [138, 174] on input "Select an option" at bounding box center [135, 178] width 14 height 14
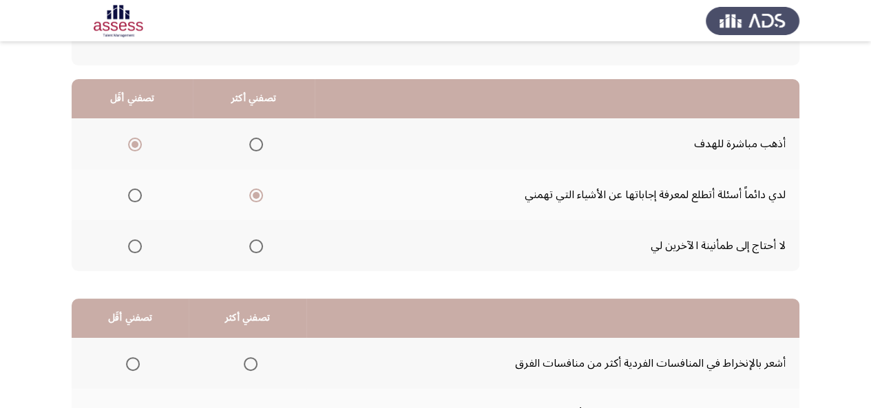
scroll to position [132, 0]
click at [137, 240] on span "Select an option" at bounding box center [135, 246] width 14 height 14
click at [137, 240] on input "Select an option" at bounding box center [135, 246] width 14 height 14
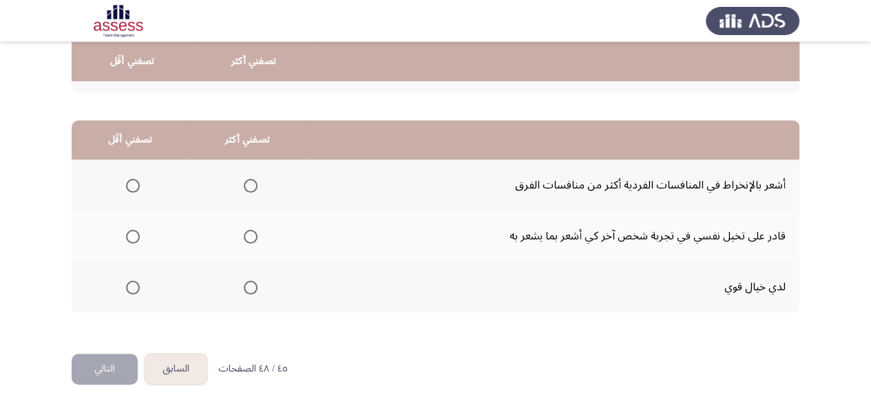
scroll to position [310, 0]
click at [248, 233] on span "Select an option" at bounding box center [251, 237] width 14 height 14
click at [248, 233] on input "Select an option" at bounding box center [251, 237] width 14 height 14
click at [132, 288] on span "Select an option" at bounding box center [133, 288] width 14 height 14
click at [132, 288] on input "Select an option" at bounding box center [133, 288] width 14 height 14
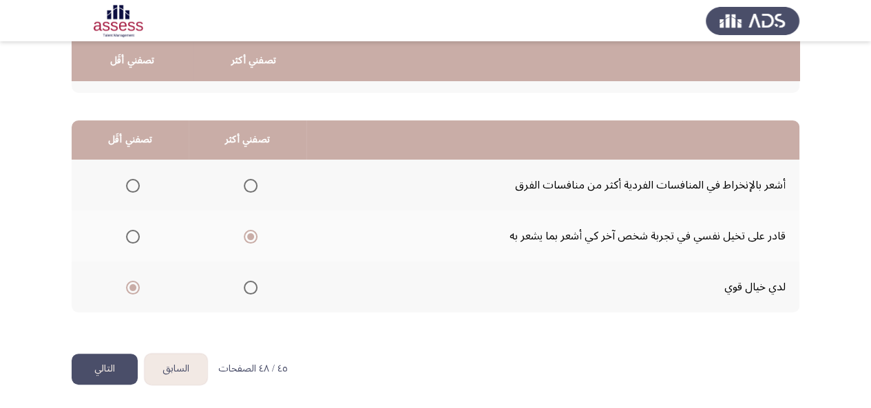
click at [107, 363] on button "التالي" at bounding box center [105, 369] width 66 height 31
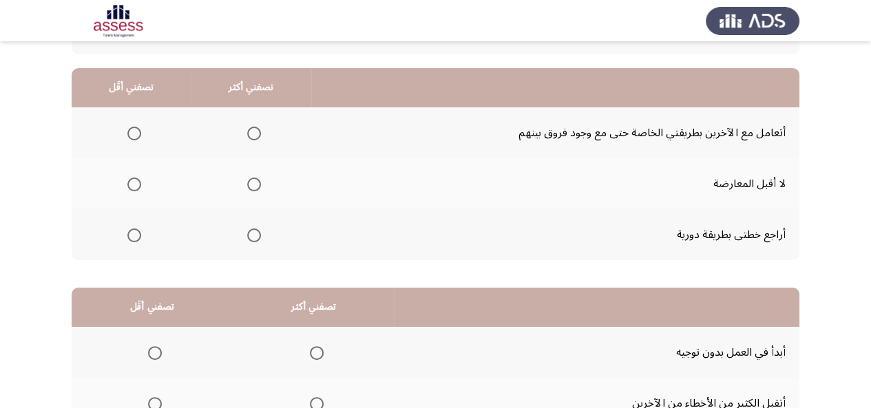
scroll to position [142, 0]
click at [134, 130] on span "Select an option" at bounding box center [134, 134] width 14 height 14
click at [134, 130] on input "Select an option" at bounding box center [134, 134] width 14 height 14
click at [253, 234] on span "Select an option" at bounding box center [254, 236] width 14 height 14
click at [253, 234] on input "Select an option" at bounding box center [254, 236] width 14 height 14
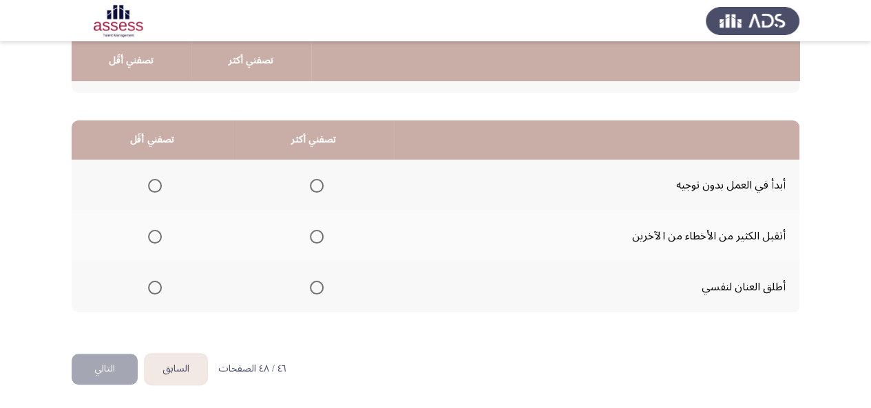
scroll to position [310, 0]
click at [315, 288] on span "Select an option" at bounding box center [317, 288] width 14 height 14
click at [315, 288] on input "Select an option" at bounding box center [317, 288] width 14 height 14
click at [154, 184] on span "Select an option" at bounding box center [155, 186] width 14 height 14
click at [154, 184] on input "Select an option" at bounding box center [155, 186] width 14 height 14
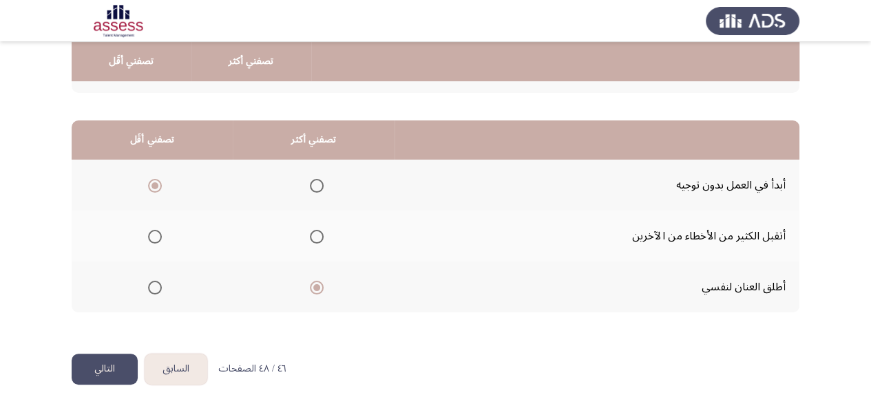
click at [97, 373] on button "التالي" at bounding box center [105, 369] width 66 height 31
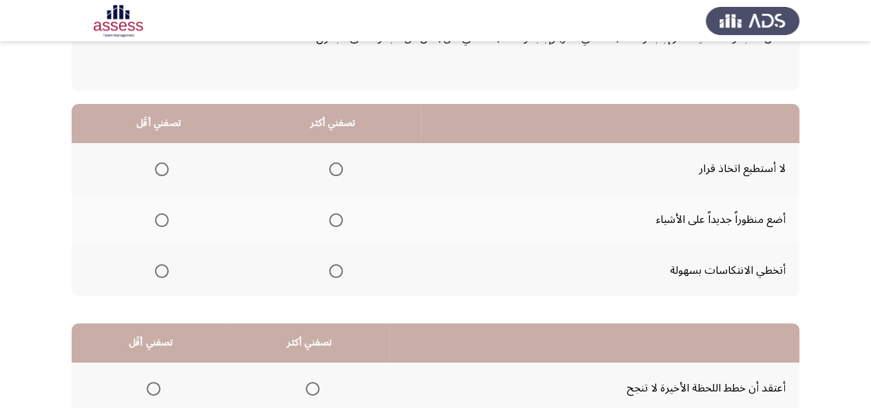
scroll to position [106, 0]
click at [163, 165] on span "Select an option" at bounding box center [162, 170] width 14 height 14
click at [163, 165] on input "Select an option" at bounding box center [162, 170] width 14 height 14
click at [336, 272] on span "Select an option" at bounding box center [336, 272] width 0 height 0
click at [333, 271] on input "Select an option" at bounding box center [336, 272] width 14 height 14
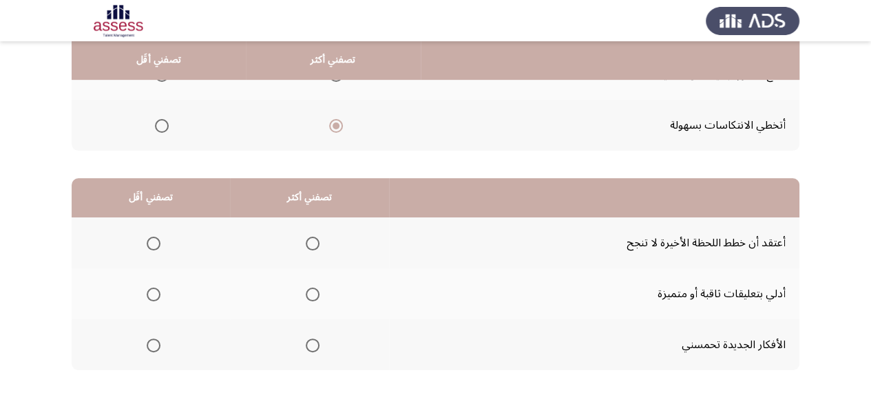
scroll to position [310, 0]
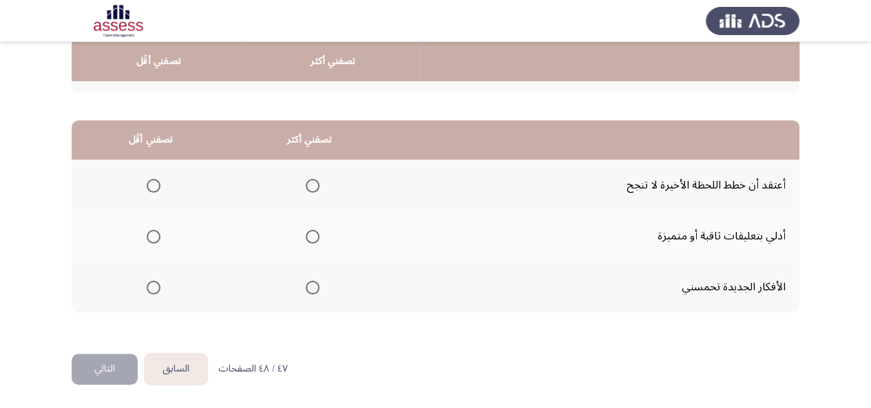
click at [306, 287] on span "Select an option" at bounding box center [313, 288] width 14 height 14
click at [306, 287] on input "Select an option" at bounding box center [313, 288] width 14 height 14
click at [154, 230] on span "Select an option" at bounding box center [154, 237] width 14 height 14
click at [154, 230] on input "Select an option" at bounding box center [154, 237] width 14 height 14
click at [105, 367] on button "التالي" at bounding box center [105, 369] width 66 height 31
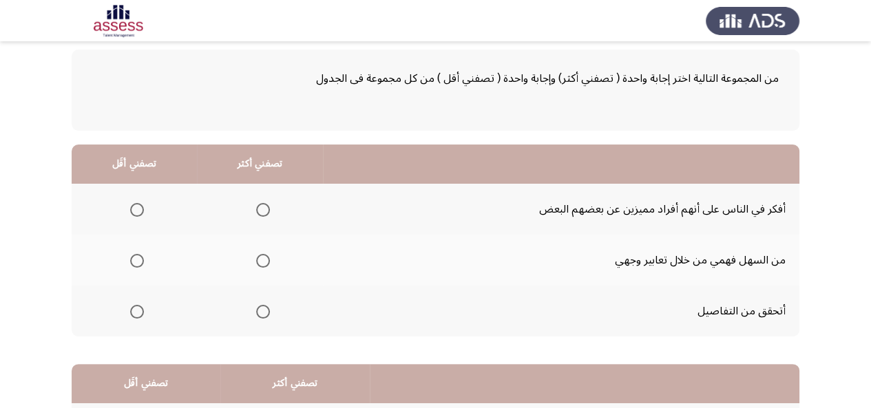
scroll to position [83, 0]
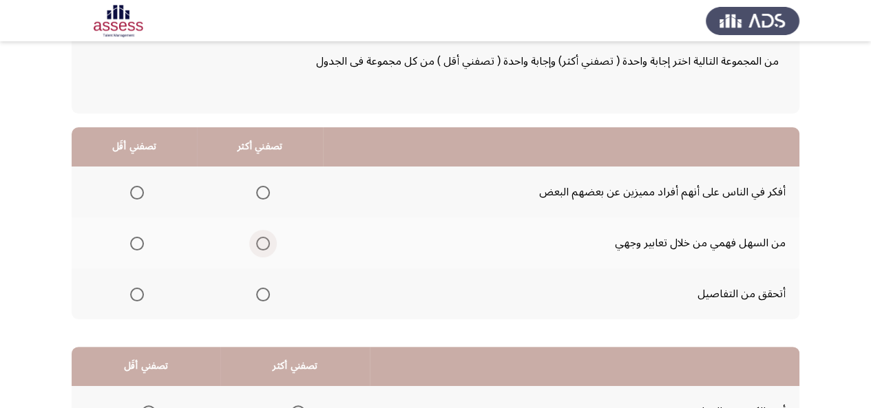
click at [260, 241] on span "Select an option" at bounding box center [263, 244] width 14 height 14
click at [260, 241] on input "Select an option" at bounding box center [263, 244] width 14 height 14
click at [133, 196] on span "Select an option" at bounding box center [137, 193] width 14 height 14
click at [133, 196] on input "Select an option" at bounding box center [137, 193] width 14 height 14
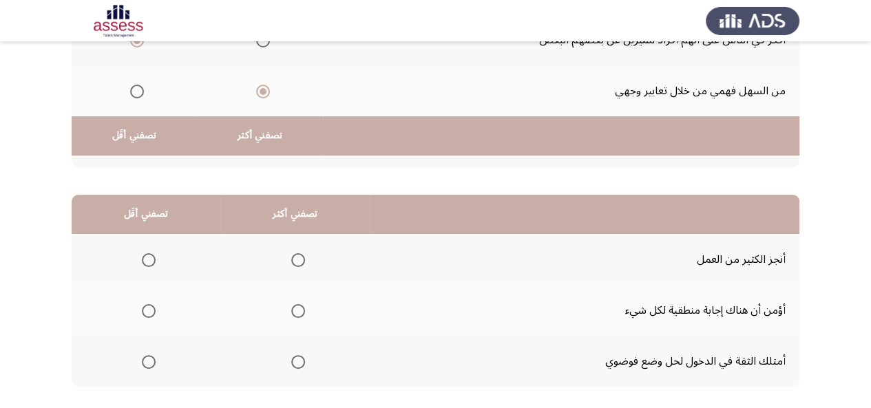
scroll to position [310, 0]
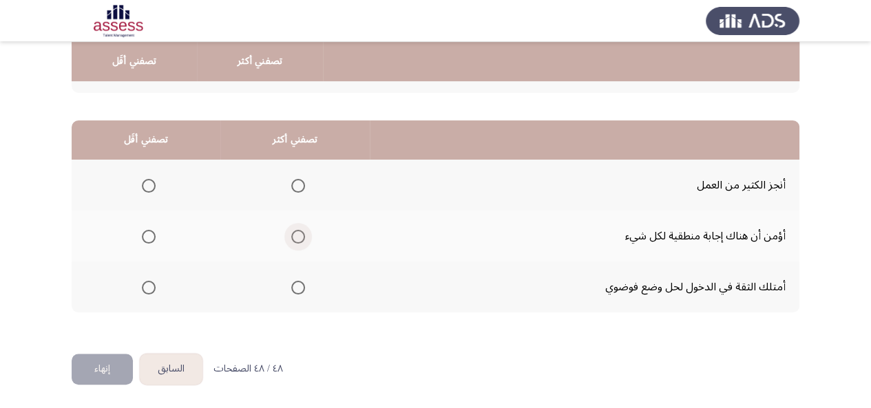
click at [293, 235] on span "Select an option" at bounding box center [298, 237] width 14 height 14
click at [293, 235] on input "Select an option" at bounding box center [298, 237] width 14 height 14
click at [147, 291] on span "Select an option" at bounding box center [149, 288] width 14 height 14
click at [147, 291] on input "Select an option" at bounding box center [149, 288] width 14 height 14
click at [99, 359] on button "إنهاء" at bounding box center [102, 369] width 61 height 31
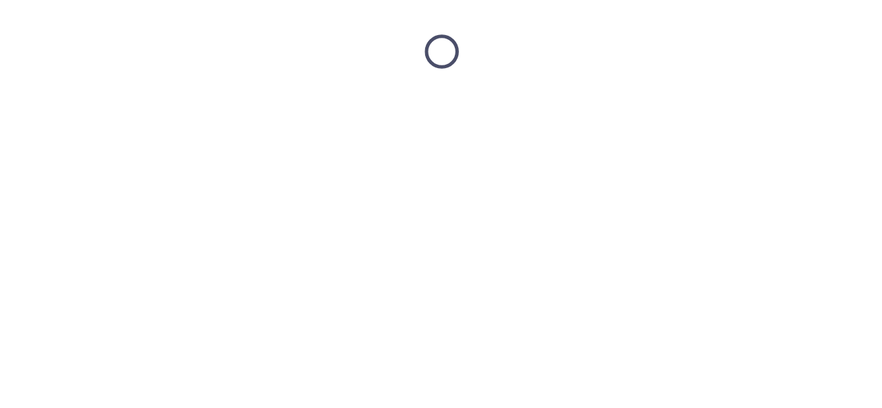
scroll to position [0, 0]
